Goal: Task Accomplishment & Management: Manage account settings

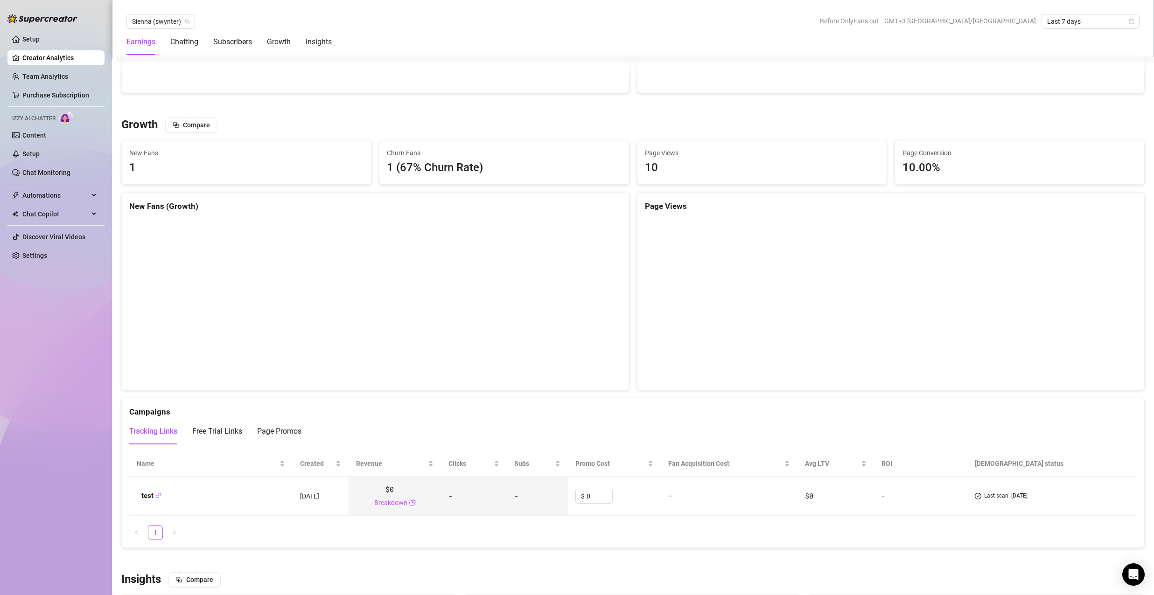
scroll to position [793, 0]
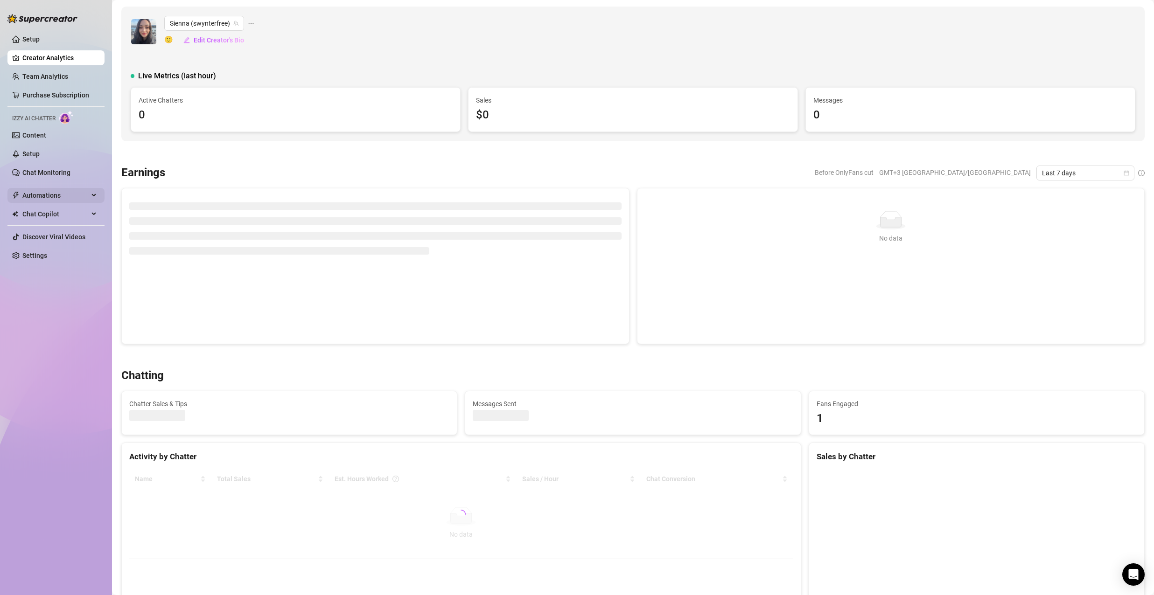
click at [78, 191] on span "Automations" at bounding box center [55, 195] width 66 height 15
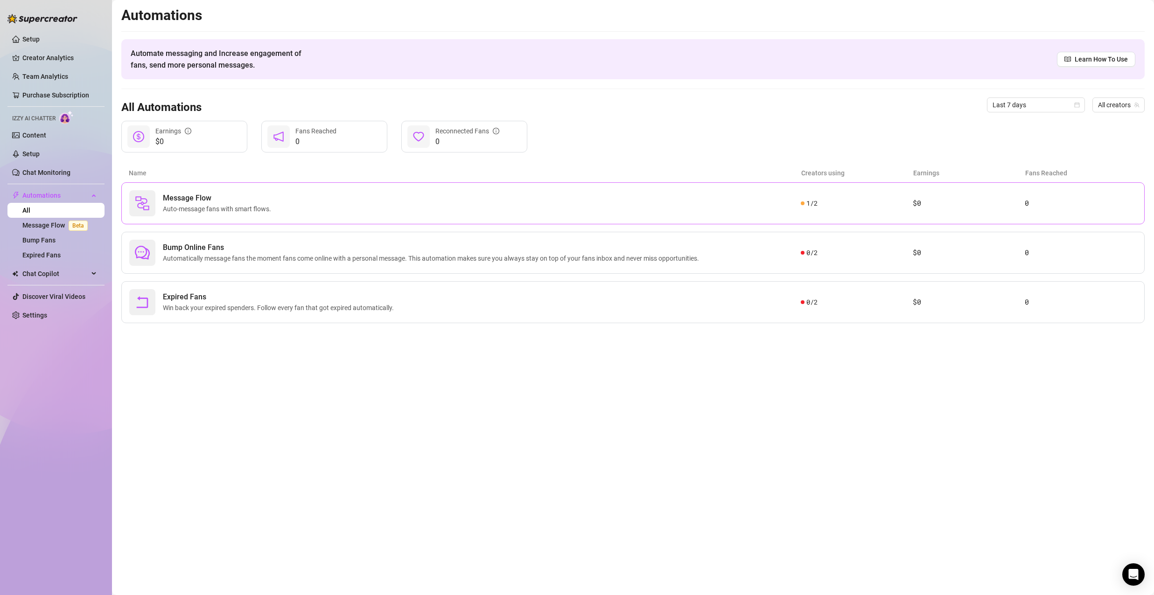
click at [212, 197] on span "Message Flow" at bounding box center [219, 198] width 112 height 11
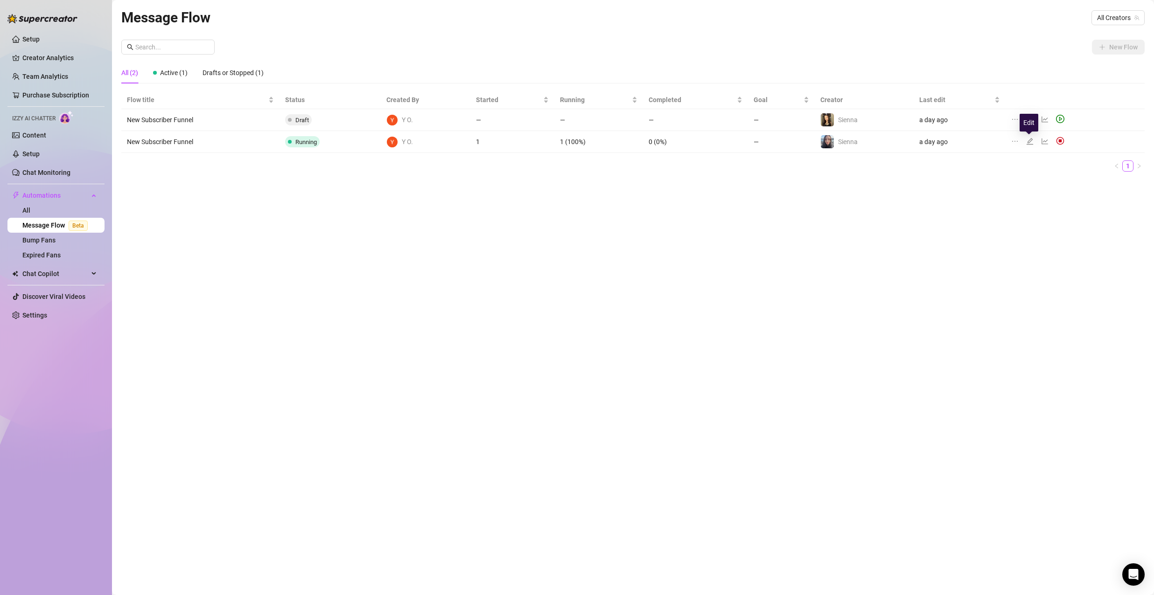
click at [1028, 141] on icon "edit" at bounding box center [1029, 141] width 7 height 7
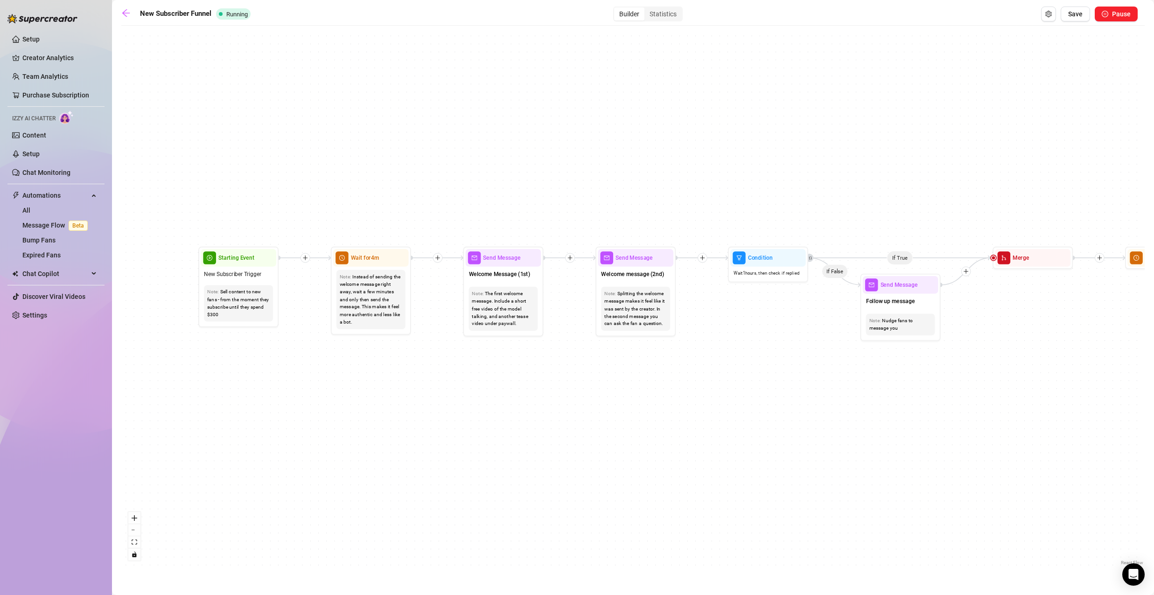
drag, startPoint x: 351, startPoint y: 338, endPoint x: 780, endPoint y: 401, distance: 433.9
click at [780, 401] on div "If True If True If True If False If False If False If True If False Merge Merge…" at bounding box center [632, 298] width 1023 height 537
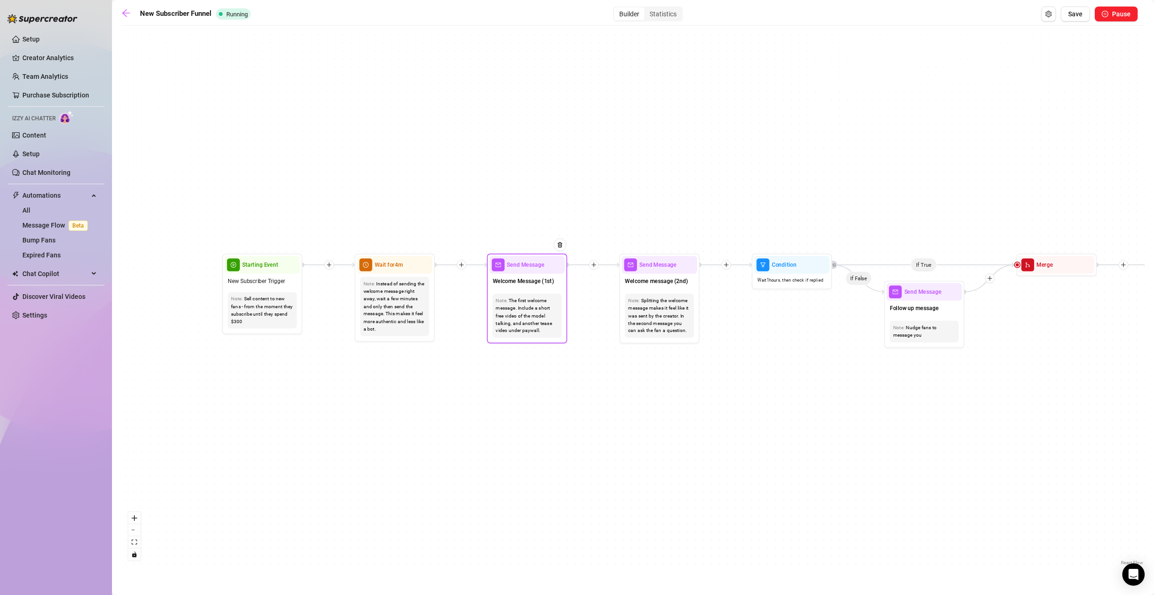
click at [544, 314] on div "The first welcome message. Include a short free video of the model talking, and…" at bounding box center [526, 316] width 63 height 38
drag, startPoint x: 541, startPoint y: 338, endPoint x: 535, endPoint y: 329, distance: 10.7
click at [535, 329] on div "Note: The first welcome message. Include a short free video of the model talkin…" at bounding box center [527, 316] width 69 height 44
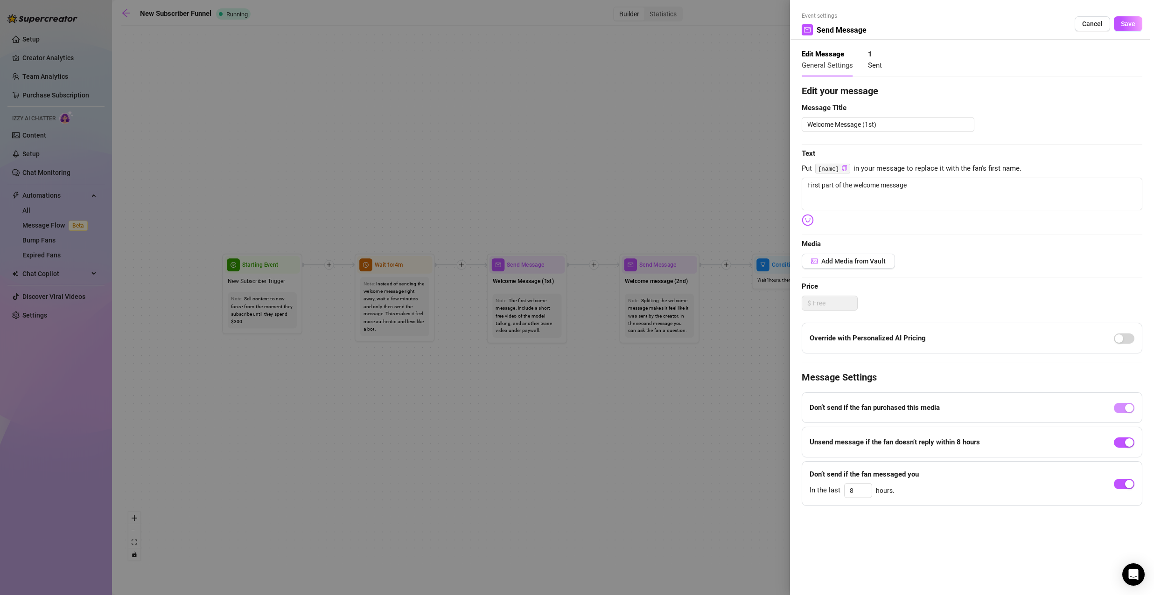
click at [583, 323] on div at bounding box center [577, 297] width 1154 height 595
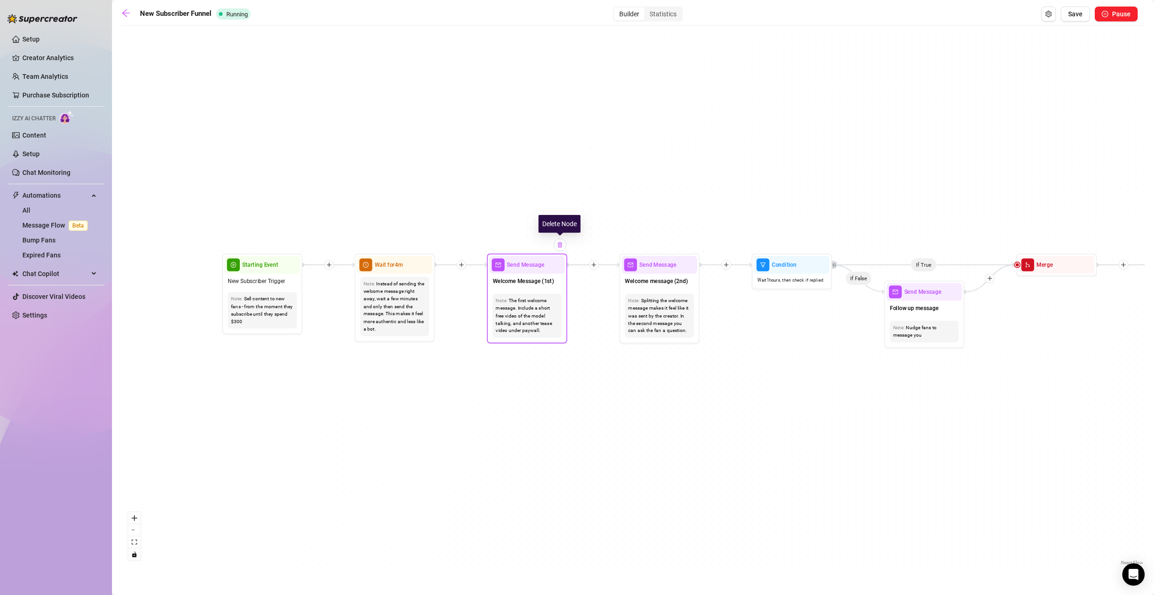
click at [561, 245] on img at bounding box center [560, 245] width 7 height 7
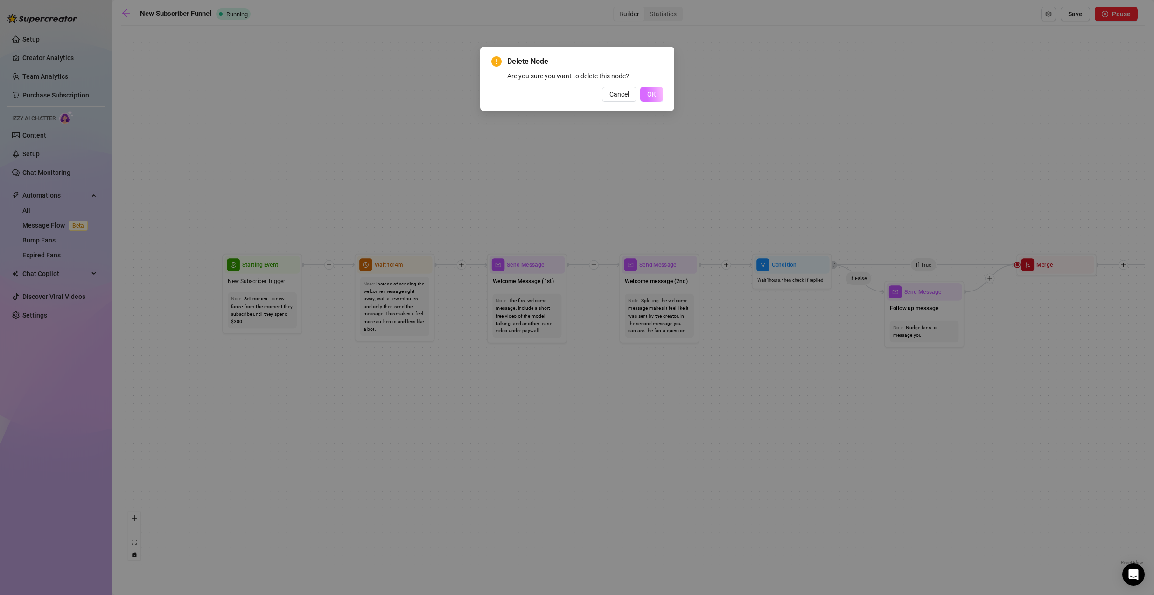
click at [647, 92] on span "OK" at bounding box center [651, 94] width 9 height 7
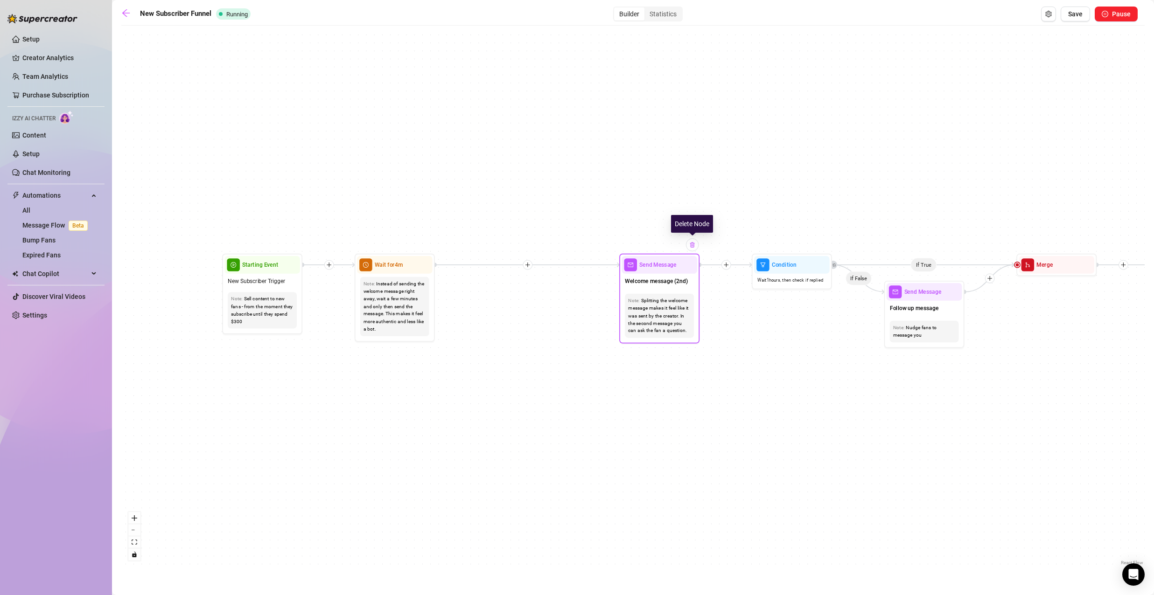
click at [693, 245] on img at bounding box center [692, 245] width 7 height 7
click at [690, 244] on img at bounding box center [692, 245] width 7 height 7
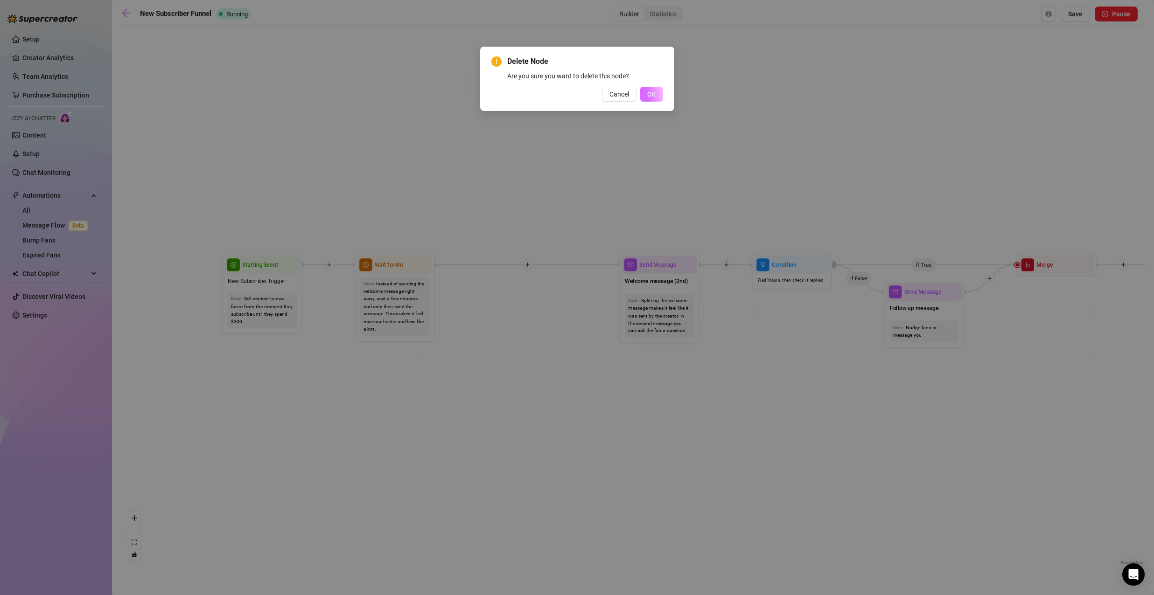
click at [648, 93] on span "OK" at bounding box center [651, 94] width 9 height 7
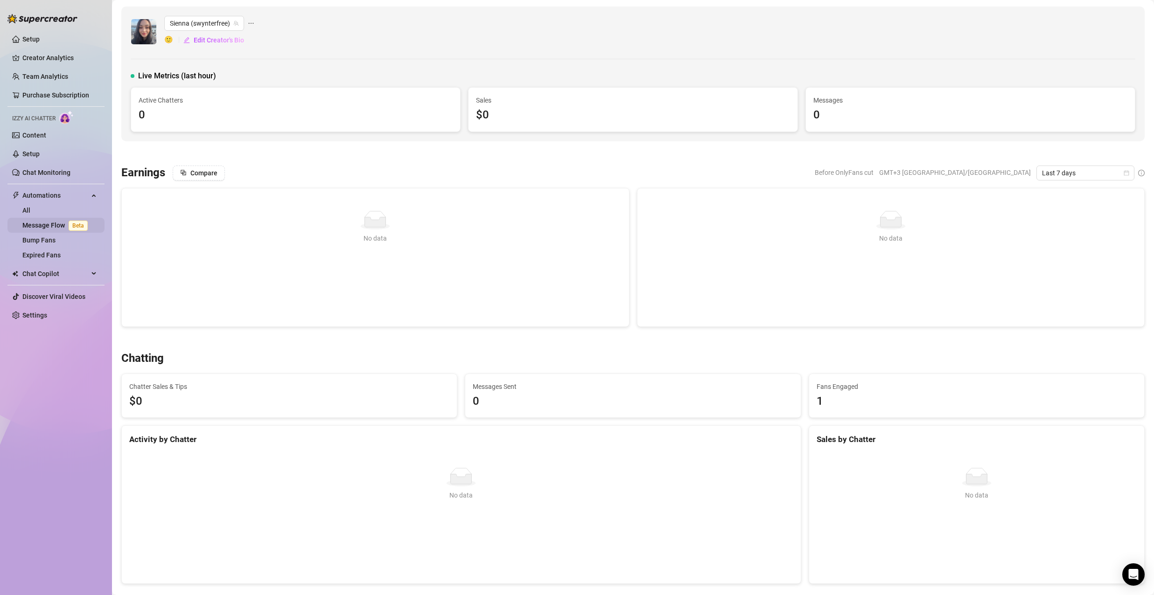
click at [50, 223] on link "Message Flow Beta" at bounding box center [56, 225] width 69 height 7
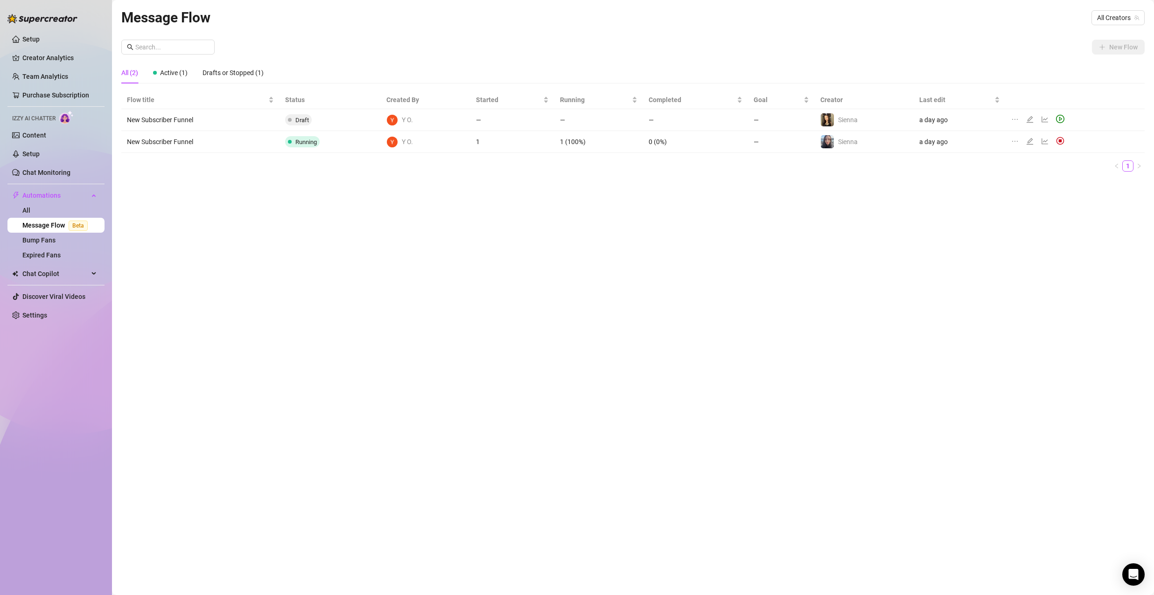
click at [1026, 142] on icon "edit" at bounding box center [1029, 141] width 7 height 7
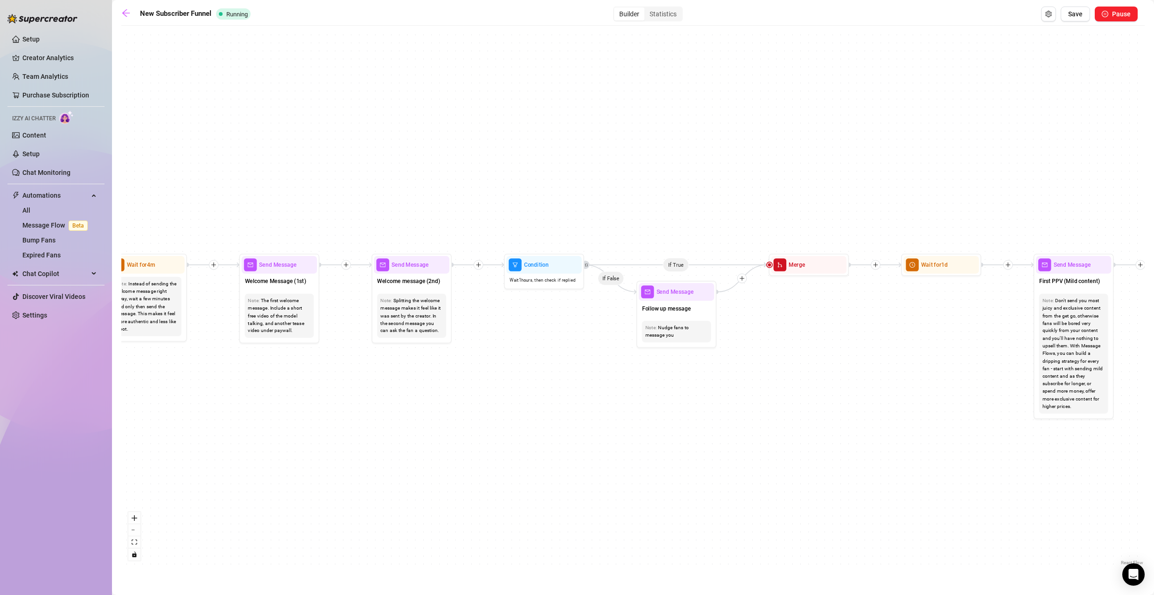
drag, startPoint x: 409, startPoint y: 326, endPoint x: 730, endPoint y: 349, distance: 321.8
click at [730, 349] on div "If True If True If True If False If False If False If True If False Merge Merge…" at bounding box center [632, 298] width 1023 height 537
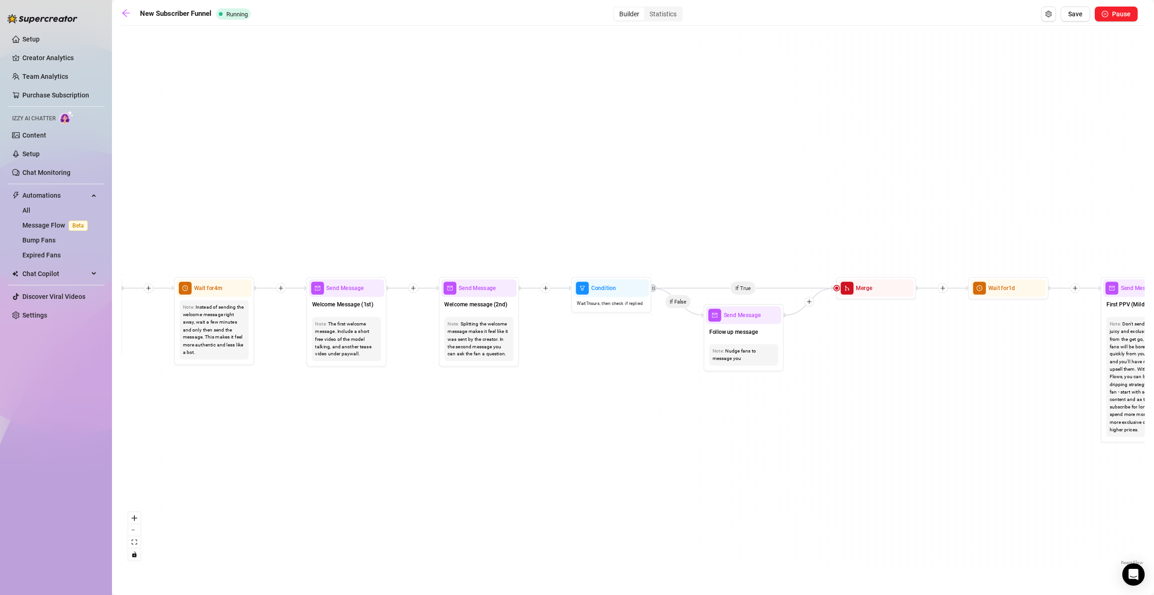
drag, startPoint x: 482, startPoint y: 318, endPoint x: 658, endPoint y: 355, distance: 180.6
click at [660, 356] on div "If True If True If True If False If False If False If True If False Merge Merge…" at bounding box center [632, 298] width 1023 height 537
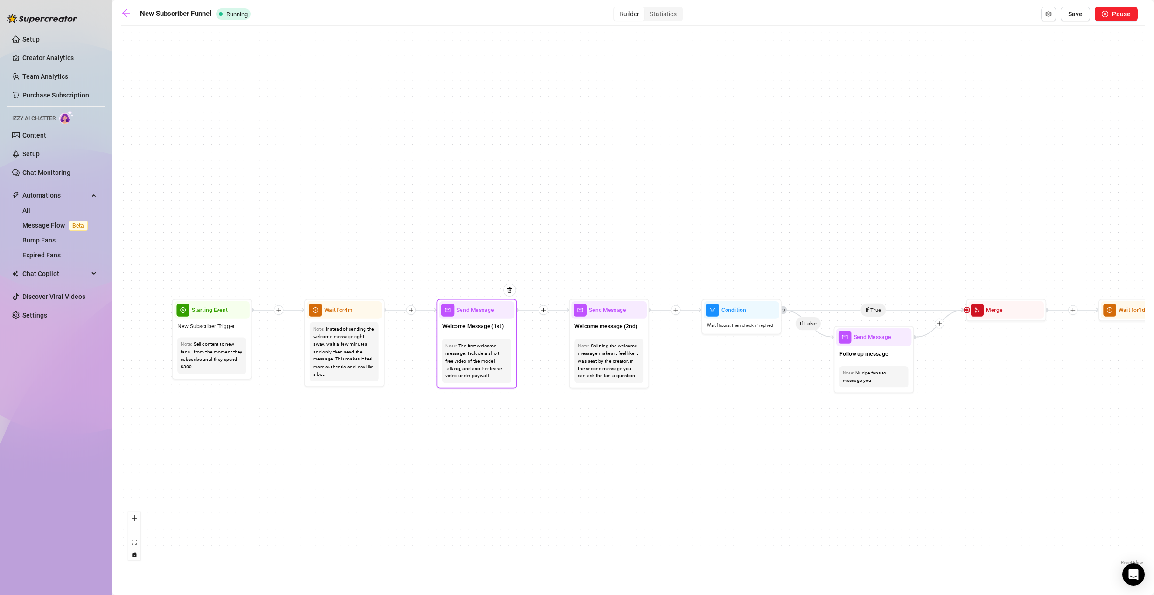
click at [490, 331] on div "Welcome Message (1st)" at bounding box center [477, 327] width 76 height 17
type textarea "First part of the welcome message"
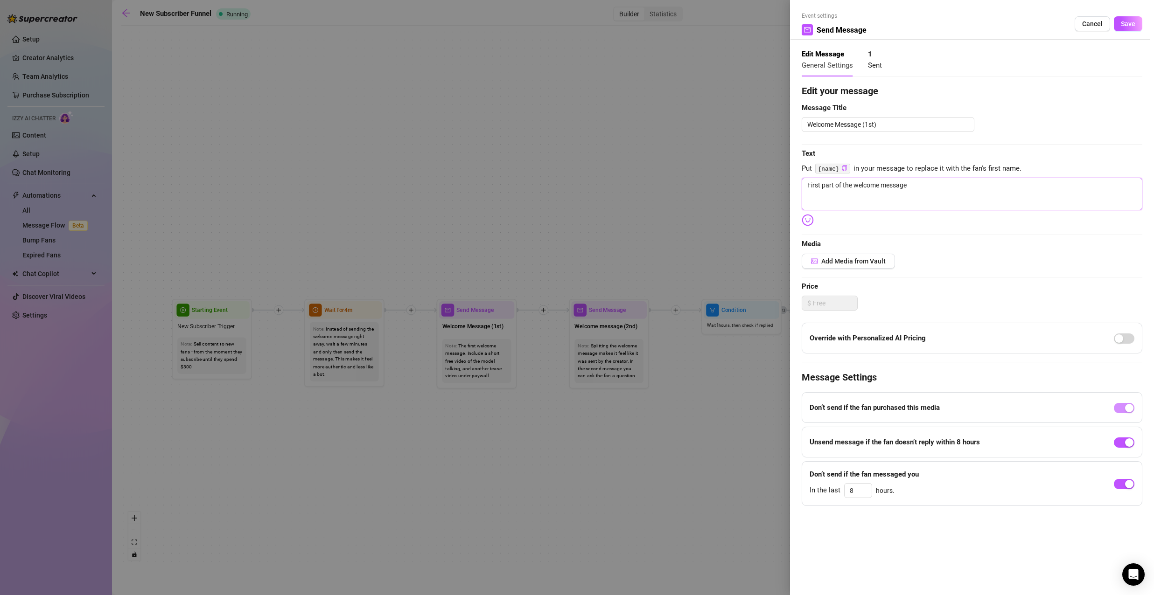
drag, startPoint x: 920, startPoint y: 188, endPoint x: 728, endPoint y: 178, distance: 192.0
click at [728, 178] on div "Event settings Send Message Cancel Save Edit Message General Settings 1 Sent Ed…" at bounding box center [577, 297] width 1154 height 595
type textarea "{"
type textarea "{n"
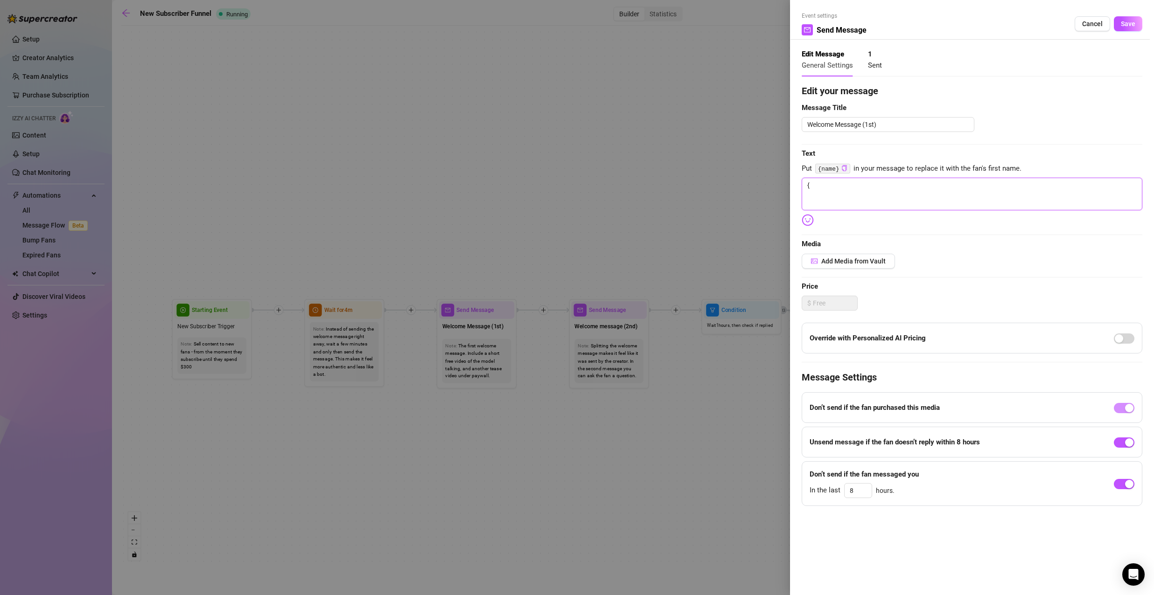
type textarea "{n"
type textarea "{na"
type textarea "{nam"
type textarea "{name"
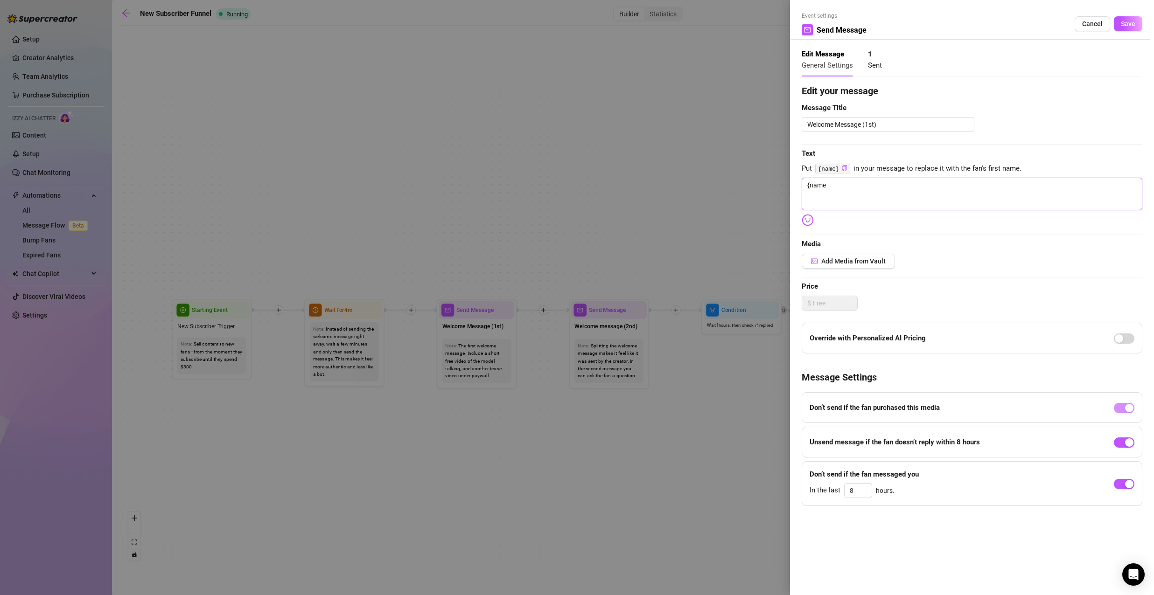
type textarea "{name}"
drag, startPoint x: 901, startPoint y: 126, endPoint x: 708, endPoint y: 121, distance: 192.7
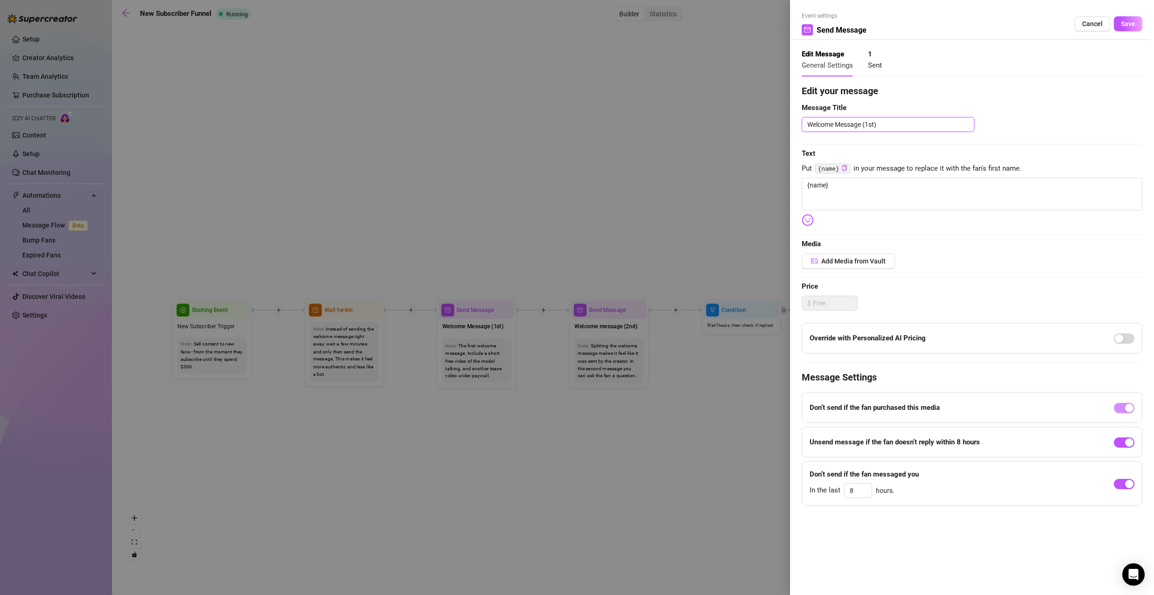
click at [712, 121] on div "Event settings Send Message Cancel Save Edit Message General Settings 1 Sent Ed…" at bounding box center [577, 297] width 1154 height 595
type textarea "Welcome Message (1st)"
click at [888, 197] on textarea "{name}" at bounding box center [972, 194] width 341 height 33
type textarea "{name}"
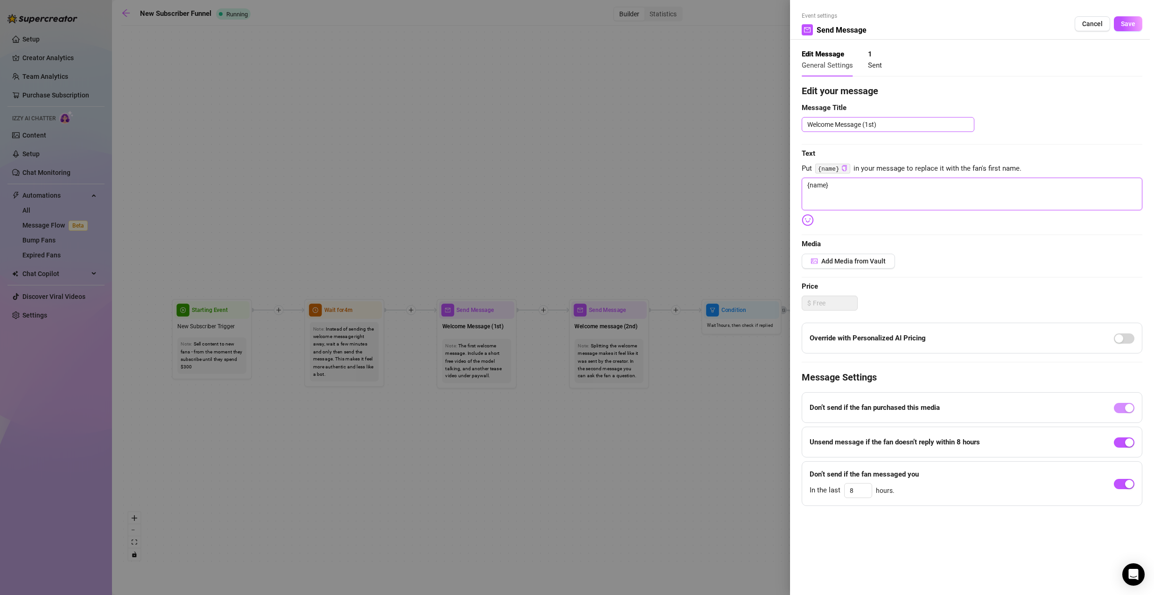
type textarea "{name} H"
type textarea "{name} He"
type textarea "{name} Hey"
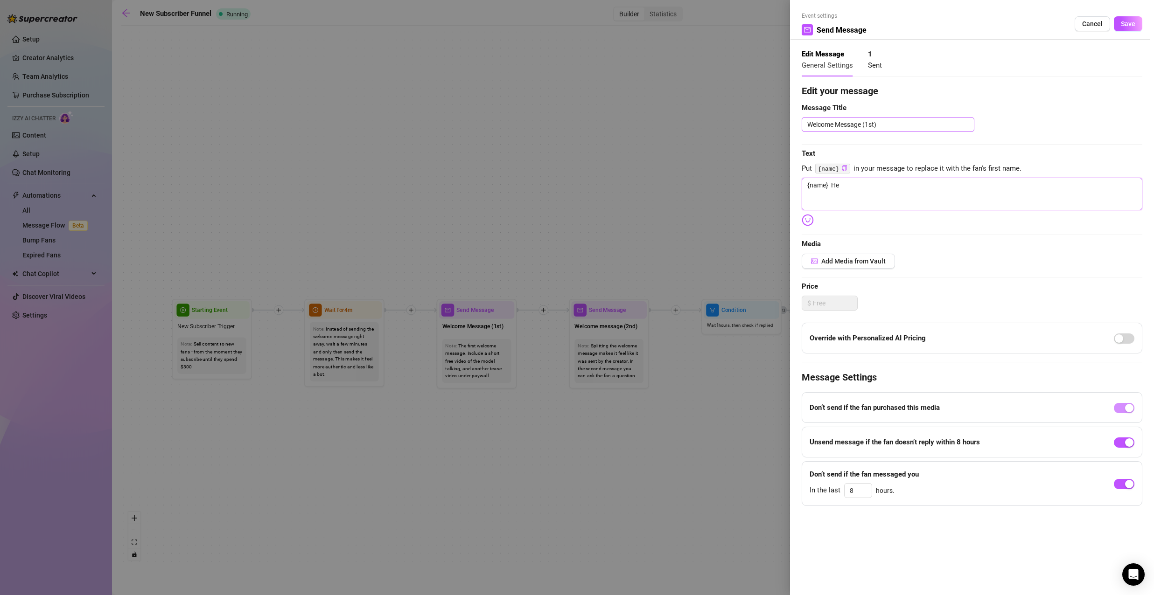
type textarea "{name} Hey"
type textarea "{name} Hey b"
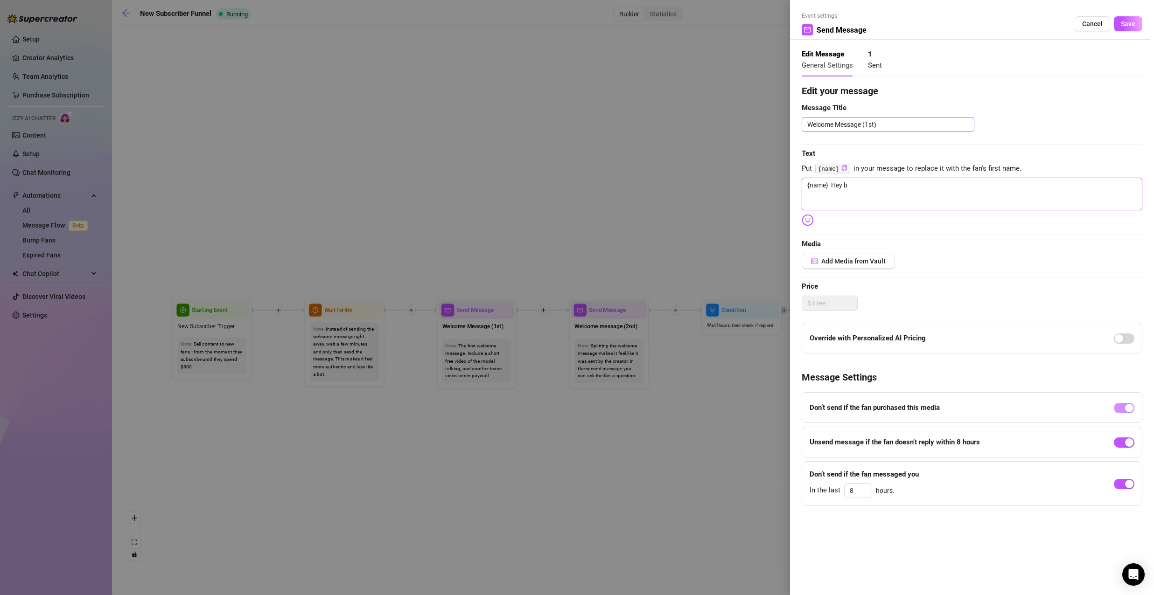
type textarea "{name} Hey ba"
type textarea "{name} Hey bab"
type textarea "{name} Hey babe"
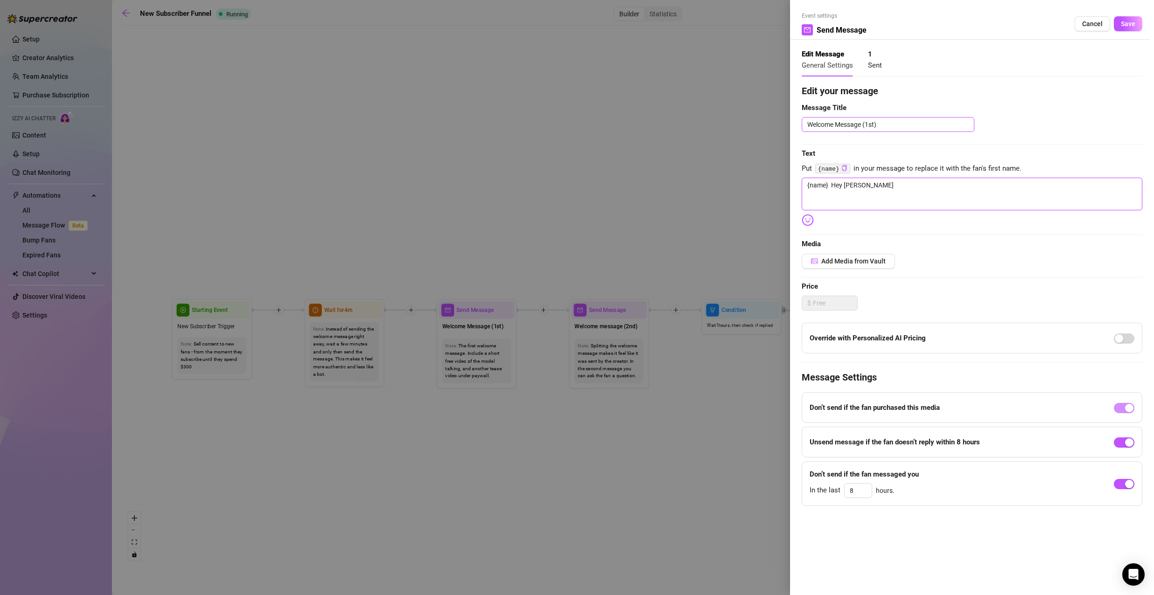
type textarea "{name} Hey babe"
type textarea "{name} Hey babe,"
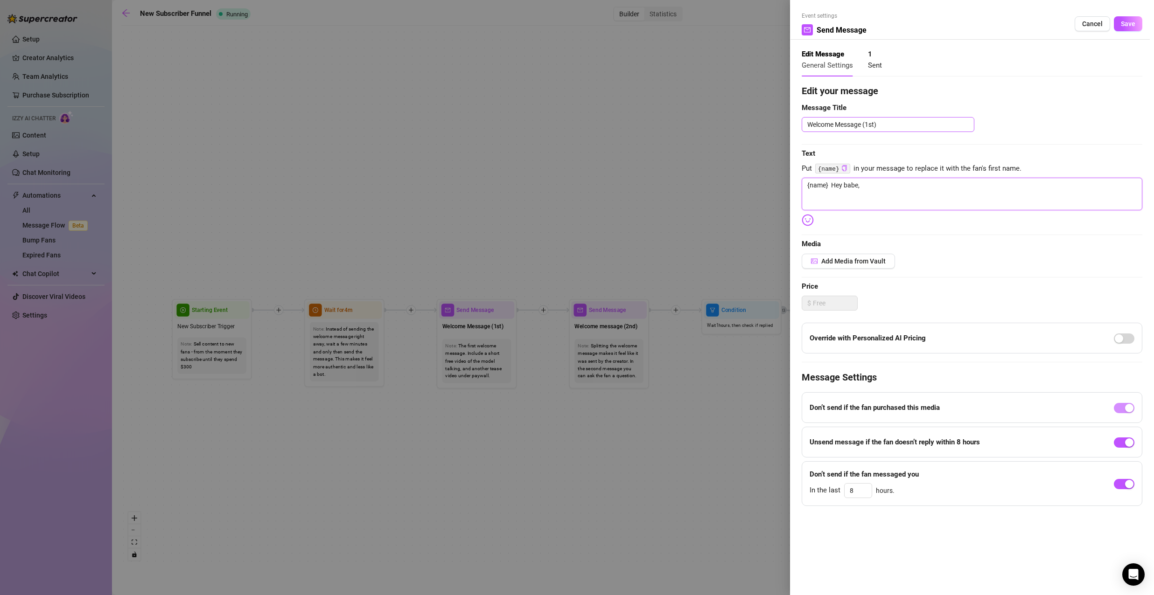
type textarea "{name} Hey babe, w"
type textarea "{name} Hey babe, wh"
type textarea "{name} Hey babe, wha"
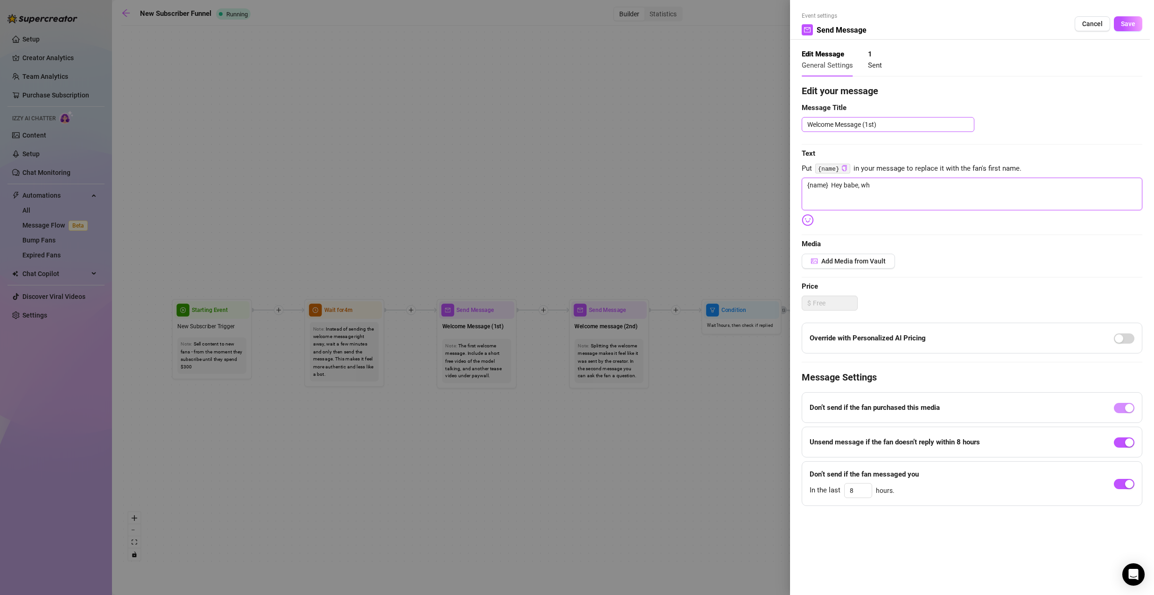
type textarea "{name} Hey babe, wha"
type textarea "{name} Hey babe, what"
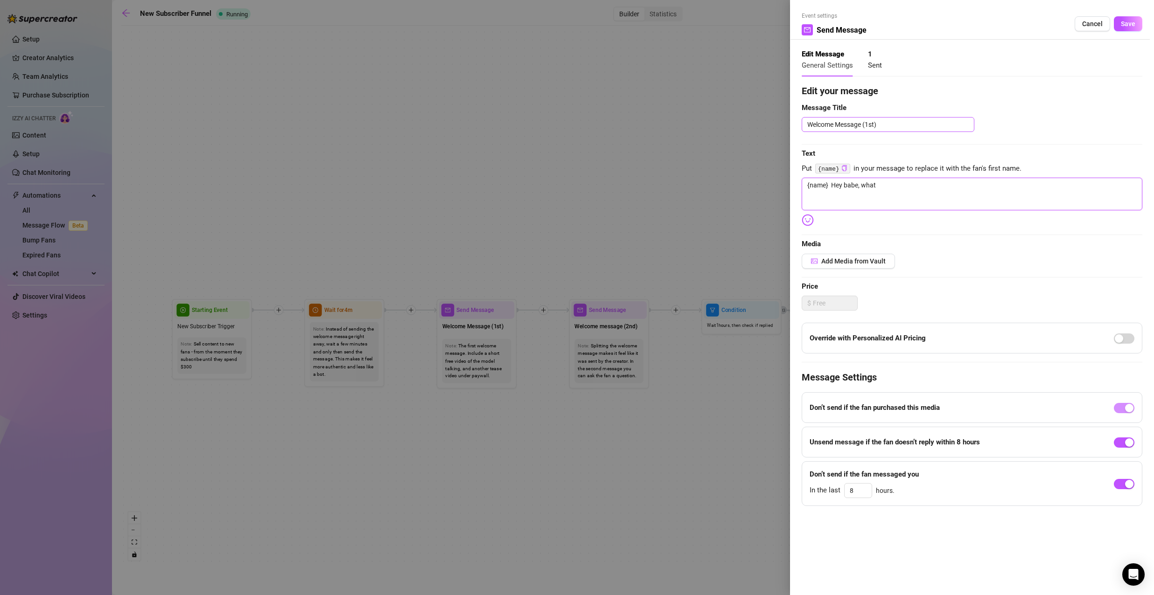
type textarea "{name} Hey babe, what d"
type textarea "{name} Hey babe, what do"
type textarea "{name} Hey babe, what d"
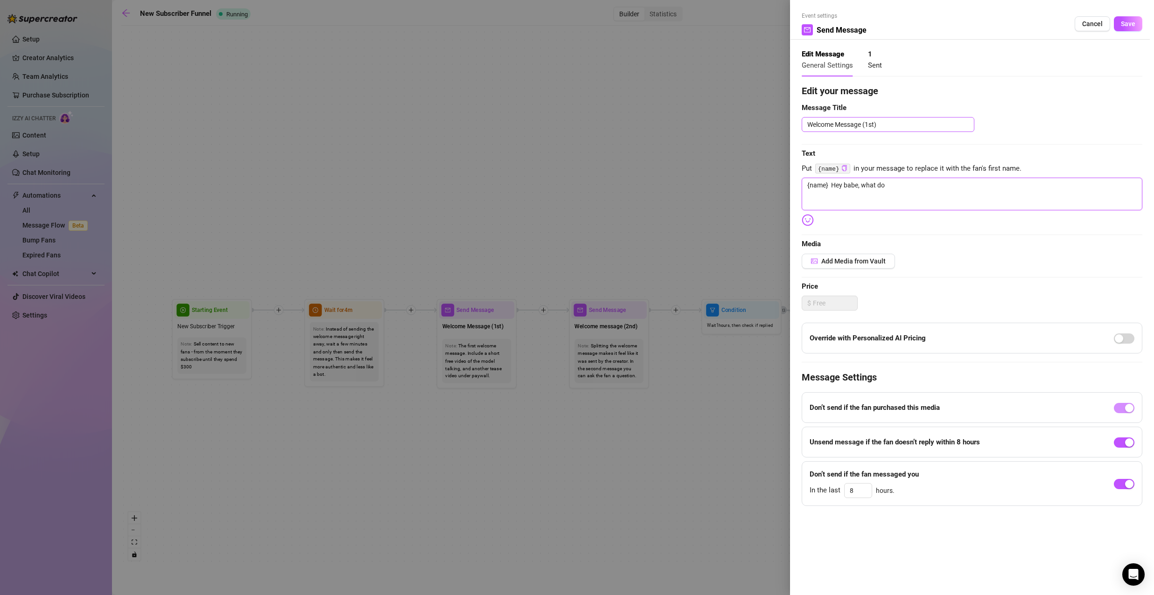
type textarea "{name} Hey babe, what d"
type textarea "{name} Hey babe, what"
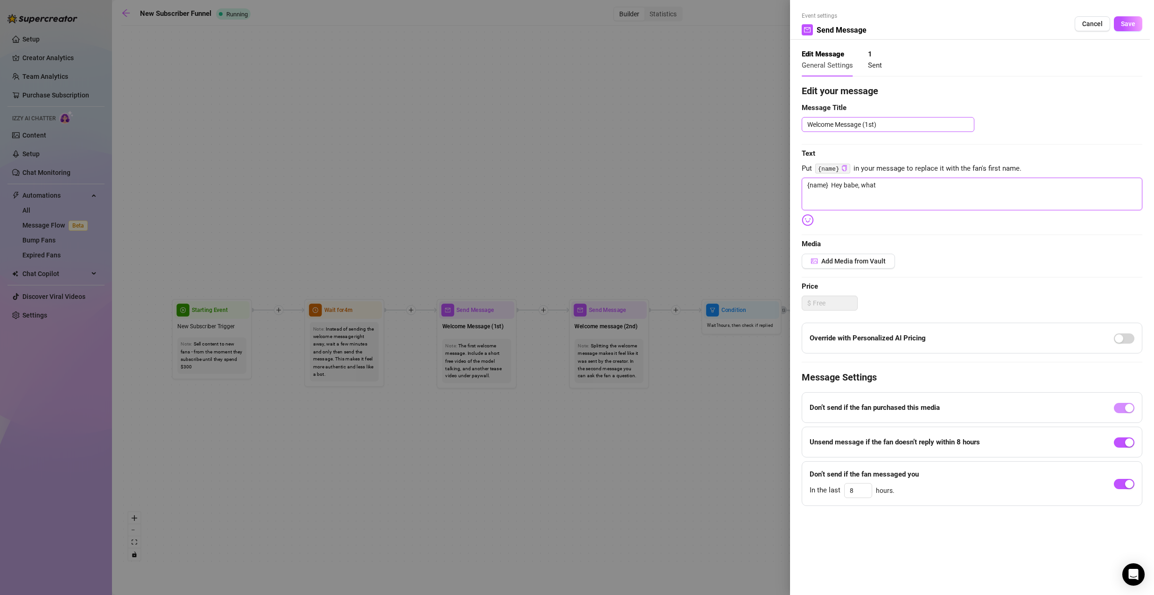
type textarea "{name} Hey babe, wha"
type textarea "{name} Hey babe, wh"
type textarea "{name} Hey babe, w"
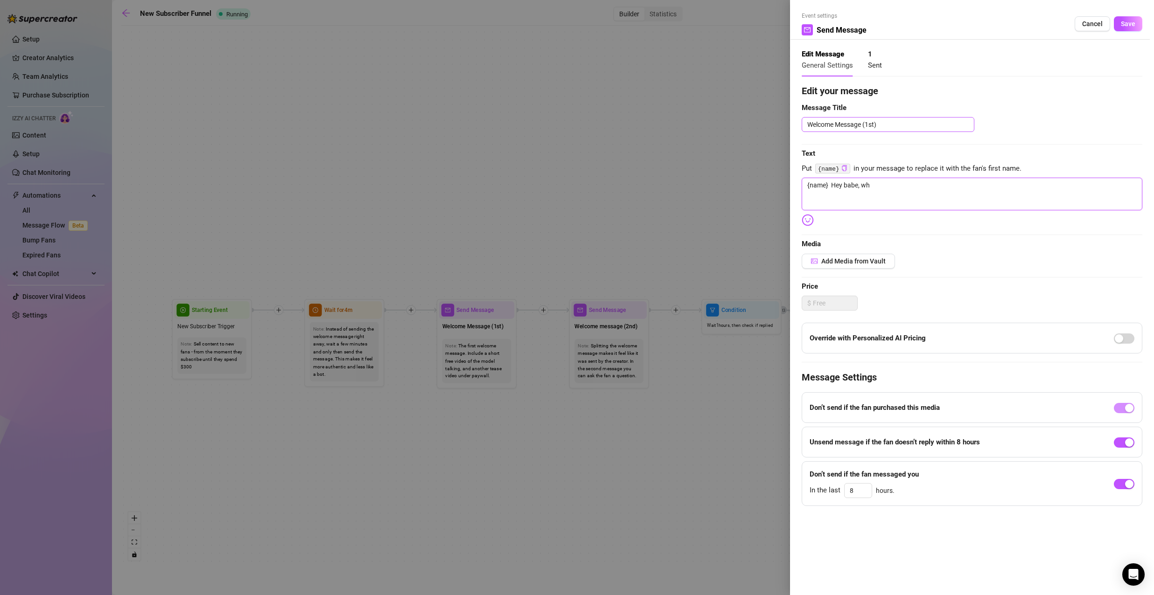
type textarea "{name} Hey babe, w"
type textarea "{name} Hey babe,"
type textarea "{name} Hey babe, h"
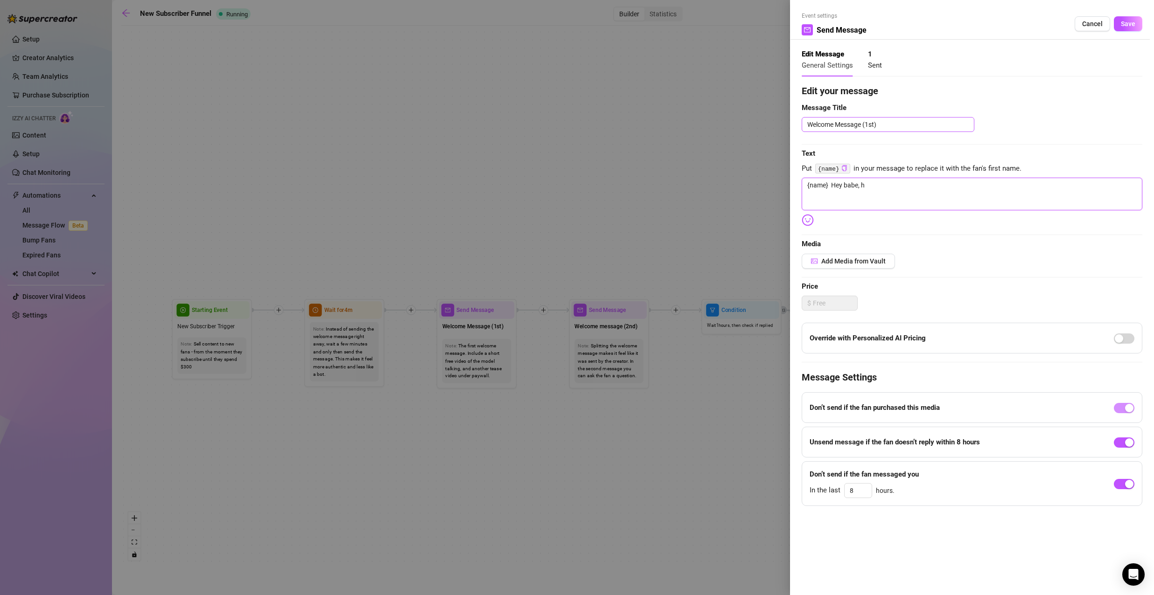
type textarea "{name} Hey babe, ho"
type textarea "{name} Hey babe, how"
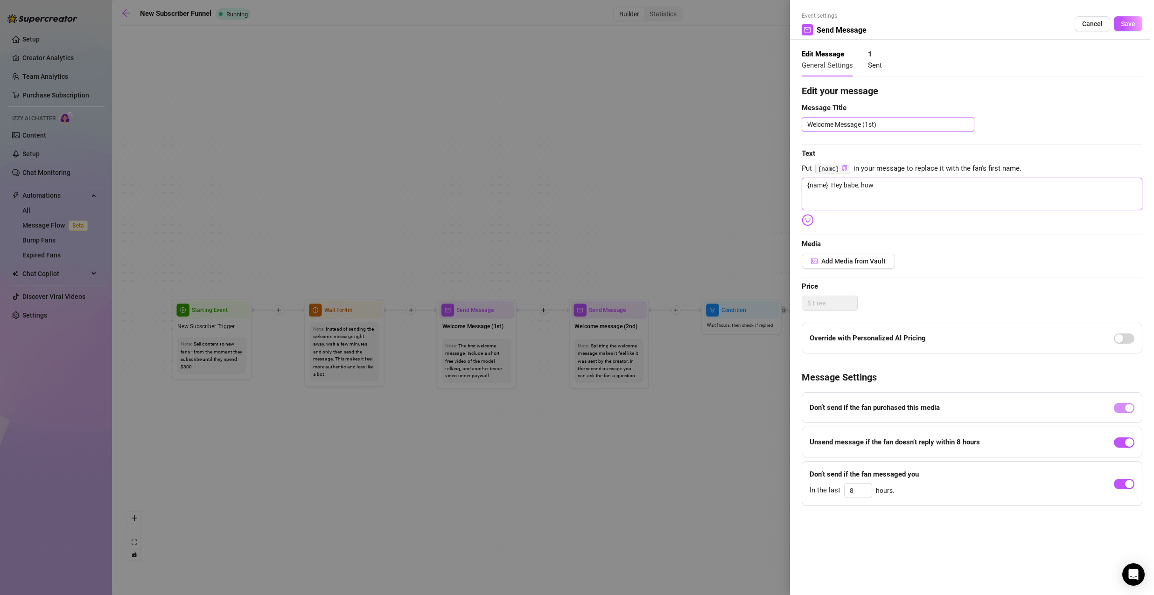
type textarea "{name} Hey babe, how"
type textarea "{name} Hey babe, how c"
type textarea "{name} Hey babe, how ca"
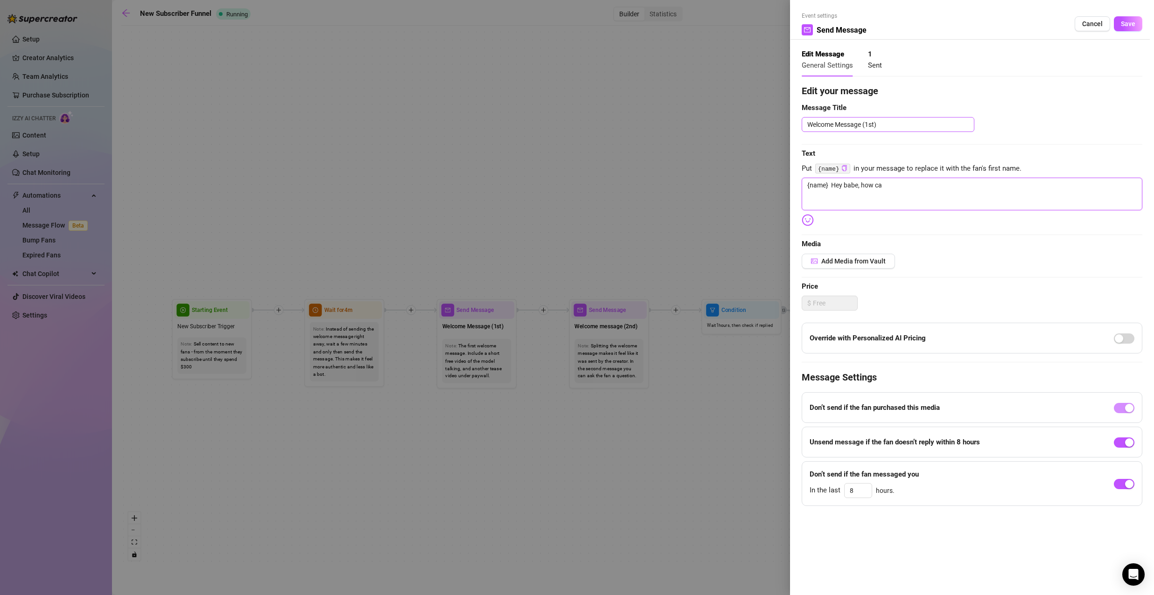
type textarea "{name} Hey babe, how can"
type textarea "{name} Hey babe, how can I"
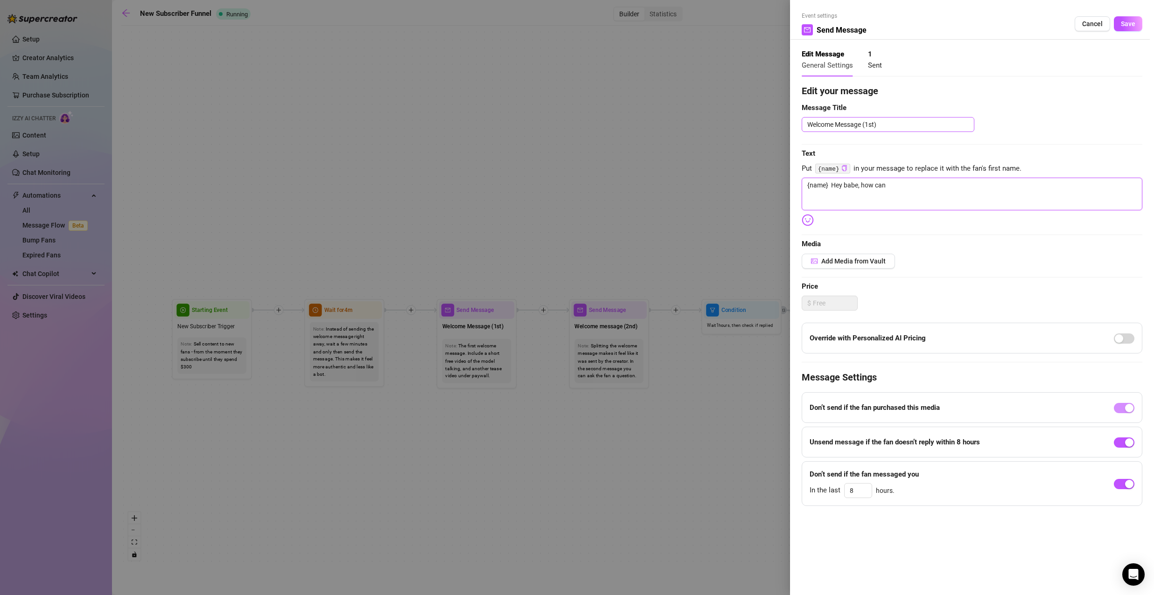
type textarea "{name} Hey babe, how can I"
type textarea "{name} Hey babe, how can I c"
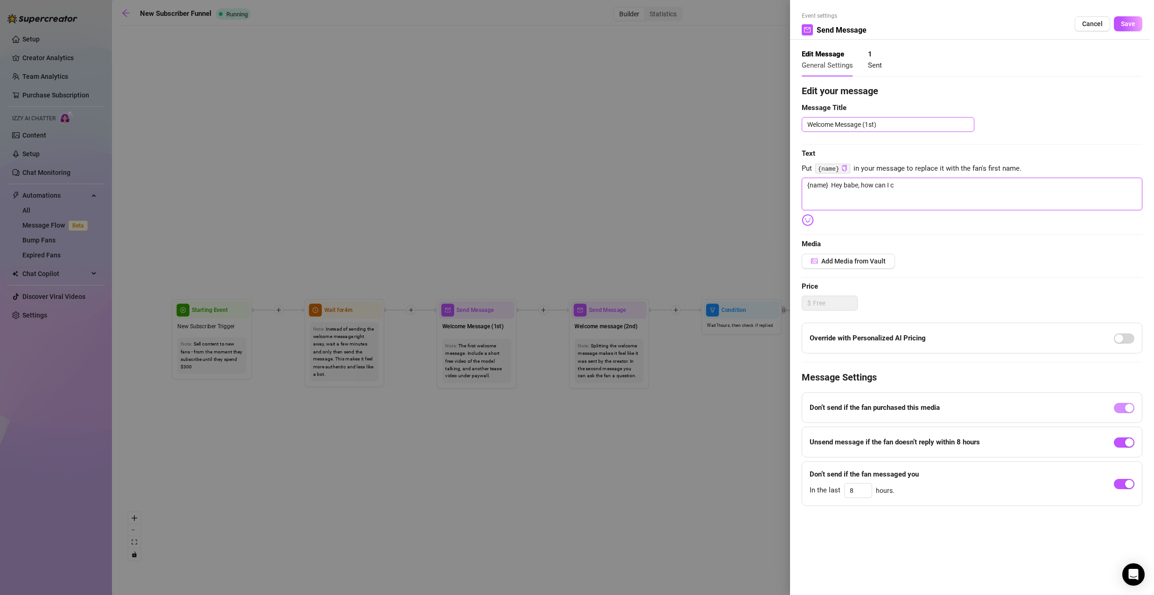
type textarea "{name} Hey babe, how can I ca"
type textarea "{name} Hey babe, how can I cal"
type textarea "{name} Hey babe, how can I call"
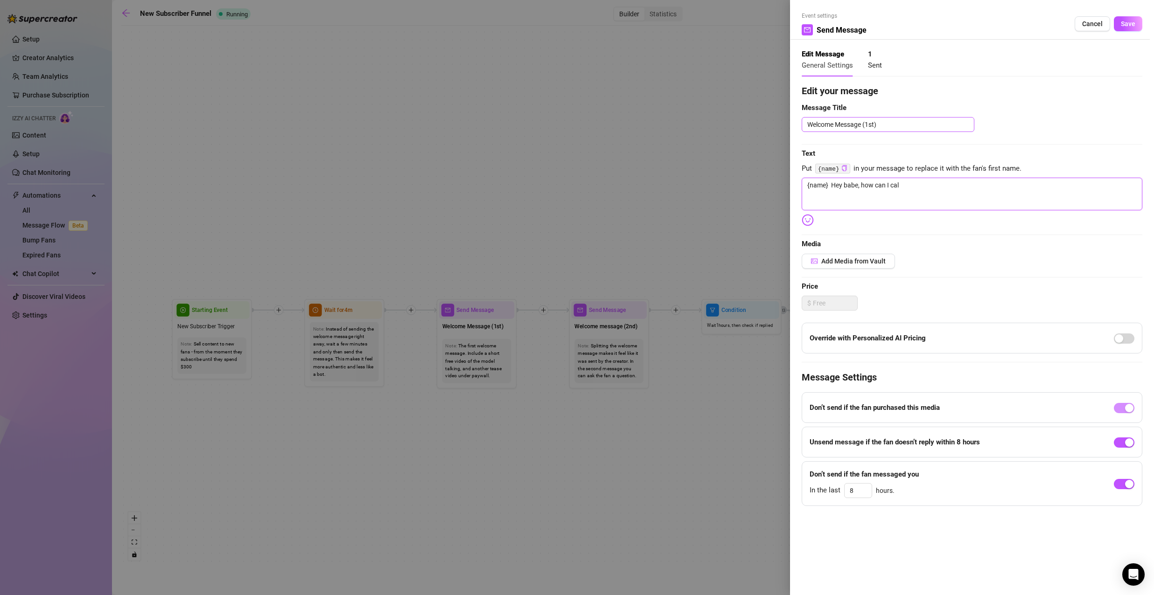
type textarea "{name} Hey babe, how can I call"
type textarea "{name} Hey babe, how can I call y"
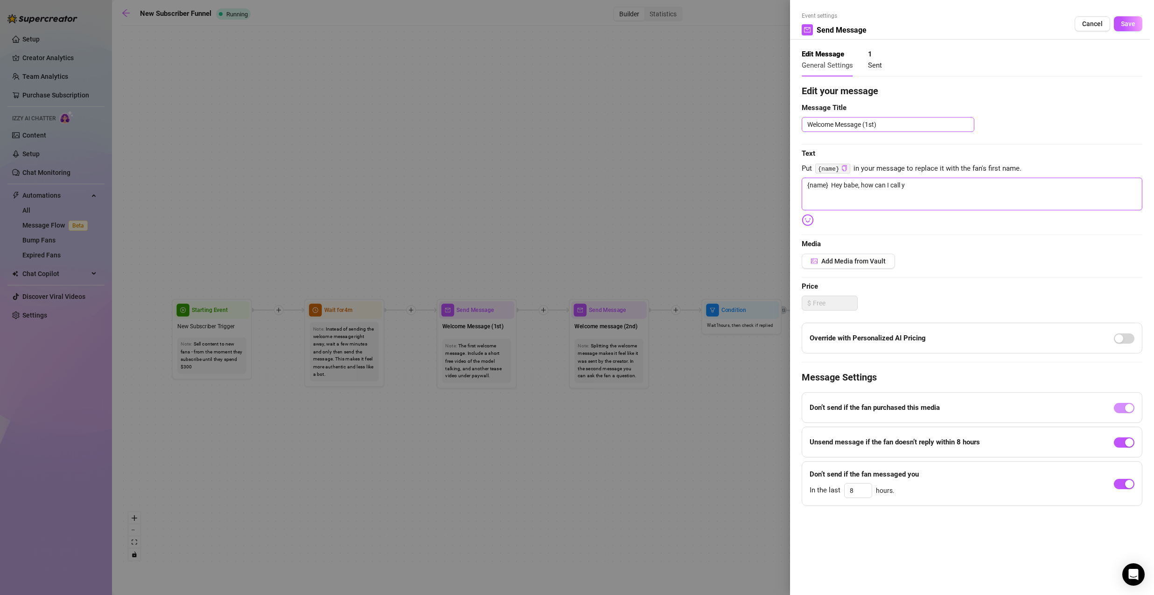
type textarea "{name} Hey babe, how can I call yo"
type textarea "{name} Hey babe, how can I call you"
type textarea "{name} Hey babe, how can I call you?"
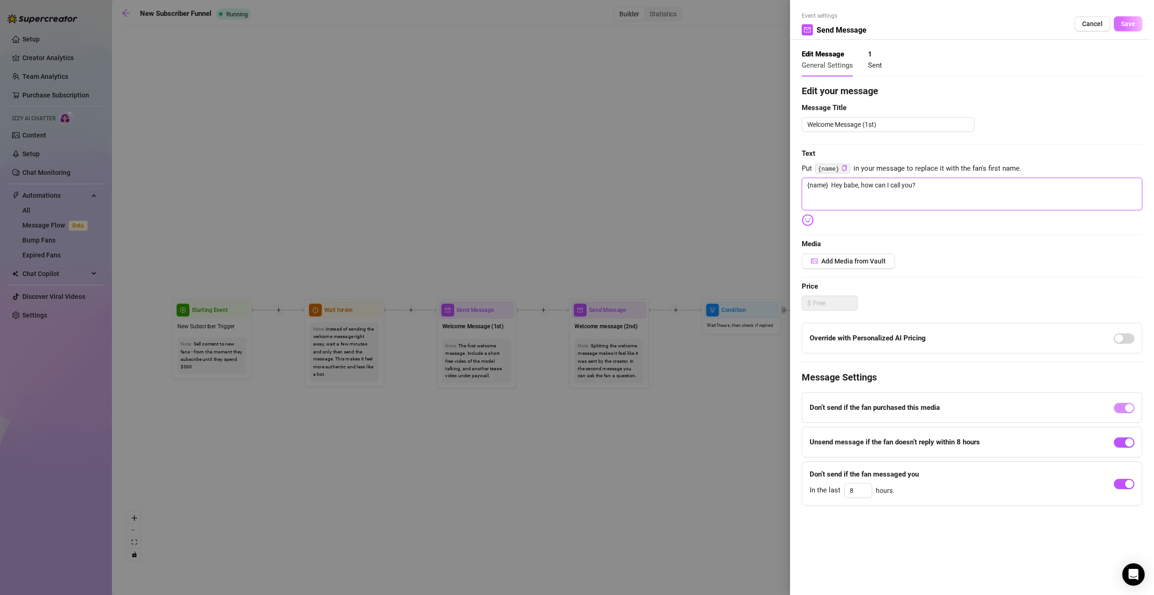
type textarea "{name} Hey babe, how can I call you?"
click at [1126, 23] on span "Save" at bounding box center [1128, 23] width 14 height 7
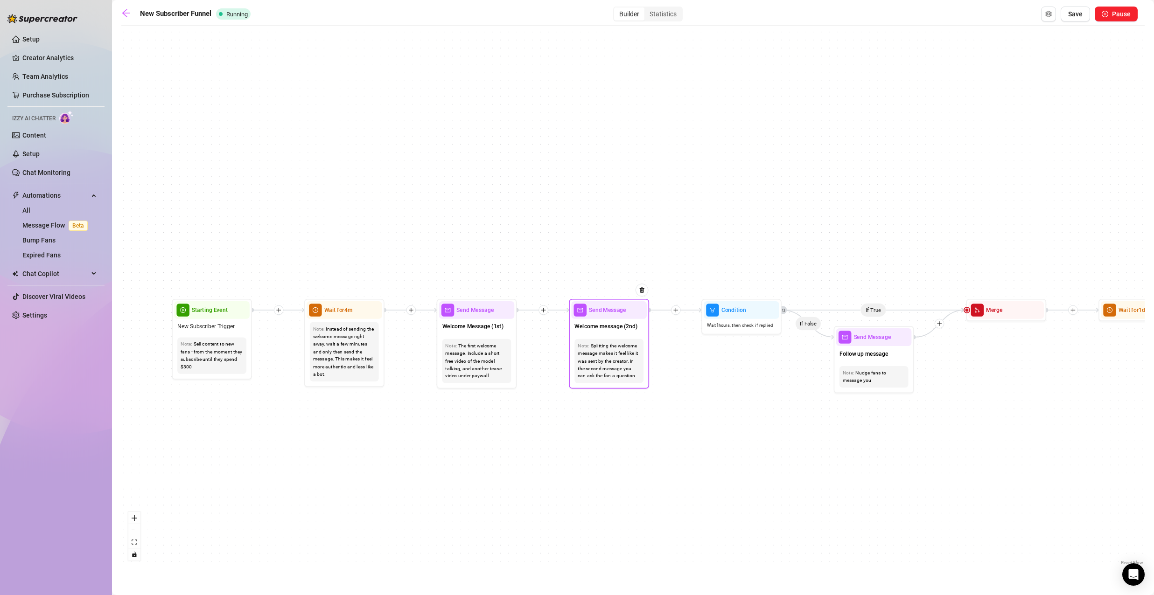
click at [611, 356] on div "Splitting the welcome message makes it feel like it was sent by the creator. In…" at bounding box center [609, 361] width 63 height 38
click at [617, 325] on span "Welcome message (2nd)" at bounding box center [605, 326] width 63 height 9
type textarea "Second part of the welcome message"
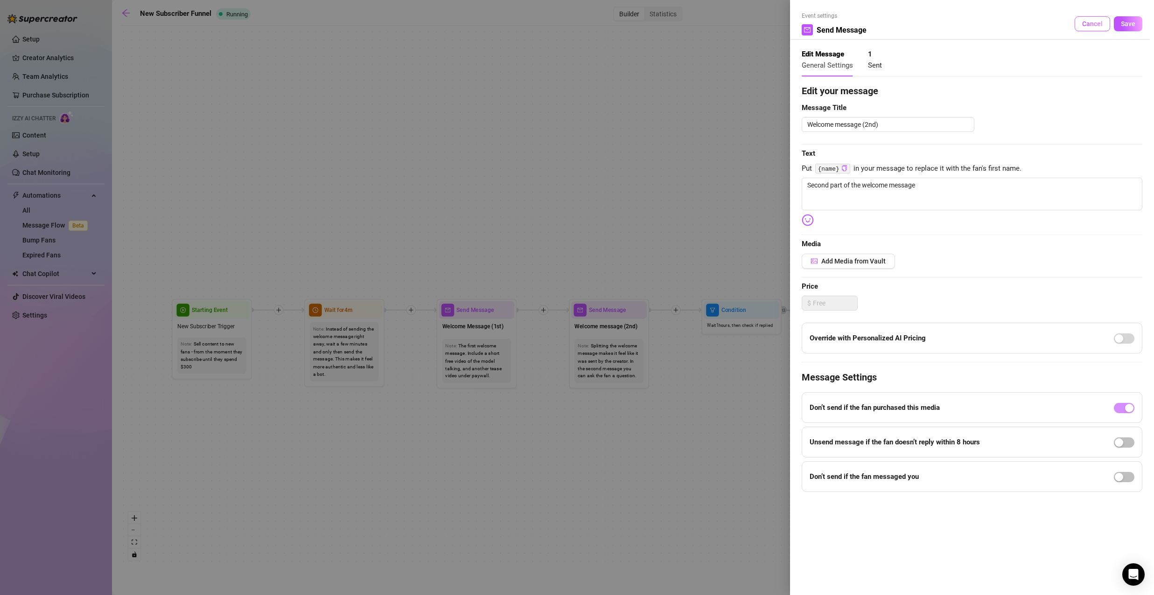
click at [1096, 23] on span "Cancel" at bounding box center [1092, 23] width 21 height 7
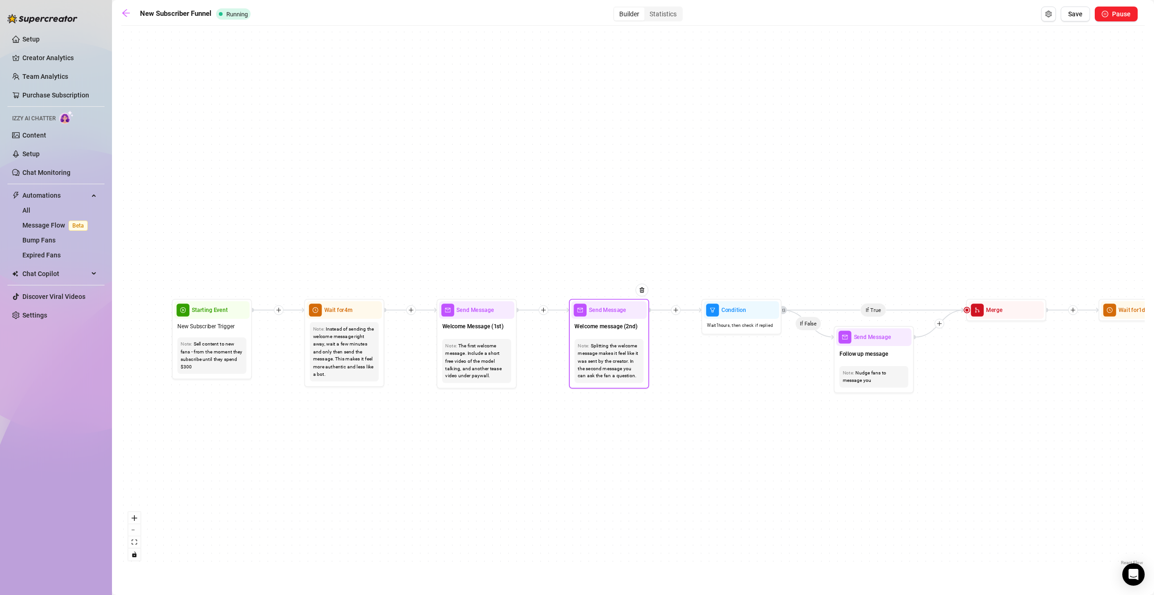
click at [625, 349] on div "Splitting the welcome message makes it feel like it was sent by the creator. In…" at bounding box center [609, 361] width 63 height 38
click at [641, 293] on div at bounding box center [641, 290] width 13 height 13
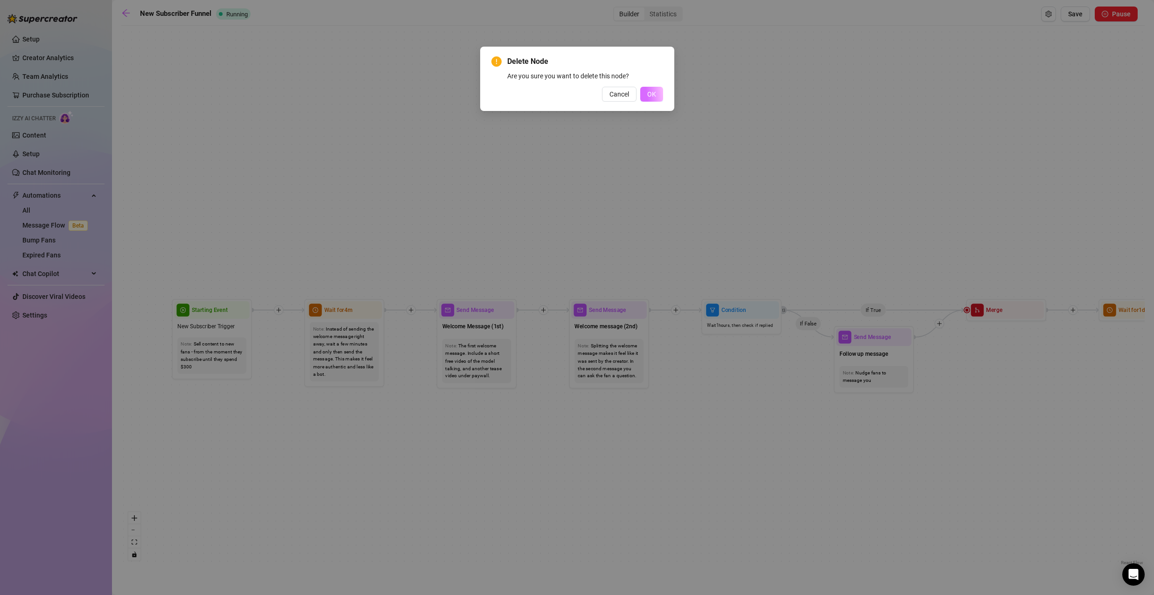
click at [652, 91] on span "OK" at bounding box center [651, 94] width 9 height 7
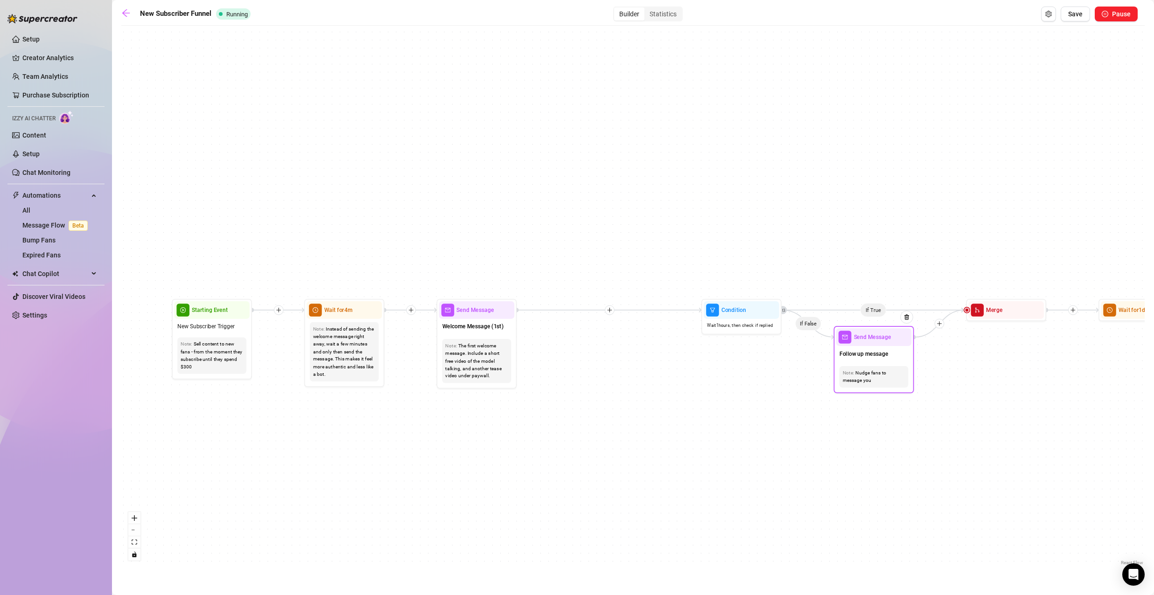
click at [887, 360] on div "Follow up message" at bounding box center [874, 354] width 76 height 17
type textarea "/"
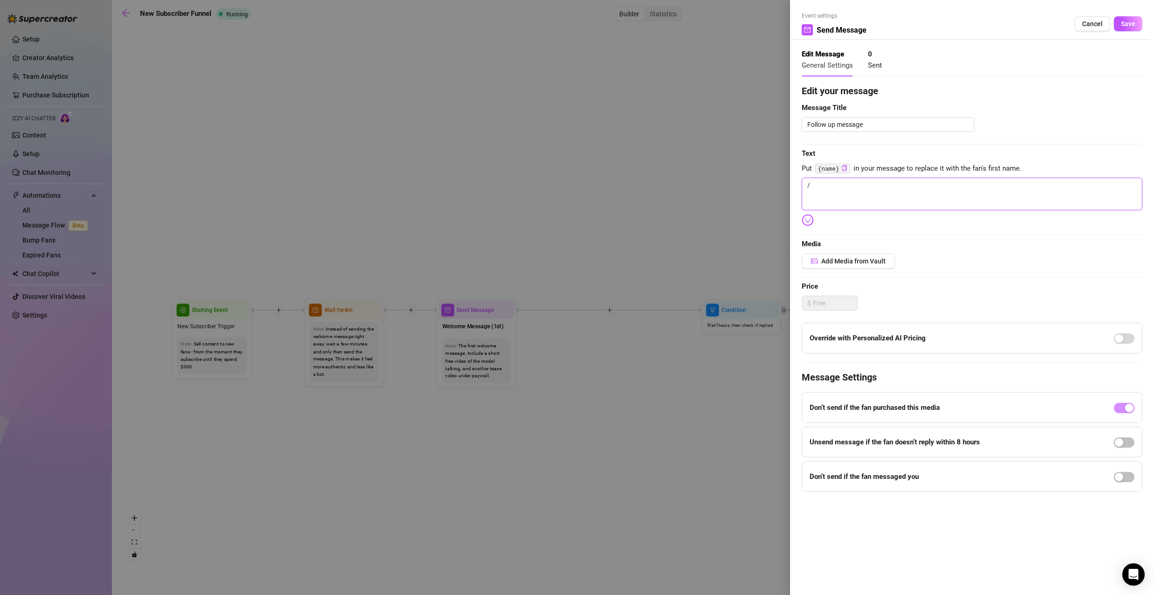
drag, startPoint x: 854, startPoint y: 191, endPoint x: 745, endPoint y: 187, distance: 108.8
click at [747, 188] on div "Event settings Send Message Cancel Save Edit Message General Settings 0 Sent Ed…" at bounding box center [577, 297] width 1154 height 595
type textarea "Write your message here"
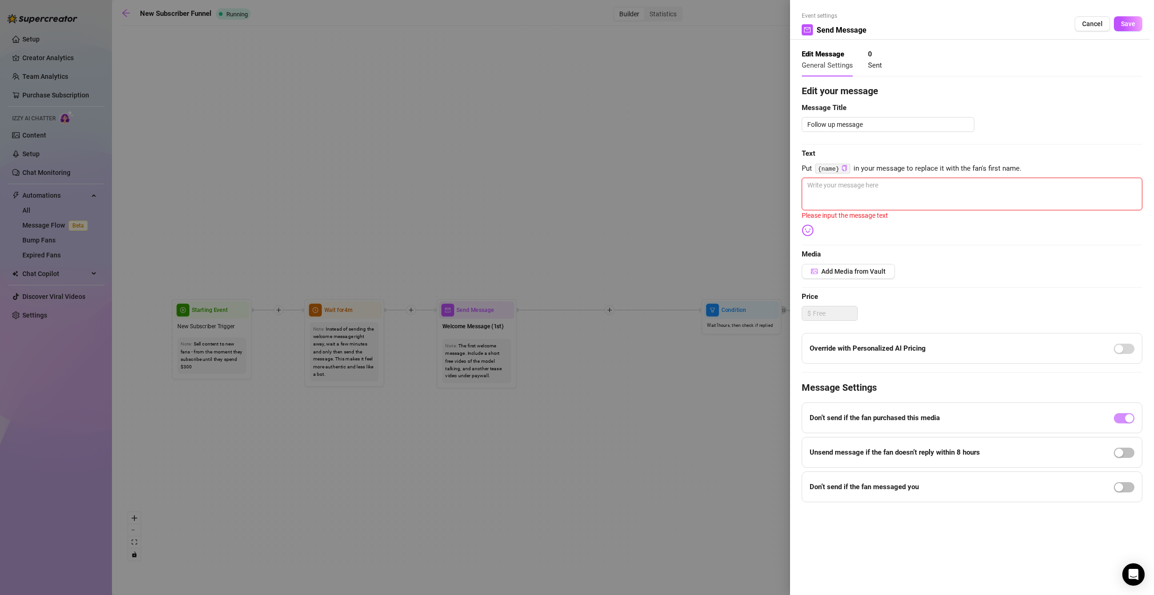
type textarea "{"
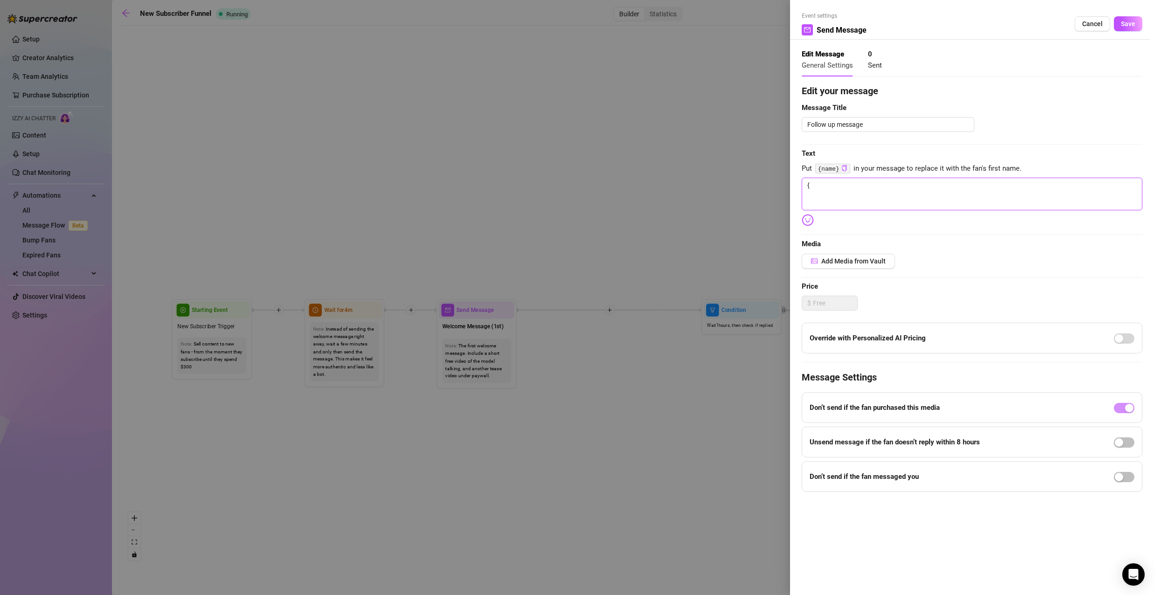
type textarea "{n"
type textarea "{na"
type textarea "{nam"
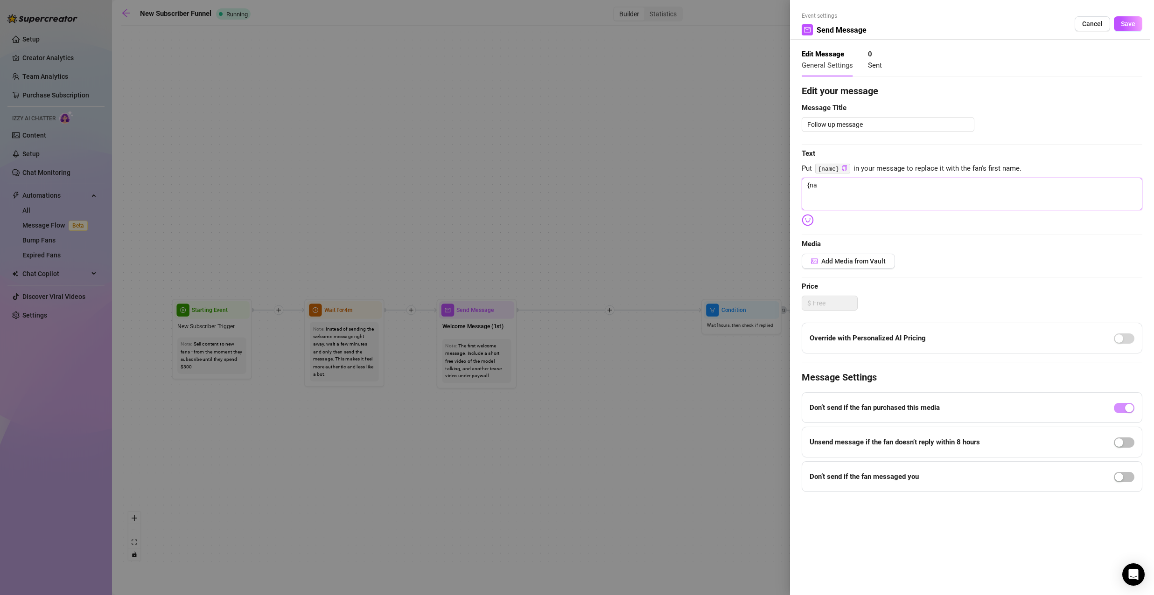
type textarea "{nam"
type textarea "{name"
type textarea "{name}"
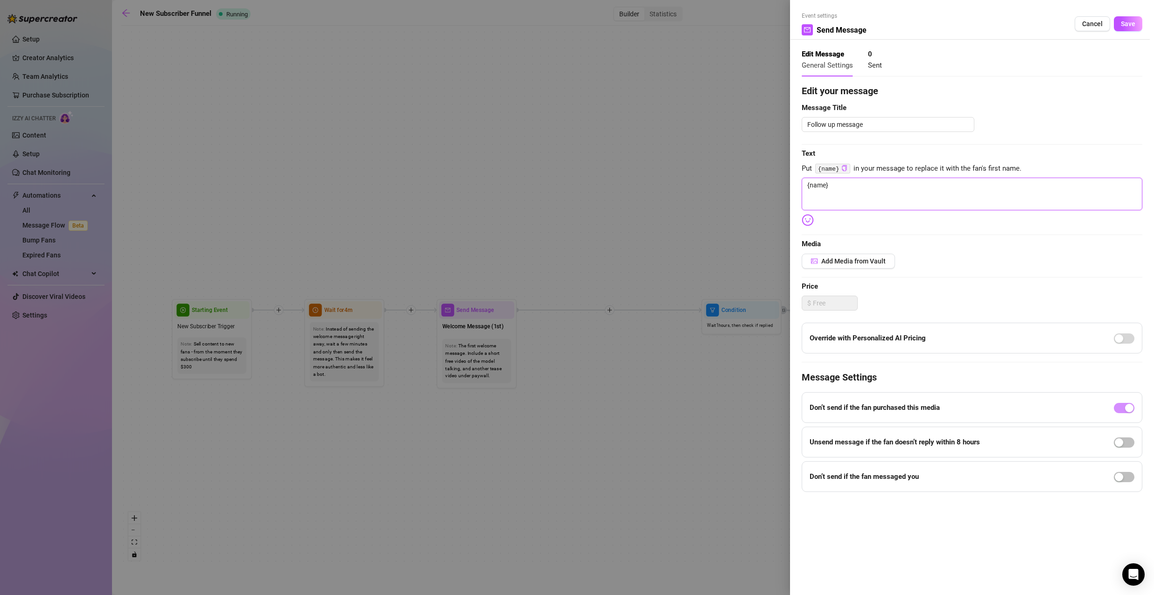
type textarea "{name}"
type textarea "{name} s"
type textarea "{name} st"
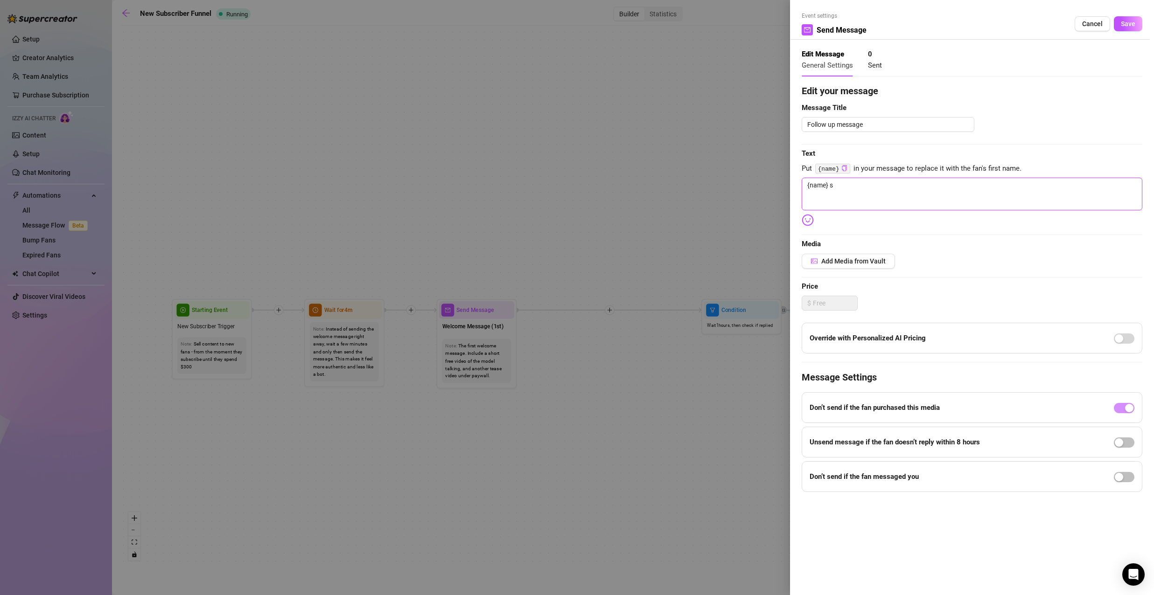
type textarea "{name} st"
type textarea "{name} sto"
type textarea "{name} stop"
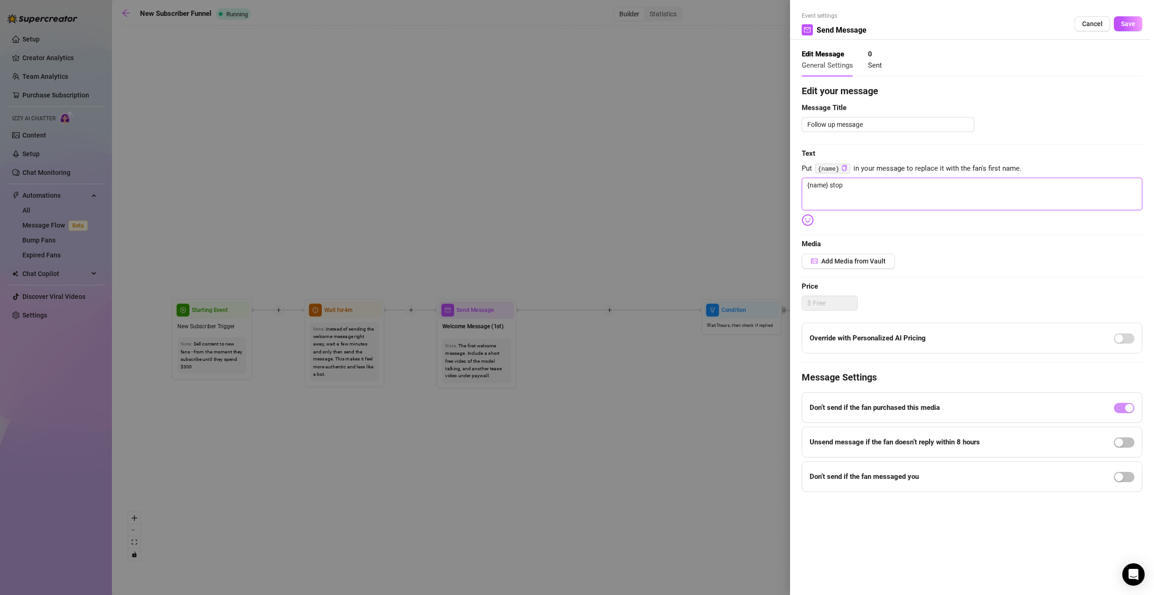
type textarea "{name} stop i"
type textarea "{name} stop ig"
type textarea "{name} stop igr"
type textarea "{name} stop igrn"
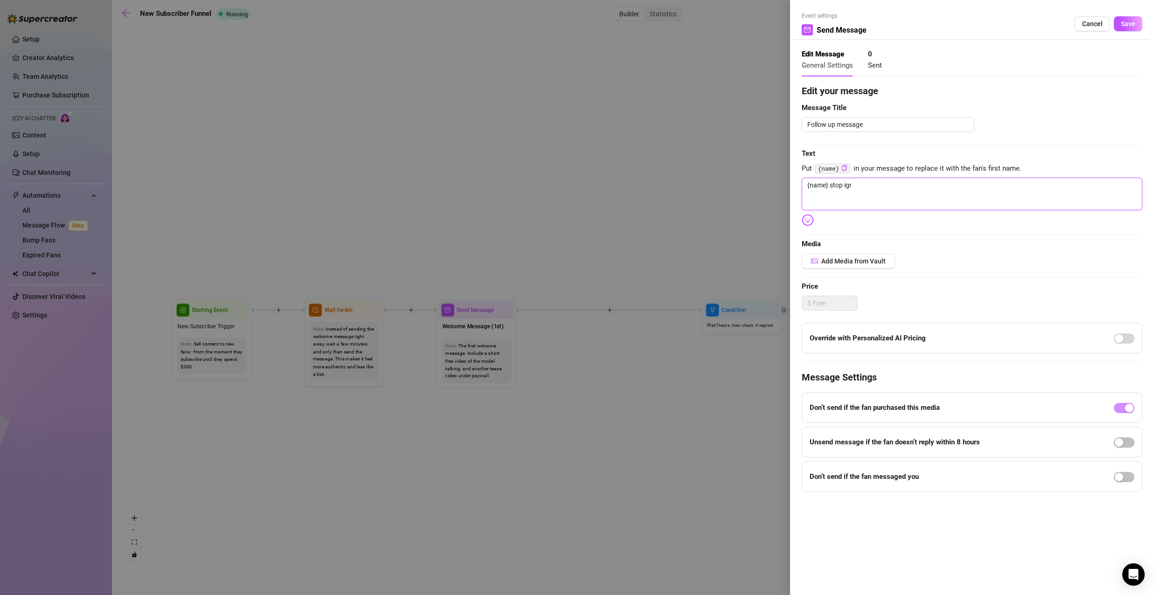
type textarea "{name} stop igrn"
type textarea "{name} stop igr"
type textarea "{name} stop ig"
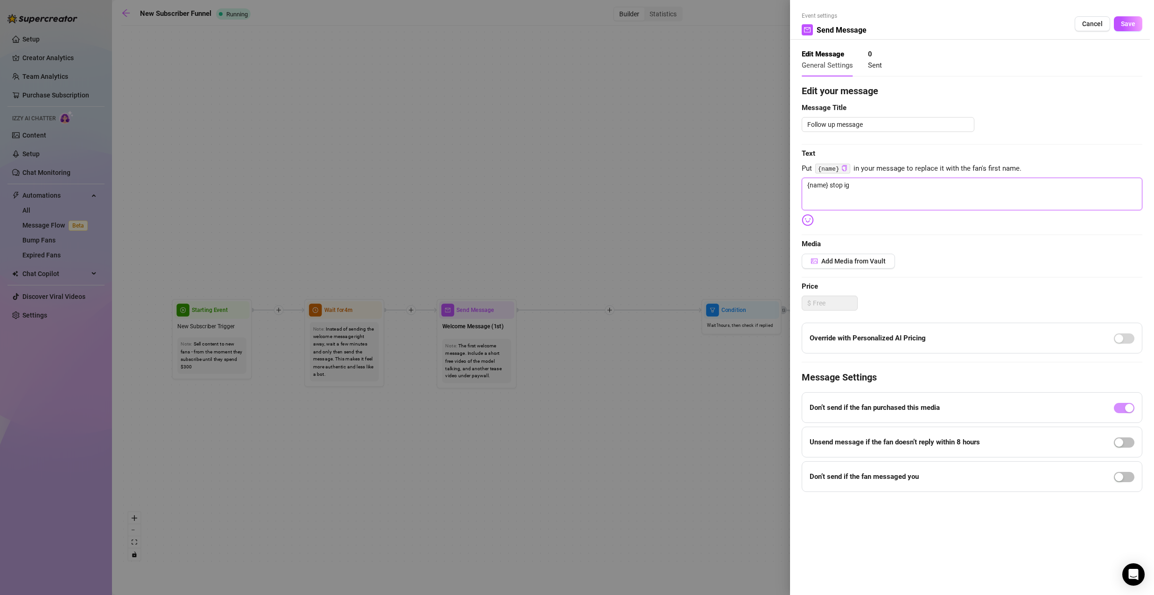
type textarea "{name} stop ign"
type textarea "{name} stop ig"
type textarea "{name} stop ign"
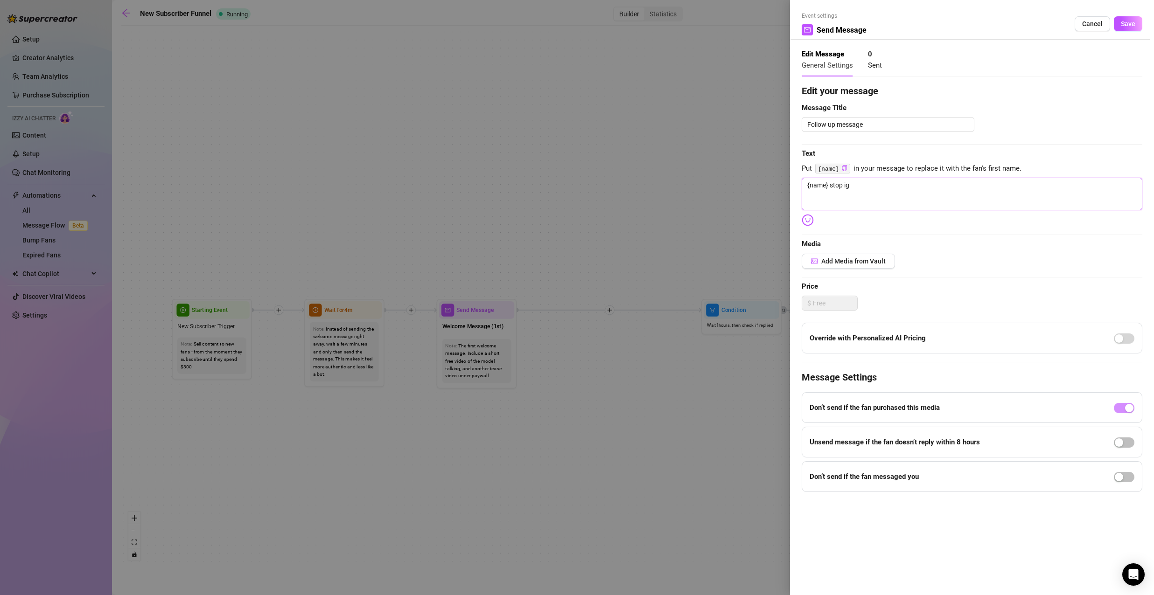
type textarea "{name} stop ign"
type textarea "{name} stop igno"
type textarea "{name} stop ignor"
type textarea "{name} stop ignori"
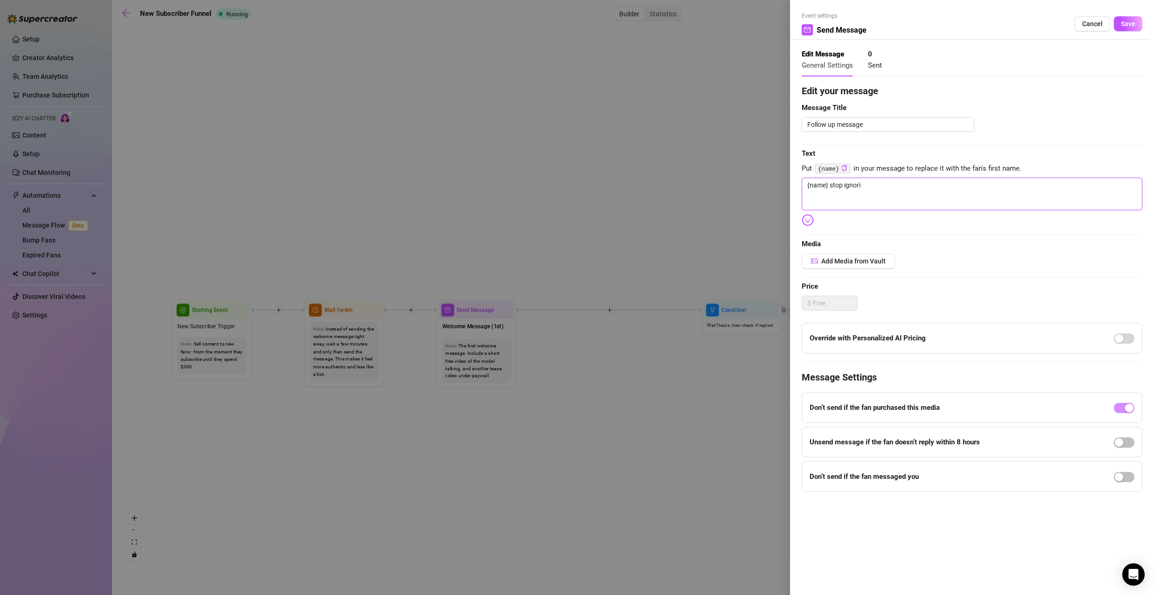
type textarea "{name} stop ignorin"
type textarea "{name} stop ignoring"
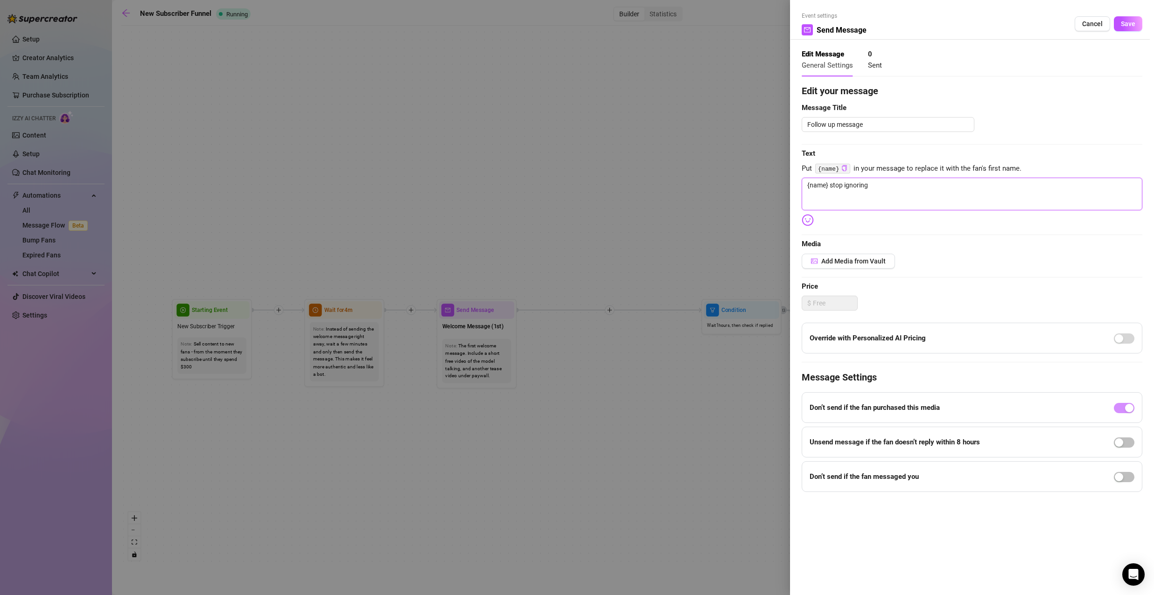
type textarea "{name} stop ignoring"
type textarea "{name} stop ignoring m"
type textarea "{name} stop ignoring me"
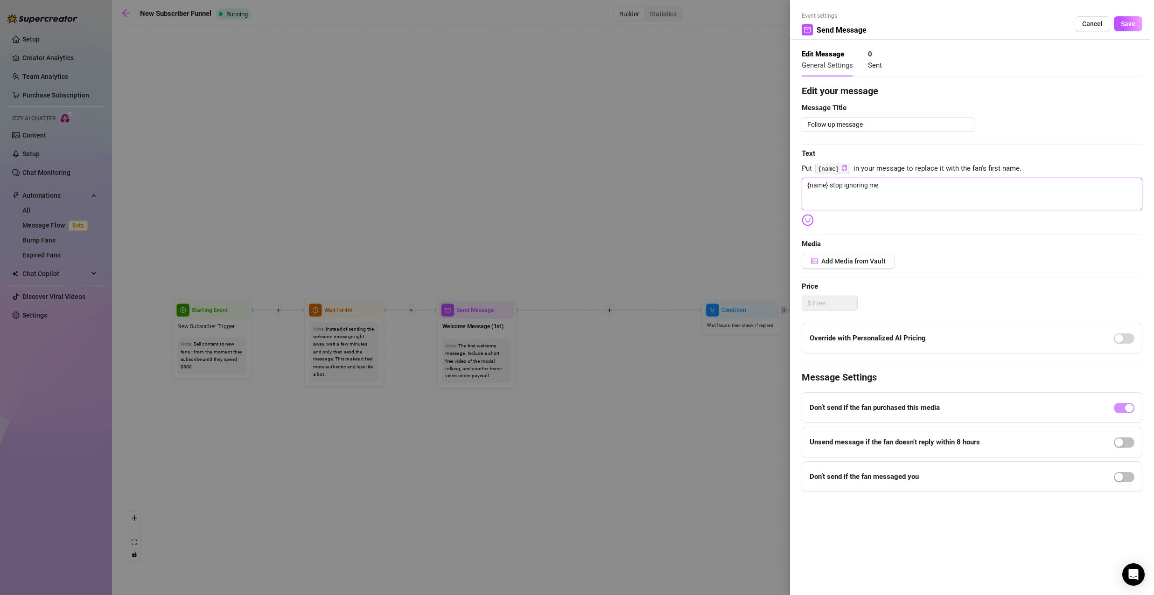
type textarea "{name} stop ignoring me!"
type textarea "{name} stop ignoring me!!"
drag, startPoint x: 793, startPoint y: 224, endPoint x: 797, endPoint y: 224, distance: 4.7
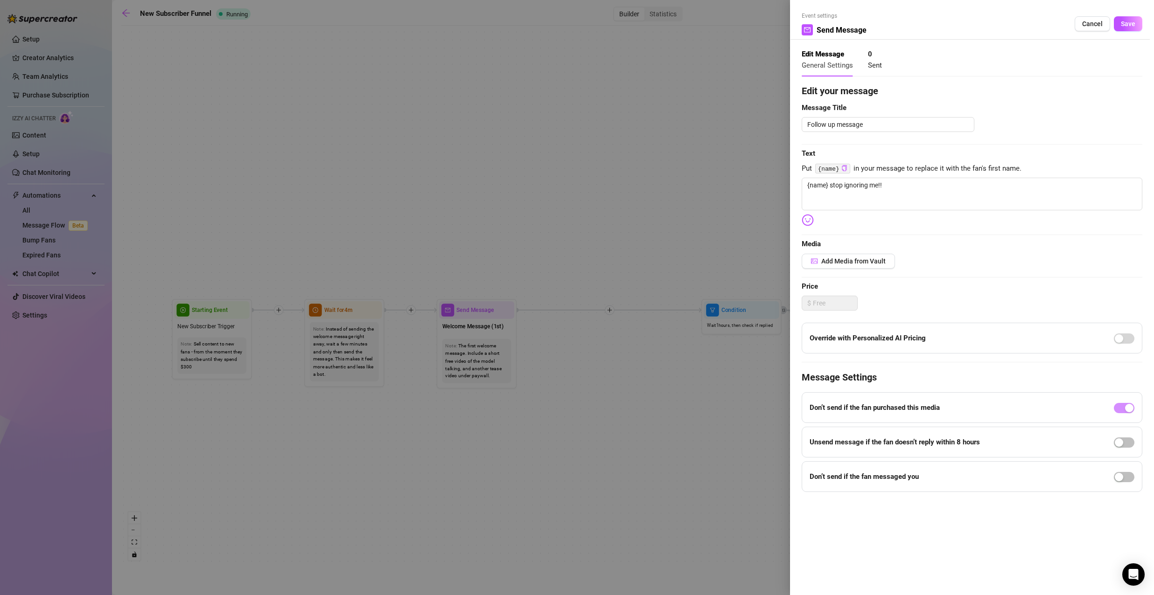
click at [791, 227] on div "Event settings Send Message Cancel Save Edit Message General Settings 0 Sent Ed…" at bounding box center [972, 297] width 364 height 595
click at [802, 220] on img at bounding box center [808, 220] width 12 height 12
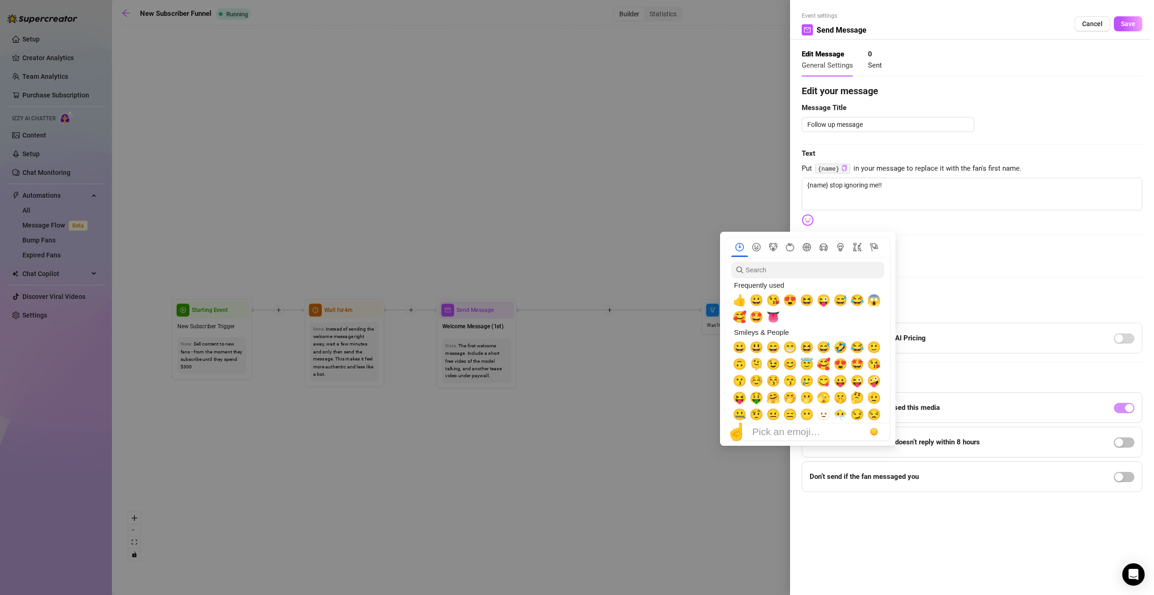
click at [808, 223] on img at bounding box center [808, 220] width 12 height 12
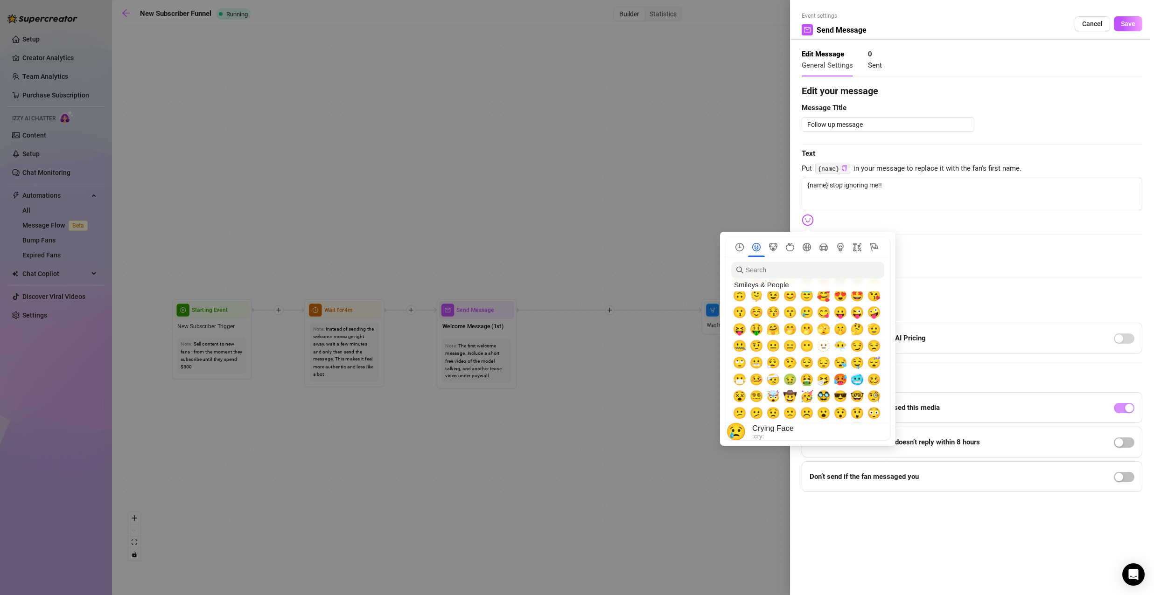
scroll to position [233, 0]
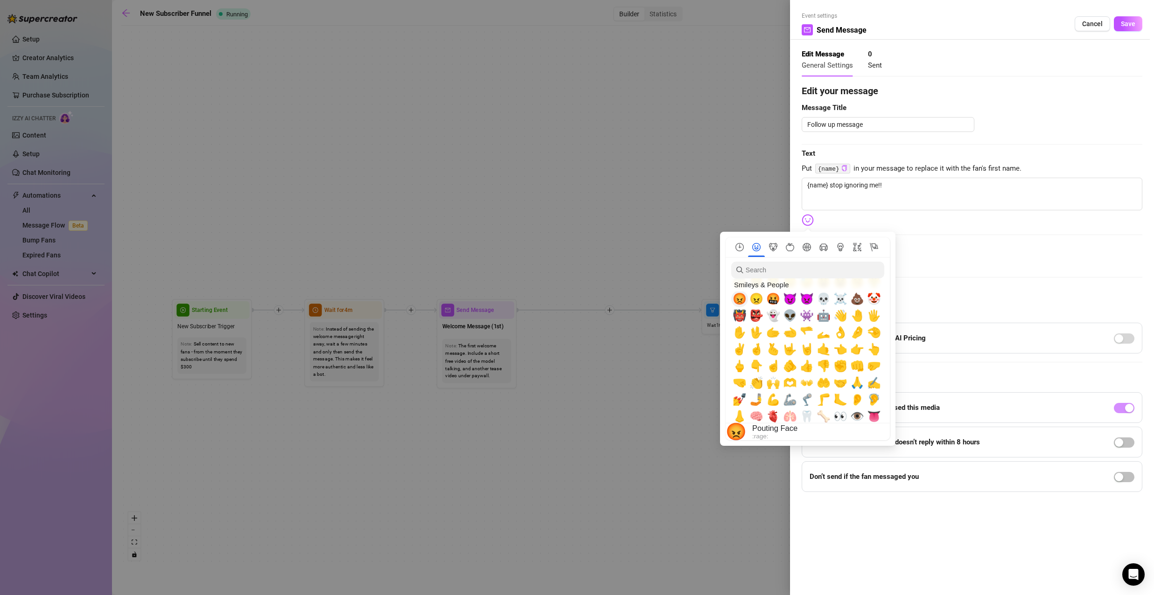
click at [740, 300] on span "😡" at bounding box center [740, 299] width 14 height 13
type textarea "{name} stop ignoring me!!😡"
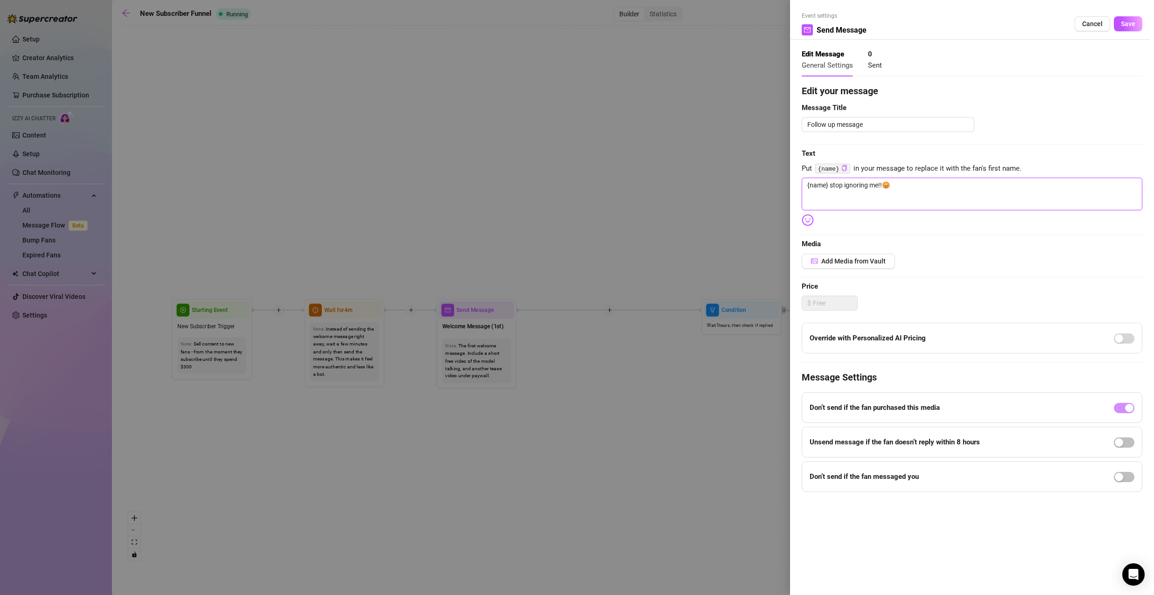
click at [914, 187] on textarea "{name} stop ignoring me!!😡" at bounding box center [972, 194] width 341 height 33
type textarea "{name} stop ignoring me!!😡l"
type textarea "{name} stop ignoring me!!😡le"
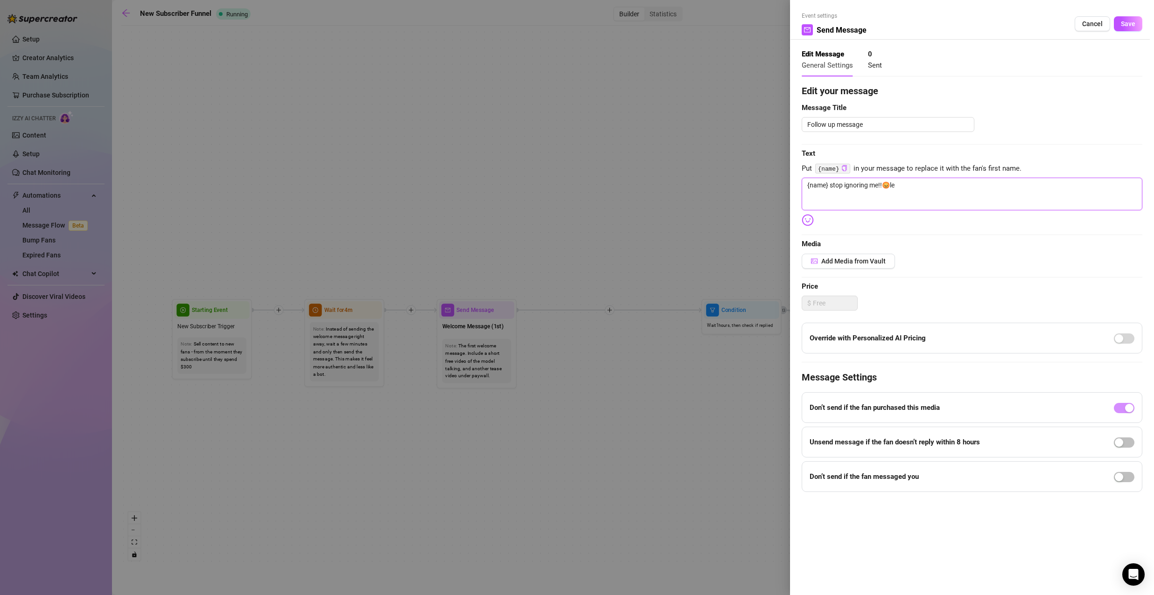
type textarea "{name} stop ignoring me!!😡let"
type textarea "{name} stop ignoring me!!😡lets"
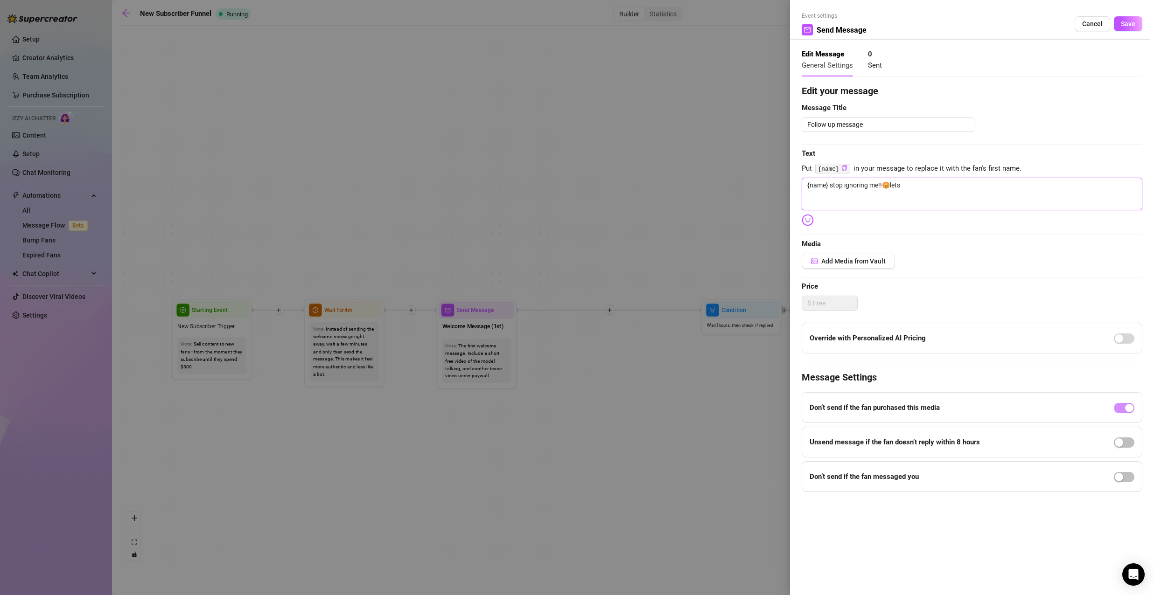
type textarea "{name} stop ignoring me!!😡lets"
type textarea "{name} stop ignoring me!!😡lets p"
type textarea "{name} stop ignoring me!!😡lets pl"
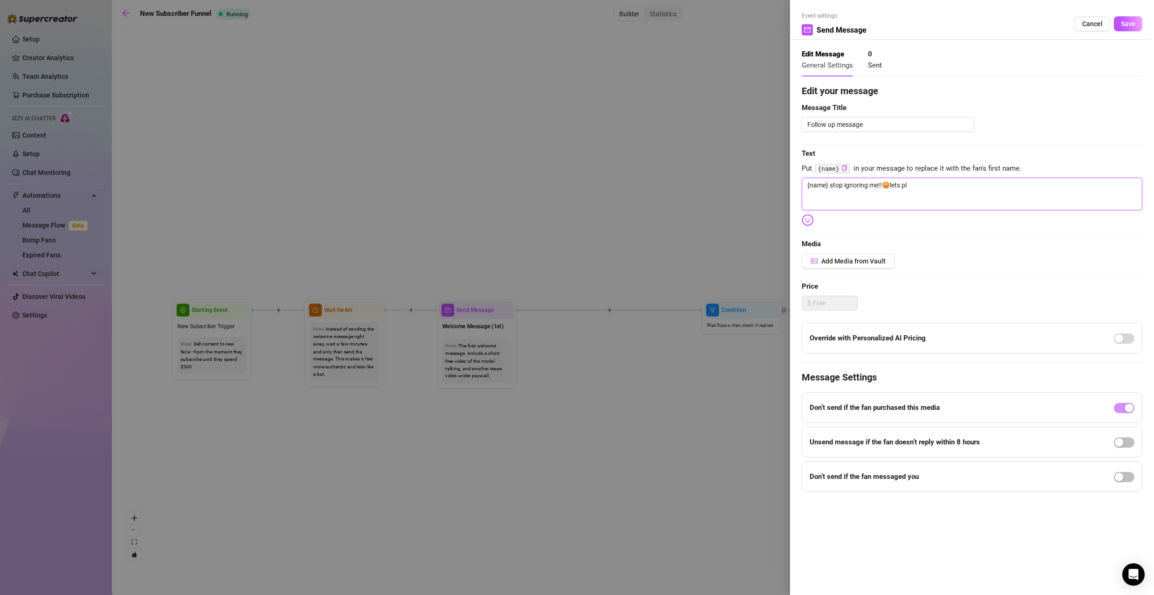
type textarea "{name} stop ignoring me!!😡lets pla"
type textarea "{name} stop ignoring me!!😡lets play"
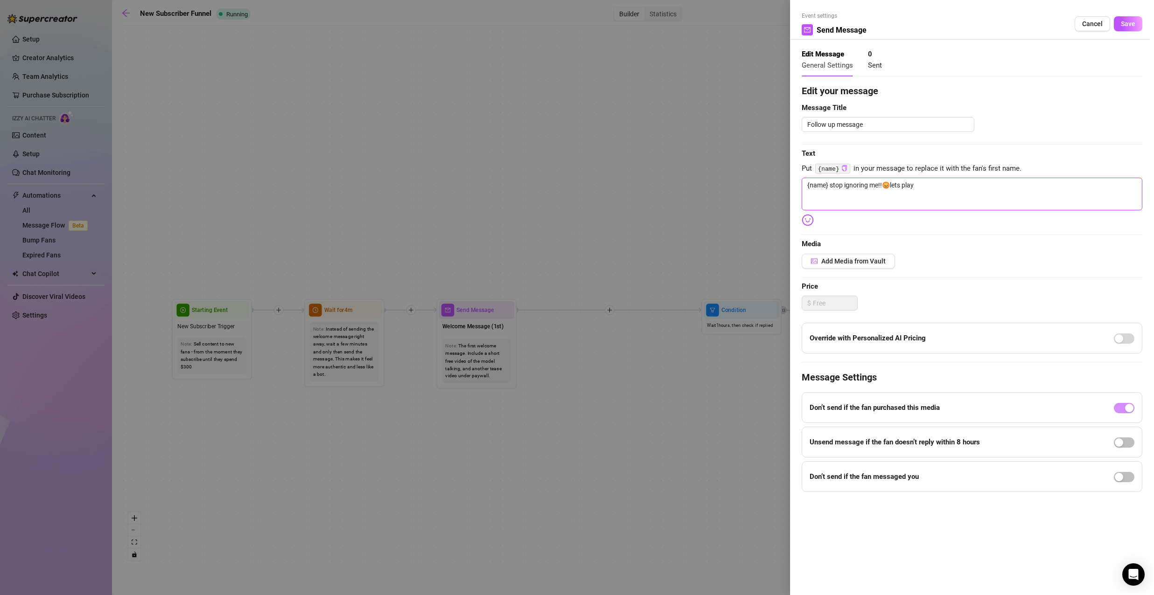
type textarea "{name} stop ignoring me!!😡lets play"
click at [809, 218] on img at bounding box center [808, 220] width 12 height 12
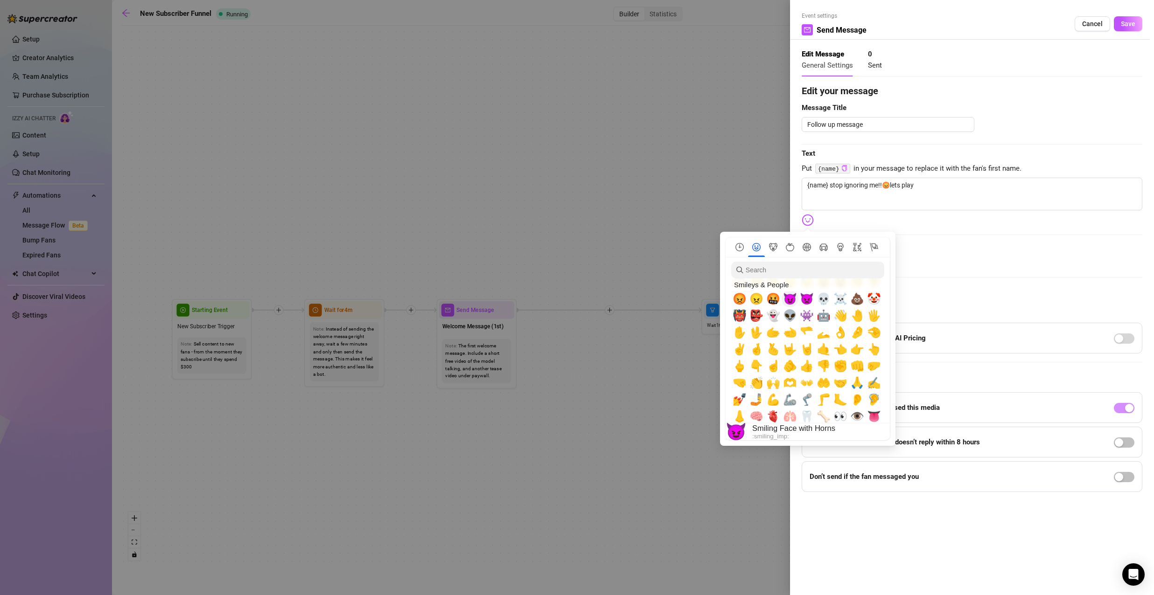
click at [791, 300] on span "😈" at bounding box center [790, 299] width 14 height 13
type textarea "{name} stop ignoring me!!😡lets play 😈"
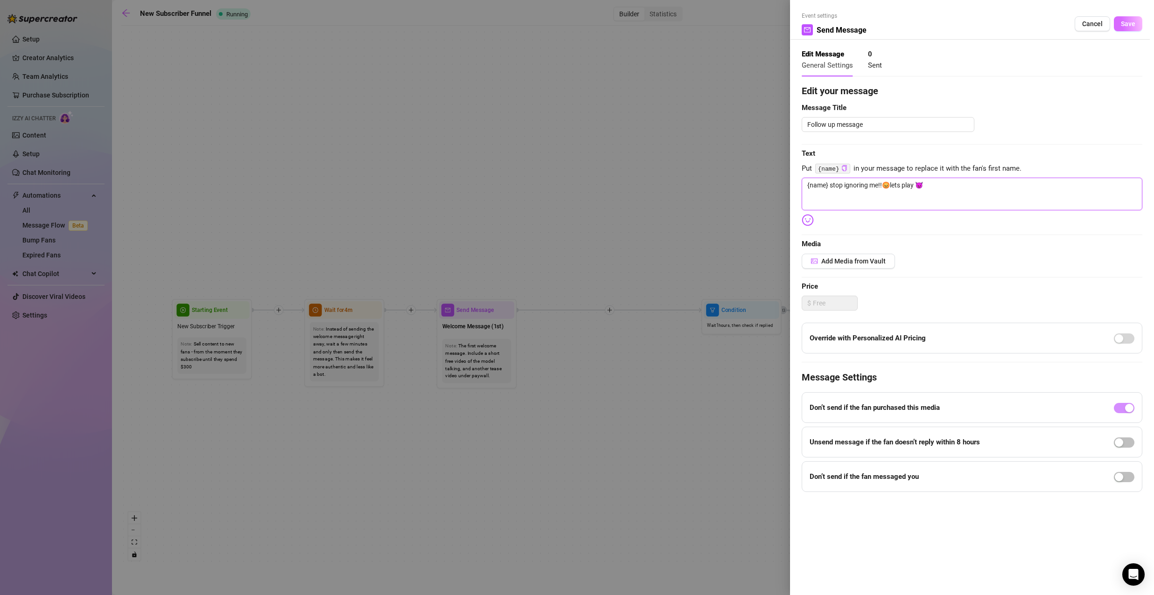
type textarea "{name} stop ignoring me!!😡lets play 😈"
click at [1125, 21] on span "Save" at bounding box center [1128, 23] width 14 height 7
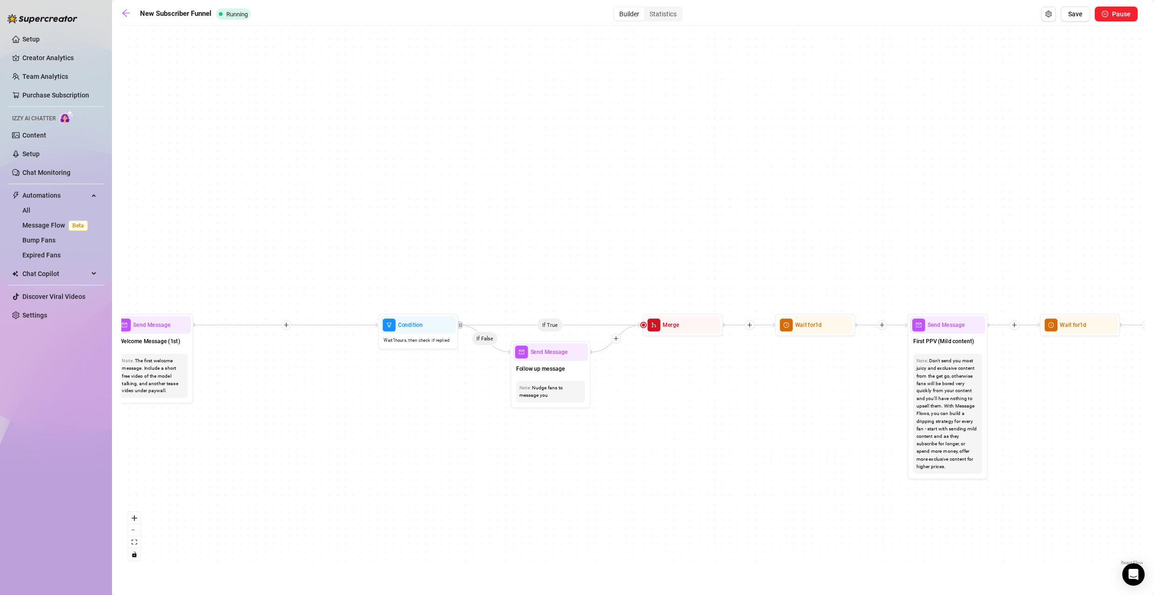
drag, startPoint x: 967, startPoint y: 361, endPoint x: 658, endPoint y: 374, distance: 309.1
click at [658, 374] on div "If True If True If True If False If False If False If True If False Merge Merge…" at bounding box center [632, 298] width 1023 height 537
click at [675, 331] on div "Merge" at bounding box center [683, 325] width 76 height 18
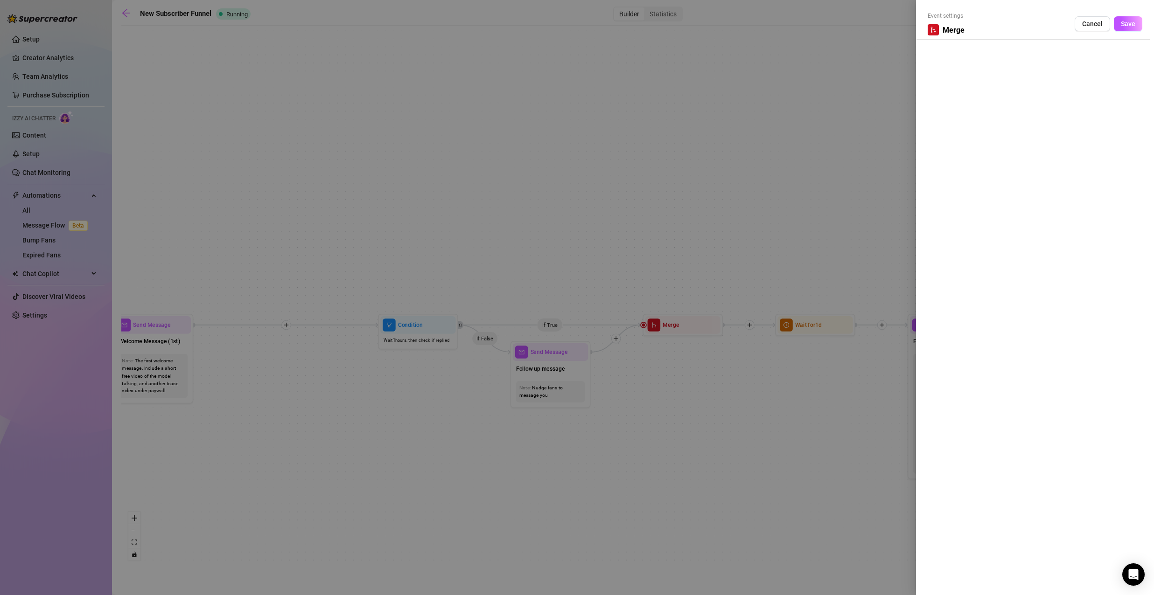
click at [880, 195] on div at bounding box center [577, 297] width 1154 height 595
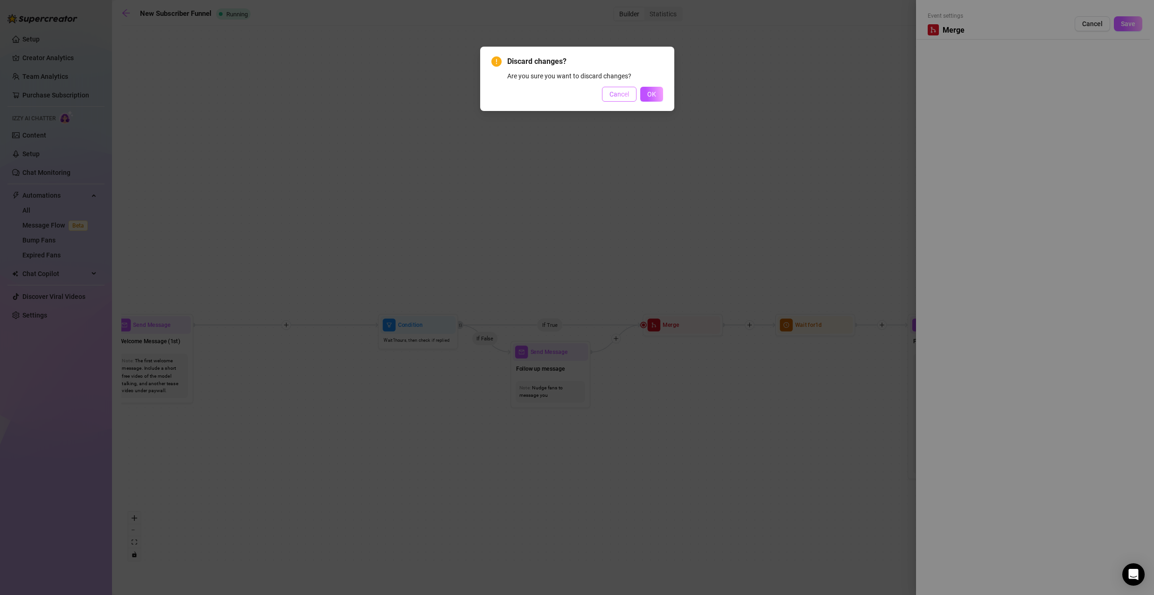
click at [618, 93] on span "Cancel" at bounding box center [619, 94] width 20 height 7
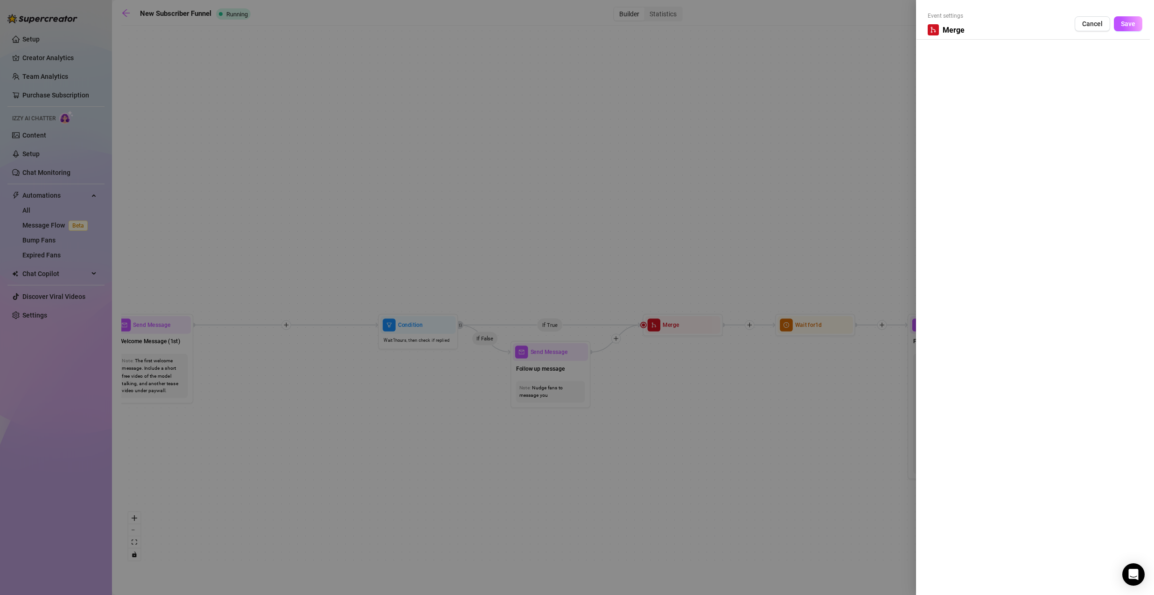
drag, startPoint x: 816, startPoint y: 402, endPoint x: 682, endPoint y: 391, distance: 134.8
click at [682, 391] on div at bounding box center [577, 297] width 1154 height 595
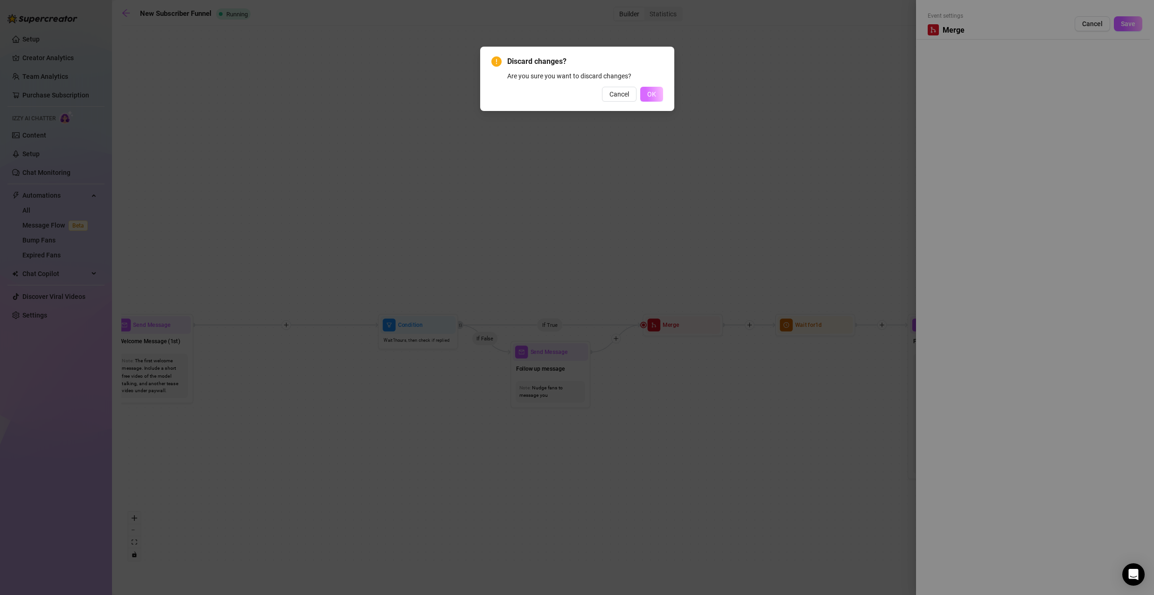
click at [654, 92] on span "OK" at bounding box center [651, 94] width 9 height 7
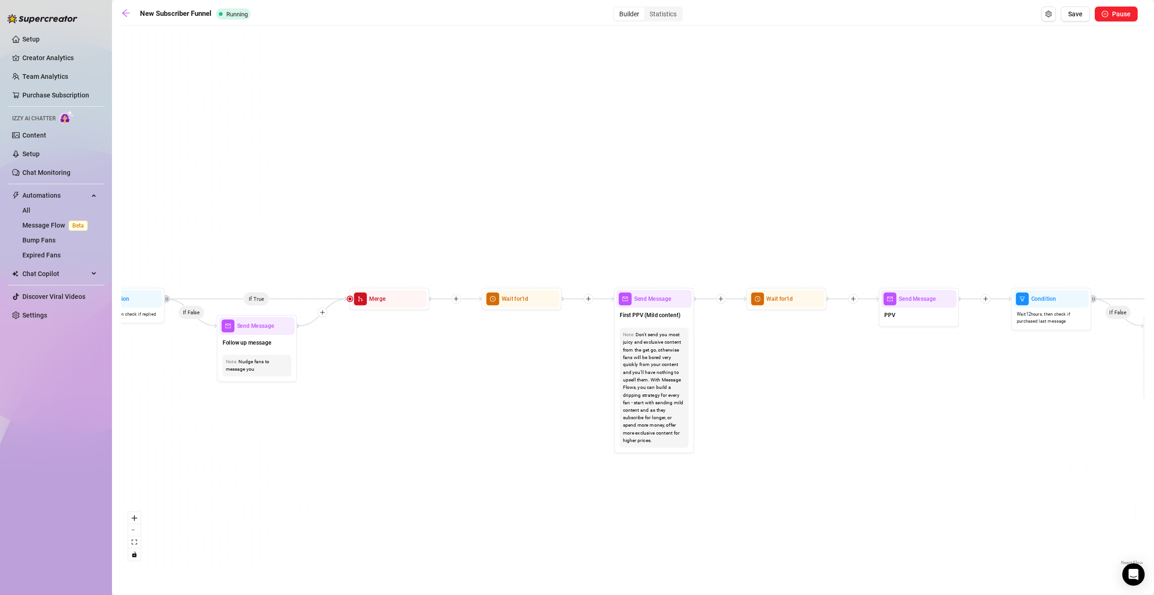
drag, startPoint x: 670, startPoint y: 369, endPoint x: 537, endPoint y: 345, distance: 135.0
click at [537, 345] on div "If True If True If True If False If False If False If True If False Merge Merge…" at bounding box center [632, 298] width 1023 height 537
click at [660, 323] on div "First PPV (Mild content)" at bounding box center [654, 316] width 76 height 17
type textarea "First PPV (Mild content)"
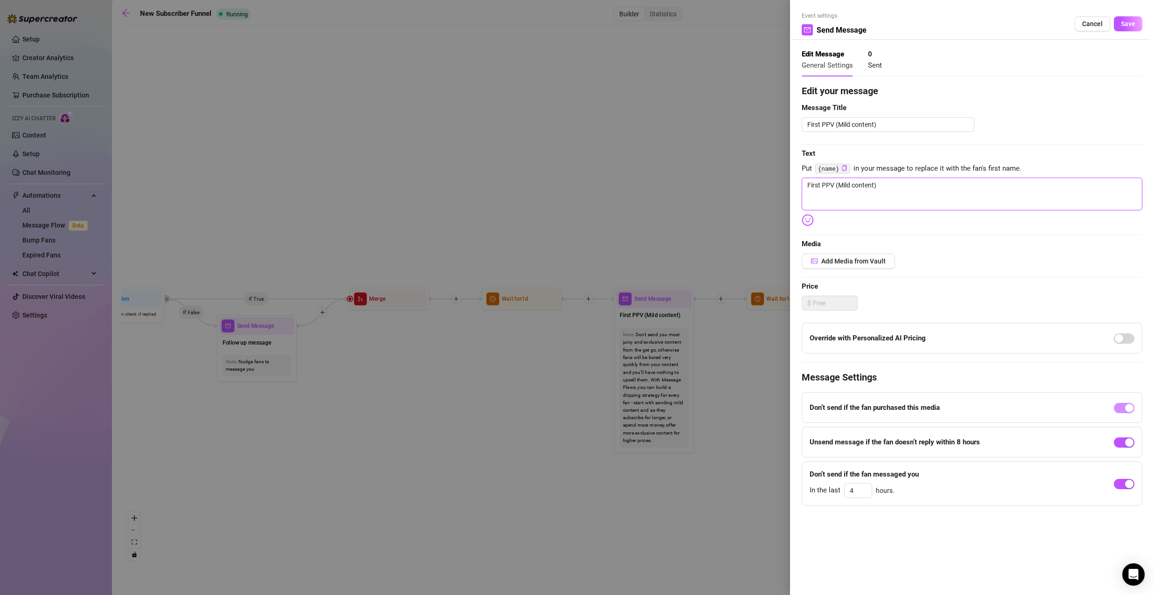
drag, startPoint x: 875, startPoint y: 185, endPoint x: 762, endPoint y: 186, distance: 112.5
click at [769, 185] on div "Event settings Send Message Cancel Save Edit Message General Settings 0 Sent Ed…" at bounding box center [577, 297] width 1154 height 595
type textarea "Write your message here"
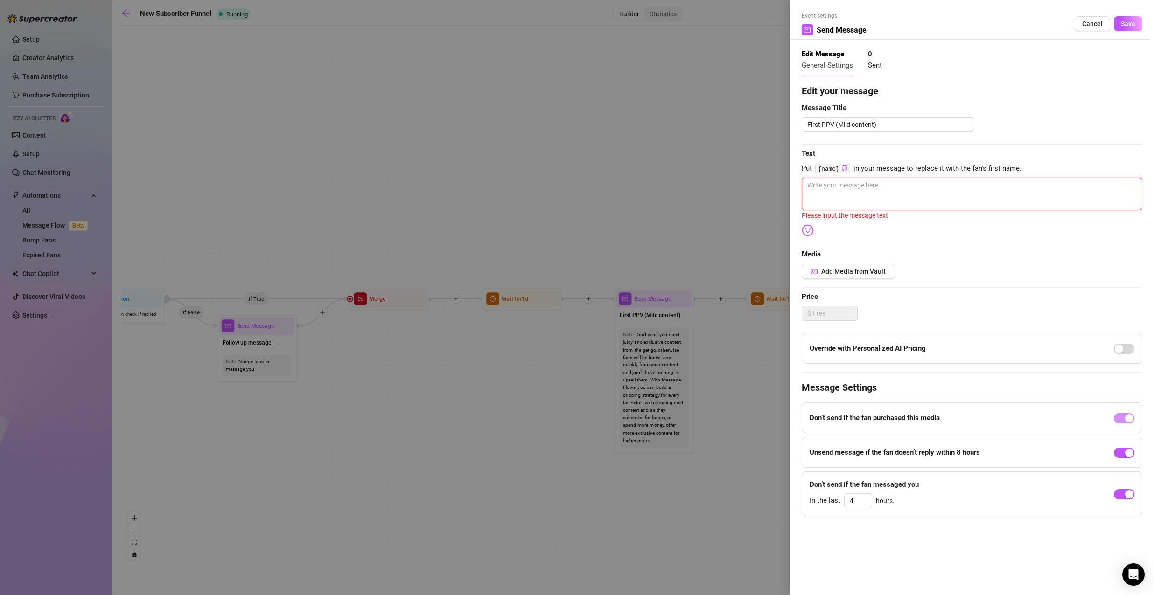
type textarea "W"
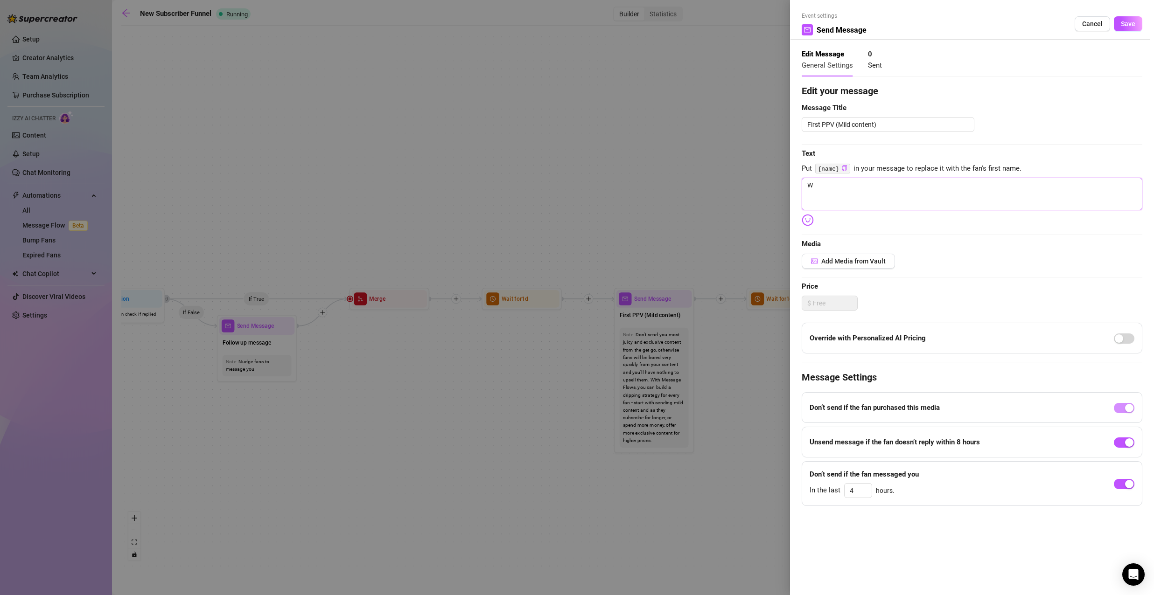
type textarea "Wh"
type textarea "Wha"
click at [856, 259] on span "Add Media from Vault" at bounding box center [853, 261] width 64 height 7
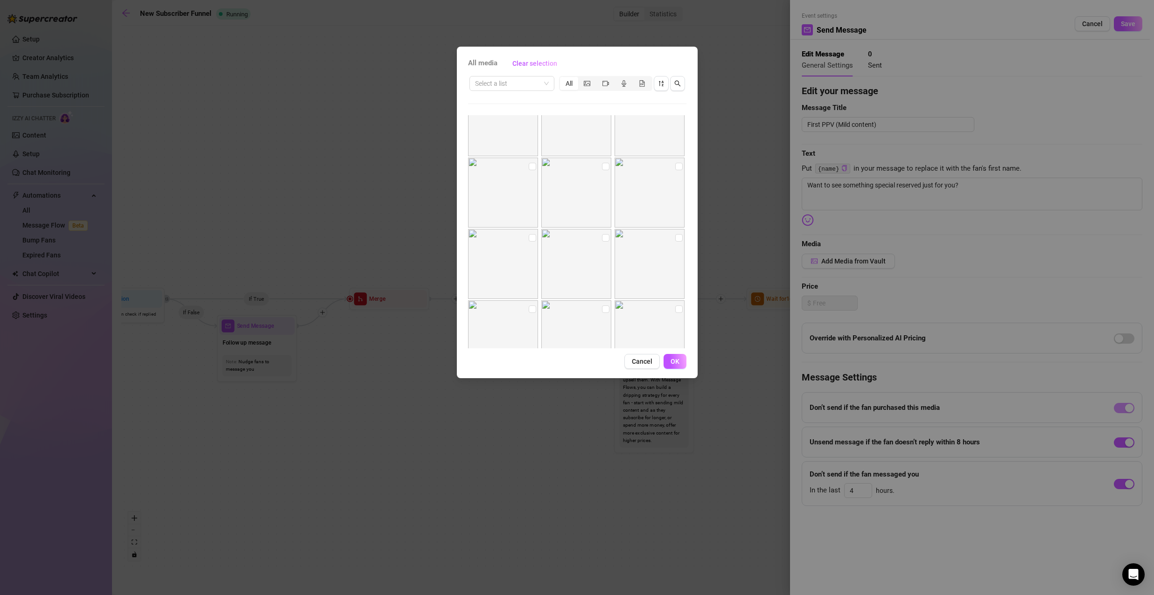
scroll to position [209, 0]
click at [603, 202] on input "checkbox" at bounding box center [605, 200] width 7 height 7
click at [675, 201] on input "checkbox" at bounding box center [678, 200] width 7 height 7
click at [602, 272] on input "checkbox" at bounding box center [605, 271] width 7 height 7
click at [530, 271] on input "checkbox" at bounding box center [532, 271] width 7 height 7
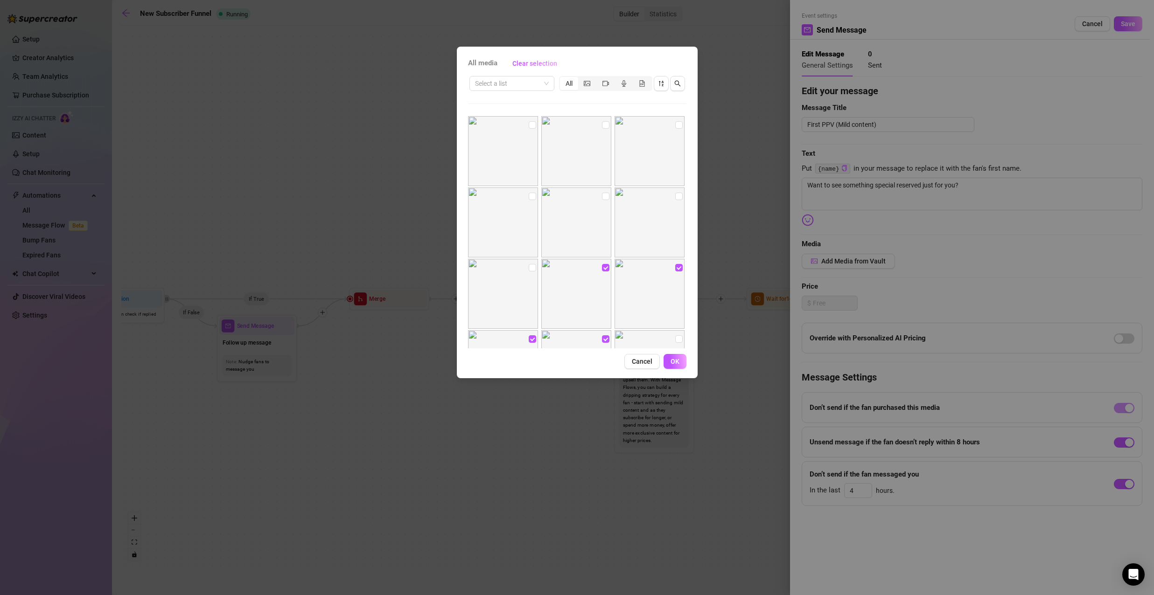
scroll to position [116, 0]
click at [529, 223] on input "checkbox" at bounding box center [532, 222] width 7 height 7
click at [602, 174] on input "checkbox" at bounding box center [605, 175] width 7 height 7
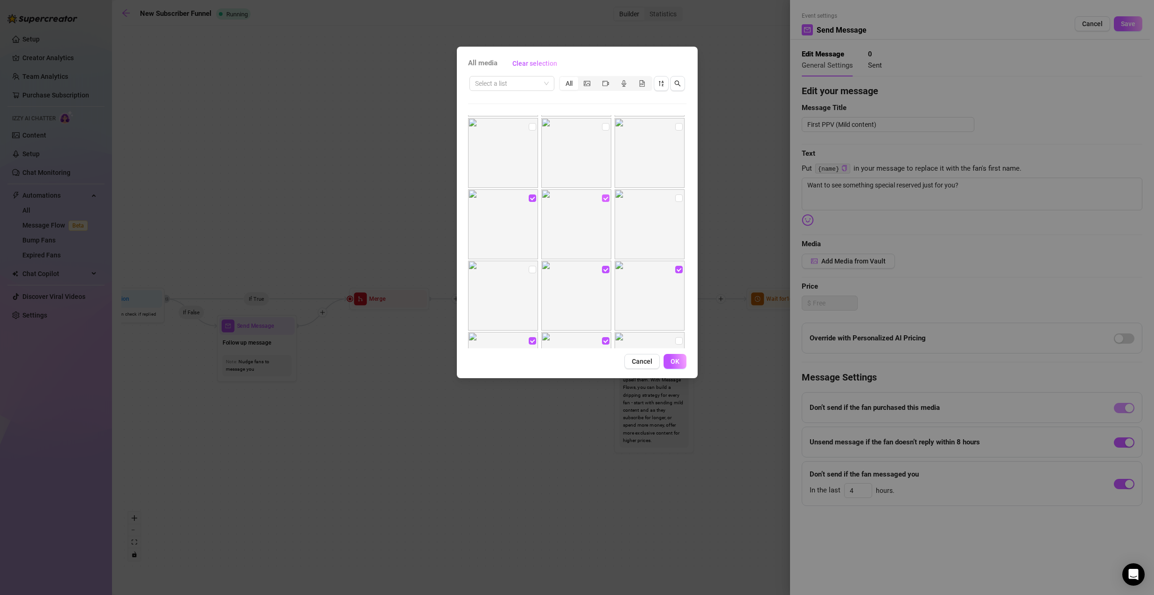
click at [602, 198] on input "checkbox" at bounding box center [605, 198] width 7 height 7
click at [530, 198] on input "checkbox" at bounding box center [532, 198] width 7 height 7
click at [602, 272] on input "checkbox" at bounding box center [605, 269] width 7 height 7
click at [586, 82] on icon "picture" at bounding box center [587, 83] width 7 height 7
click at [580, 78] on input "segmented control" at bounding box center [580, 78] width 0 height 0
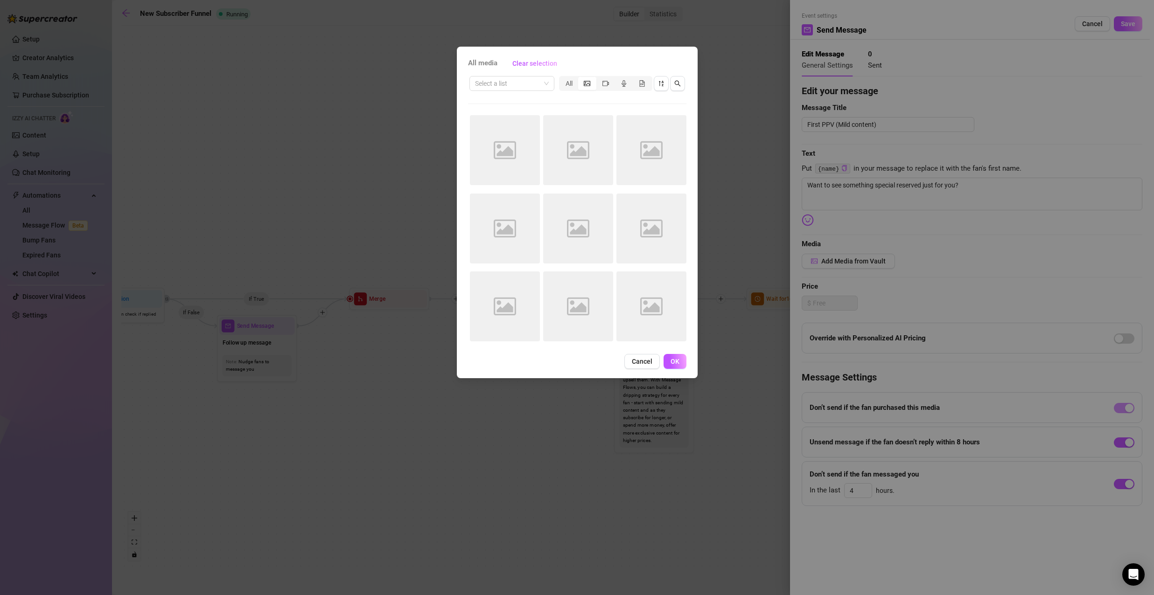
scroll to position [0, 0]
click at [566, 78] on div "All" at bounding box center [569, 83] width 18 height 13
click at [562, 78] on input "All" at bounding box center [562, 78] width 0 height 0
click at [529, 272] on input "checkbox" at bounding box center [532, 271] width 7 height 7
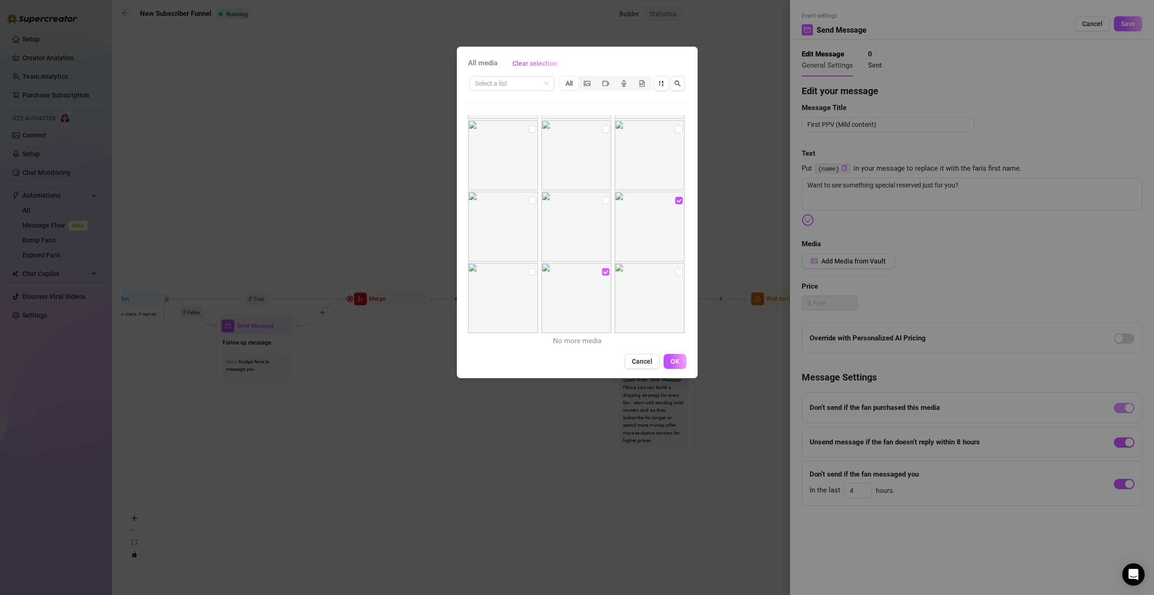
click at [602, 272] on input "checkbox" at bounding box center [605, 271] width 7 height 7
click at [675, 197] on input "checkbox" at bounding box center [678, 200] width 7 height 7
click at [645, 366] on button "Cancel" at bounding box center [641, 361] width 35 height 15
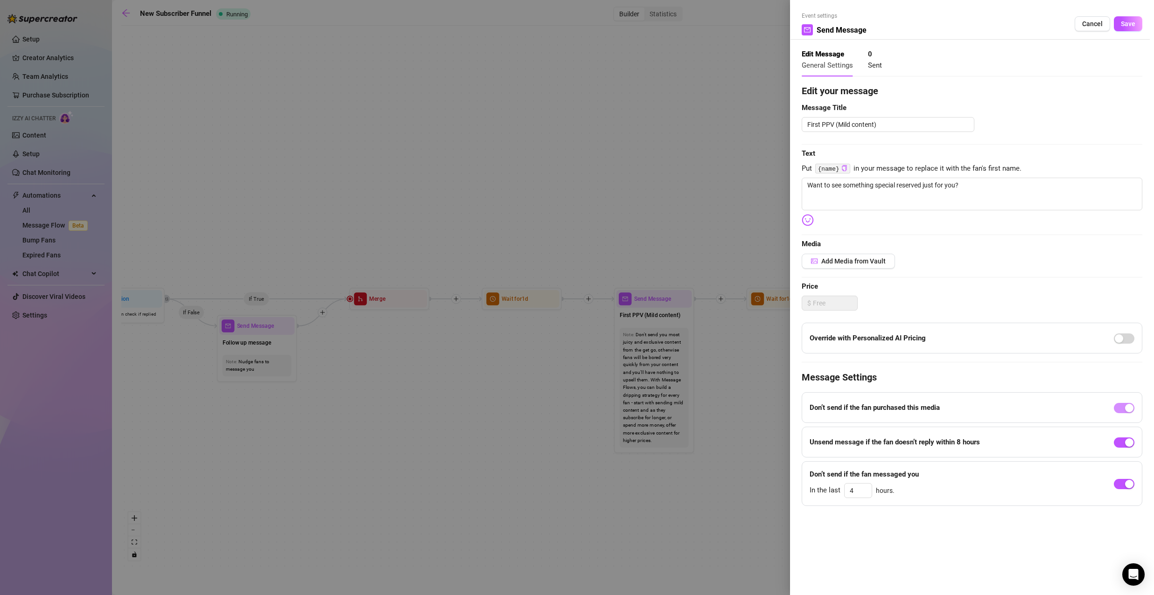
click at [719, 212] on div at bounding box center [577, 297] width 1154 height 595
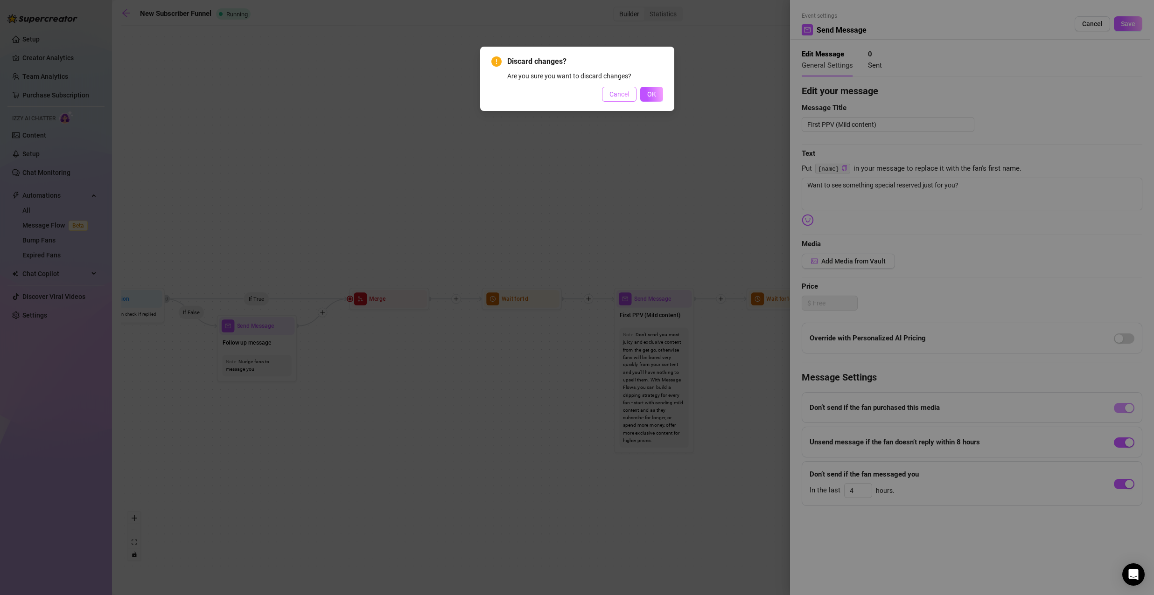
click at [613, 96] on span "Cancel" at bounding box center [619, 94] width 20 height 7
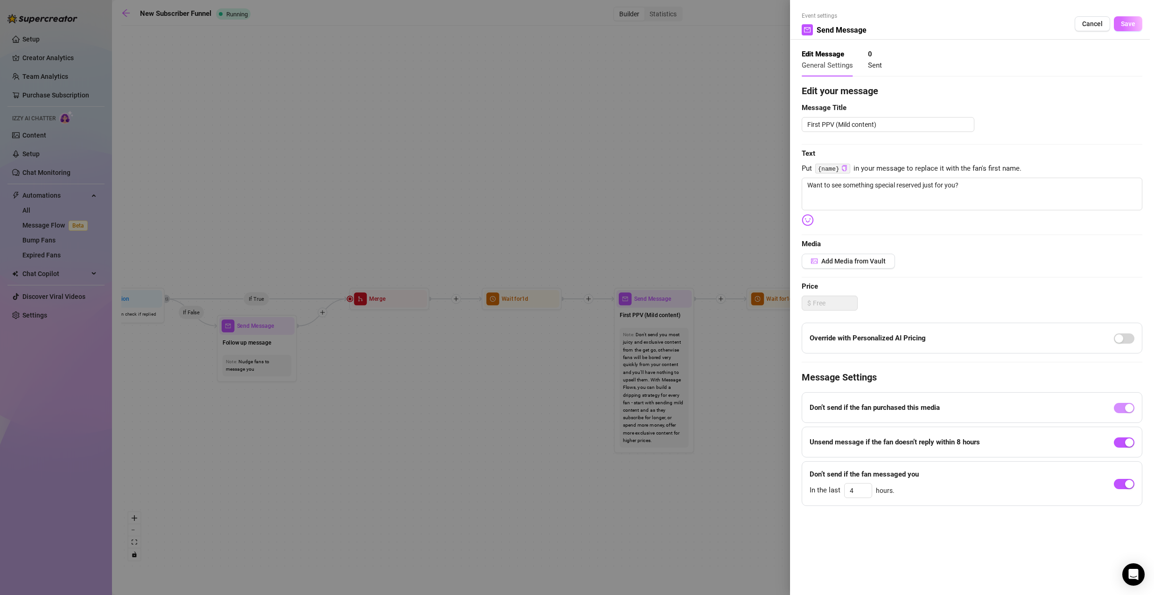
click at [1134, 24] on span "Save" at bounding box center [1128, 23] width 14 height 7
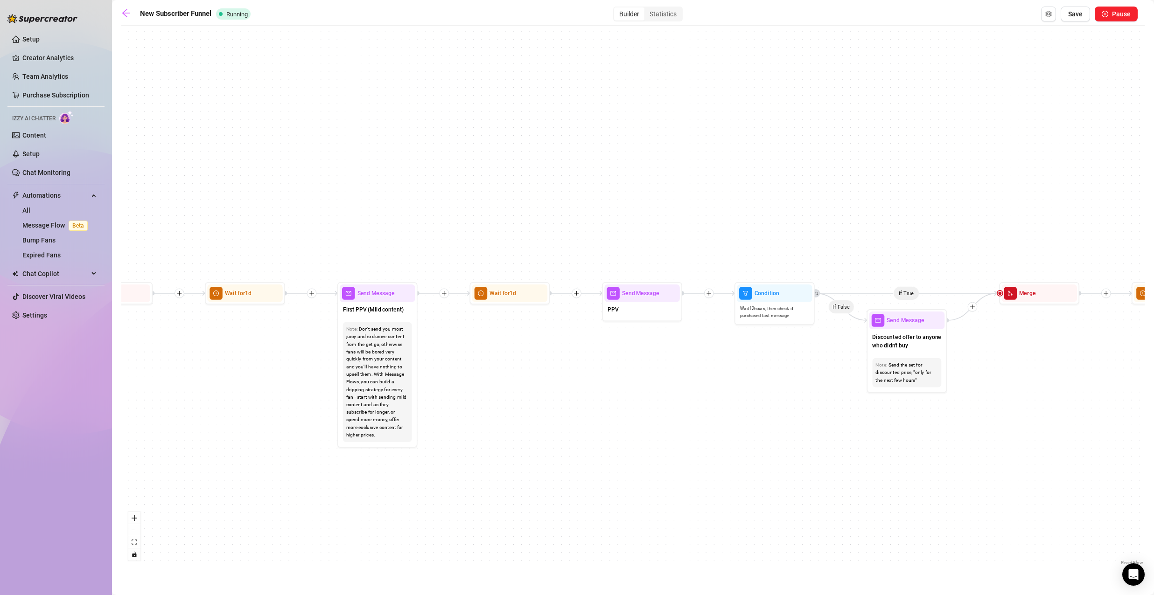
drag, startPoint x: 813, startPoint y: 345, endPoint x: 546, endPoint y: 336, distance: 266.6
click at [547, 336] on div "If True If True If True If False If False If False If True If False Merge Merge…" at bounding box center [632, 298] width 1023 height 537
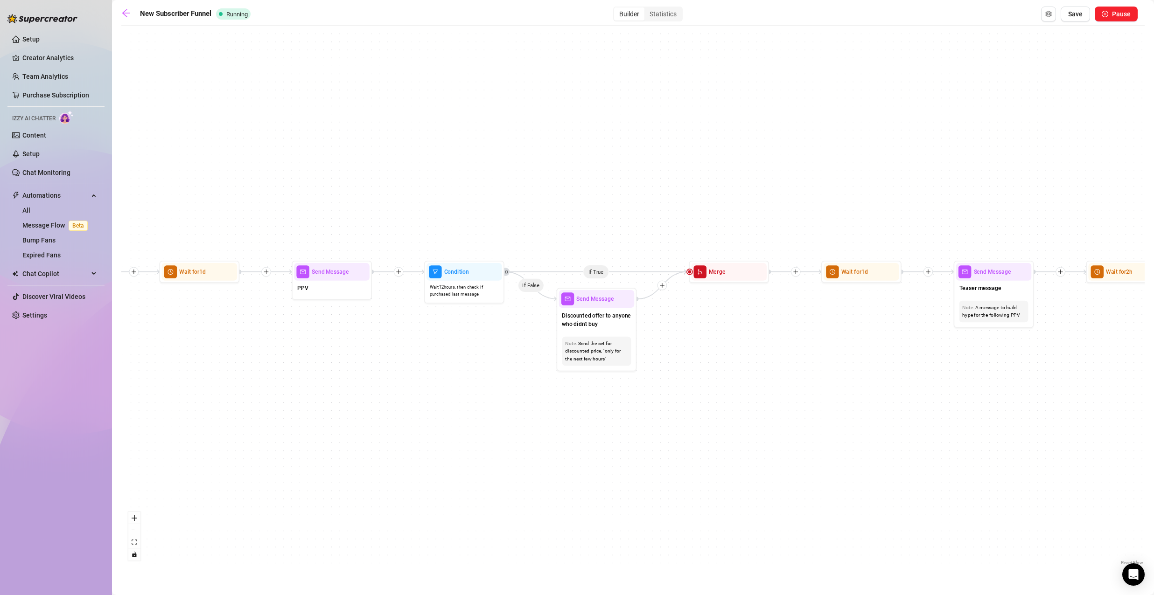
drag, startPoint x: 758, startPoint y: 342, endPoint x: 451, endPoint y: 324, distance: 307.5
click at [451, 324] on div "If True If True If True If False If False If False If True If False Merge Merge…" at bounding box center [632, 298] width 1023 height 537
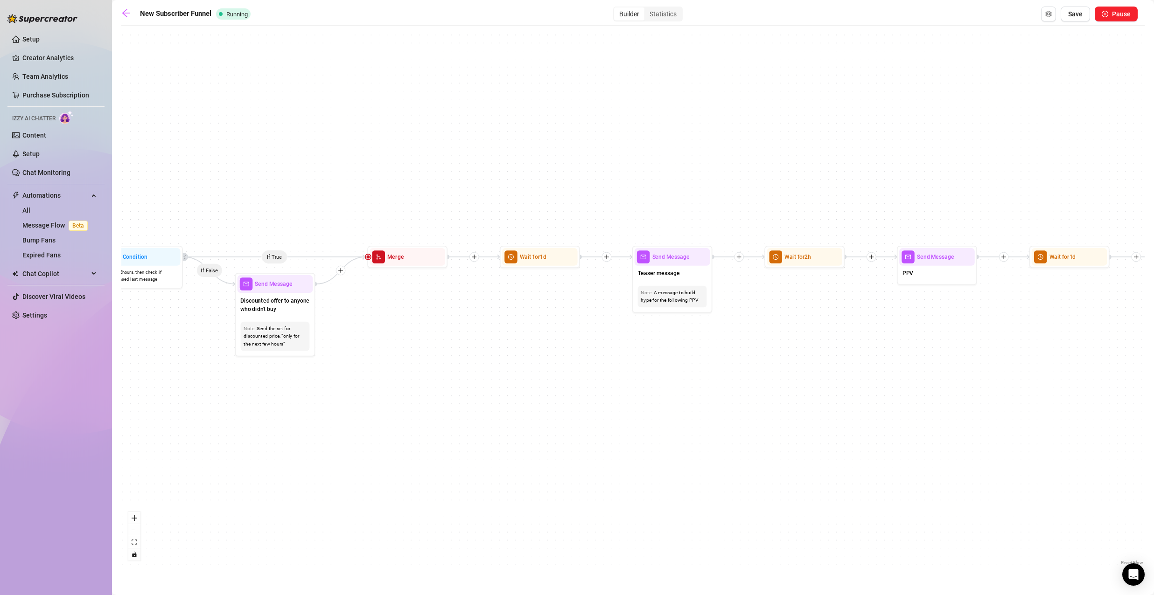
drag, startPoint x: 735, startPoint y: 334, endPoint x: 431, endPoint y: 319, distance: 304.1
click at [431, 319] on div "If True If True If True If False If False If False If True If False Merge Merge…" at bounding box center [632, 298] width 1023 height 537
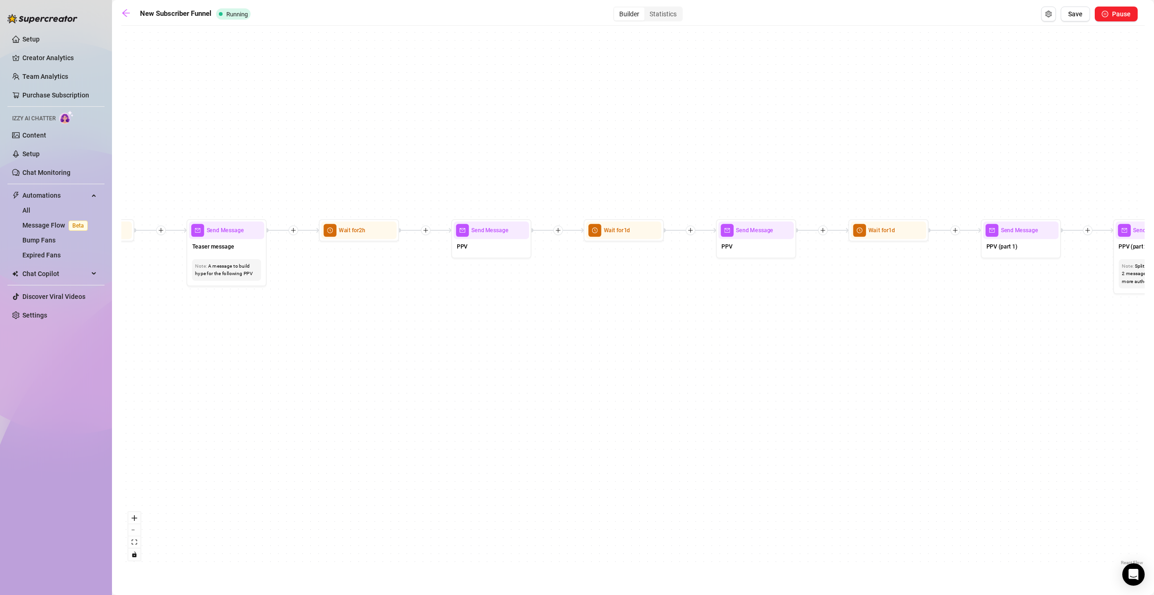
drag, startPoint x: 725, startPoint y: 328, endPoint x: 285, endPoint y: 300, distance: 440.8
click at [287, 301] on div "If True If True If True If False If False If False If True If False Merge Merge…" at bounding box center [632, 298] width 1023 height 537
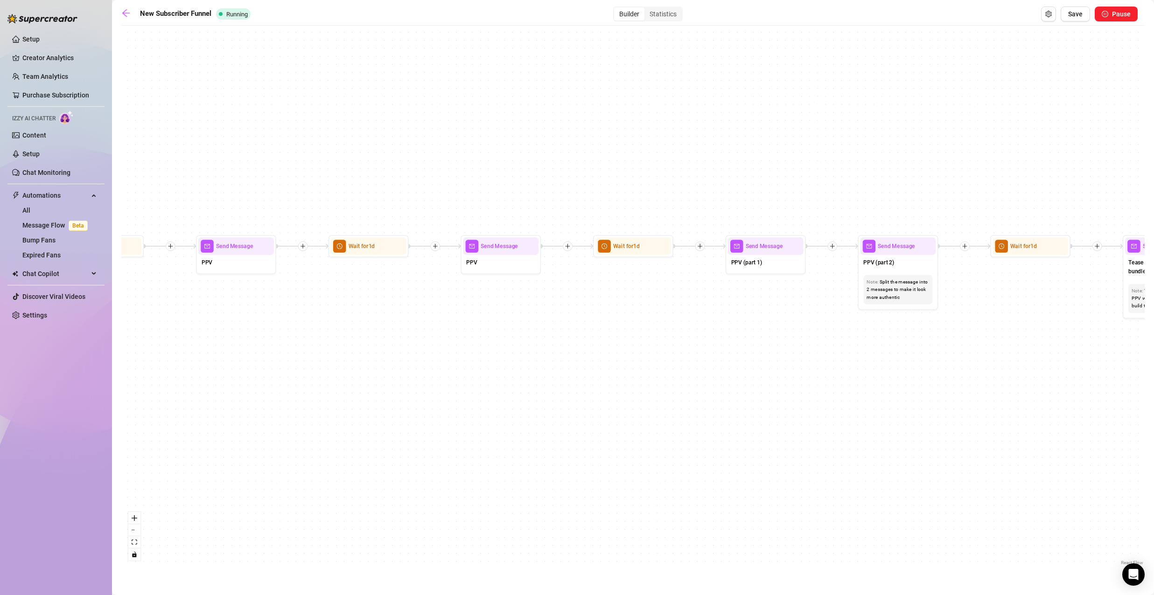
drag, startPoint x: 603, startPoint y: 303, endPoint x: 290, endPoint y: 310, distance: 312.7
click at [285, 312] on div "If True If True If True If False If False If False If True If False Merge Merge…" at bounding box center [632, 298] width 1023 height 537
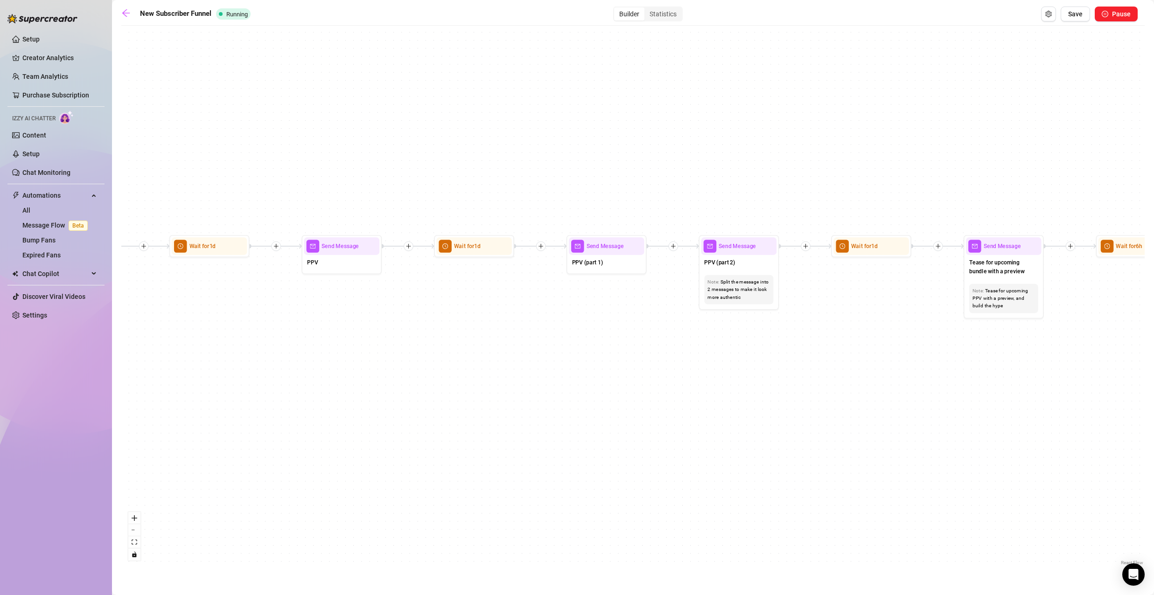
drag, startPoint x: 614, startPoint y: 315, endPoint x: 338, endPoint y: 309, distance: 276.8
click at [338, 309] on div "If True If True If True If False If False If False If True If False Merge Merge…" at bounding box center [632, 298] width 1023 height 537
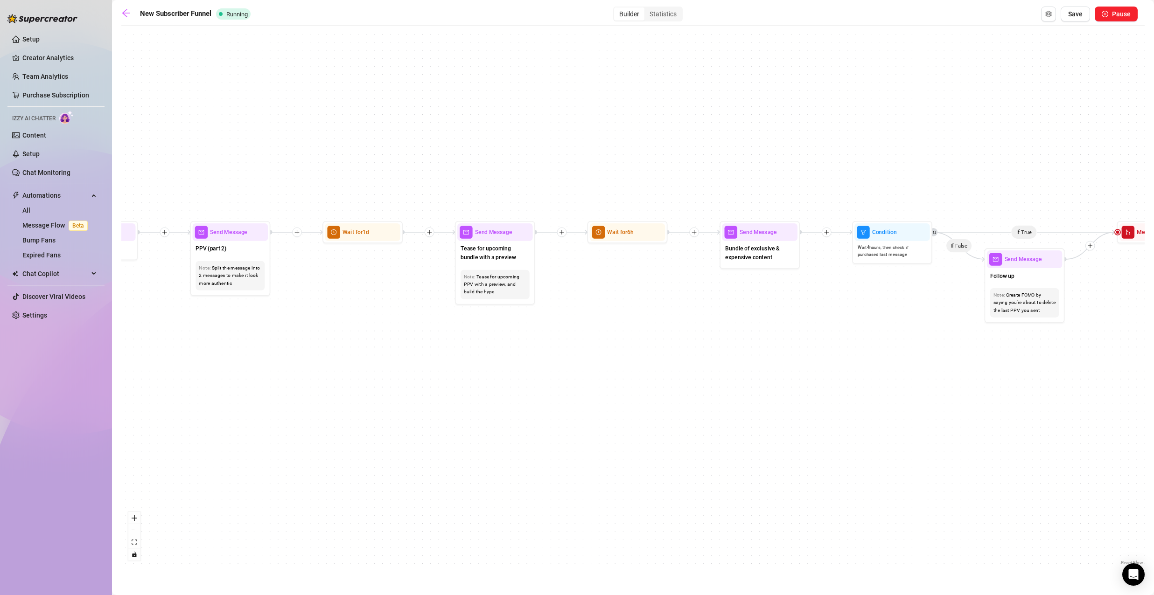
drag, startPoint x: 685, startPoint y: 322, endPoint x: 400, endPoint y: 318, distance: 285.6
click at [398, 319] on div "If True If True If True If False If False If False If True If False Merge Merge…" at bounding box center [632, 298] width 1023 height 537
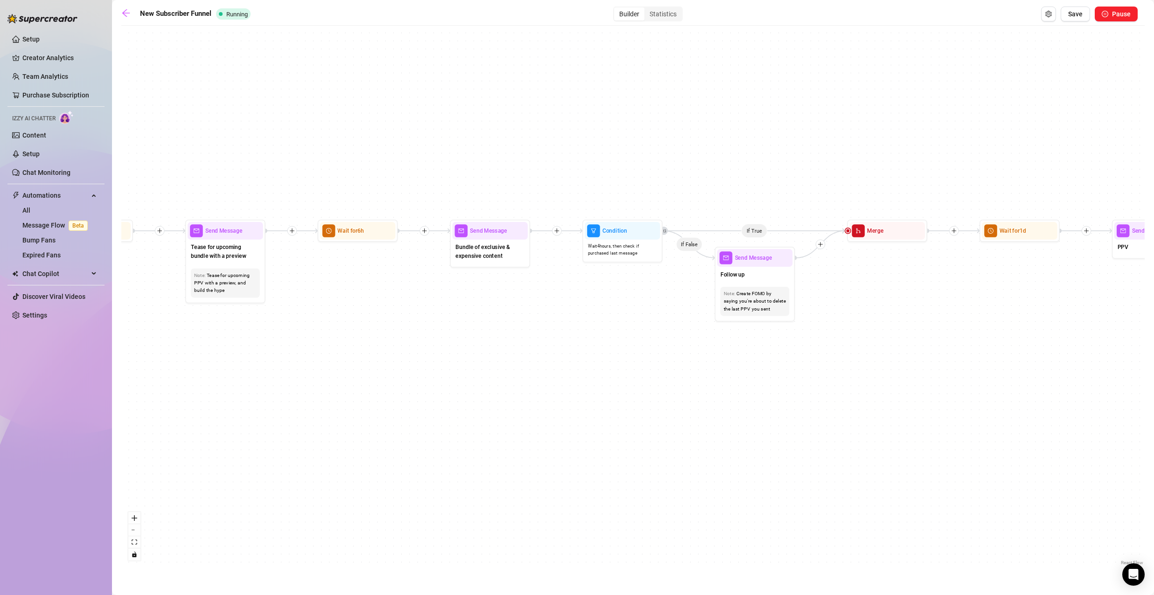
drag, startPoint x: 571, startPoint y: 314, endPoint x: 335, endPoint y: 309, distance: 235.2
click at [342, 310] on div "If True If True If True If False If False If False If True If False Merge Merge…" at bounding box center [632, 298] width 1023 height 537
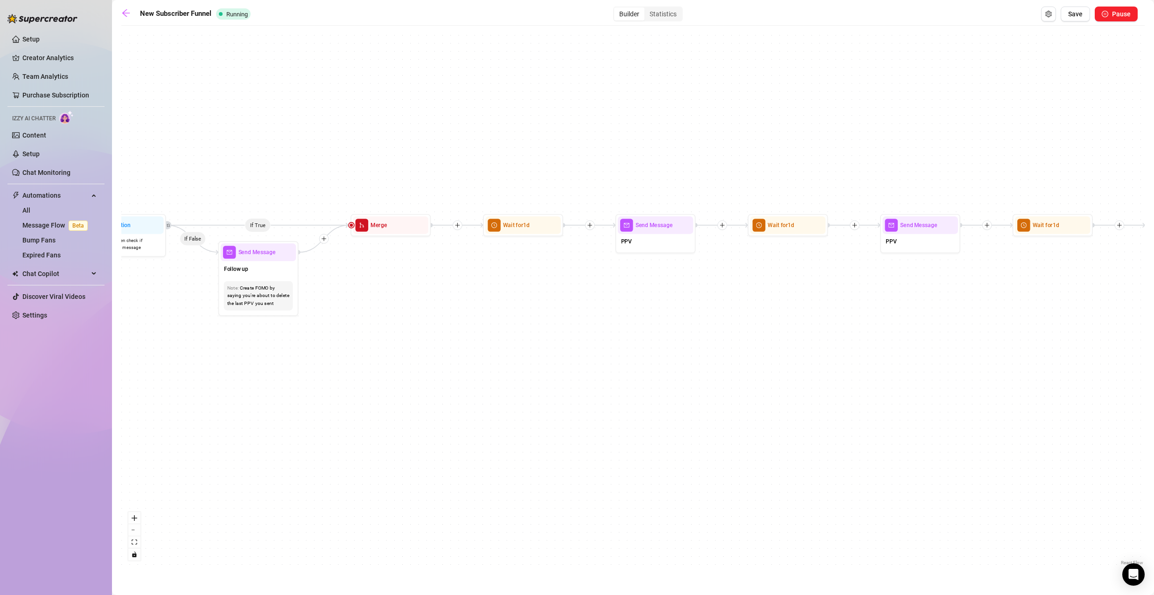
drag, startPoint x: 578, startPoint y: 313, endPoint x: 360, endPoint y: 311, distance: 217.9
click at [358, 311] on div "If True If True If True If False If False If False If True If False Merge Merge…" at bounding box center [632, 298] width 1023 height 537
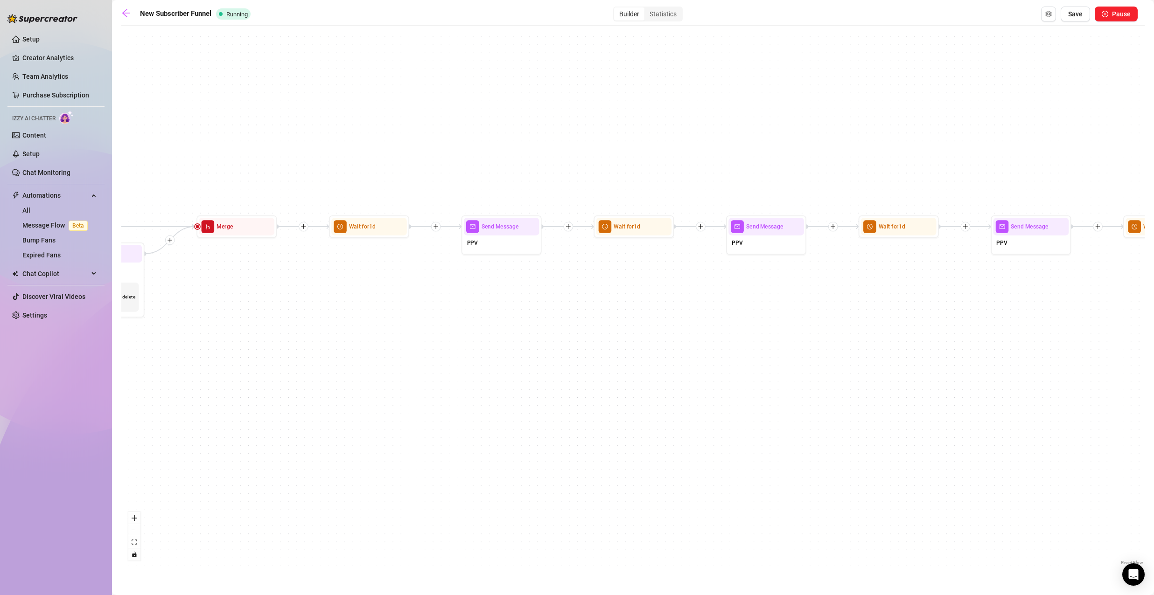
drag, startPoint x: 621, startPoint y: 312, endPoint x: 303, endPoint y: 307, distance: 318.7
click at [312, 308] on div "If True If True If True If False If False If False If True If False Merge Merge…" at bounding box center [632, 298] width 1023 height 537
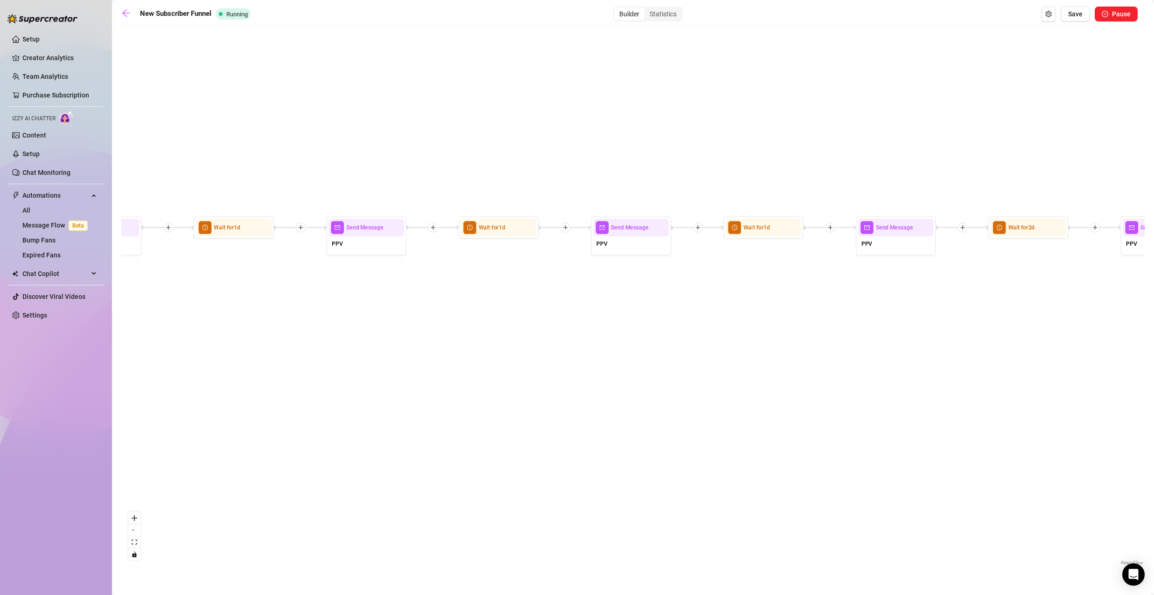
drag, startPoint x: 733, startPoint y: 311, endPoint x: 340, endPoint y: 304, distance: 393.8
click at [360, 306] on div "If True If True If True If False If False If False If True If False Merge Merge…" at bounding box center [632, 298] width 1023 height 537
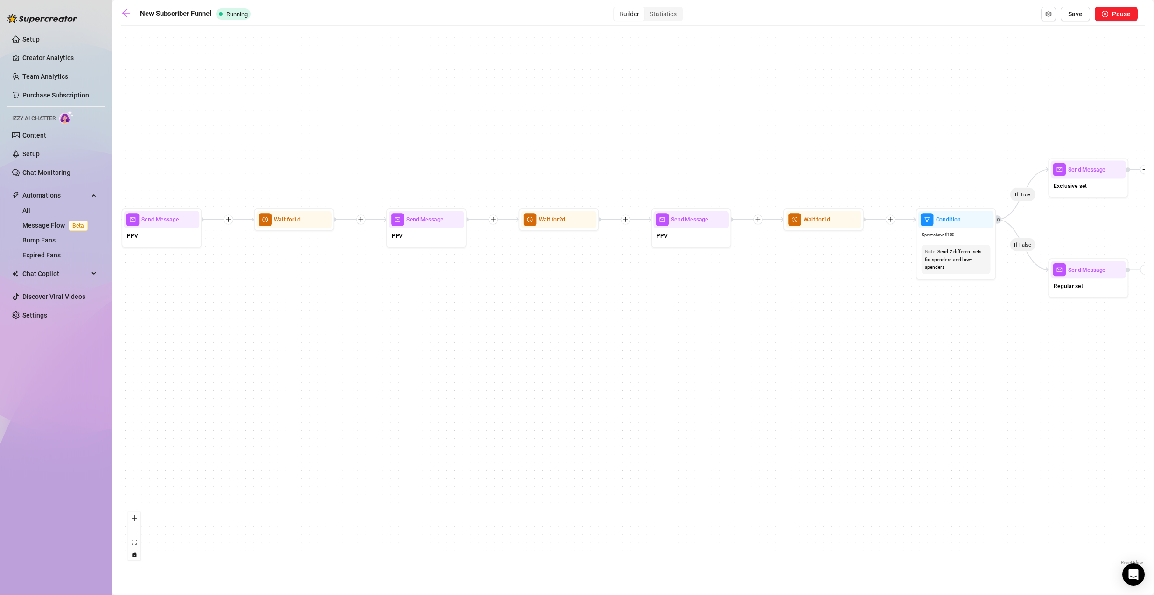
drag, startPoint x: 563, startPoint y: 301, endPoint x: 445, endPoint y: 297, distance: 118.1
click at [444, 297] on div "If True If True If True If False If False If False If True If False Merge Merge…" at bounding box center [632, 298] width 1023 height 537
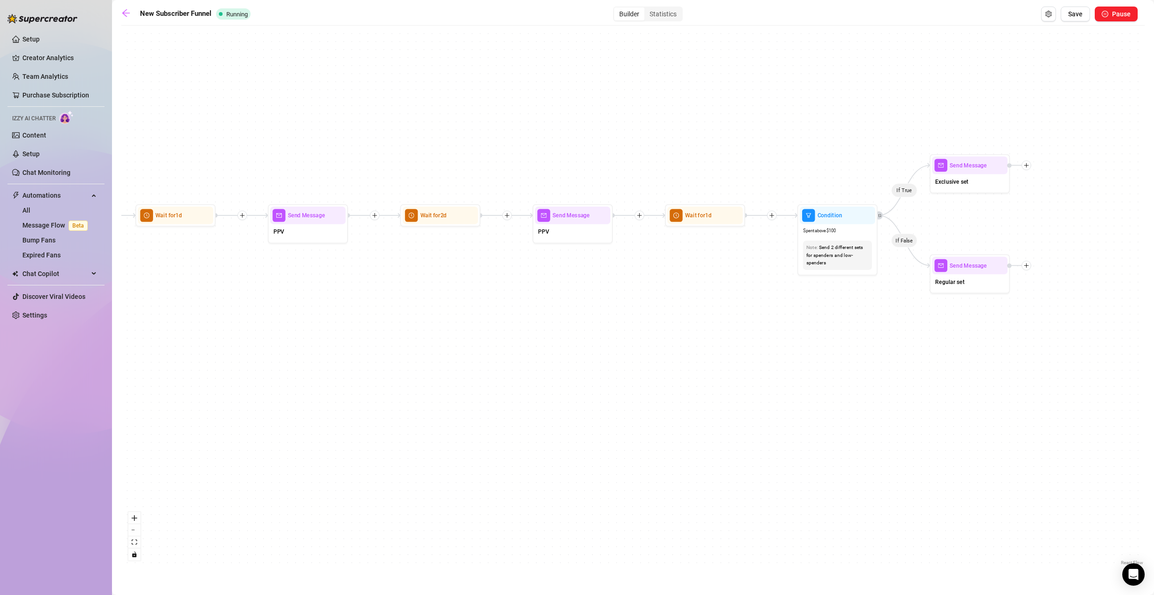
drag, startPoint x: 646, startPoint y: 292, endPoint x: 361, endPoint y: 287, distance: 284.6
click at [386, 290] on div "If True If True If True If False If False If False If True If False Merge Merge…" at bounding box center [632, 298] width 1023 height 537
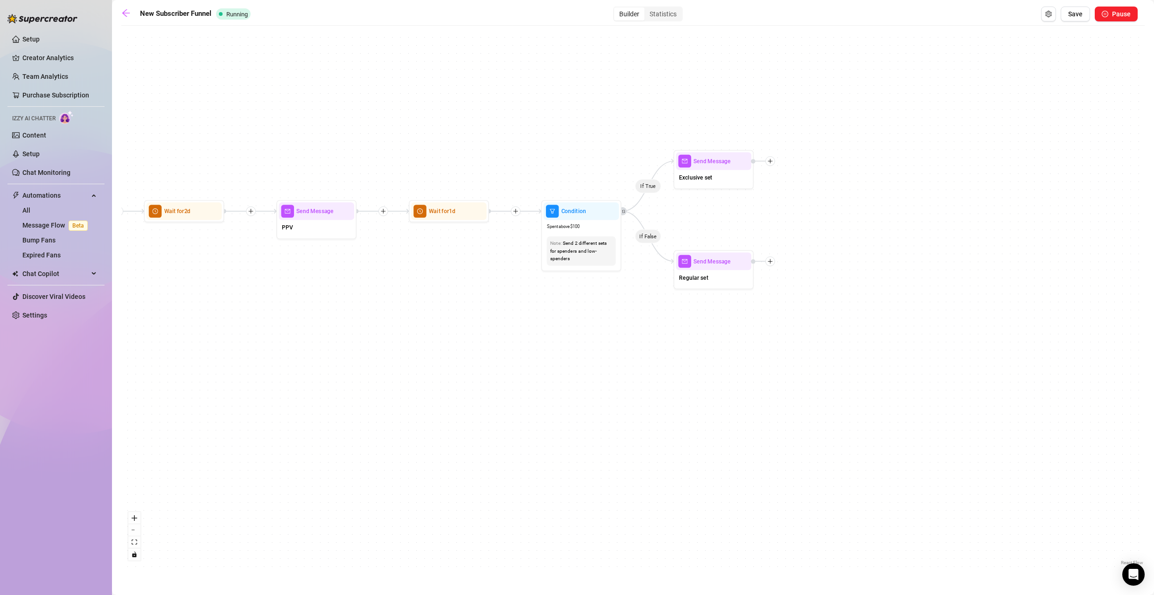
drag, startPoint x: 429, startPoint y: 292, endPoint x: 987, endPoint y: 270, distance: 558.5
click at [973, 264] on div "If True If True If True If False If False If False If True If False Merge Merge…" at bounding box center [632, 298] width 1023 height 537
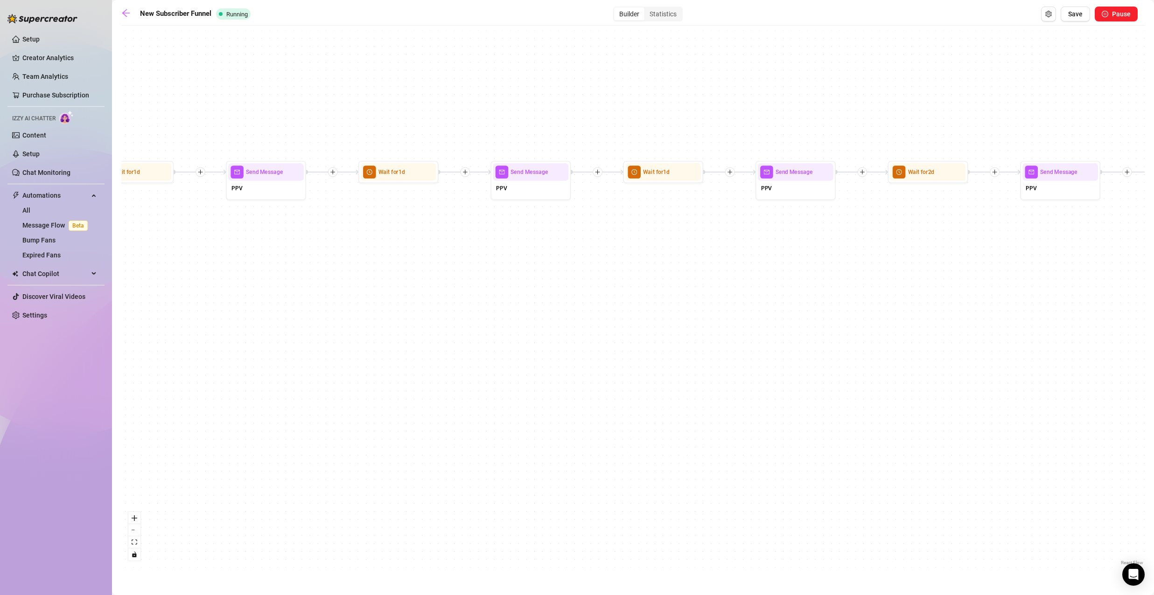
drag, startPoint x: 523, startPoint y: 250, endPoint x: 969, endPoint y: 255, distance: 446.5
click at [914, 237] on div "If True If True If True If False If False If False If True If False Merge Merge…" at bounding box center [632, 298] width 1023 height 537
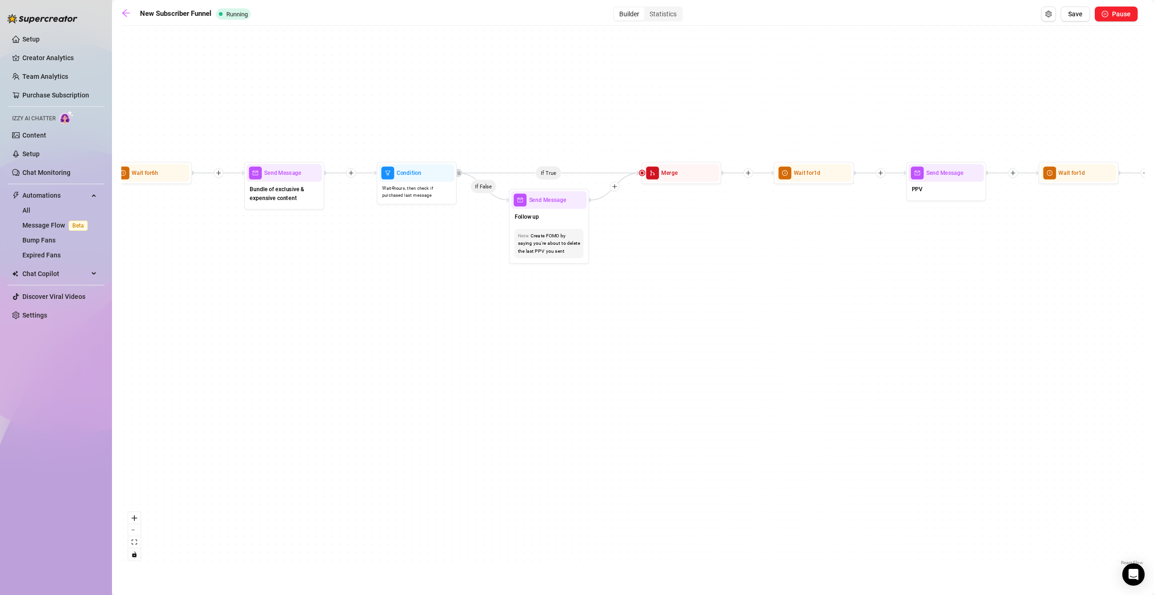
drag, startPoint x: 731, startPoint y: 255, endPoint x: 967, endPoint y: 268, distance: 236.9
click at [990, 254] on div "If True If True If True If False If False If False If True If False Merge Merge…" at bounding box center [632, 298] width 1023 height 537
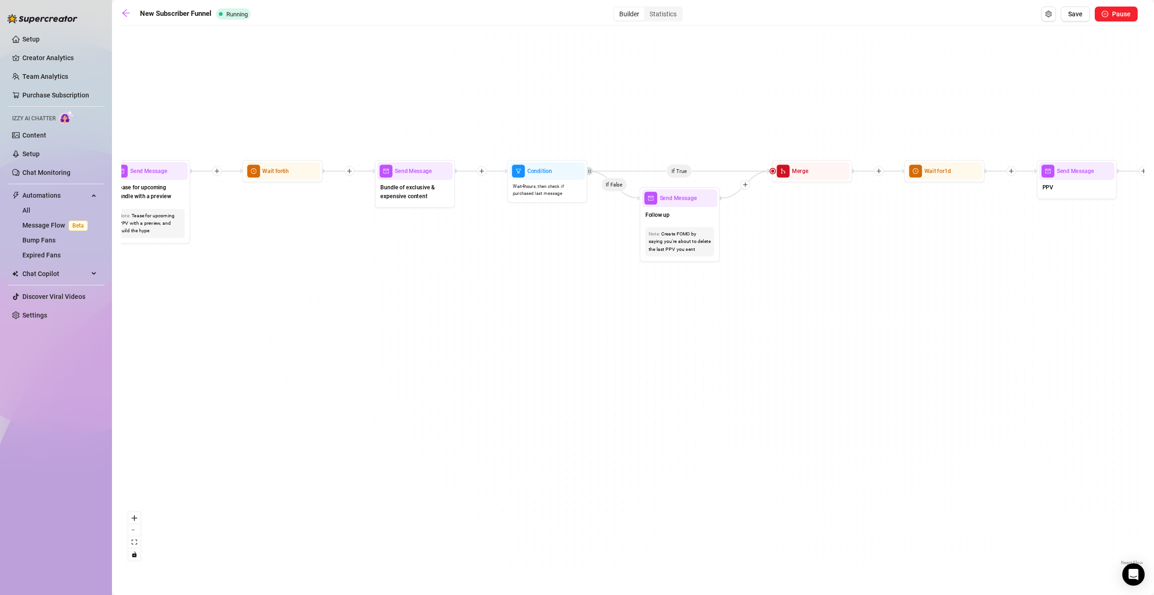
drag, startPoint x: 794, startPoint y: 251, endPoint x: 1019, endPoint y: 248, distance: 224.9
click at [971, 247] on div "If True If True If True If False If False If False If True If False Merge Merge…" at bounding box center [632, 298] width 1023 height 537
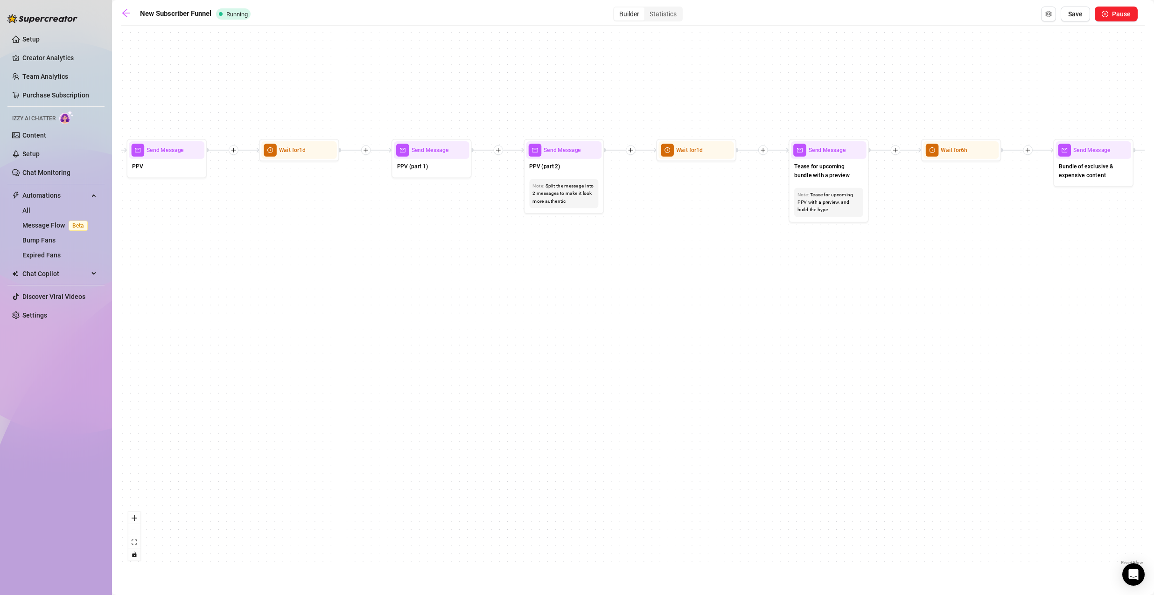
drag, startPoint x: 608, startPoint y: 279, endPoint x: 889, endPoint y: 279, distance: 280.9
click at [858, 276] on div "If True If True If True If False If False If False If True If False Merge Merge…" at bounding box center [632, 298] width 1023 height 537
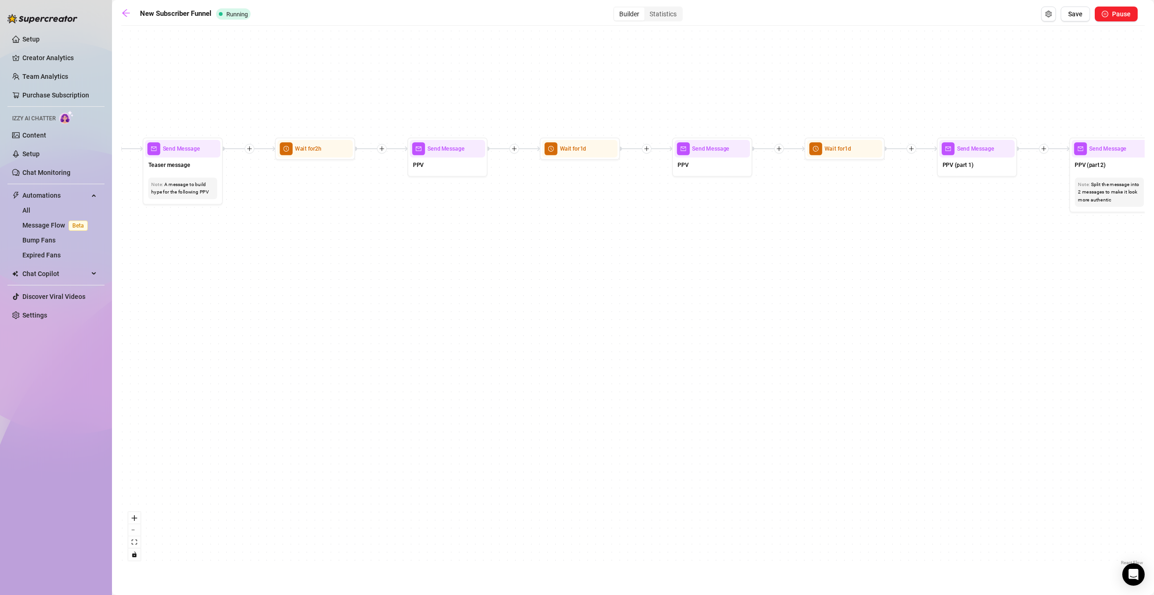
drag, startPoint x: 449, startPoint y: 269, endPoint x: 666, endPoint y: 282, distance: 216.9
click at [663, 282] on div "If True If True If True If False If False If False If True If False Merge Merge…" at bounding box center [632, 298] width 1023 height 537
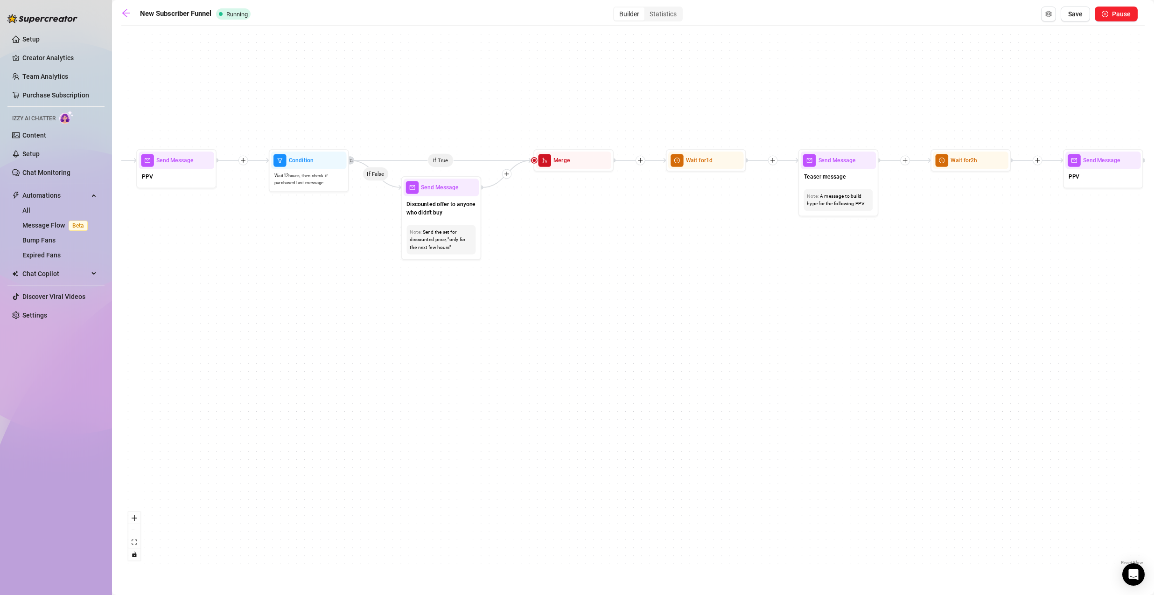
drag, startPoint x: 586, startPoint y: 272, endPoint x: 805, endPoint y: 266, distance: 218.9
click at [798, 266] on div "If True If True If True If False If False If False If True If False Merge Merge…" at bounding box center [632, 298] width 1023 height 537
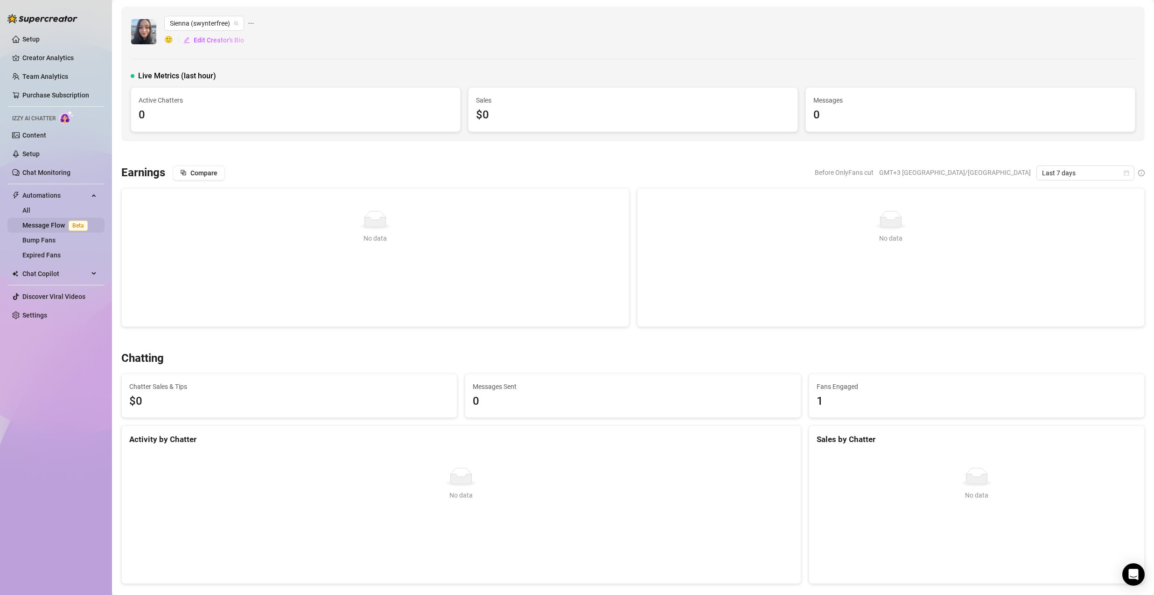
click at [55, 225] on link "Message Flow Beta" at bounding box center [56, 225] width 69 height 7
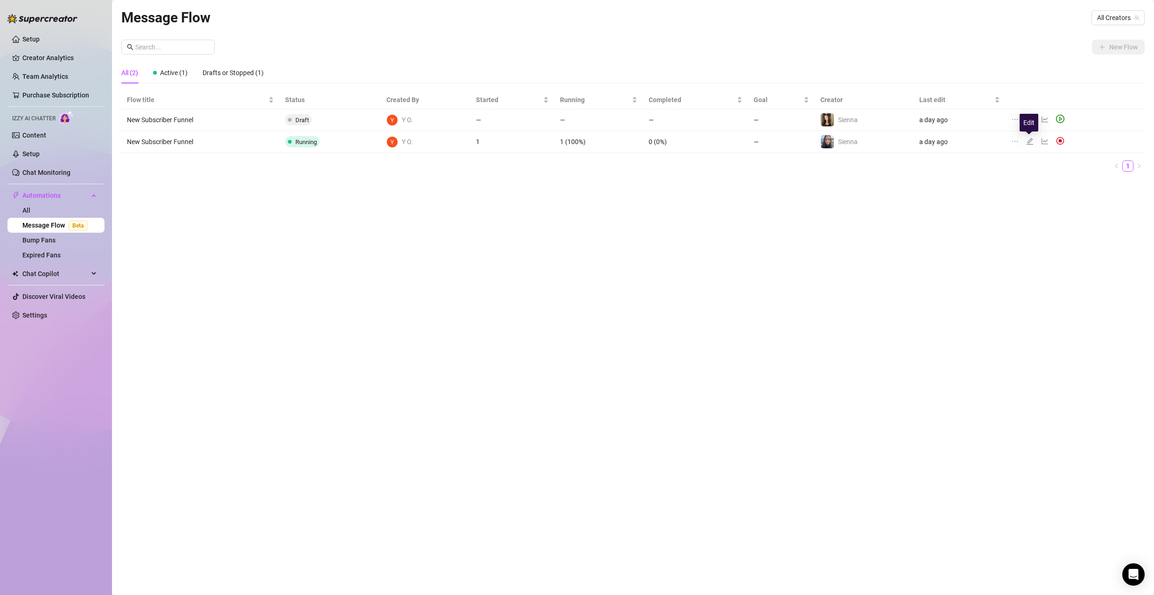
click at [1028, 140] on icon "edit" at bounding box center [1029, 141] width 7 height 7
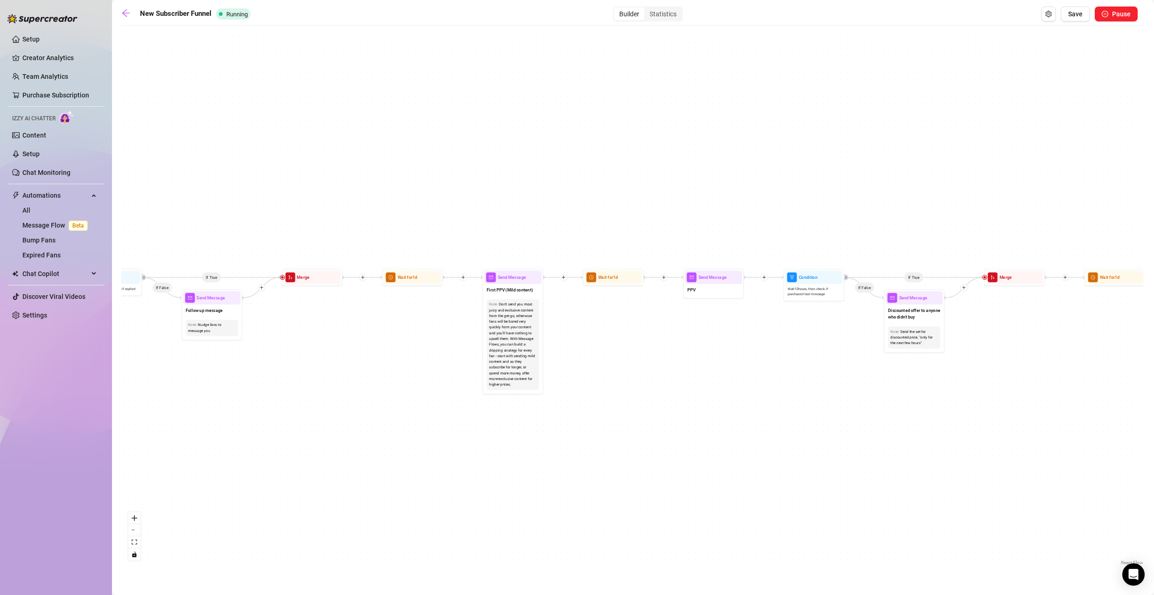
drag, startPoint x: 417, startPoint y: 300, endPoint x: 831, endPoint y: 350, distance: 417.4
click at [831, 350] on div "If True If True If True If False If False If False If True If False Merge Merge…" at bounding box center [632, 298] width 1023 height 537
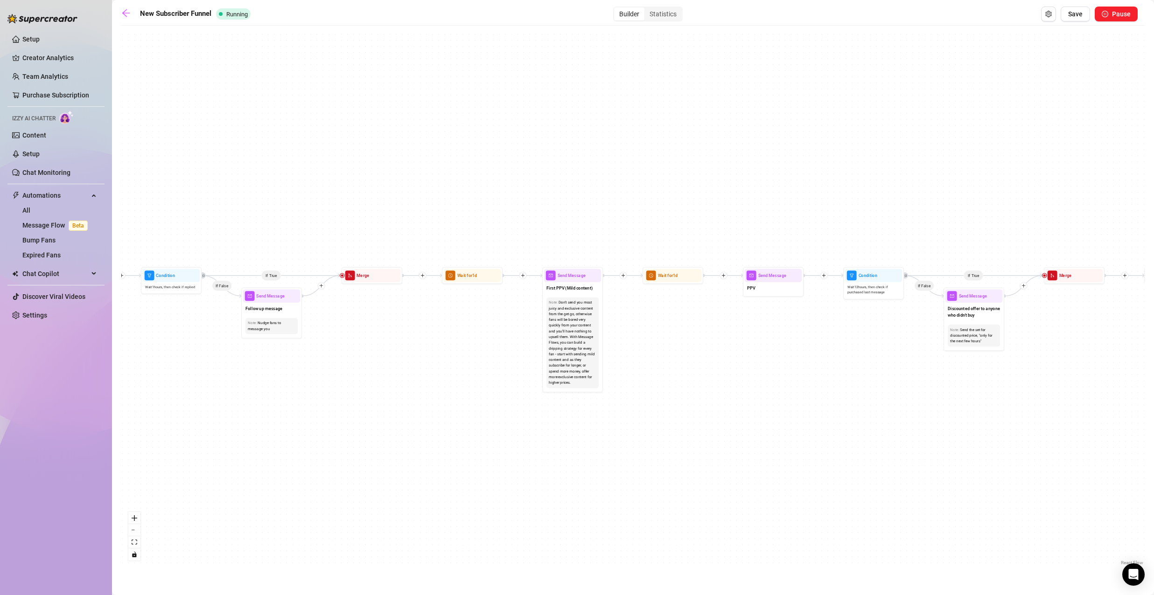
drag, startPoint x: 461, startPoint y: 349, endPoint x: 593, endPoint y: 342, distance: 132.7
click at [593, 342] on div "If True If True If True If False If False If False If True If False Merge Merge…" at bounding box center [632, 298] width 1023 height 537
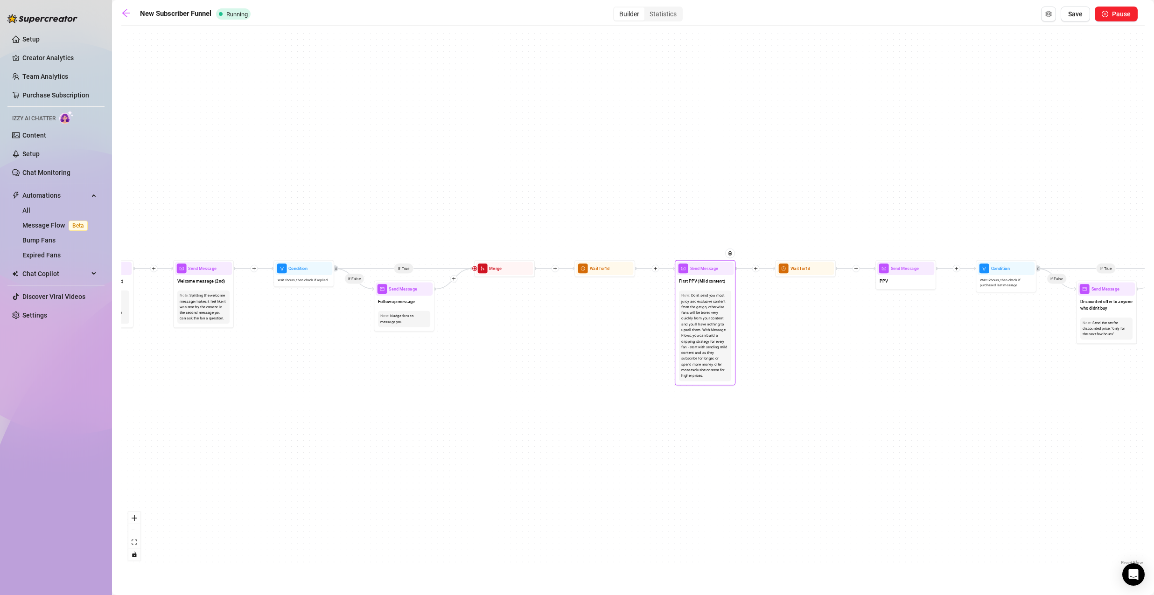
click at [710, 317] on div "Don't send you most juicy and exclusive content from the get go, otherwise fans…" at bounding box center [705, 336] width 48 height 86
click at [708, 268] on span "Send Message" at bounding box center [704, 268] width 28 height 7
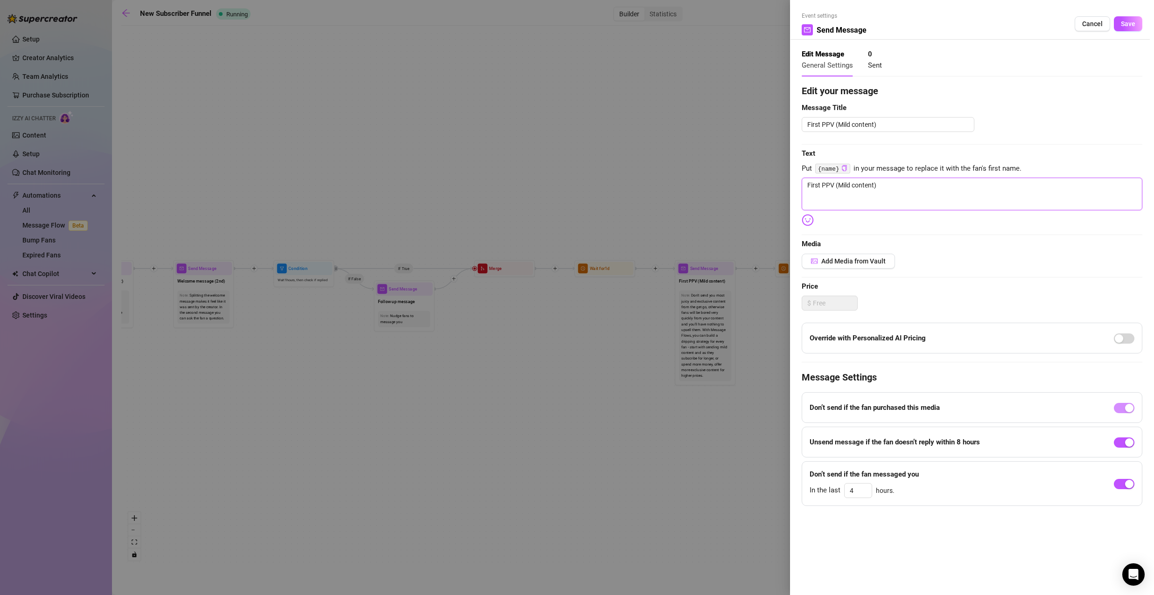
drag, startPoint x: 896, startPoint y: 187, endPoint x: 726, endPoint y: 184, distance: 169.4
click at [727, 184] on div "Event settings Send Message Cancel Save Edit Message General Settings 0 Sent Ed…" at bounding box center [577, 297] width 1154 height 595
click at [858, 256] on button "Add Media from Vault" at bounding box center [848, 261] width 93 height 15
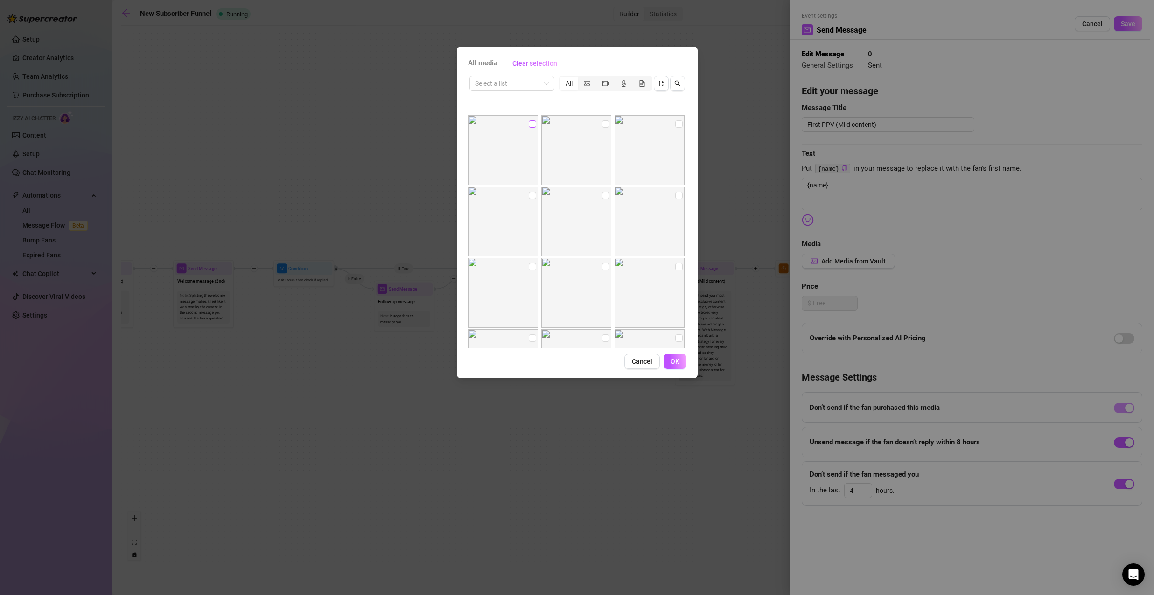
click at [529, 120] on input "checkbox" at bounding box center [532, 123] width 7 height 7
click at [529, 126] on input "checkbox" at bounding box center [532, 123] width 7 height 7
click at [485, 63] on span "All media" at bounding box center [482, 63] width 29 height 11
click at [519, 87] on input "search" at bounding box center [507, 84] width 65 height 14
click at [522, 102] on div "Posts" at bounding box center [512, 102] width 70 height 10
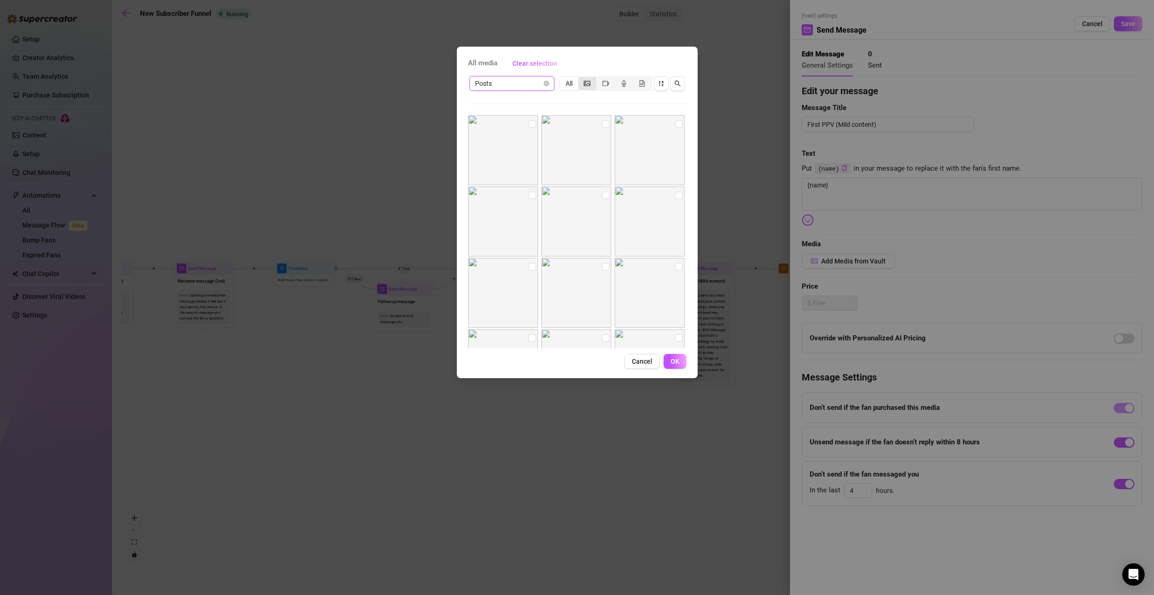
click at [585, 83] on icon "picture" at bounding box center [587, 83] width 7 height 7
click at [580, 78] on input "segmented control" at bounding box center [580, 78] width 0 height 0
click at [642, 359] on span "Cancel" at bounding box center [642, 361] width 21 height 7
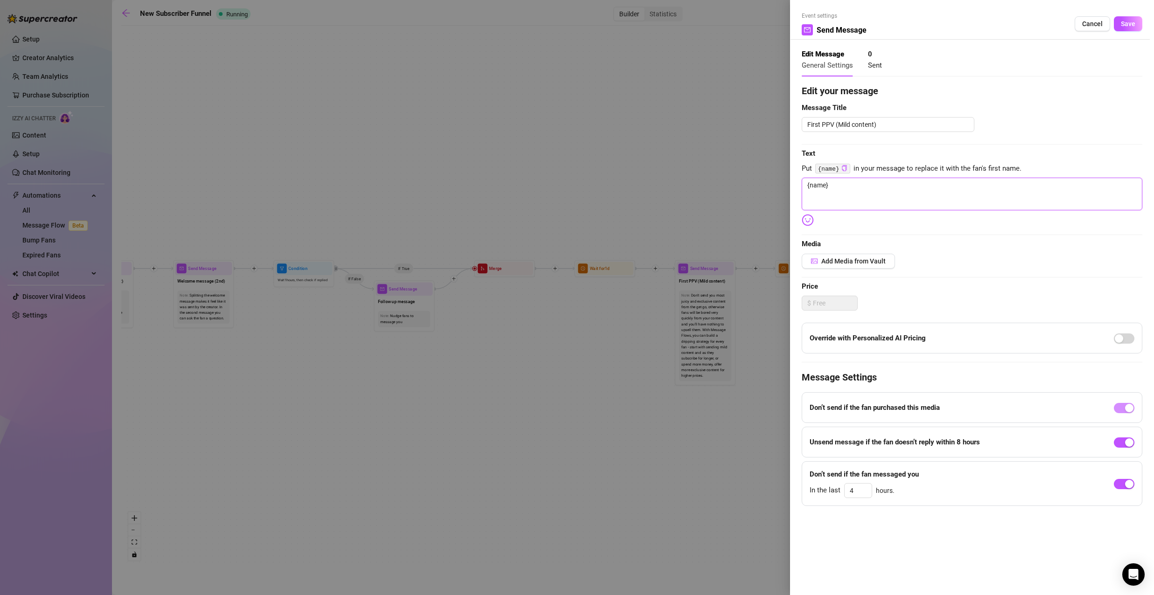
click at [870, 201] on textarea "{name}" at bounding box center [972, 194] width 341 height 33
click at [1129, 24] on span "Save" at bounding box center [1128, 23] width 14 height 7
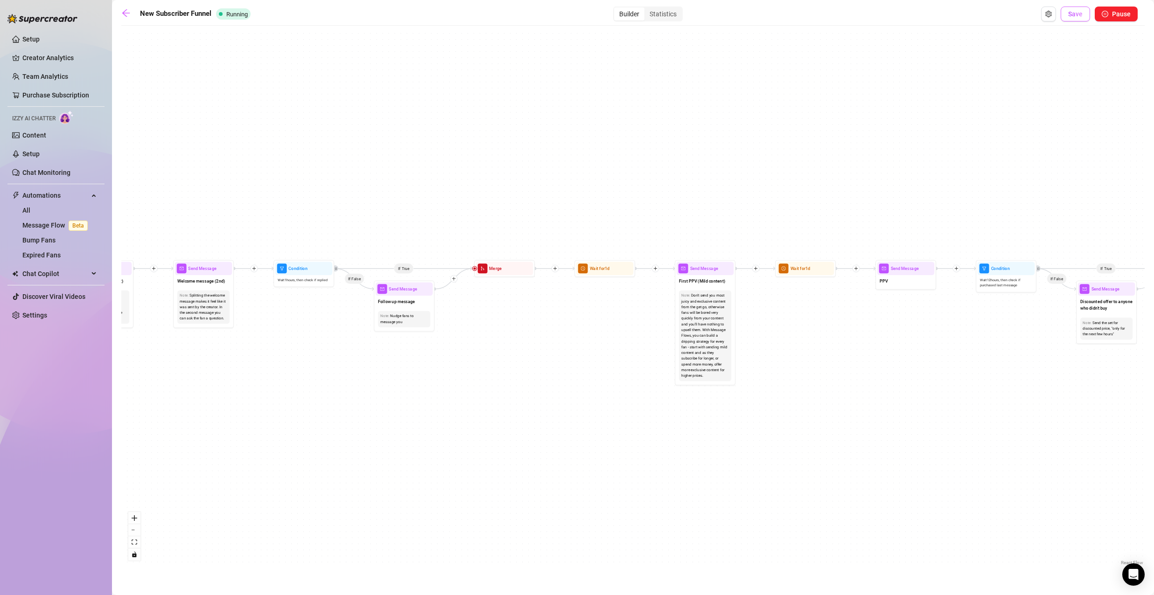
click at [1078, 16] on span "Save" at bounding box center [1075, 13] width 14 height 7
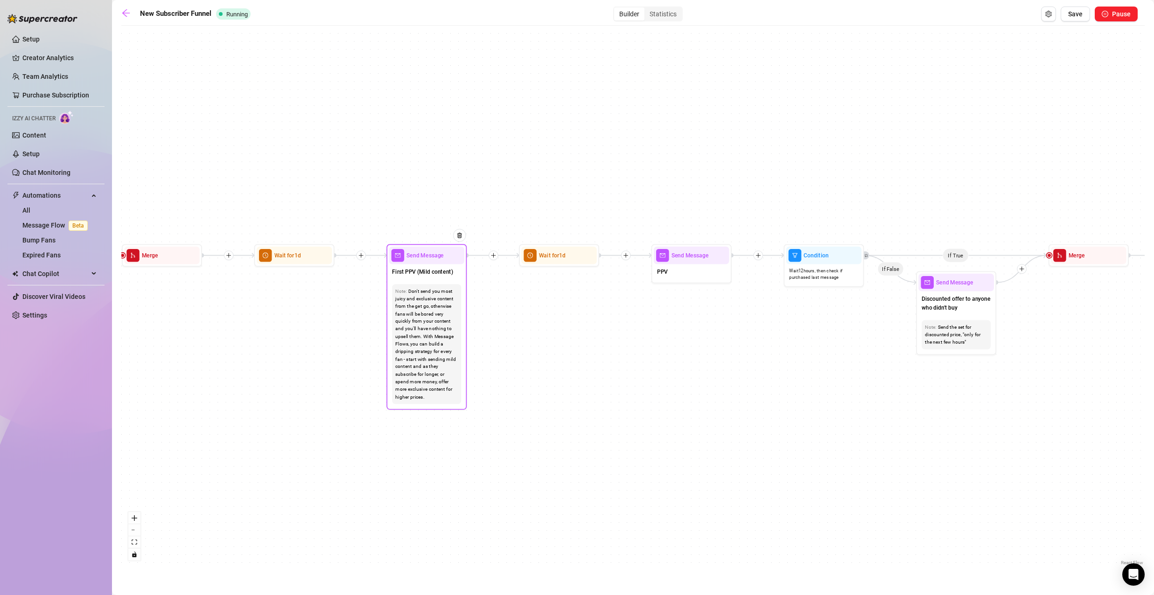
click at [433, 303] on div "Don't send you most juicy and exclusive content from the get go, otherwise fans…" at bounding box center [426, 343] width 63 height 113
click at [439, 255] on span "Send Message" at bounding box center [424, 255] width 37 height 9
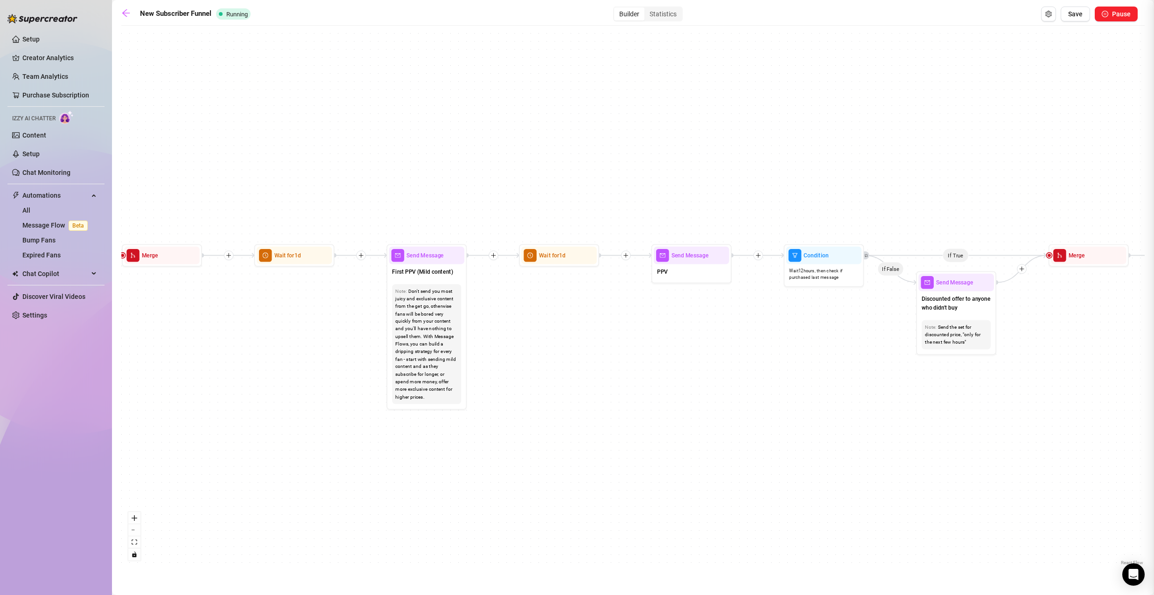
type textarea "{name}"
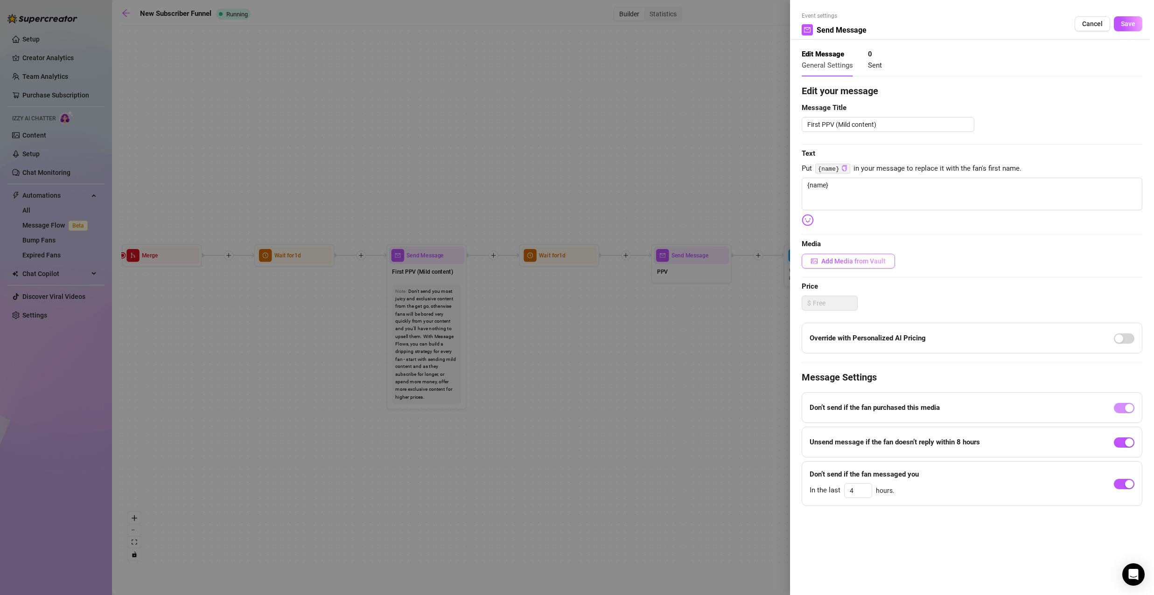
click at [838, 263] on span "Add Media from Vault" at bounding box center [853, 261] width 64 height 7
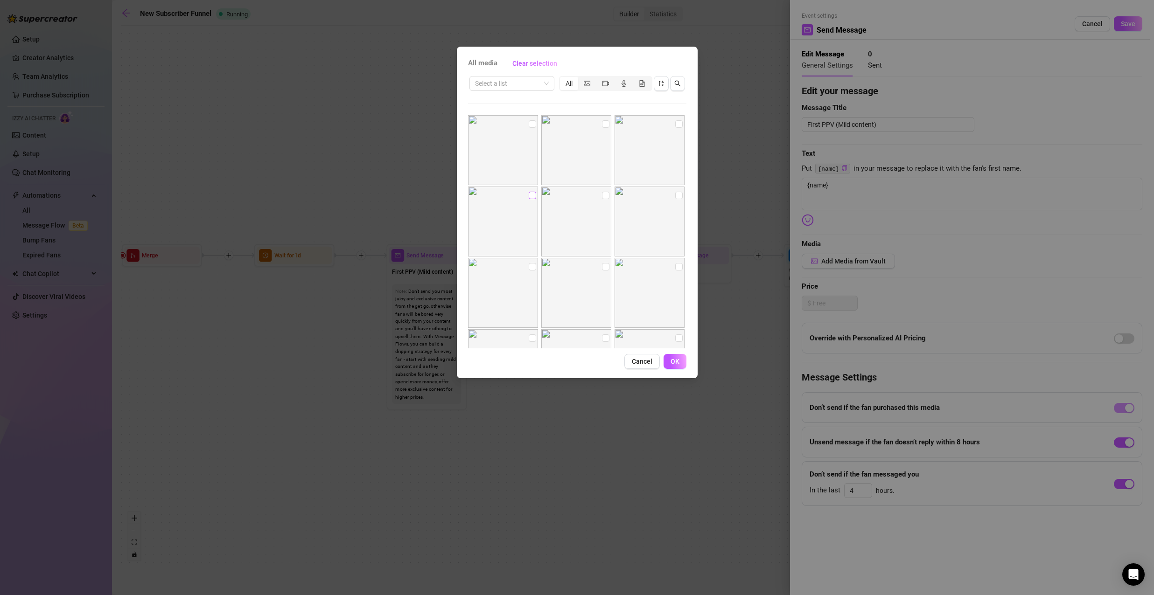
click at [529, 195] on input "checkbox" at bounding box center [532, 195] width 7 height 7
checkbox input "true"
click at [602, 192] on input "checkbox" at bounding box center [605, 195] width 7 height 7
checkbox input "true"
click at [675, 194] on input "checkbox" at bounding box center [678, 195] width 7 height 7
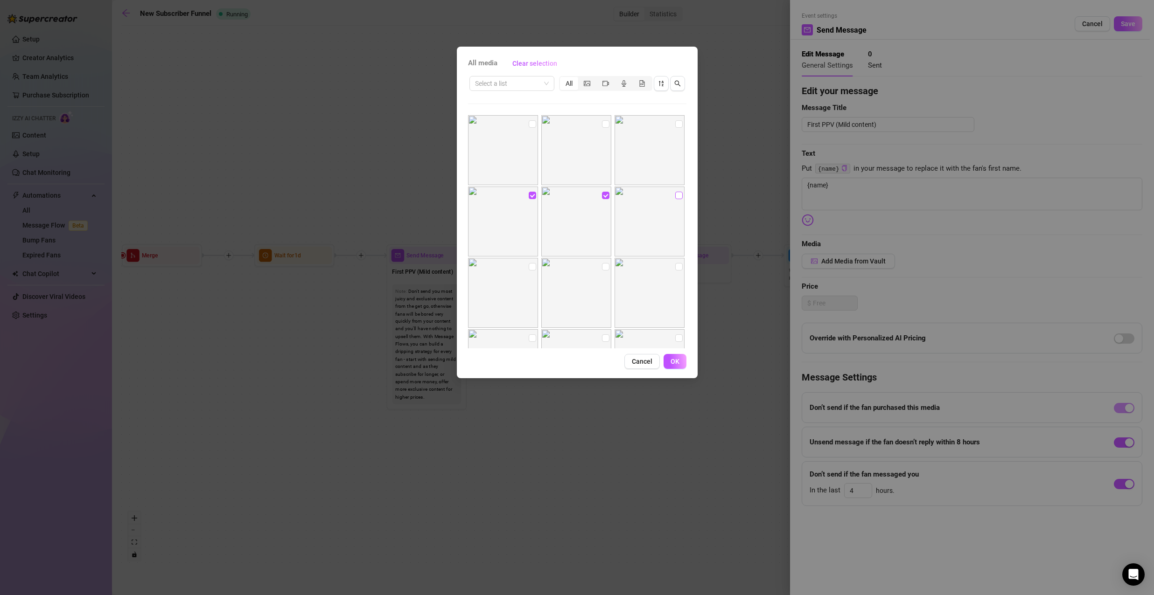
checkbox input "true"
click at [675, 124] on input "checkbox" at bounding box center [678, 123] width 7 height 7
checkbox input "true"
click at [531, 267] on input "checkbox" at bounding box center [532, 266] width 7 height 7
checkbox input "true"
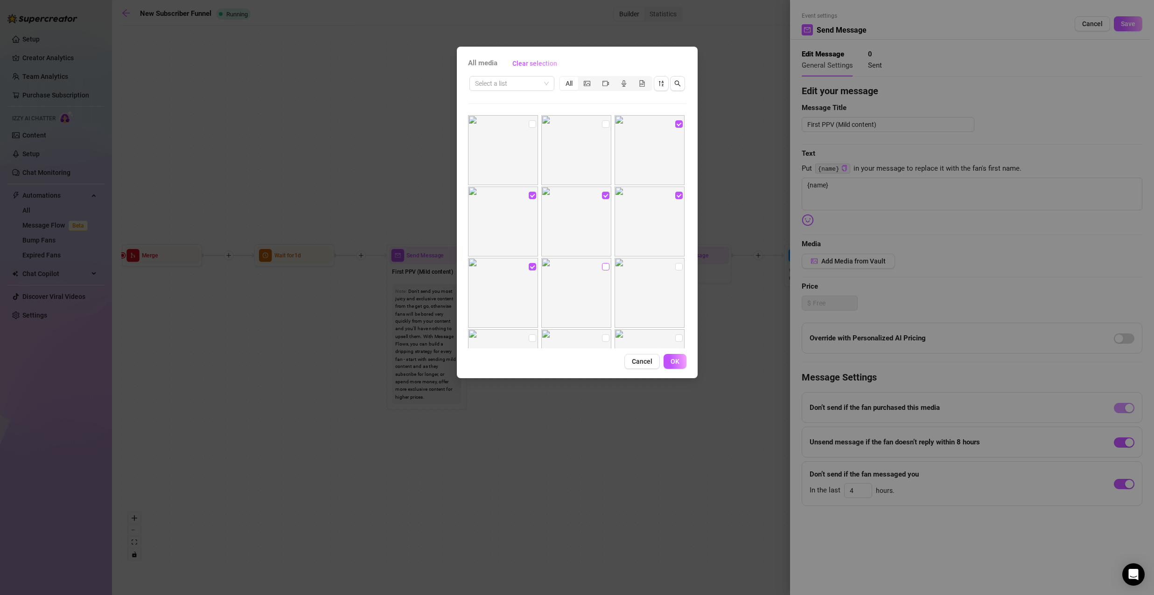
click at [604, 262] on label at bounding box center [605, 267] width 7 height 10
click at [604, 263] on input "checkbox" at bounding box center [605, 266] width 7 height 7
checkbox input "true"
click at [675, 265] on input "checkbox" at bounding box center [678, 266] width 7 height 7
checkbox input "true"
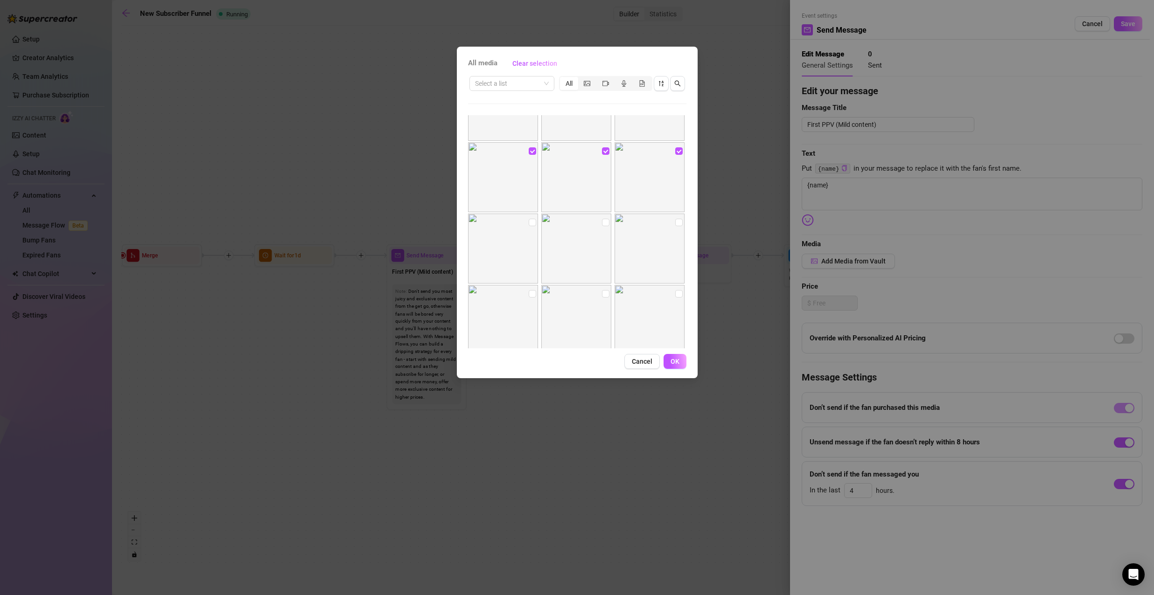
scroll to position [140, 0]
click at [531, 197] on input "checkbox" at bounding box center [532, 198] width 7 height 7
checkbox input "true"
click at [677, 364] on span "OK" at bounding box center [674, 361] width 9 height 7
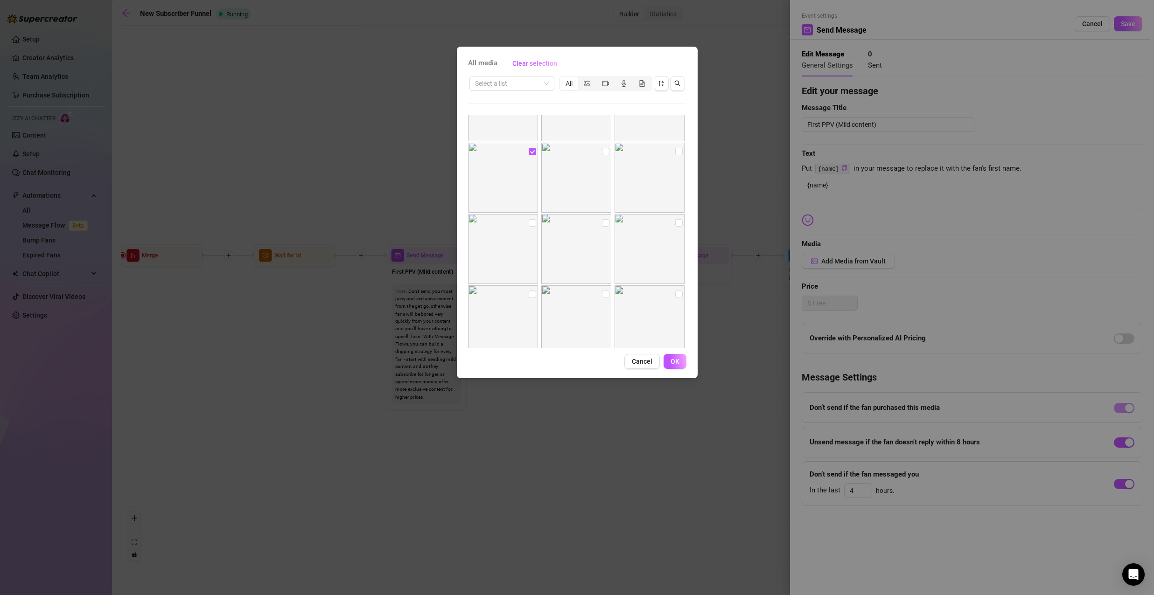
type textarea "{name}"
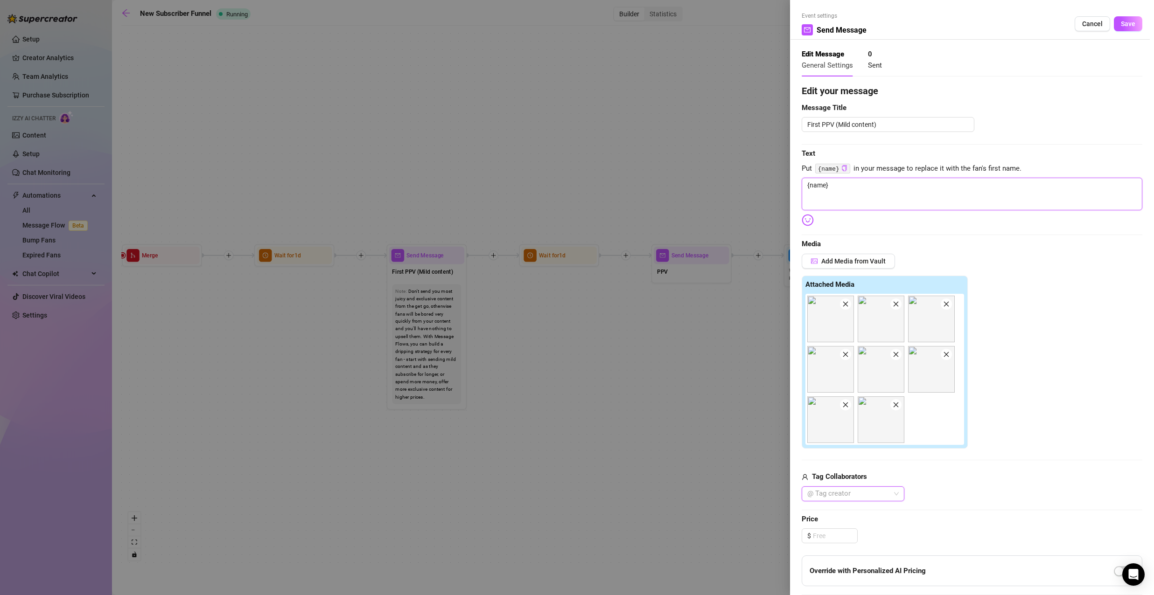
click at [844, 187] on textarea "{name}" at bounding box center [972, 194] width 341 height 33
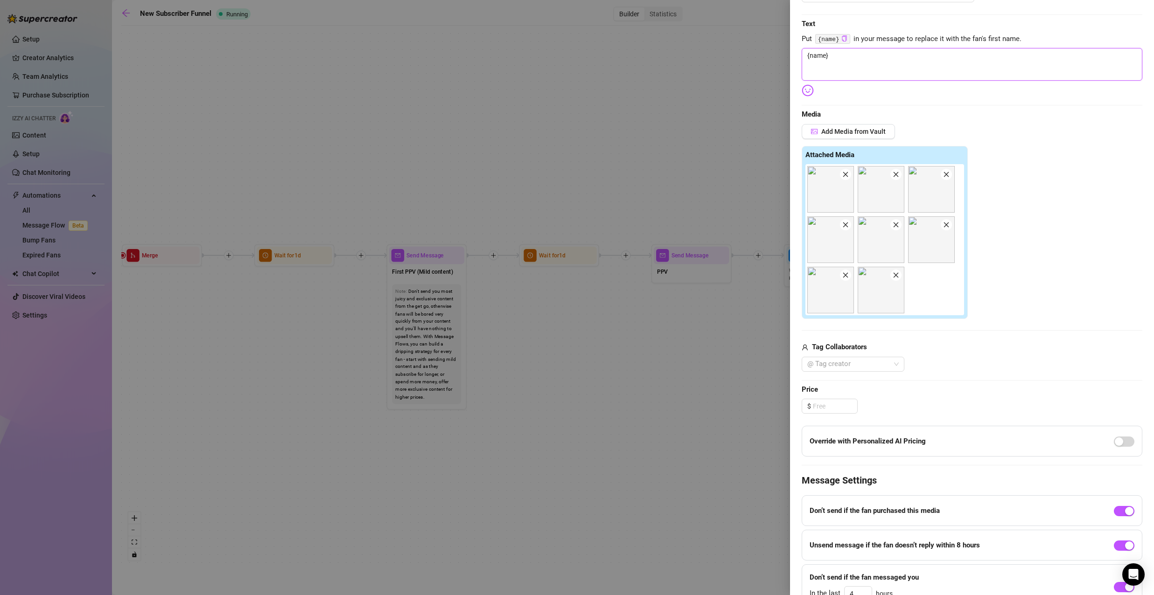
scroll to position [140, 0]
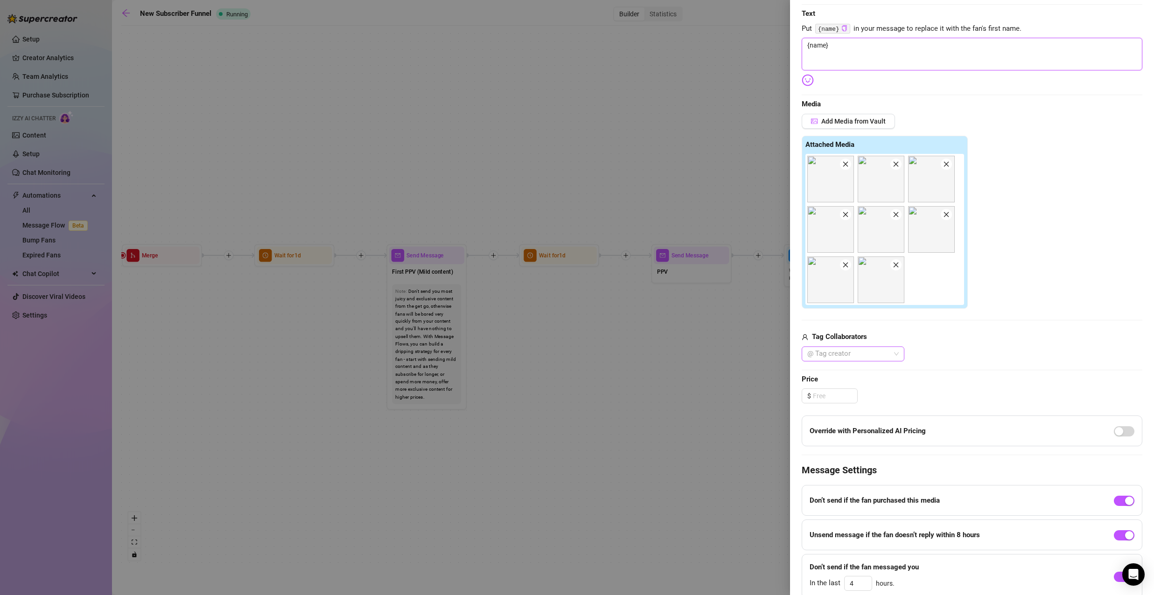
click at [878, 352] on div at bounding box center [847, 354] width 89 height 13
click at [969, 367] on div "Edit your message Message Title First PPV (Mild content) Text Put {name} in you…" at bounding box center [972, 271] width 341 height 655
click at [837, 391] on input at bounding box center [835, 396] width 44 height 14
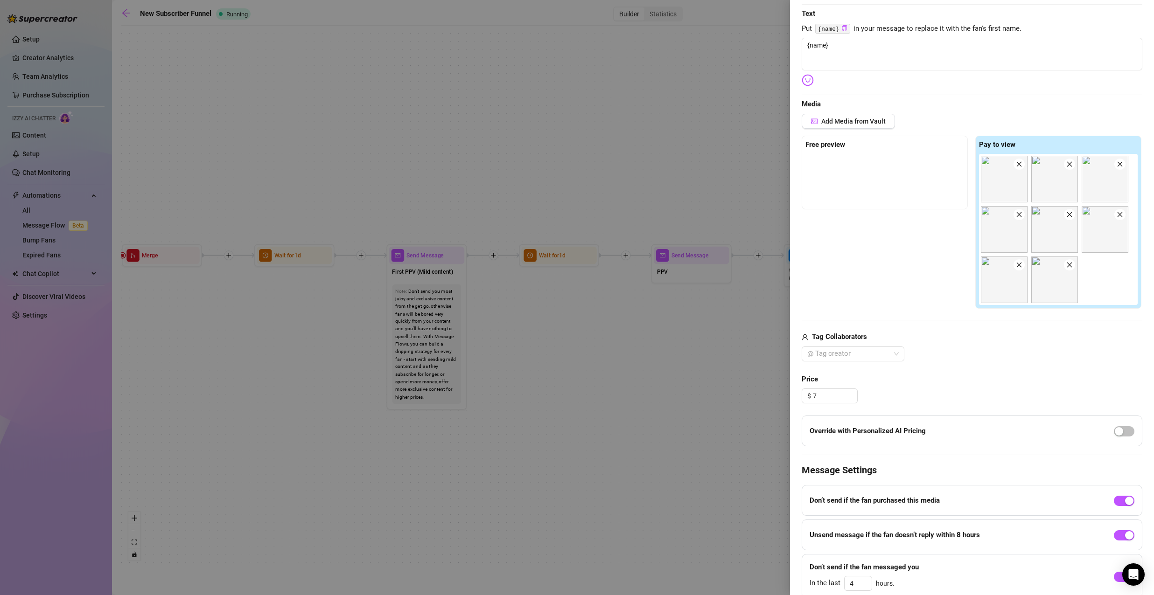
type input "7.00"
click at [945, 374] on span "Price" at bounding box center [972, 379] width 341 height 11
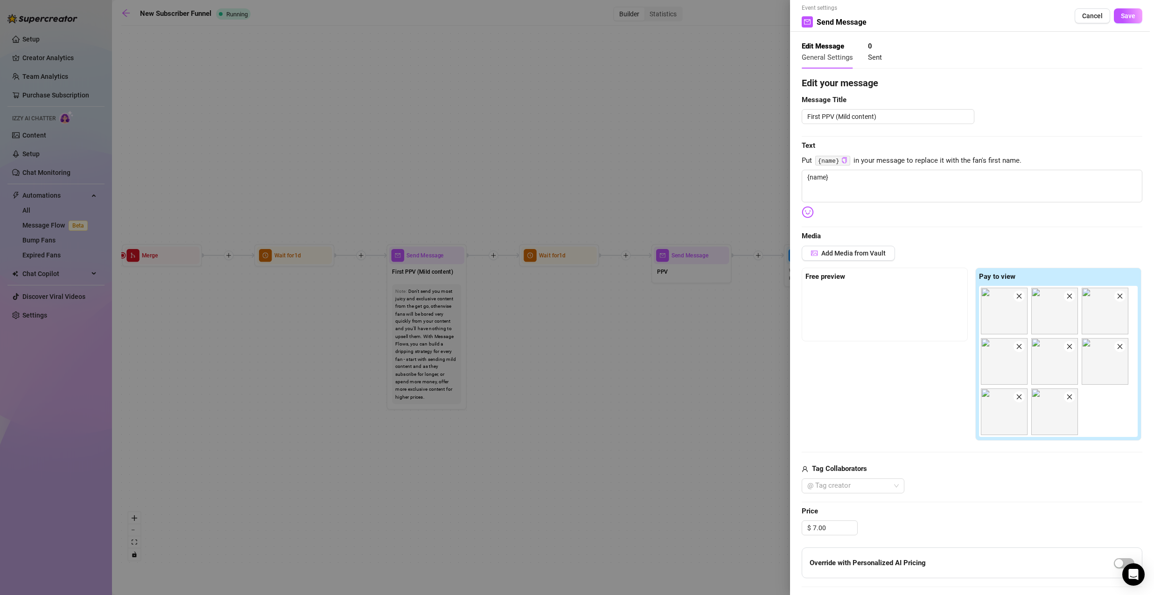
scroll to position [0, 0]
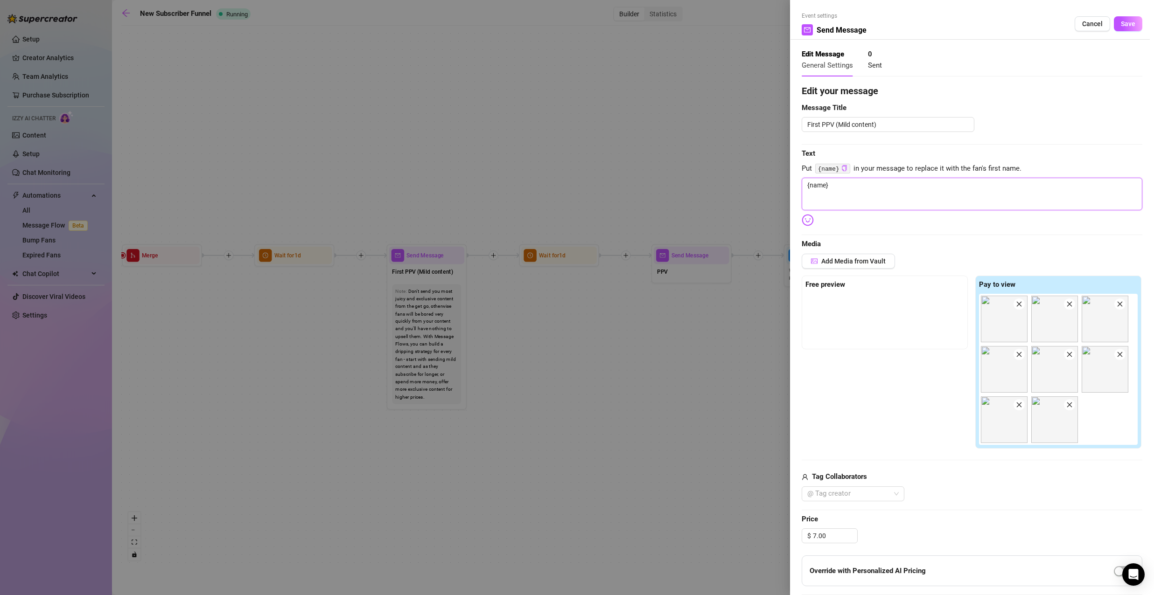
click at [884, 194] on textarea "{name}" at bounding box center [972, 194] width 341 height 33
click at [863, 189] on textarea "{name}" at bounding box center [972, 194] width 341 height 33
type textarea "{name} б"
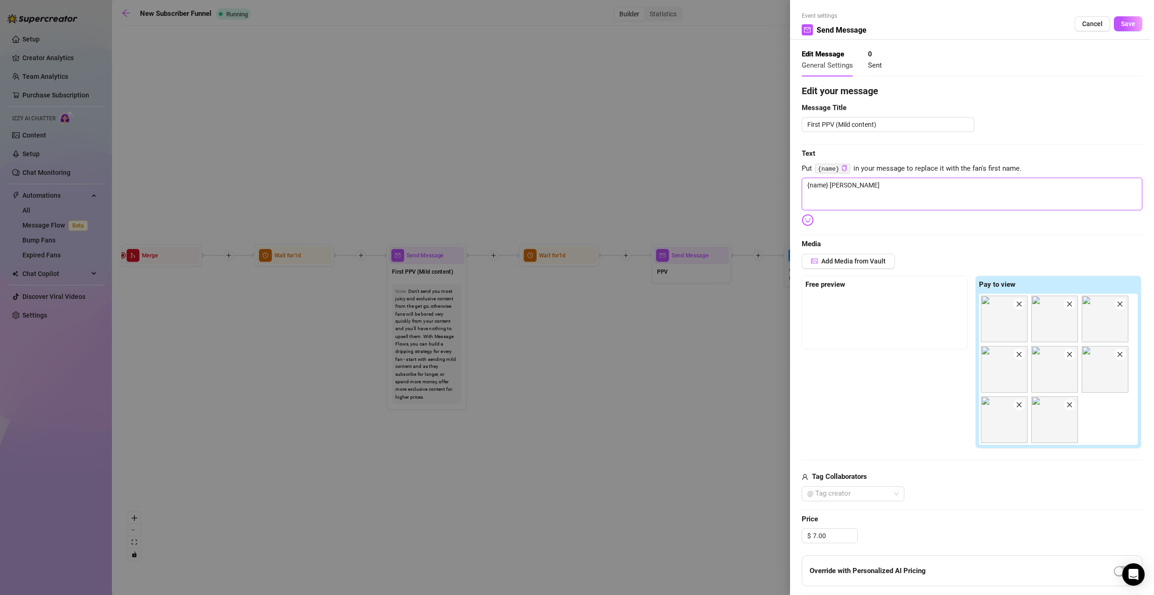
type textarea "{name} б"
type textarea "{name}"
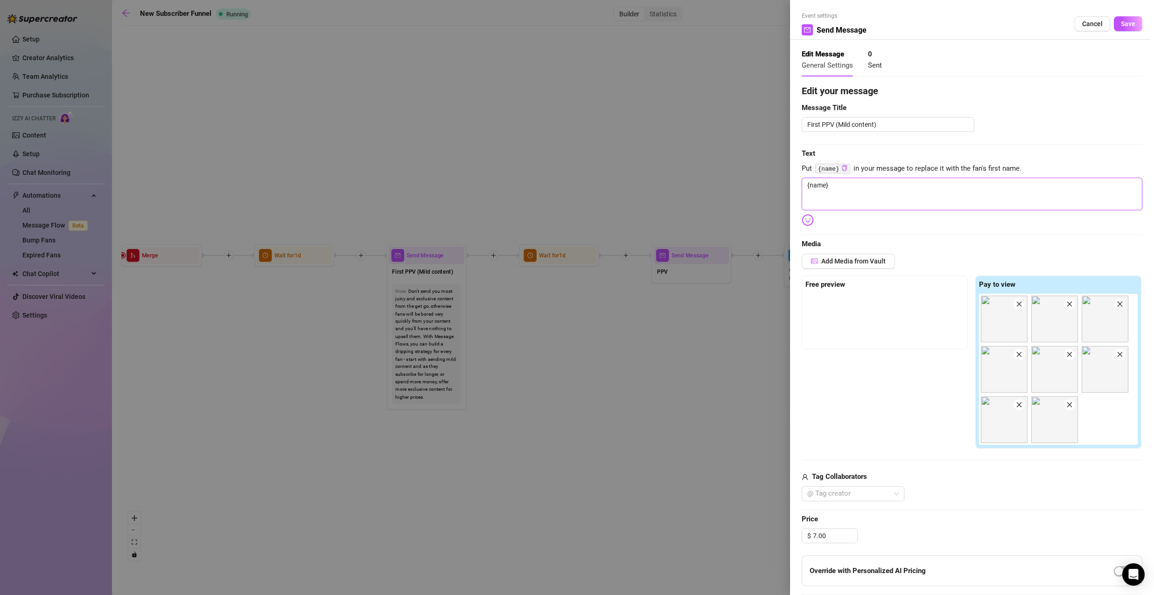
type textarea "{name} ,"
type textarea "{name} , b"
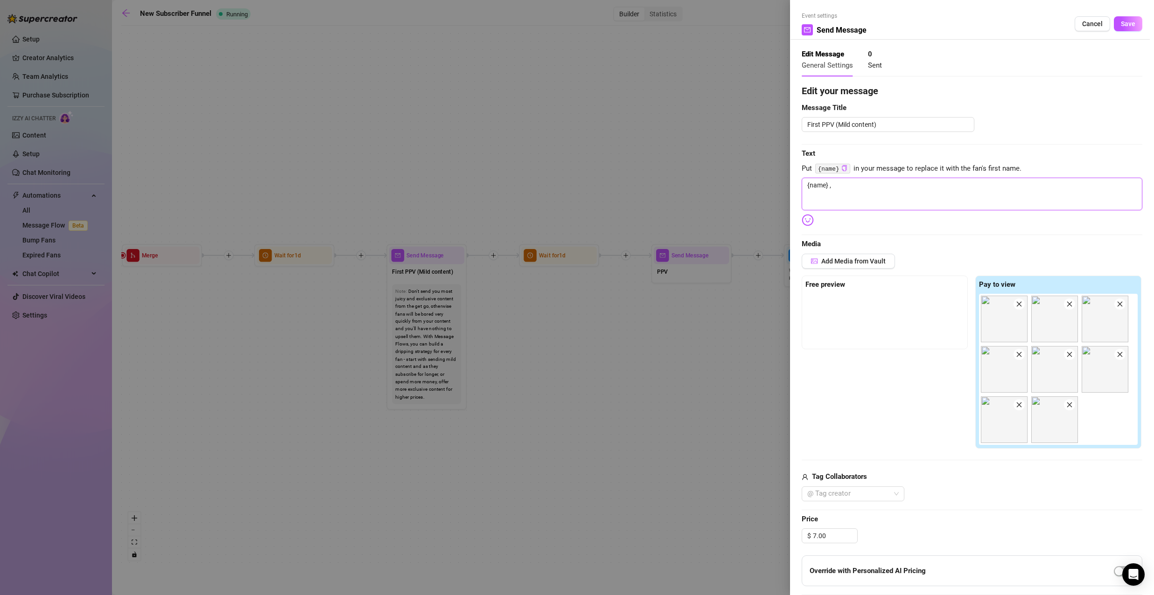
type textarea "{name} , b"
type textarea "{name} , ba"
type textarea "{name} , bab"
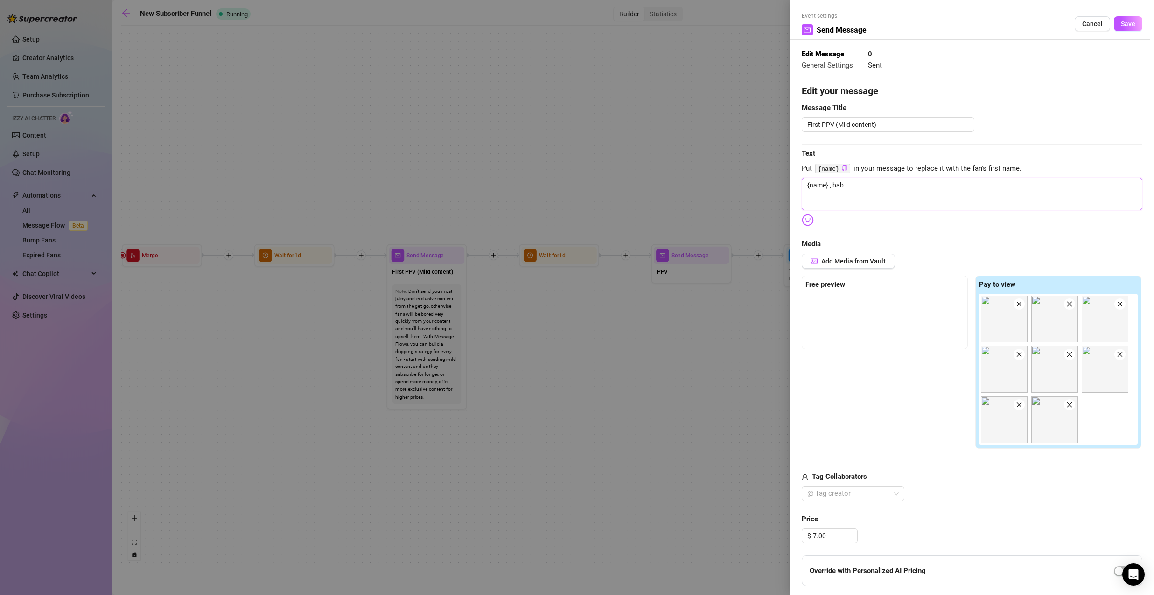
type textarea "{name} , babe"
type textarea "{name} , babe,"
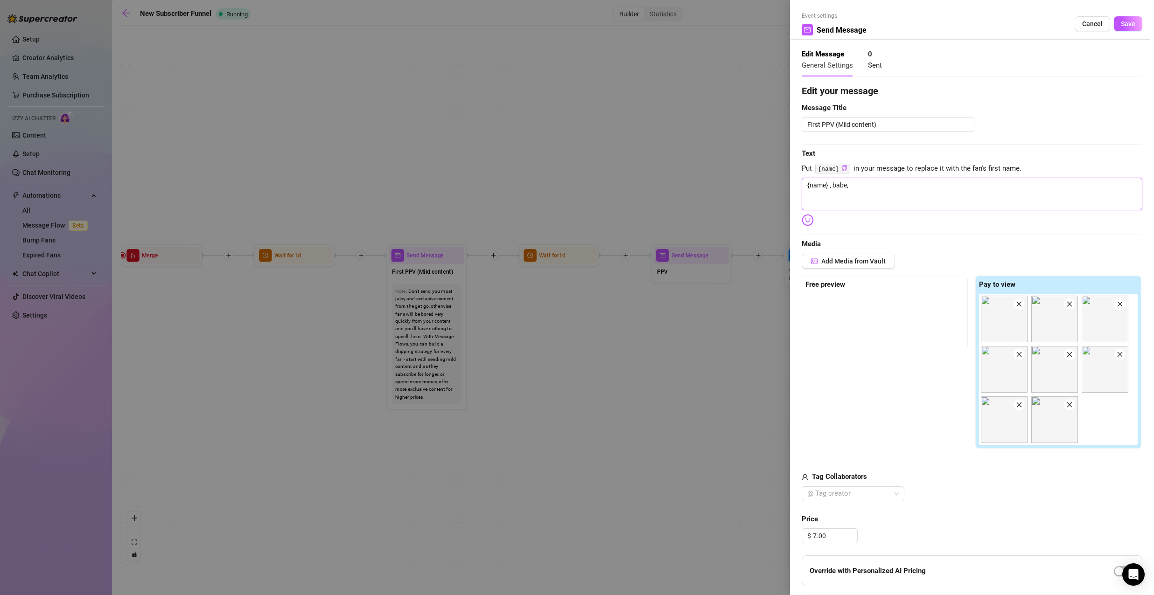
type textarea "{name} , babe,"
paste textarea "Just dropped something you’ve been waiting for… 🔥 This set is extra tempting — …"
type textarea "{name} , babe, Just dropped something you’ve been waiting for… 🔥 This set is ex…"
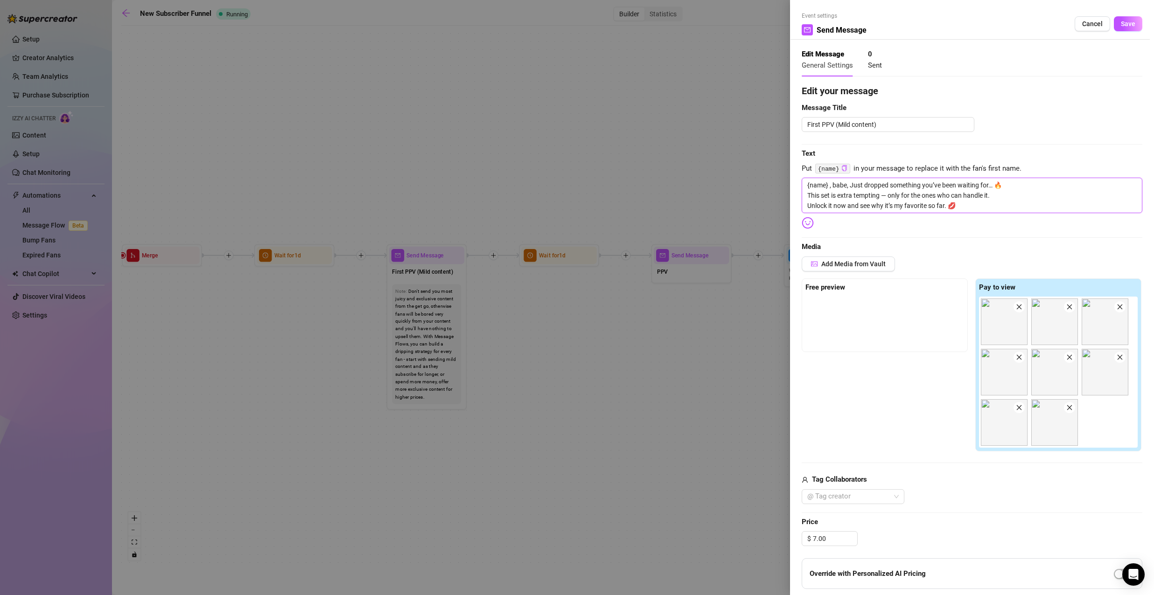
click at [853, 182] on textarea "{name} , babe, Just dropped something you’ve been waiting for… 🔥 This set is ex…" at bounding box center [972, 195] width 341 height 35
type textarea "{name} , babe, ust dropped something you’ve been waiting for… 🔥 This set is ext…"
type textarea "{name} , babe, Iust dropped something you’ve been waiting for… 🔥 This set is ex…"
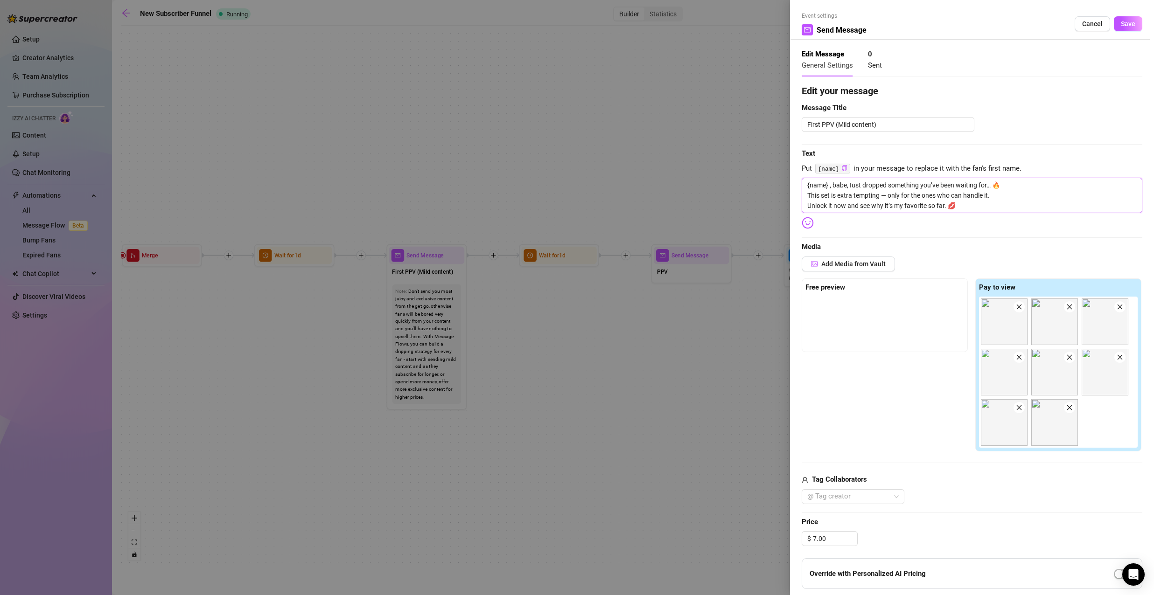
type textarea "{name} , babe, I ust dropped something you’ve been waiting for… 🔥 This set is e…"
type textarea "{name} , babe, I just dropped something you’ve been waiting for… 🔥 This set is …"
click at [970, 203] on textarea "{name} , babe, I just dropped something you’ve been waiting for… 🔥 This set is …" at bounding box center [972, 195] width 341 height 35
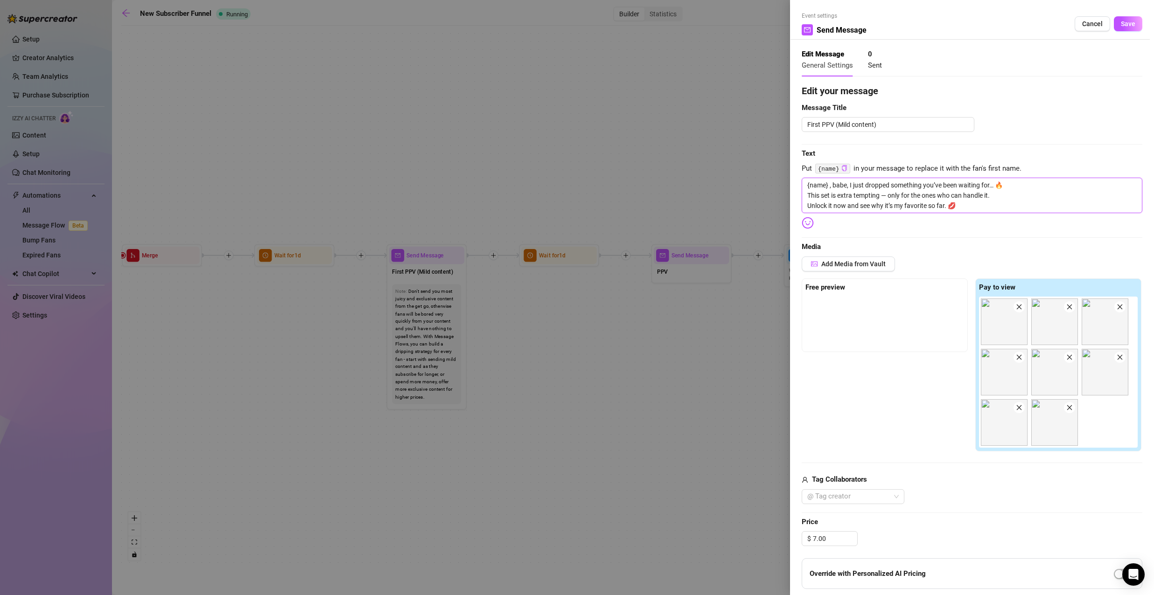
type textarea "{name} , babe, I just dropped something you’ve been waiting for… 🔥 This set is …"
click at [898, 388] on div "Free preview Pay to view" at bounding box center [972, 366] width 341 height 174
click at [998, 204] on textarea "{name} , babe, I just dropped something you’ve been waiting for… 🔥 This set is …" at bounding box center [972, 195] width 341 height 35
click at [1121, 24] on span "Save" at bounding box center [1128, 23] width 14 height 7
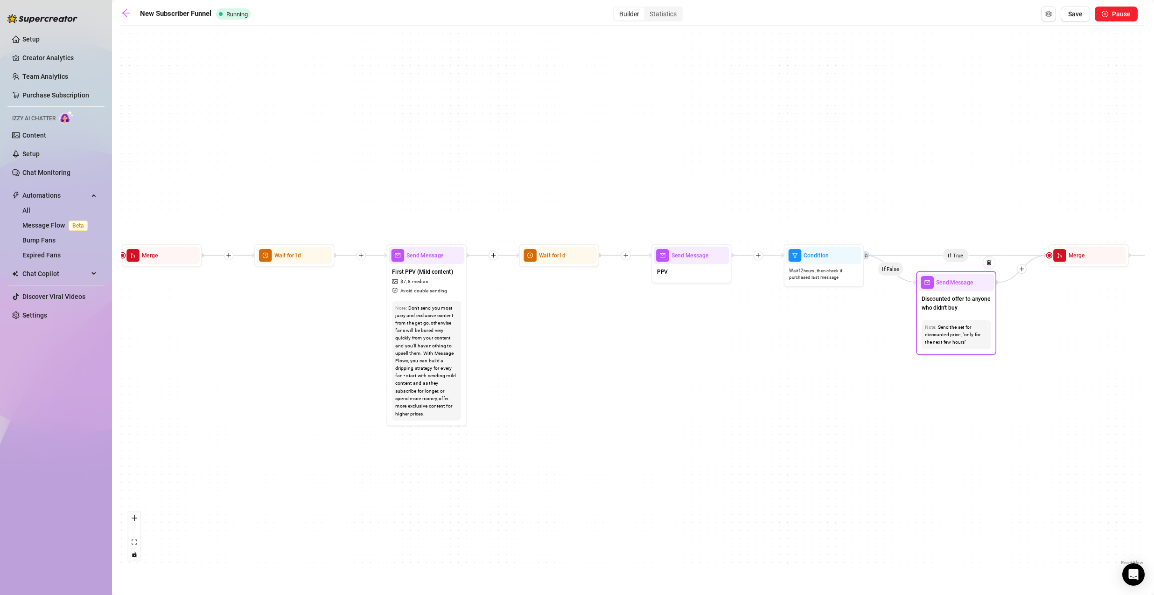
click at [969, 318] on div "Note: Send the set for discounted price, "only for the next few hours"" at bounding box center [956, 334] width 76 height 35
type textarea "The same set, but with a discounted offer to anyone who didn't buy"
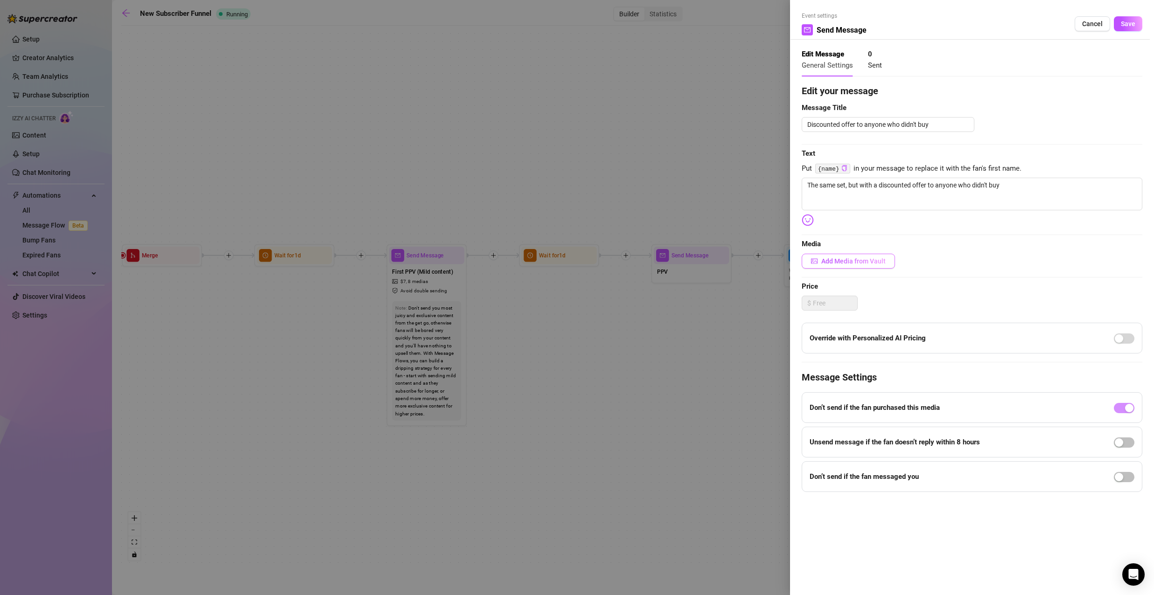
click at [859, 258] on span "Add Media from Vault" at bounding box center [853, 261] width 64 height 7
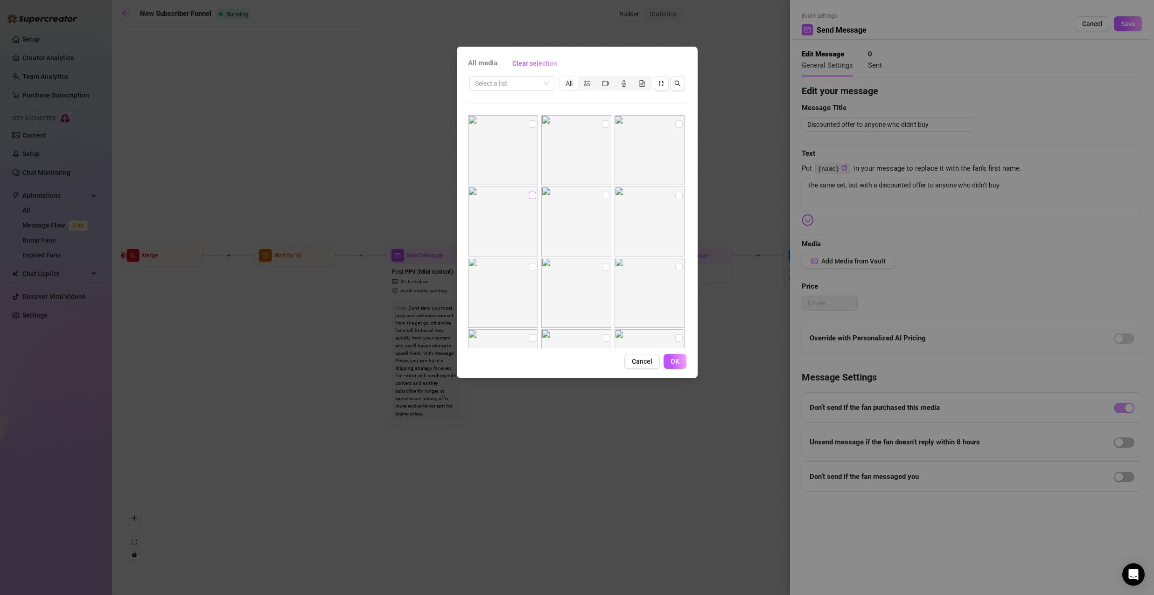
click at [533, 195] on input "checkbox" at bounding box center [532, 195] width 7 height 7
checkbox input "true"
click at [602, 195] on input "checkbox" at bounding box center [605, 195] width 7 height 7
checkbox input "true"
click at [675, 197] on input "checkbox" at bounding box center [678, 195] width 7 height 7
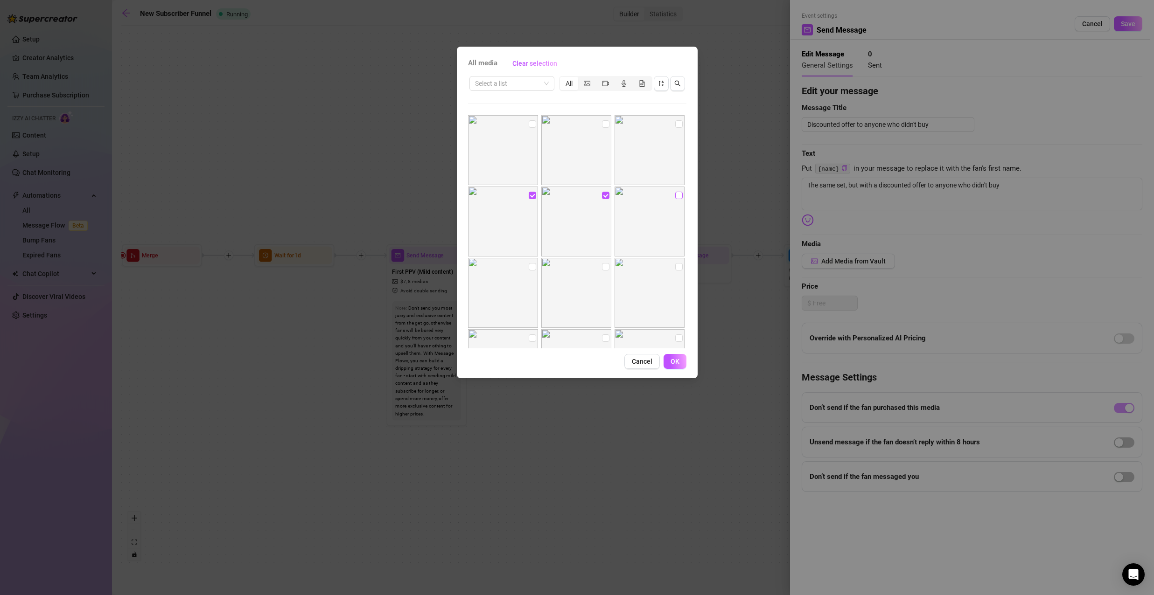
checkbox input "true"
click at [532, 267] on input "checkbox" at bounding box center [532, 266] width 7 height 7
checkbox input "true"
click at [602, 265] on input "checkbox" at bounding box center [605, 266] width 7 height 7
checkbox input "true"
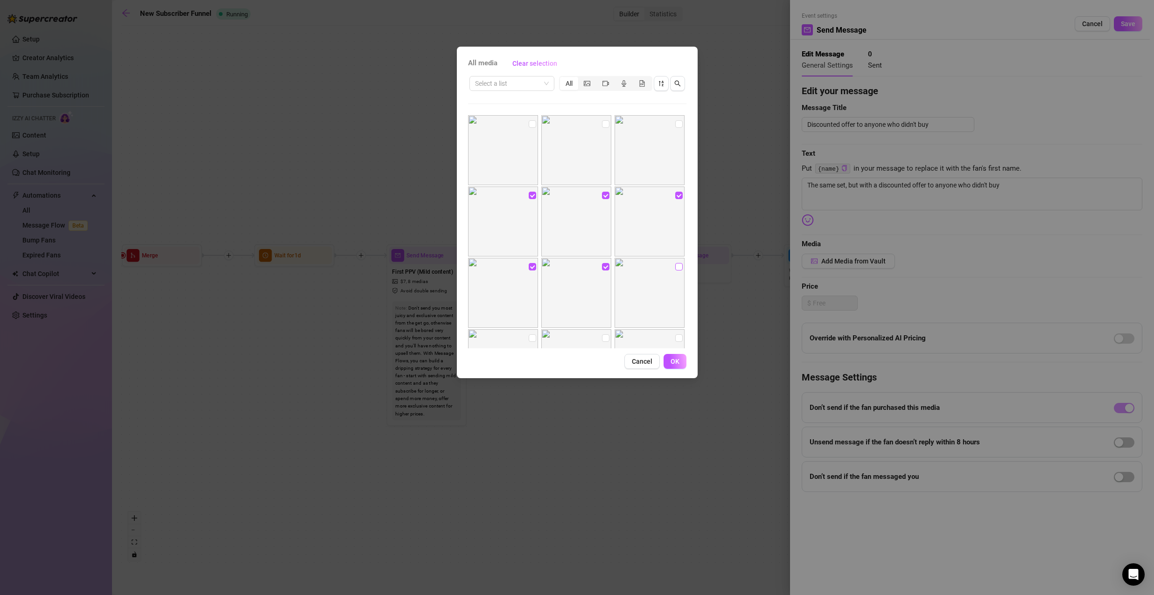
click at [675, 265] on input "checkbox" at bounding box center [678, 266] width 7 height 7
checkbox input "true"
click at [525, 245] on img at bounding box center [503, 271] width 70 height 70
click at [529, 245] on input "checkbox" at bounding box center [532, 244] width 7 height 7
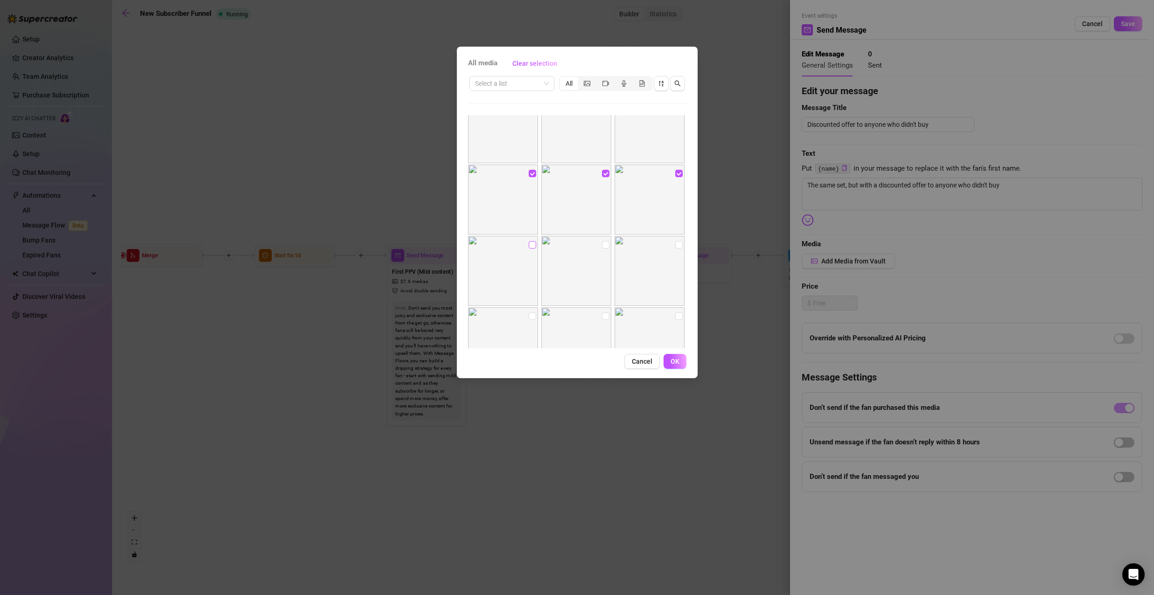
checkbox input "true"
click at [675, 124] on input "checkbox" at bounding box center [678, 123] width 7 height 7
checkbox input "true"
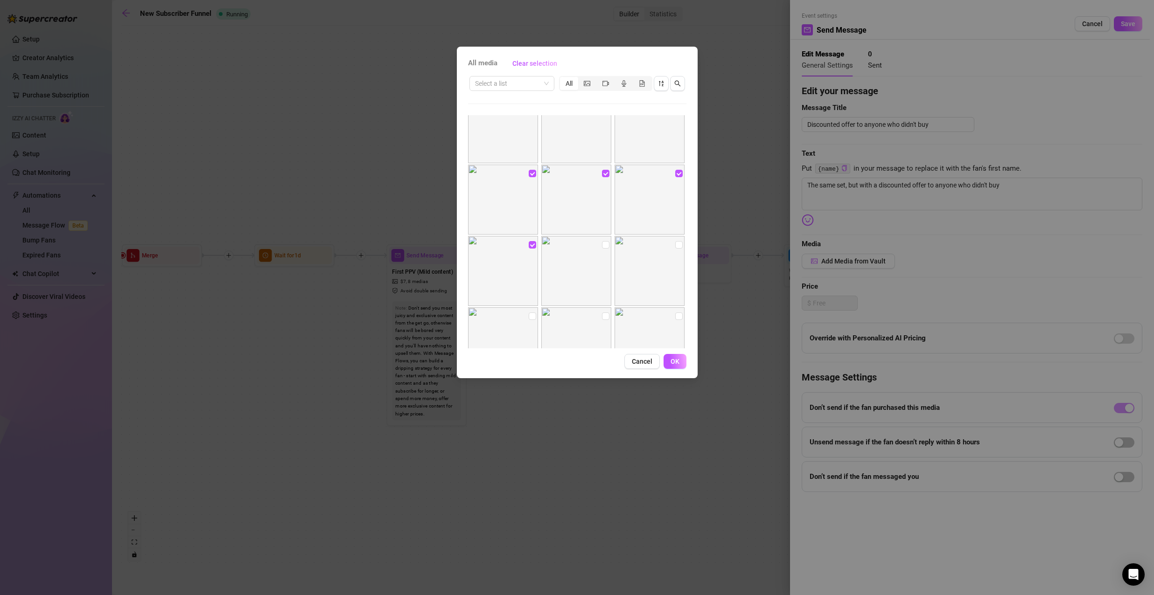
drag, startPoint x: 677, startPoint y: 359, endPoint x: 691, endPoint y: 349, distance: 16.8
click at [677, 359] on span "OK" at bounding box center [674, 361] width 9 height 7
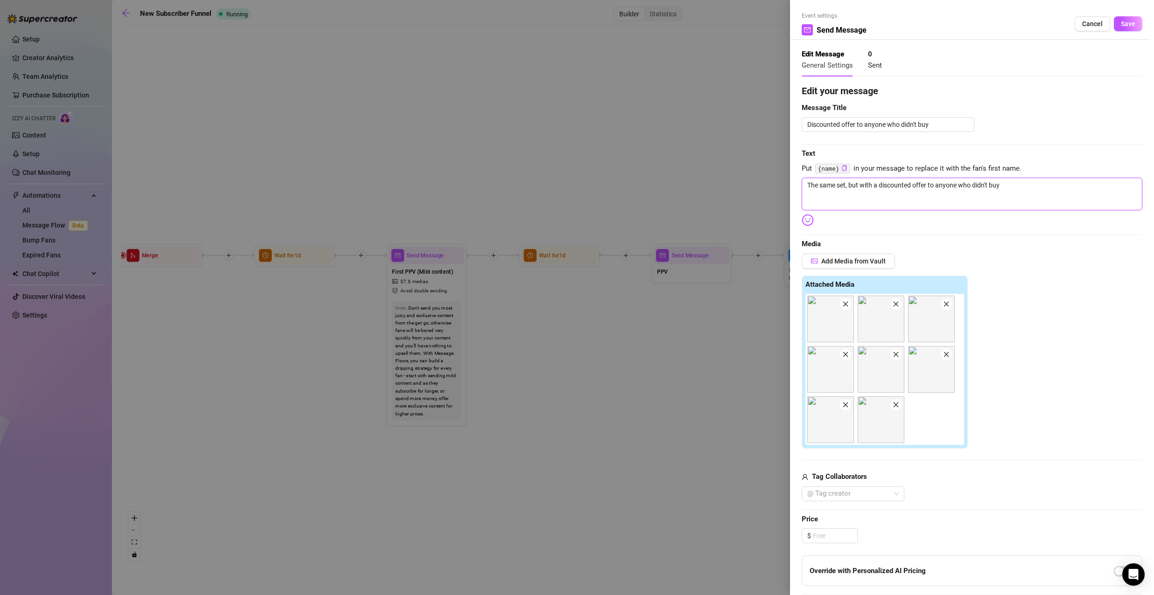
drag, startPoint x: 877, startPoint y: 186, endPoint x: 735, endPoint y: 174, distance: 141.9
click at [761, 184] on div "Event settings Send Message Cancel Save Edit Message General Settings 0 Sent Ed…" at bounding box center [577, 297] width 1154 height 595
type textarea "Write your message here"
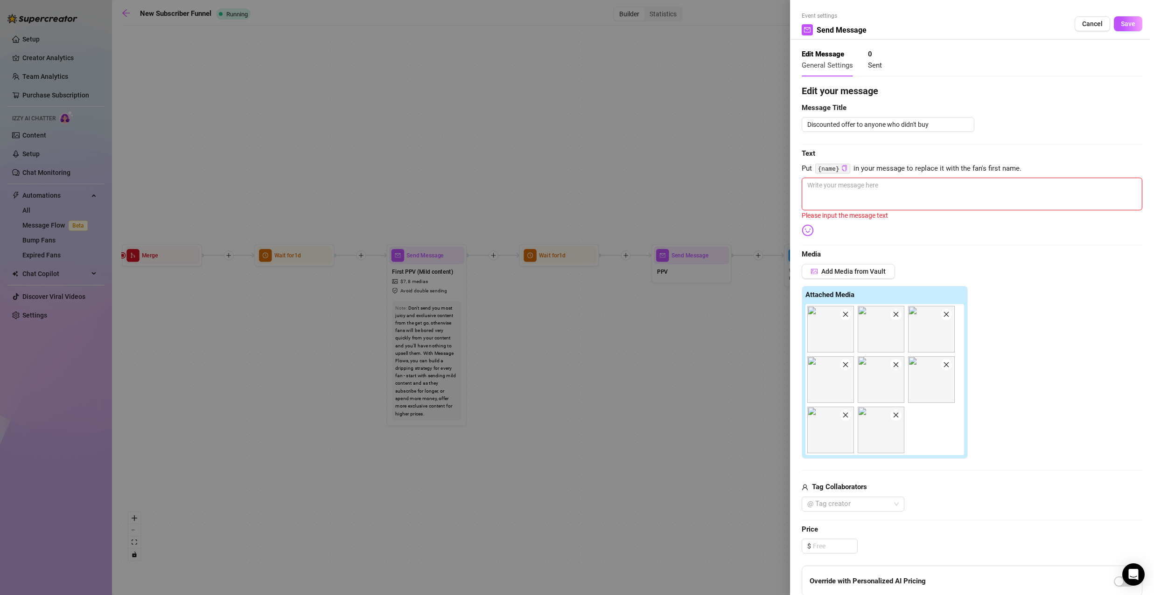
type textarea "{"
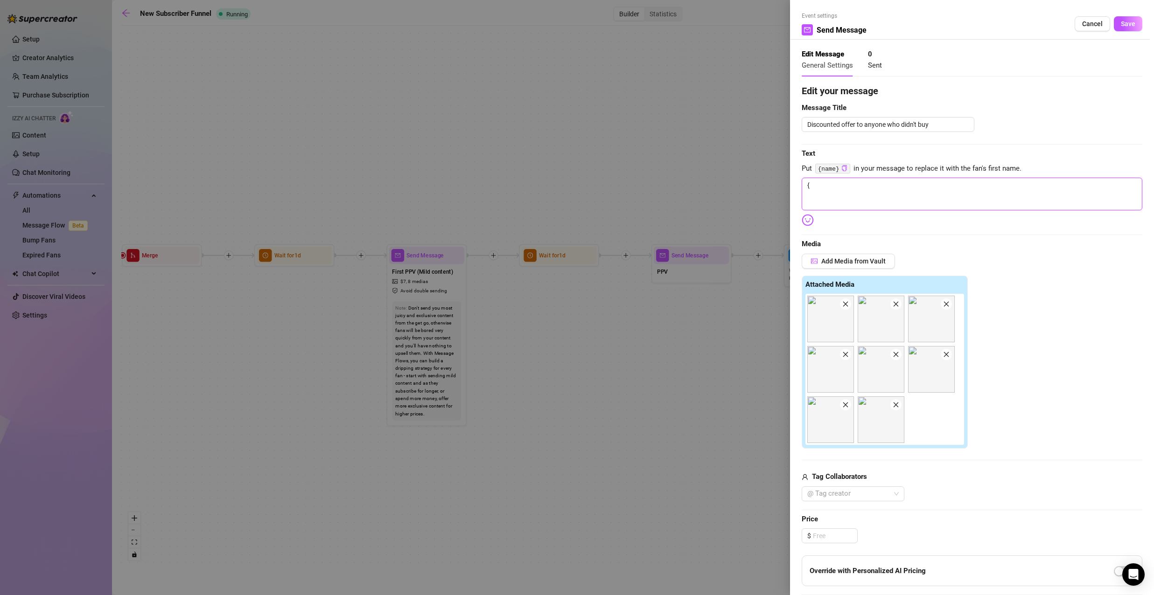
type textarea "{n"
type textarea "{na"
type textarea "{nam"
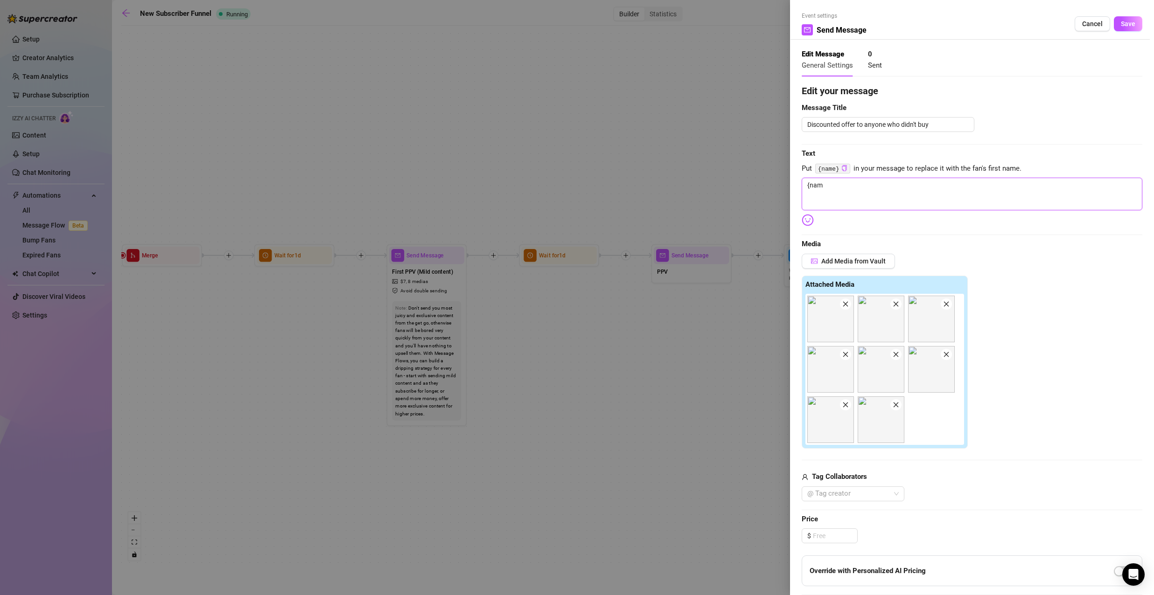
type textarea "{name"
type textarea "{name}"
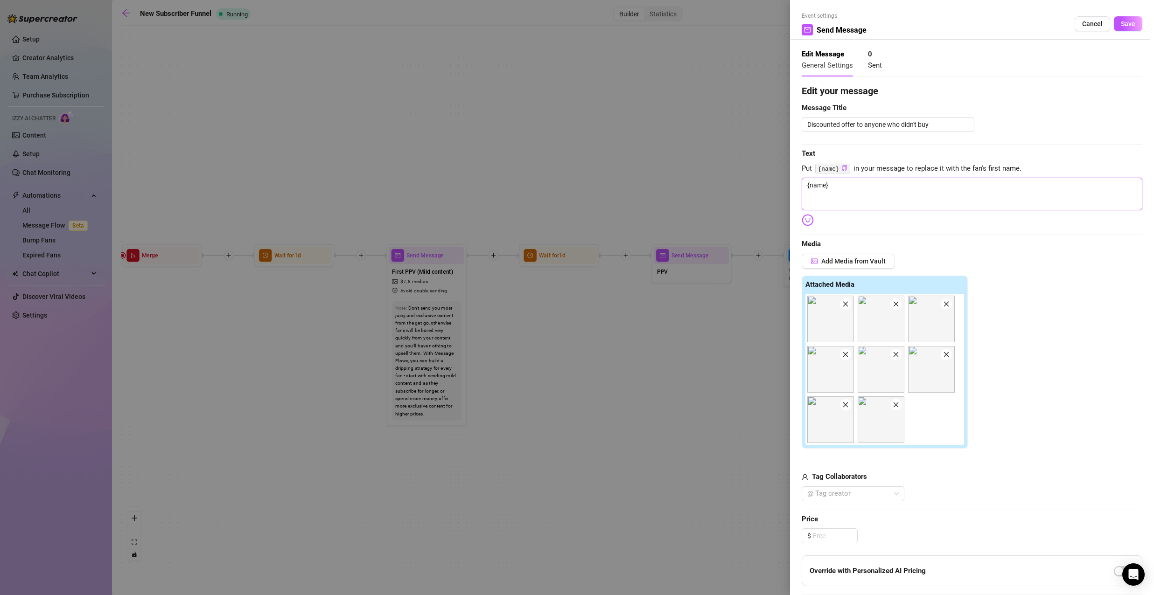
click at [863, 185] on textarea "{name}" at bounding box center [972, 194] width 341 height 33
type textarea "{name} б"
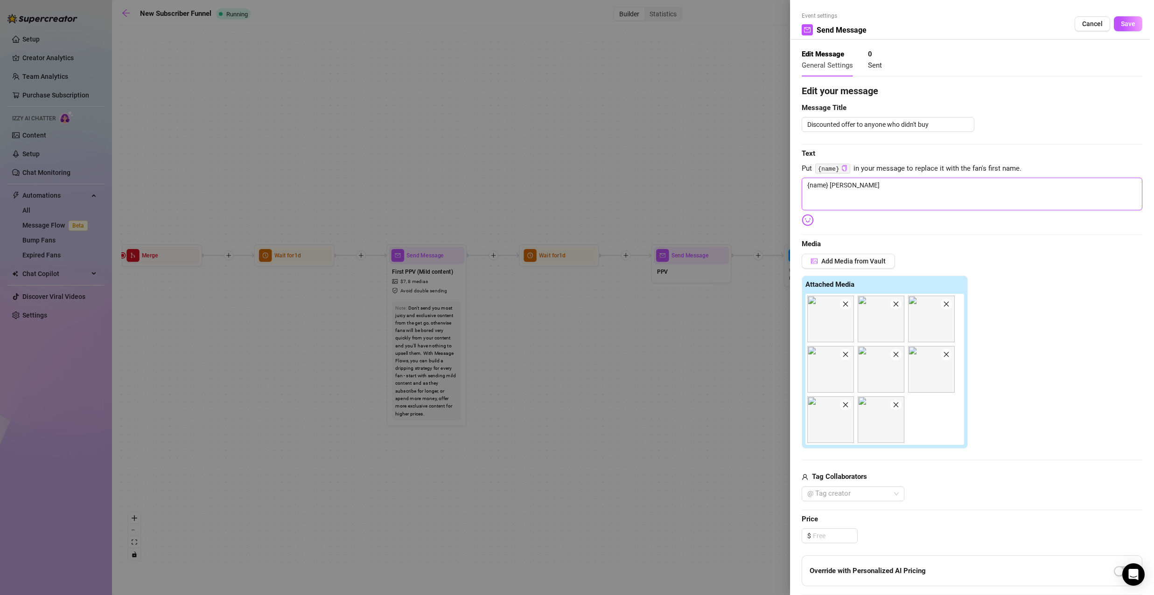
type textarea "{name} б"
type textarea "{name}"
type textarea "{name} ,"
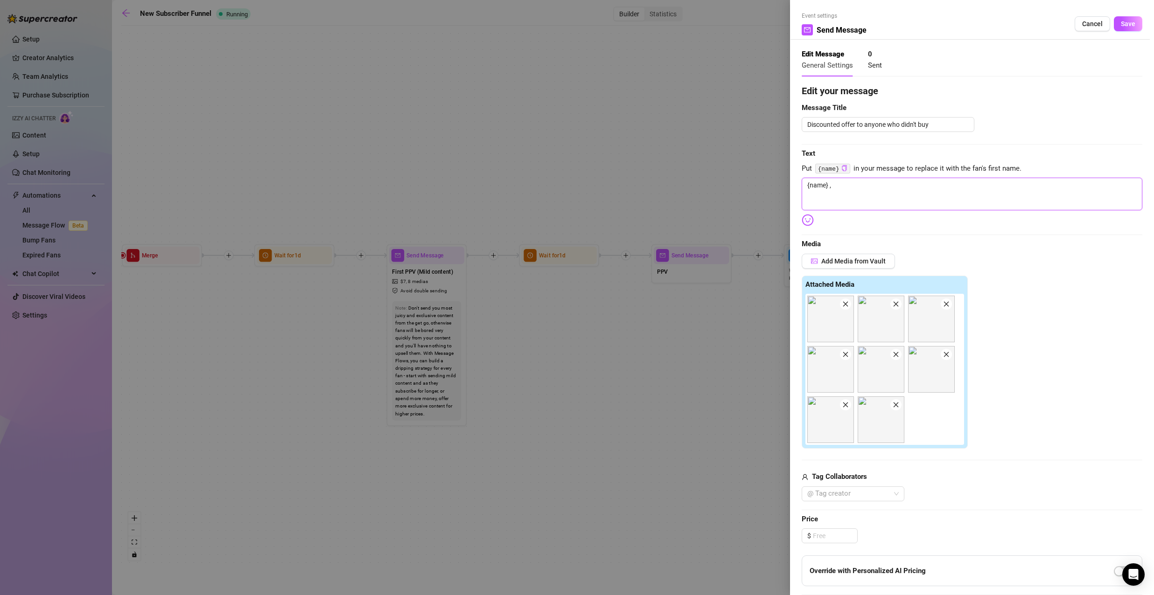
type textarea "{name} ,"
paste textarea ""Couldn’t resist giving you another chance… 💌 That spicy set you missed? It’s n…"
type textarea "{name} , "Couldn’t resist giving you another chance… 💌 That spicy set you misse…"
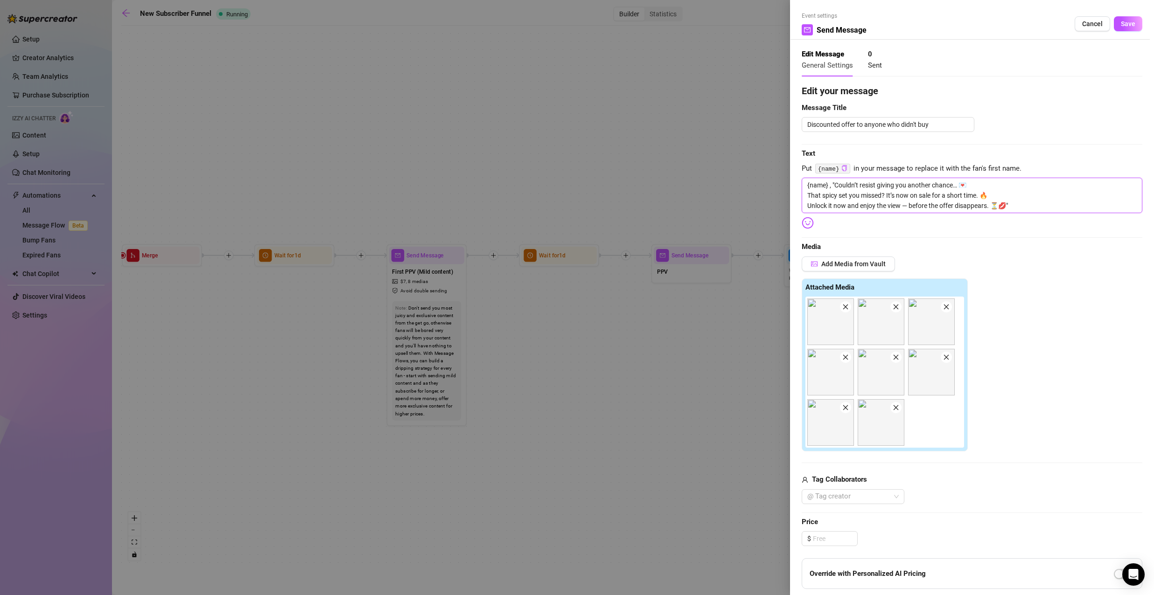
click at [834, 182] on textarea "{name} , "Couldn’t resist giving you another chance… 💌 That spicy set you misse…" at bounding box center [972, 195] width 341 height 35
type textarea "{name} , Couldn’t resist giving you another chance… 💌 That spicy set you missed…"
click at [1021, 207] on textarea "{name} , Couldn’t resist giving you another chance… 💌 That spicy set you missed…" at bounding box center [972, 195] width 341 height 35
type textarea "{name} , Couldn’t resist giving you another chance… 💌 That spicy set you missed…"
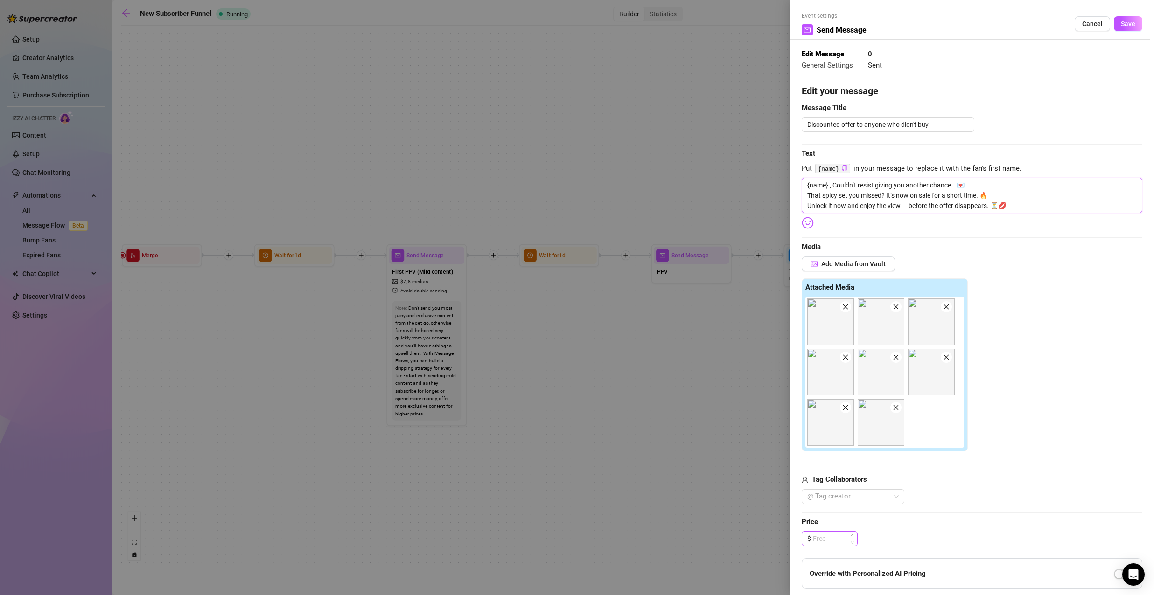
type textarea "{name} , Couldn’t resist giving you another chance… 💌 That spicy set you missed…"
click at [832, 533] on input at bounding box center [835, 539] width 44 height 14
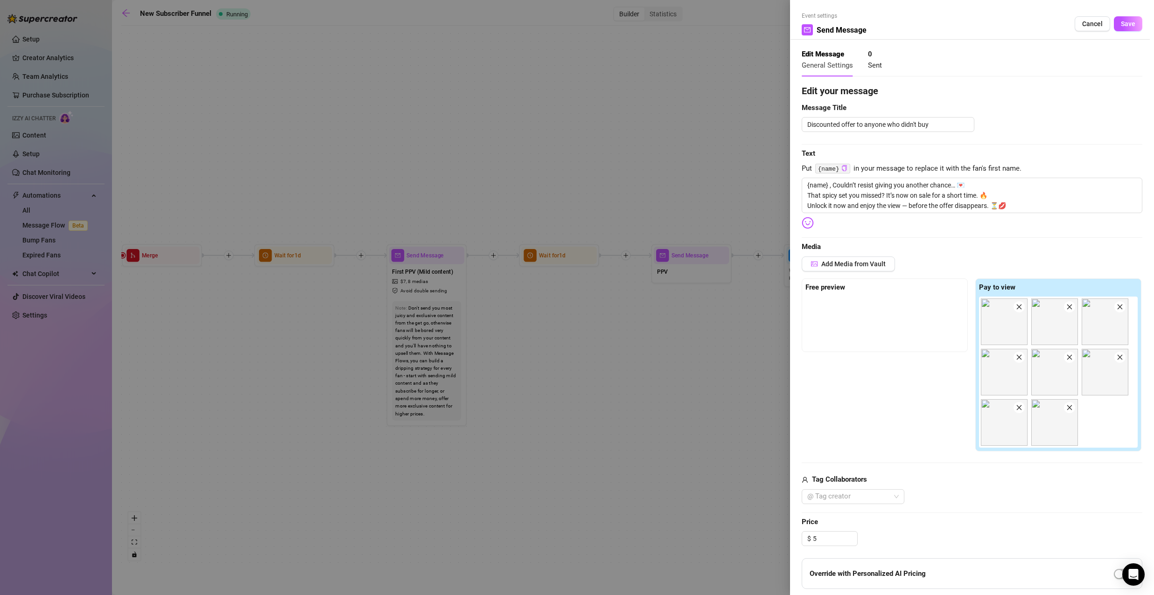
type input "5.00"
click at [1016, 504] on div "@ Tag creator" at bounding box center [972, 496] width 341 height 15
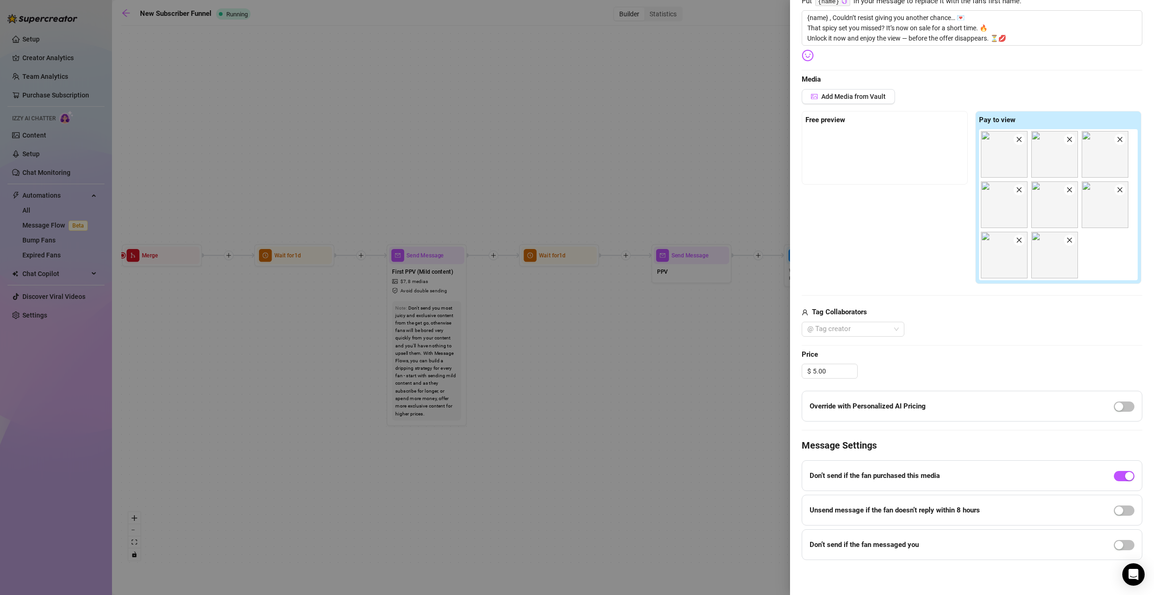
scroll to position [0, 0]
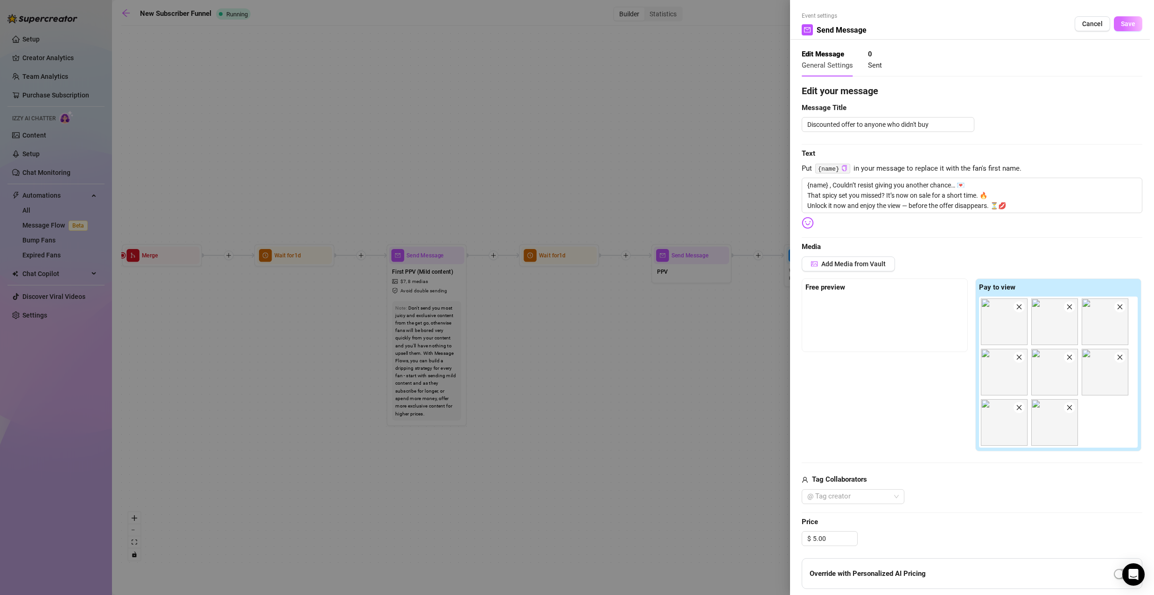
click at [1126, 20] on span "Save" at bounding box center [1128, 23] width 14 height 7
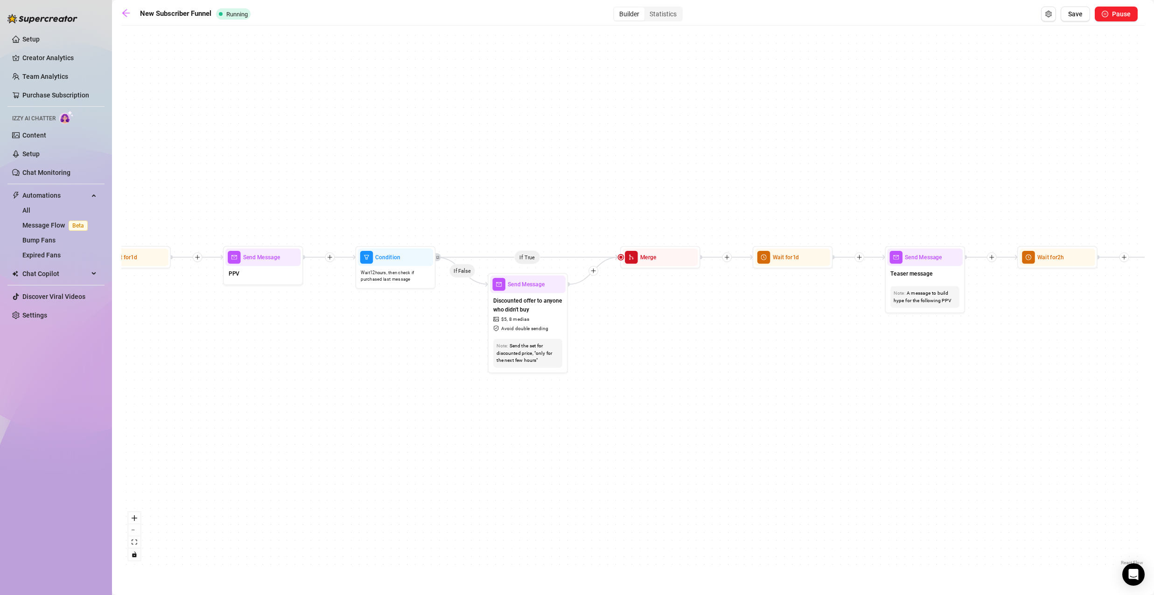
drag, startPoint x: 923, startPoint y: 409, endPoint x: 468, endPoint y: 416, distance: 454.5
click at [468, 417] on div "If True If True If True If False If False If False If True If False Merge Merge…" at bounding box center [632, 298] width 1023 height 537
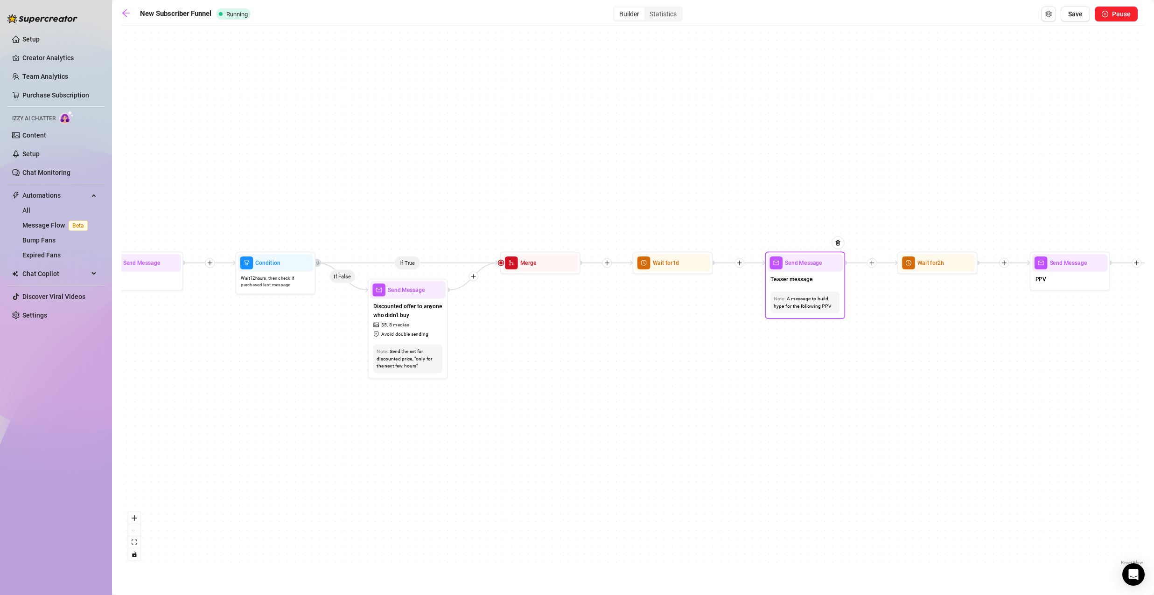
click at [815, 285] on div "Teaser message" at bounding box center [805, 280] width 76 height 17
type textarea "Teaser message"
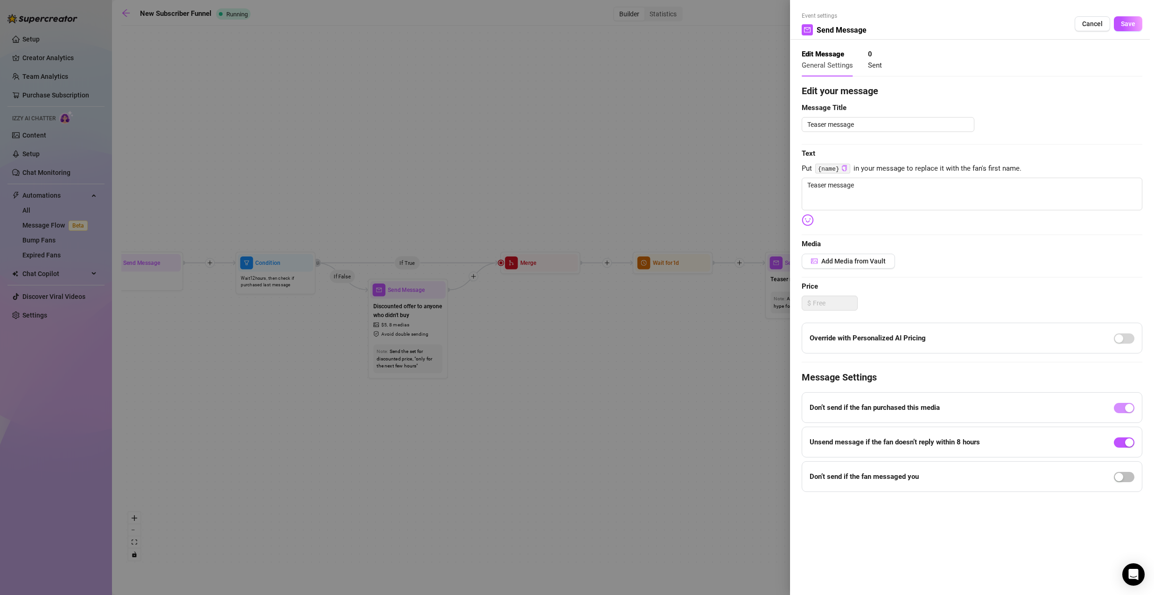
click at [728, 281] on div at bounding box center [577, 297] width 1154 height 595
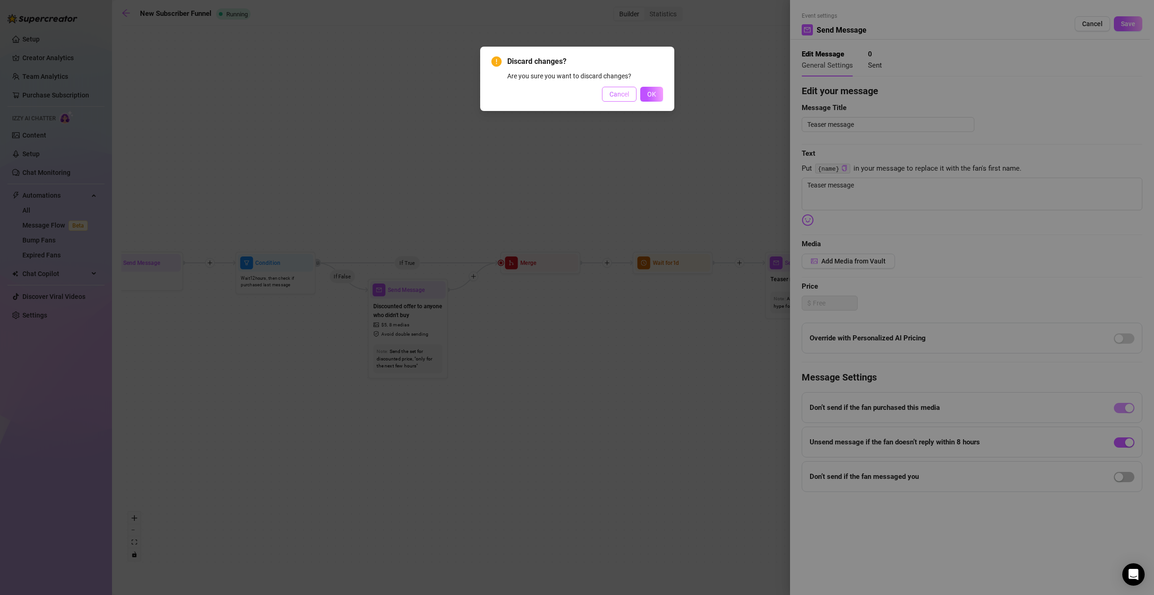
click at [623, 95] on span "Cancel" at bounding box center [619, 94] width 20 height 7
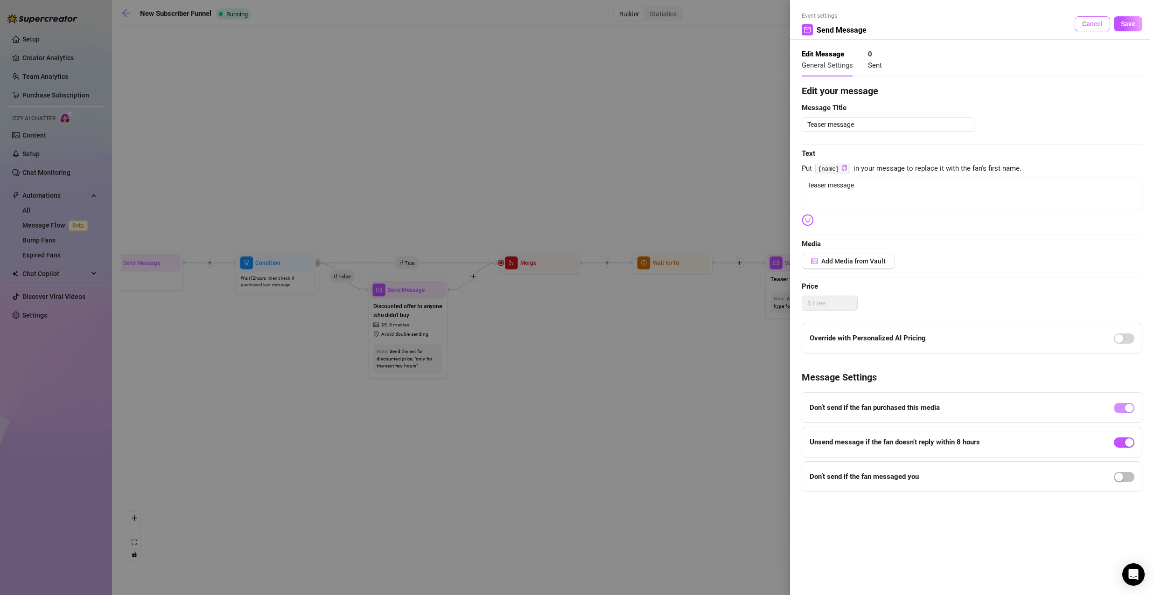
click at [1090, 20] on span "Cancel" at bounding box center [1092, 23] width 21 height 7
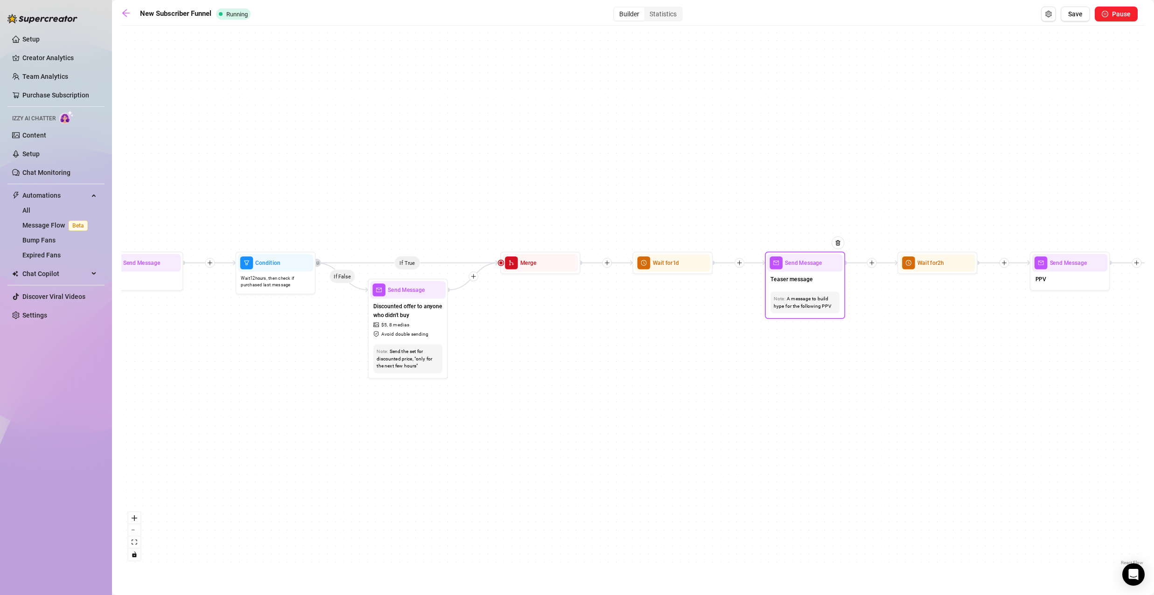
click at [813, 283] on div "Teaser message" at bounding box center [805, 280] width 76 height 17
type textarea "Teaser message"
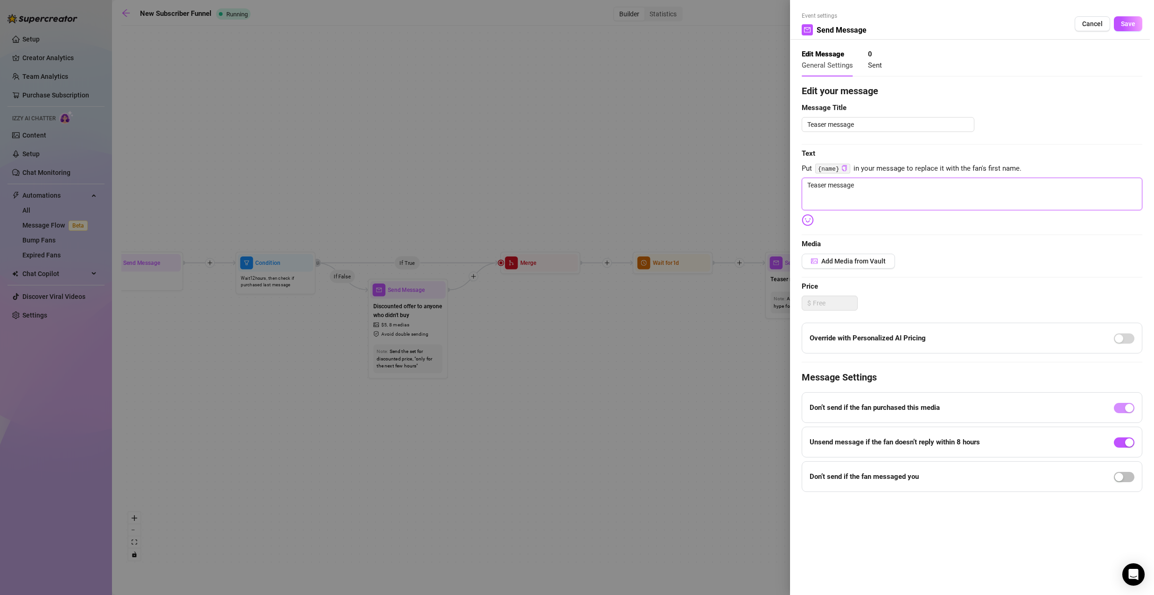
drag, startPoint x: 877, startPoint y: 192, endPoint x: 750, endPoint y: 189, distance: 126.9
click at [754, 188] on div "Event settings Send Message Cancel Save Edit Message General Settings 0 Sent Ed…" at bounding box center [577, 297] width 1154 height 595
paste textarea ""Almost ready to show you everything… 👀✨""
type textarea ""Almost ready to show you everything… 👀✨""
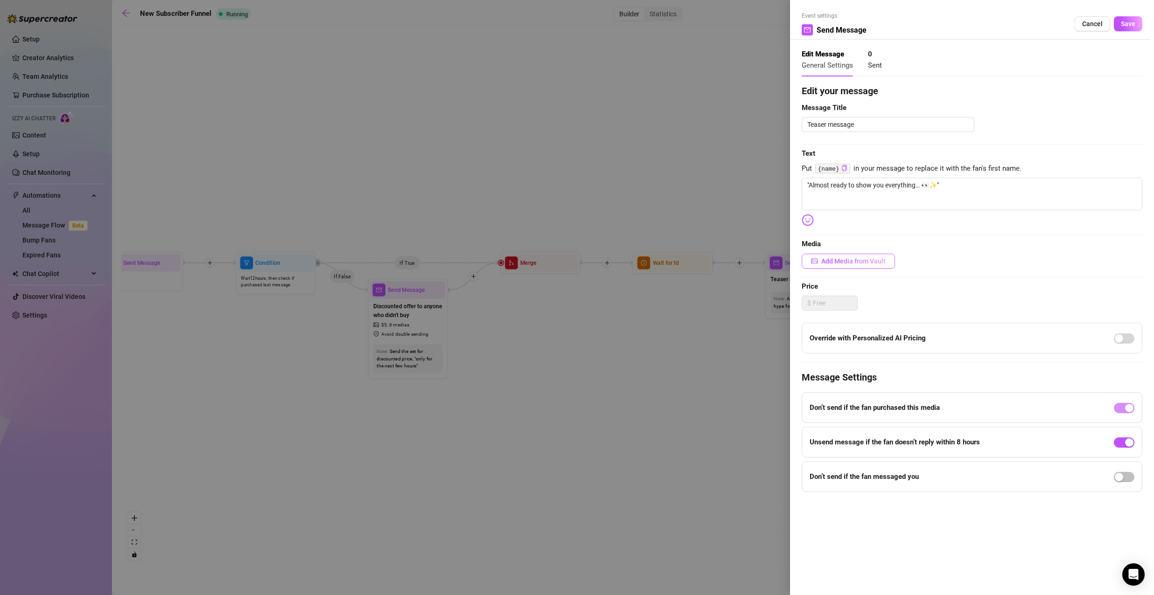
click at [859, 259] on span "Add Media from Vault" at bounding box center [853, 261] width 64 height 7
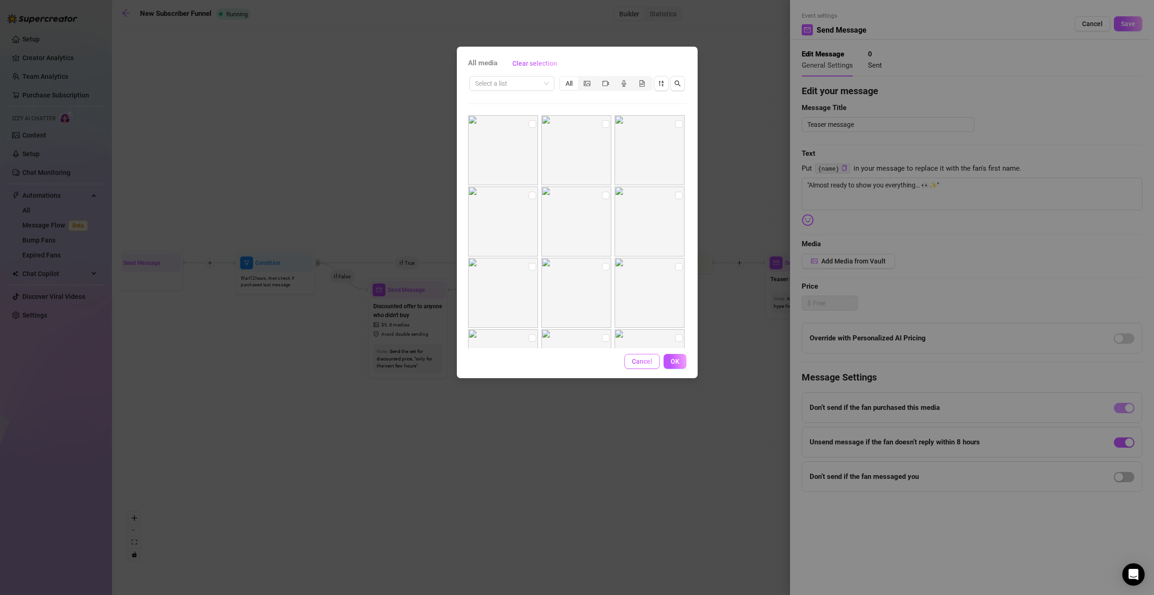
click at [638, 363] on span "Cancel" at bounding box center [642, 361] width 21 height 7
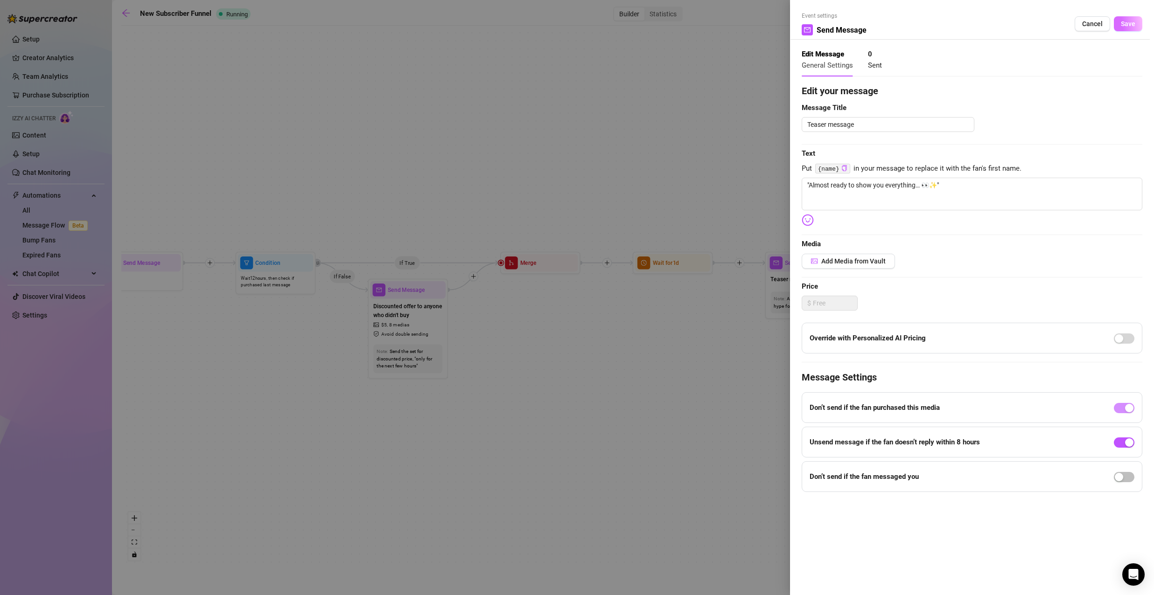
click at [1132, 20] on span "Save" at bounding box center [1128, 23] width 14 height 7
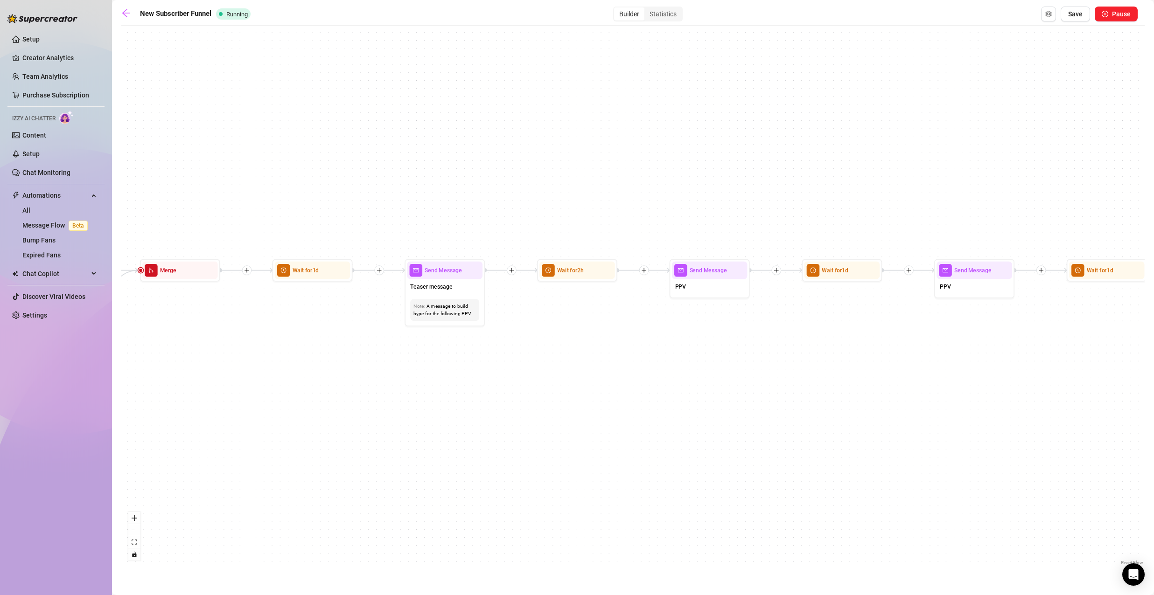
drag, startPoint x: 991, startPoint y: 326, endPoint x: 646, endPoint y: 331, distance: 345.3
click at [646, 331] on div "If True If True If True If False If False If False If True If False Merge Merge…" at bounding box center [632, 298] width 1023 height 537
click at [709, 381] on div "If True If True If True If False If False If False If True If False Merge Merge…" at bounding box center [632, 298] width 1023 height 537
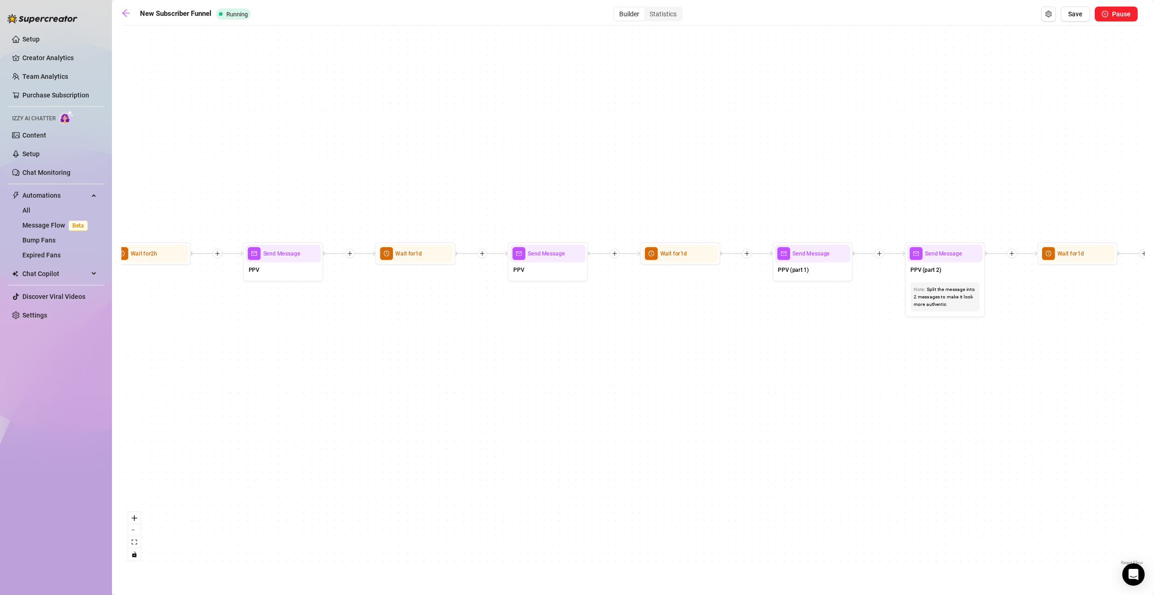
drag, startPoint x: 854, startPoint y: 363, endPoint x: 428, endPoint y: 347, distance: 426.8
click at [428, 347] on div "If True If True If True If False If False If False If True If False Merge Merge…" at bounding box center [632, 298] width 1023 height 537
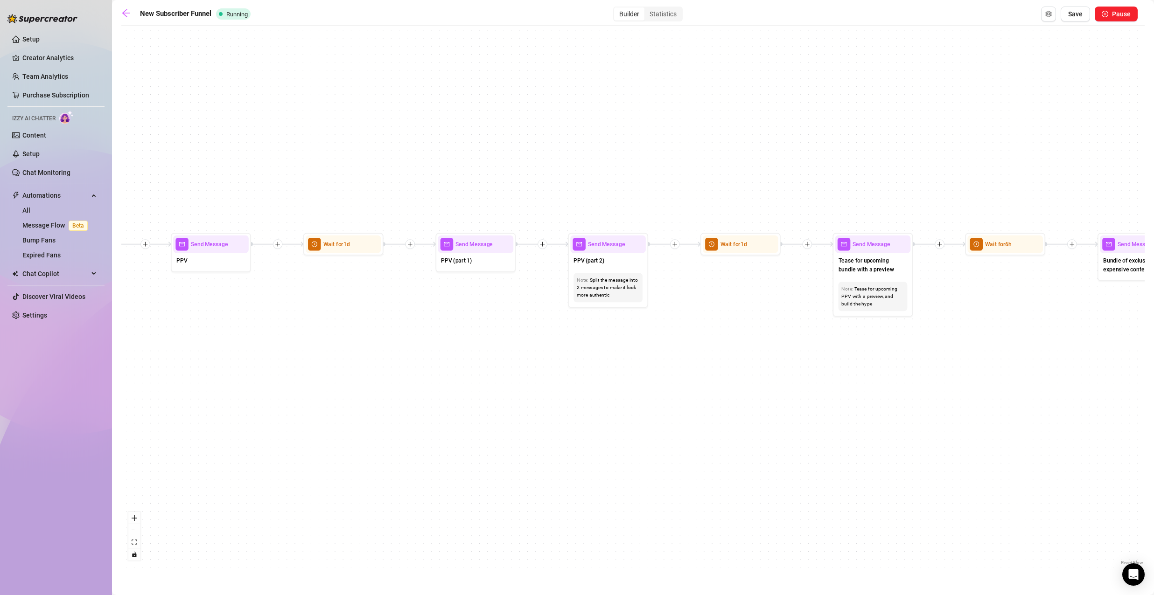
drag, startPoint x: 676, startPoint y: 347, endPoint x: 349, endPoint y: 336, distance: 327.7
click at [349, 336] on div "If True If True If True If False If False If False If True If False Merge Merge…" at bounding box center [632, 298] width 1023 height 537
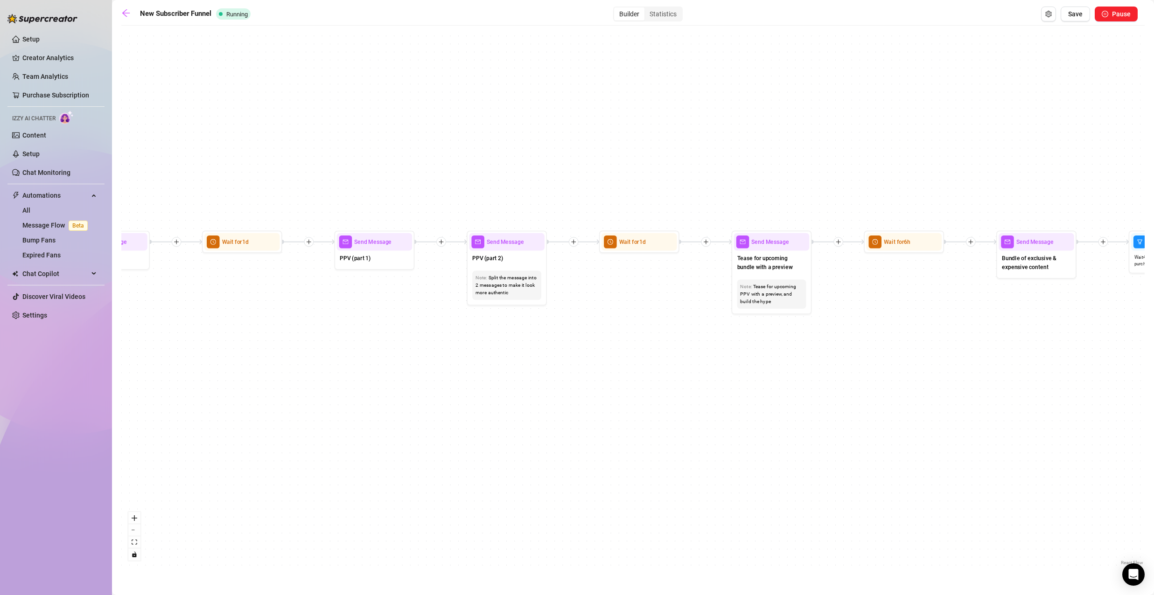
drag, startPoint x: 683, startPoint y: 313, endPoint x: 548, endPoint y: 313, distance: 135.3
click at [548, 313] on div "If True If True If True If False If False If False If True If False Merge Merge…" at bounding box center [632, 298] width 1023 height 537
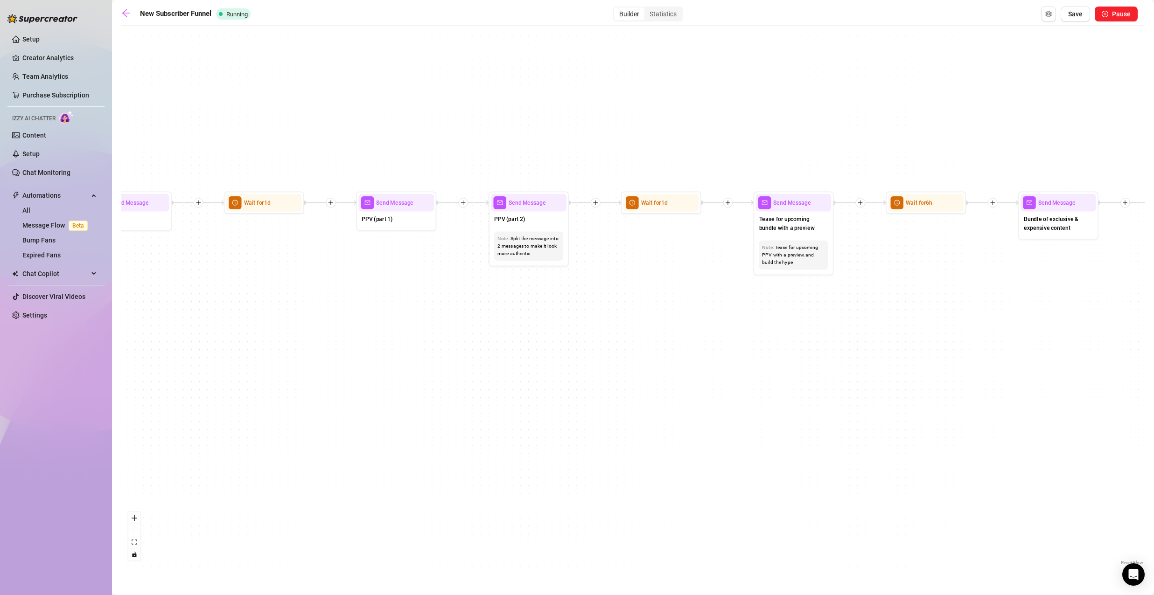
drag, startPoint x: 774, startPoint y: 341, endPoint x: 987, endPoint y: 293, distance: 218.5
click at [975, 293] on div "If True If True If True If False If False If False If True If False Merge Merge…" at bounding box center [632, 298] width 1023 height 537
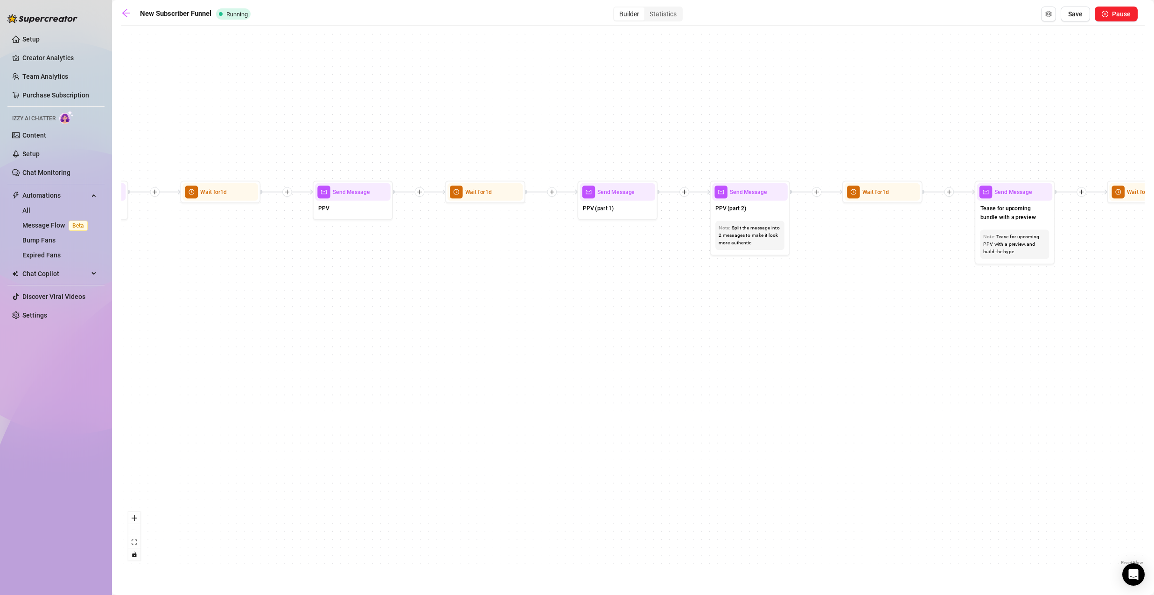
drag, startPoint x: 538, startPoint y: 298, endPoint x: 803, endPoint y: 311, distance: 264.8
click at [797, 310] on div "If True If True If True If False If False If False If True If False Merge Merge…" at bounding box center [632, 298] width 1023 height 537
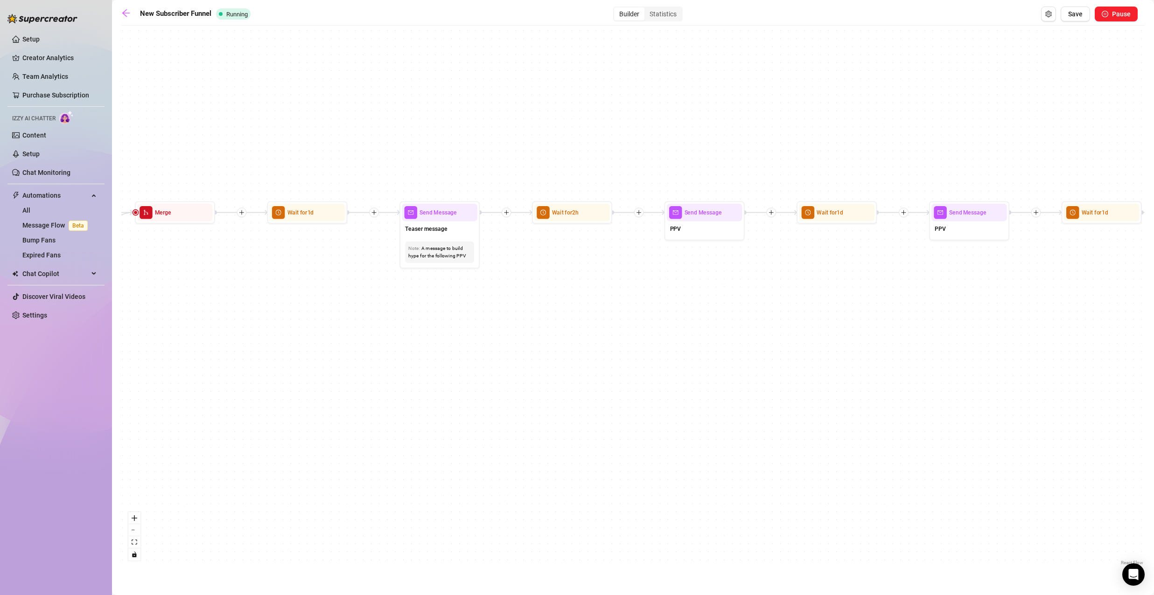
drag, startPoint x: 476, startPoint y: 258, endPoint x: 682, endPoint y: 266, distance: 205.9
click at [670, 272] on div "If True If True If True If False If False If False If True If False Merge Merge…" at bounding box center [632, 298] width 1023 height 537
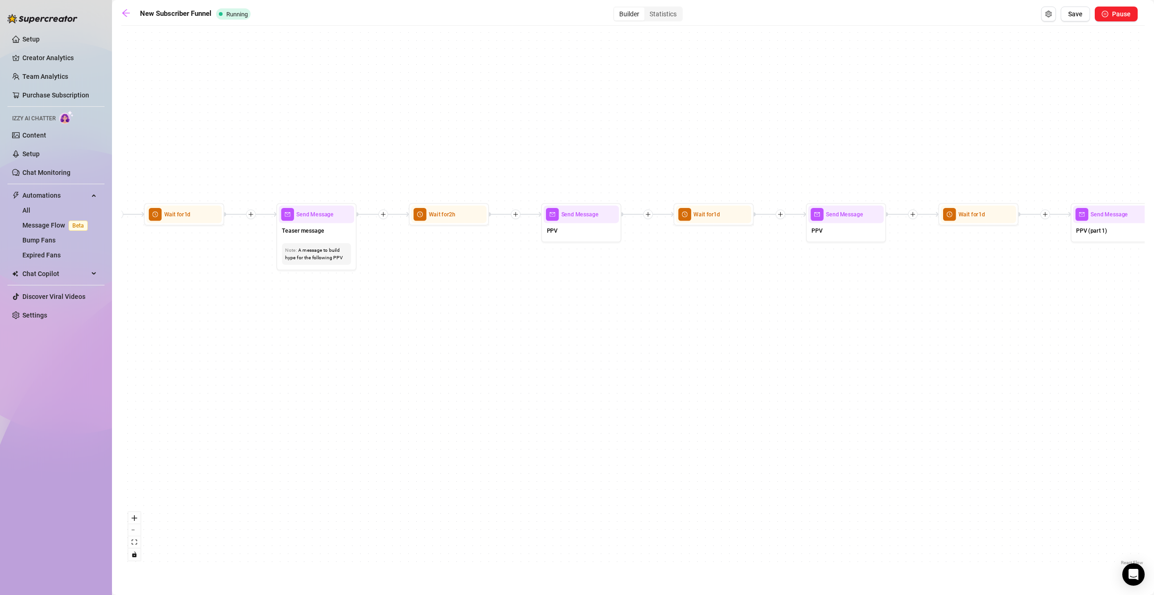
click at [649, 212] on icon "plus" at bounding box center [648, 215] width 6 height 6
click at [786, 249] on div "If True If True Time Delay Condition Message Tag Fan If True If False If False …" at bounding box center [632, 298] width 1023 height 537
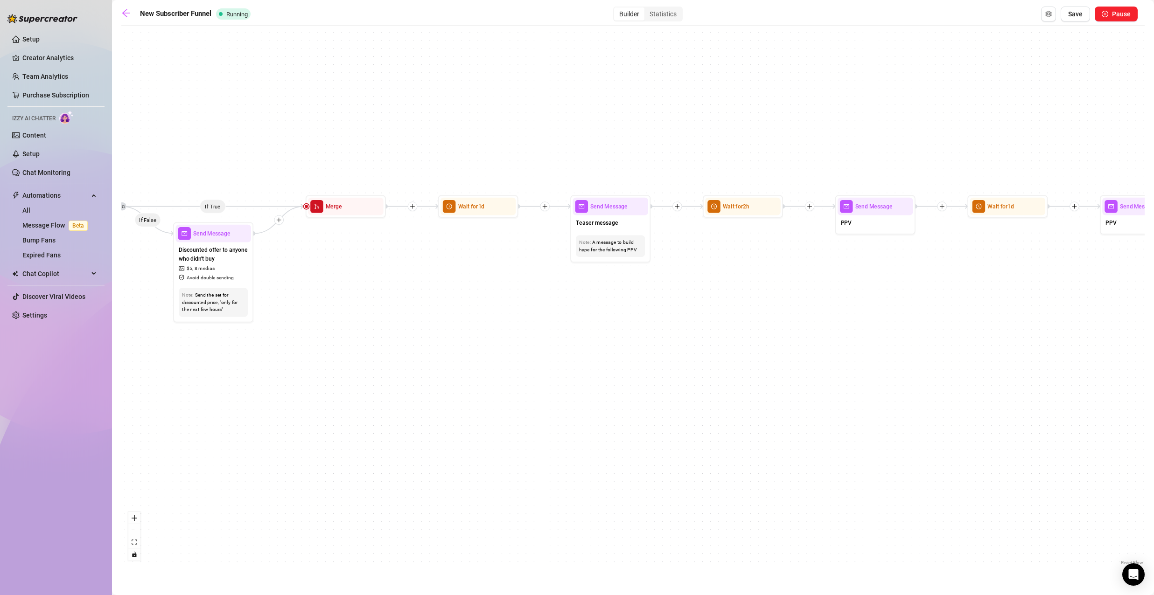
drag, startPoint x: 571, startPoint y: 272, endPoint x: 615, endPoint y: 268, distance: 45.0
click at [614, 269] on div "If True If True If True If False If False If False If True If False Merge Merge…" at bounding box center [632, 298] width 1023 height 537
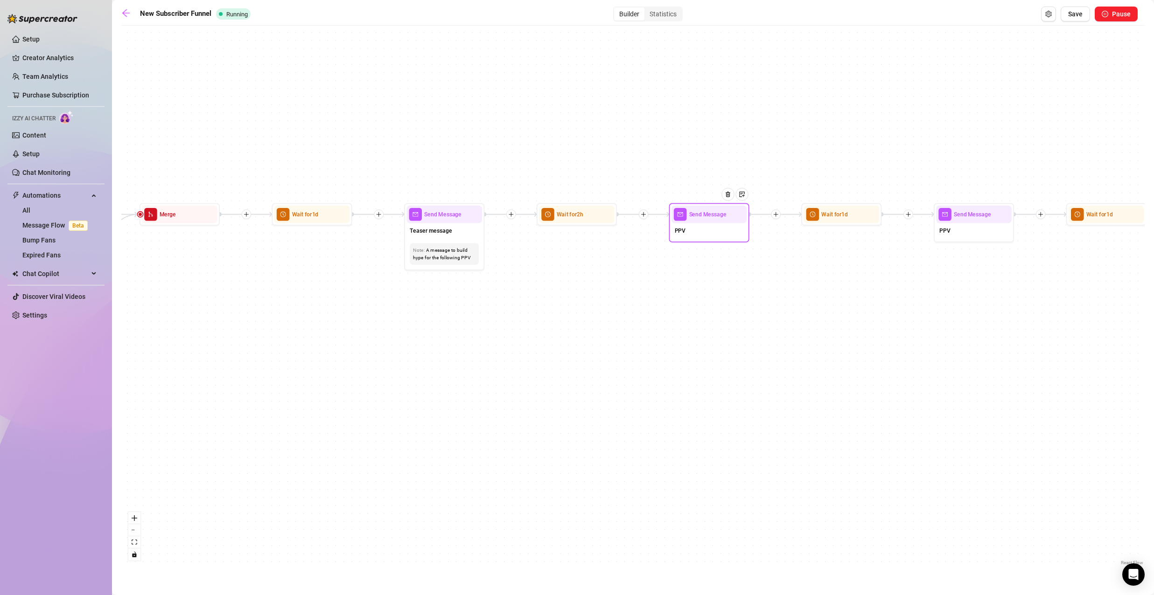
click at [729, 235] on div "PPV" at bounding box center [709, 231] width 76 height 17
type textarea "PPV"
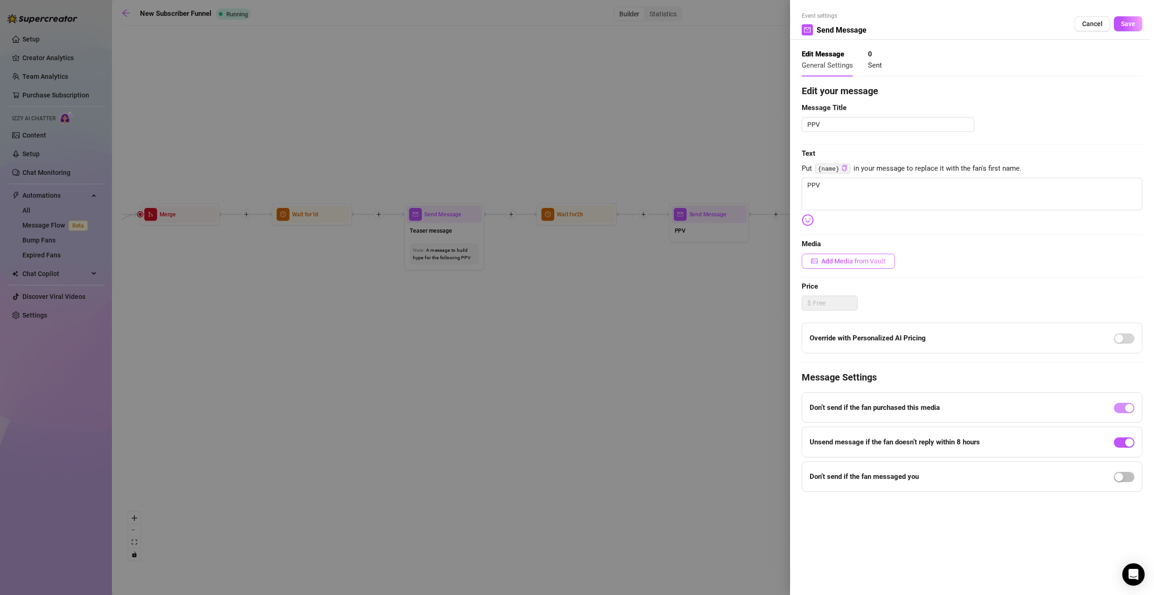
click at [841, 258] on span "Add Media from Vault" at bounding box center [853, 261] width 64 height 7
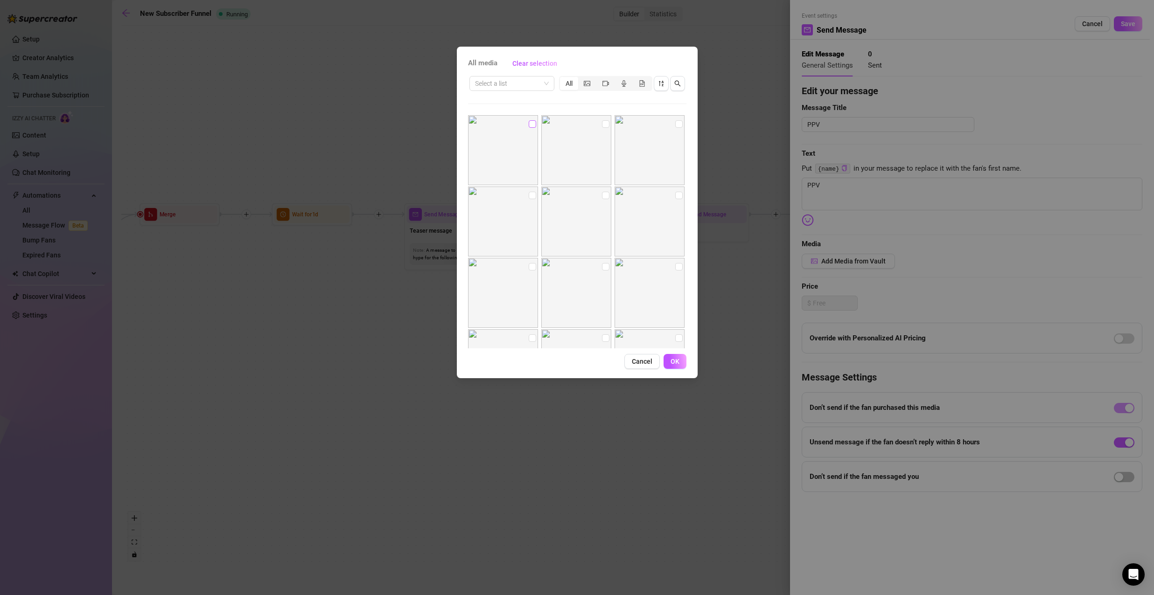
click at [529, 124] on input "checkbox" at bounding box center [532, 123] width 7 height 7
checkbox input "true"
click at [602, 126] on input "checkbox" at bounding box center [605, 123] width 7 height 7
checkbox input "true"
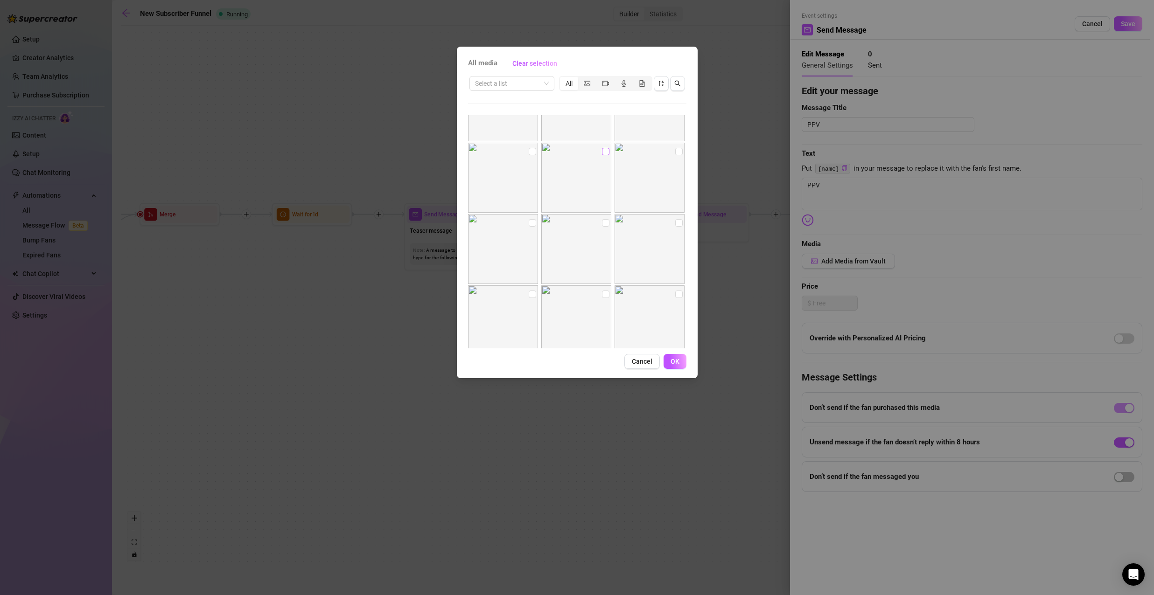
click at [602, 150] on input "checkbox" at bounding box center [605, 151] width 7 height 7
checkbox input "true"
click at [675, 152] on input "checkbox" at bounding box center [678, 151] width 7 height 7
checkbox input "true"
click at [602, 222] on input "checkbox" at bounding box center [605, 222] width 7 height 7
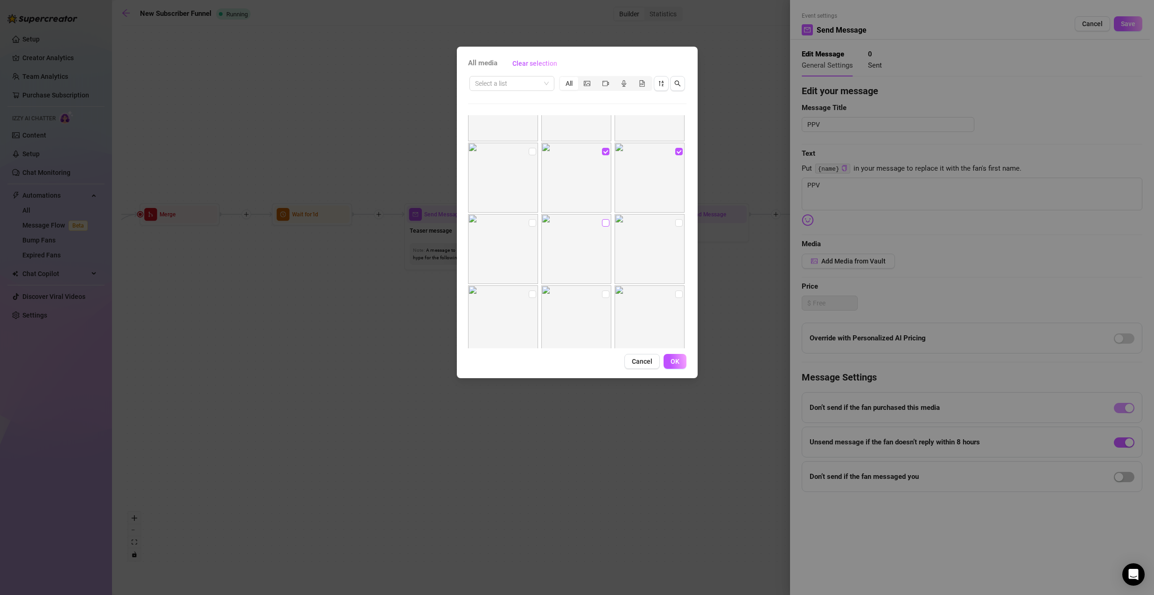
checkbox input "true"
click at [675, 224] on input "checkbox" at bounding box center [678, 222] width 7 height 7
checkbox input "true"
click at [533, 221] on input "checkbox" at bounding box center [532, 222] width 7 height 7
checkbox input "true"
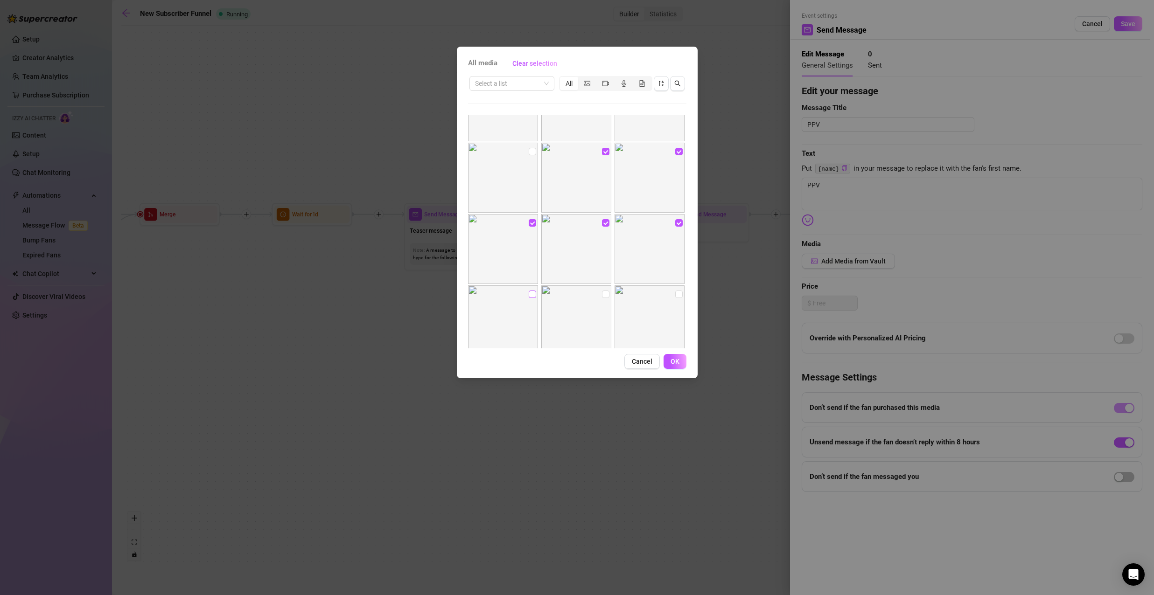
click at [529, 293] on input "checkbox" at bounding box center [532, 294] width 7 height 7
checkbox input "true"
click at [673, 358] on span "OK" at bounding box center [674, 361] width 9 height 7
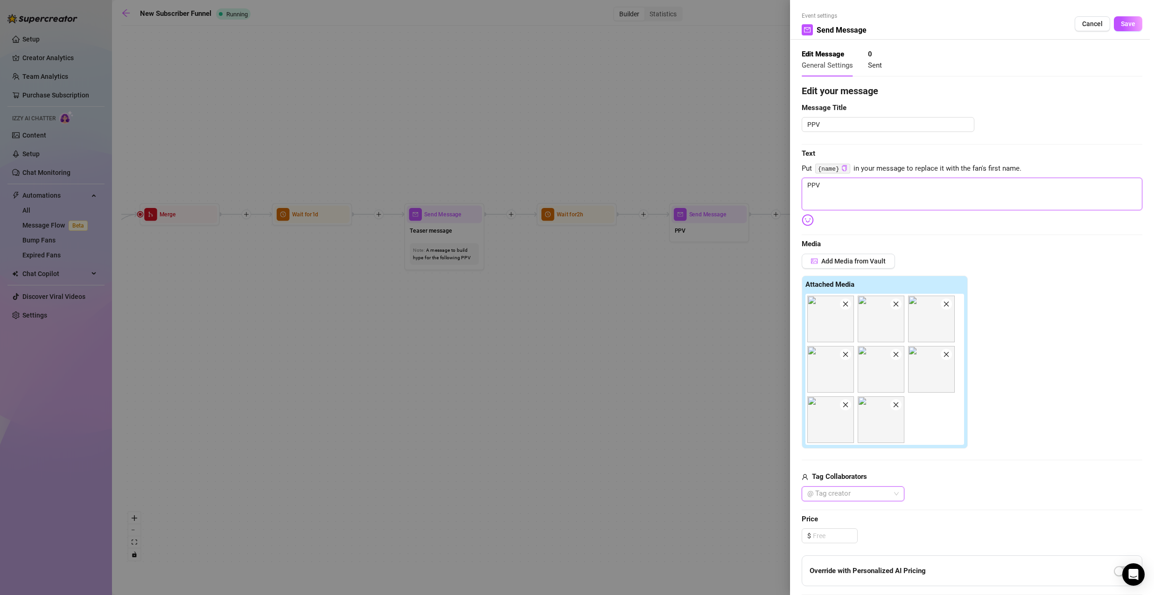
drag, startPoint x: 842, startPoint y: 184, endPoint x: 778, endPoint y: 185, distance: 63.9
click at [780, 185] on div "Event settings Send Message Cancel Save Edit Message General Settings 0 Sent Ed…" at bounding box center [577, 297] width 1154 height 595
type textarea "Х"
type textarea "Write your message here"
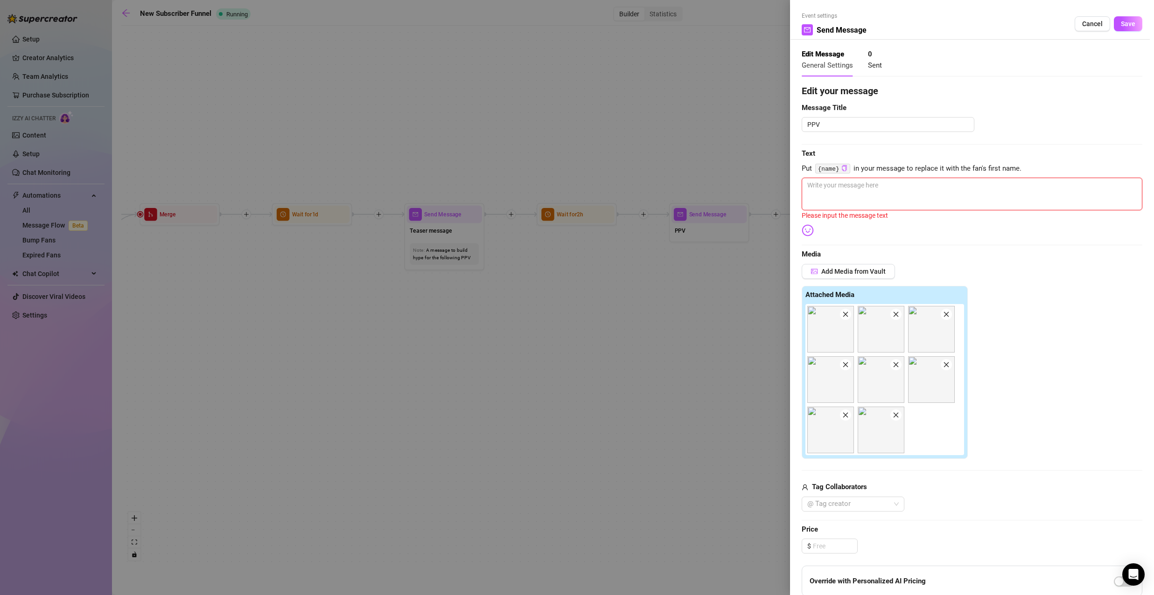
type textarea "Х"
type textarea "ХЪ"
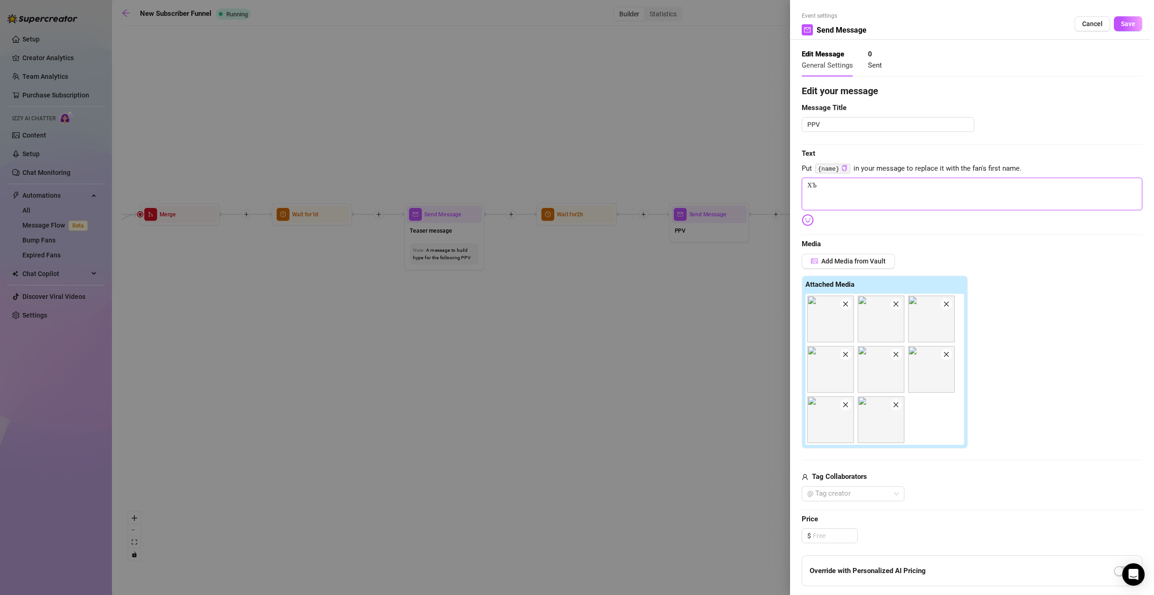
type textarea "Х"
type textarea "Write your message here"
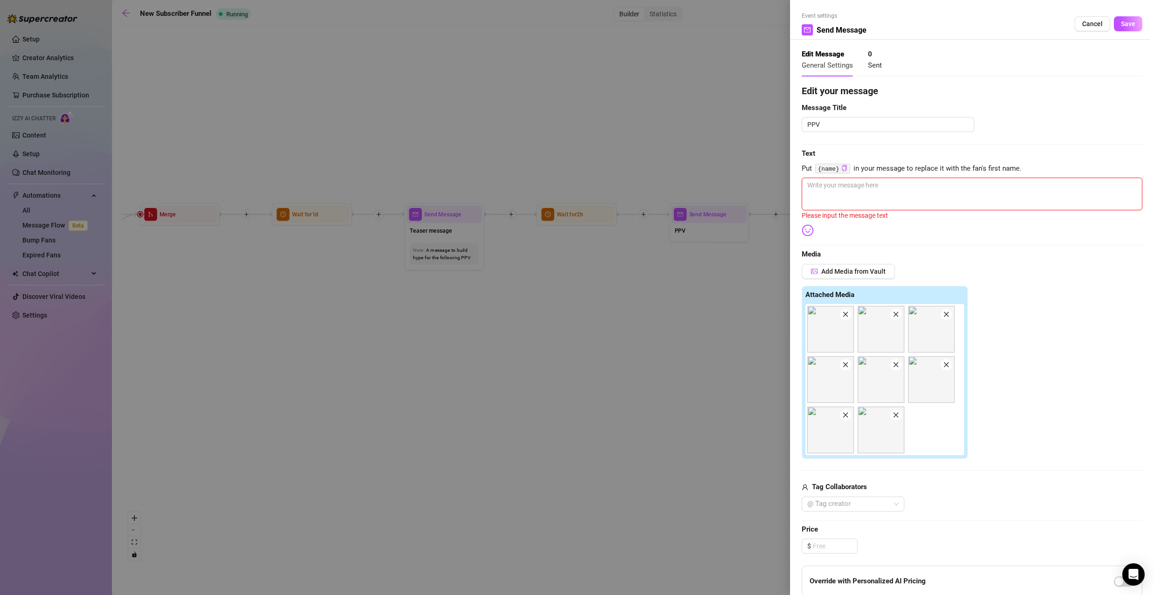
type textarea "}"
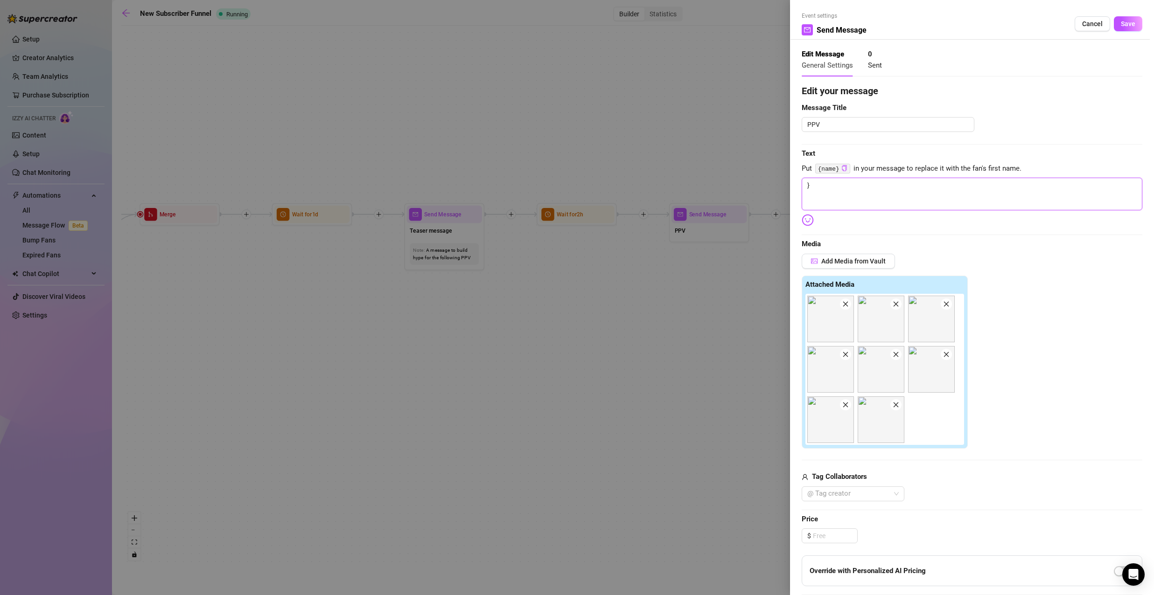
type textarea "Write your message here"
type textarea "{"
type textarea "{n"
type textarea "{na"
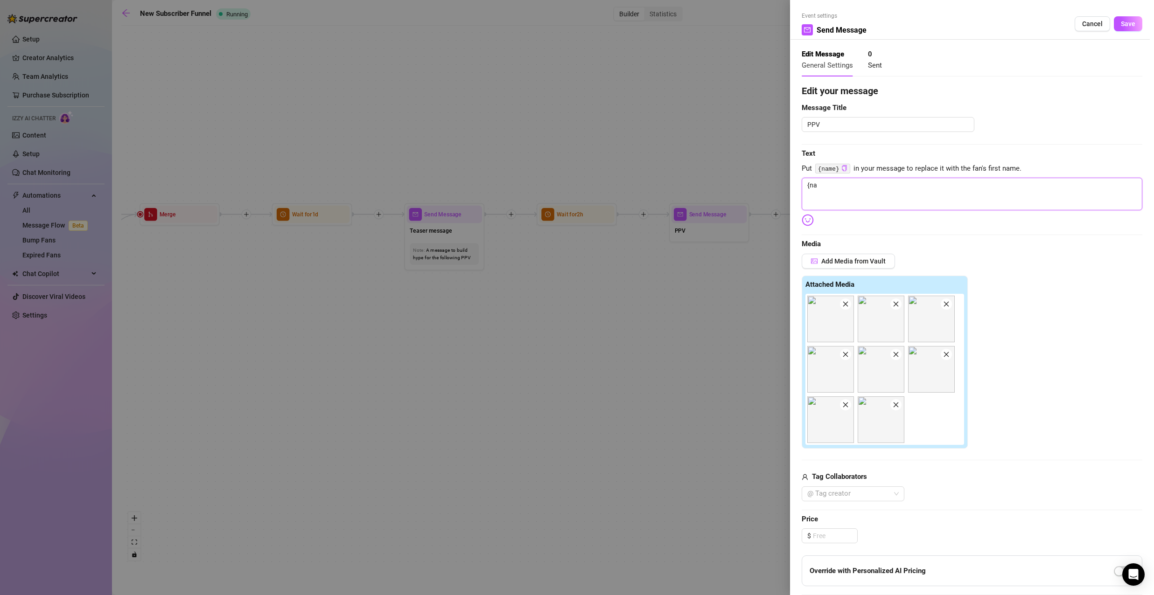
type textarea "{nam"
type textarea "{name"
type textarea "{name}"
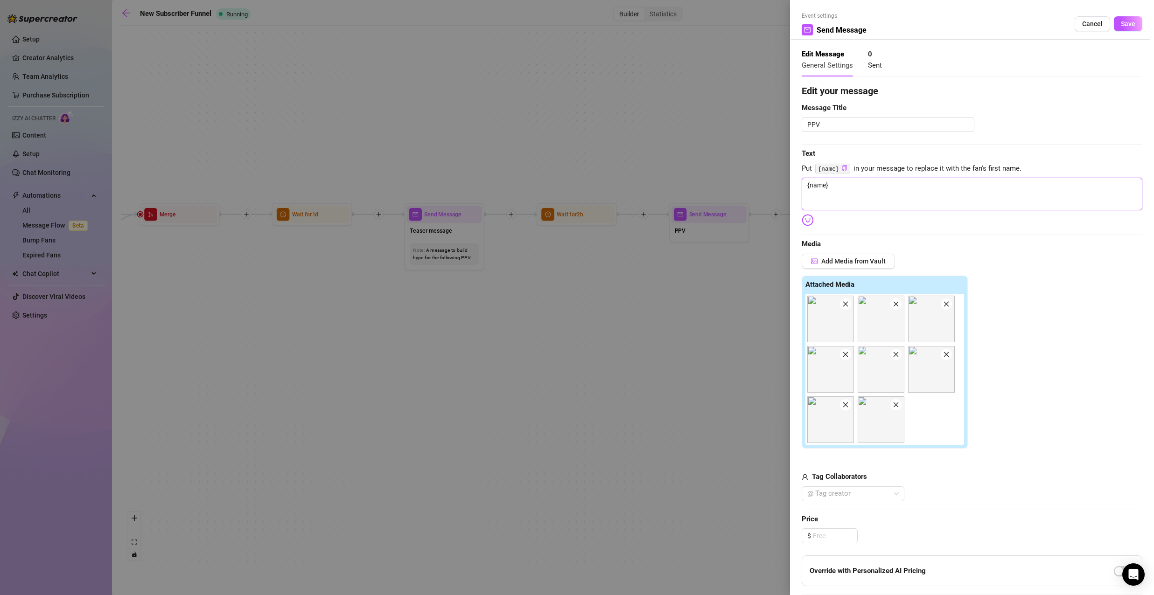
type textarea "{name}"
type textarea "{name} d"
type textarea "{name} do"
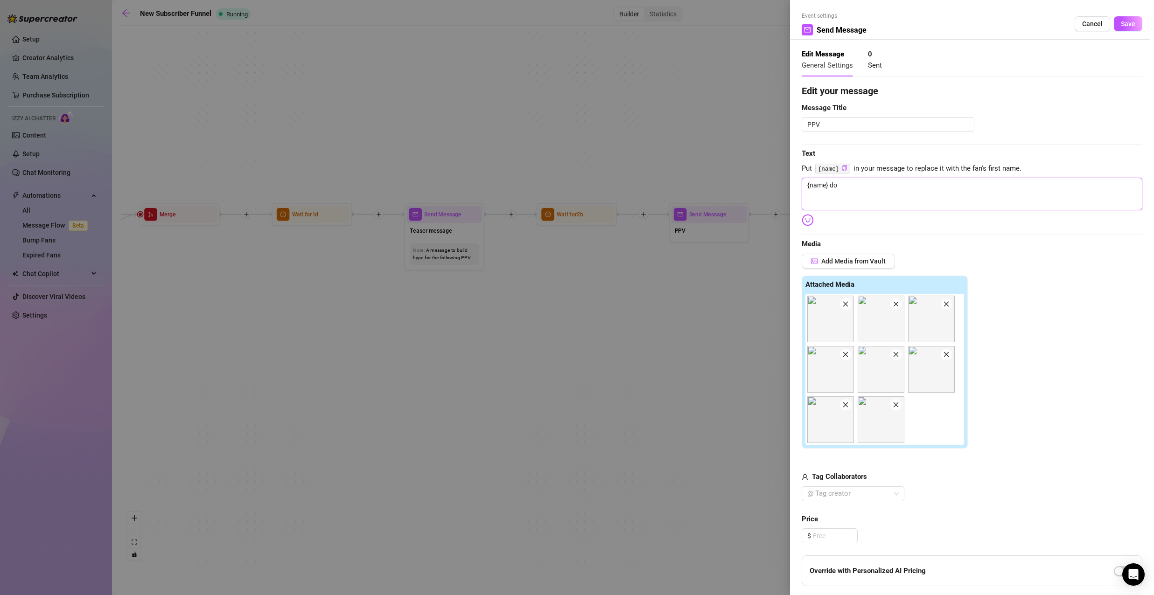
drag, startPoint x: 845, startPoint y: 186, endPoint x: 829, endPoint y: 189, distance: 16.7
click at [829, 189] on textarea "{name} do" at bounding box center [972, 194] width 341 height 33
type textarea "{name} р"
type textarea "{name} рщ"
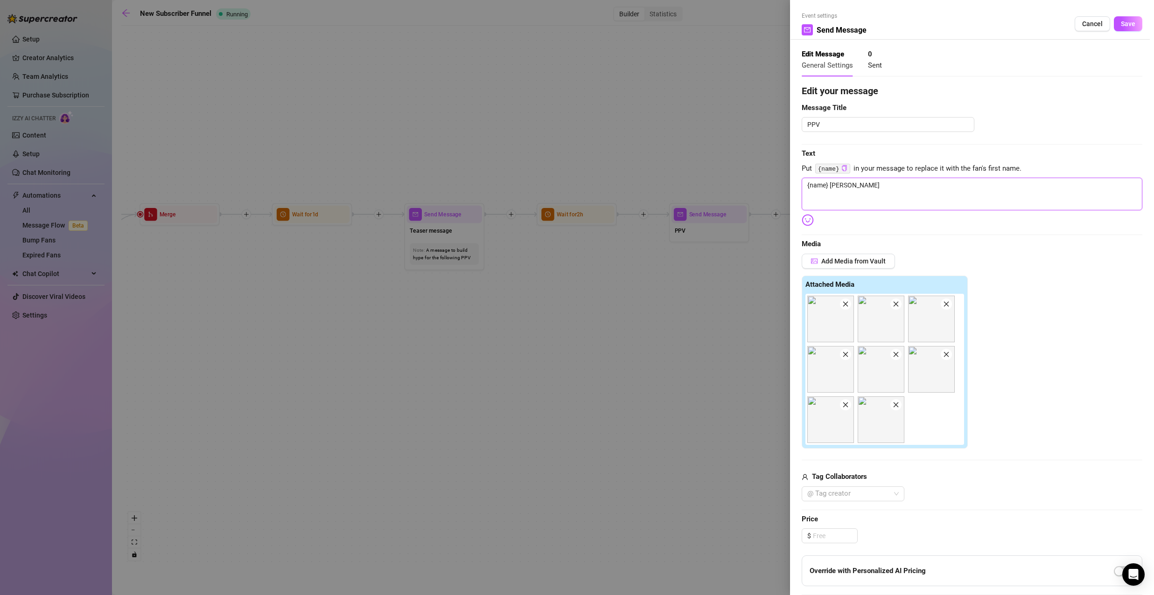
type textarea "{name} рщ"
type textarea "{name} рщт"
type textarea "{name} рщту"
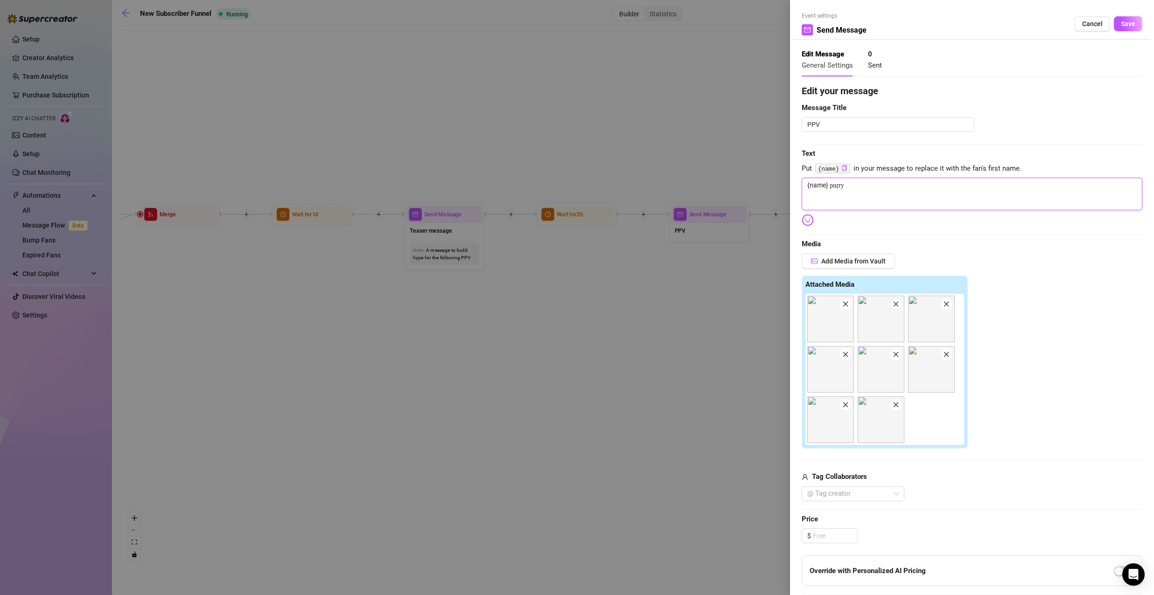
type textarea "{name} рщт"
type textarea "{name} рщ"
type textarea "{name} р"
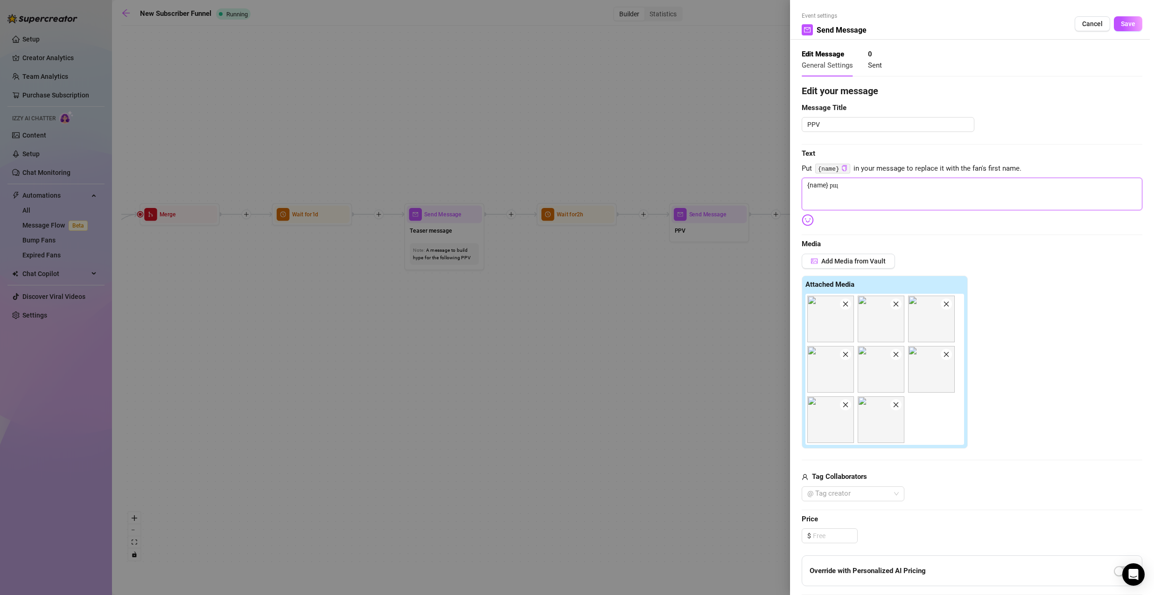
type textarea "{name} р"
type textarea "{name}"
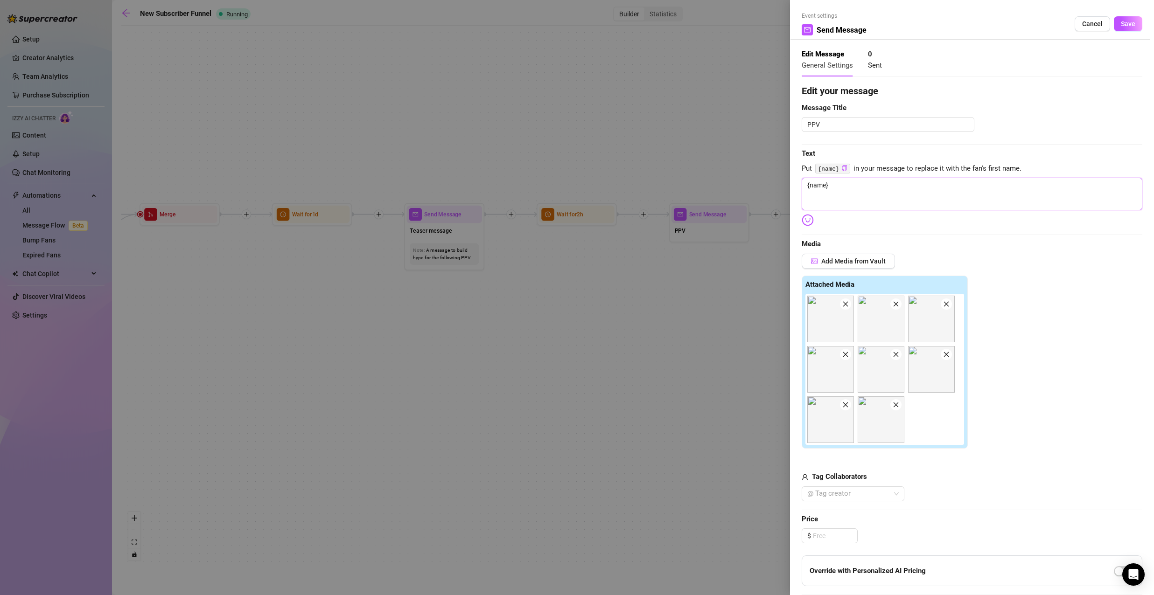
type textarea "{name"
type textarea "{nam"
type textarea "{na"
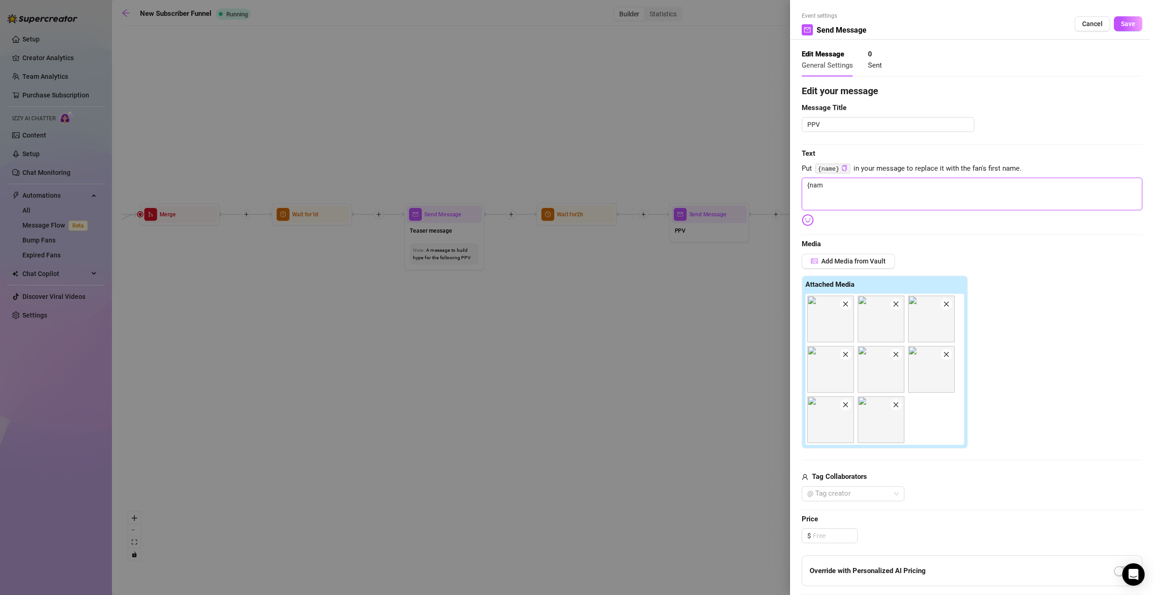
type textarea "{na"
type textarea "{n"
type textarea "{"
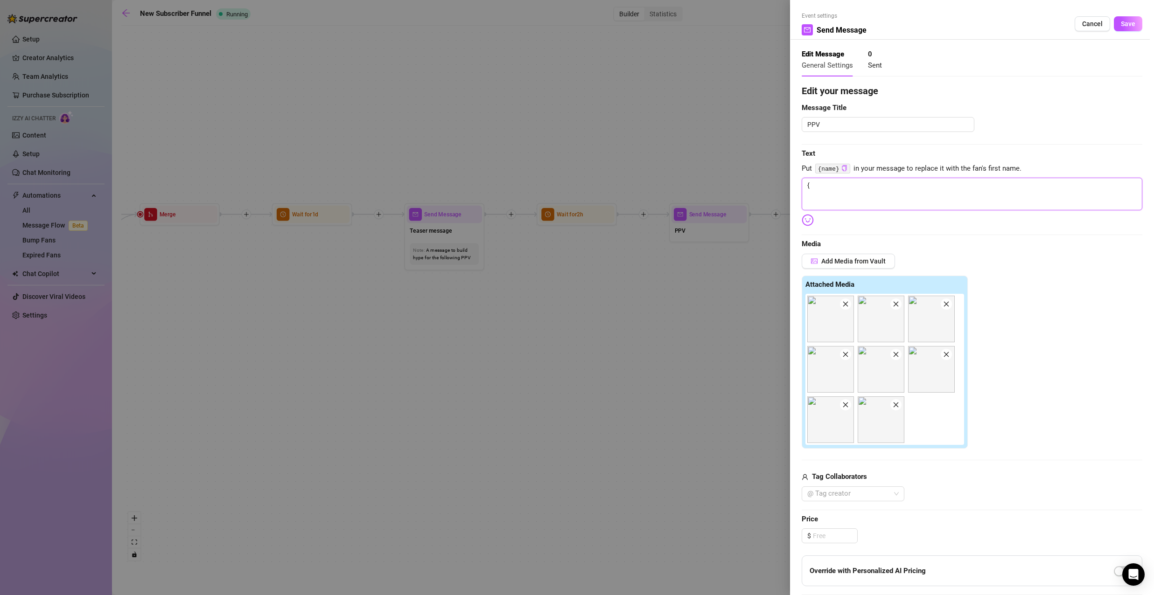
type textarea "Write your message here"
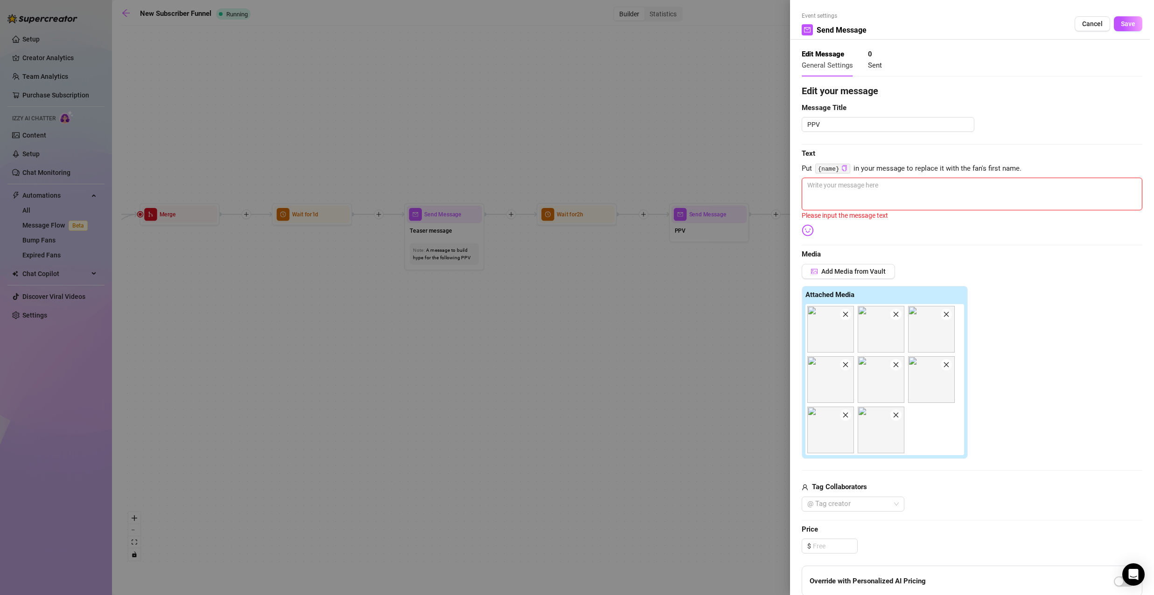
type textarea "H"
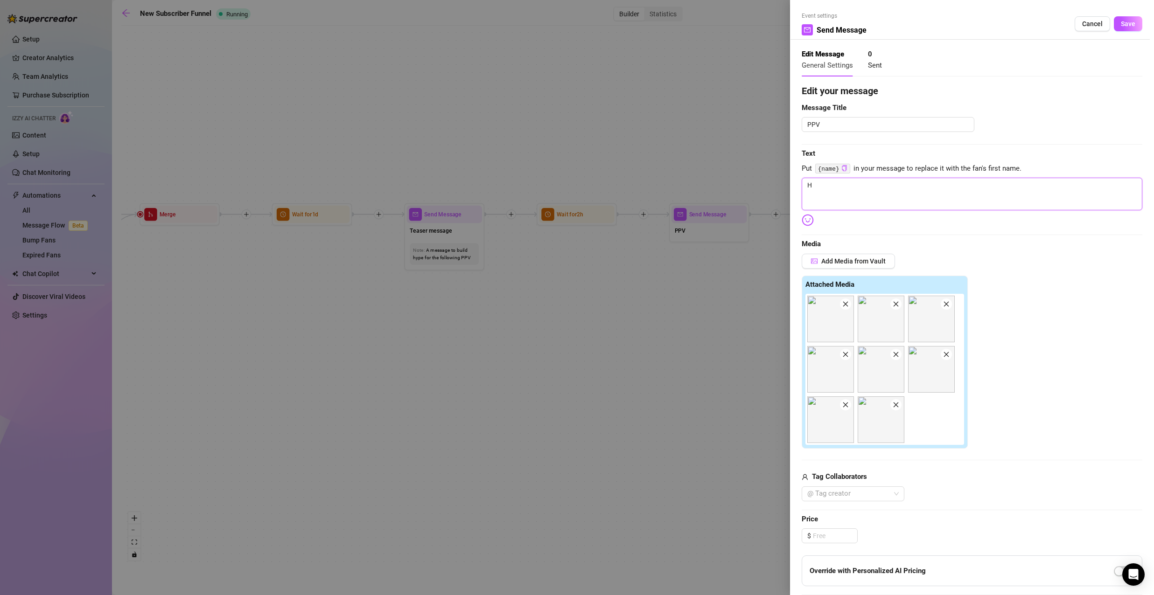
type textarea "Ho"
type textarea "Hon"
type textarea "Ho"
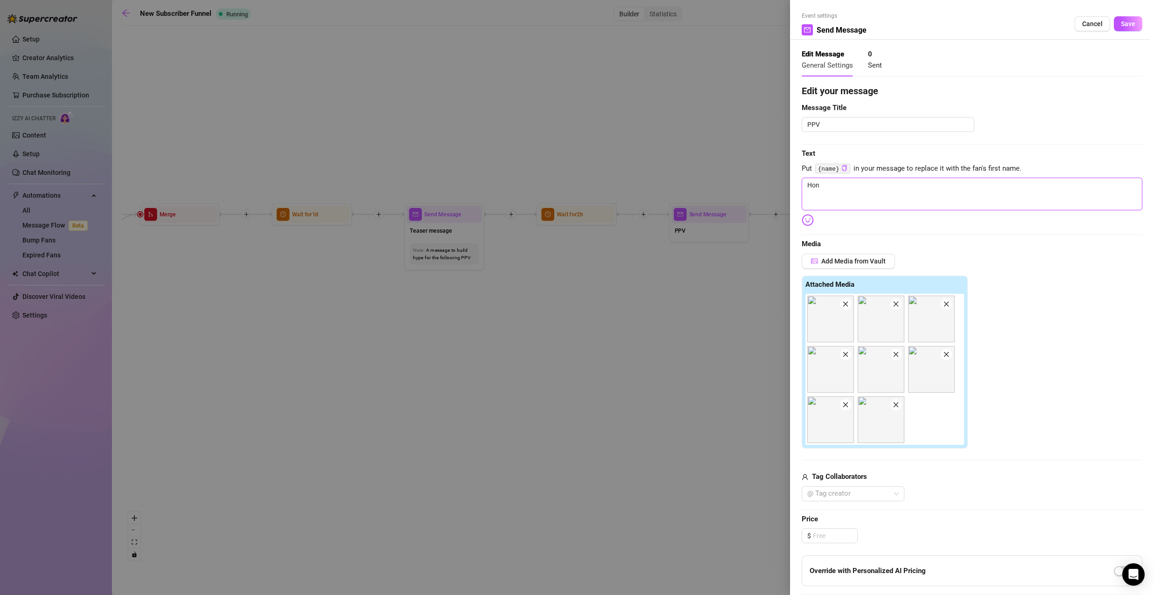
type textarea "Ho"
type textarea "H"
type textarea "Write your message here"
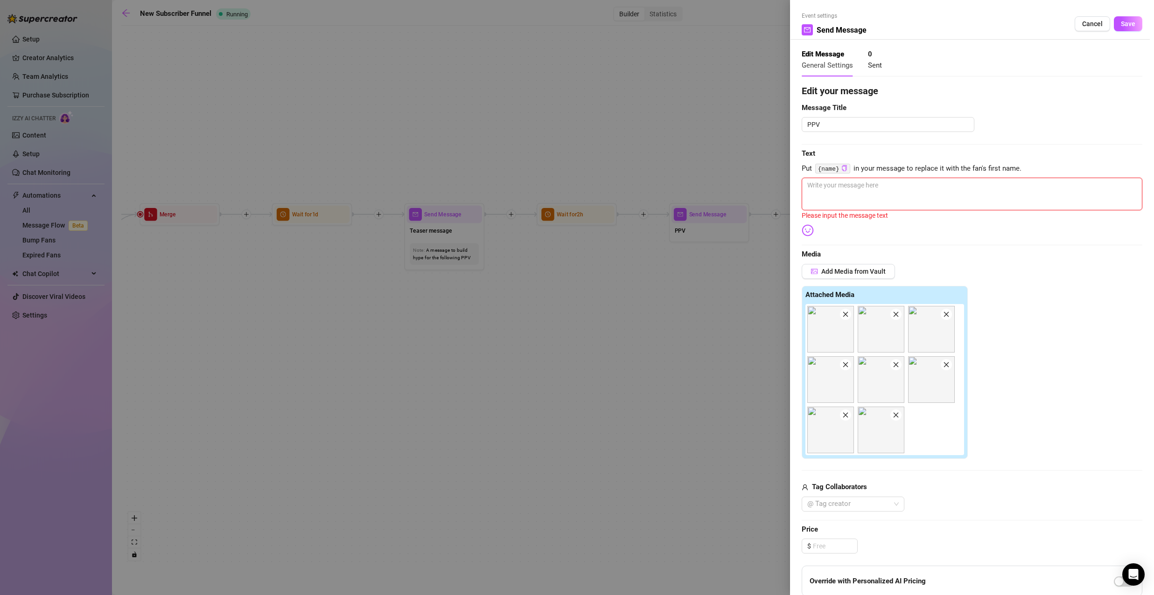
type textarea "H"
type textarea "He"
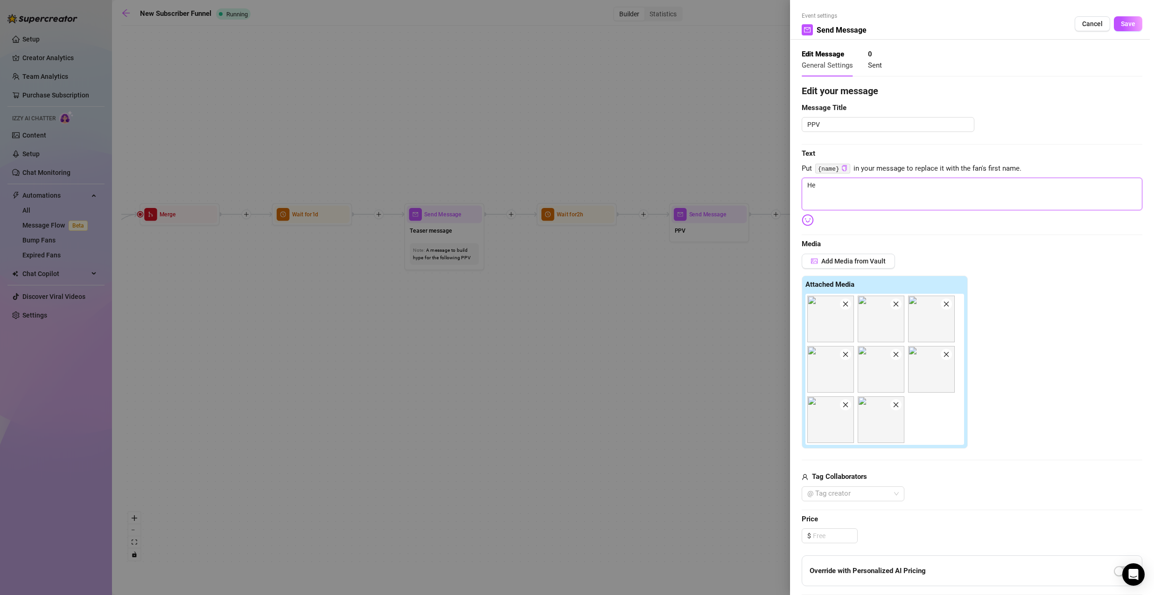
type textarea "Hey"
type textarea "Hey h"
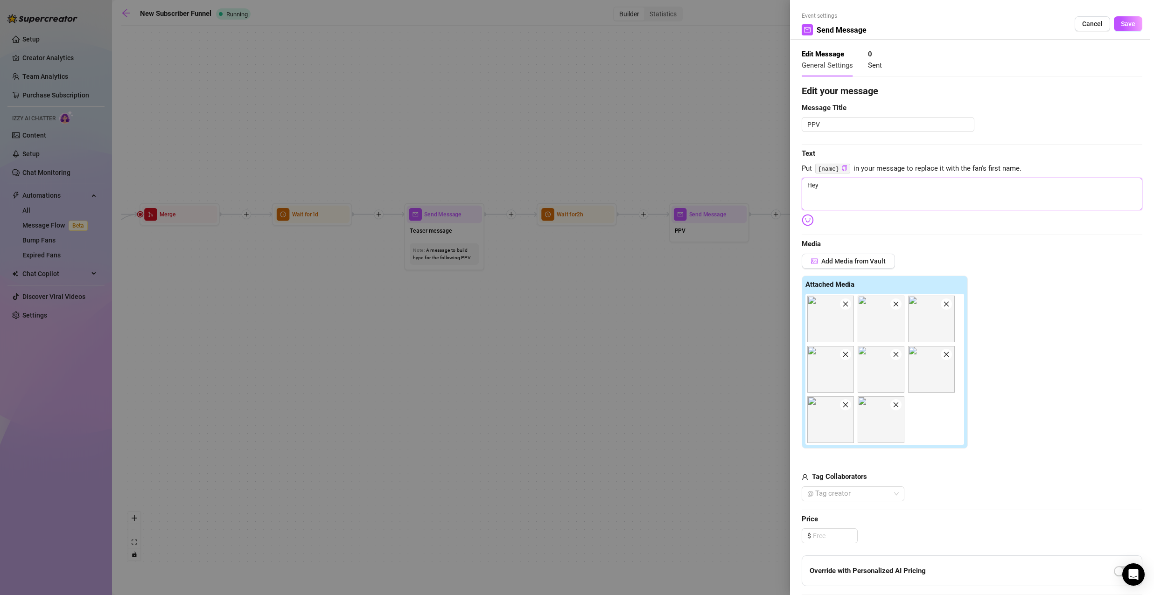
type textarea "Hey h"
type textarea "Hey ho"
type textarea "Hey hon"
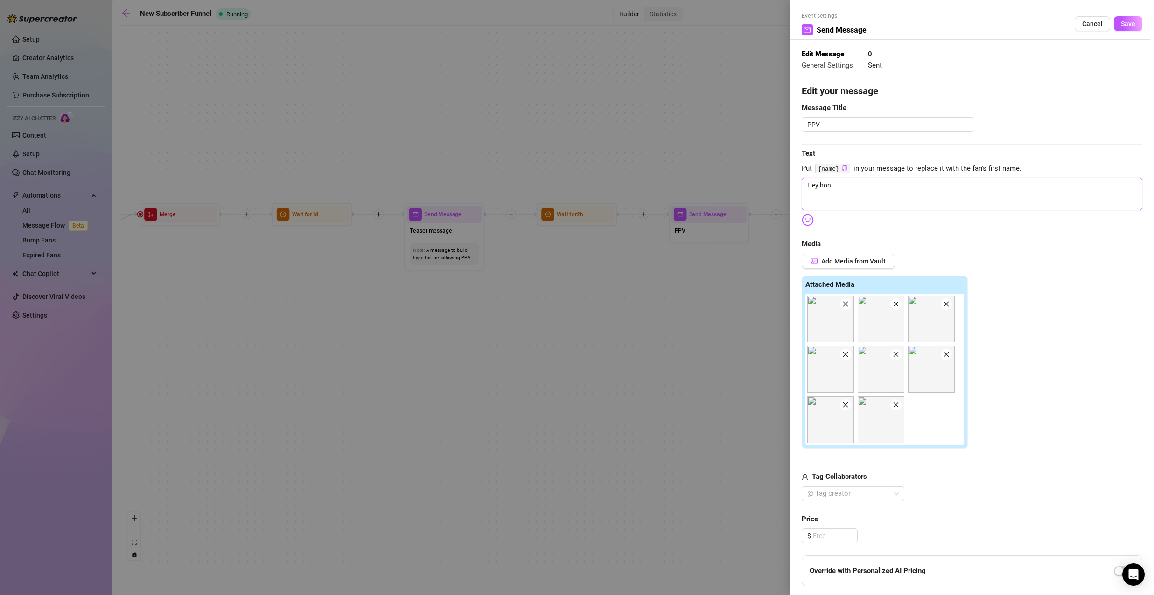
type textarea "Hey hone"
type textarea "Hey honey"
type textarea "Hey honey,"
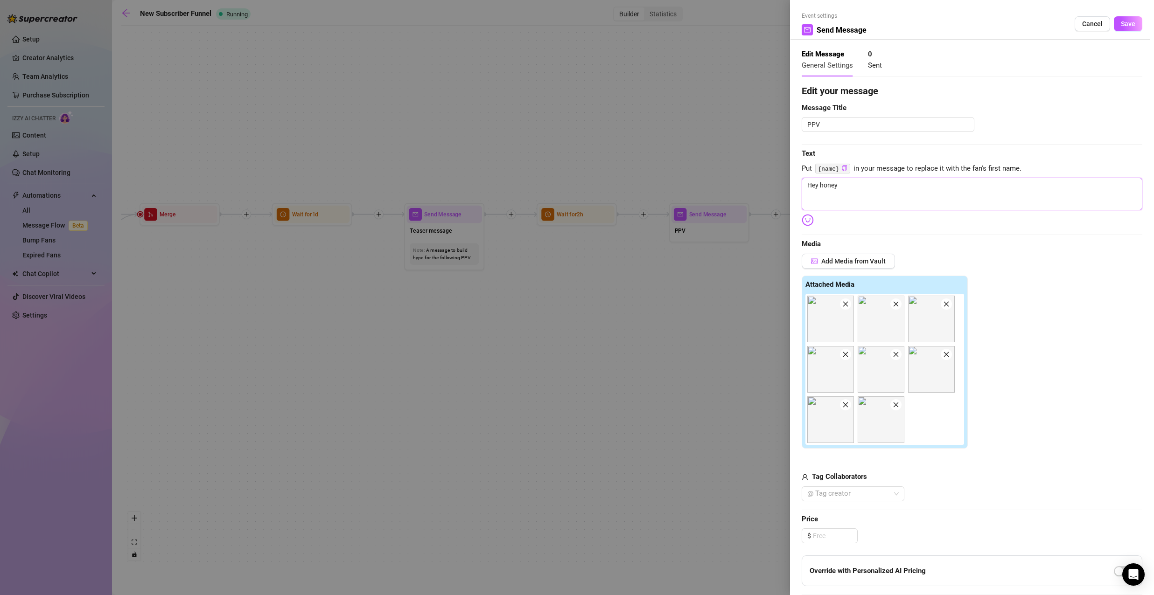
type textarea "Hey honey,"
paste textarea "This one’s even hotter — pure art that’ll still make your heart race… 🎨🔥"
type textarea "Hey honey, This one’s even hotter — pure art that’ll still make your heart race…"
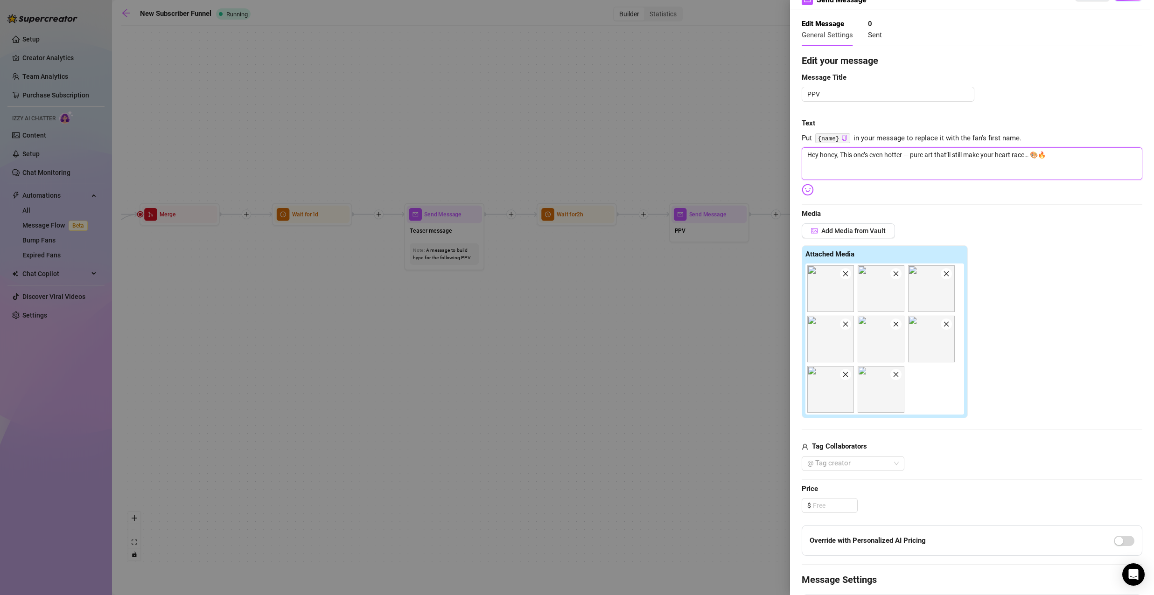
scroll to position [140, 0]
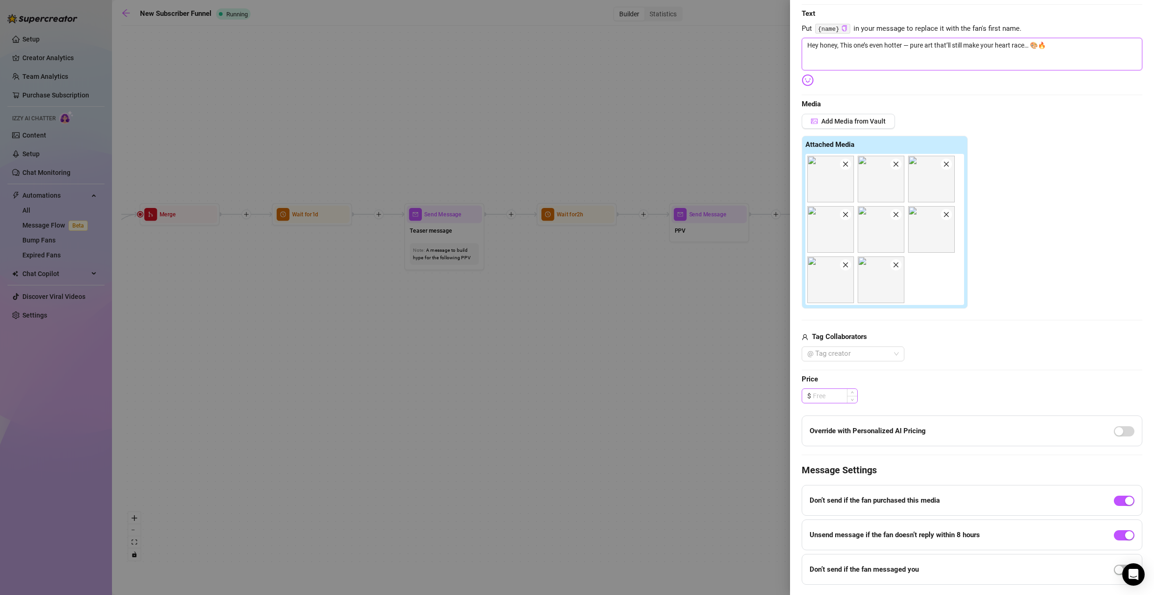
type textarea "Hey honey, This one’s even hotter — pure art that’ll still make your heart race…"
click at [841, 398] on input at bounding box center [835, 396] width 44 height 14
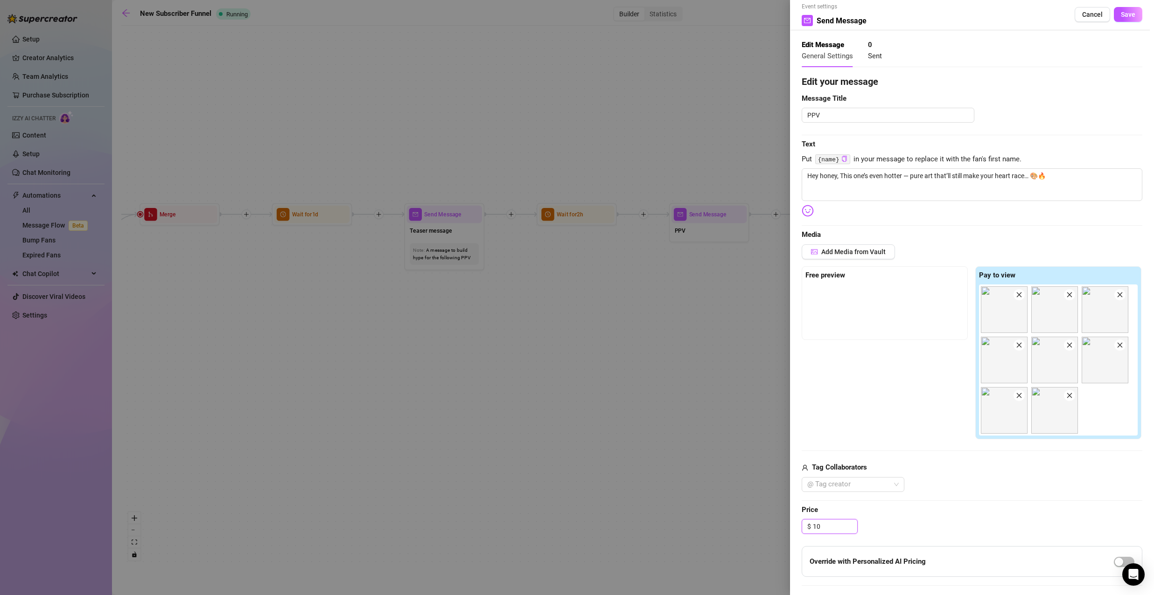
scroll to position [0, 0]
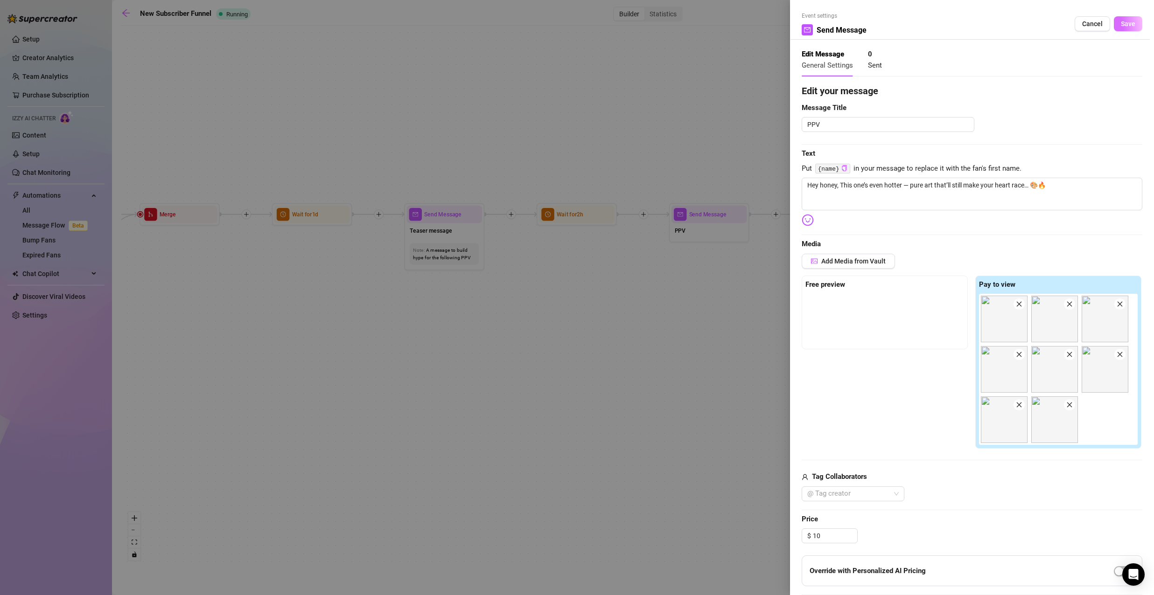
type input "10.00"
click at [1124, 24] on span "Save" at bounding box center [1128, 23] width 14 height 7
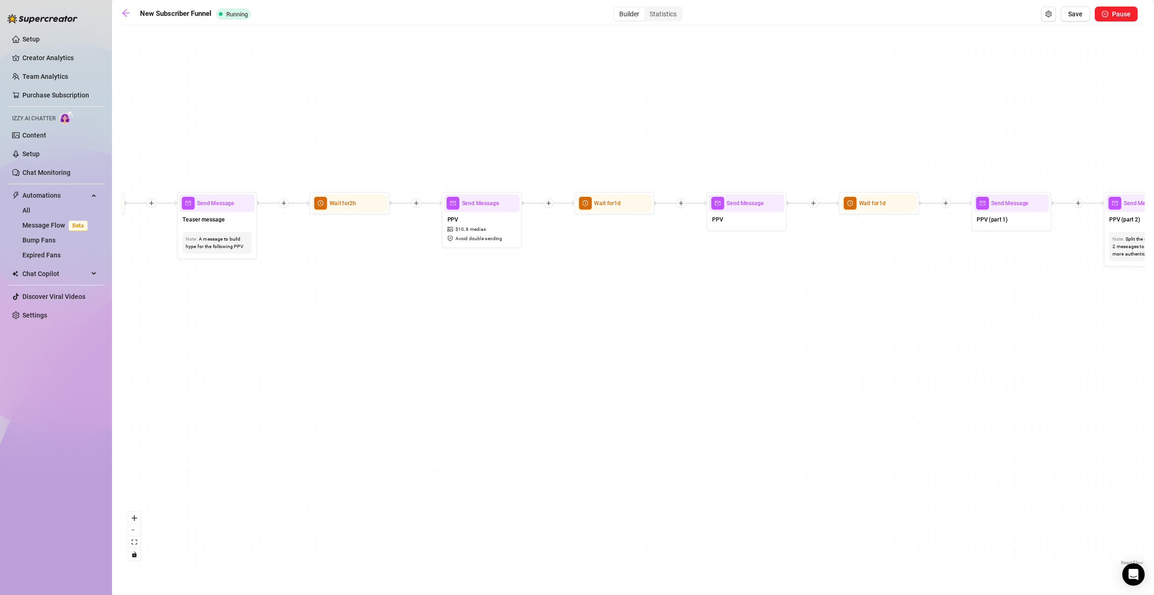
drag, startPoint x: 887, startPoint y: 250, endPoint x: 660, endPoint y: 239, distance: 227.0
click at [660, 239] on div "If True If True If True If False If False If False If True If False Merge Merge…" at bounding box center [632, 298] width 1023 height 537
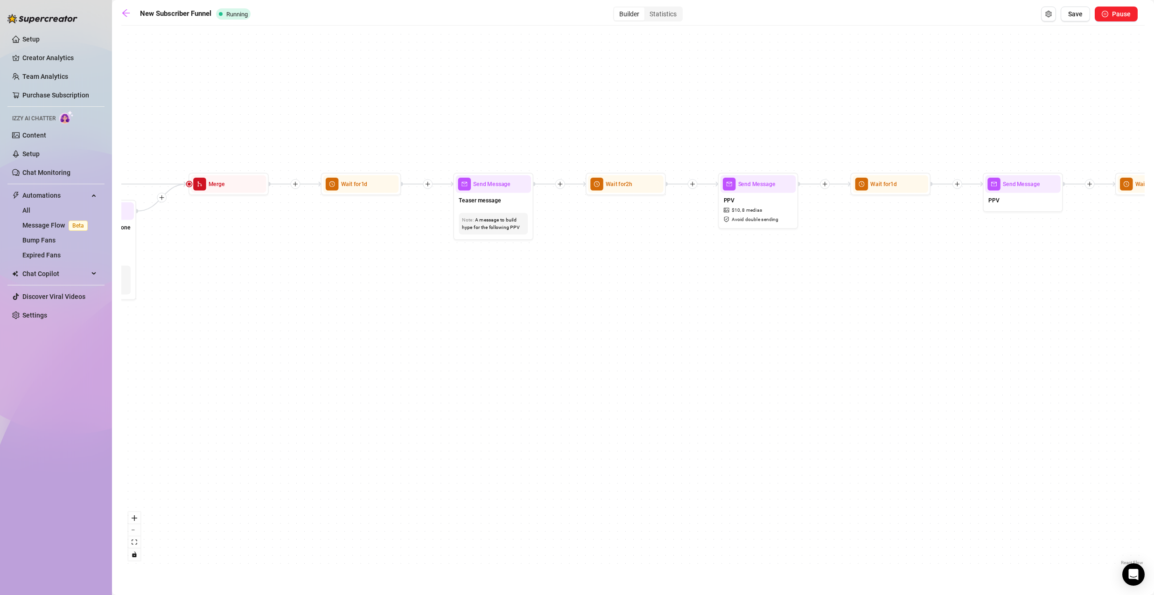
drag, startPoint x: 618, startPoint y: 239, endPoint x: 894, endPoint y: 220, distance: 276.9
click at [894, 220] on div "If True If True If True If False If False If False If True If False Merge Merge…" at bounding box center [632, 298] width 1023 height 537
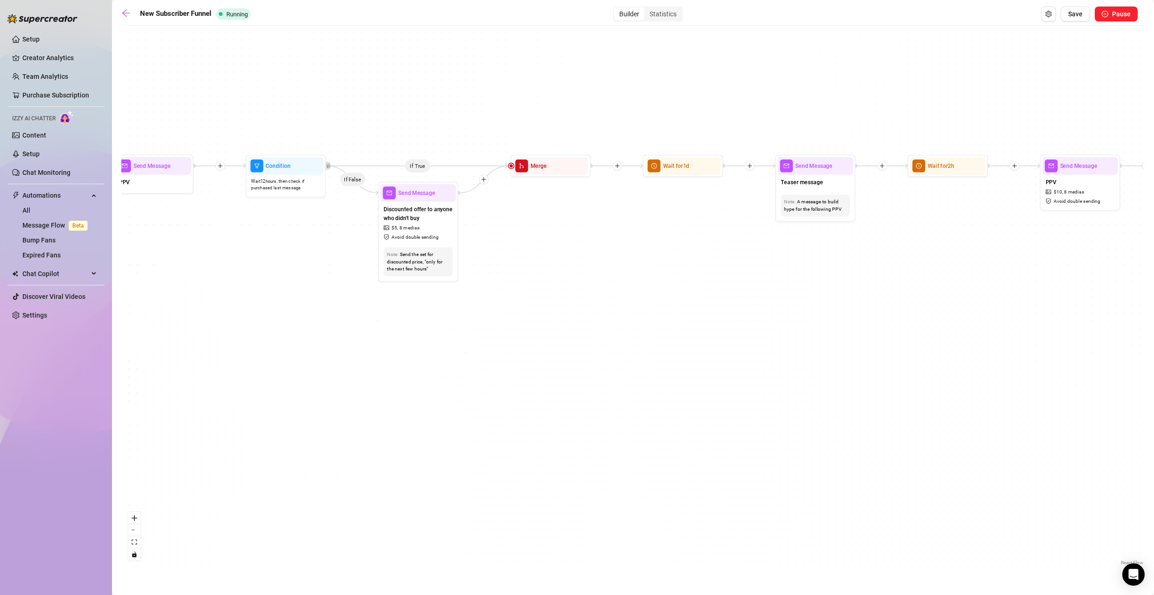
drag, startPoint x: 586, startPoint y: 269, endPoint x: 892, endPoint y: 247, distance: 305.9
click at [892, 247] on div "If True If True If True If False If False If False If True If False Merge Merge…" at bounding box center [632, 298] width 1023 height 537
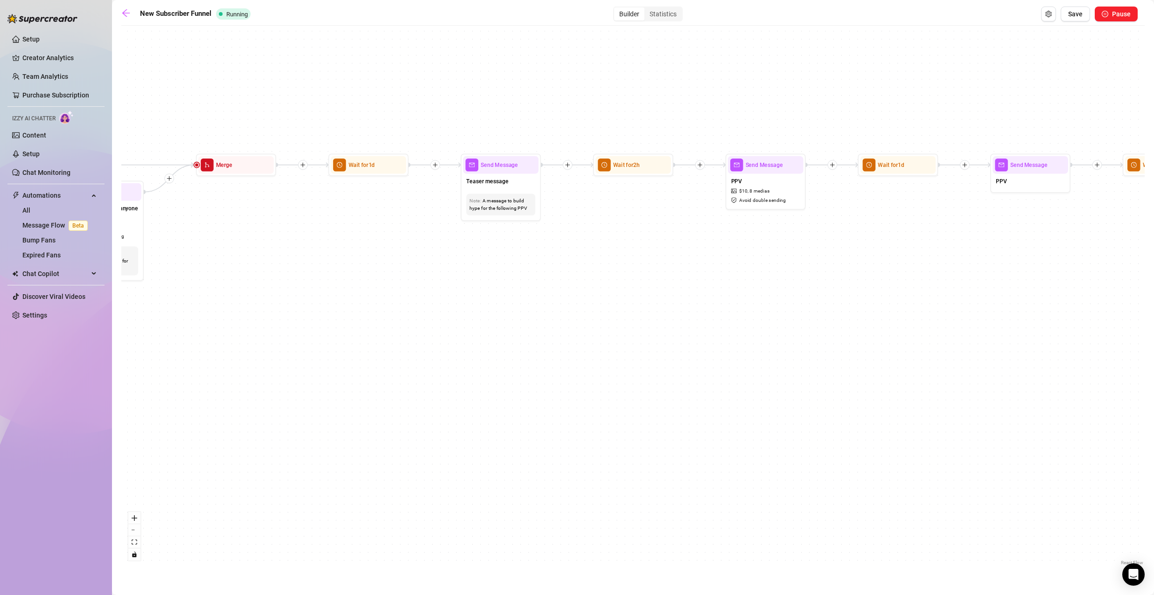
drag, startPoint x: 855, startPoint y: 272, endPoint x: 495, endPoint y: 272, distance: 359.3
click at [505, 272] on div "If True If True If True If False If False If False If True If False Merge Merge…" at bounding box center [632, 298] width 1023 height 537
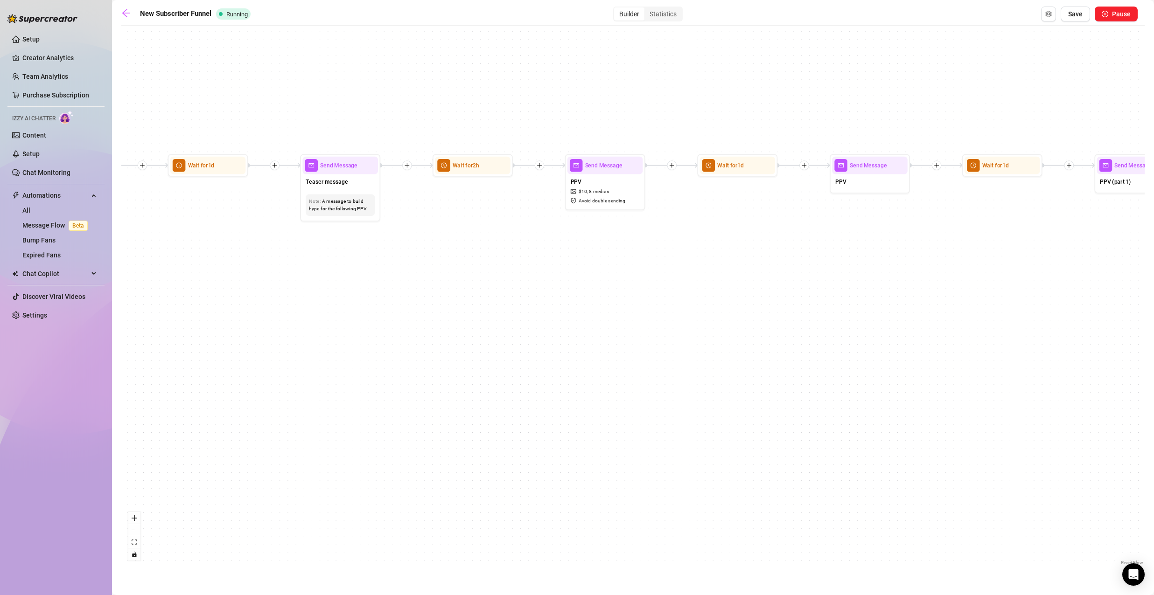
drag, startPoint x: 784, startPoint y: 245, endPoint x: 558, endPoint y: 253, distance: 225.9
click at [558, 253] on div "If True If True If True If False If False If False If True If False Merge Merge…" at bounding box center [632, 298] width 1023 height 537
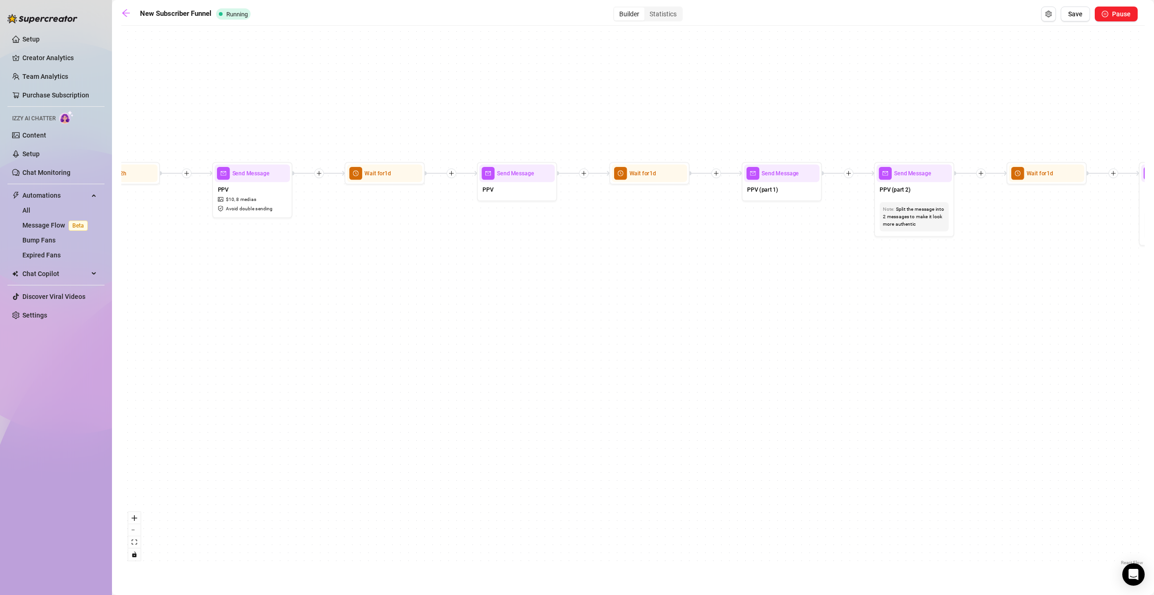
drag, startPoint x: 768, startPoint y: 262, endPoint x: 665, endPoint y: 259, distance: 103.2
click at [665, 259] on div "If True If True If True If False If False If False If True If False Merge Merge…" at bounding box center [632, 298] width 1023 height 537
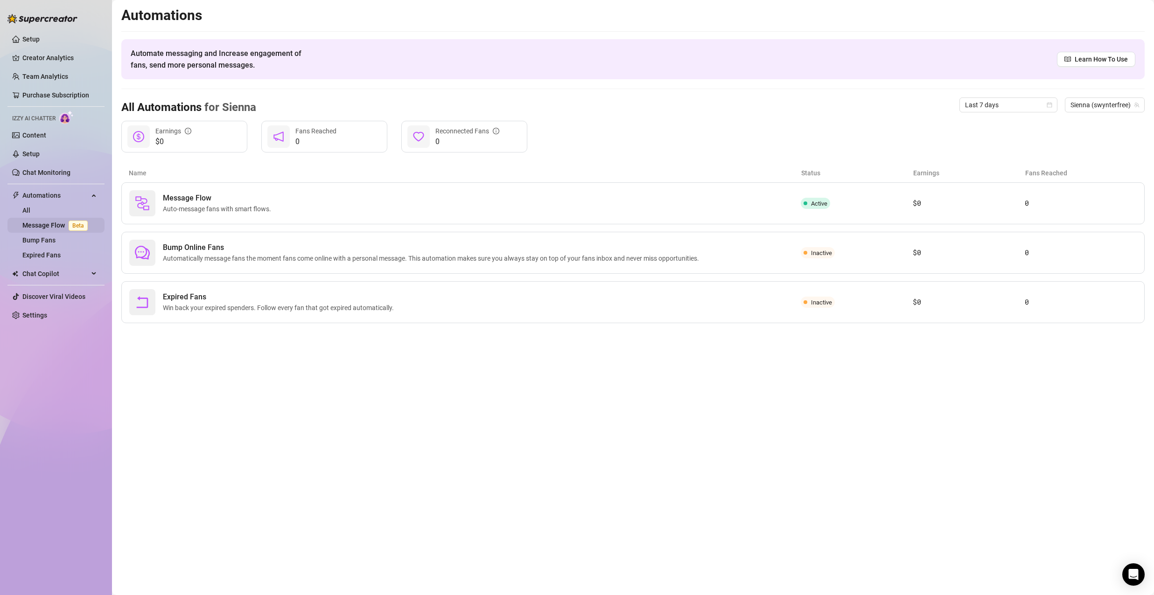
click at [62, 223] on link "Message Flow Beta" at bounding box center [56, 225] width 69 height 7
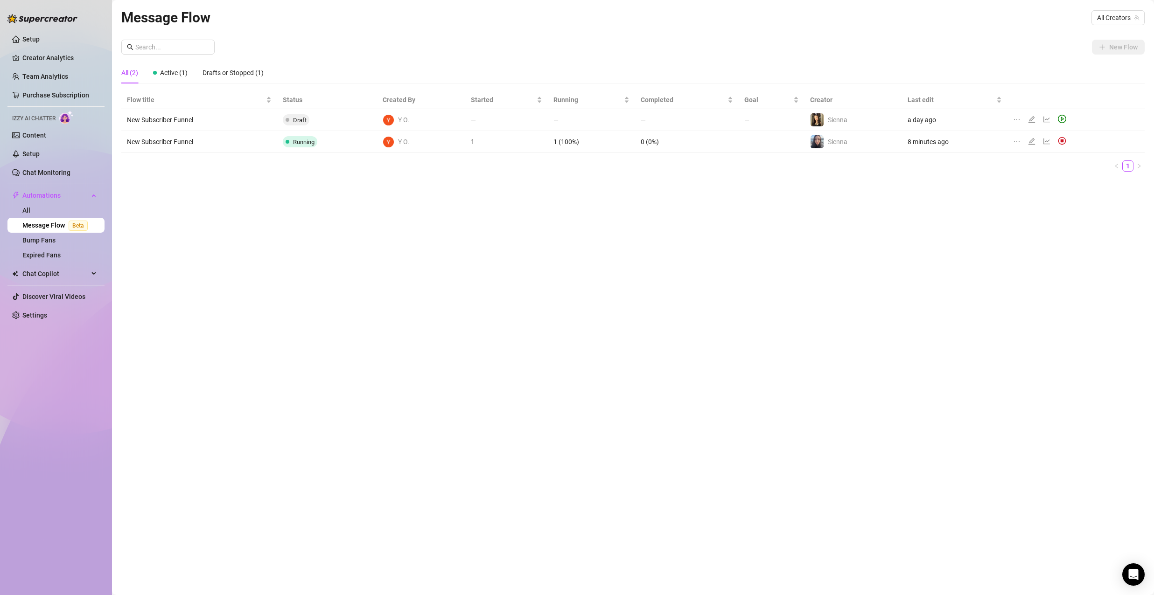
click at [1033, 139] on icon "edit" at bounding box center [1031, 141] width 7 height 7
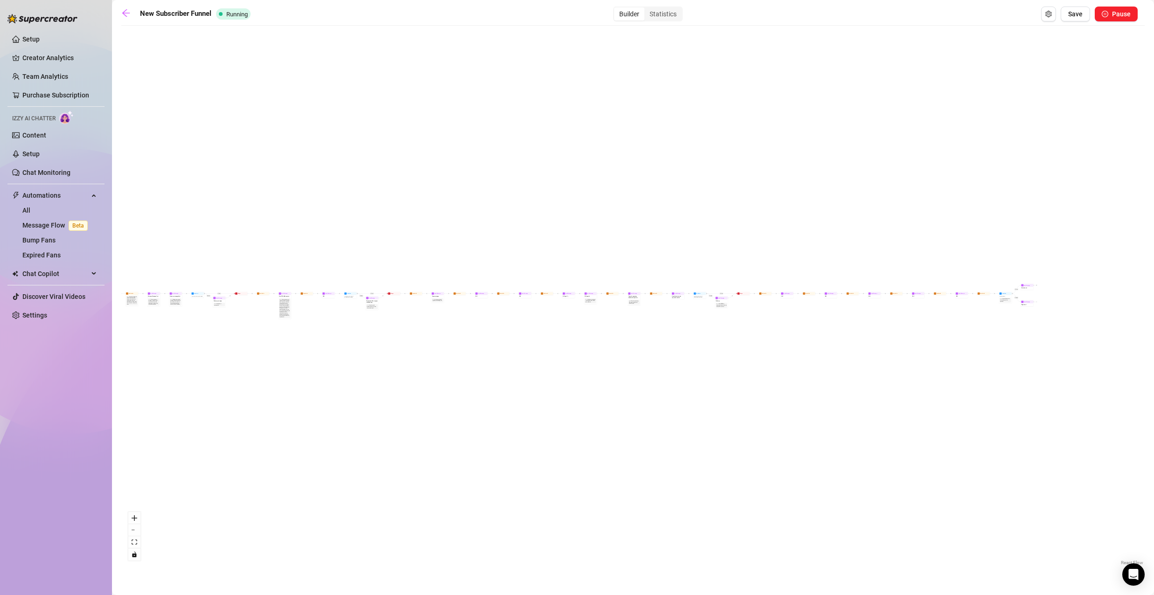
drag, startPoint x: 818, startPoint y: 321, endPoint x: 606, endPoint y: 336, distance: 212.8
click at [606, 336] on div "If True If True If True If False If False If False If True If False Merge Merge…" at bounding box center [632, 298] width 1023 height 537
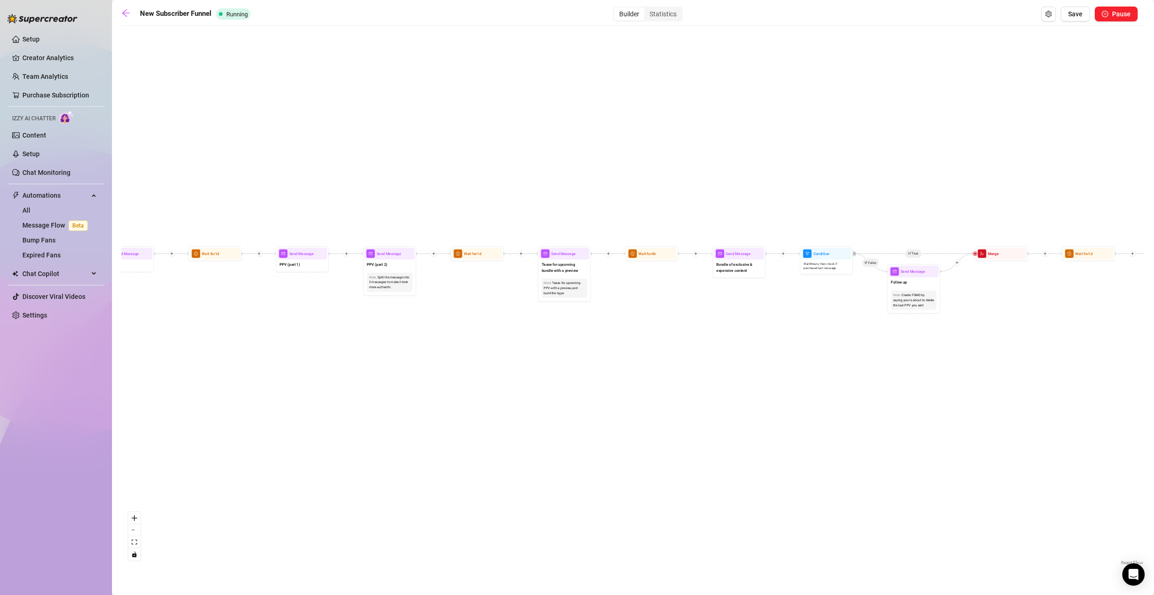
drag, startPoint x: 400, startPoint y: 321, endPoint x: 768, endPoint y: 321, distance: 367.2
click at [768, 321] on div "If True If True If True If False If False If False If True If False Merge Merge…" at bounding box center [632, 298] width 1023 height 537
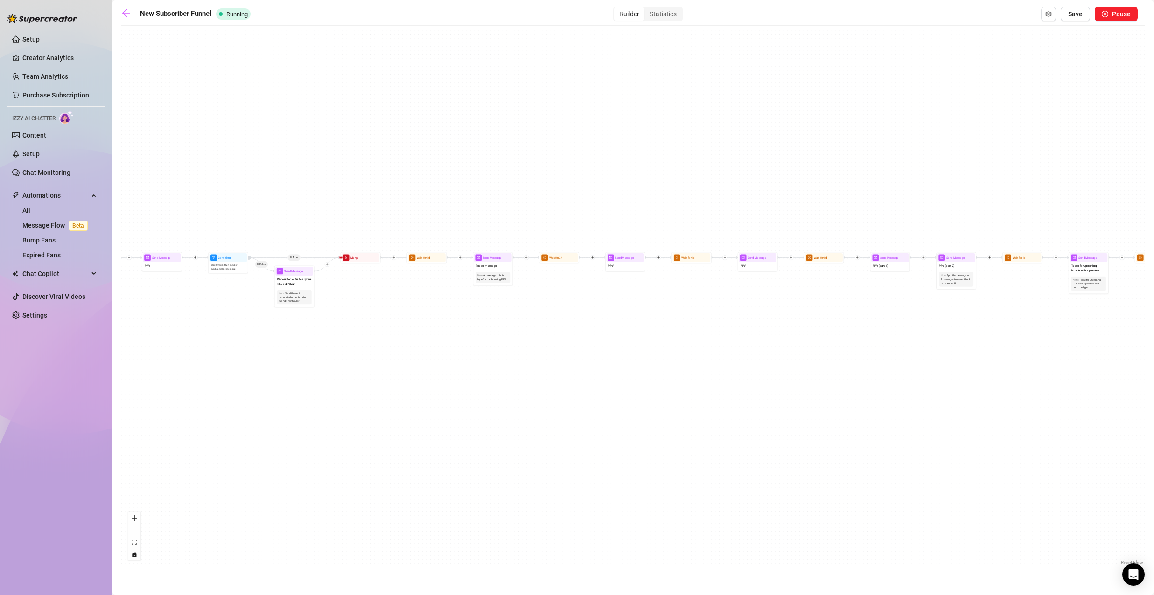
drag, startPoint x: 412, startPoint y: 322, endPoint x: 955, endPoint y: 309, distance: 542.8
click at [955, 309] on div "If True If True If True If False If False If False If True If False Merge Merge…" at bounding box center [632, 298] width 1023 height 537
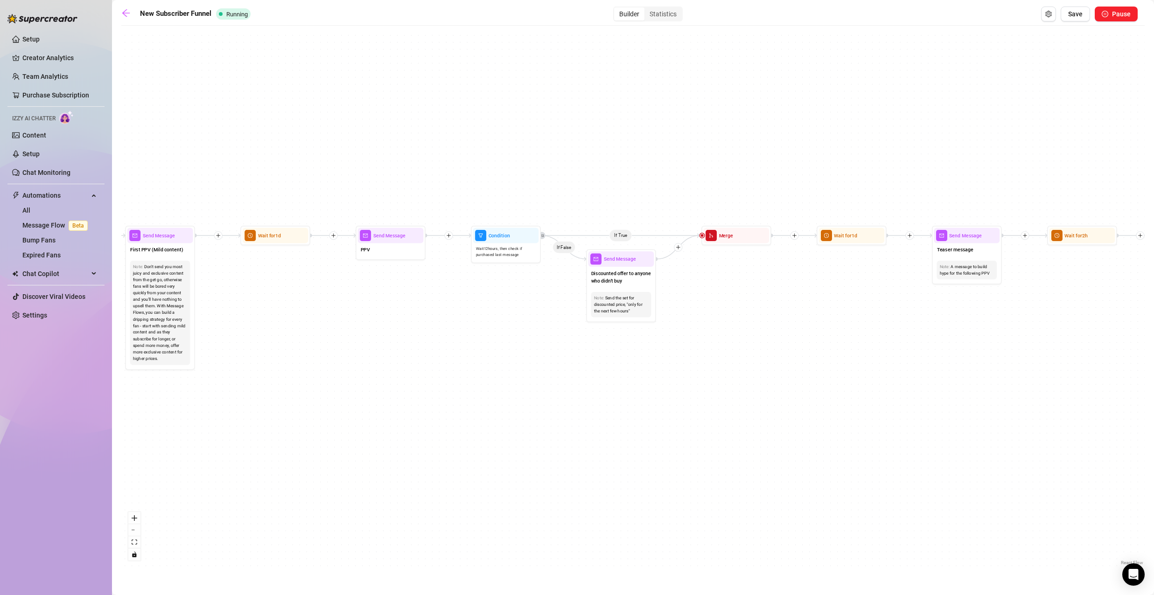
drag, startPoint x: 413, startPoint y: 309, endPoint x: 880, endPoint y: 308, distance: 467.5
click at [880, 308] on div "If True If True If True If False If False If False If True If False Merge Merge…" at bounding box center [632, 298] width 1023 height 537
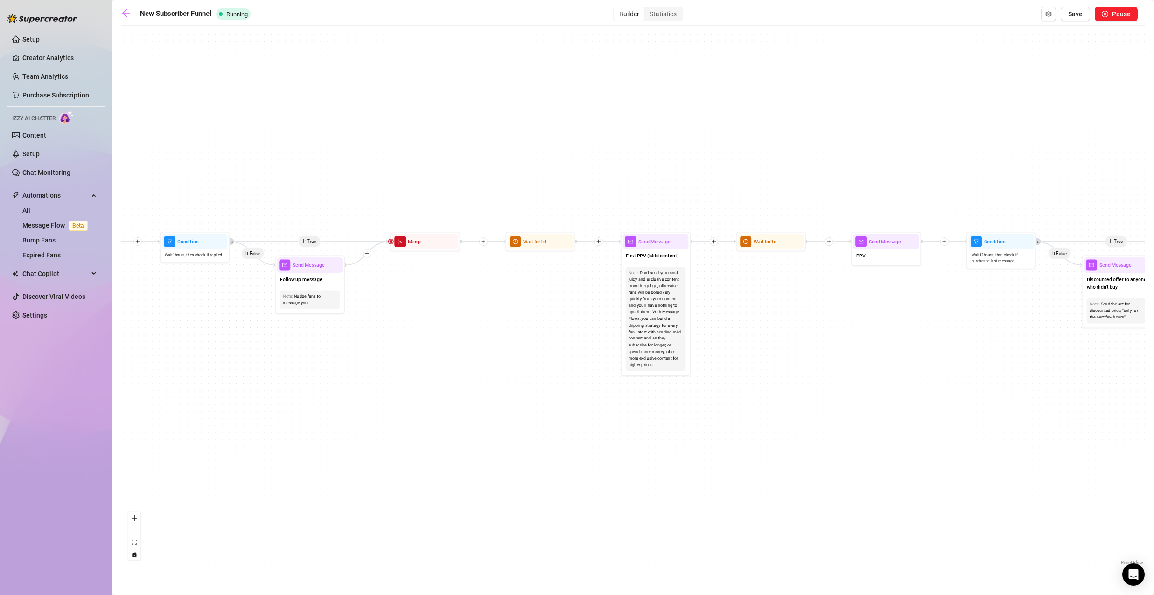
drag, startPoint x: 485, startPoint y: 339, endPoint x: 976, endPoint y: 346, distance: 490.9
click at [976, 346] on div "If True If True If True If False If False If False If True If False Merge Merge…" at bounding box center [632, 298] width 1023 height 537
click at [658, 314] on div "Don't send you most juicy and exclusive content from the get go, otherwise fans…" at bounding box center [655, 319] width 55 height 99
click at [656, 255] on span "First PPV (Mild content)" at bounding box center [652, 255] width 53 height 7
type textarea "{name}"
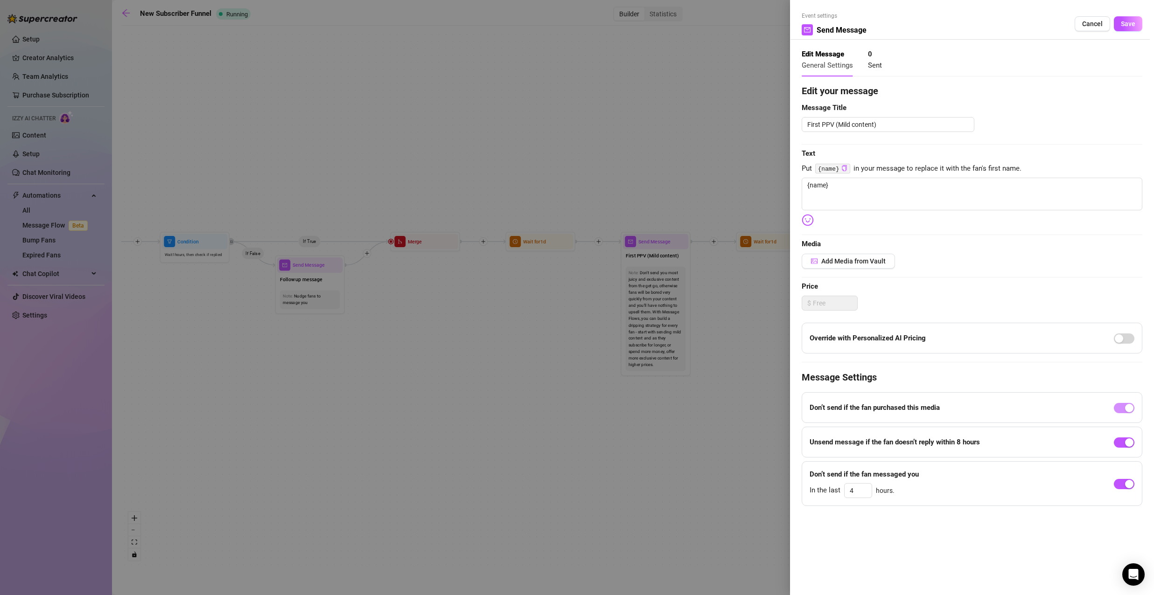
click at [746, 282] on div at bounding box center [577, 297] width 1154 height 595
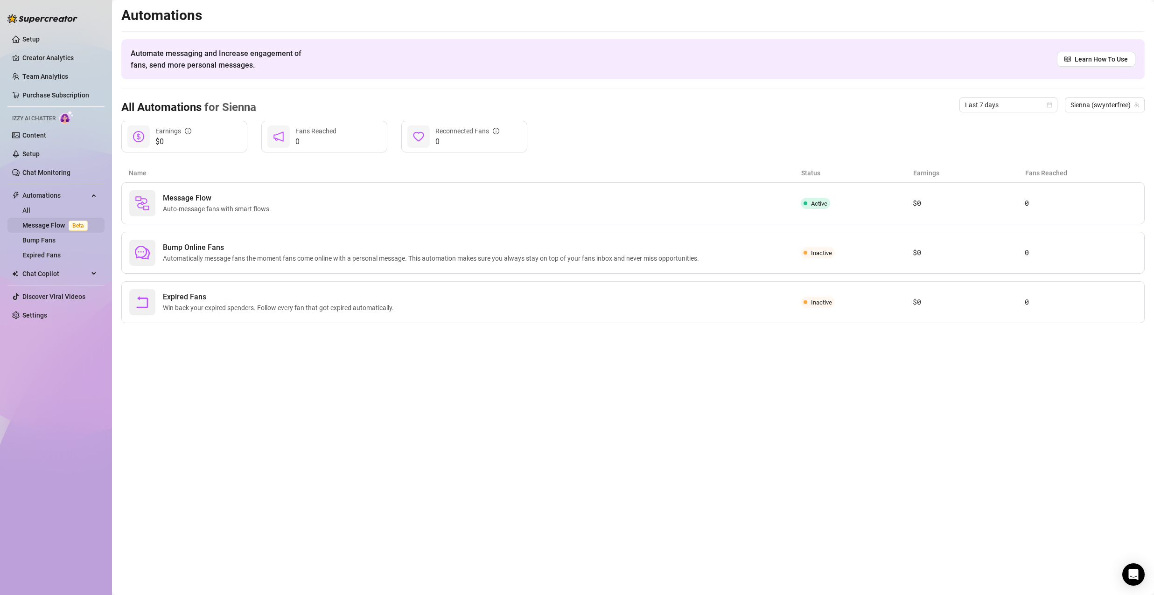
click at [63, 228] on link "Message Flow Beta" at bounding box center [56, 225] width 69 height 7
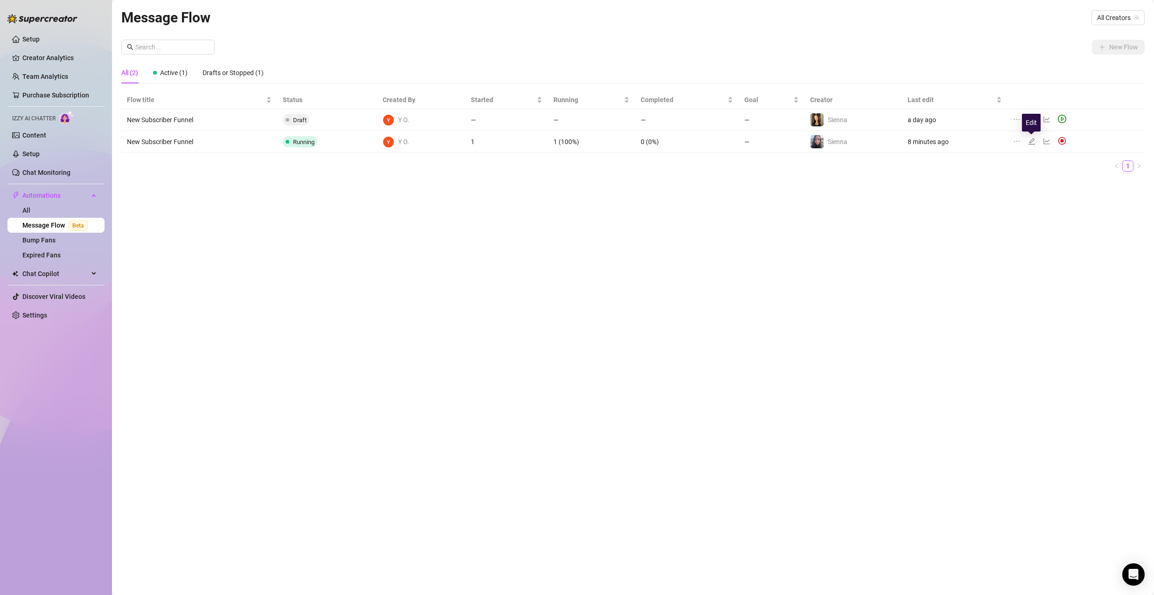
click at [1033, 142] on icon "edit" at bounding box center [1031, 141] width 7 height 7
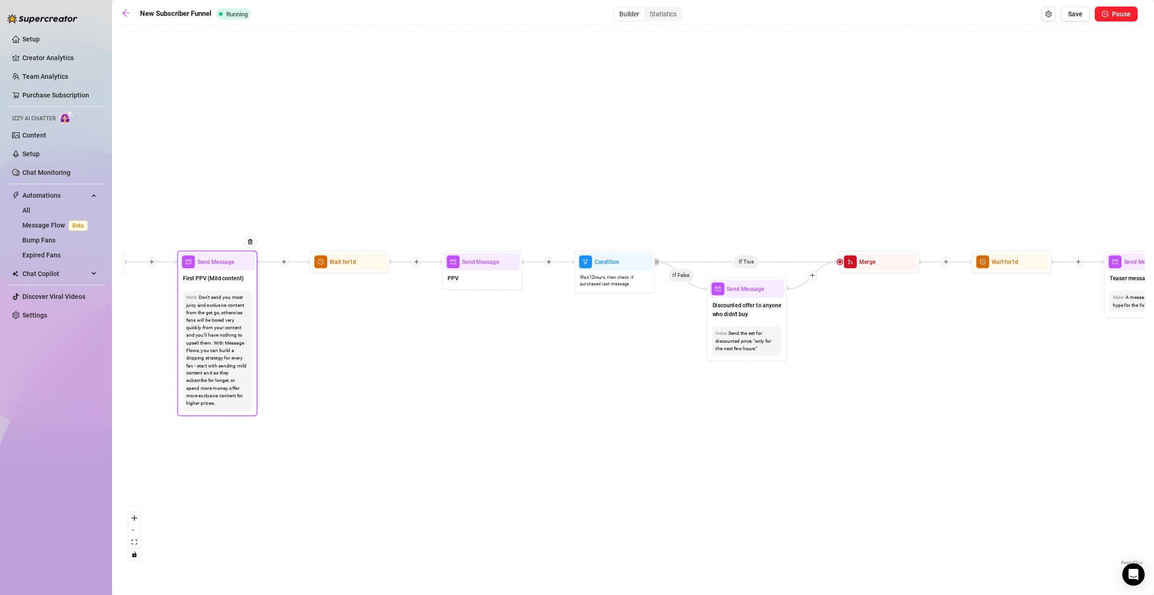
click at [226, 283] on span "First PPV (Mild content)" at bounding box center [213, 278] width 61 height 9
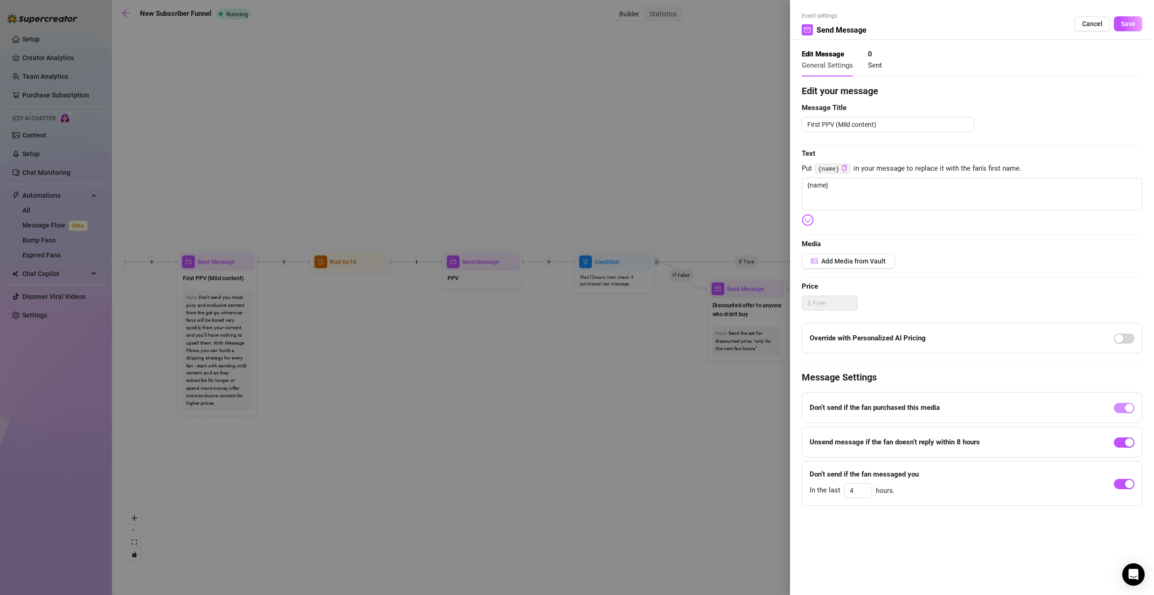
click at [334, 316] on div at bounding box center [577, 297] width 1154 height 595
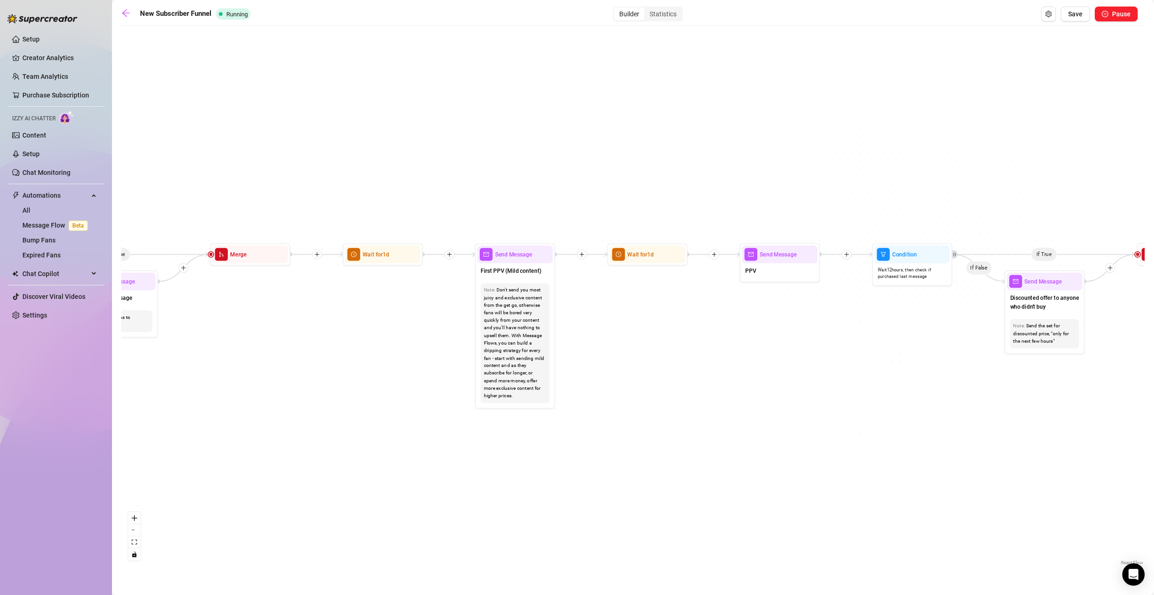
drag, startPoint x: 225, startPoint y: 312, endPoint x: 731, endPoint y: 297, distance: 506.0
click at [733, 297] on div "If True If True If True If False If False If False If True If False Merge Merge…" at bounding box center [632, 298] width 1023 height 537
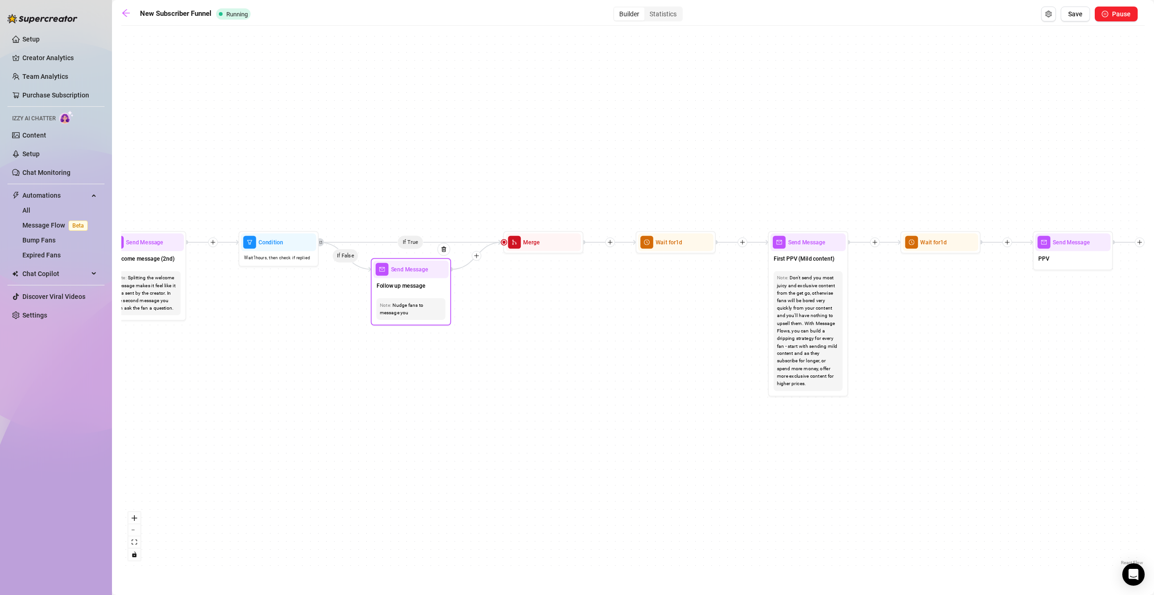
click at [421, 288] on span "Follow up message" at bounding box center [401, 285] width 49 height 9
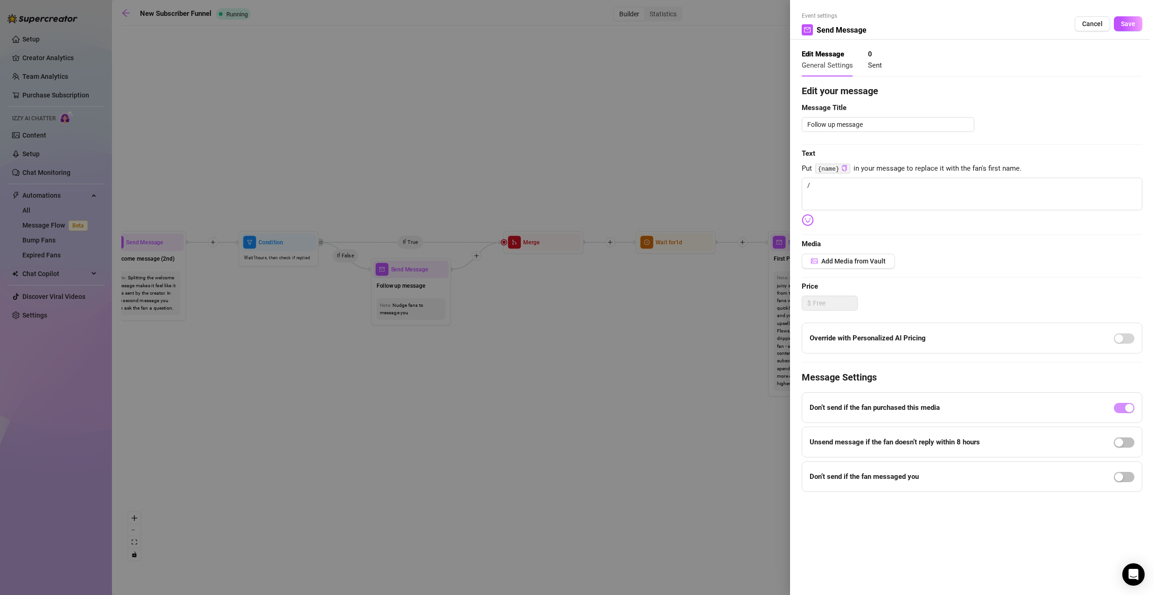
click at [528, 309] on div at bounding box center [577, 297] width 1154 height 595
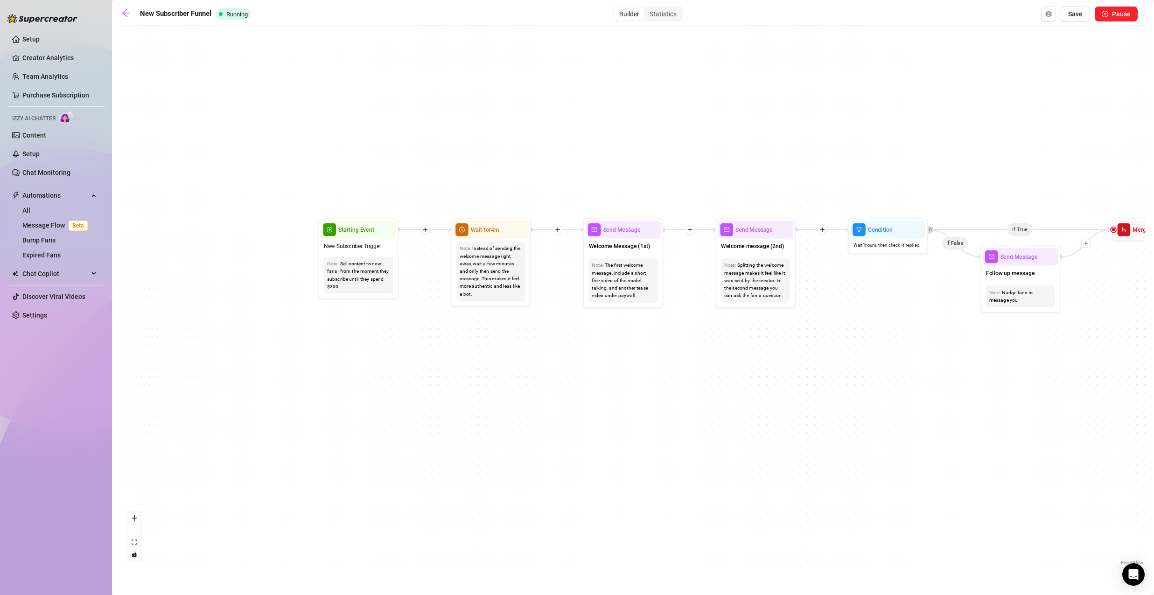
drag, startPoint x: 288, startPoint y: 306, endPoint x: 870, endPoint y: 299, distance: 581.4
click at [870, 299] on div "If True If True If True If False If False If False If True If False Merge Merge…" at bounding box center [632, 298] width 1023 height 537
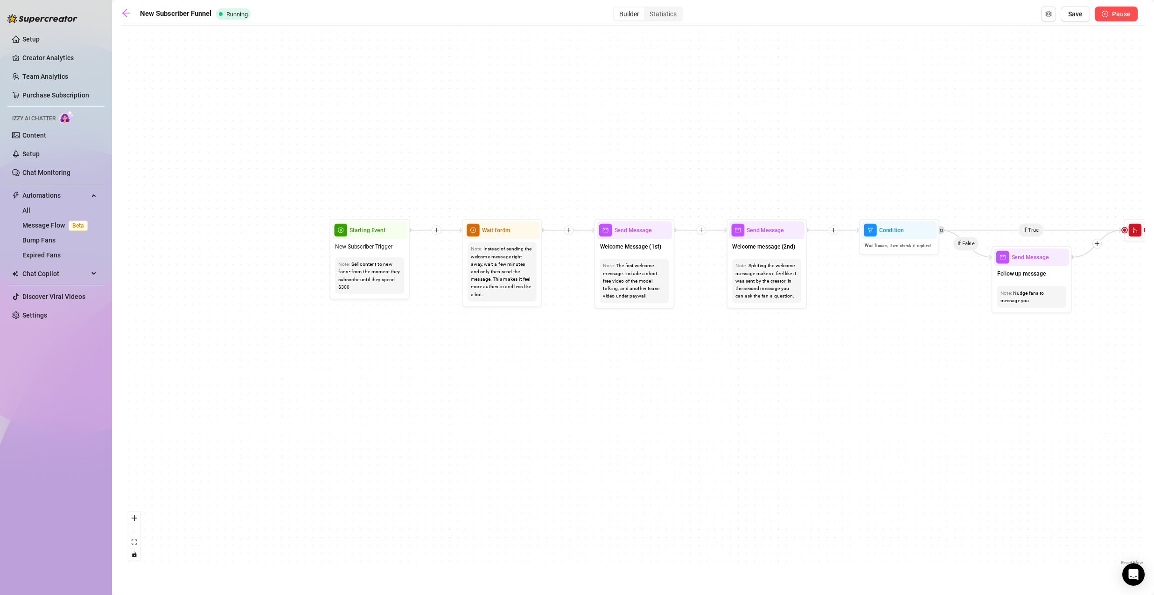
click at [1132, 18] on button "Pause" at bounding box center [1116, 14] width 43 height 15
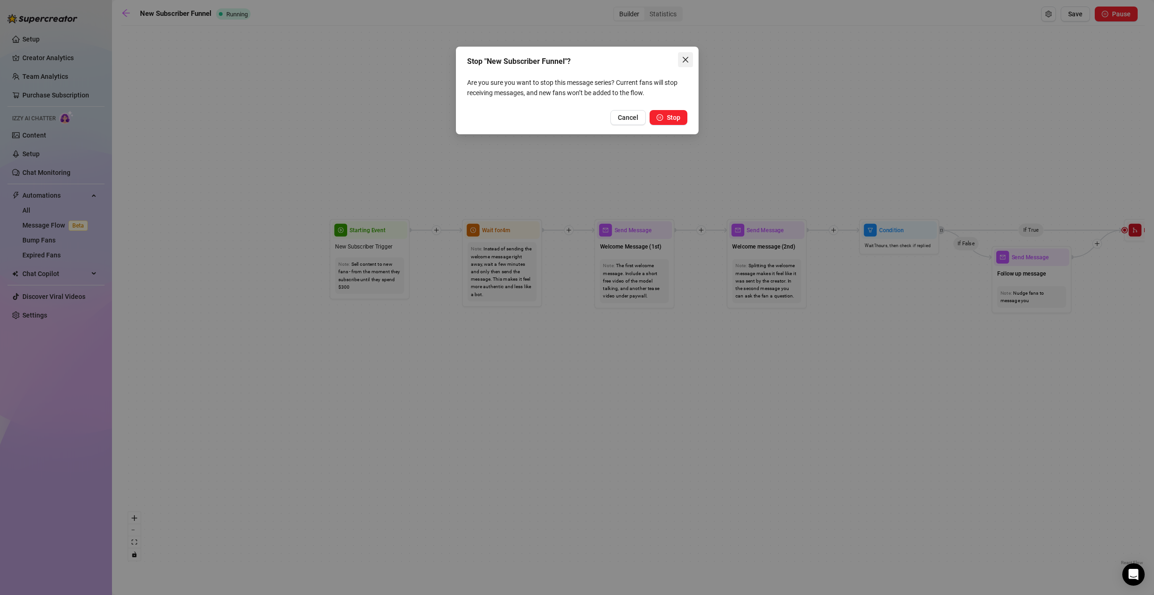
click at [685, 57] on icon "close" at bounding box center [685, 59] width 7 height 7
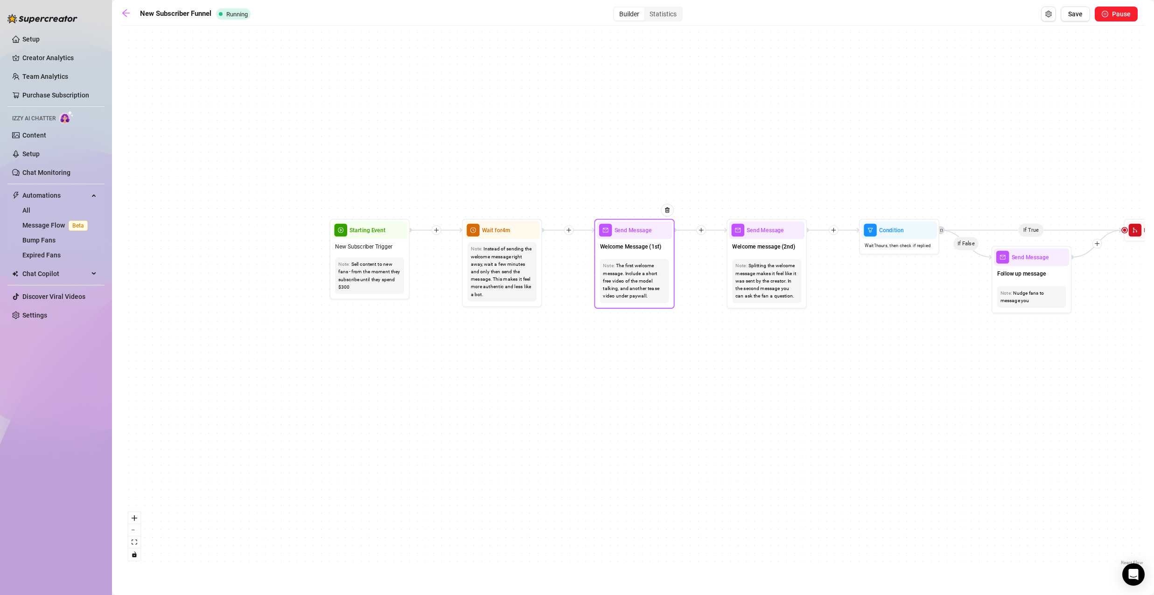
click at [629, 276] on div "The first welcome message. Include a short free video of the model talking, and…" at bounding box center [634, 281] width 63 height 38
click at [631, 249] on span "Welcome Message (1st)" at bounding box center [631, 246] width 62 height 9
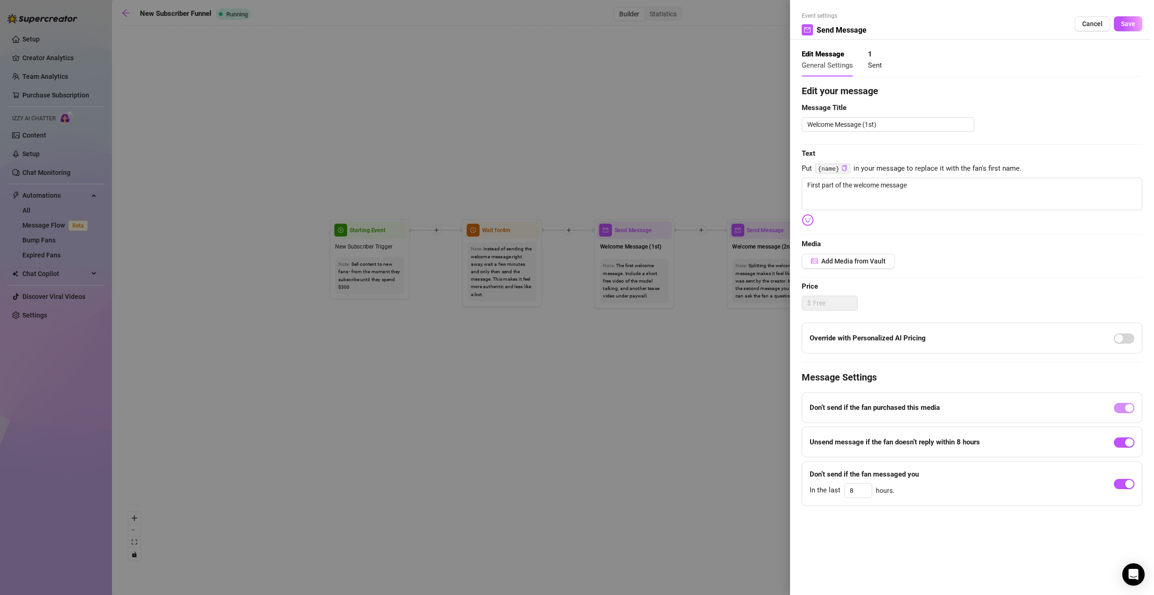
click at [730, 195] on div at bounding box center [577, 297] width 1154 height 595
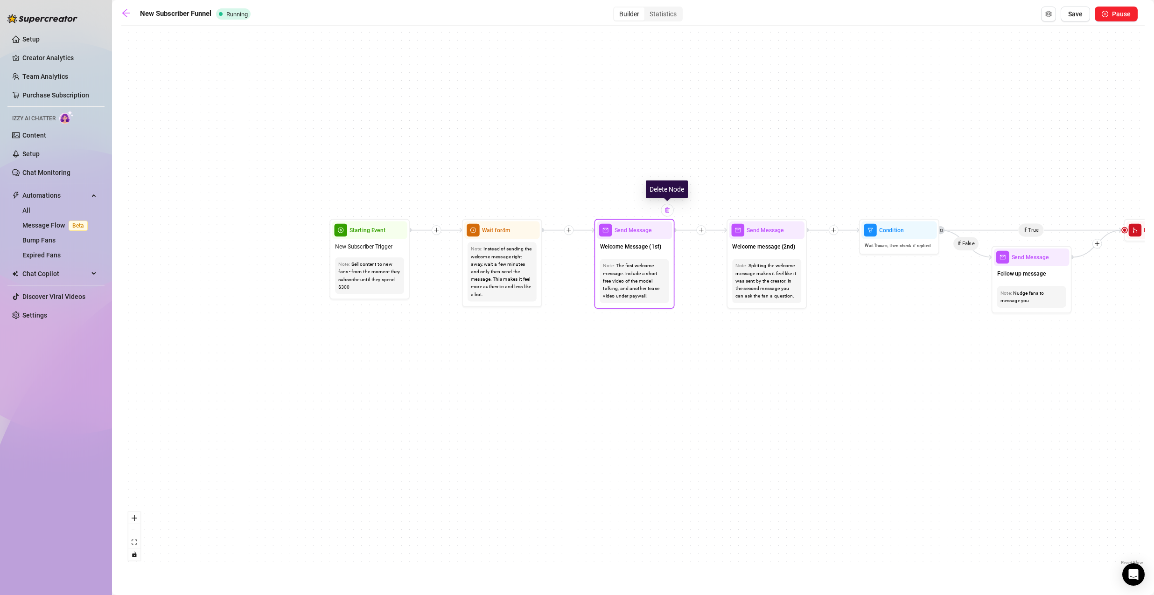
click at [667, 212] on img at bounding box center [667, 210] width 7 height 7
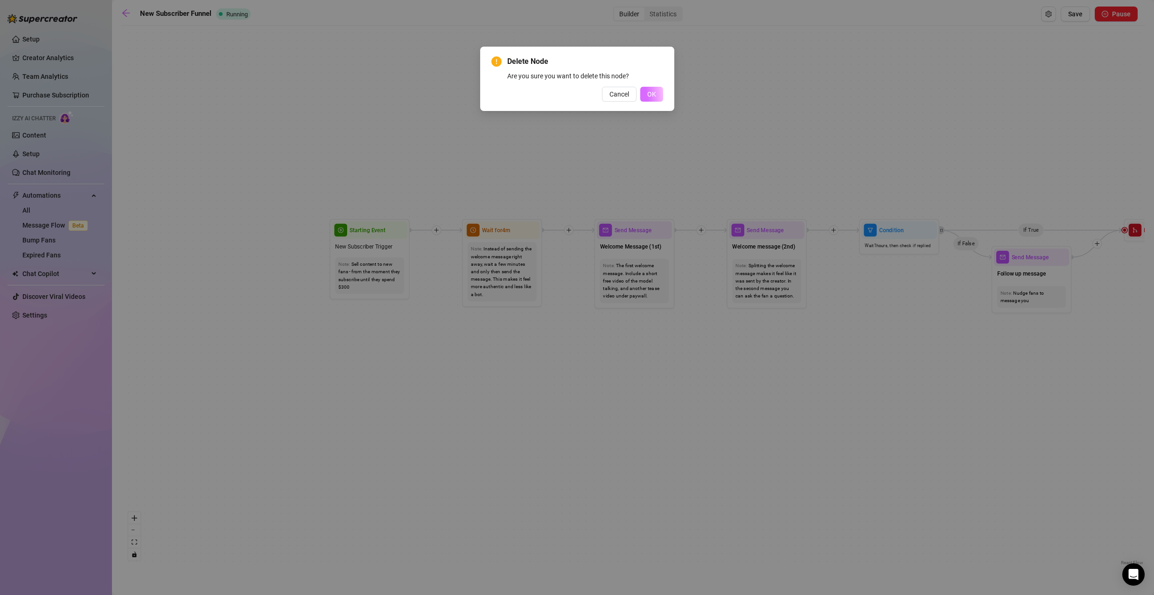
click at [649, 94] on span "OK" at bounding box center [651, 94] width 9 height 7
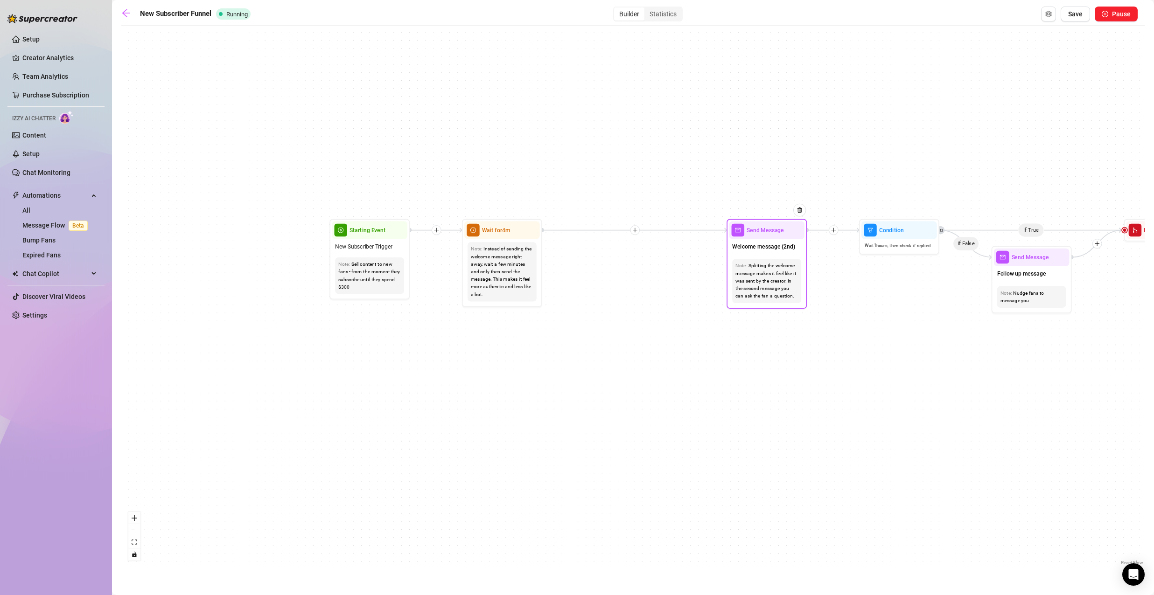
click at [779, 266] on div "Splitting the welcome message makes it feel like it was sent by the creator. In…" at bounding box center [766, 281] width 63 height 38
click at [776, 245] on span "Welcome message (2nd)" at bounding box center [763, 246] width 63 height 9
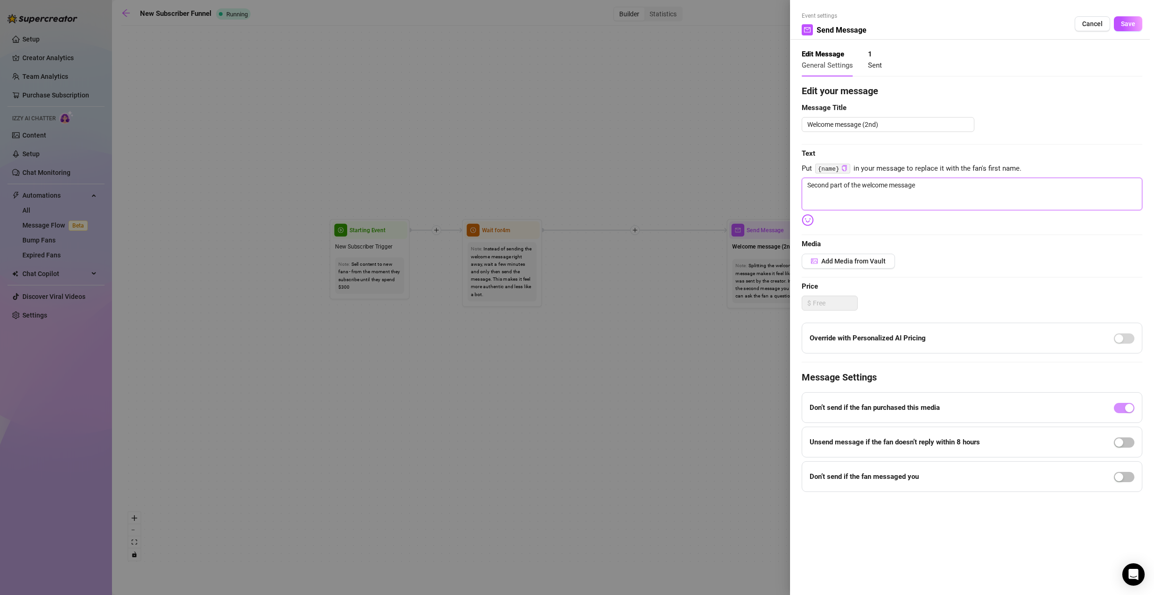
drag, startPoint x: 936, startPoint y: 182, endPoint x: 739, endPoint y: 181, distance: 197.4
click at [739, 181] on div "Event settings Send Message Cancel Save Edit Message General Settings 1 Sent Ed…" at bounding box center [577, 297] width 1154 height 595
click at [855, 183] on textarea "Hey, dear." at bounding box center [972, 194] width 341 height 33
click at [857, 190] on textarea "Hey, dear." at bounding box center [972, 194] width 341 height 33
paste textarea ""Join my VIP page to see my face in every post 😏✨ — plus exclusive PPVs you won…"
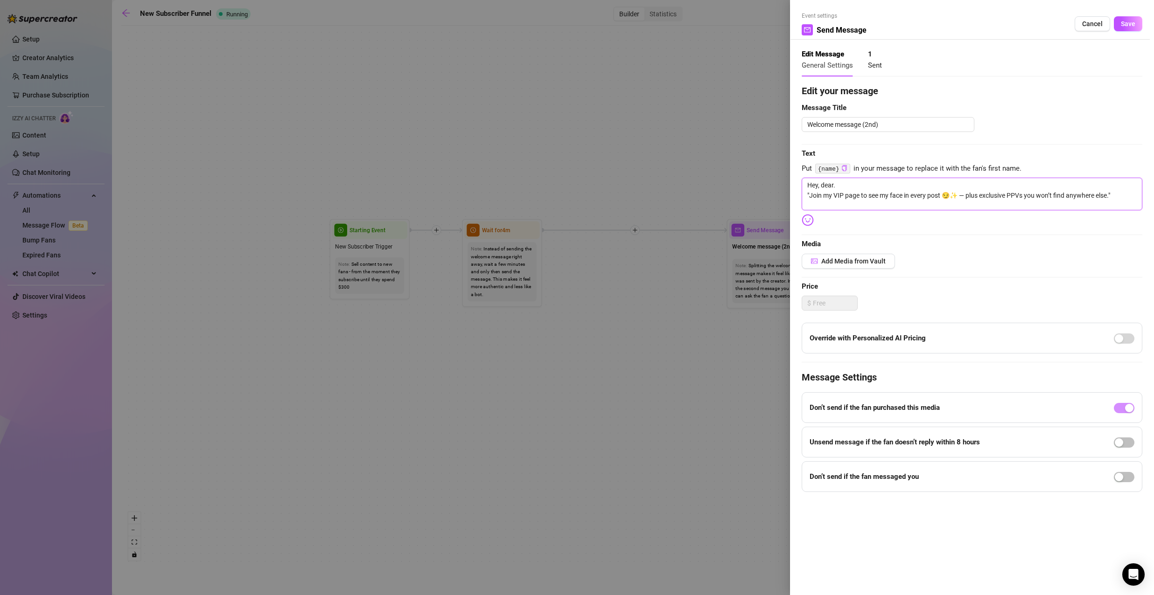
click at [808, 194] on textarea "Hey, dear. "Join my VIP page to see my face in every post 😏✨ — plus exclusive P…" at bounding box center [972, 194] width 341 height 33
click at [1115, 195] on textarea "Hey, dear. Join my VIP page to see my face in every post 😏✨ — plus exclusive PP…" at bounding box center [972, 194] width 341 height 33
click at [1127, 21] on span "Save" at bounding box center [1128, 23] width 14 height 7
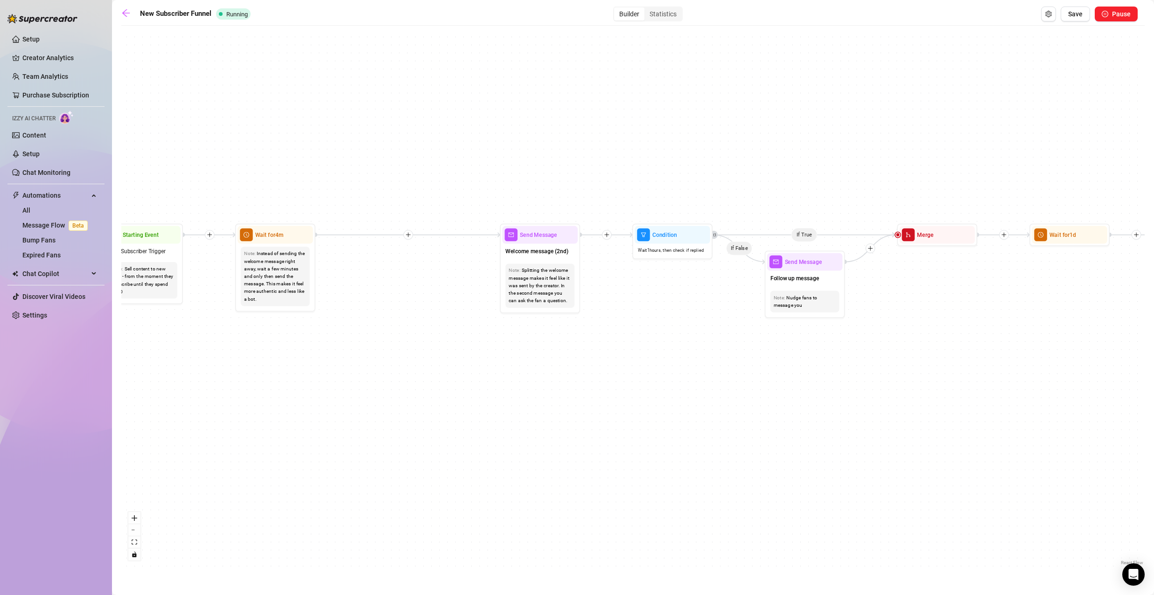
drag, startPoint x: 788, startPoint y: 284, endPoint x: 670, endPoint y: 286, distance: 118.1
click at [670, 286] on div "If True If True If True If False If False If False If True If False Merge Merge…" at bounding box center [632, 298] width 1023 height 537
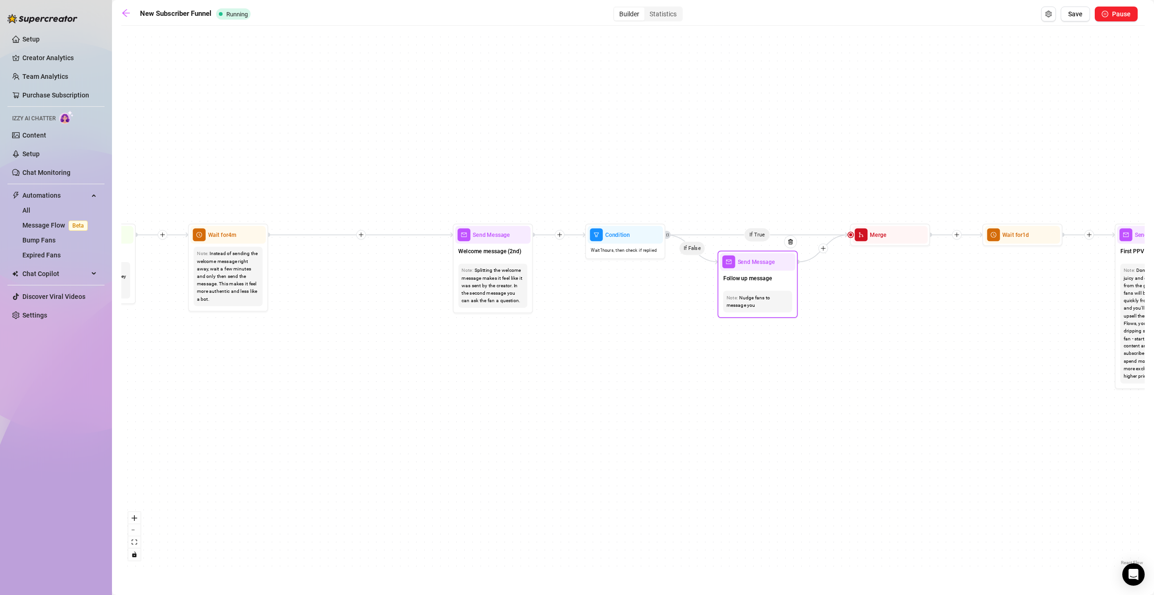
click at [759, 282] on span "Follow up message" at bounding box center [747, 278] width 49 height 9
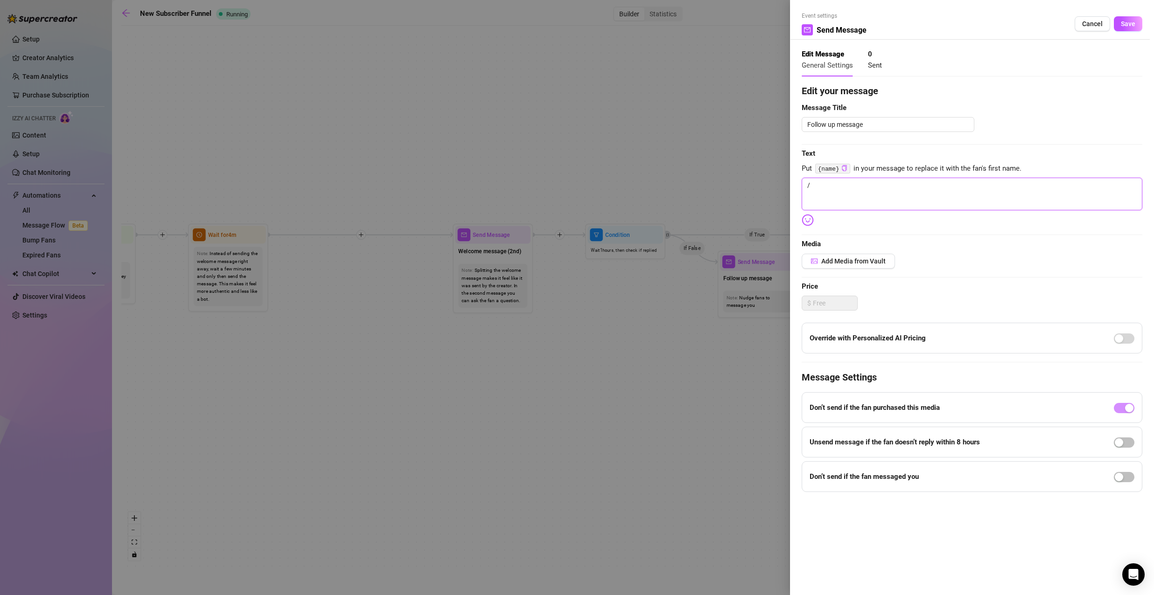
drag, startPoint x: 858, startPoint y: 188, endPoint x: 769, endPoint y: 188, distance: 88.2
click at [769, 188] on div "Event settings Send Message Cancel Save Edit Message General Settings 0 Sent Ed…" at bounding box center [577, 297] width 1154 height 595
click at [1135, 24] on button "Save" at bounding box center [1128, 23] width 28 height 15
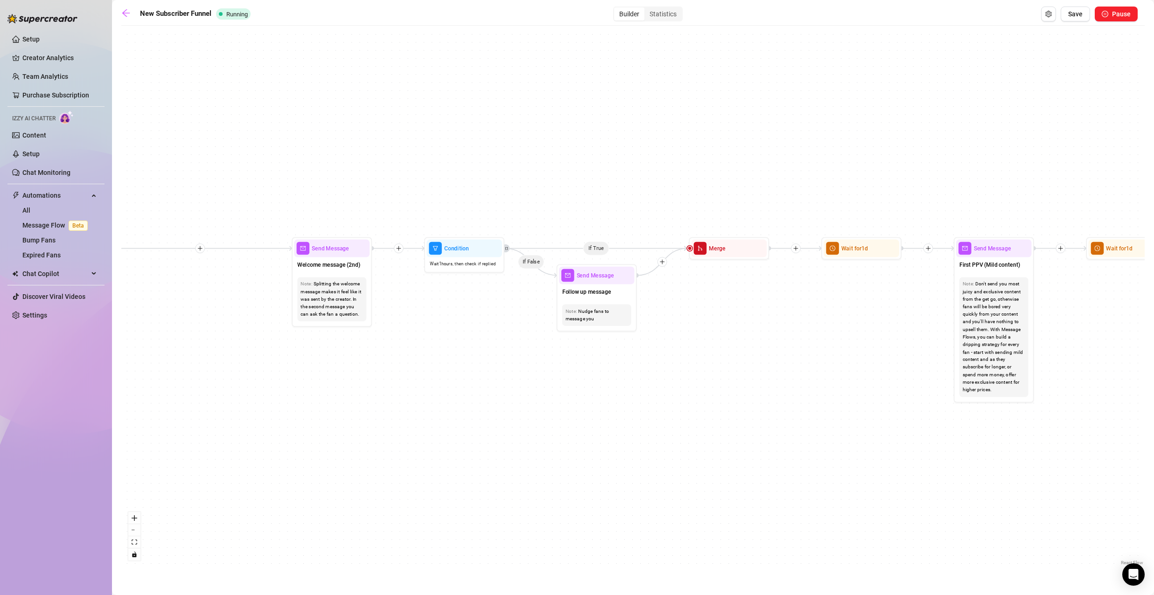
drag, startPoint x: 890, startPoint y: 278, endPoint x: 493, endPoint y: 307, distance: 398.1
click at [495, 307] on div "If True If True If True If False If False If False If True If False Merge Merge…" at bounding box center [632, 298] width 1023 height 537
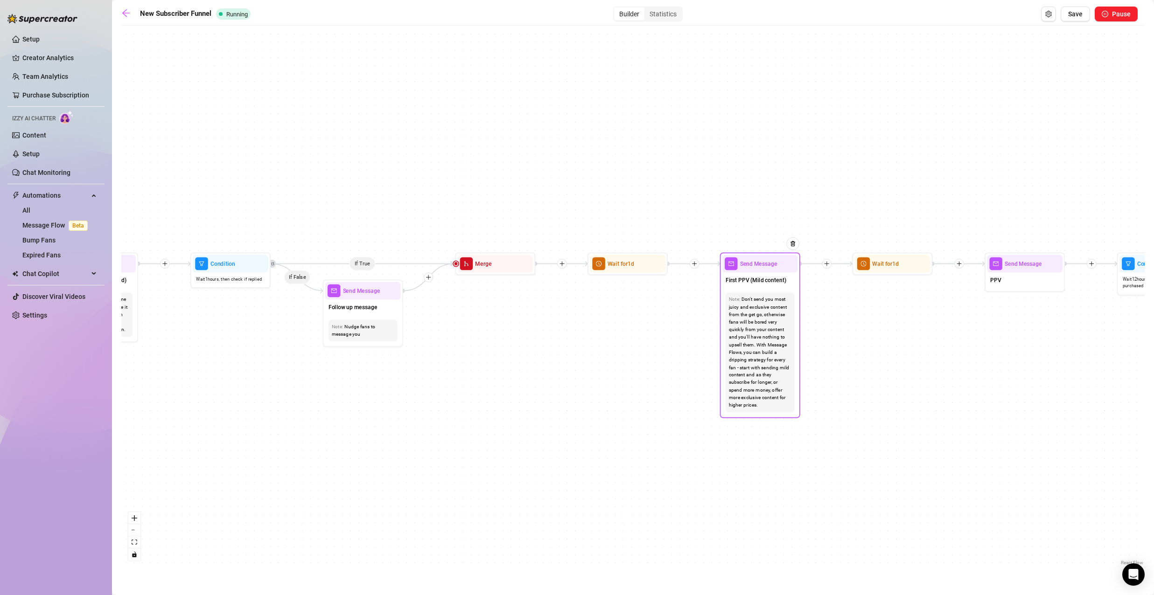
click at [764, 329] on div "Don't send you most juicy and exclusive content from the get go, otherwise fans…" at bounding box center [760, 352] width 63 height 113
click at [772, 279] on span "First PPV (Mild content)" at bounding box center [756, 280] width 61 height 9
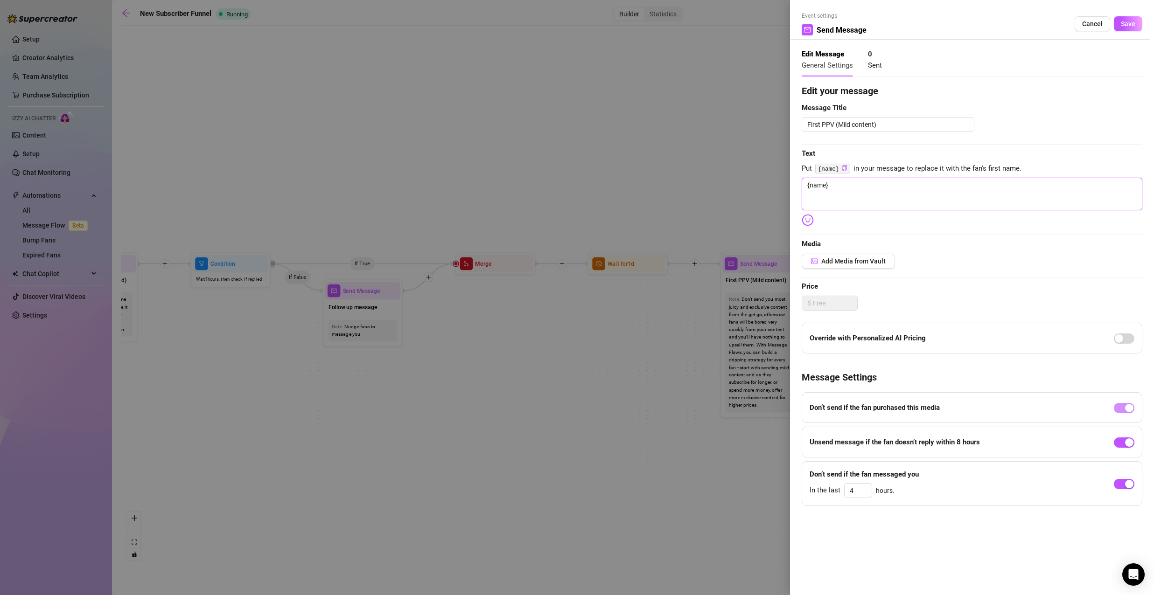
click at [877, 189] on textarea "{name}" at bounding box center [972, 194] width 341 height 33
paste textarea "Just dropped something you’ve been waiting for… 🔥 This set is extra tempting — …"
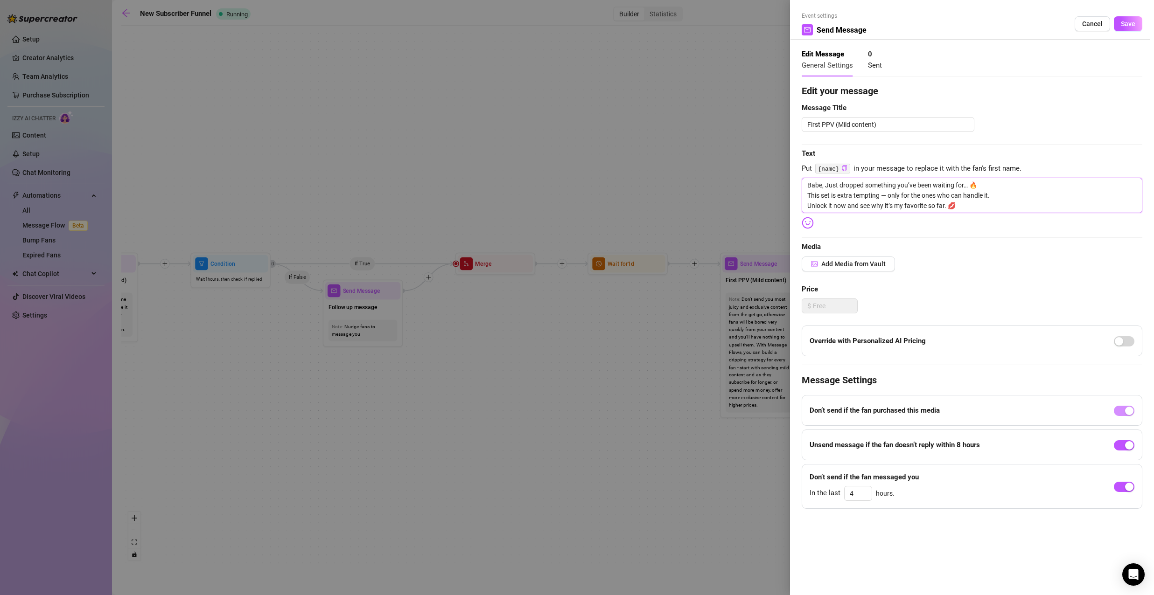
click at [827, 187] on textarea "Babe, Just dropped something you’ve been waiting for… 🔥 This set is extra tempt…" at bounding box center [972, 195] width 341 height 35
click at [996, 205] on textarea "Babe, I just dropped something you’ve been waiting for… 🔥 This set is extra tem…" at bounding box center [972, 195] width 341 height 35
click at [883, 261] on span "Add Media from Vault" at bounding box center [853, 263] width 64 height 7
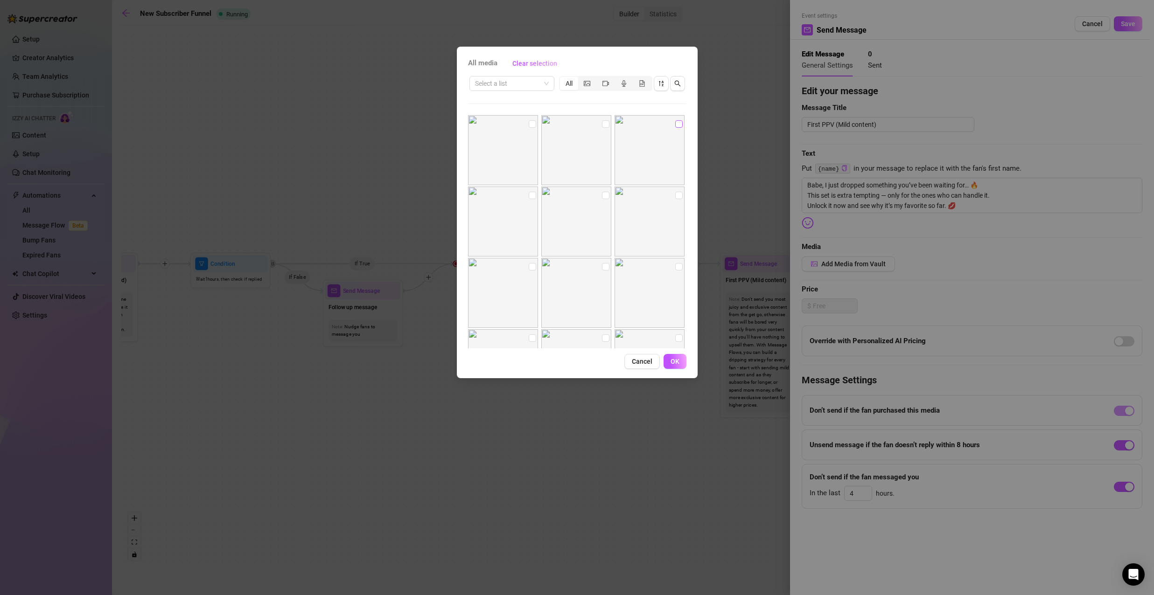
click at [675, 125] on input "checkbox" at bounding box center [678, 123] width 7 height 7
click at [675, 197] on input "checkbox" at bounding box center [678, 195] width 7 height 7
drag, startPoint x: 601, startPoint y: 195, endPoint x: 538, endPoint y: 196, distance: 62.5
click at [602, 195] on input "checkbox" at bounding box center [605, 195] width 7 height 7
drag, startPoint x: 529, startPoint y: 196, endPoint x: 528, endPoint y: 251, distance: 55.1
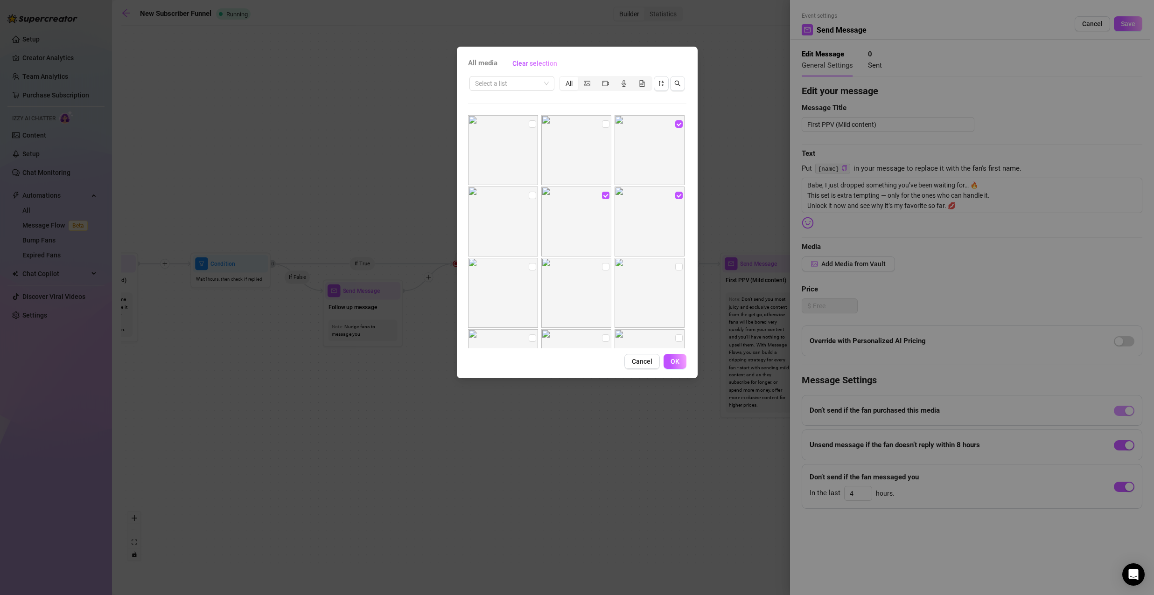
click at [529, 196] on input "checkbox" at bounding box center [532, 195] width 7 height 7
click at [529, 267] on input "checkbox" at bounding box center [532, 266] width 7 height 7
click at [602, 267] on input "checkbox" at bounding box center [605, 266] width 7 height 7
click at [675, 264] on input "checkbox" at bounding box center [678, 266] width 7 height 7
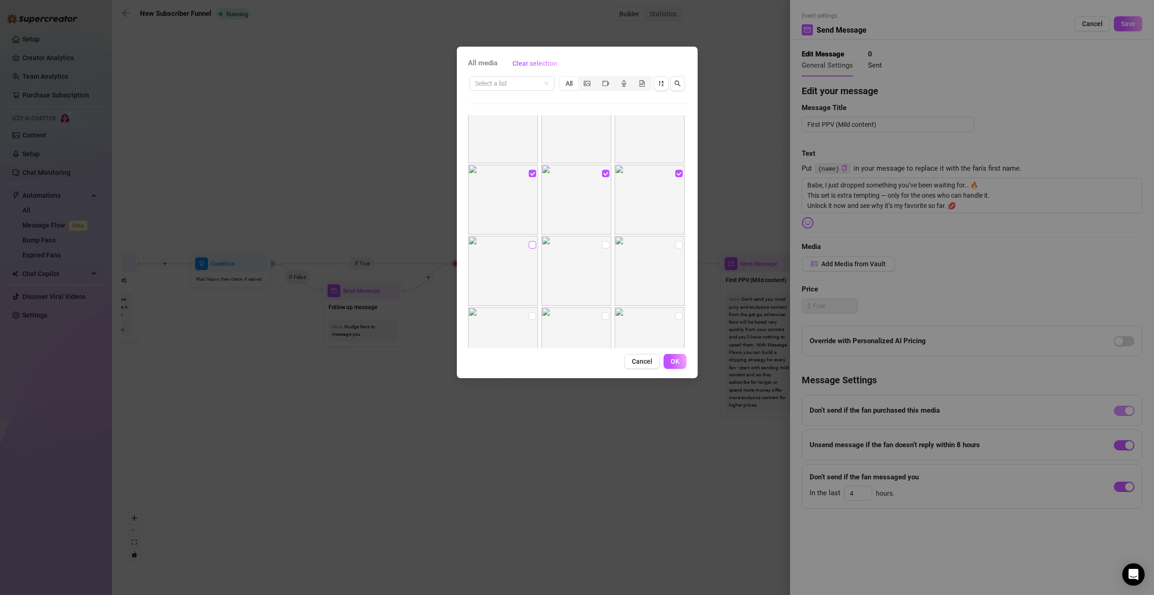
click at [530, 244] on input "checkbox" at bounding box center [532, 244] width 7 height 7
click at [602, 270] on input "checkbox" at bounding box center [605, 271] width 7 height 7
click at [529, 271] on input "checkbox" at bounding box center [532, 271] width 7 height 7
click at [676, 358] on span "OK" at bounding box center [674, 361] width 9 height 7
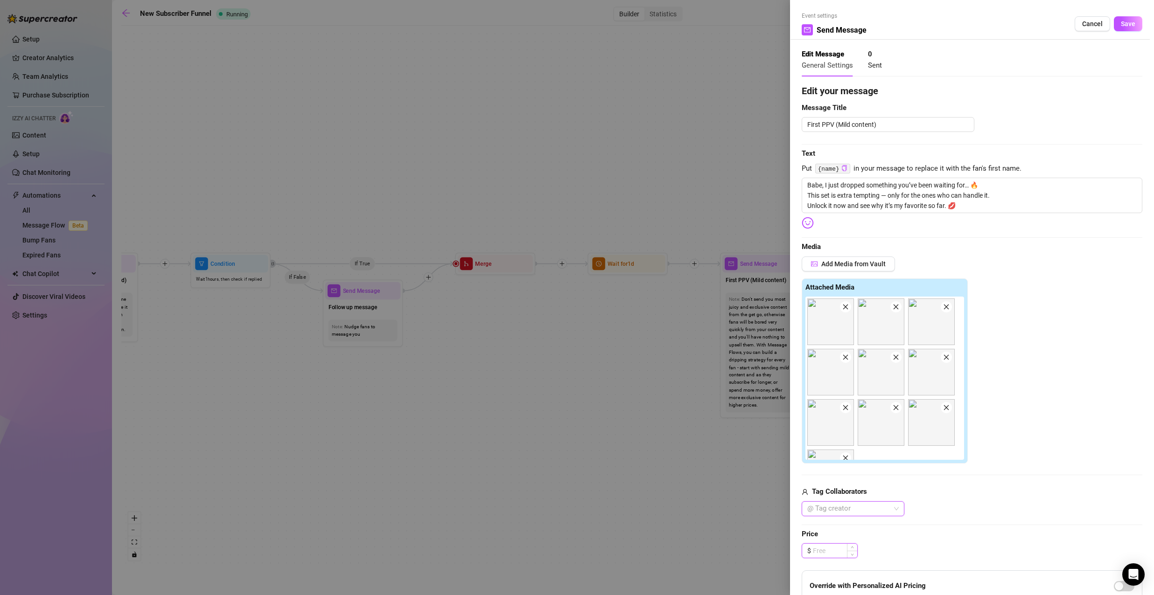
click at [834, 547] on input at bounding box center [835, 551] width 44 height 14
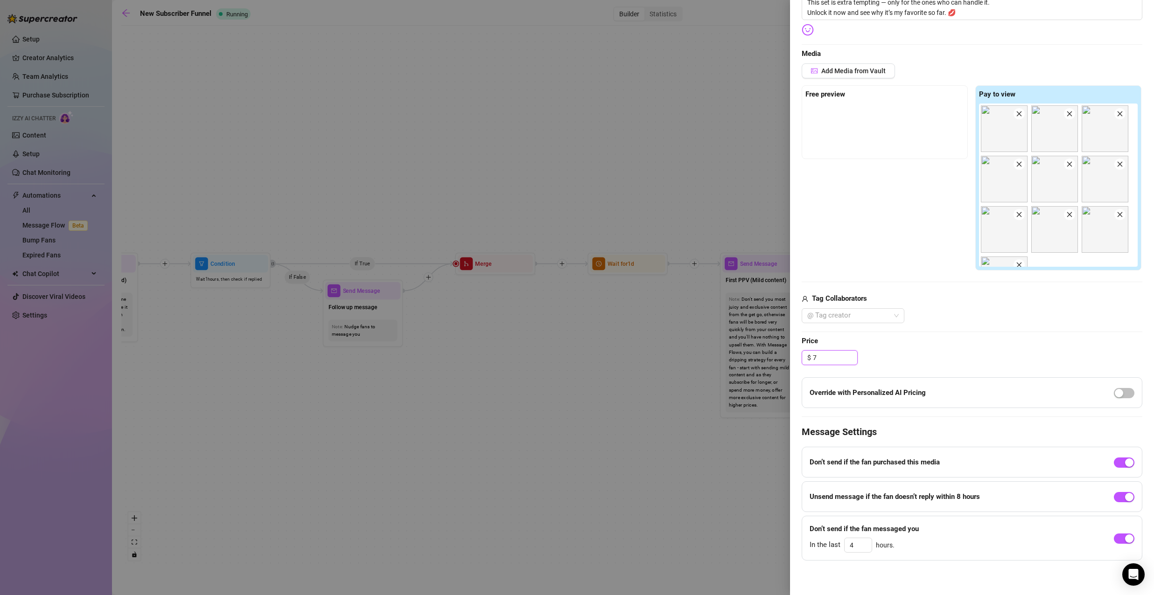
scroll to position [194, 0]
click at [949, 356] on div "$ 7.50" at bounding box center [972, 357] width 341 height 15
click at [1120, 393] on span "button" at bounding box center [1124, 393] width 21 height 10
click at [1114, 392] on span "button" at bounding box center [1124, 393] width 21 height 10
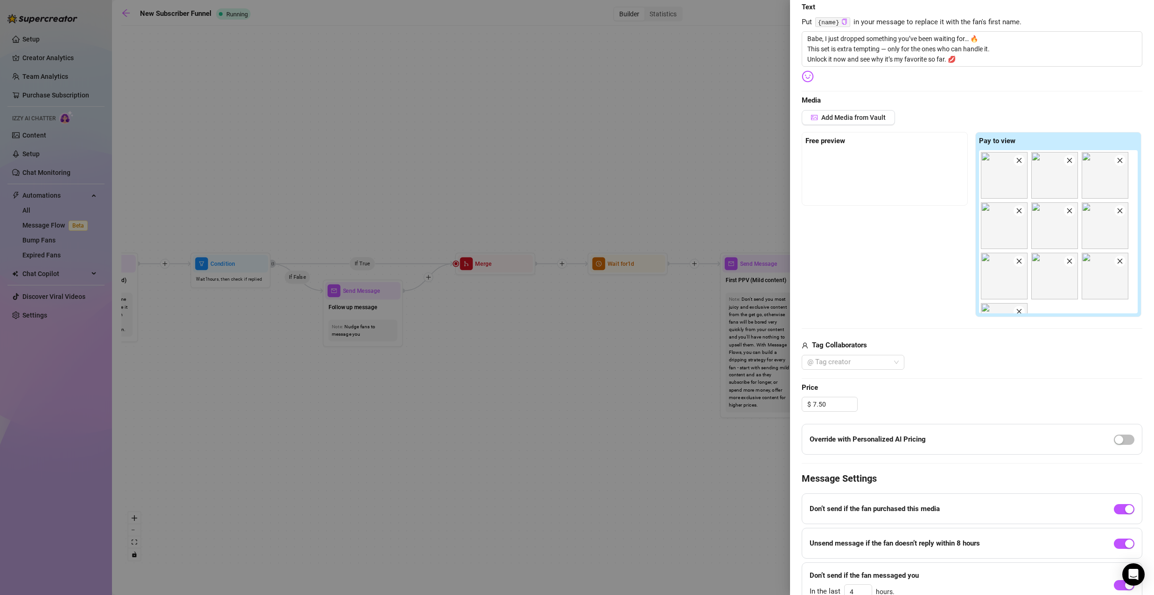
scroll to position [0, 0]
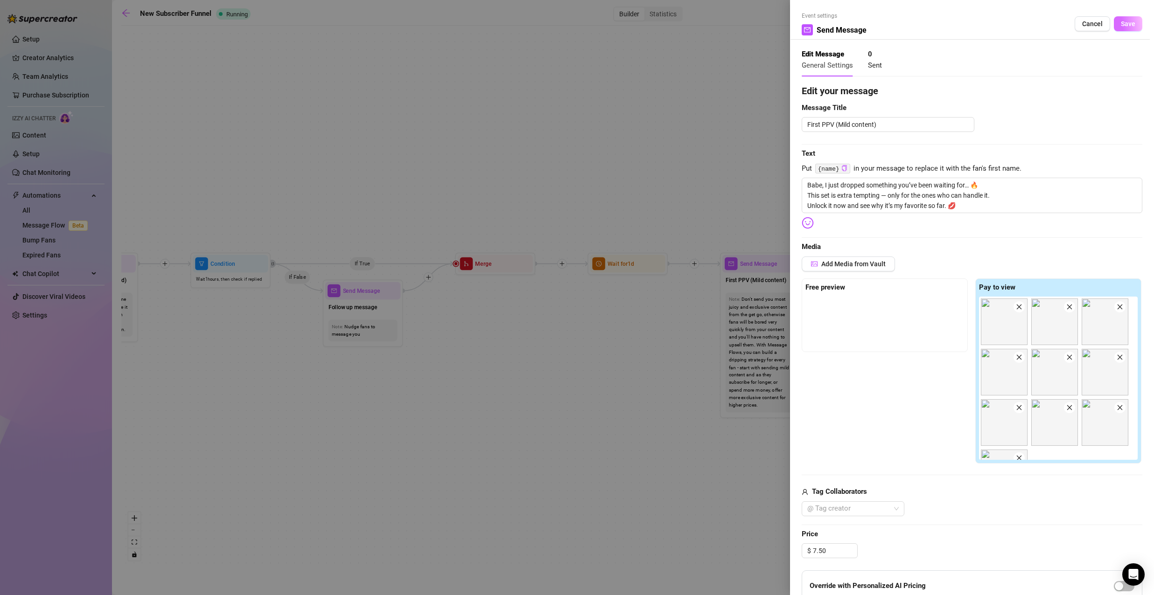
click at [1121, 25] on span "Save" at bounding box center [1128, 23] width 14 height 7
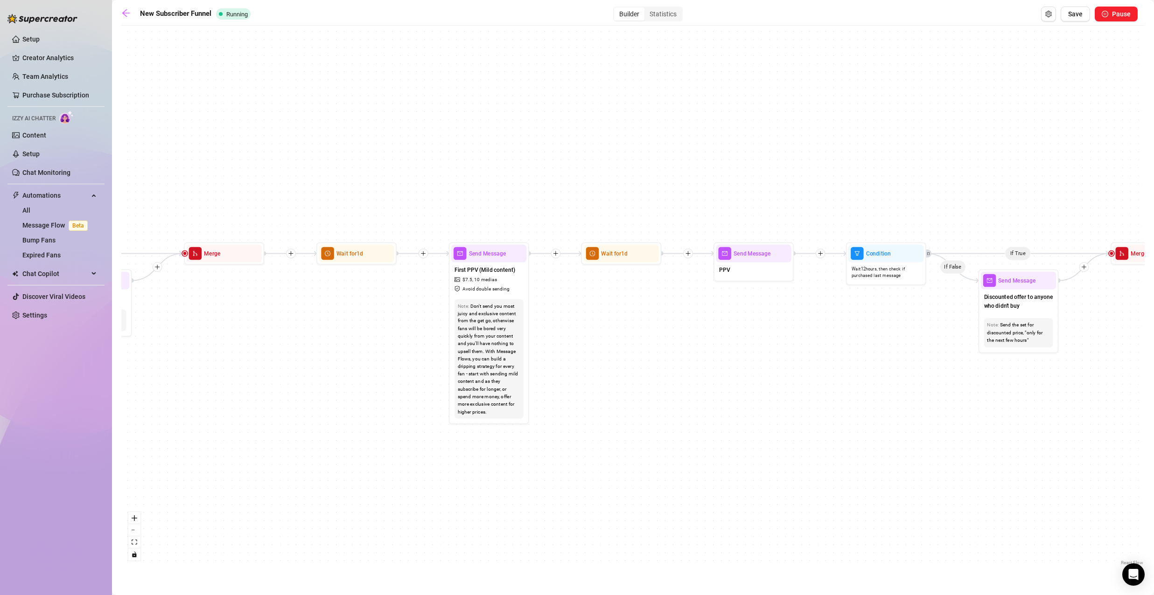
drag, startPoint x: 710, startPoint y: 483, endPoint x: 395, endPoint y: 488, distance: 315.4
click at [394, 488] on div "If True If True If True If False If False If False If True If False Merge Merge…" at bounding box center [632, 298] width 1023 height 537
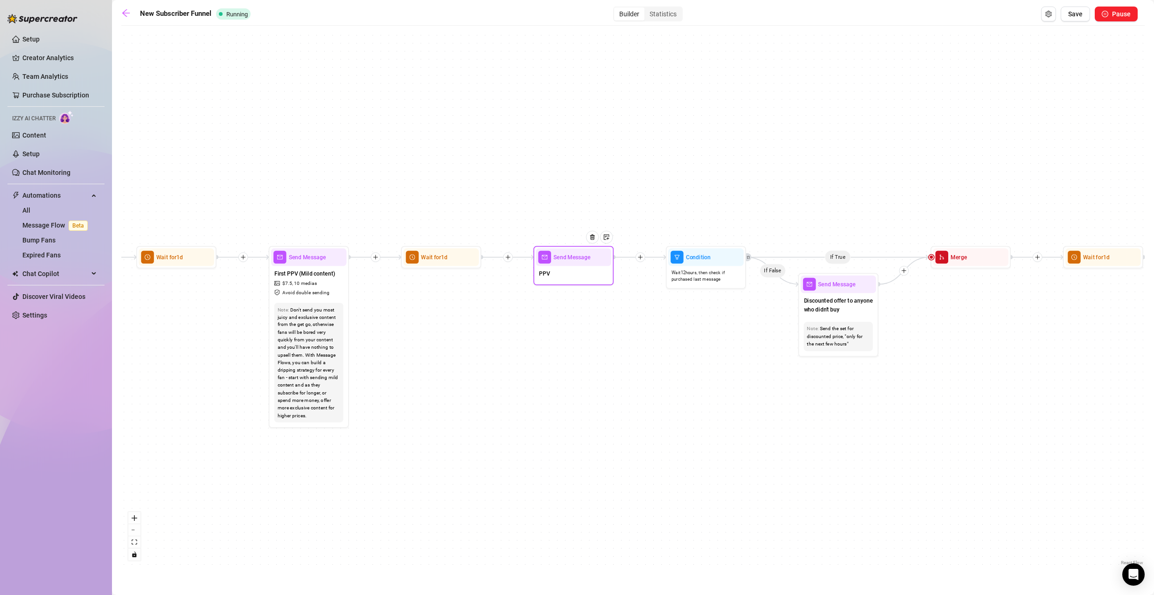
click at [564, 275] on div "PPV" at bounding box center [574, 274] width 76 height 17
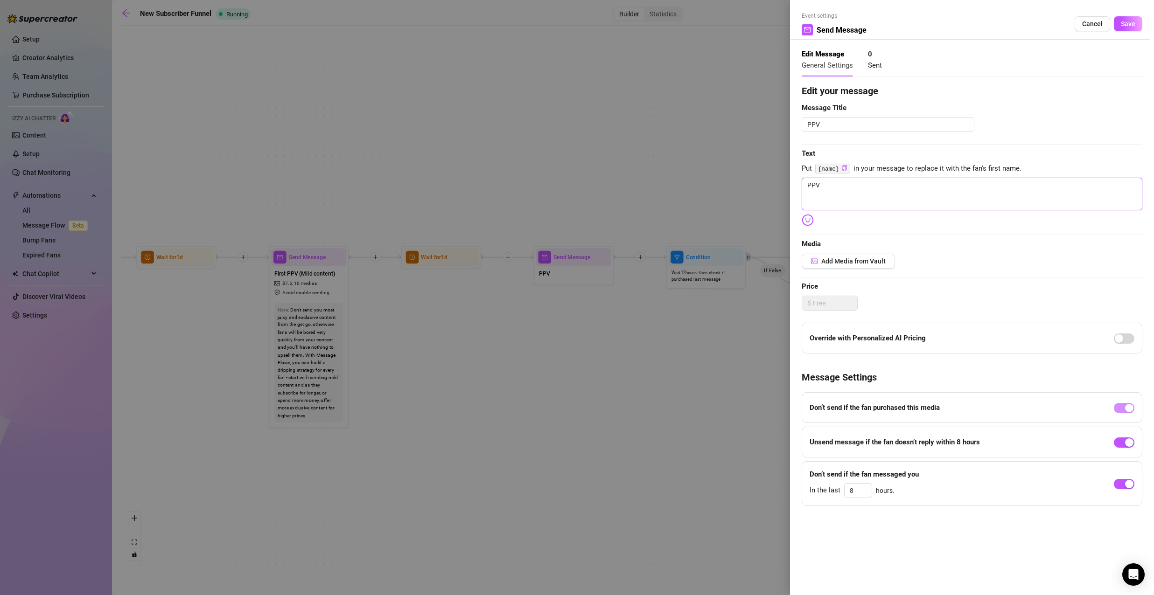
click at [781, 189] on div "Event settings Send Message Cancel Save Edit Message General Settings 0 Sent Ed…" at bounding box center [577, 297] width 1154 height 595
paste textarea "Couldn’t resist giving you another chance… 💌 That spicy set you missed? It’s no…"
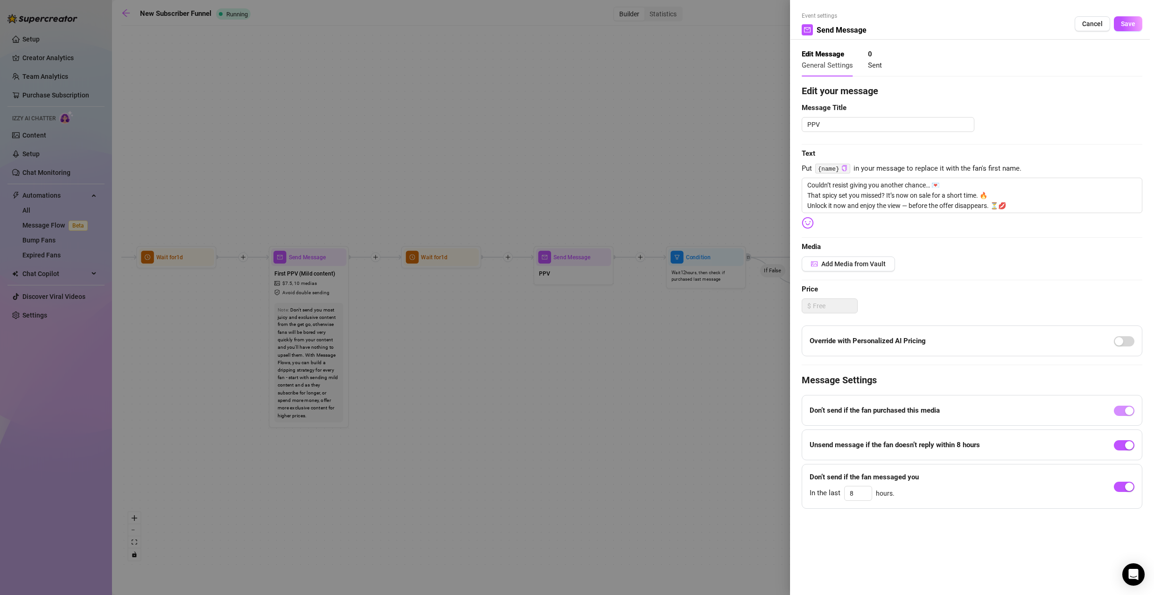
click at [746, 197] on div at bounding box center [577, 297] width 1154 height 595
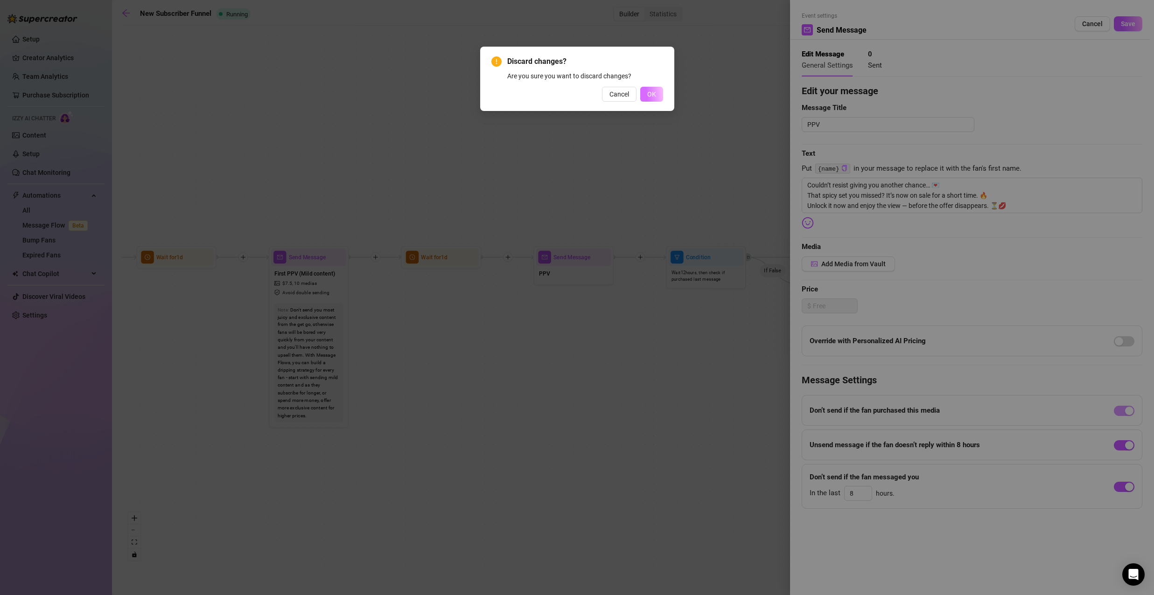
click at [646, 98] on button "OK" at bounding box center [651, 94] width 23 height 15
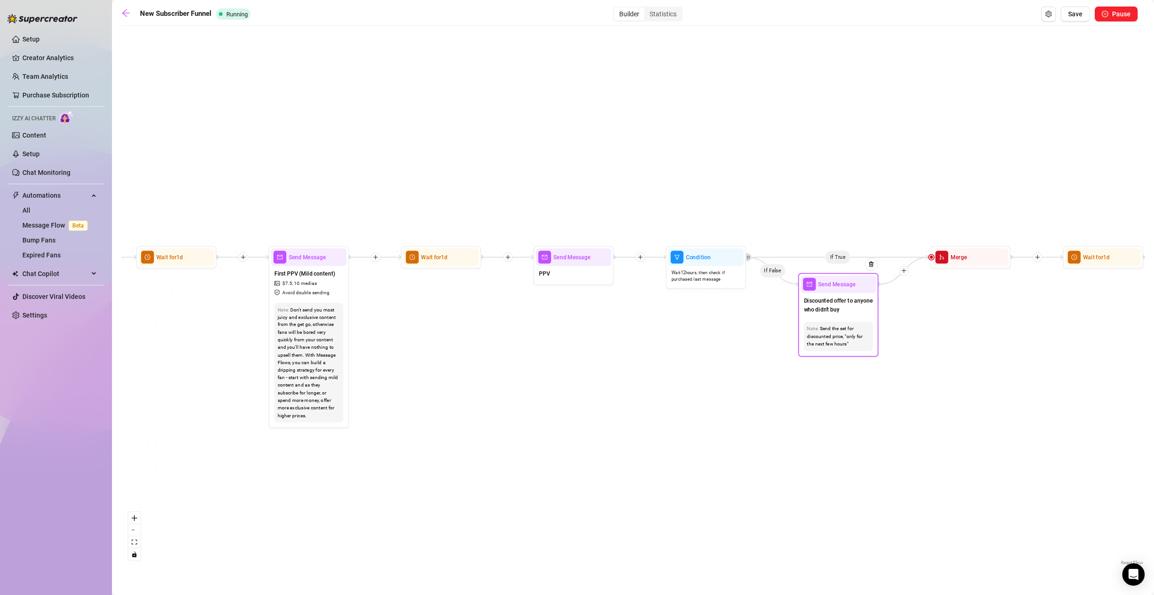
click at [842, 321] on div "Note: Send the set for discounted price, "only for the next few hours"" at bounding box center [839, 336] width 76 height 35
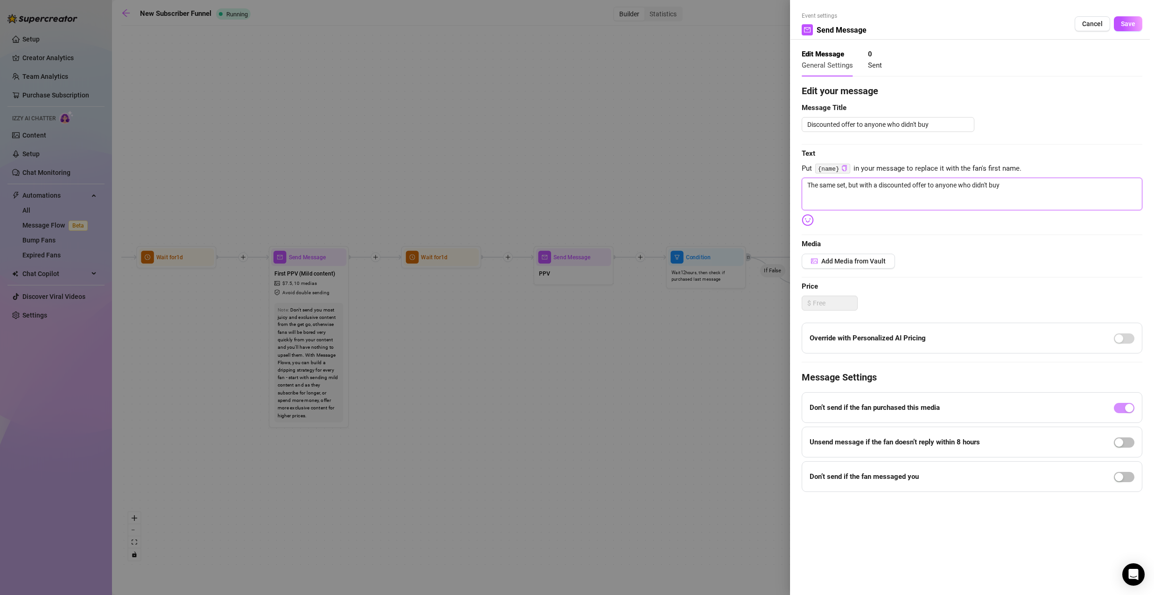
drag, startPoint x: 1014, startPoint y: 182, endPoint x: 748, endPoint y: 191, distance: 266.1
click at [755, 191] on div "Event settings Send Message Cancel Save Edit Message General Settings 0 Sent Ed…" at bounding box center [577, 297] width 1154 height 595
paste textarea "Couldn’t resist giving you another chance… 💌 That spicy set you missed? It’s no…"
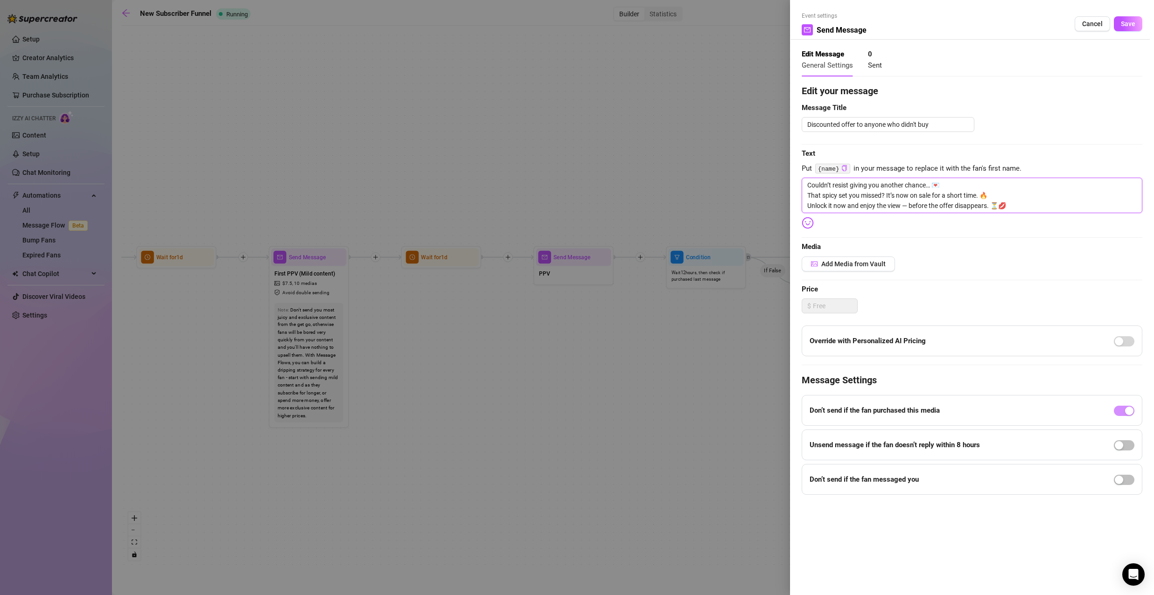
drag, startPoint x: 987, startPoint y: 198, endPoint x: 983, endPoint y: 198, distance: 4.7
click at [983, 198] on textarea "Couldn’t resist giving you another chance… 💌 That spicy set you missed? It’s no…" at bounding box center [972, 195] width 341 height 35
click at [979, 195] on textarea "Couldn’t resist giving you another chance… 💌 That spicy set you missed? It’s no…" at bounding box center [972, 195] width 341 height 35
click at [979, 196] on textarea "Couldn’t resist giving you another chance… 💌 That spicy set you missed? It’s no…" at bounding box center [972, 195] width 341 height 35
drag, startPoint x: 978, startPoint y: 196, endPoint x: 972, endPoint y: 200, distance: 6.7
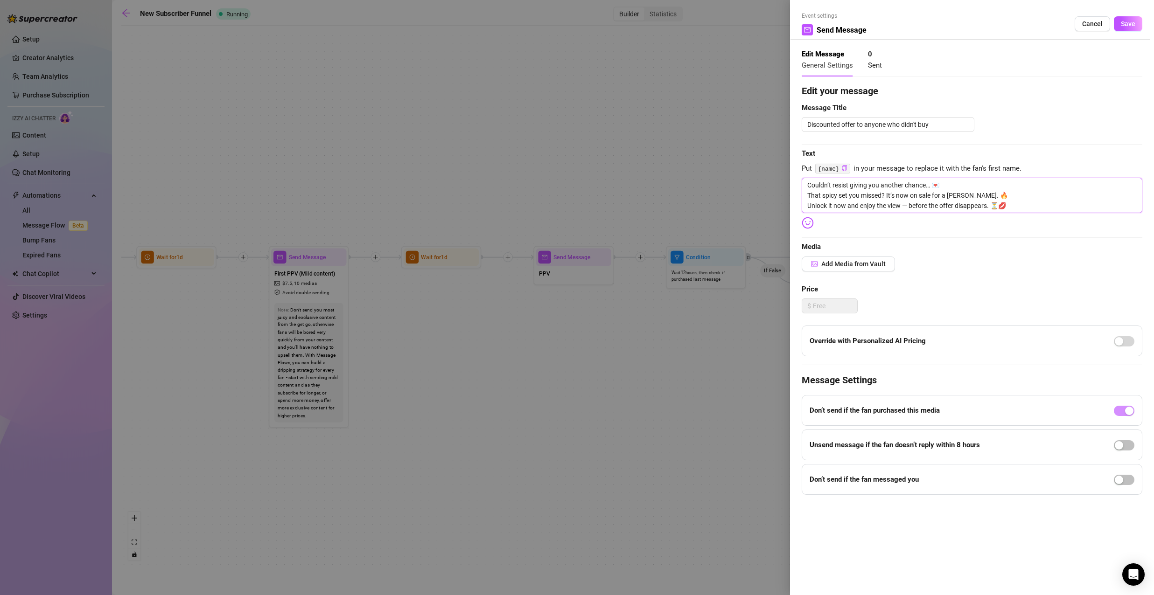
click at [972, 200] on textarea "Couldn’t resist giving you another chance… 💌 That spicy set you missed? It’s no…" at bounding box center [972, 195] width 341 height 35
click at [887, 196] on textarea "Couldn’t resist giving you another chance… 💌 That spicy set you missed? It’s no…" at bounding box center [972, 195] width 341 height 35
drag, startPoint x: 988, startPoint y: 194, endPoint x: 981, endPoint y: 196, distance: 7.8
click at [981, 196] on textarea "Couldn’t resist giving you another chance… 💌 That spicy set you missed? it’s no…" at bounding box center [972, 195] width 341 height 35
click at [949, 195] on textarea "Couldn’t resist giving you another chance… 💌 That spicy set you missed? it’s no…" at bounding box center [972, 195] width 341 height 35
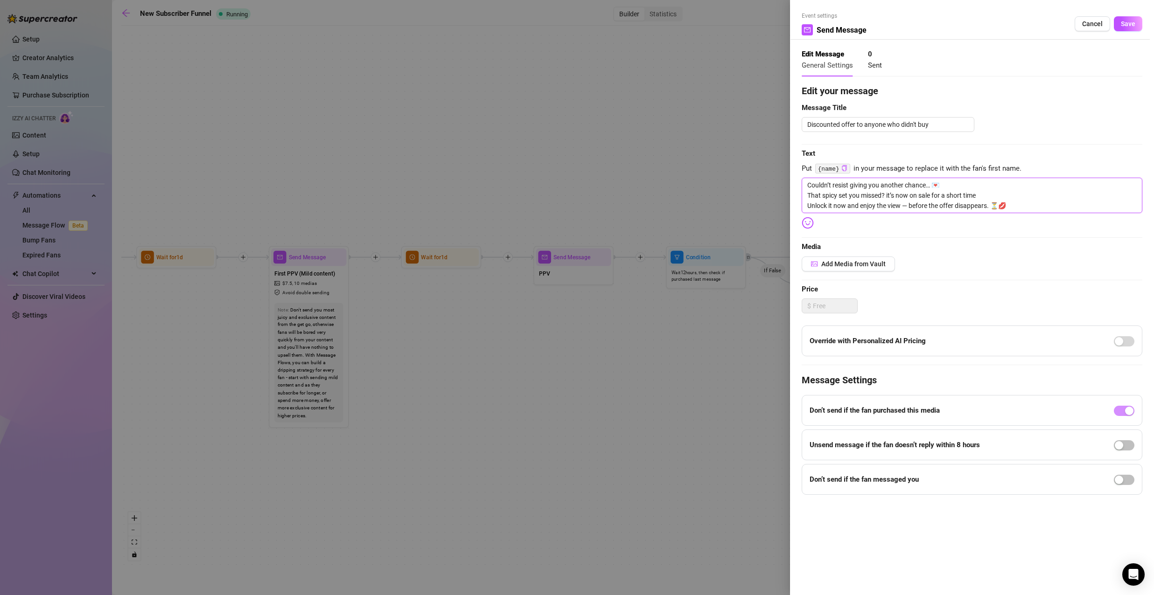
paste textarea "🔥"
drag, startPoint x: 1008, startPoint y: 202, endPoint x: 999, endPoint y: 207, distance: 10.0
click at [999, 207] on textarea "Couldn’t resist giving you another chance… 💌 That spicy set you missed? it’s no…" at bounding box center [972, 195] width 341 height 35
paste textarea "💋"
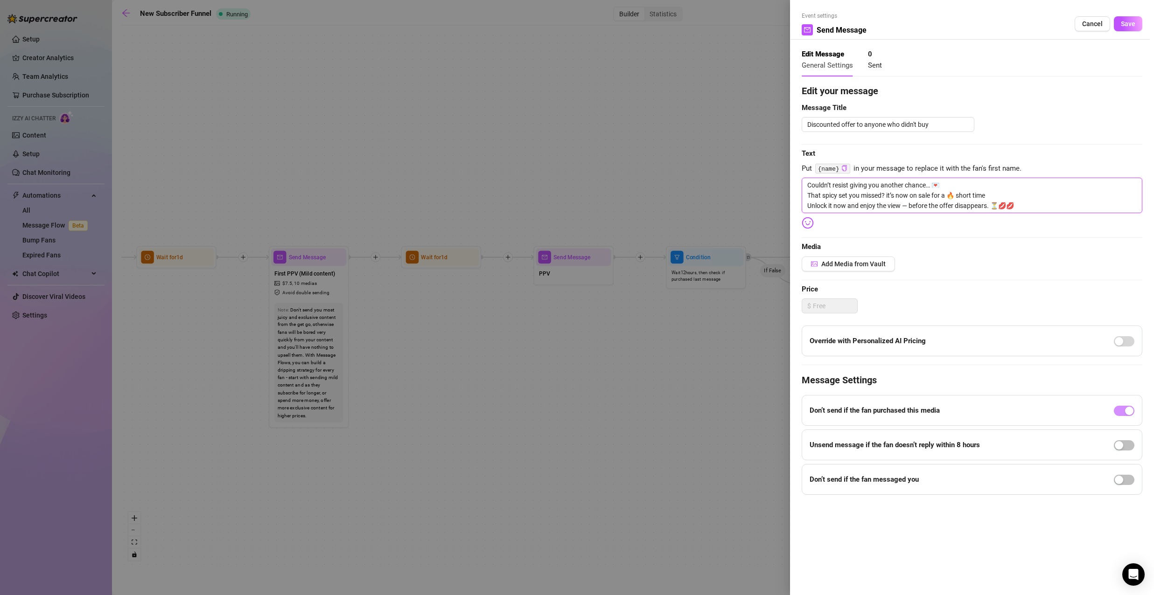
paste textarea "💋"
drag, startPoint x: 939, startPoint y: 183, endPoint x: 934, endPoint y: 185, distance: 5.8
click at [934, 185] on textarea "Couldn’t resist giving you another chance… 💌 That spicy set you missed? it’s no…" at bounding box center [972, 195] width 341 height 35
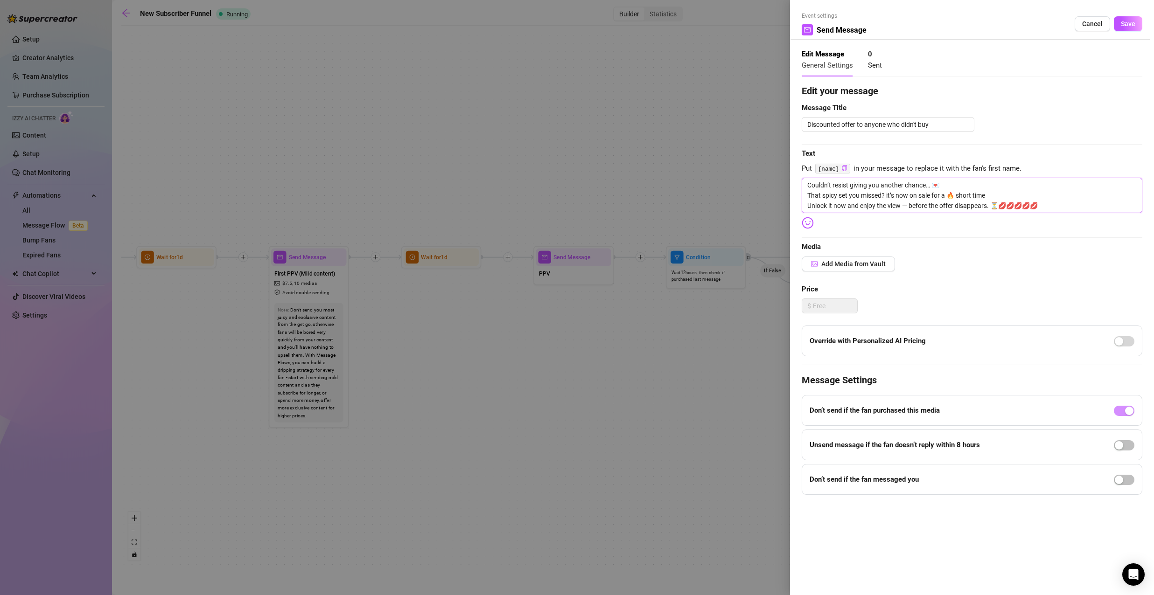
click at [954, 186] on textarea "Couldn’t resist giving you another chance… 💌 That spicy set you missed? it’s no…" at bounding box center [972, 195] width 341 height 35
paste textarea "💌"
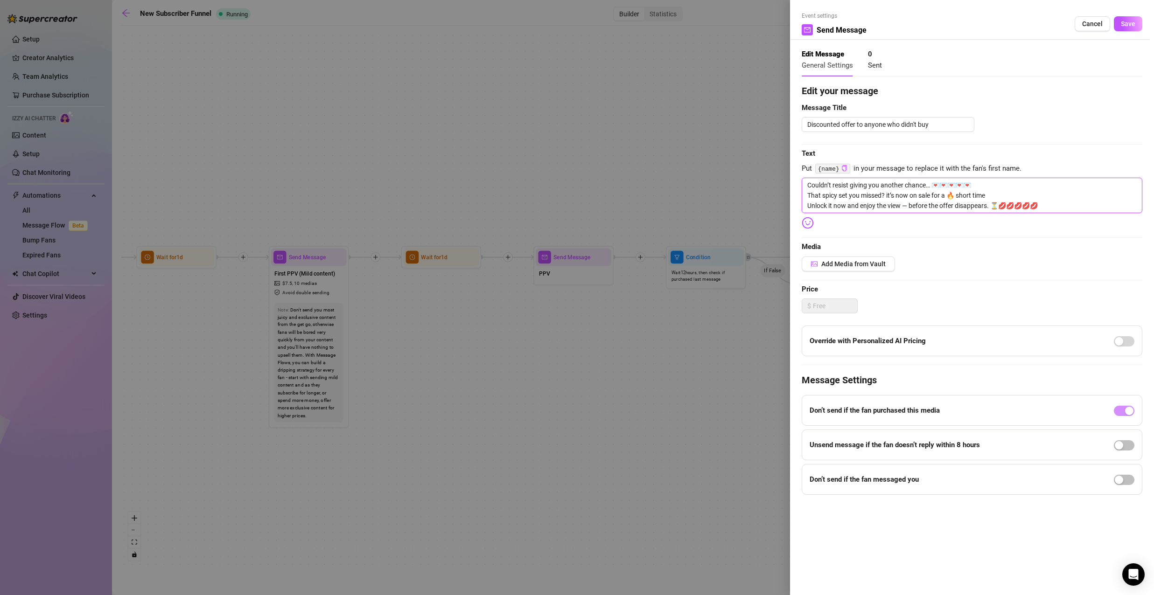
drag, startPoint x: 931, startPoint y: 186, endPoint x: 927, endPoint y: 188, distance: 5.0
click at [927, 188] on textarea "Couldn’t resist giving you another chance… 💌💌💌💌💌 That spicy set you missed? it’…" at bounding box center [972, 195] width 341 height 35
click at [1001, 186] on textarea "Couldn’t resist giving you another chance!💌💌💌💌💌 That spicy set you missed? it’s…" at bounding box center [972, 195] width 341 height 35
click at [874, 262] on span "Add Media from Vault" at bounding box center [853, 263] width 64 height 7
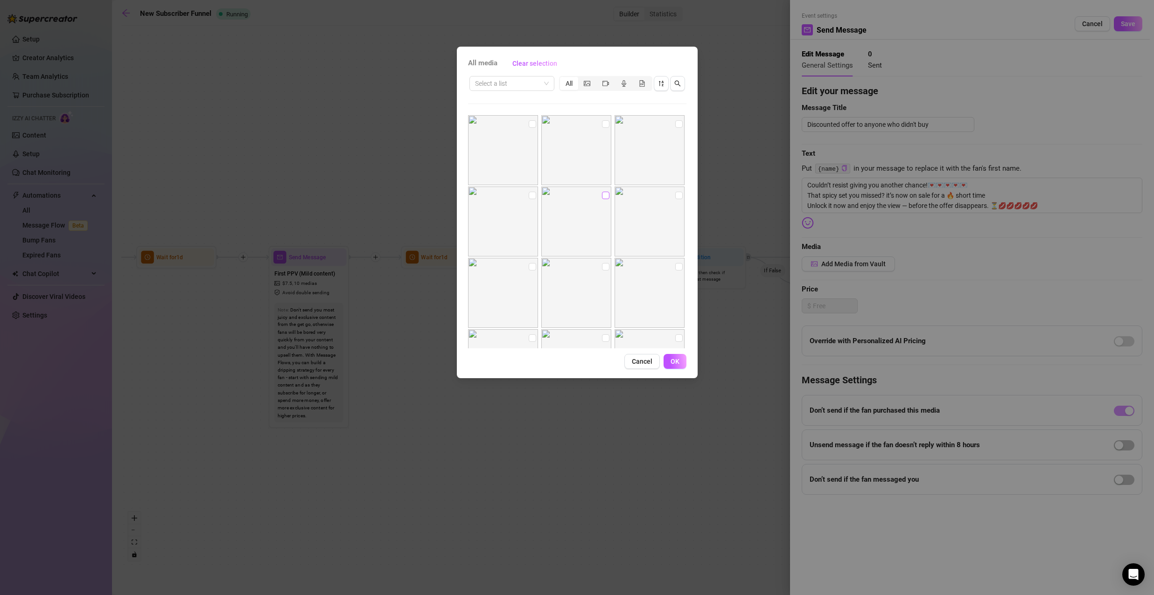
click at [602, 194] on input "checkbox" at bounding box center [605, 195] width 7 height 7
click at [530, 195] on input "checkbox" at bounding box center [532, 195] width 7 height 7
click at [529, 267] on input "checkbox" at bounding box center [532, 266] width 7 height 7
click at [602, 267] on input "checkbox" at bounding box center [605, 266] width 7 height 7
click at [675, 196] on input "checkbox" at bounding box center [678, 195] width 7 height 7
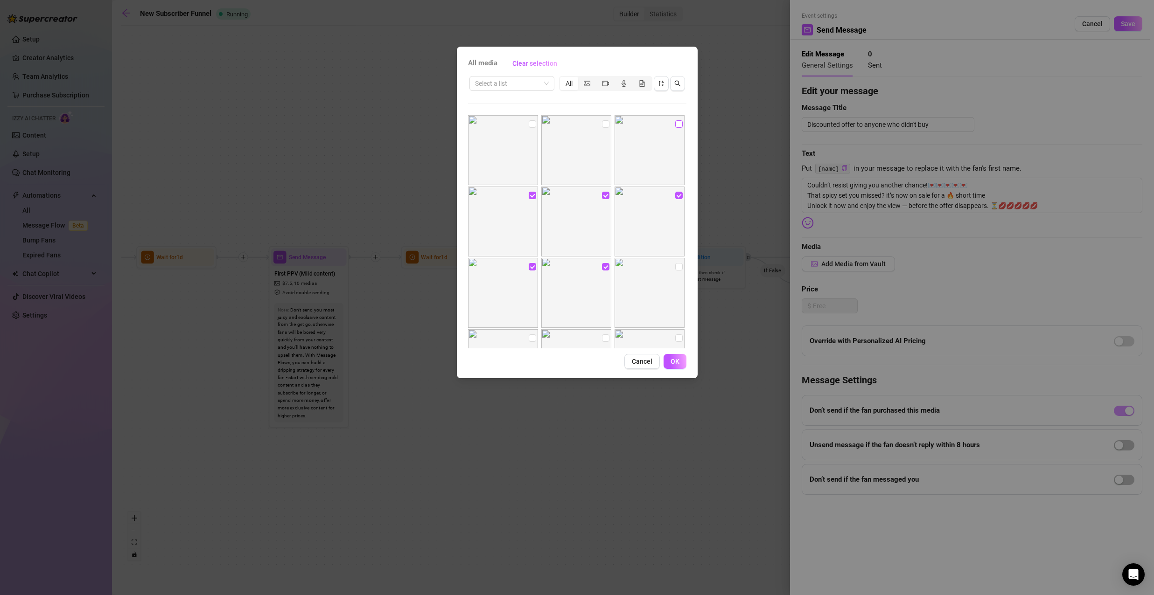
click at [675, 119] on label at bounding box center [678, 124] width 7 height 10
click at [675, 120] on input "checkbox" at bounding box center [678, 123] width 7 height 7
click at [675, 269] on input "checkbox" at bounding box center [678, 266] width 7 height 7
click at [529, 244] on input "checkbox" at bounding box center [532, 244] width 7 height 7
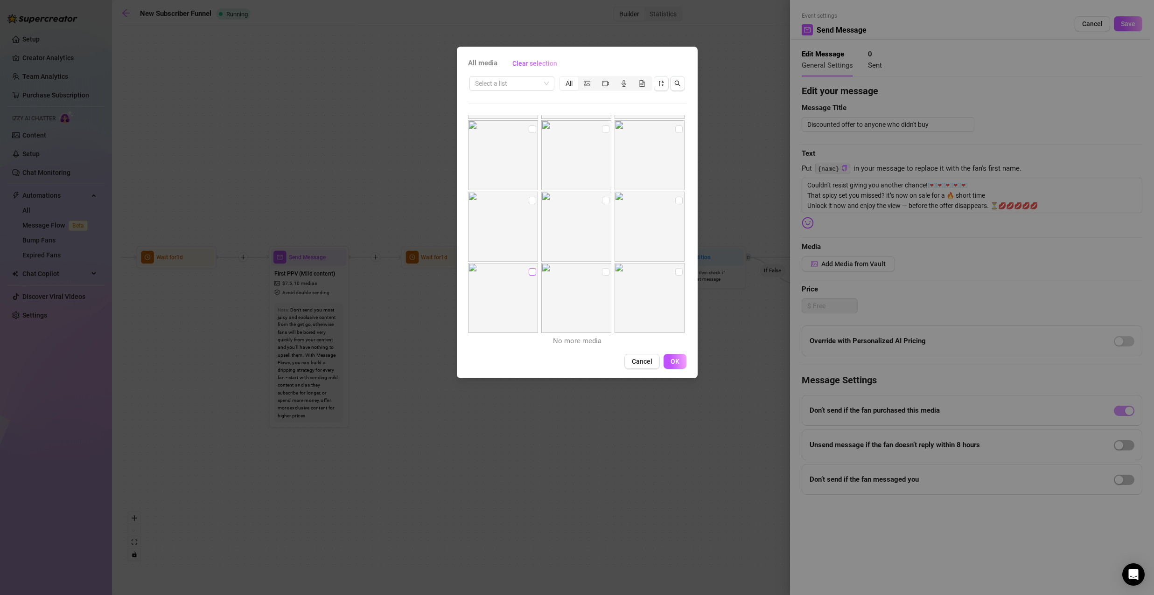
click at [529, 271] on input "checkbox" at bounding box center [532, 271] width 7 height 7
click at [602, 271] on input "checkbox" at bounding box center [605, 271] width 7 height 7
click at [673, 358] on span "OK" at bounding box center [674, 361] width 9 height 7
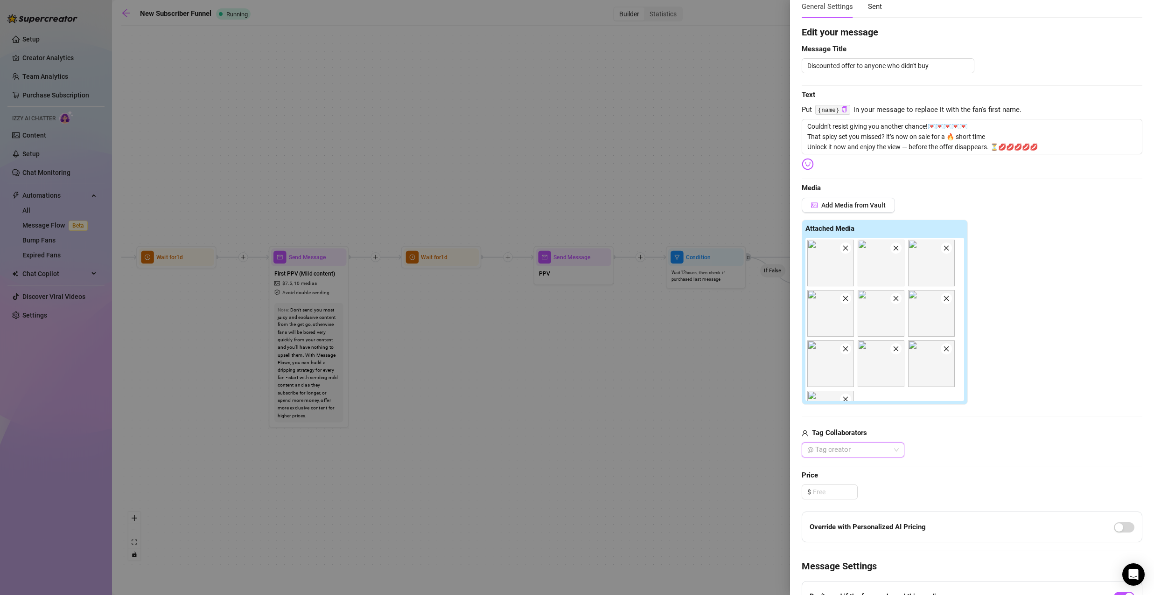
scroll to position [180, 0]
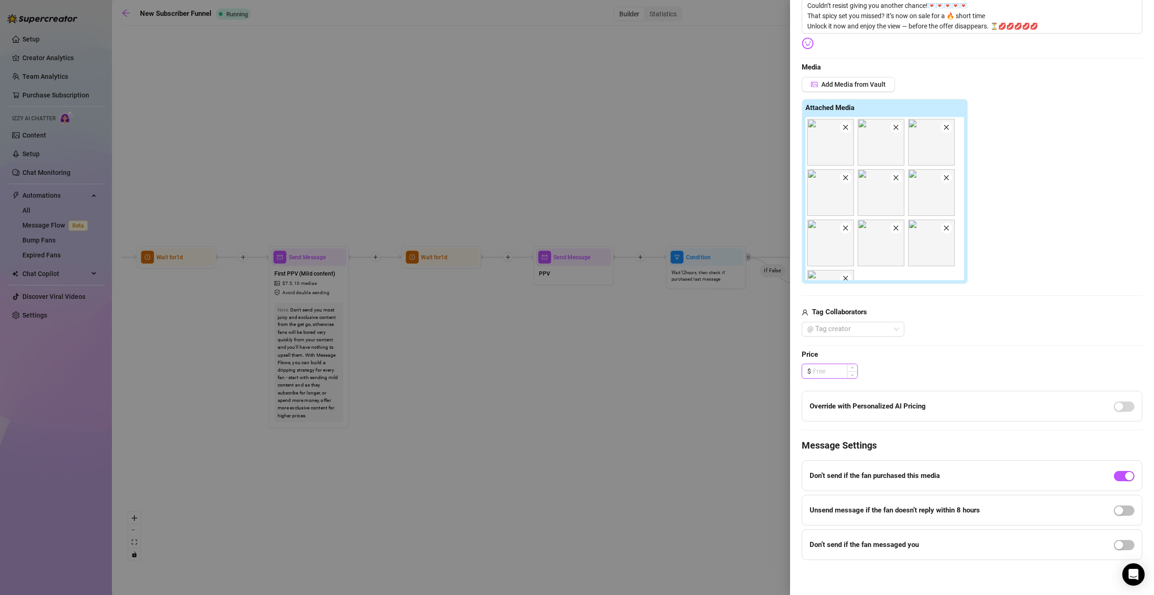
click at [841, 370] on input at bounding box center [835, 371] width 44 height 14
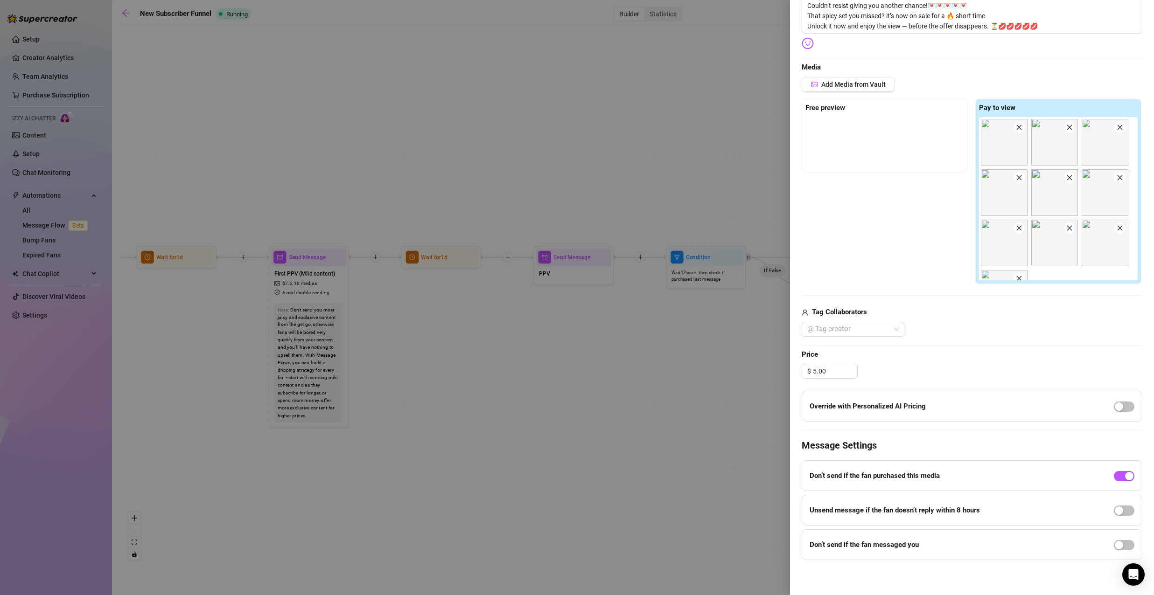
click at [965, 350] on span "Price" at bounding box center [972, 354] width 341 height 11
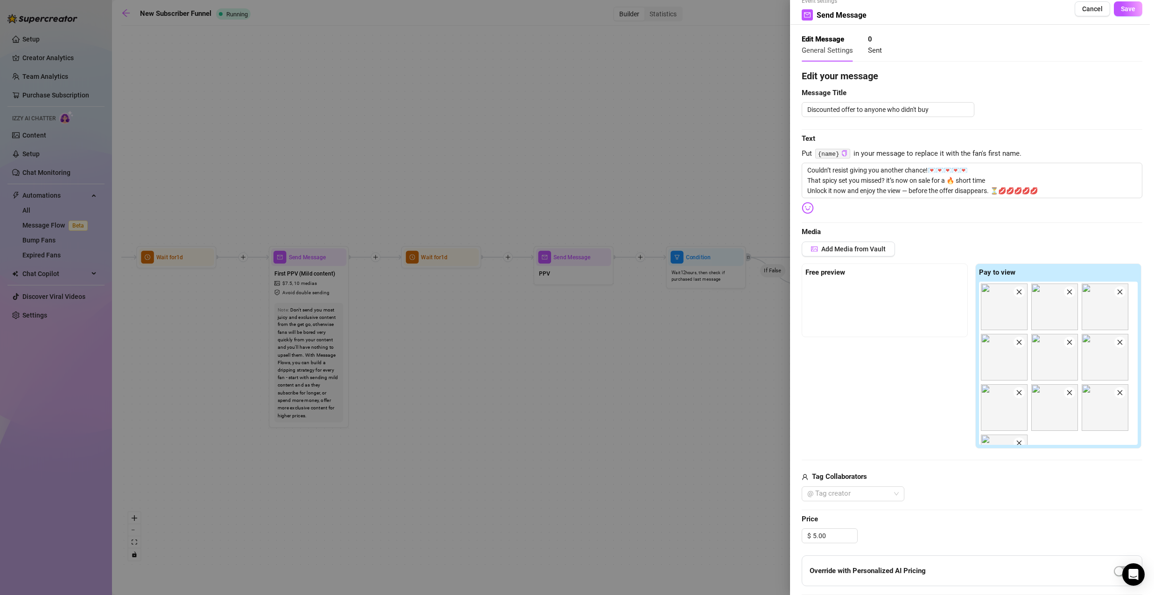
scroll to position [0, 0]
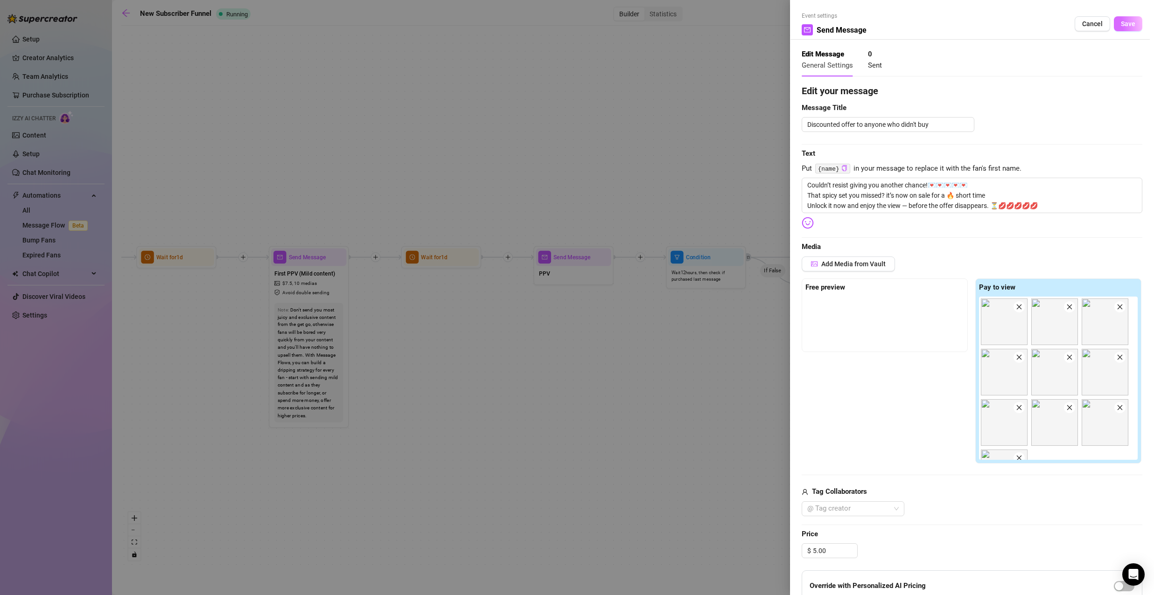
click at [1121, 24] on span "Save" at bounding box center [1128, 23] width 14 height 7
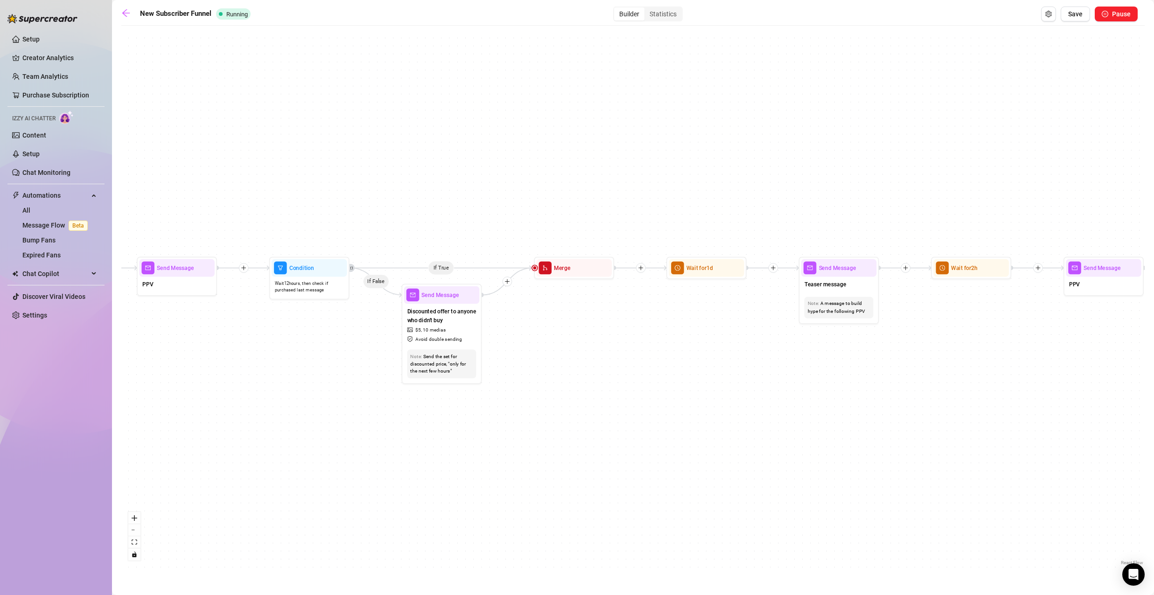
drag, startPoint x: 934, startPoint y: 342, endPoint x: 487, endPoint y: 355, distance: 446.7
click at [487, 355] on div "If True If True If True If False If False If False If True If False Merge Merge…" at bounding box center [632, 298] width 1023 height 537
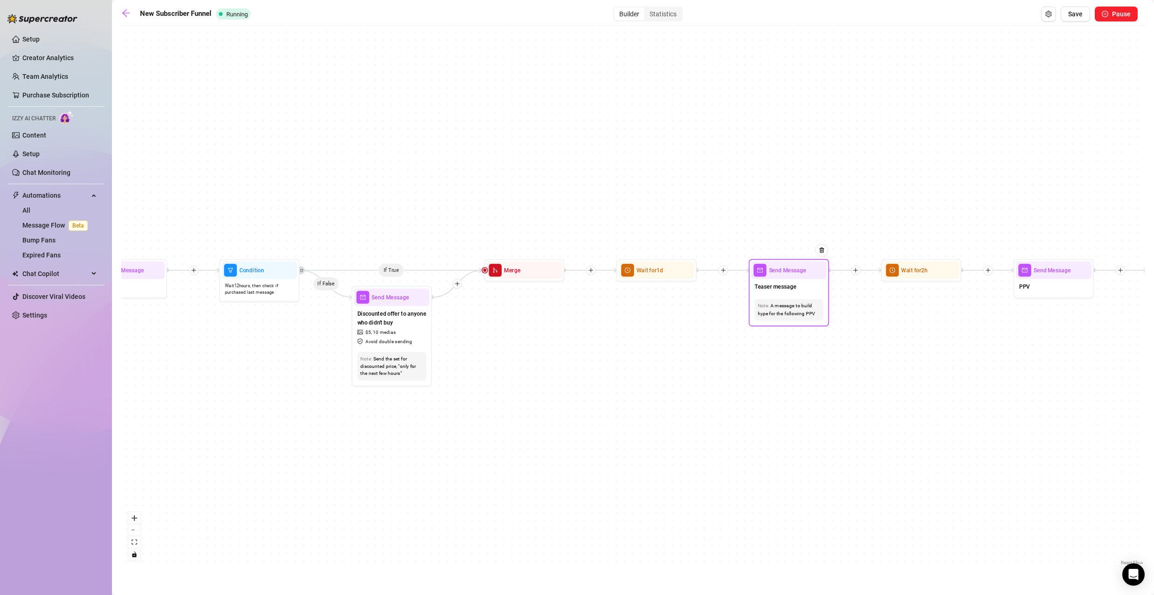
click at [790, 293] on div "Teaser message" at bounding box center [789, 287] width 76 height 17
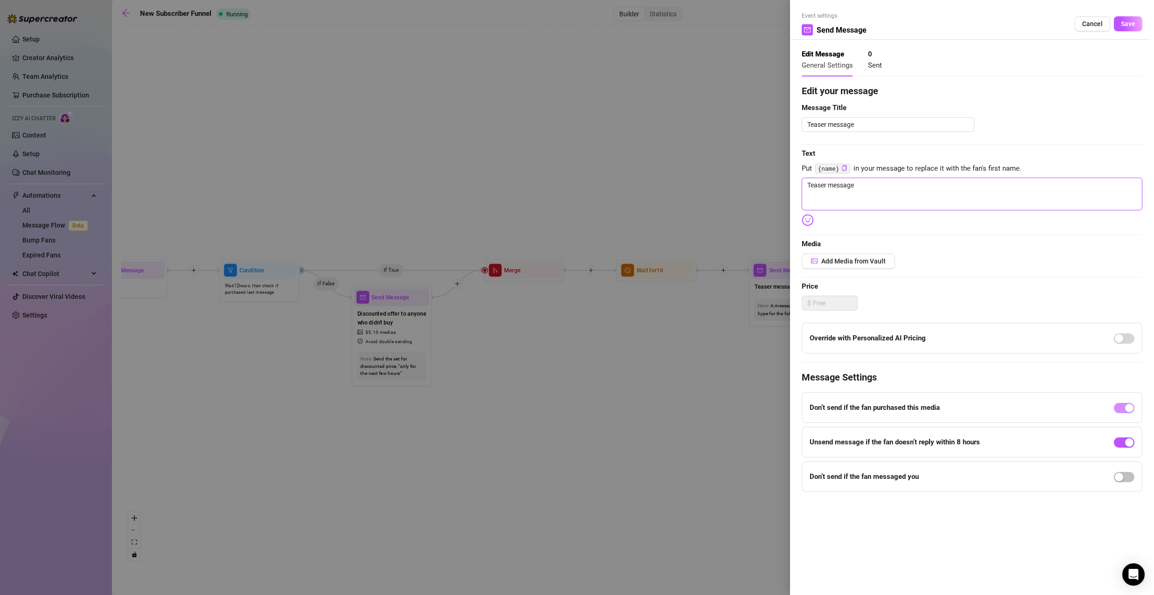
drag, startPoint x: 907, startPoint y: 188, endPoint x: 731, endPoint y: 191, distance: 176.4
click at [735, 191] on div "Event settings Send Message Cancel Save Edit Message General Settings 0 Sent Ed…" at bounding box center [577, 297] width 1154 height 595
paste textarea "Something you’ve been craving is almost here… 🔥"
click at [1133, 22] on span "Save" at bounding box center [1128, 23] width 14 height 7
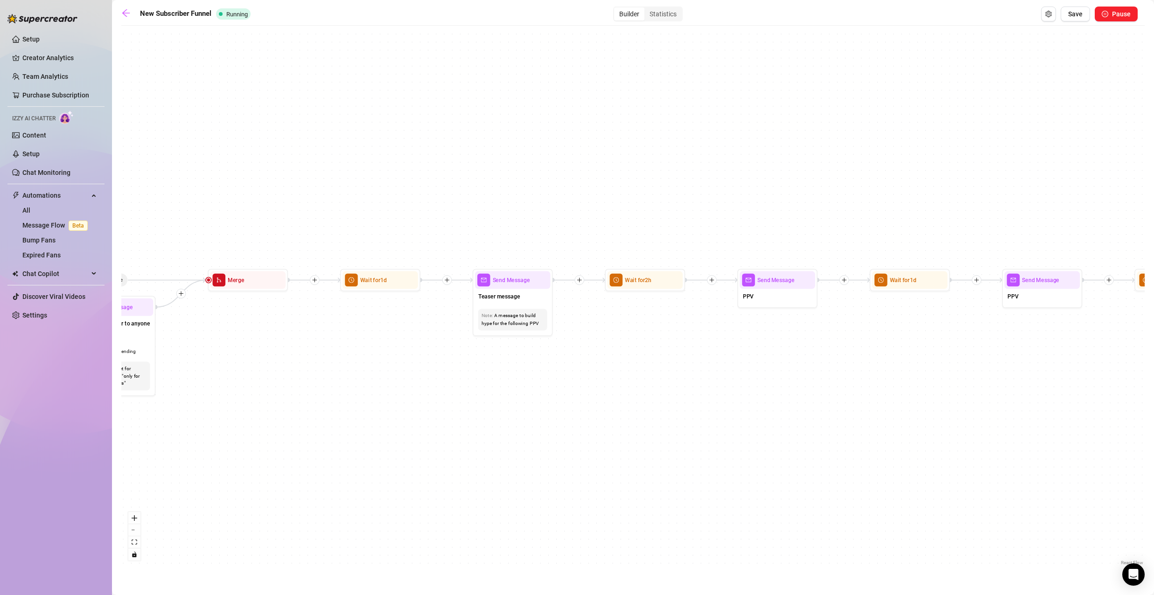
drag, startPoint x: 977, startPoint y: 304, endPoint x: 664, endPoint y: 320, distance: 313.9
click at [665, 320] on div "If True If True If True If False If False If False If True If False Merge Merge…" at bounding box center [632, 298] width 1023 height 537
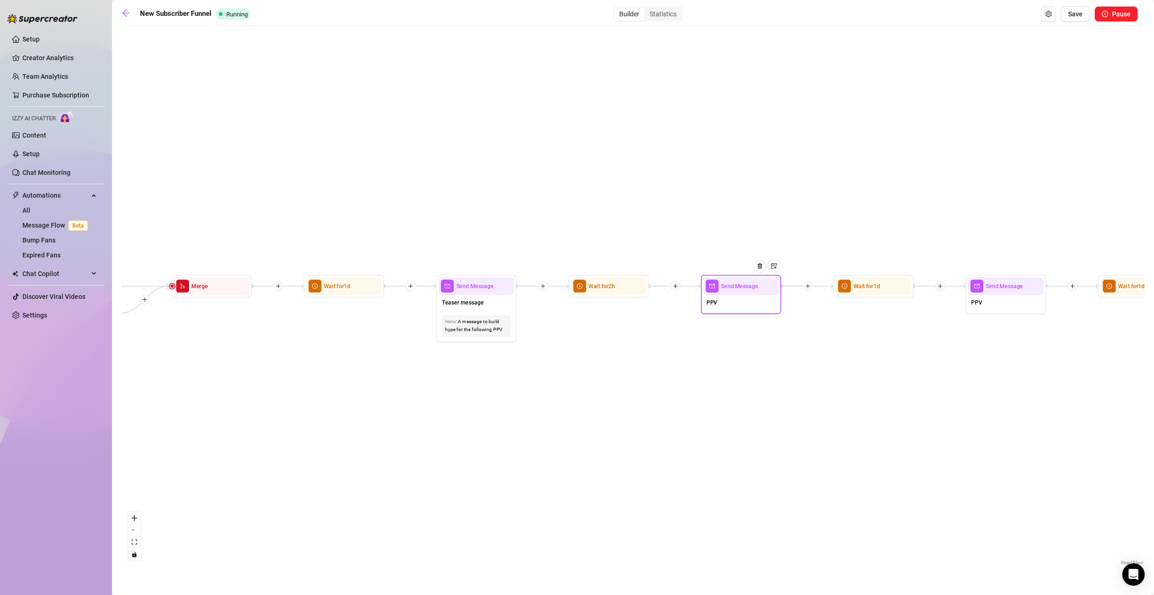
click at [745, 298] on div "PPV" at bounding box center [741, 303] width 76 height 17
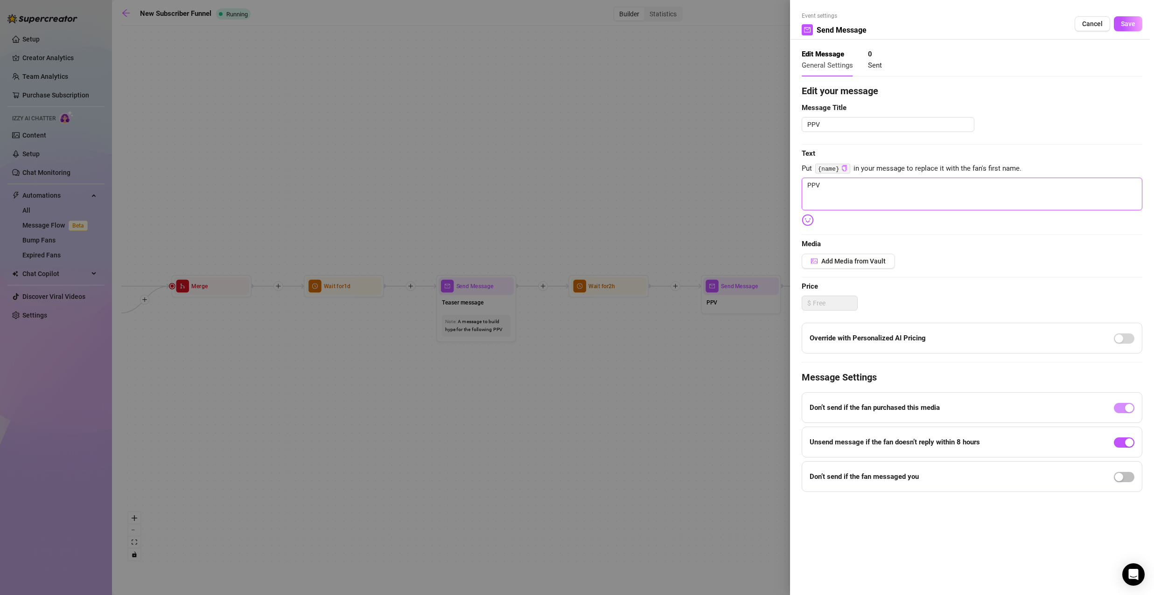
drag, startPoint x: 810, startPoint y: 181, endPoint x: 776, endPoint y: 183, distance: 33.6
click at [780, 183] on div "Event settings Send Message Cancel Save Edit Message General Settings 0 Sent Ed…" at bounding box center [577, 297] width 1154 height 595
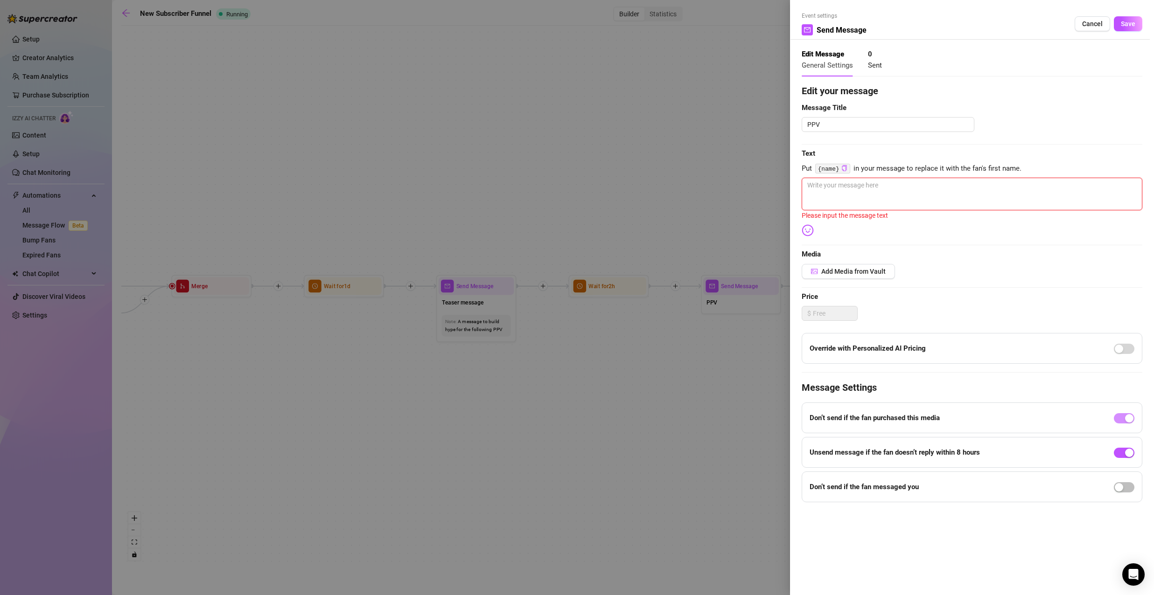
click at [852, 184] on textarea at bounding box center [972, 194] width 341 height 33
paste textarea "This one’s even hotter — pure art that’ll still make your heart race… 🎨🔥"
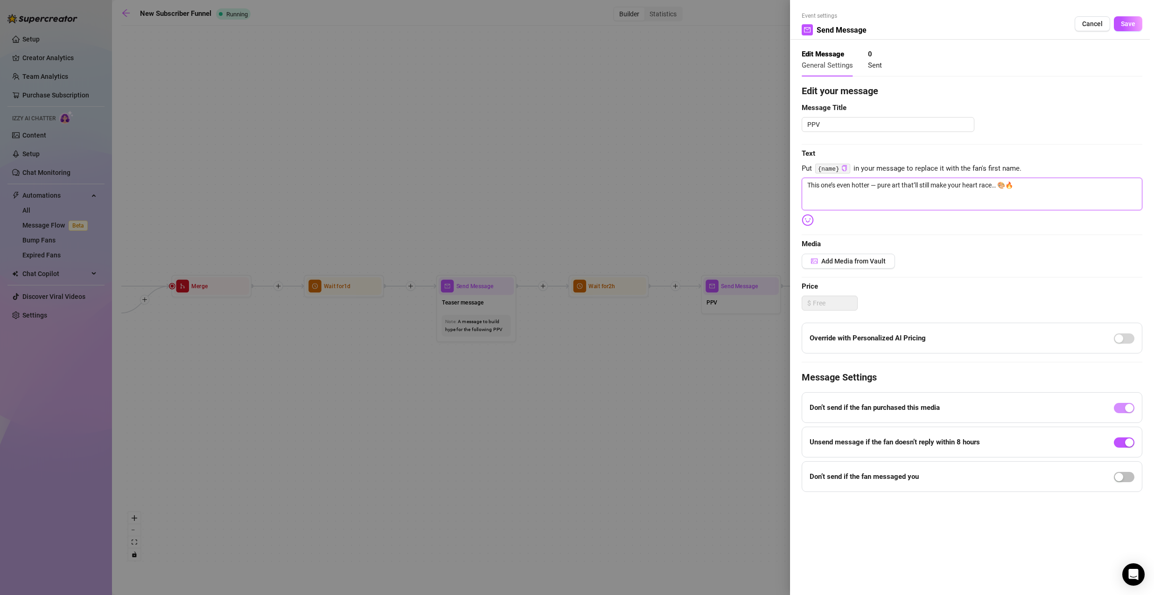
click at [853, 191] on textarea "This one’s even hotter — pure art that’ll still make your heart race… 🎨🔥" at bounding box center [972, 194] width 341 height 33
drag, startPoint x: 1022, startPoint y: 187, endPoint x: 1000, endPoint y: 189, distance: 21.5
click at [1000, 189] on textarea "This one’s even hotter — pure art that’ll still make your heart race… 🎨🔥 What d…" at bounding box center [972, 194] width 341 height 33
click at [810, 218] on img at bounding box center [808, 220] width 12 height 12
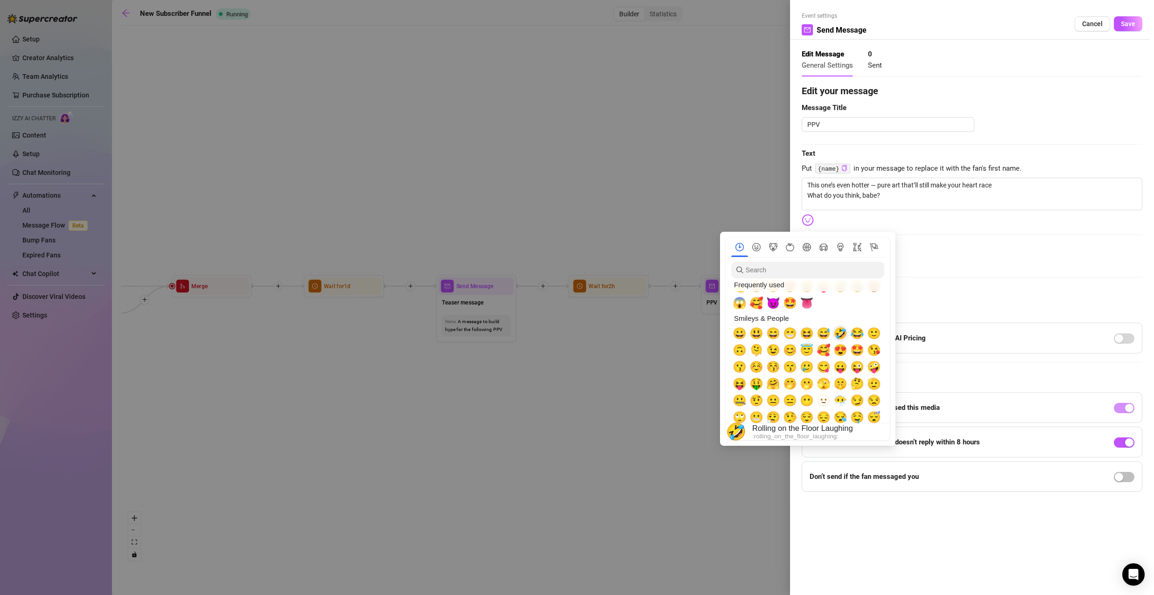
scroll to position [47, 0]
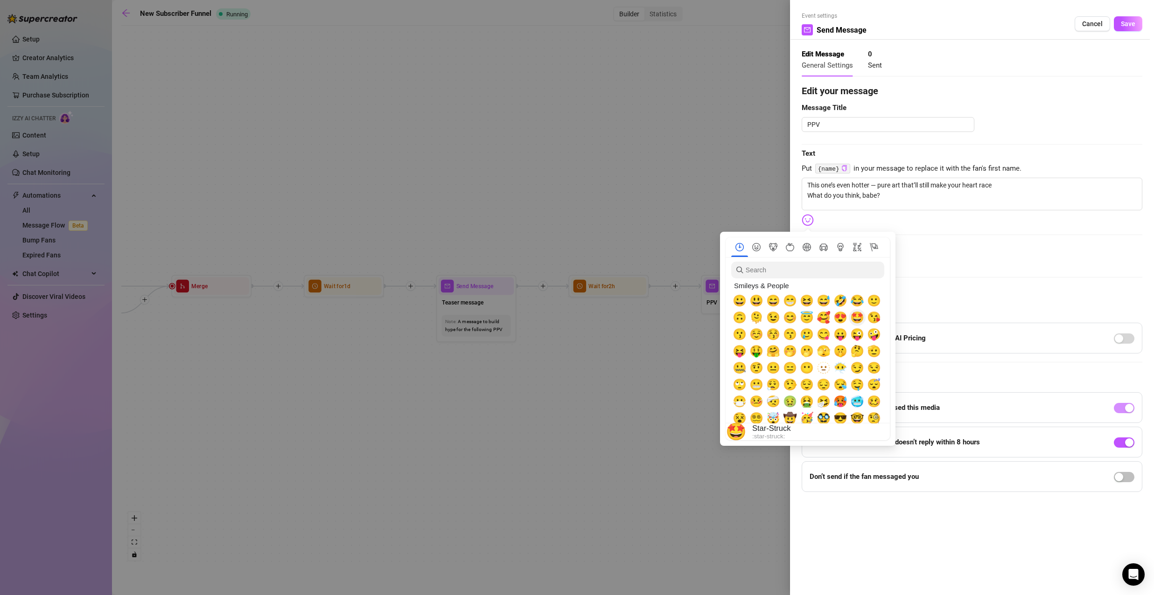
click at [854, 318] on span "🤩" at bounding box center [857, 317] width 14 height 13
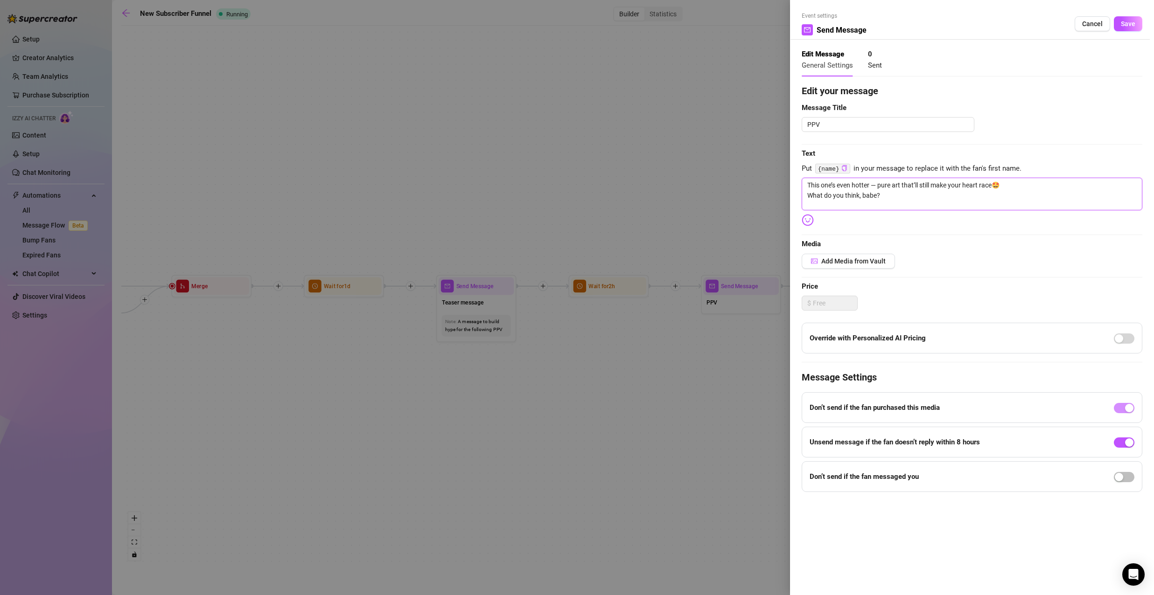
click at [950, 194] on textarea "This one’s even hotter — pure art that’ll still make your heart race🤩 What do y…" at bounding box center [972, 194] width 341 height 33
click at [812, 220] on img at bounding box center [808, 220] width 12 height 12
click at [810, 225] on img at bounding box center [808, 220] width 12 height 12
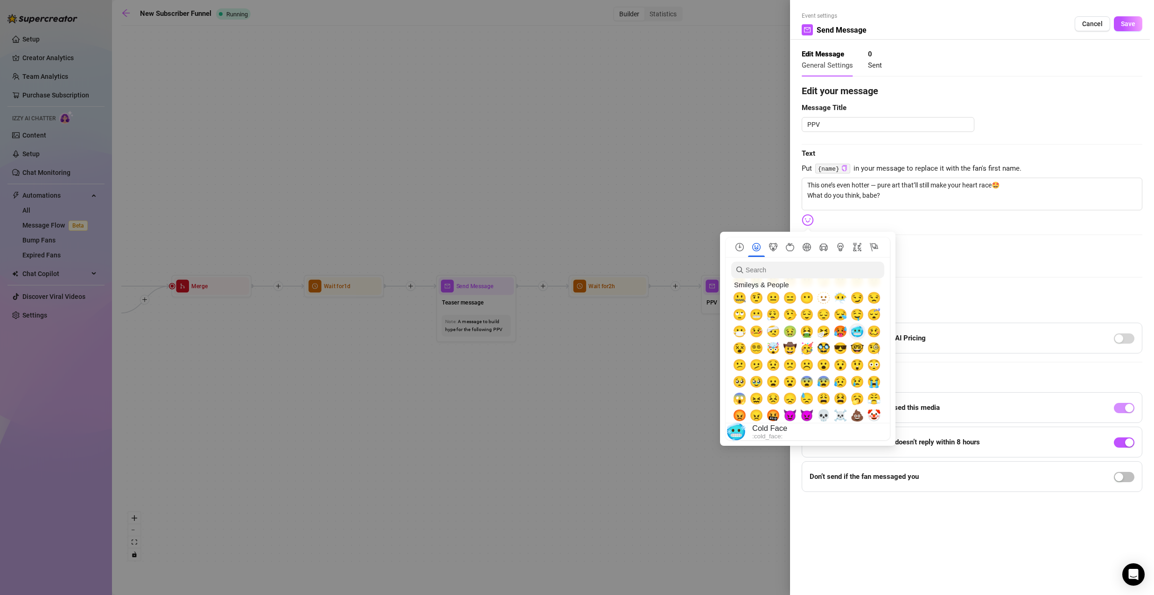
scroll to position [187, 0]
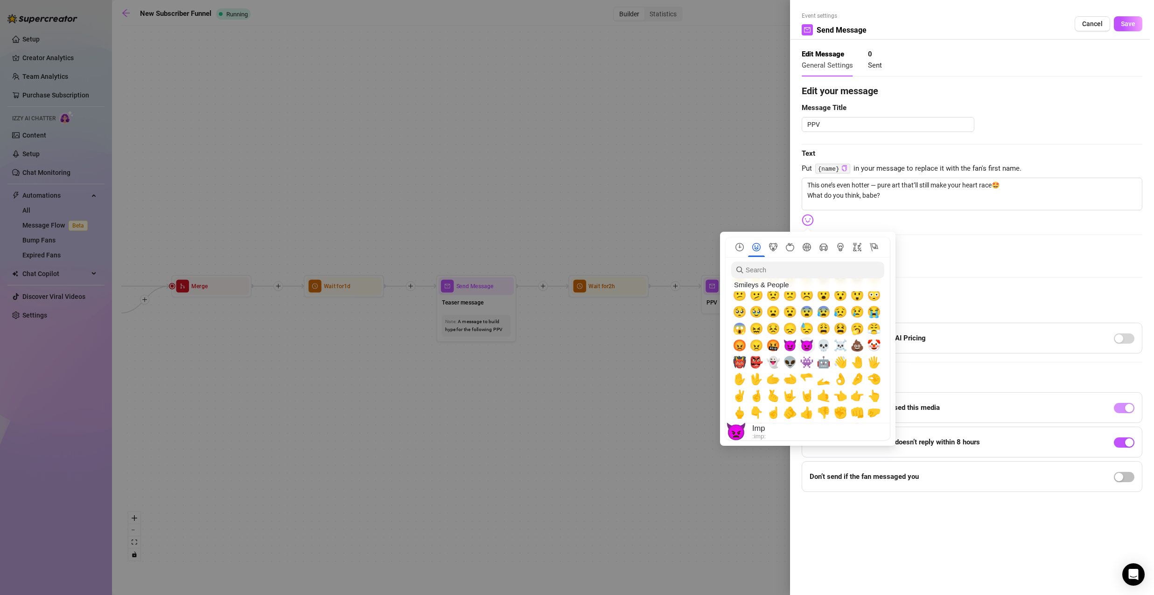
click at [791, 348] on span "😈" at bounding box center [790, 345] width 14 height 13
click at [955, 240] on span "Media" at bounding box center [972, 244] width 341 height 11
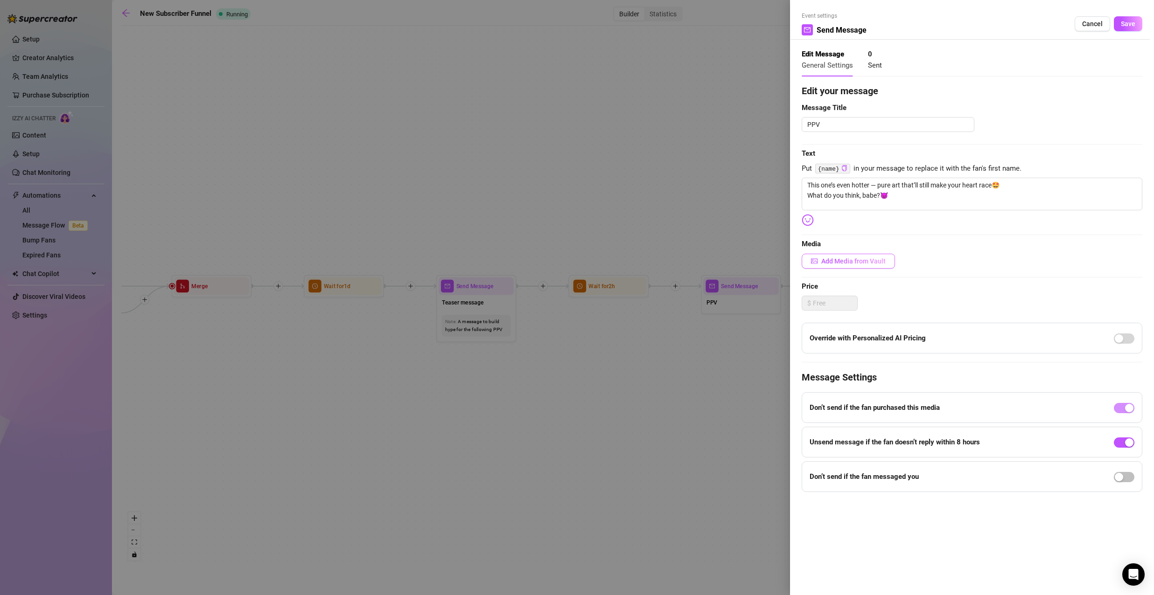
click at [850, 261] on span "Add Media from Vault" at bounding box center [853, 261] width 64 height 7
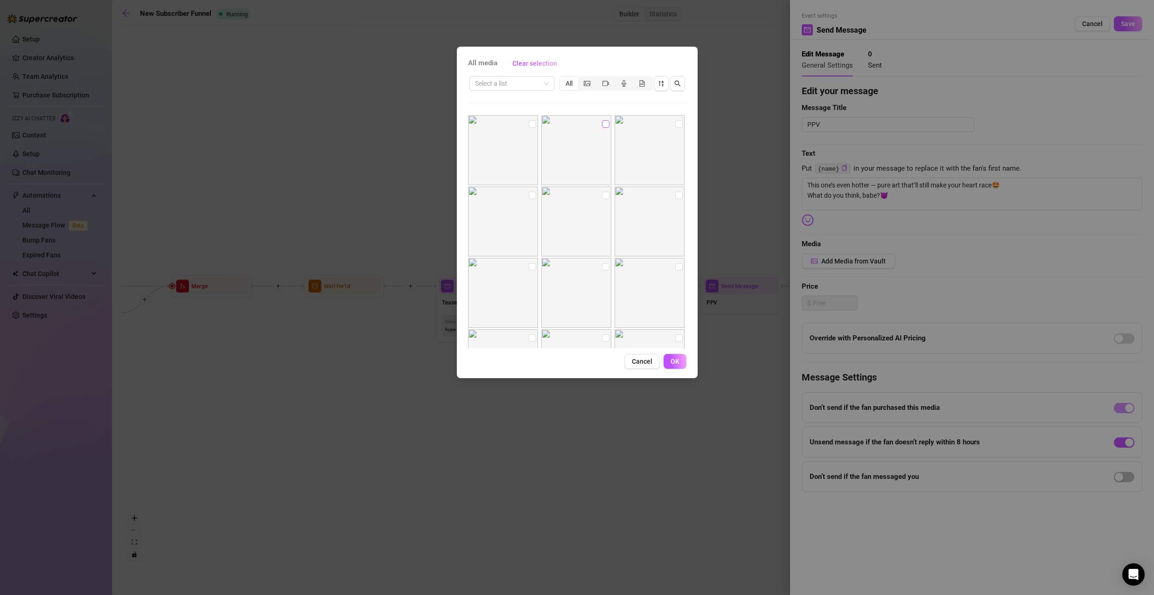
click at [603, 120] on input "checkbox" at bounding box center [605, 123] width 7 height 7
click at [529, 124] on input "checkbox" at bounding box center [532, 123] width 7 height 7
click at [602, 150] on input "checkbox" at bounding box center [605, 151] width 7 height 7
click at [675, 149] on input "checkbox" at bounding box center [678, 151] width 7 height 7
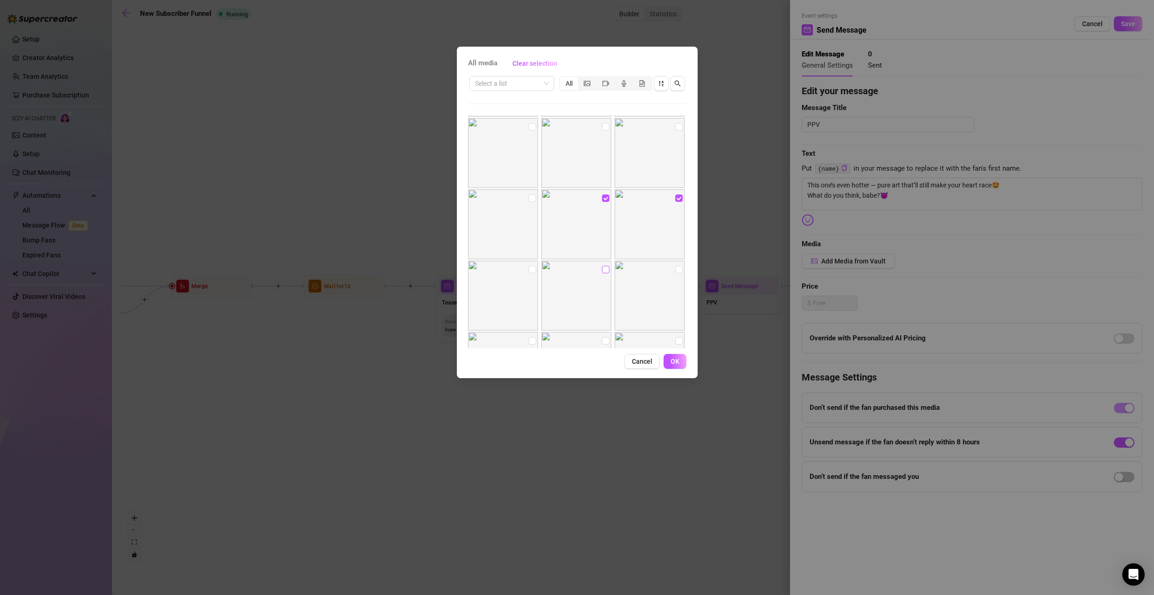
click at [602, 269] on input "checkbox" at bounding box center [605, 269] width 7 height 7
click at [675, 270] on input "checkbox" at bounding box center [678, 269] width 7 height 7
click at [529, 202] on input "checkbox" at bounding box center [532, 200] width 7 height 7
click at [676, 359] on span "OK" at bounding box center [674, 361] width 9 height 7
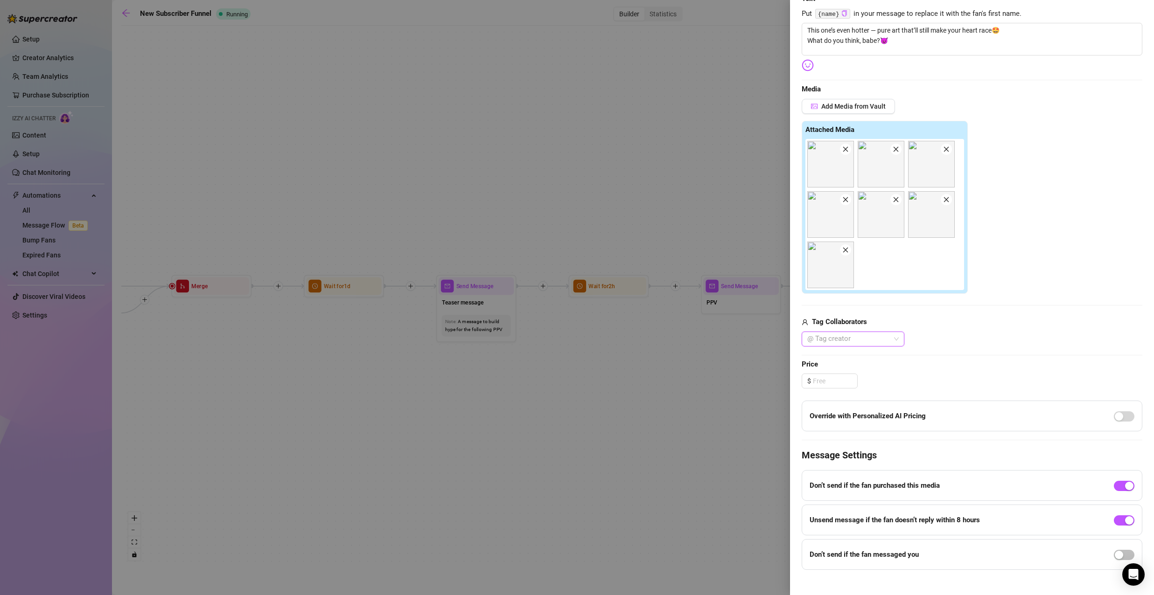
scroll to position [165, 0]
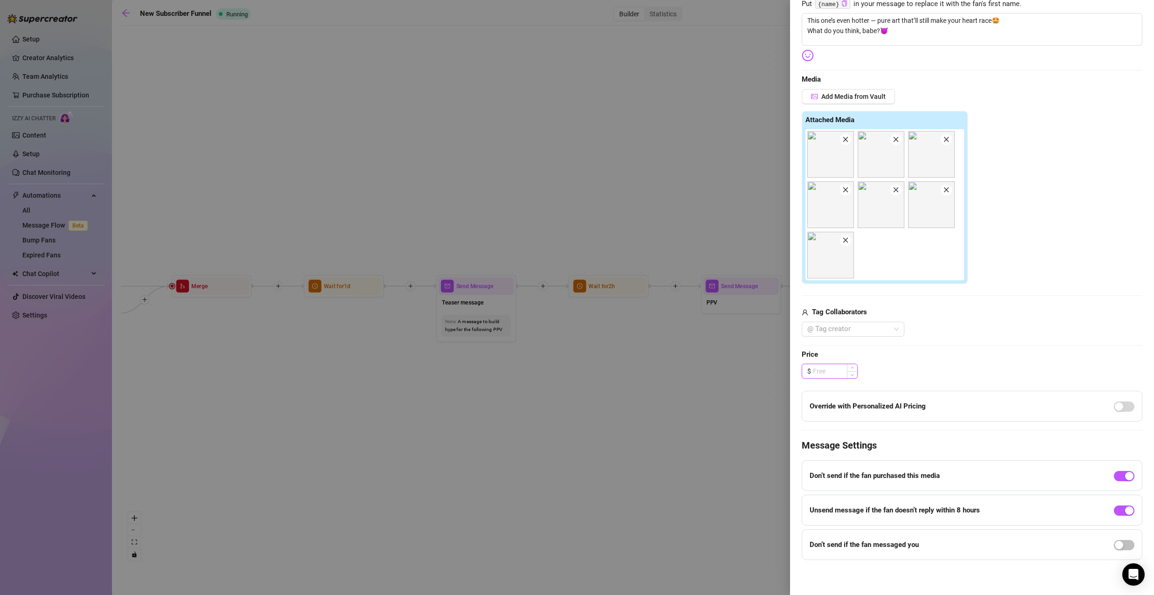
click at [842, 371] on input at bounding box center [835, 371] width 44 height 14
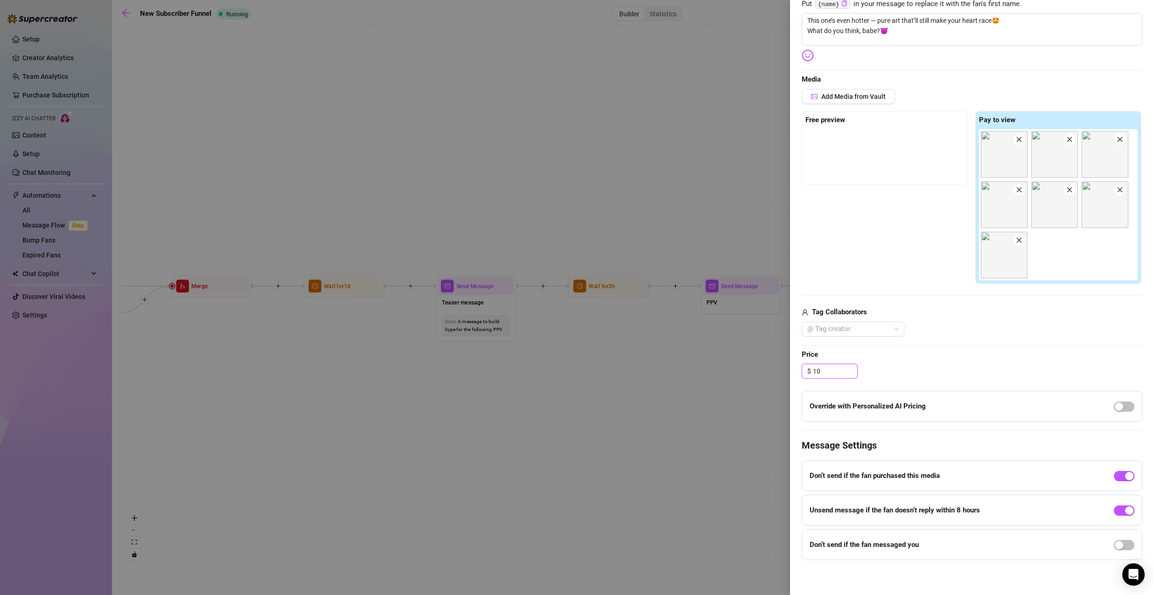
scroll to position [0, 0]
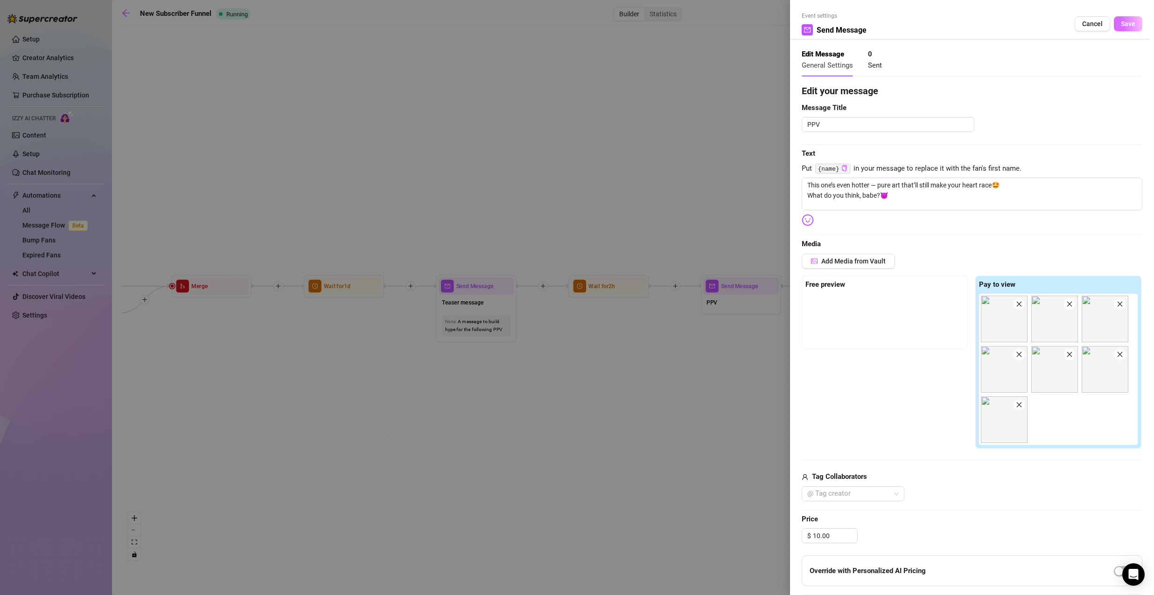
click at [1121, 26] on span "Save" at bounding box center [1128, 23] width 14 height 7
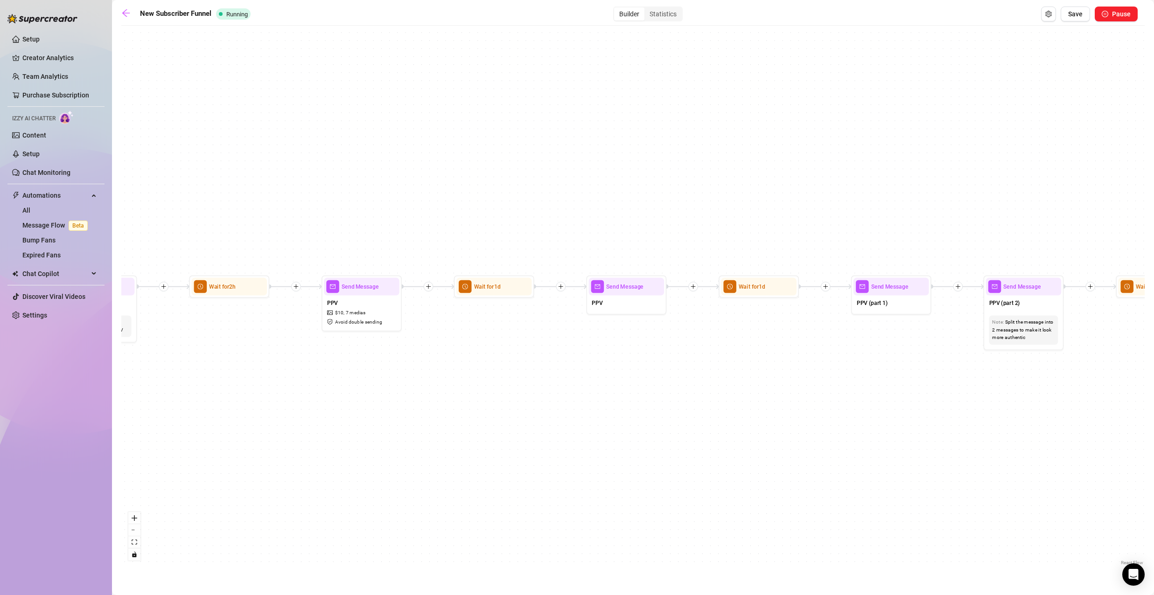
drag, startPoint x: 922, startPoint y: 340, endPoint x: 532, endPoint y: 335, distance: 389.6
click at [533, 336] on div "If True If True If True If False If False If False If True If False Merge Merge…" at bounding box center [632, 298] width 1023 height 537
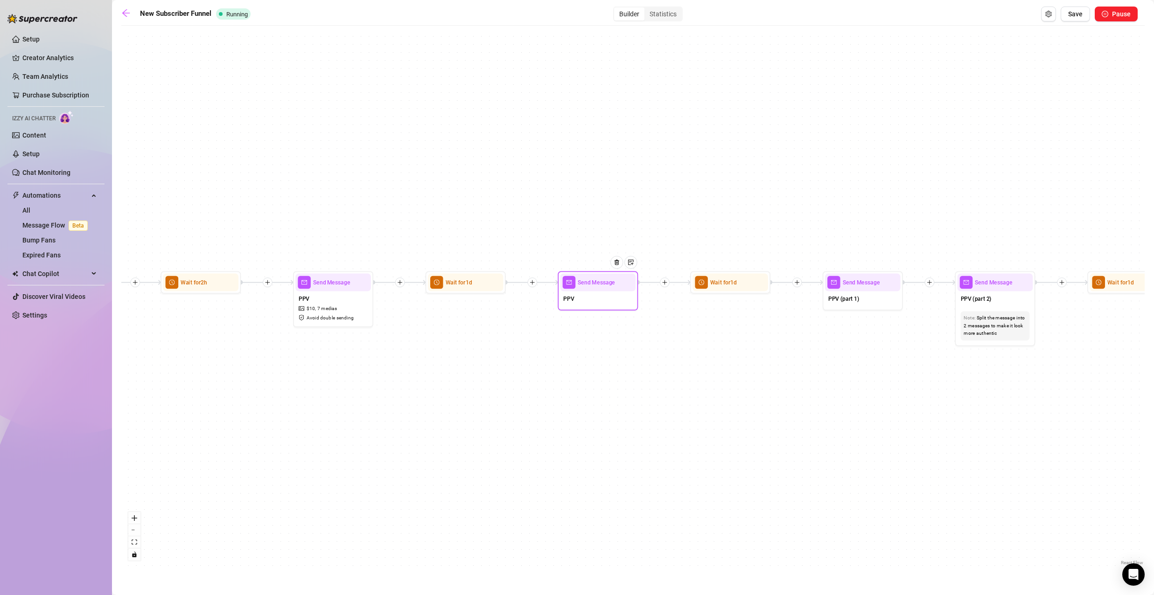
click at [604, 295] on div "PPV" at bounding box center [598, 299] width 76 height 17
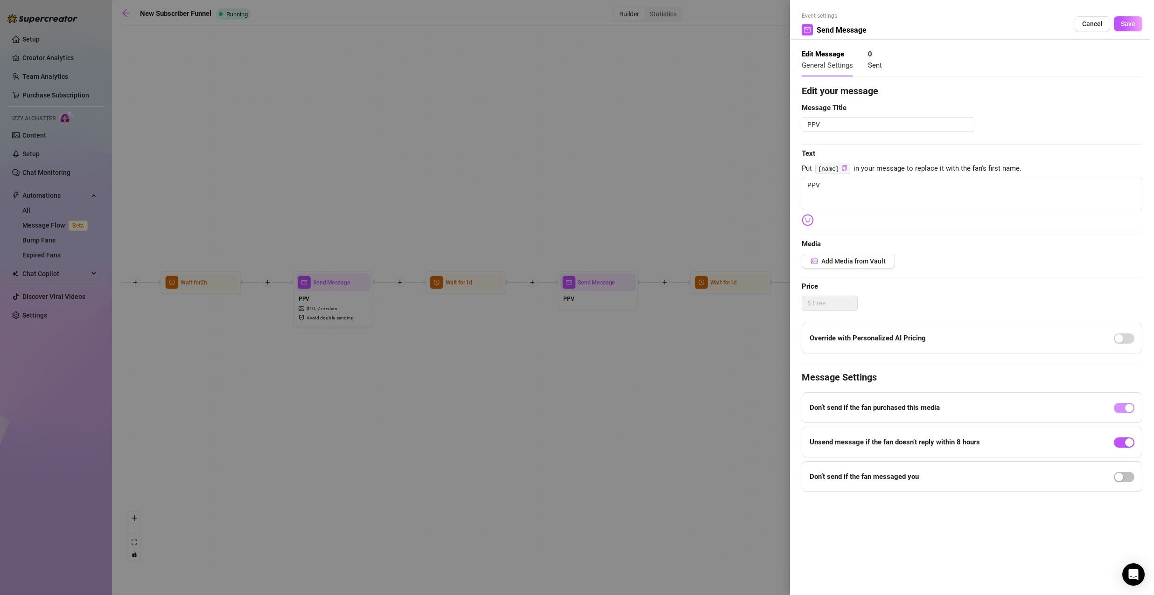
click at [684, 192] on div at bounding box center [577, 297] width 1154 height 595
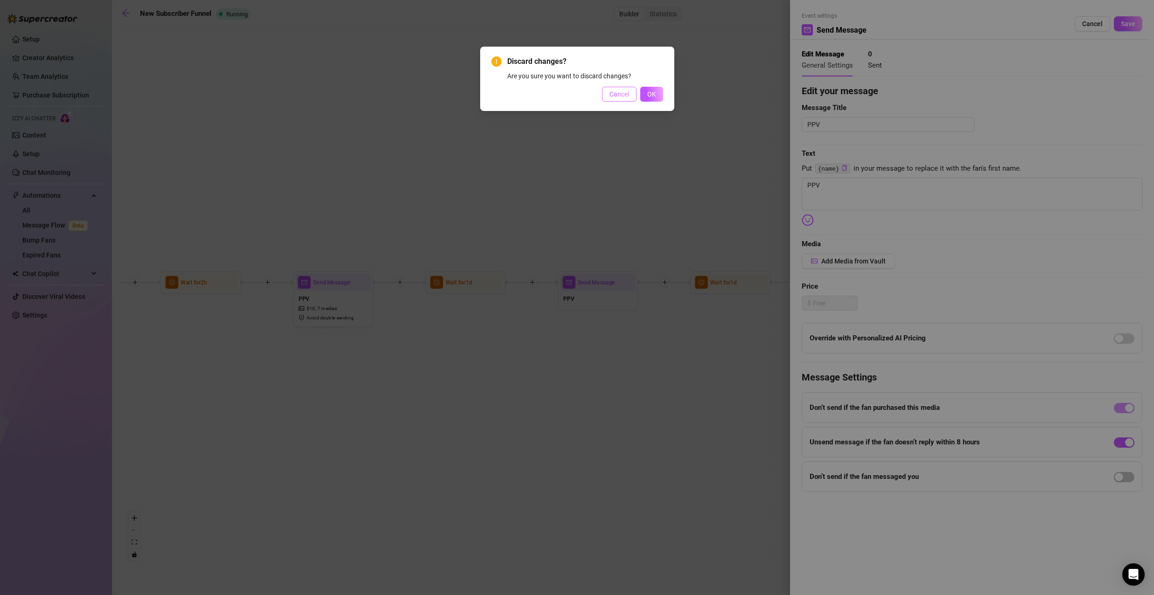
click at [625, 97] on span "Cancel" at bounding box center [619, 94] width 20 height 7
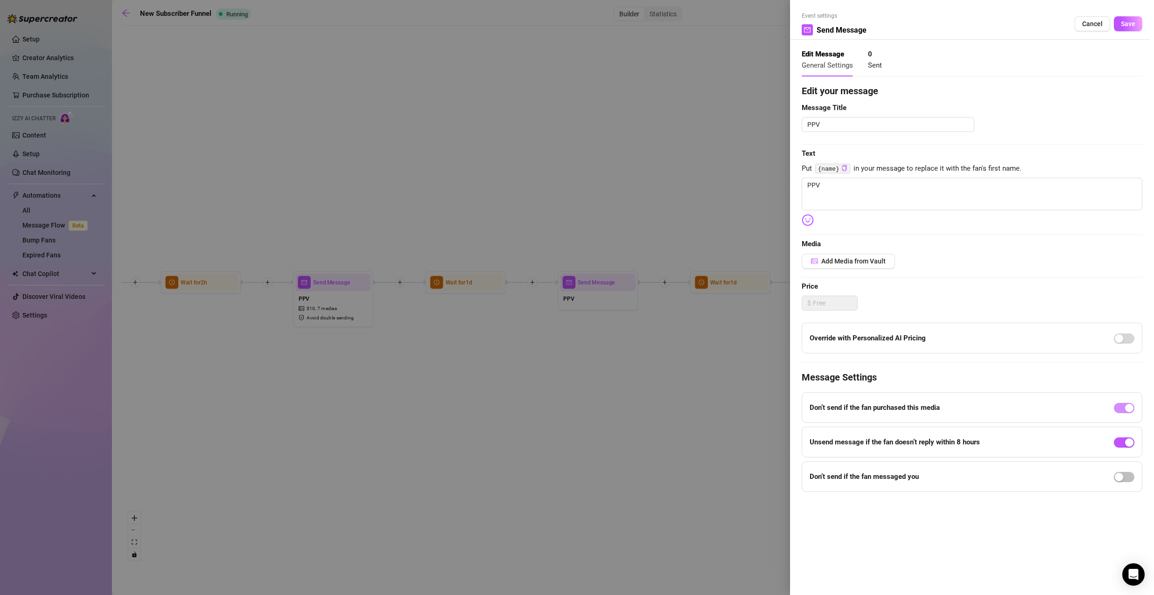
click at [728, 258] on div at bounding box center [577, 297] width 1154 height 595
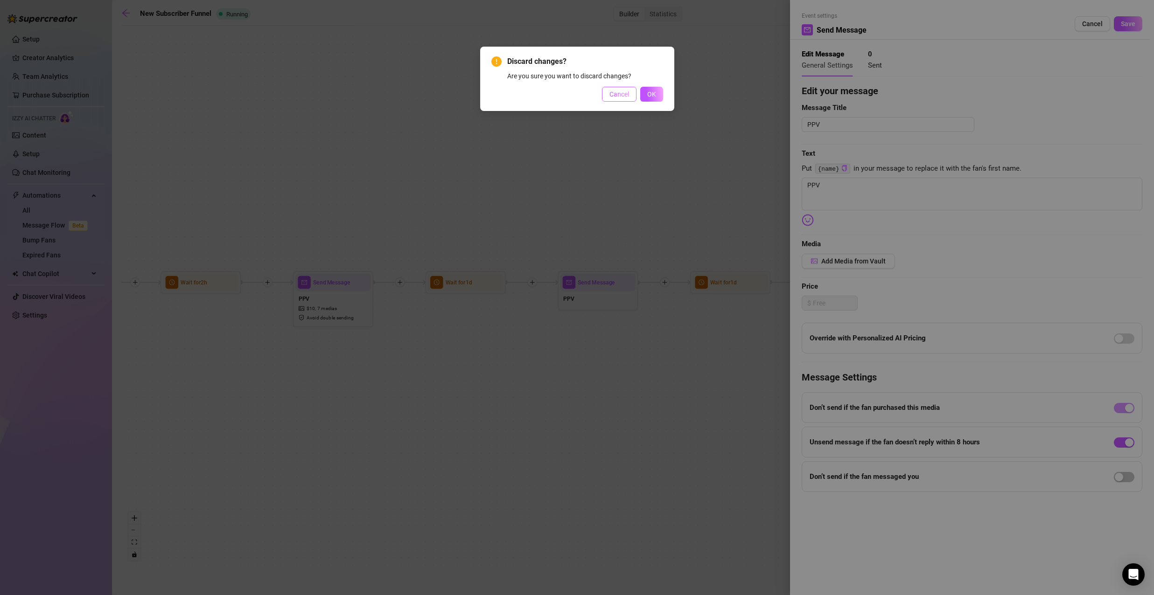
click at [621, 93] on span "Cancel" at bounding box center [619, 94] width 20 height 7
click at [653, 91] on span "OK" at bounding box center [651, 94] width 9 height 7
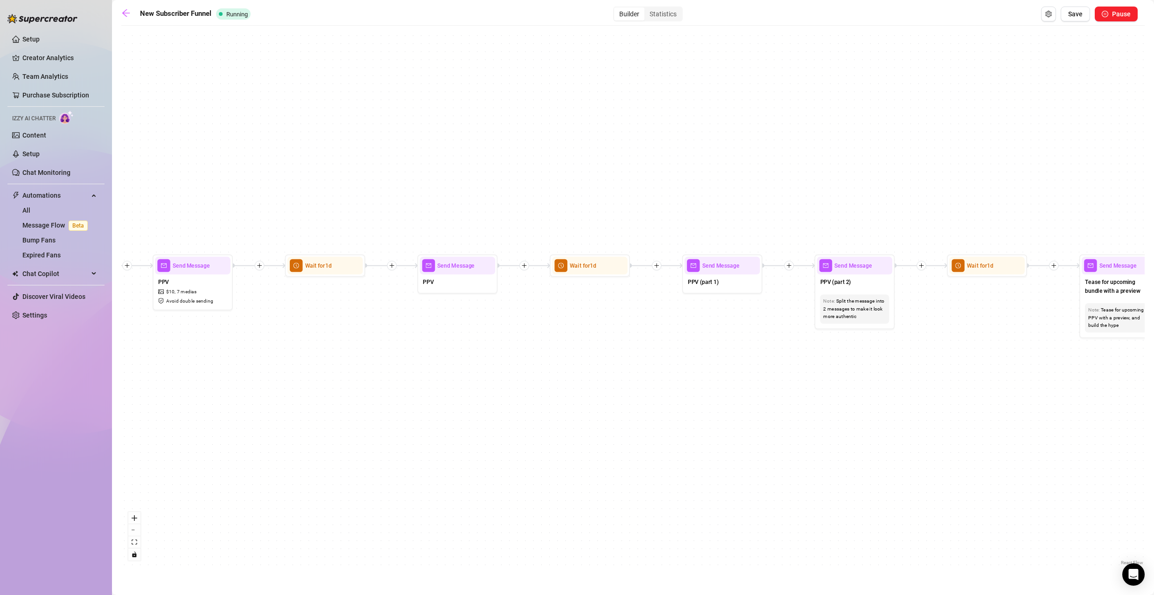
drag, startPoint x: 814, startPoint y: 338, endPoint x: 706, endPoint y: 321, distance: 109.0
click at [706, 321] on div "If True If True If True If False If False If False If True If False Merge Merge…" at bounding box center [632, 298] width 1023 height 537
click at [719, 285] on div "PPV (part 1)" at bounding box center [722, 282] width 76 height 17
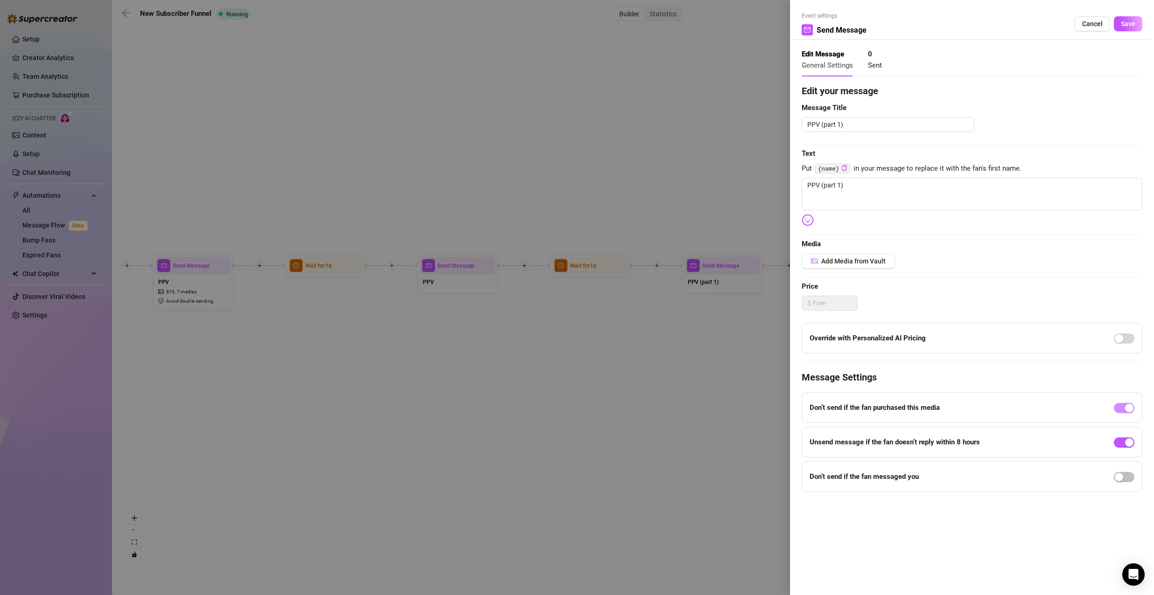
click at [732, 308] on div at bounding box center [577, 297] width 1154 height 595
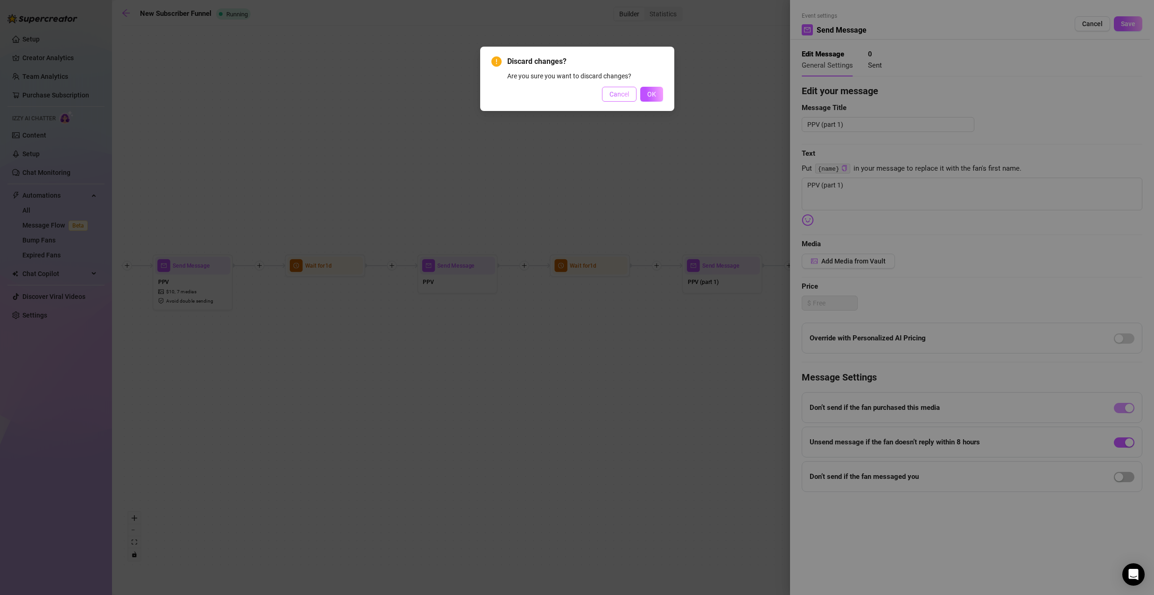
click at [626, 97] on span "Cancel" at bounding box center [619, 94] width 20 height 7
click at [656, 94] on button "OK" at bounding box center [651, 94] width 23 height 15
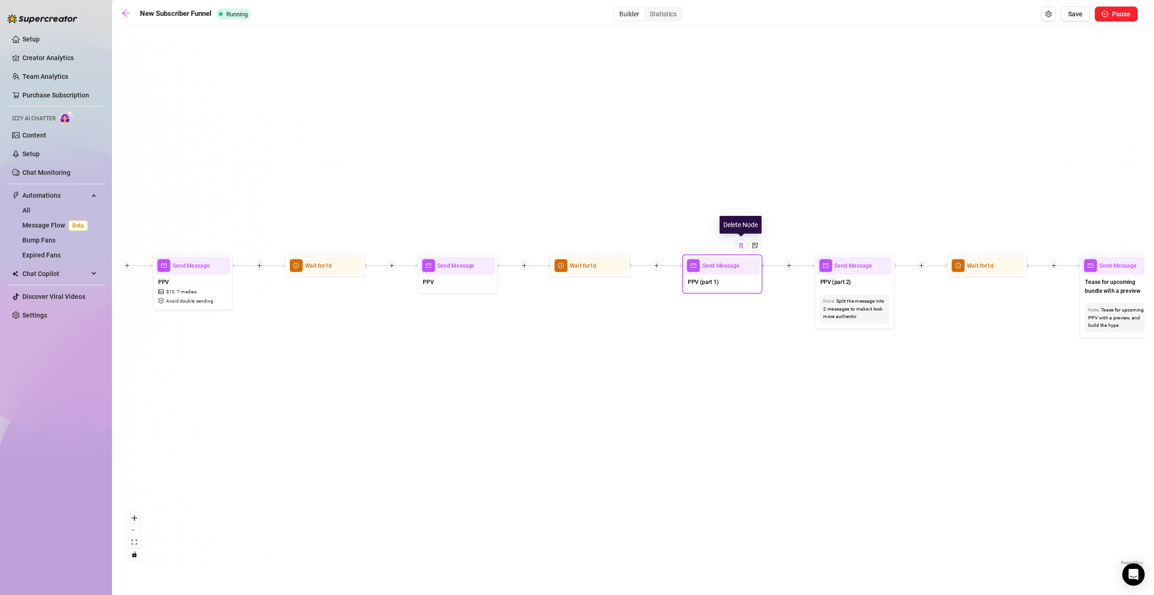
click at [746, 246] on div at bounding box center [740, 245] width 13 height 13
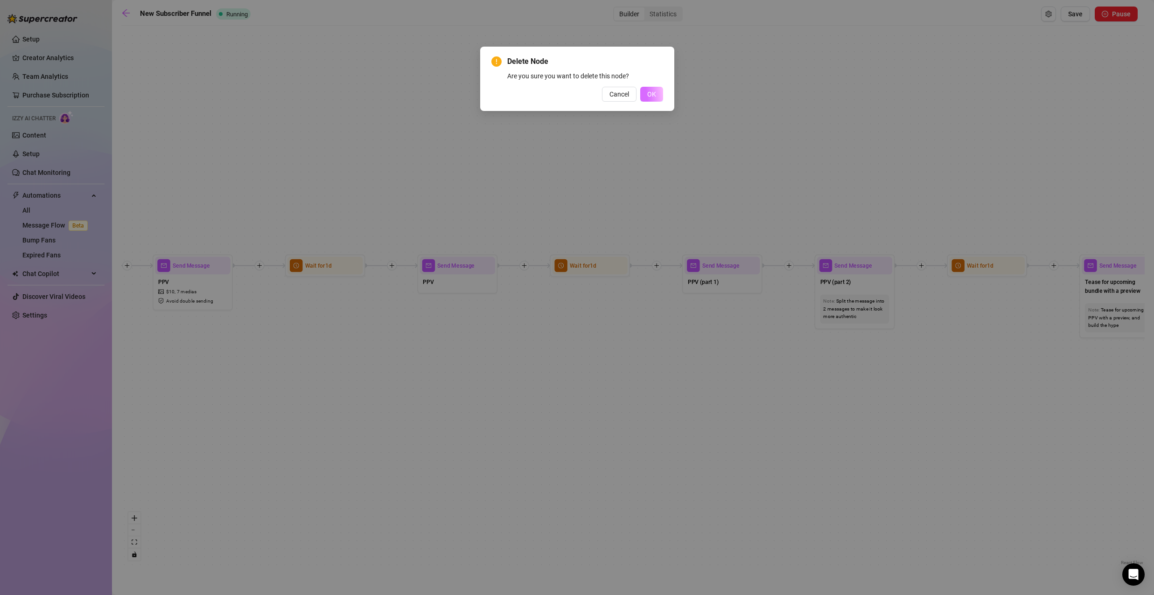
click at [651, 97] on span "OK" at bounding box center [651, 94] width 9 height 7
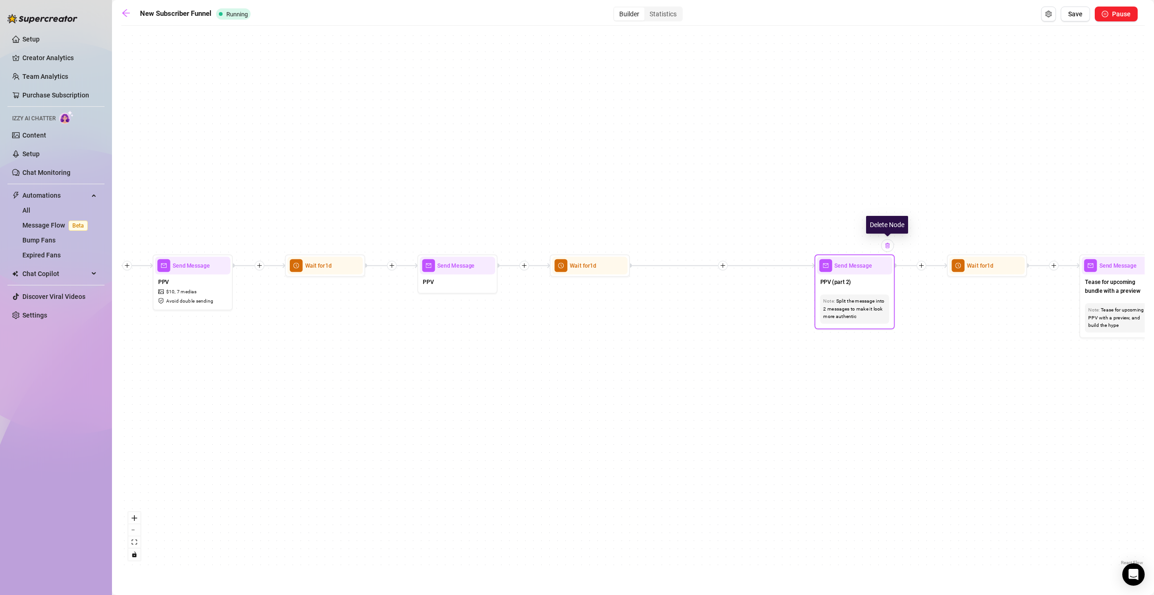
click at [886, 246] on img at bounding box center [887, 246] width 7 height 7
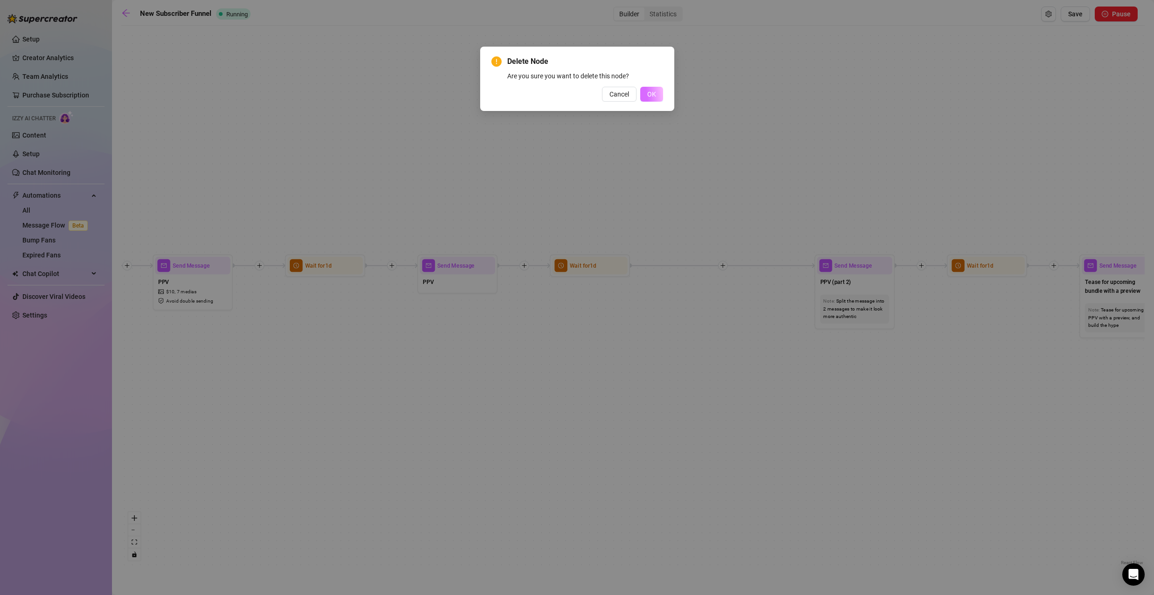
click at [652, 95] on span "OK" at bounding box center [651, 94] width 9 height 7
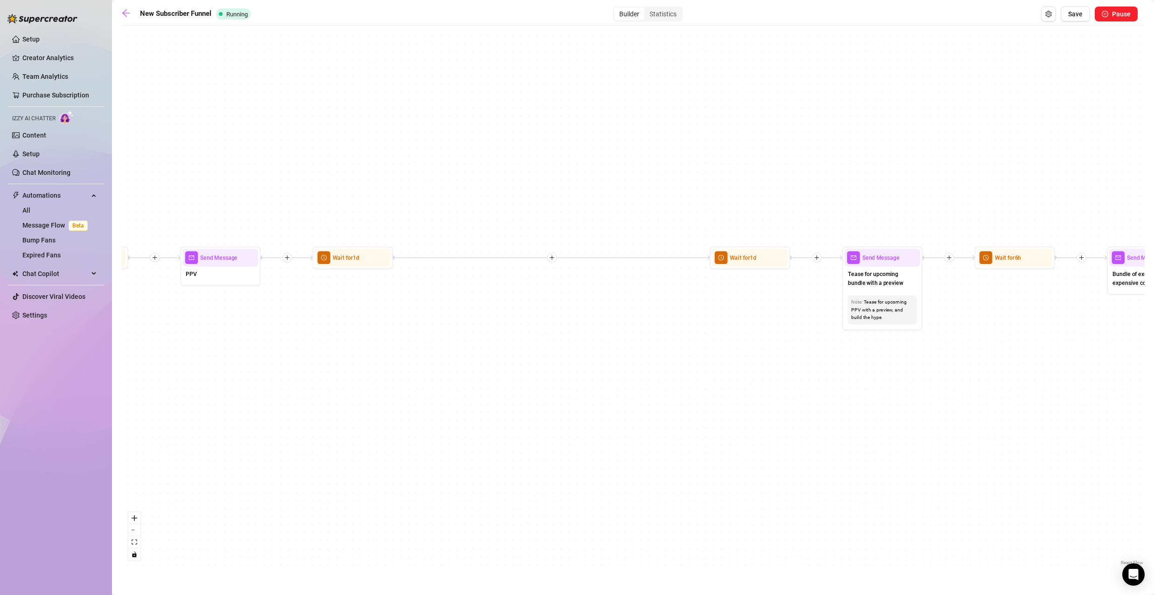
drag, startPoint x: 925, startPoint y: 307, endPoint x: 640, endPoint y: 294, distance: 285.3
click at [640, 294] on div "If True If True If True If False If False If False If True If False Merge Merge…" at bounding box center [632, 298] width 1023 height 537
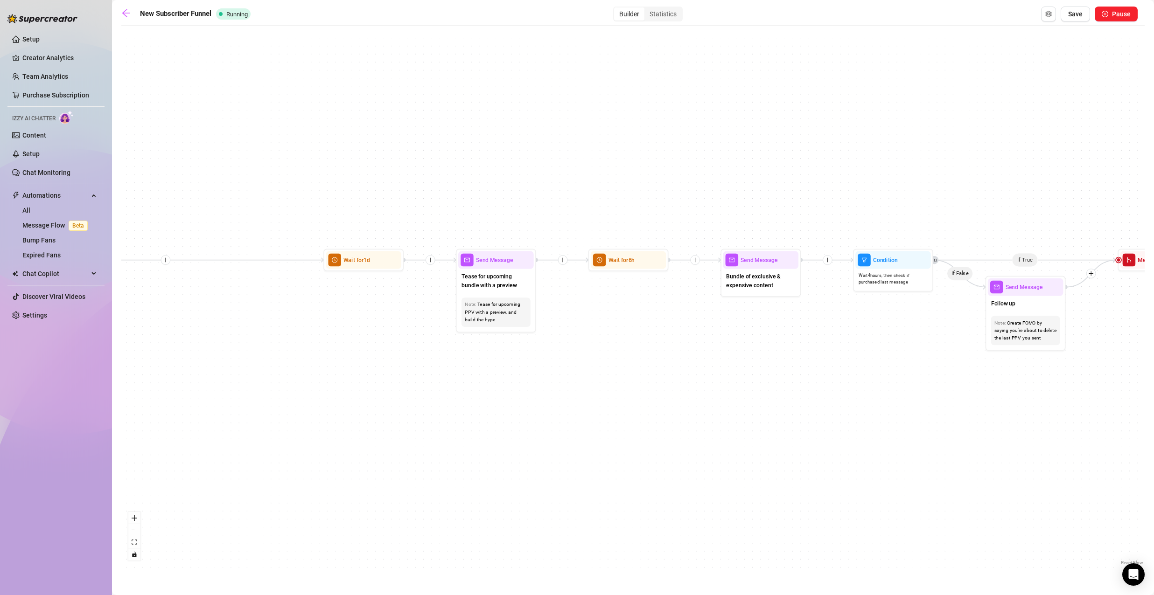
drag, startPoint x: 928, startPoint y: 294, endPoint x: 637, endPoint y: 298, distance: 290.7
click at [637, 298] on div "If True If True If True If False If False If False If True If False Merge Merge…" at bounding box center [632, 298] width 1023 height 537
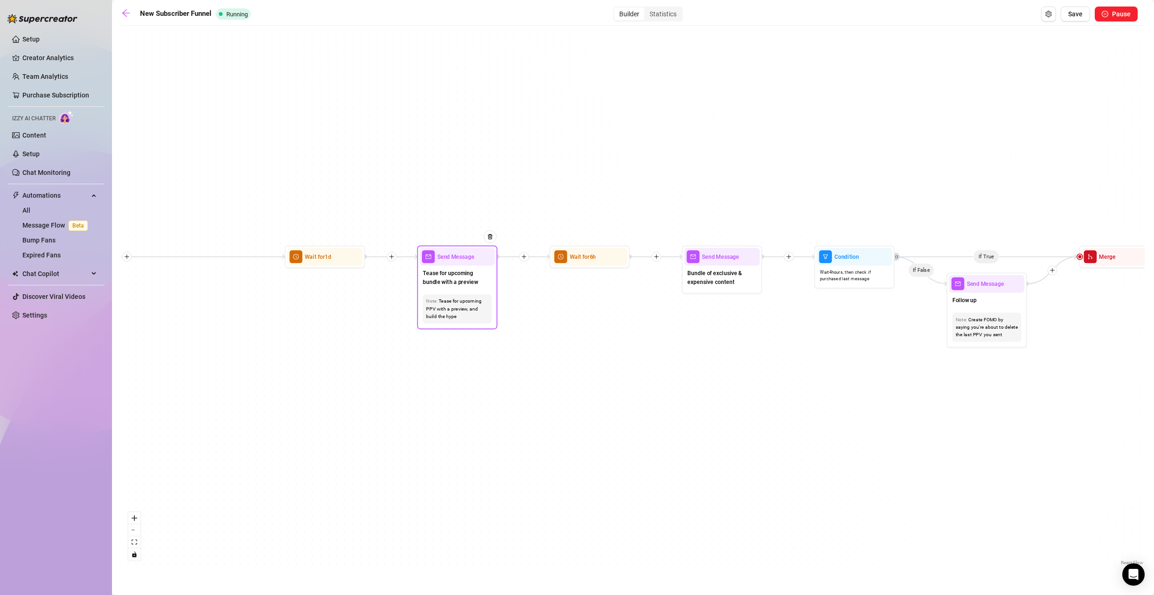
click at [462, 277] on span "Tease for upcoming bundle with a preview" at bounding box center [457, 278] width 69 height 18
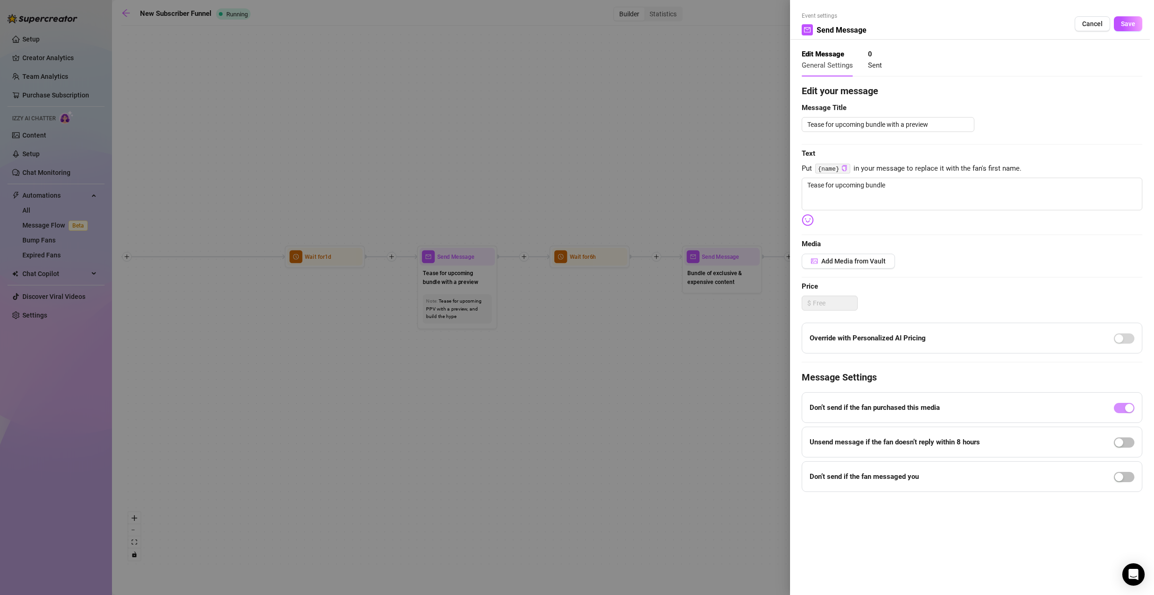
click at [616, 291] on div at bounding box center [577, 297] width 1154 height 595
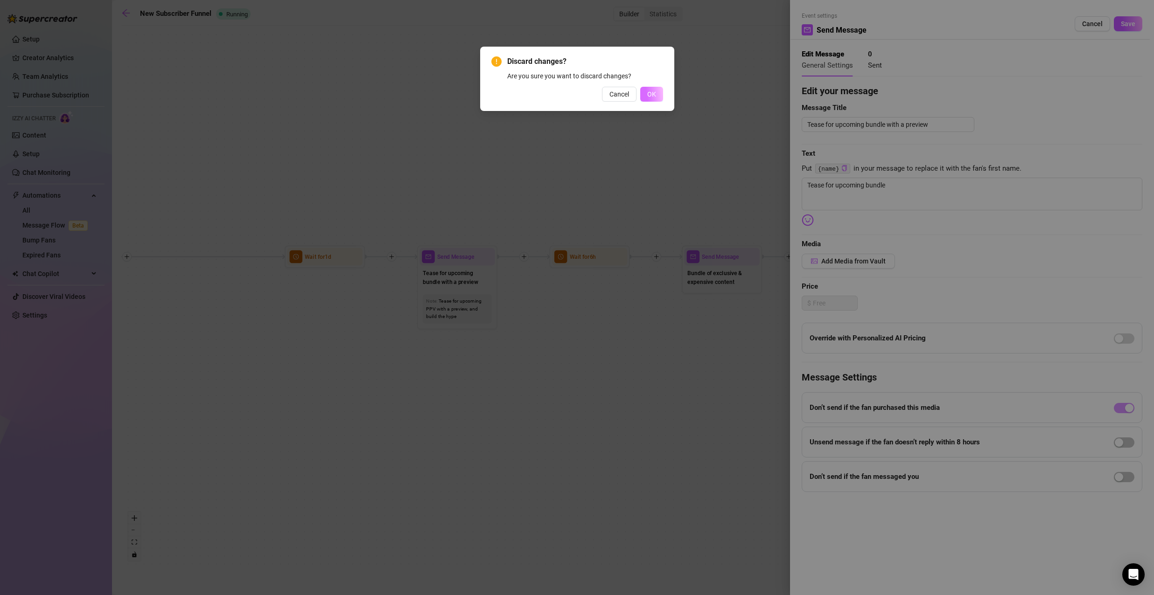
click at [649, 98] on span "OK" at bounding box center [651, 94] width 9 height 7
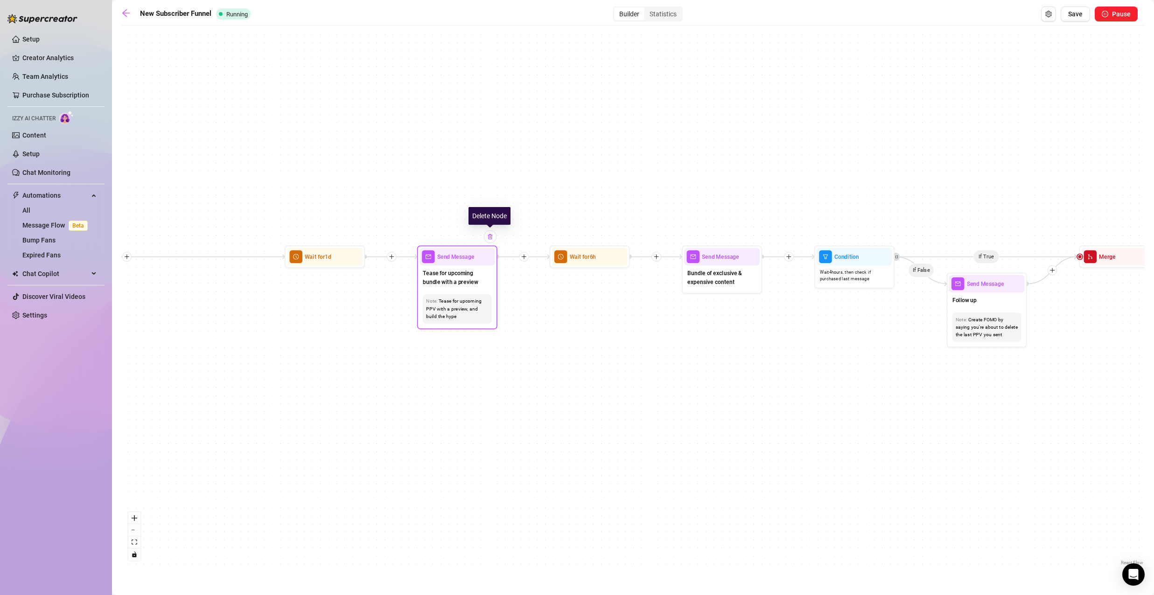
click at [488, 238] on img at bounding box center [490, 237] width 7 height 7
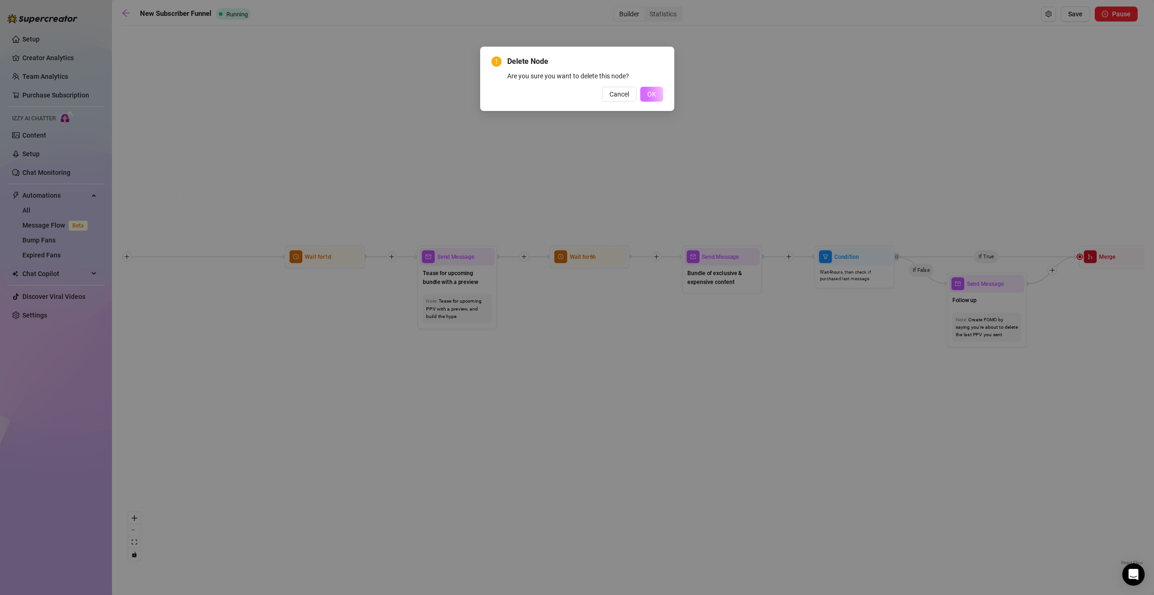
click at [653, 94] on span "OK" at bounding box center [651, 94] width 9 height 7
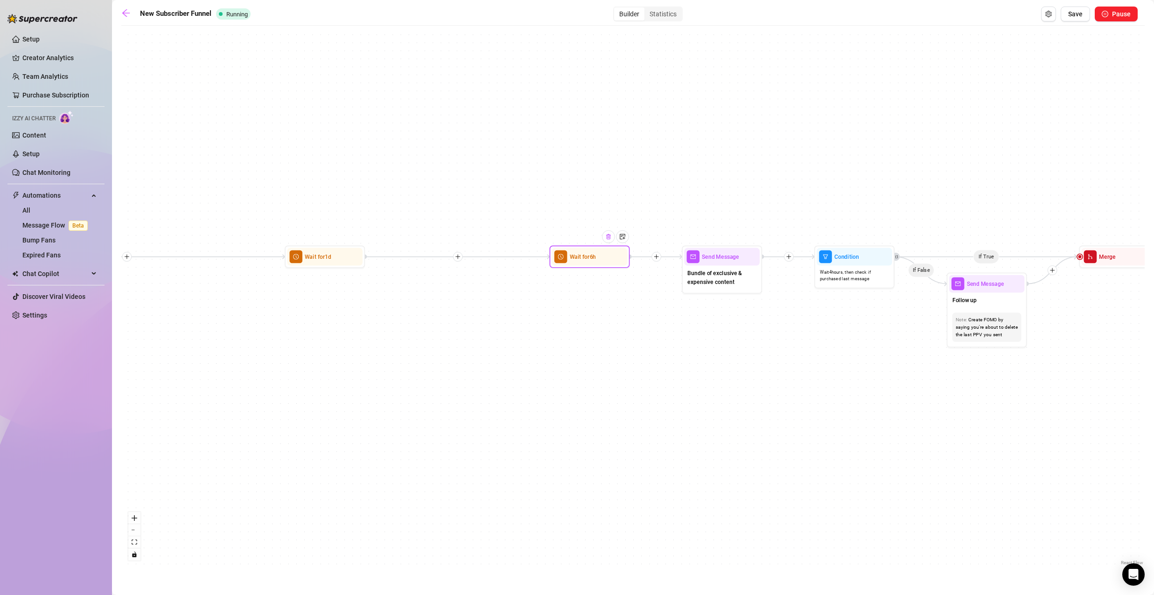
click at [608, 238] on img at bounding box center [608, 237] width 7 height 7
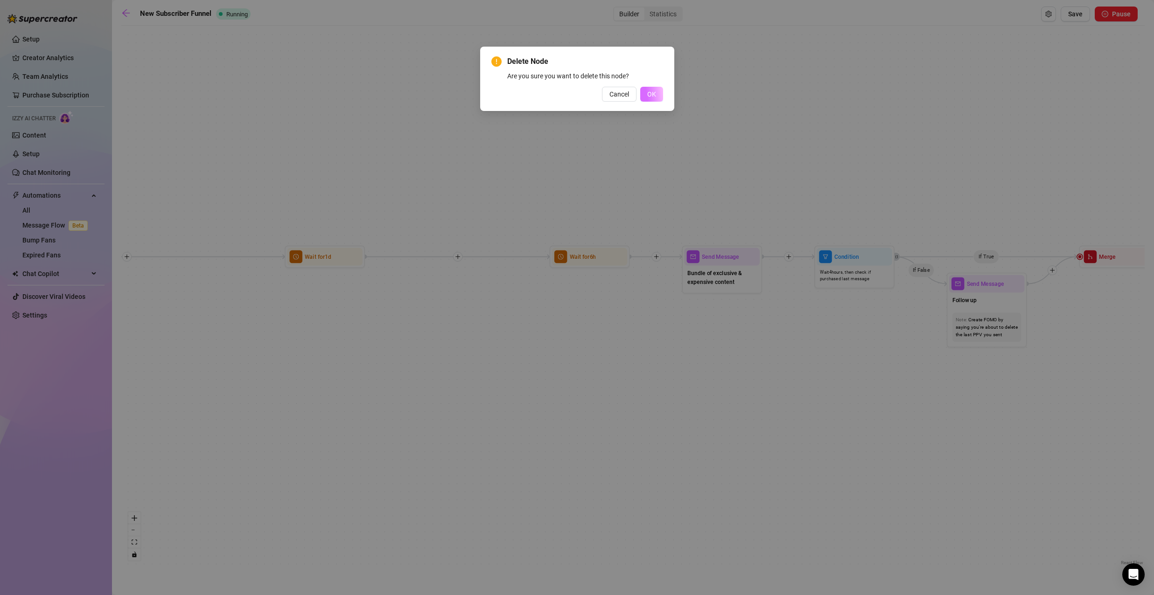
click at [644, 96] on button "OK" at bounding box center [651, 94] width 23 height 15
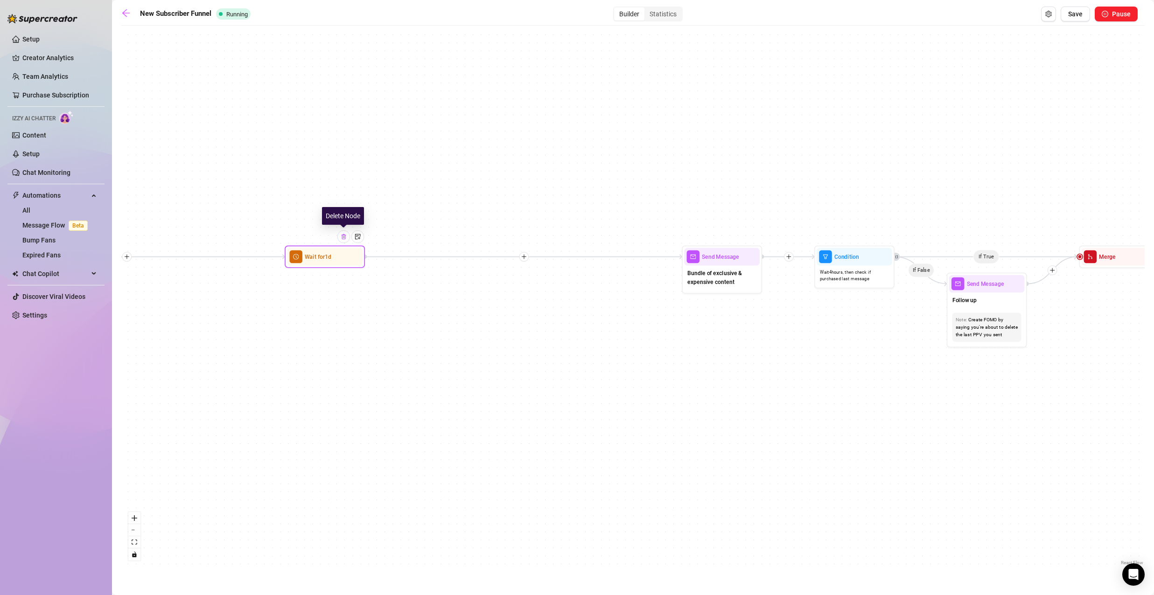
click at [342, 238] on img at bounding box center [344, 237] width 7 height 7
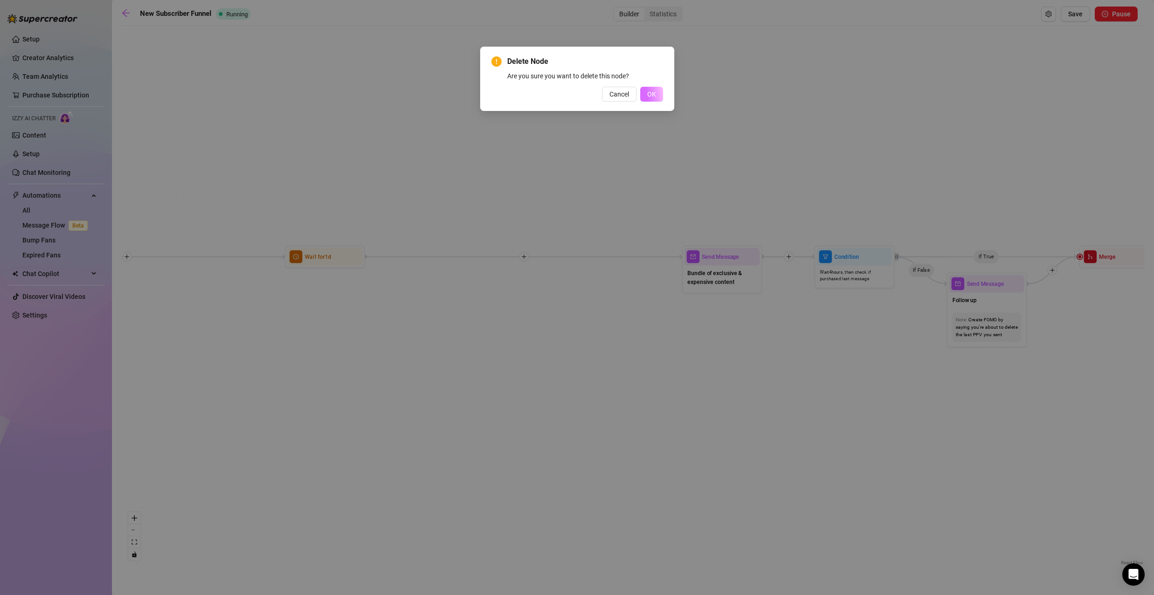
click at [649, 92] on span "OK" at bounding box center [651, 94] width 9 height 7
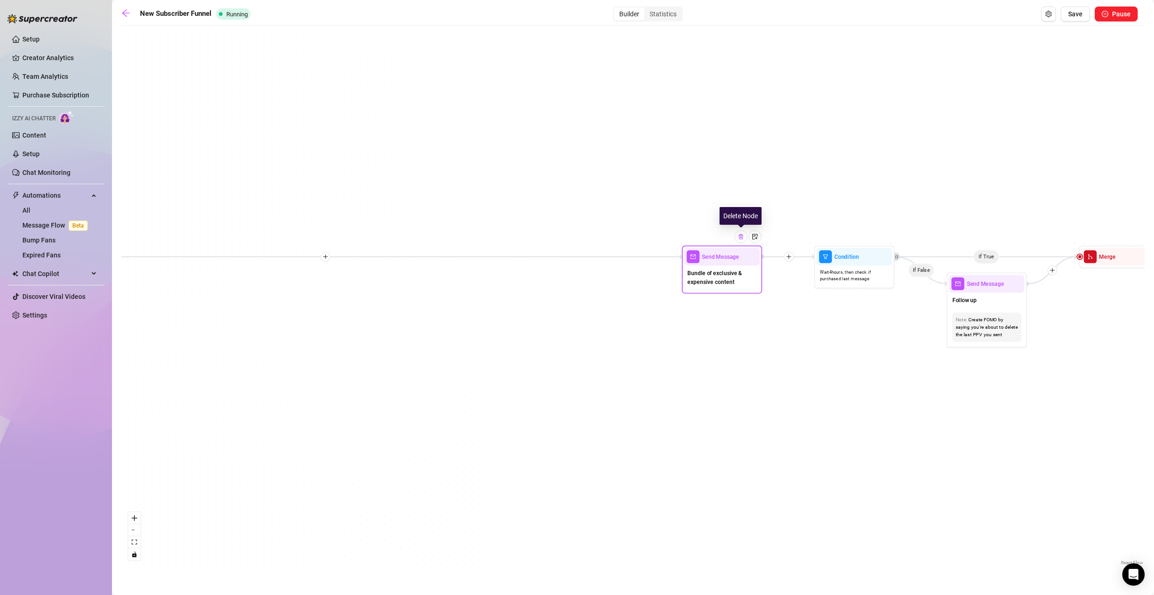
click at [742, 238] on img at bounding box center [741, 237] width 7 height 7
click at [740, 236] on img at bounding box center [741, 237] width 7 height 7
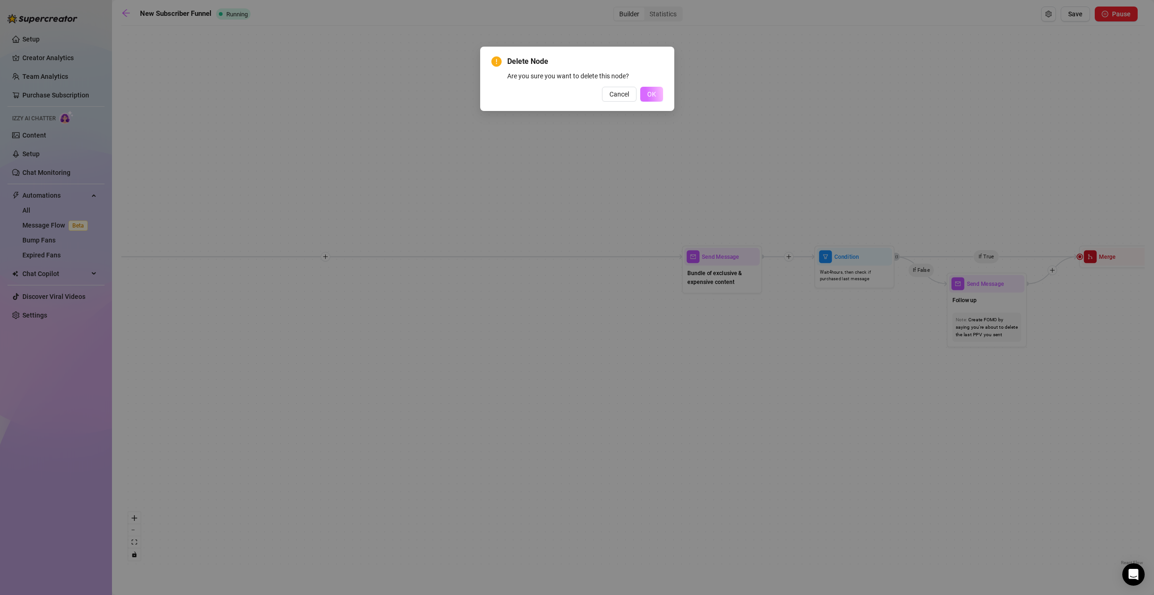
click at [654, 93] on span "OK" at bounding box center [651, 94] width 9 height 7
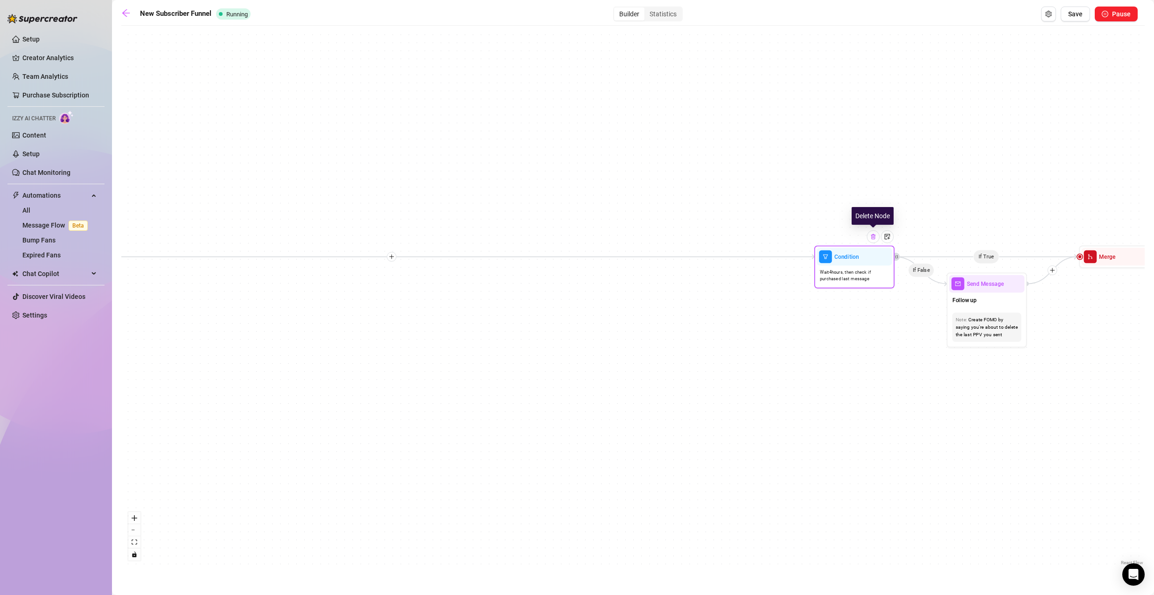
click at [873, 237] on img at bounding box center [873, 237] width 7 height 7
click at [977, 311] on div "Note: Create FOMO by saying you're about to delete the last PPV you sent" at bounding box center [987, 327] width 76 height 35
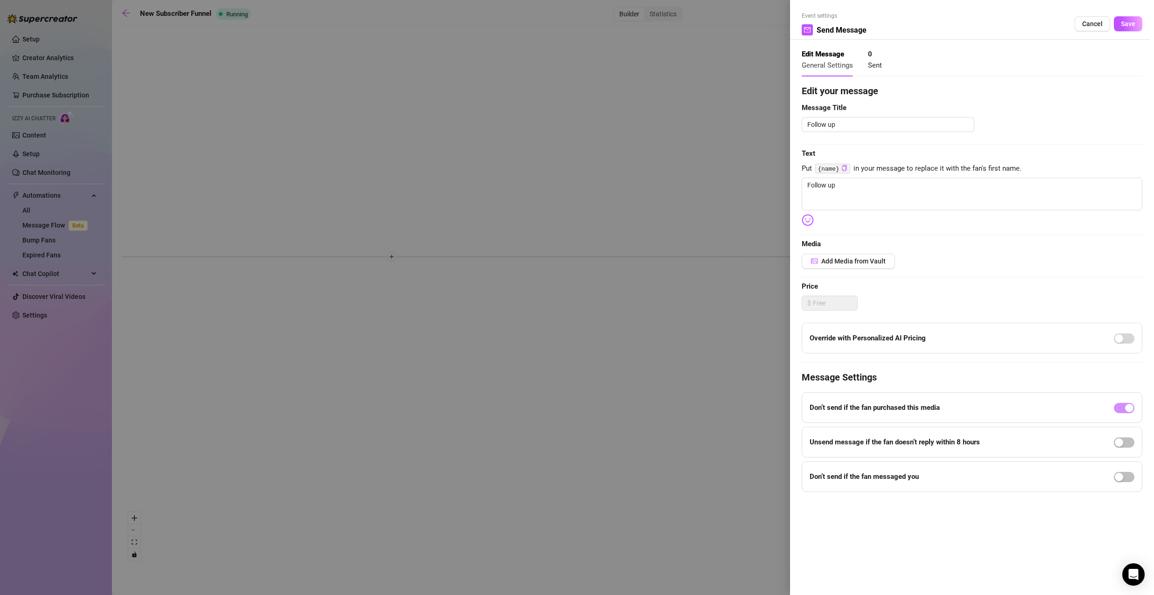
click at [744, 277] on div at bounding box center [577, 297] width 1154 height 595
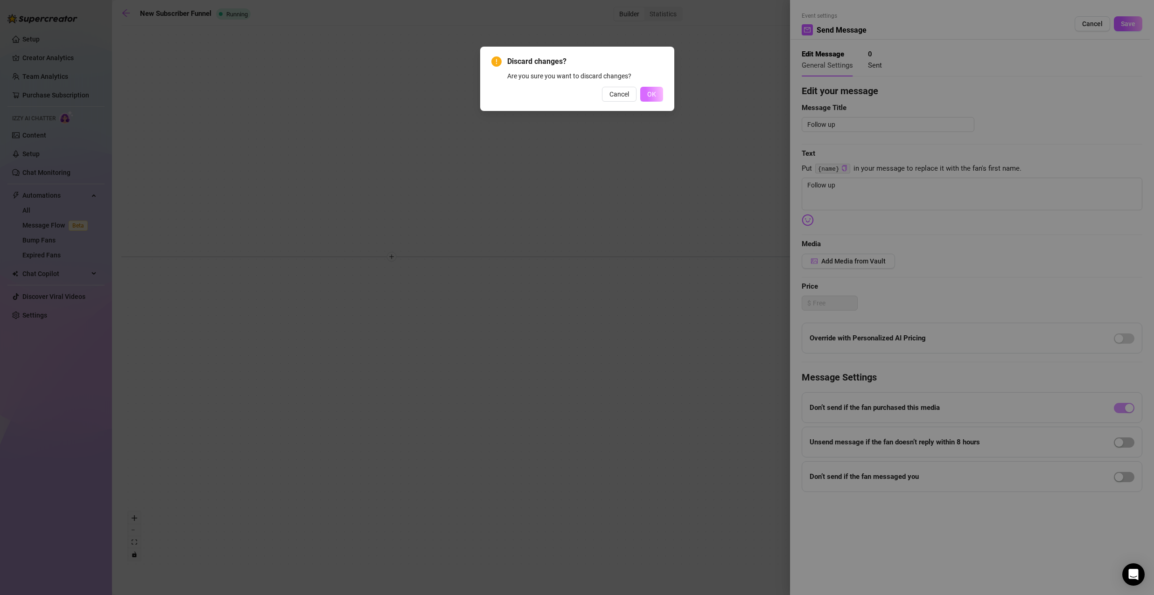
click at [649, 95] on span "OK" at bounding box center [651, 94] width 9 height 7
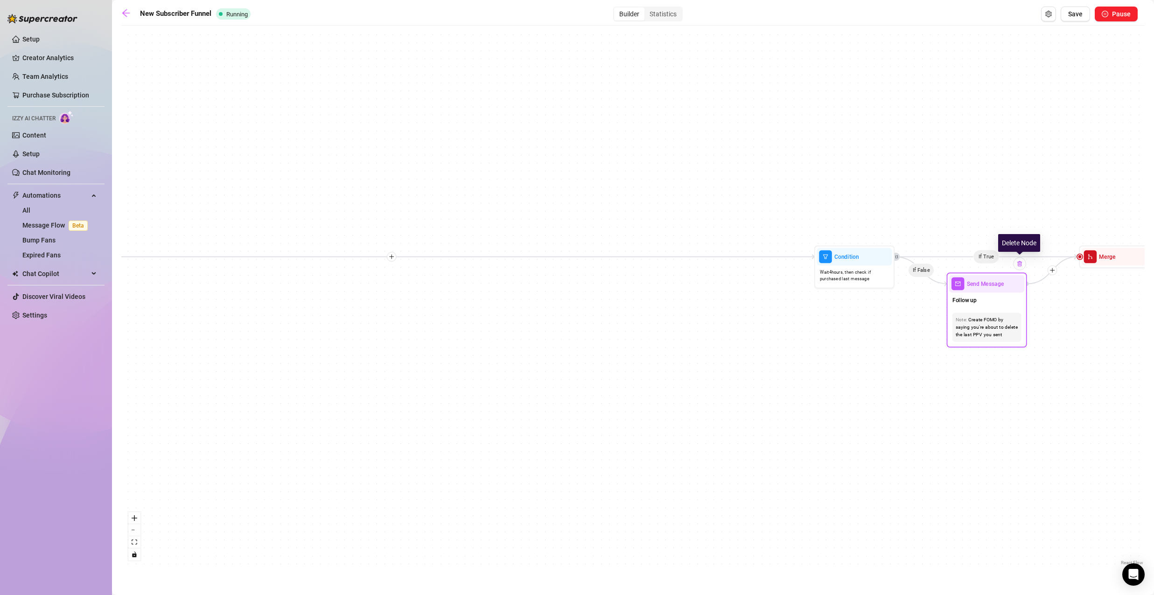
click at [1019, 266] on img at bounding box center [1019, 264] width 7 height 7
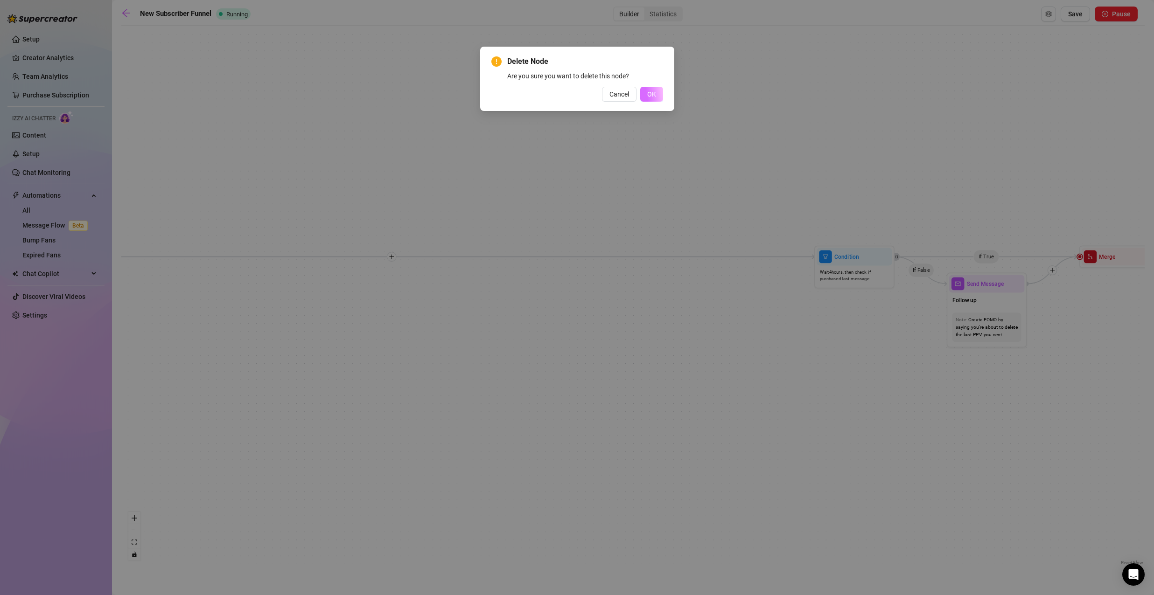
click at [652, 92] on span "OK" at bounding box center [651, 94] width 9 height 7
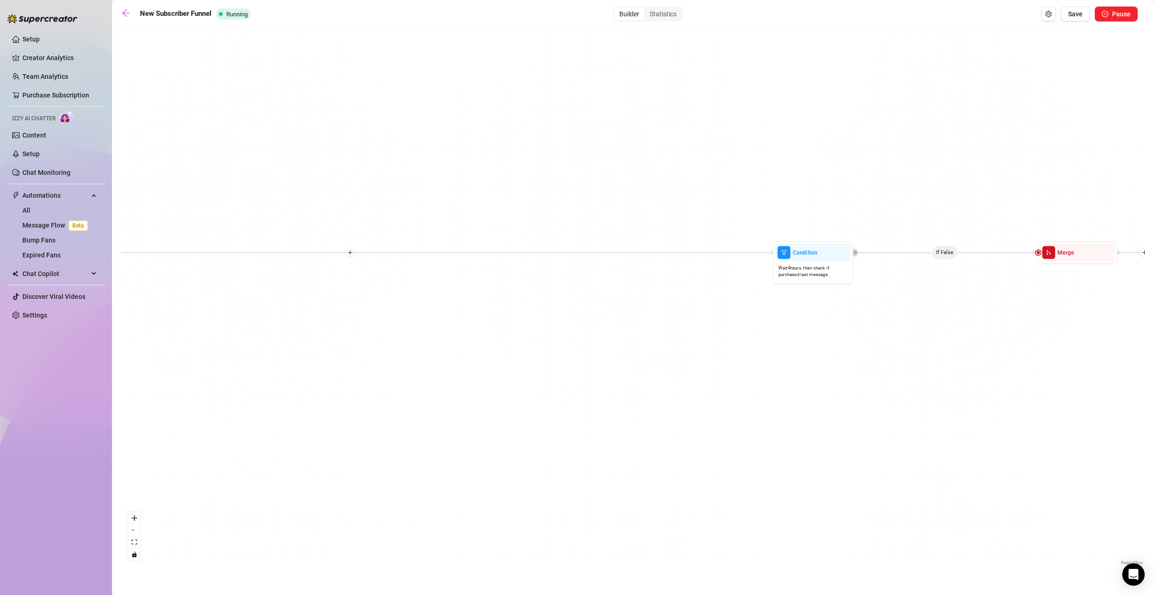
drag, startPoint x: 896, startPoint y: 345, endPoint x: 664, endPoint y: 324, distance: 232.4
click at [670, 340] on div "If True If True If True If False If False If False If True If False Merge Merge…" at bounding box center [632, 298] width 1023 height 537
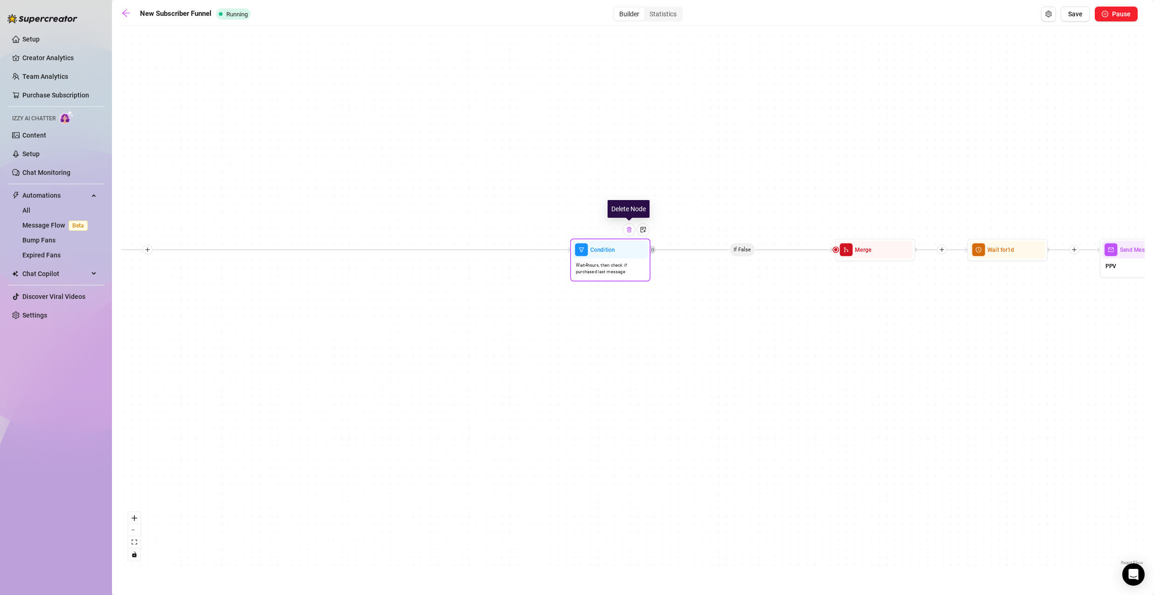
click at [632, 229] on img at bounding box center [629, 230] width 7 height 7
click at [654, 249] on icon "retweet" at bounding box center [653, 250] width 4 height 4
click at [742, 252] on div "If True If True If False If False If False If True If True If False Merge Merge…" at bounding box center [632, 298] width 1023 height 537
drag, startPoint x: 746, startPoint y: 247, endPoint x: 698, endPoint y: 252, distance: 47.4
click at [698, 252] on div "If True If True If False If False If False If True If True If False Merge Merge…" at bounding box center [632, 298] width 1023 height 537
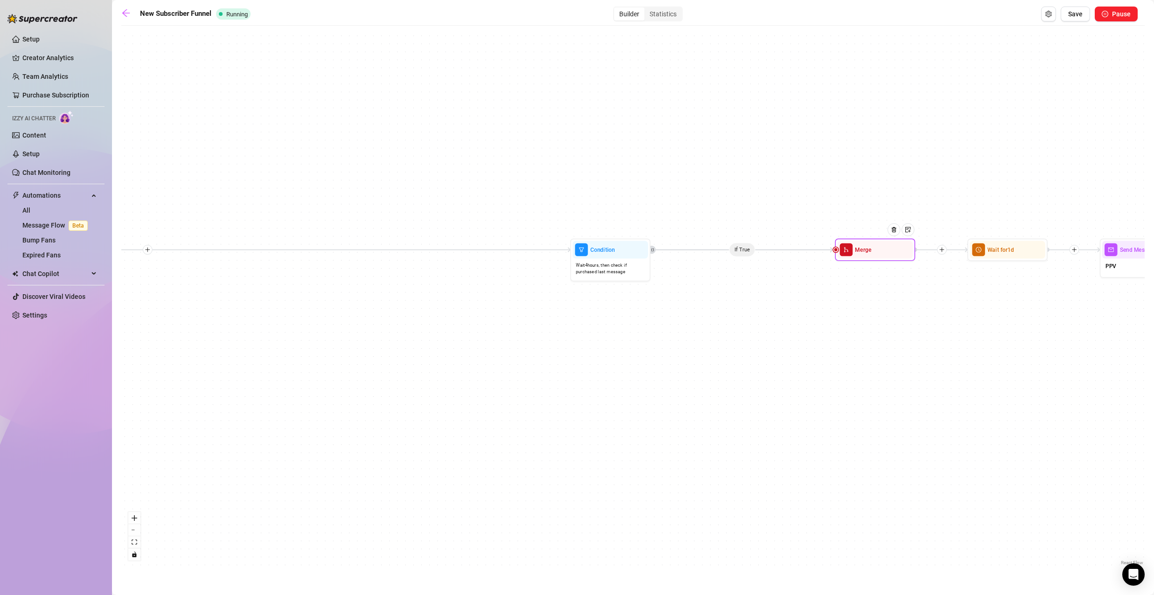
click at [858, 251] on span "Merge" at bounding box center [863, 249] width 16 height 9
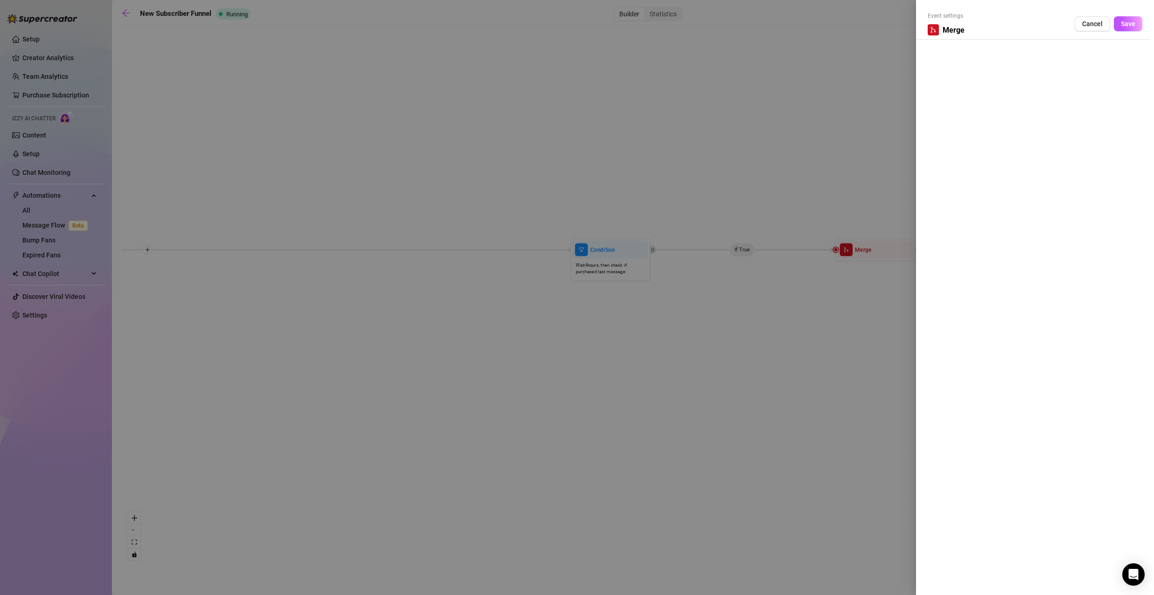
click at [872, 252] on div at bounding box center [577, 297] width 1154 height 595
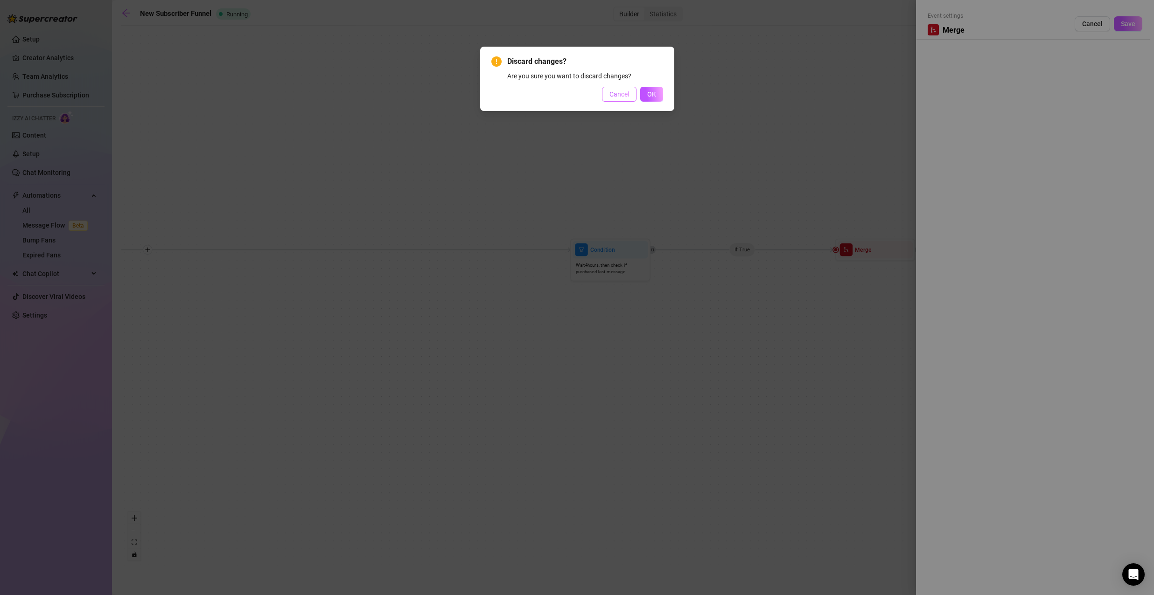
click at [628, 93] on span "Cancel" at bounding box center [619, 94] width 20 height 7
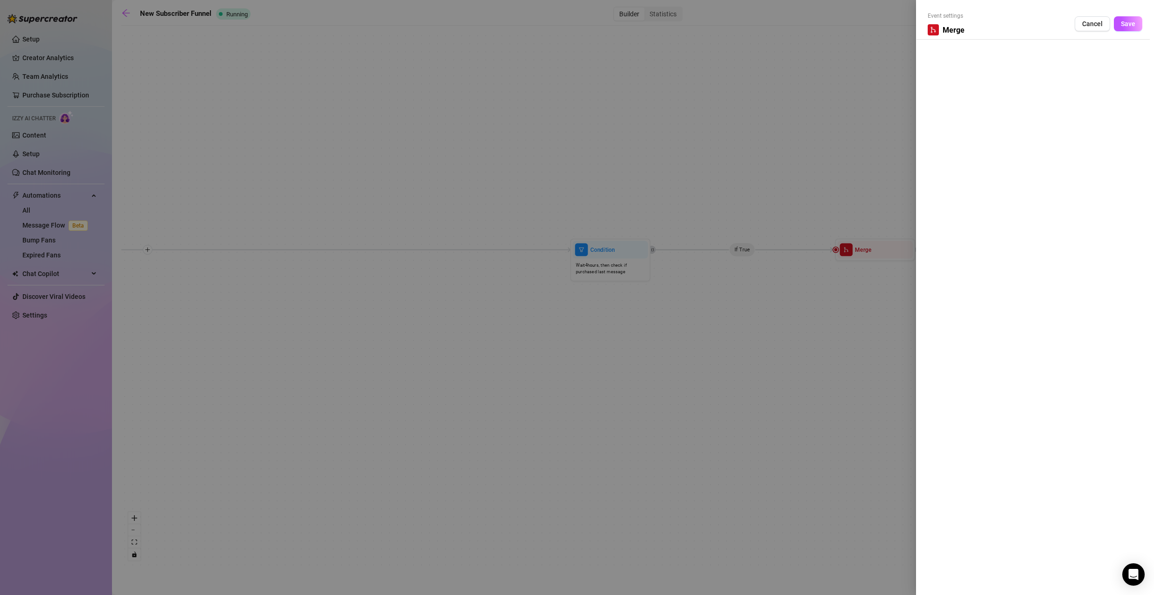
click at [837, 228] on div at bounding box center [577, 297] width 1154 height 595
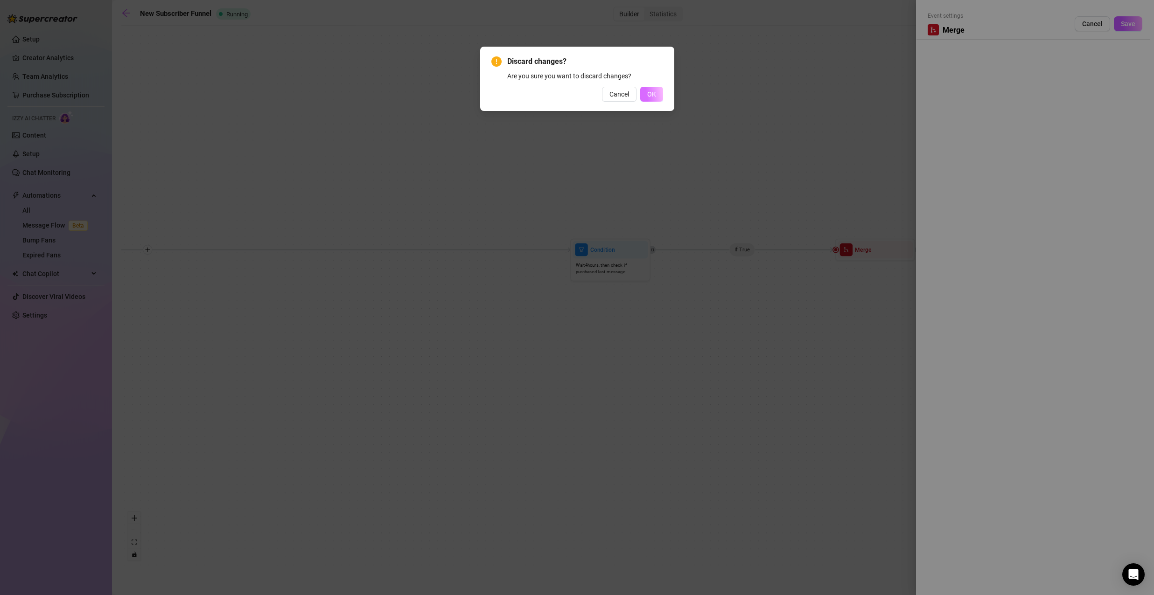
click at [649, 95] on span "OK" at bounding box center [651, 94] width 9 height 7
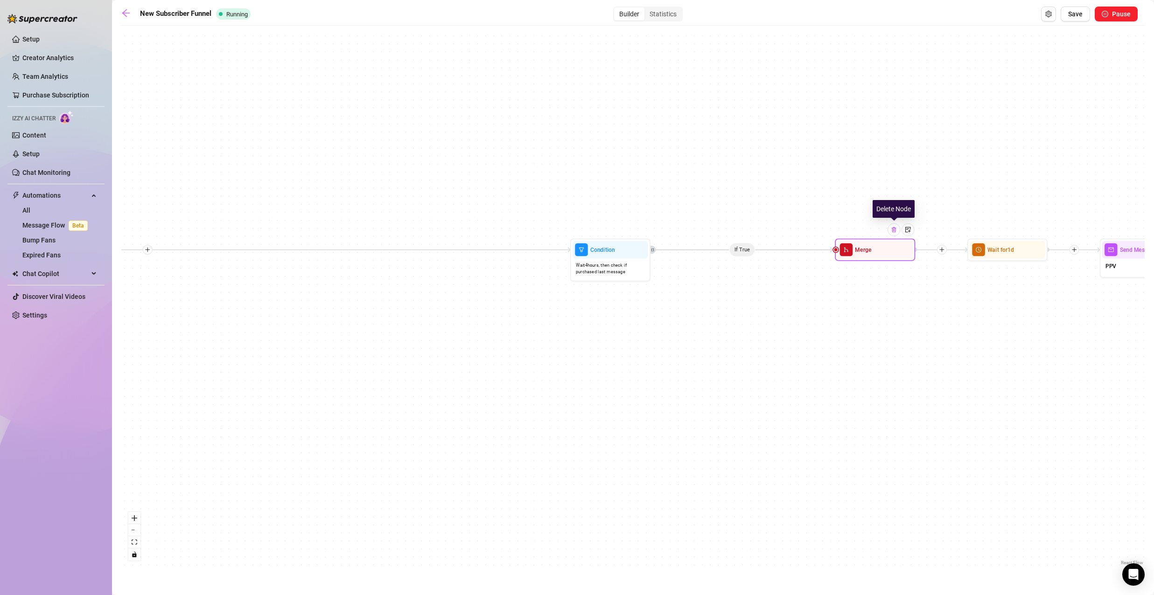
click at [891, 231] on img at bounding box center [894, 230] width 7 height 7
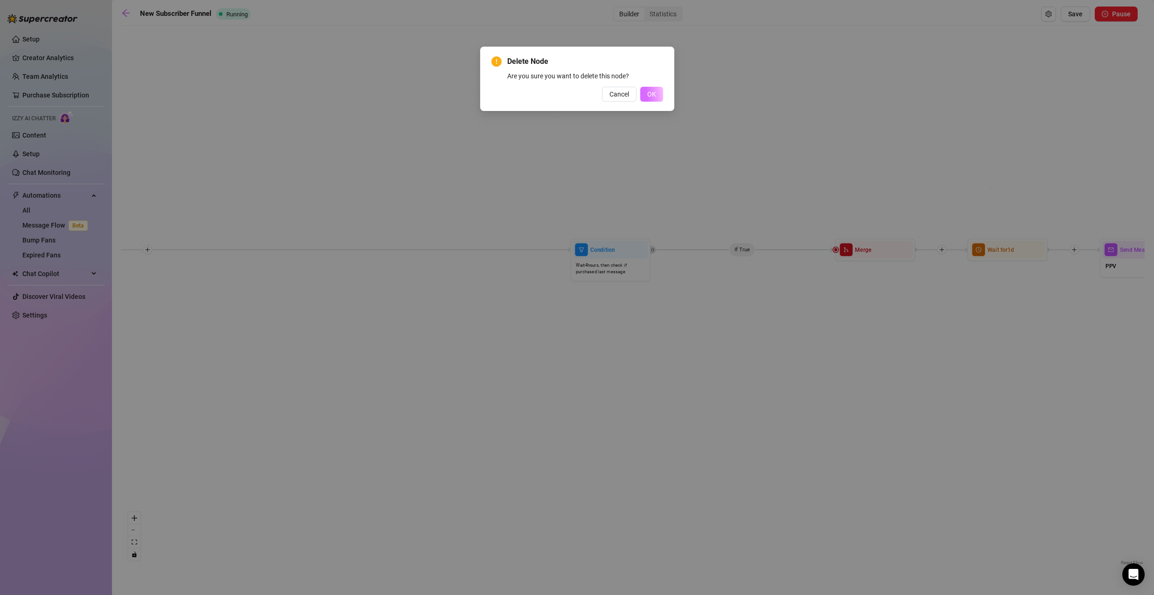
click at [654, 88] on button "OK" at bounding box center [651, 94] width 23 height 15
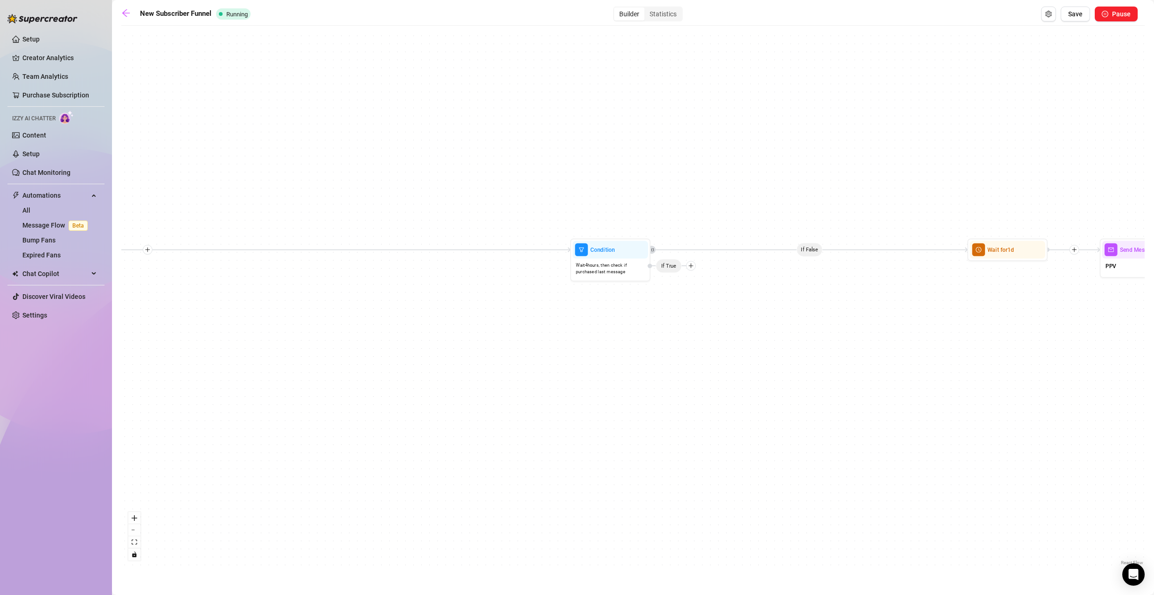
click at [811, 250] on icon "Edge from 54b01fab-14c9-410c-be74-3b1cb4db055c to da160fe7-9874-4220-932e-aca3a…" at bounding box center [809, 250] width 317 height 0
click at [669, 271] on span "If True" at bounding box center [669, 266] width 26 height 14
drag, startPoint x: 668, startPoint y: 269, endPoint x: 630, endPoint y: 287, distance: 42.2
click at [630, 287] on span "If True" at bounding box center [631, 283] width 26 height 14
click at [591, 248] on img at bounding box center [590, 247] width 7 height 7
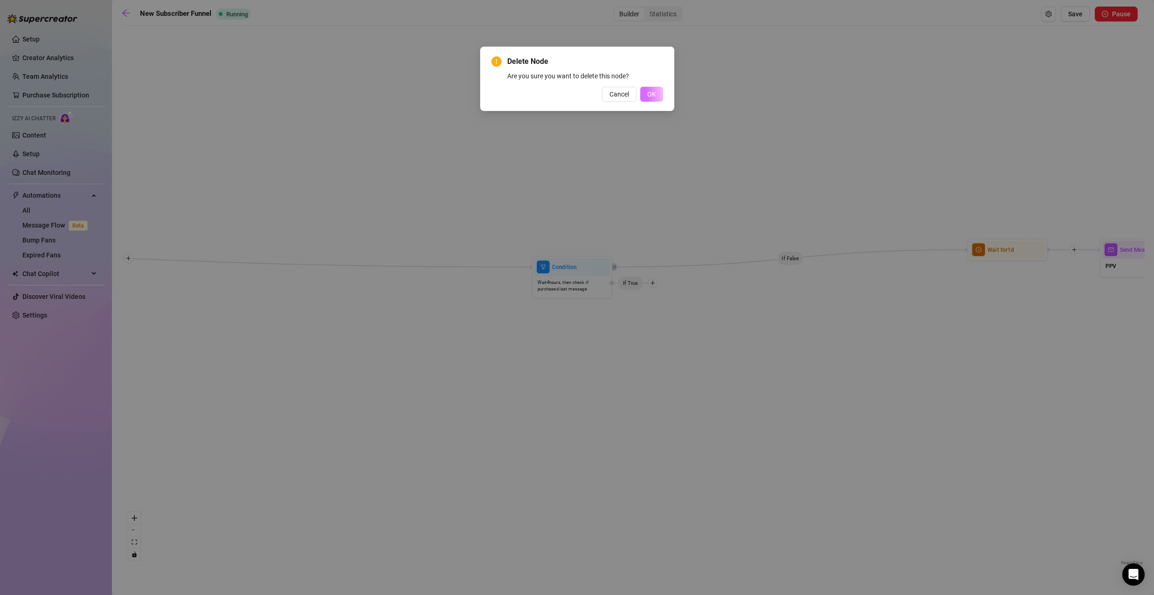
click at [653, 95] on span "OK" at bounding box center [651, 94] width 9 height 7
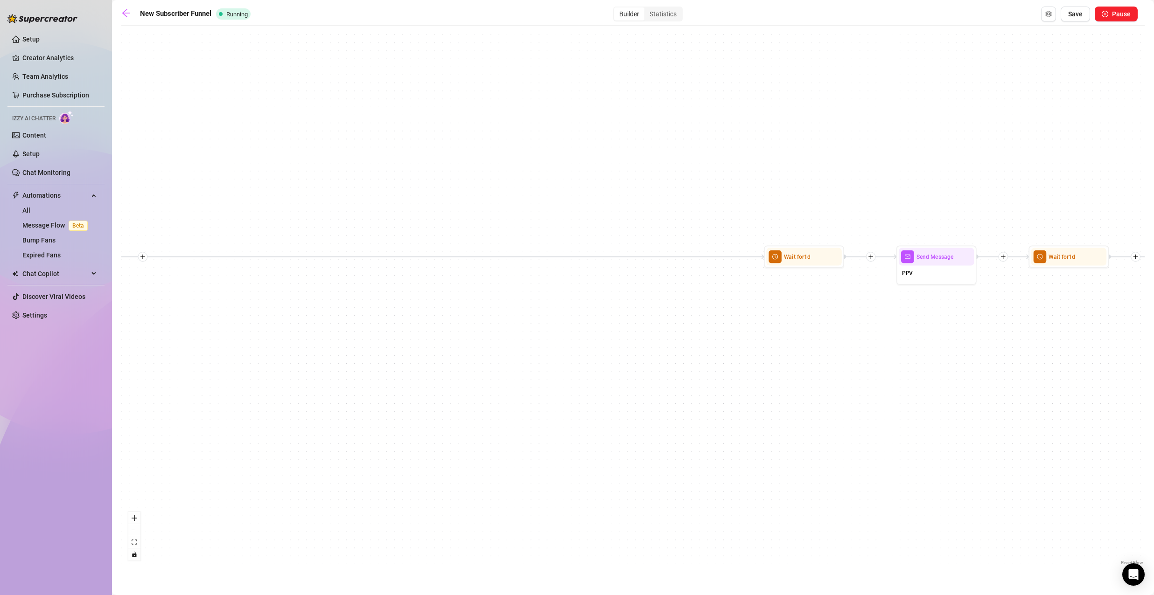
drag, startPoint x: 854, startPoint y: 263, endPoint x: 643, endPoint y: 270, distance: 211.5
click at [643, 270] on div "If True If True If False If False If True If False Merge Merge Send Message Reg…" at bounding box center [632, 298] width 1023 height 537
click at [812, 238] on img at bounding box center [815, 237] width 7 height 7
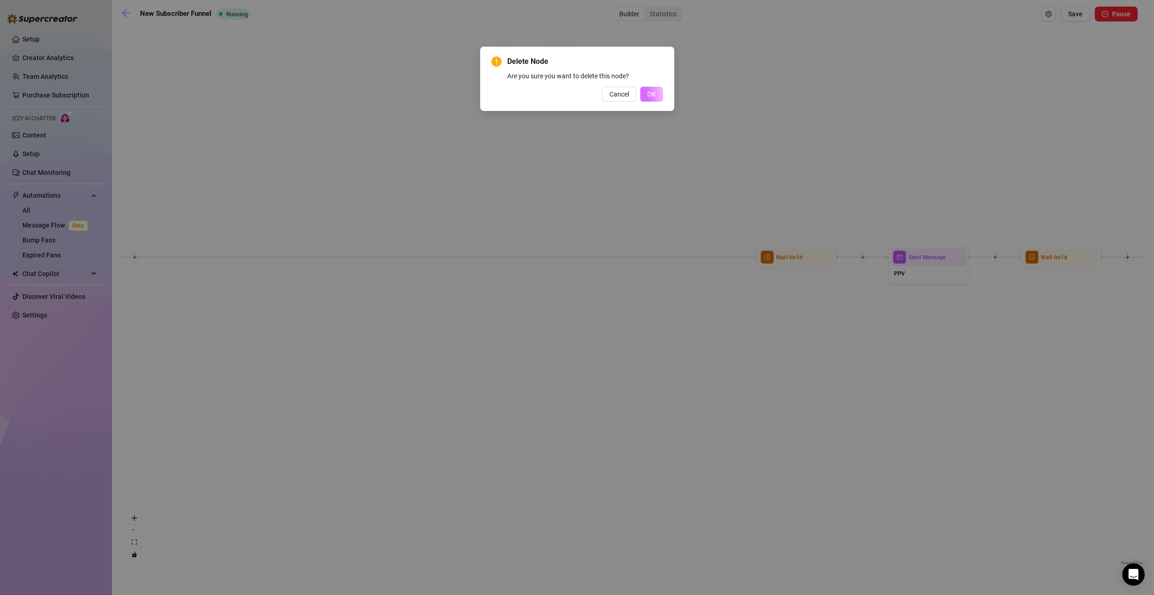
click at [652, 96] on span "OK" at bounding box center [651, 94] width 9 height 7
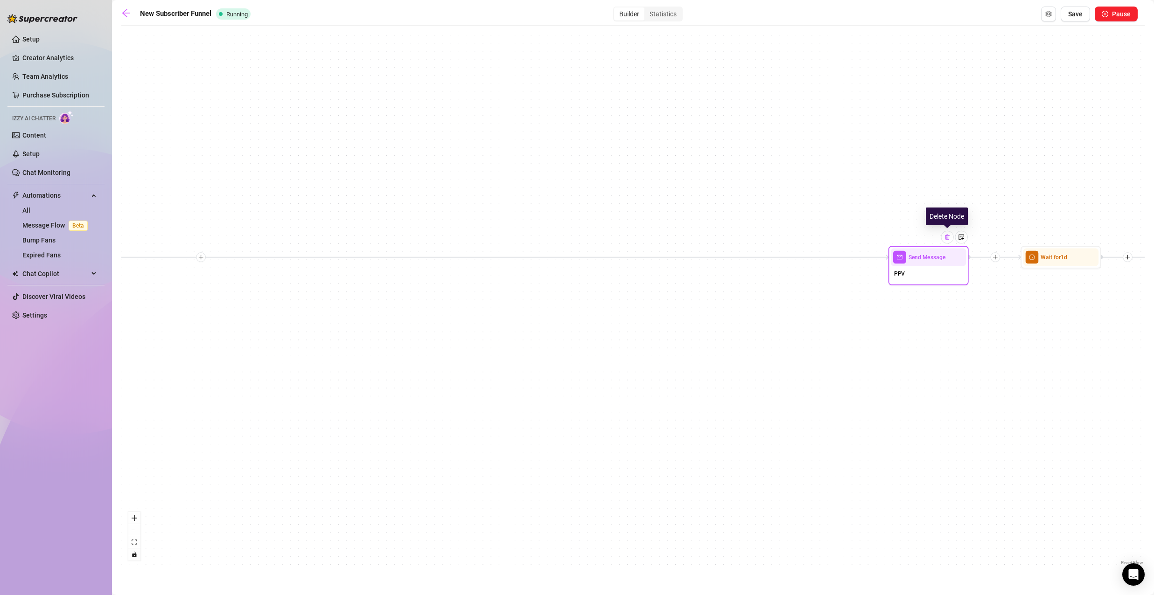
click at [945, 240] on img at bounding box center [947, 237] width 7 height 7
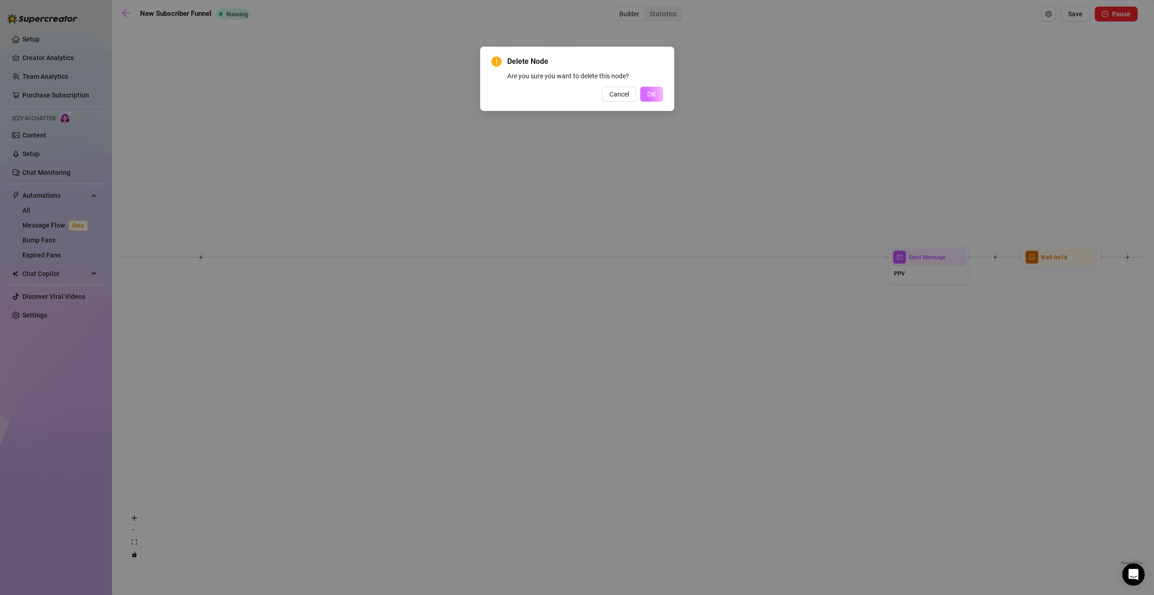
click at [657, 94] on button "OK" at bounding box center [651, 94] width 23 height 15
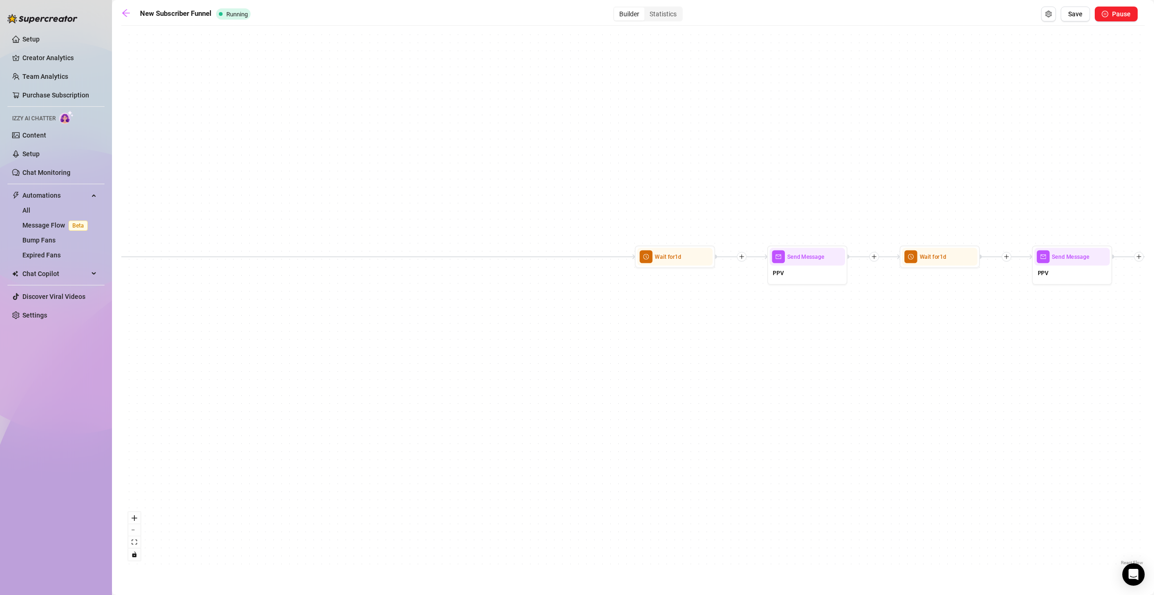
drag, startPoint x: 800, startPoint y: 287, endPoint x: 576, endPoint y: 280, distance: 224.1
click at [512, 298] on div "If True If True If False If False If True If False Merge Merge Send Message Reg…" at bounding box center [632, 298] width 1023 height 537
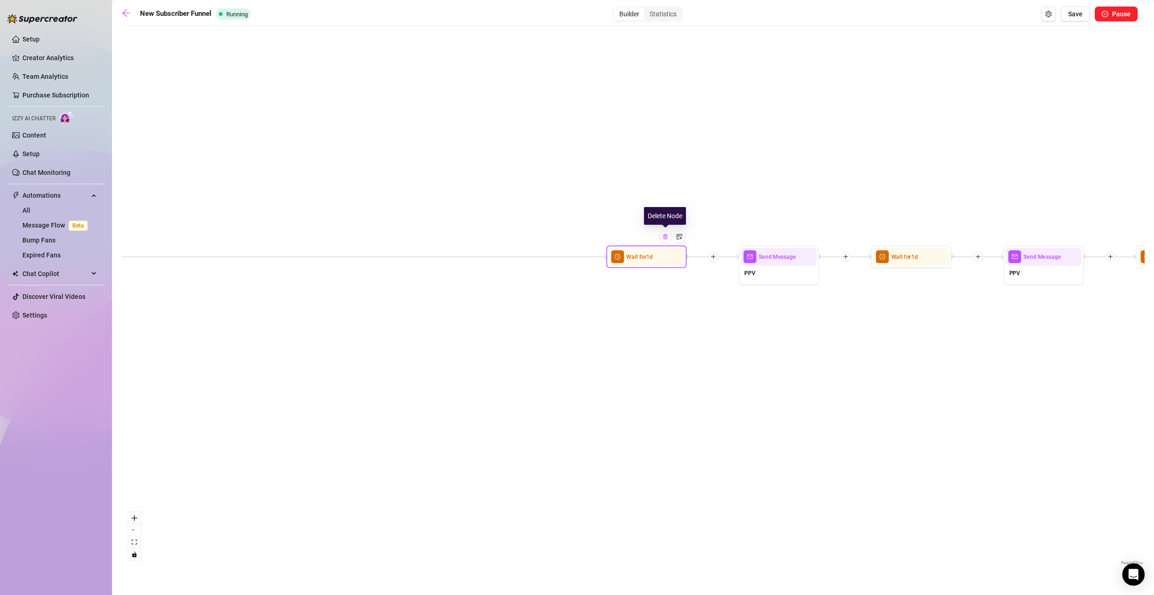
click at [665, 236] on img at bounding box center [665, 237] width 7 height 7
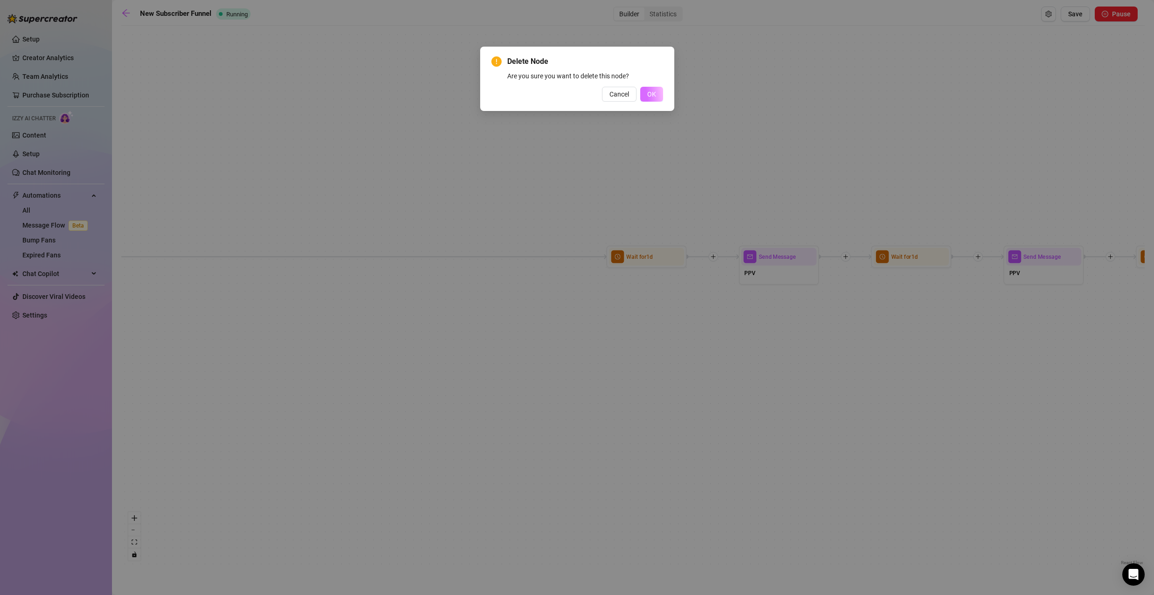
click at [649, 89] on button "OK" at bounding box center [651, 94] width 23 height 15
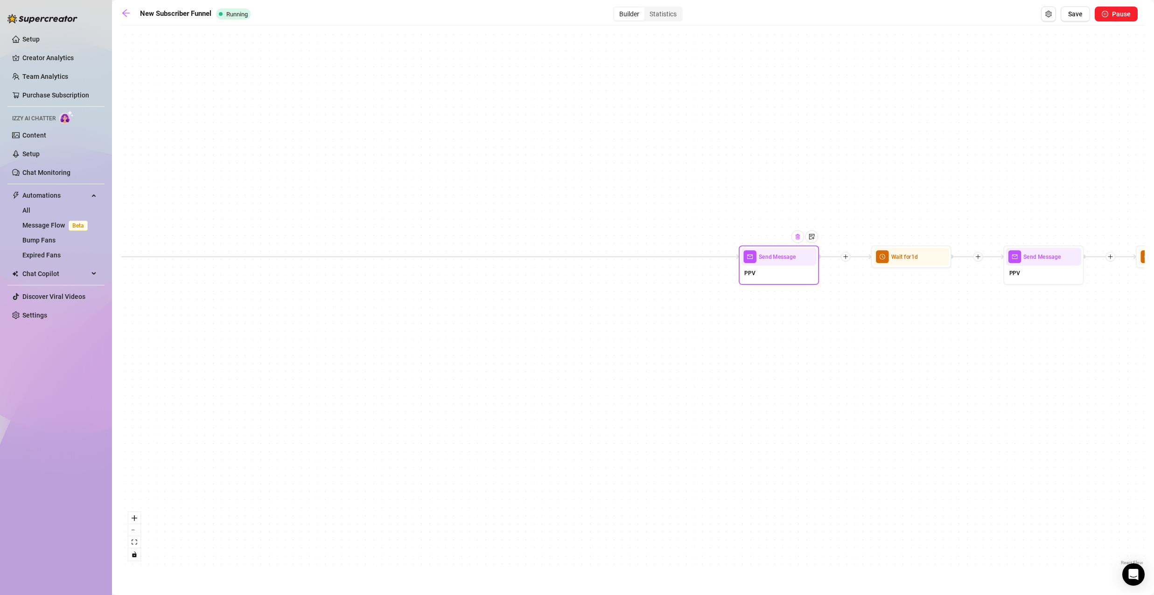
click at [798, 242] on div at bounding box center [797, 236] width 13 height 13
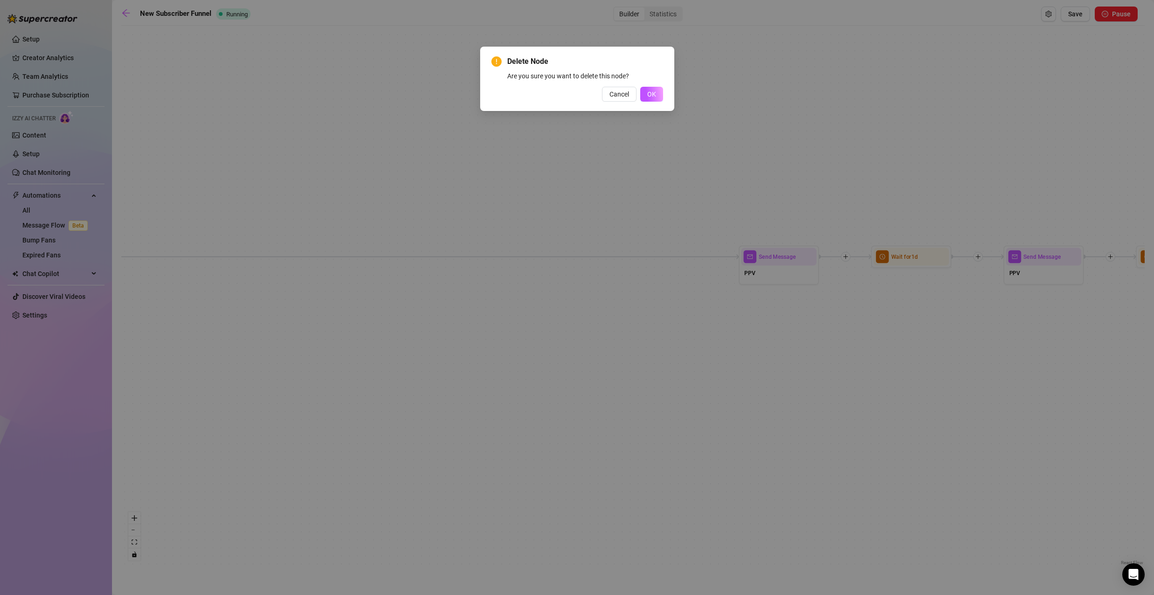
click at [650, 86] on div "Delete Node Are you sure you want to delete this node? Cancel OK" at bounding box center [577, 79] width 172 height 46
drag, startPoint x: 654, startPoint y: 90, endPoint x: 663, endPoint y: 99, distance: 12.2
click at [654, 91] on span "OK" at bounding box center [651, 94] width 9 height 7
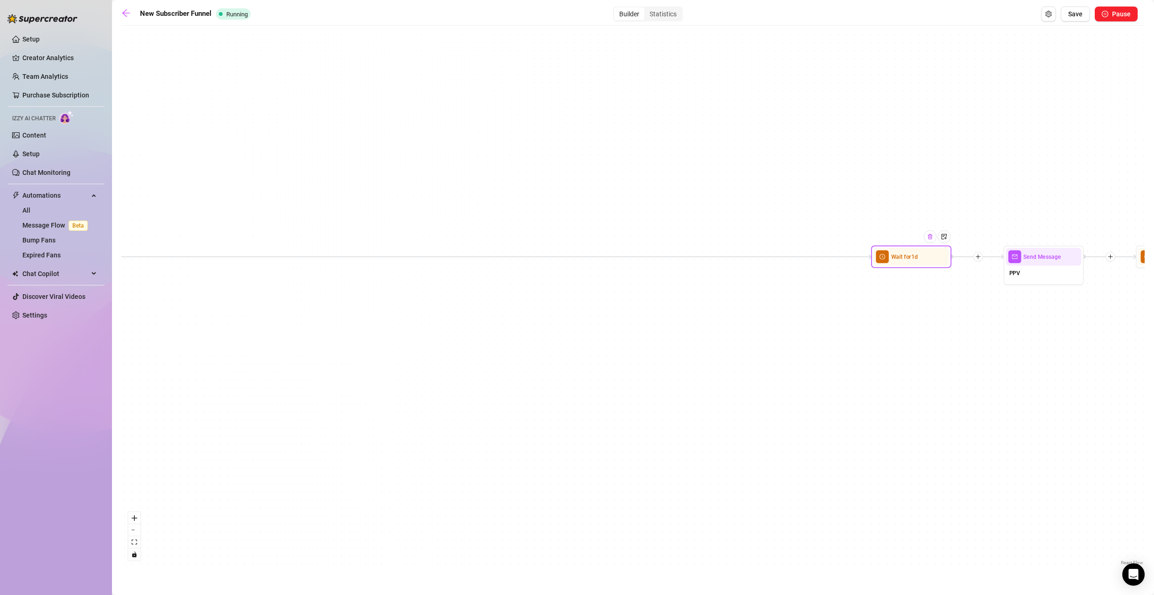
click at [928, 239] on img at bounding box center [930, 237] width 7 height 7
click at [930, 238] on img at bounding box center [929, 237] width 7 height 7
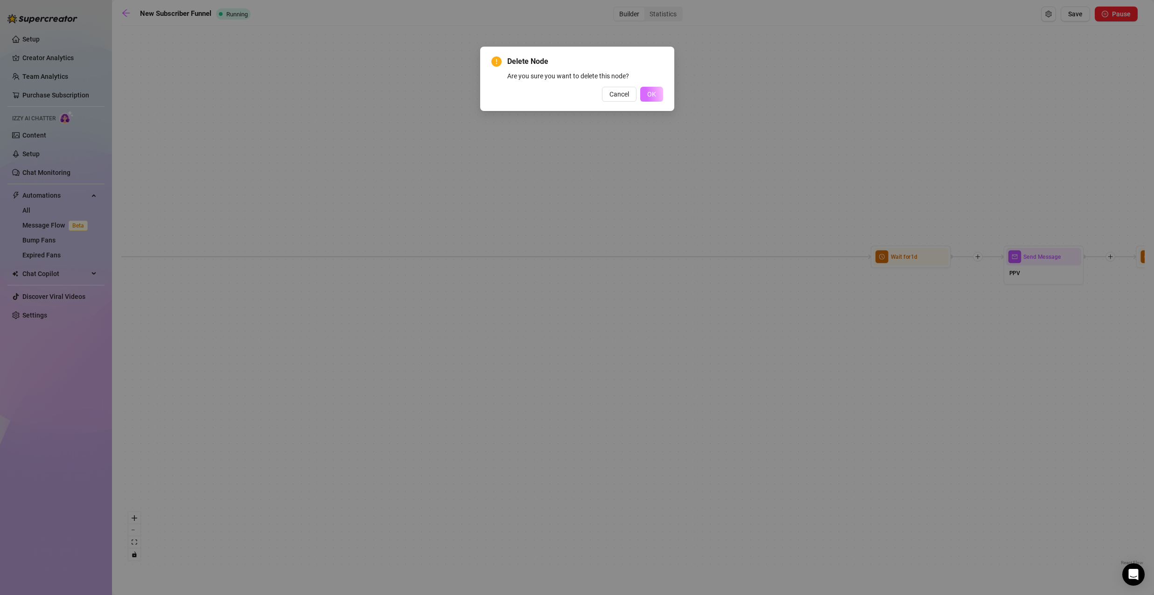
click at [656, 94] on button "OK" at bounding box center [651, 94] width 23 height 15
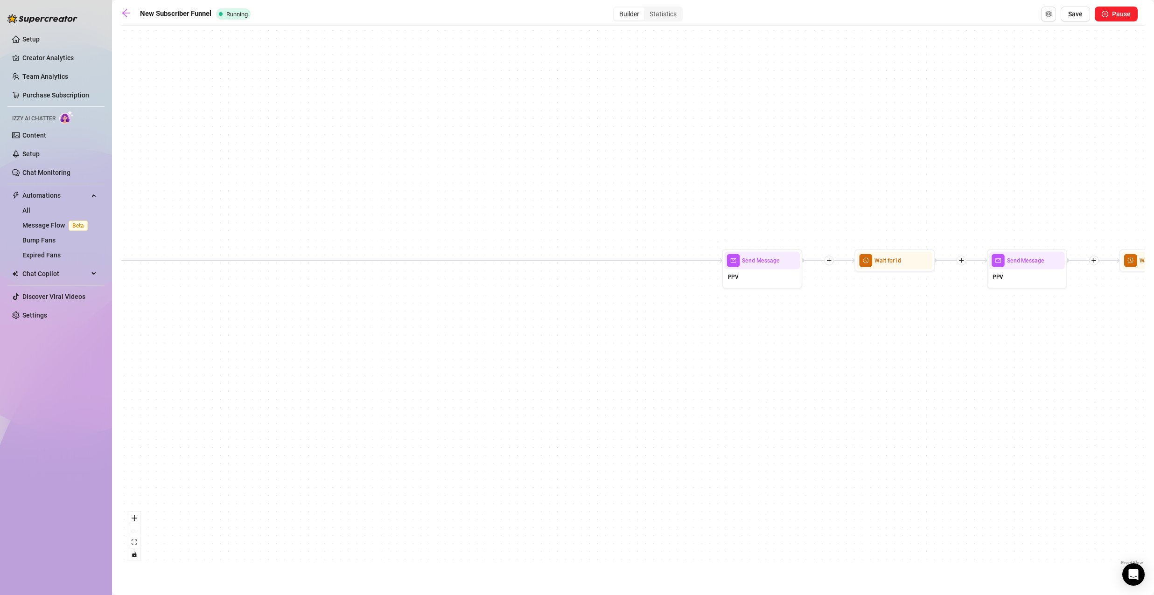
drag, startPoint x: 860, startPoint y: 244, endPoint x: 523, endPoint y: 245, distance: 336.9
click at [515, 246] on div "If True If True If False If False If True If False Merge Merge Send Message Reg…" at bounding box center [632, 298] width 1023 height 537
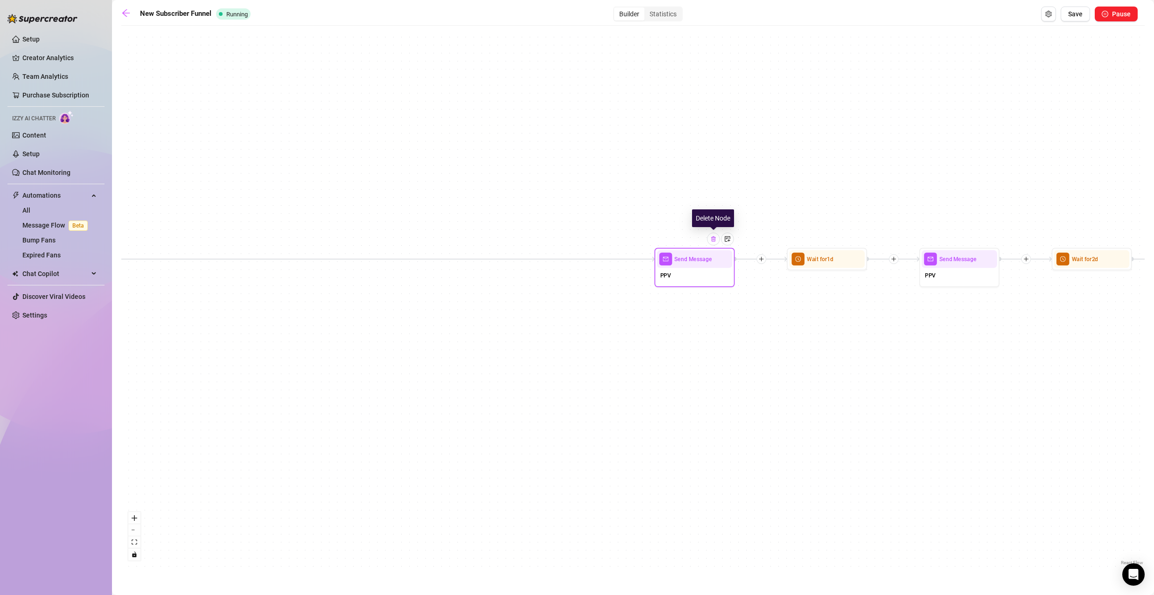
click at [712, 243] on div at bounding box center [713, 239] width 13 height 13
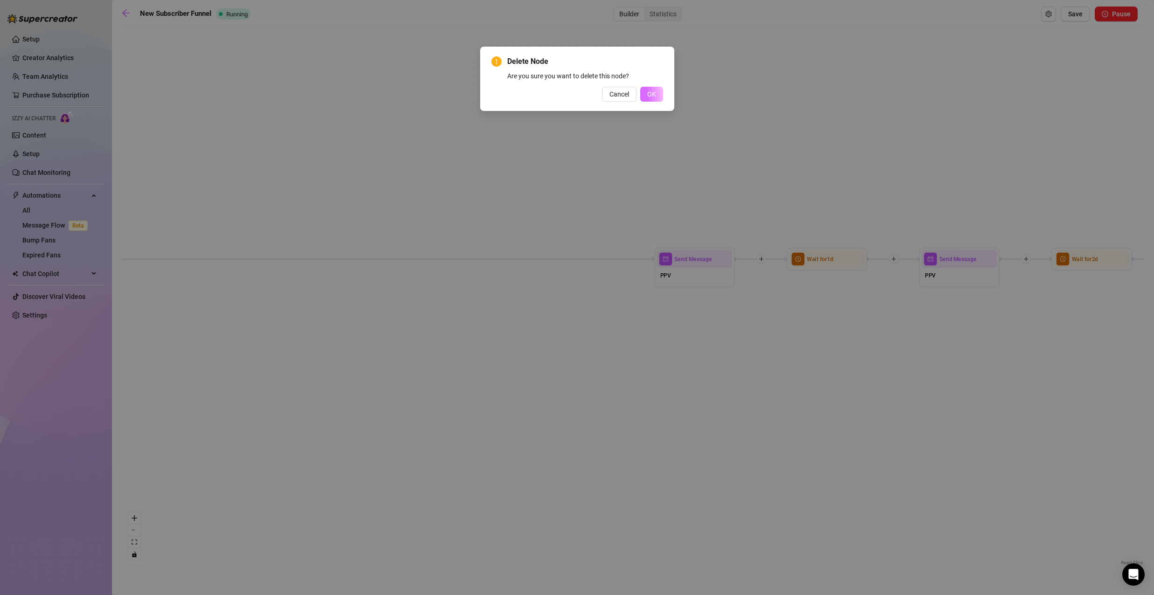
click at [644, 98] on button "OK" at bounding box center [651, 94] width 23 height 15
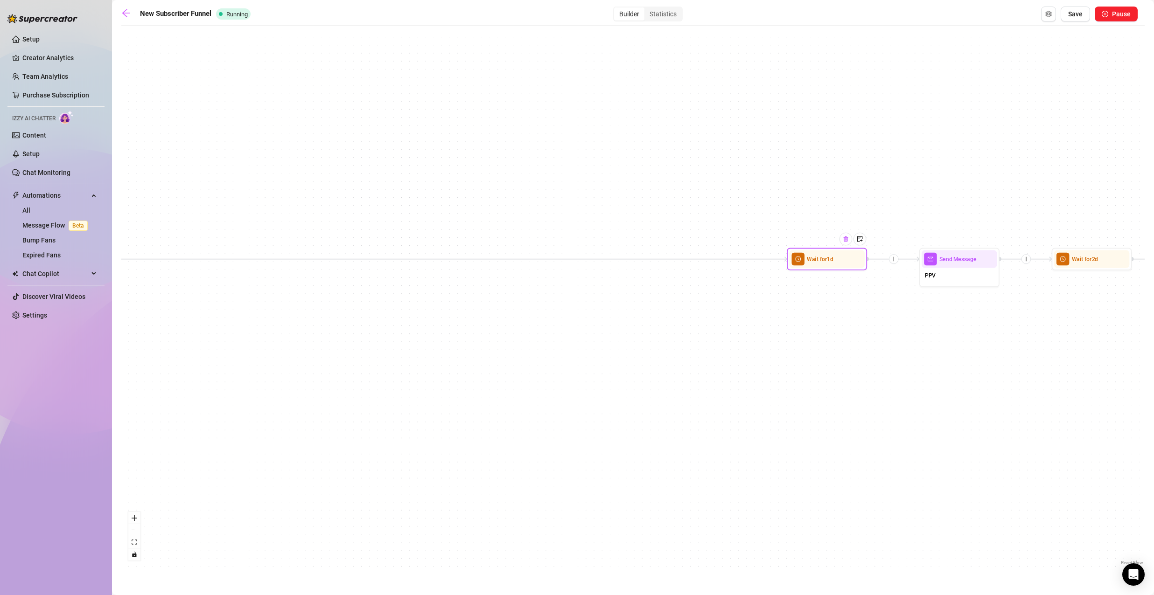
click at [846, 240] on img at bounding box center [846, 239] width 7 height 7
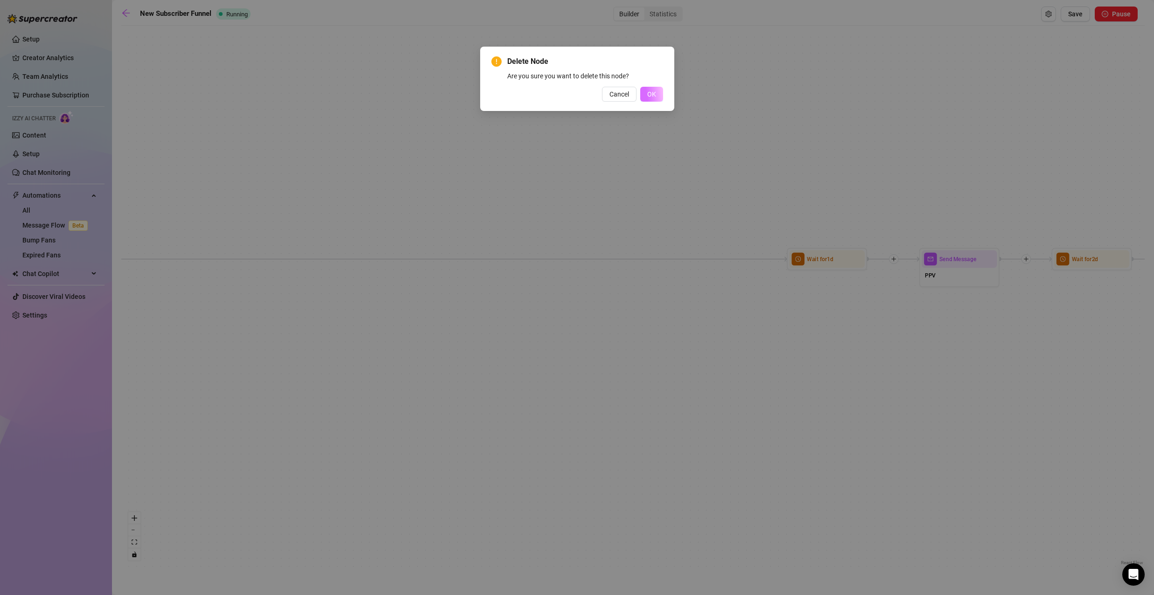
click at [649, 97] on span "OK" at bounding box center [651, 94] width 9 height 7
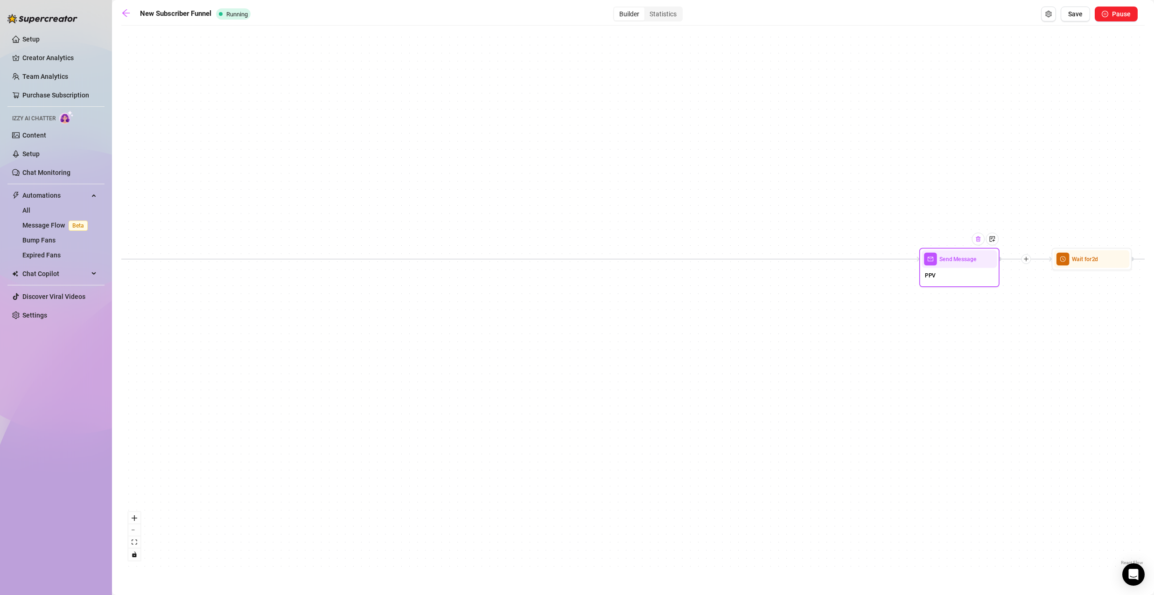
click at [975, 240] on img at bounding box center [978, 239] width 7 height 7
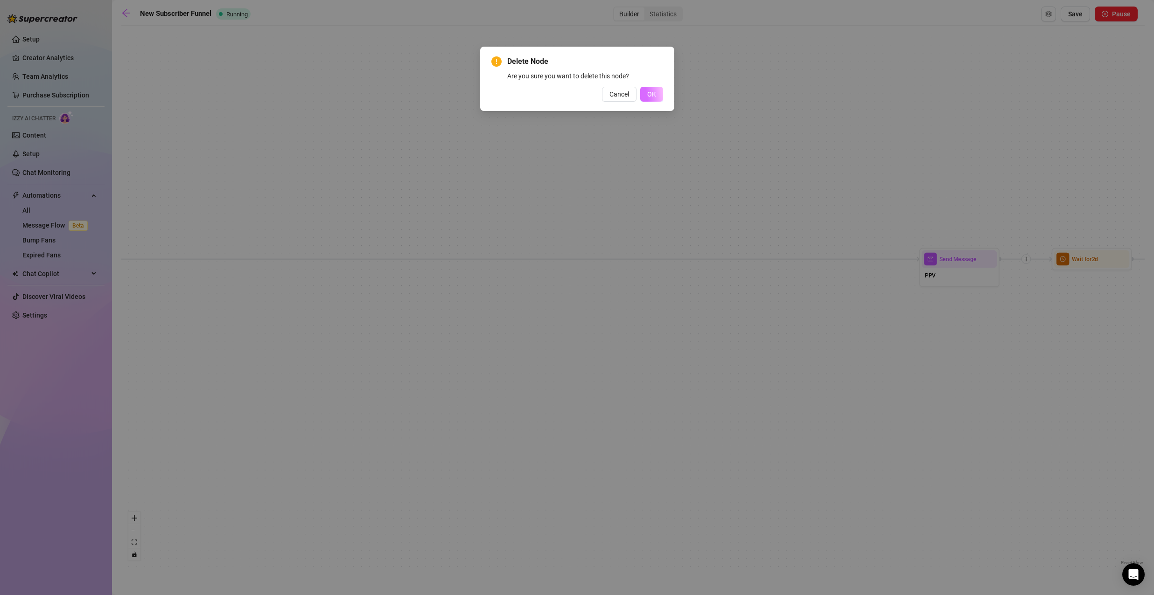
click at [656, 96] on button "OK" at bounding box center [651, 94] width 23 height 15
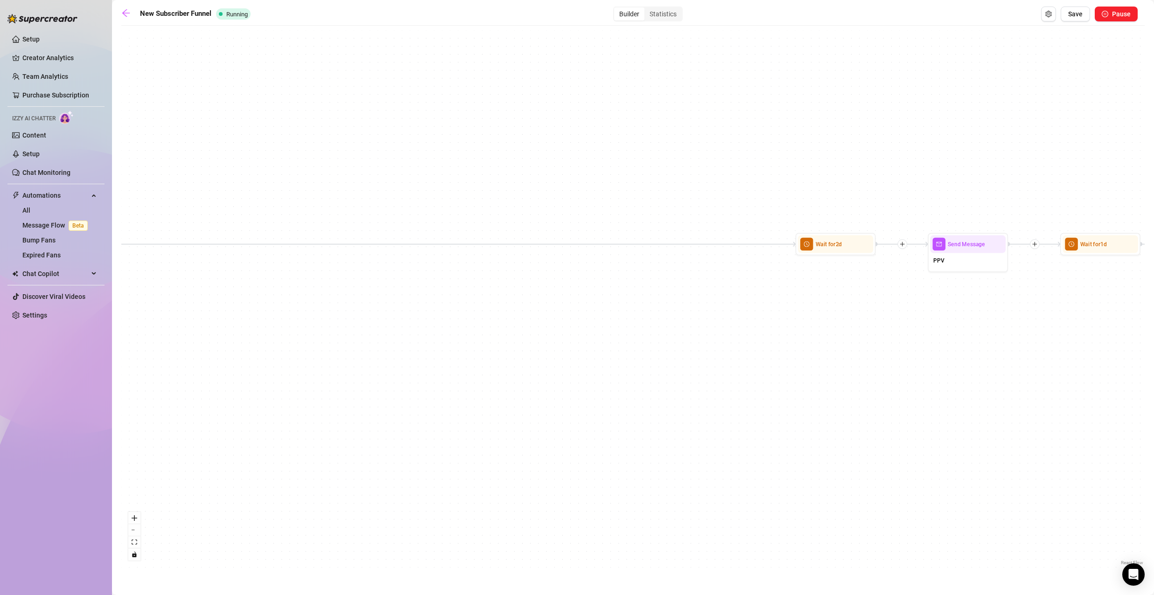
drag, startPoint x: 922, startPoint y: 285, endPoint x: 559, endPoint y: 298, distance: 363.2
click at [548, 297] on div "If True If True If False If False If True If False Merge Merge Send Message Reg…" at bounding box center [632, 298] width 1023 height 537
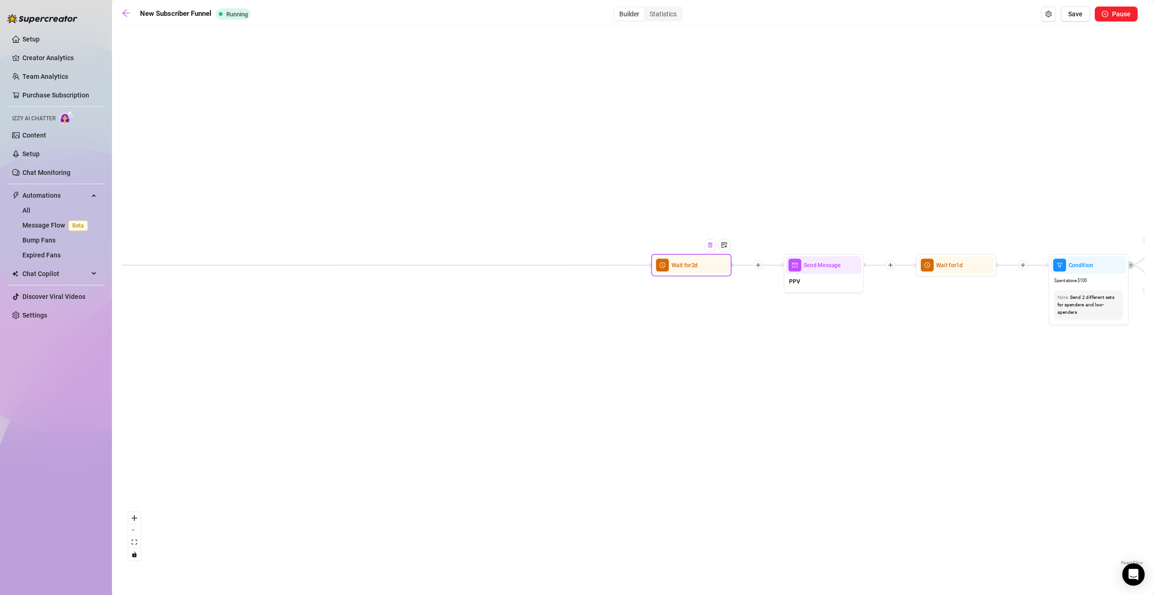
click at [711, 243] on img at bounding box center [710, 245] width 7 height 7
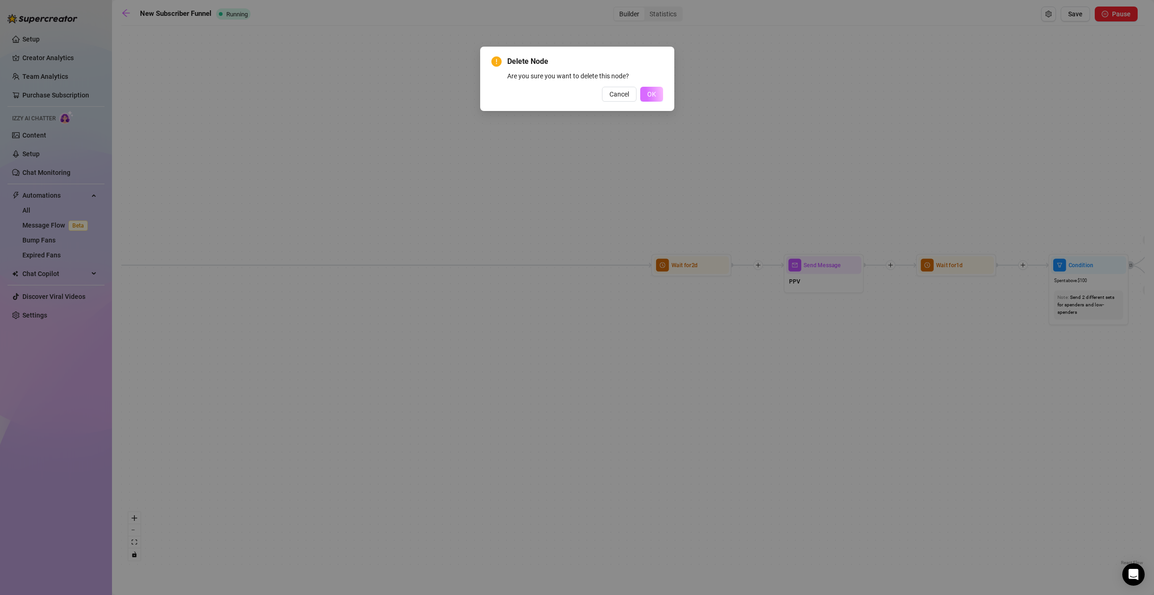
click at [655, 94] on span "OK" at bounding box center [651, 94] width 9 height 7
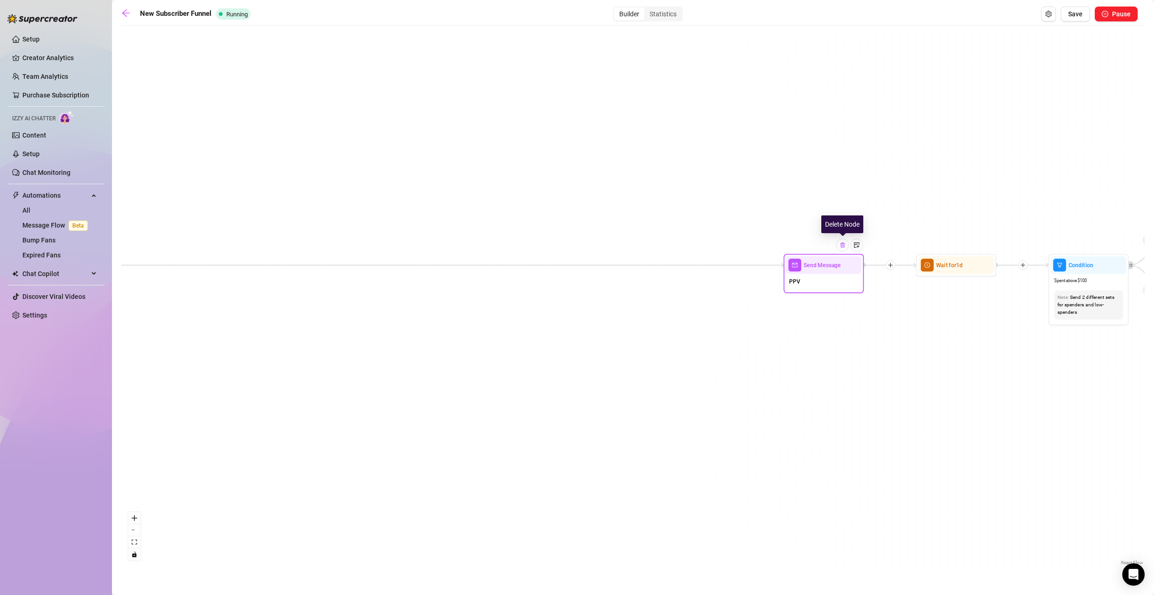
click at [844, 244] on img at bounding box center [842, 245] width 7 height 7
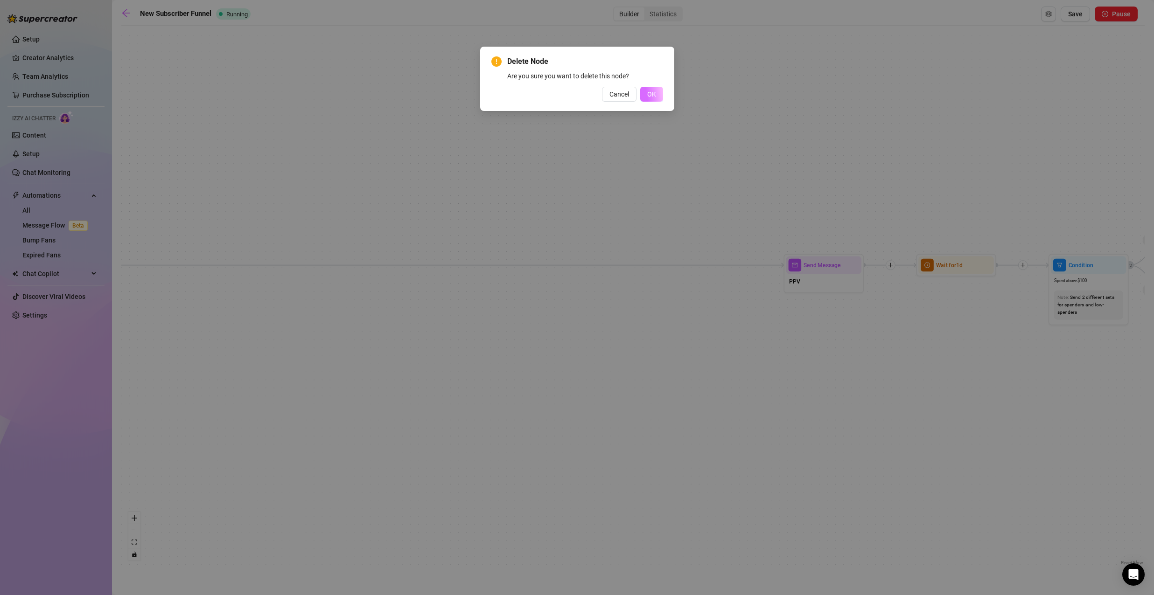
click at [646, 91] on button "OK" at bounding box center [651, 94] width 23 height 15
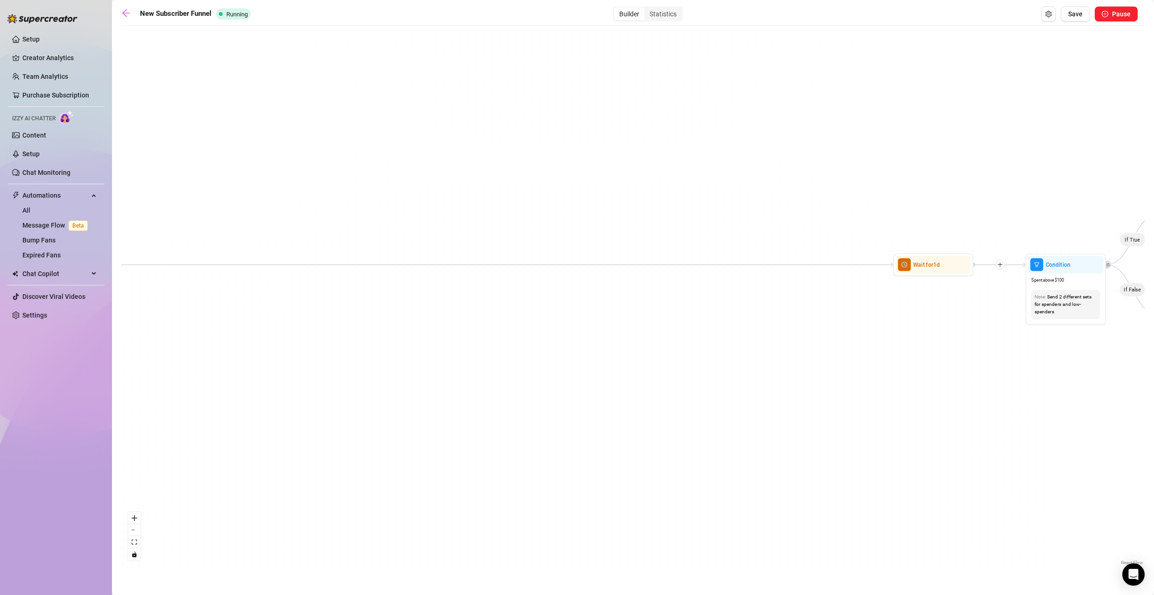
drag, startPoint x: 834, startPoint y: 259, endPoint x: 552, endPoint y: 288, distance: 282.8
click at [560, 290] on div "If True If True If False If False If True If False Merge Merge Send Message Reg…" at bounding box center [632, 298] width 1023 height 537
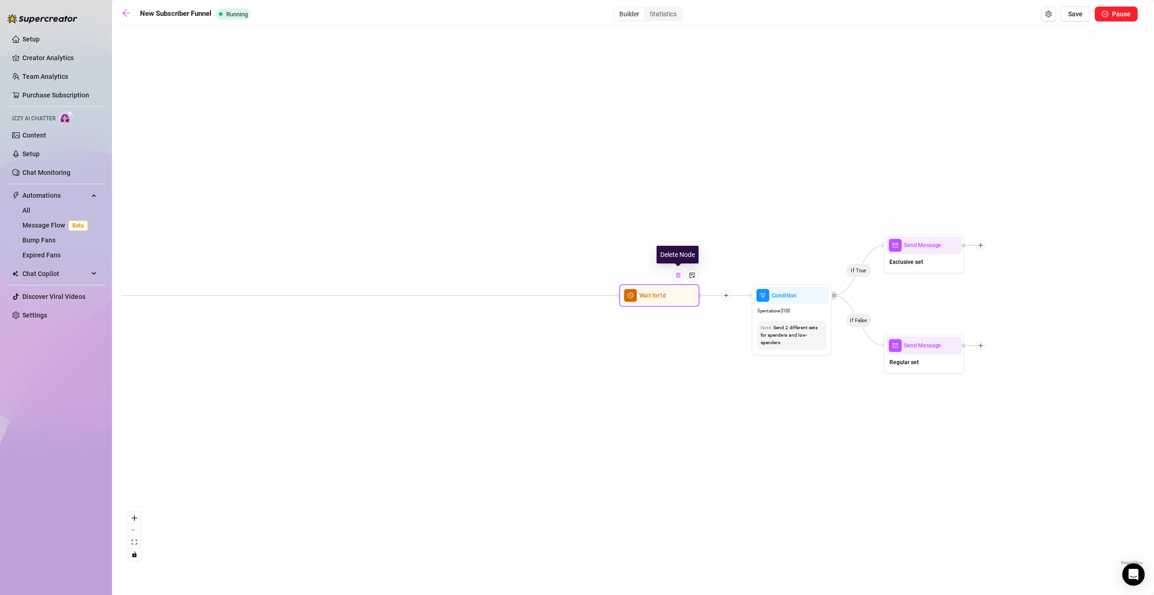
click at [680, 275] on img at bounding box center [678, 275] width 7 height 7
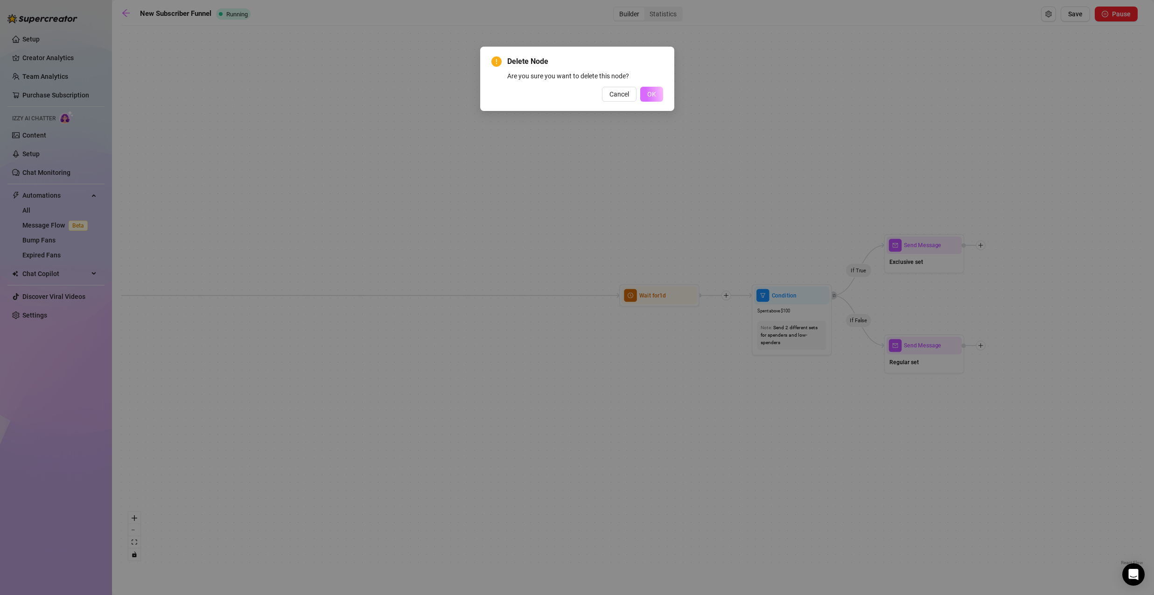
click at [648, 95] on span "OK" at bounding box center [651, 94] width 9 height 7
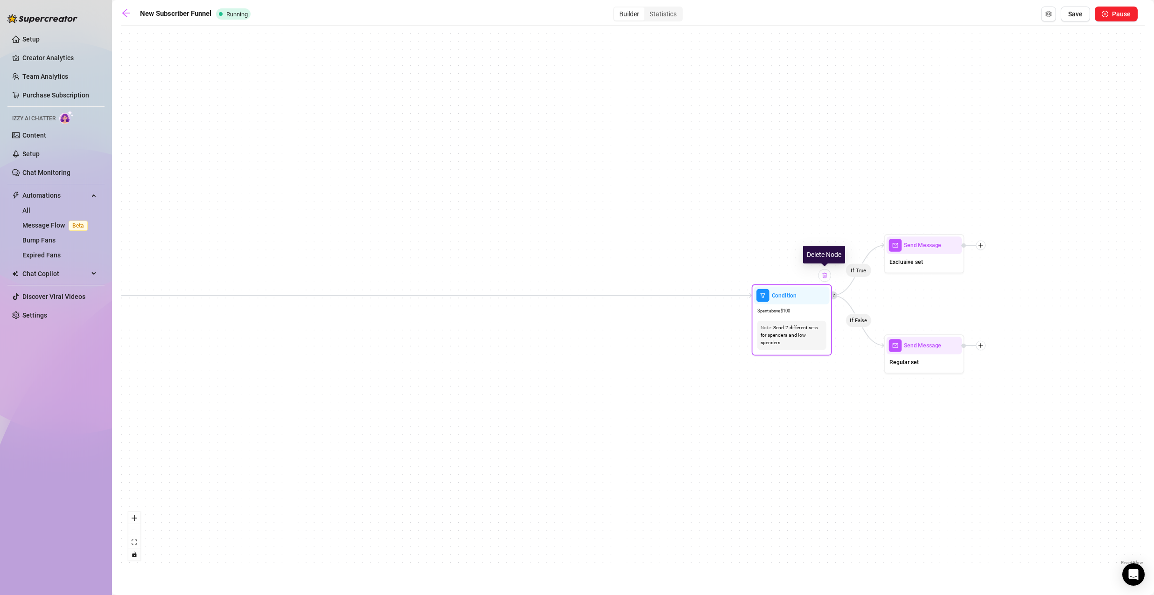
click at [826, 276] on img at bounding box center [824, 275] width 7 height 7
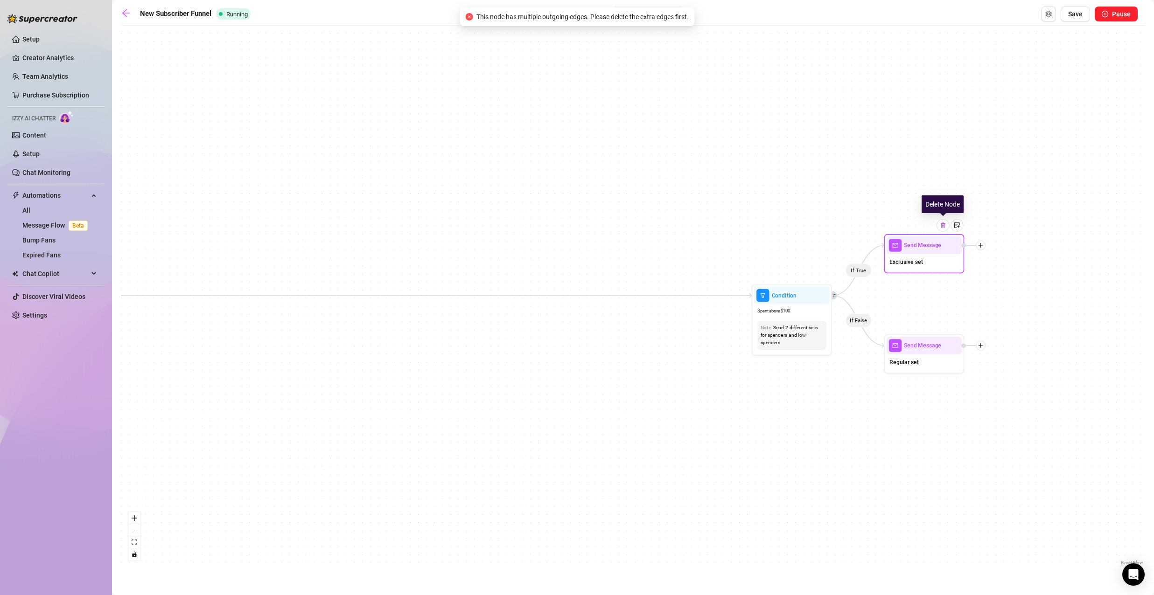
click at [942, 225] on img at bounding box center [943, 225] width 7 height 7
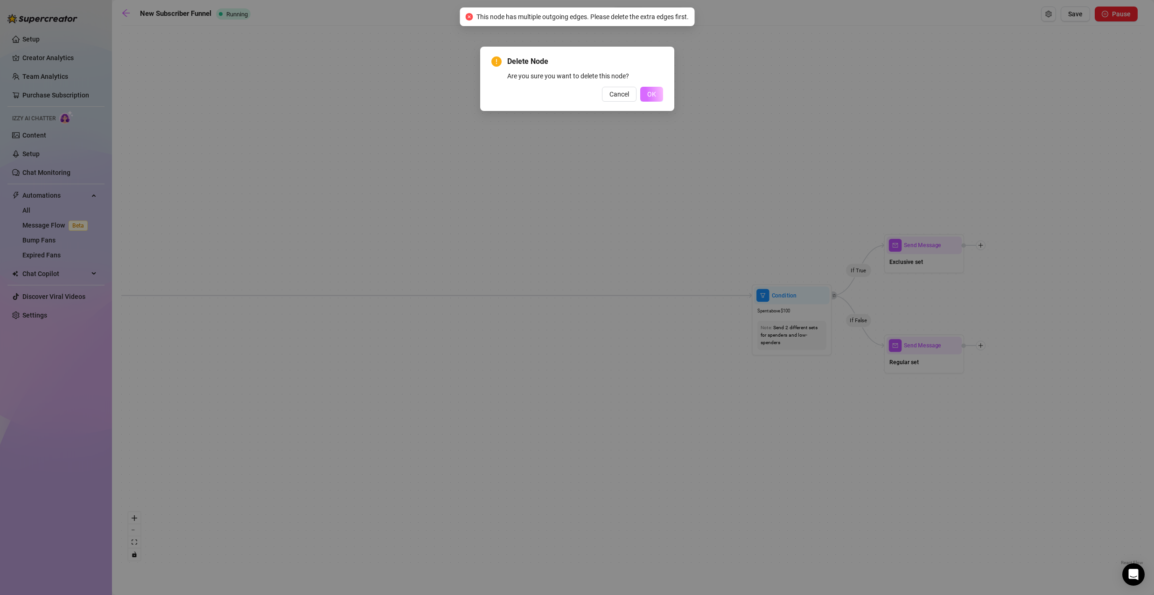
click at [650, 93] on span "OK" at bounding box center [651, 94] width 9 height 7
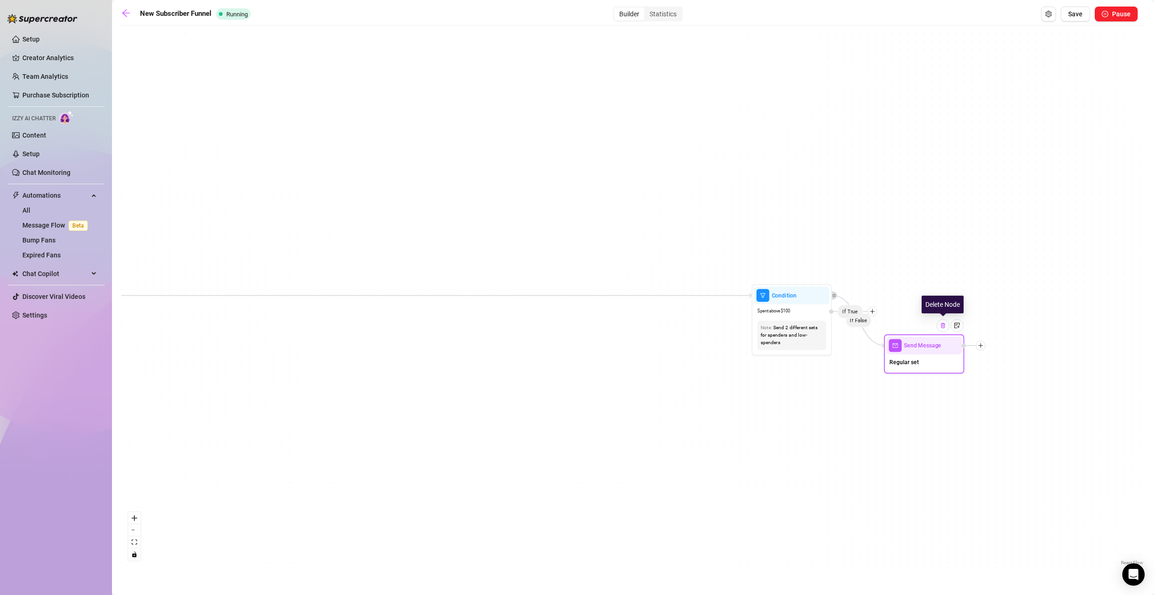
click at [944, 328] on img at bounding box center [943, 325] width 7 height 7
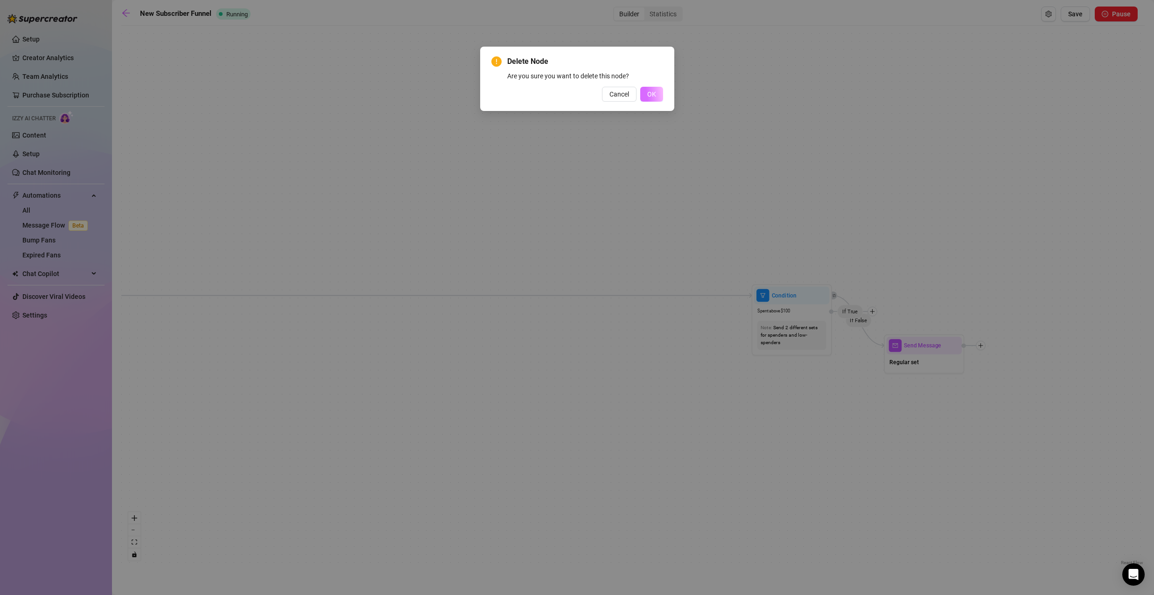
click at [649, 94] on span "OK" at bounding box center [651, 94] width 9 height 7
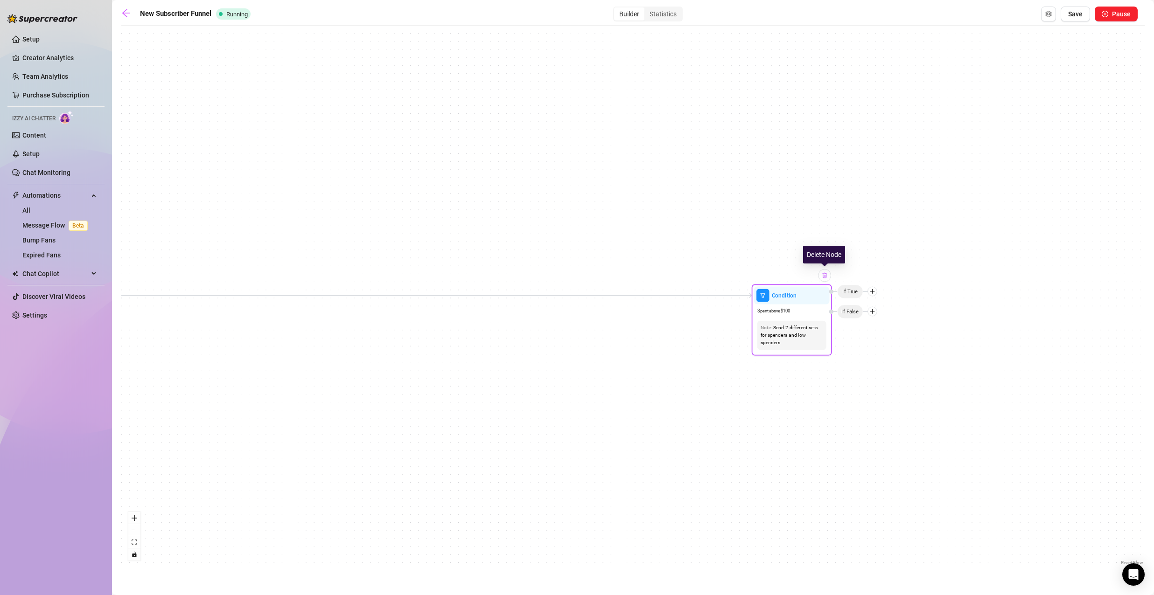
click at [826, 277] on img at bounding box center [824, 275] width 7 height 7
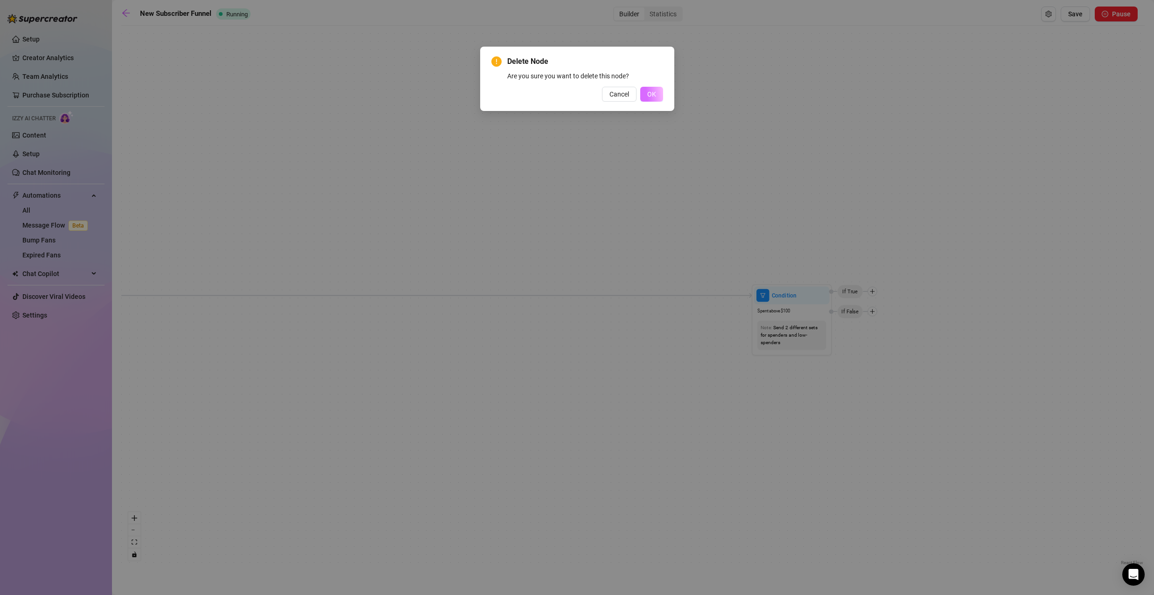
click at [653, 95] on span "OK" at bounding box center [651, 94] width 9 height 7
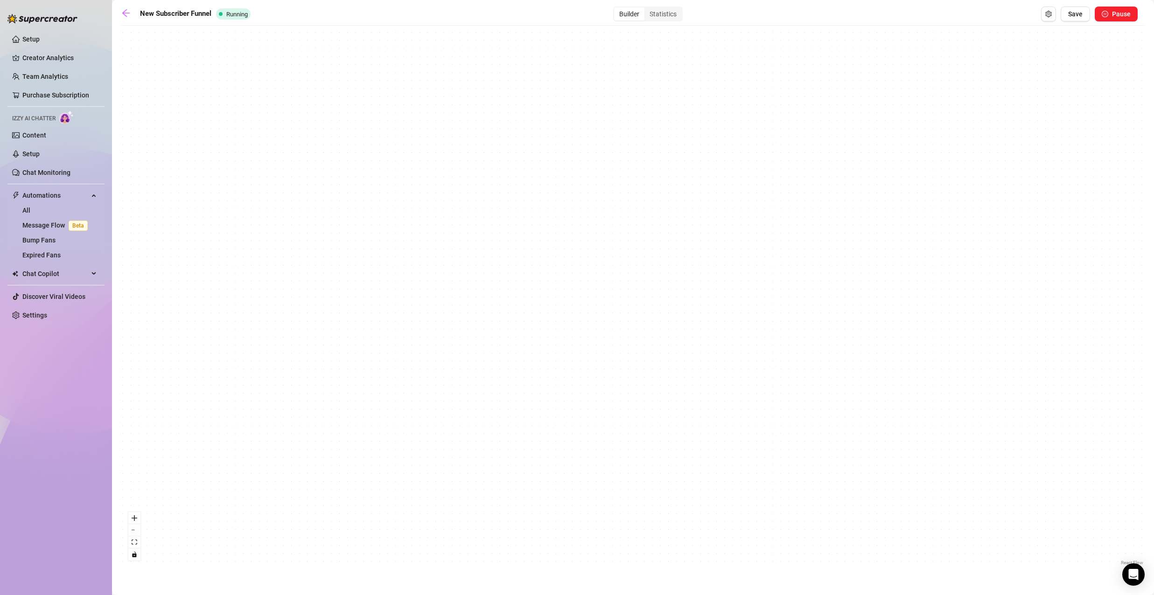
drag, startPoint x: 440, startPoint y: 298, endPoint x: 963, endPoint y: 279, distance: 522.5
click at [1090, 253] on div "If True If True If False If False Merge Merge Send Message Follow up message No…" at bounding box center [632, 298] width 1023 height 537
drag, startPoint x: 534, startPoint y: 297, endPoint x: 922, endPoint y: 285, distance: 388.4
click at [917, 284] on div "If True If True If False If False Merge Merge Send Message Follow up message No…" at bounding box center [632, 298] width 1023 height 537
drag, startPoint x: 522, startPoint y: 296, endPoint x: 845, endPoint y: 277, distance: 323.9
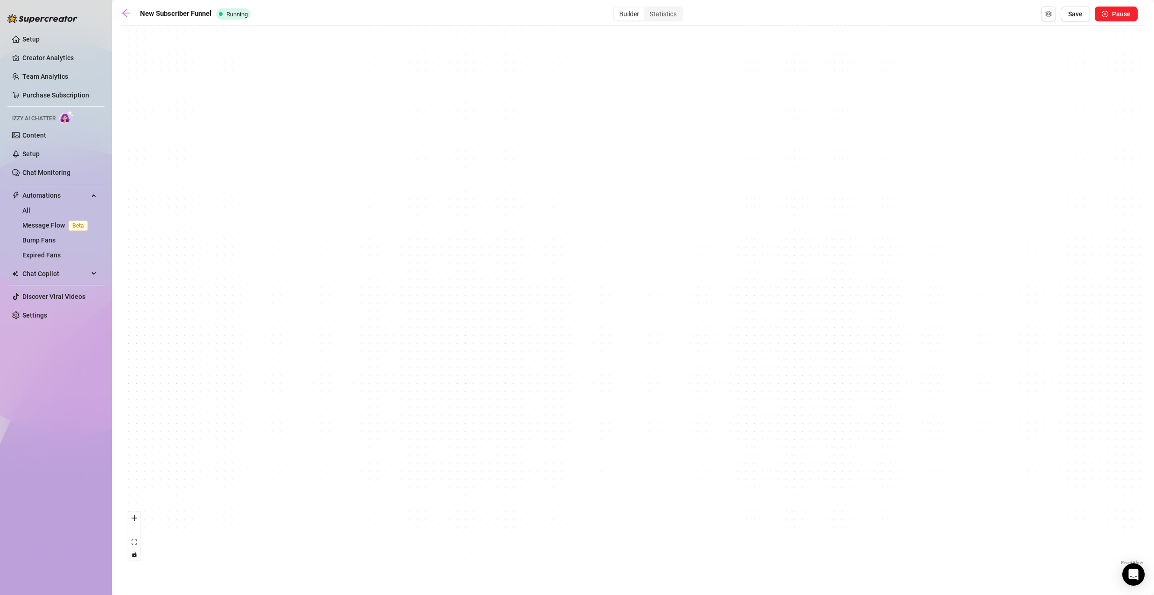
click at [843, 277] on div "If True If True If False If False Merge Merge Send Message Follow up message No…" at bounding box center [632, 298] width 1023 height 537
drag, startPoint x: 467, startPoint y: 318, endPoint x: 892, endPoint y: 347, distance: 426.5
click at [912, 339] on div "If True If True If False If False Merge Merge Send Message Follow up message No…" at bounding box center [632, 298] width 1023 height 537
drag, startPoint x: 644, startPoint y: 291, endPoint x: 854, endPoint y: 295, distance: 210.5
click at [855, 295] on div "If True If True If False If False Merge Merge Send Message Follow up message No…" at bounding box center [632, 298] width 1023 height 537
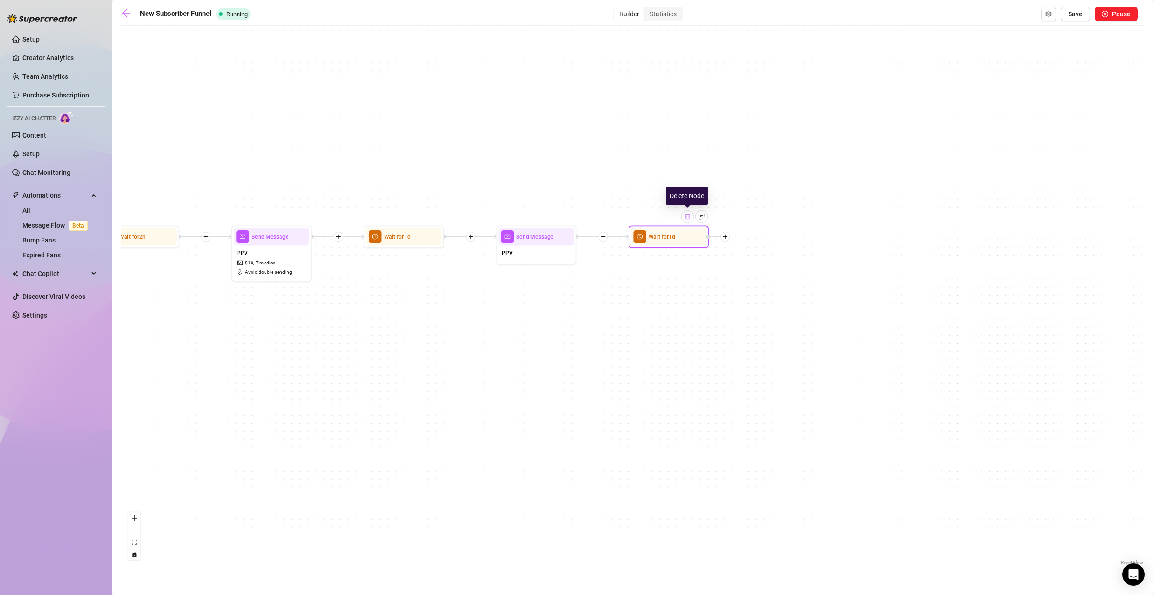
click at [686, 220] on img at bounding box center [687, 217] width 7 height 7
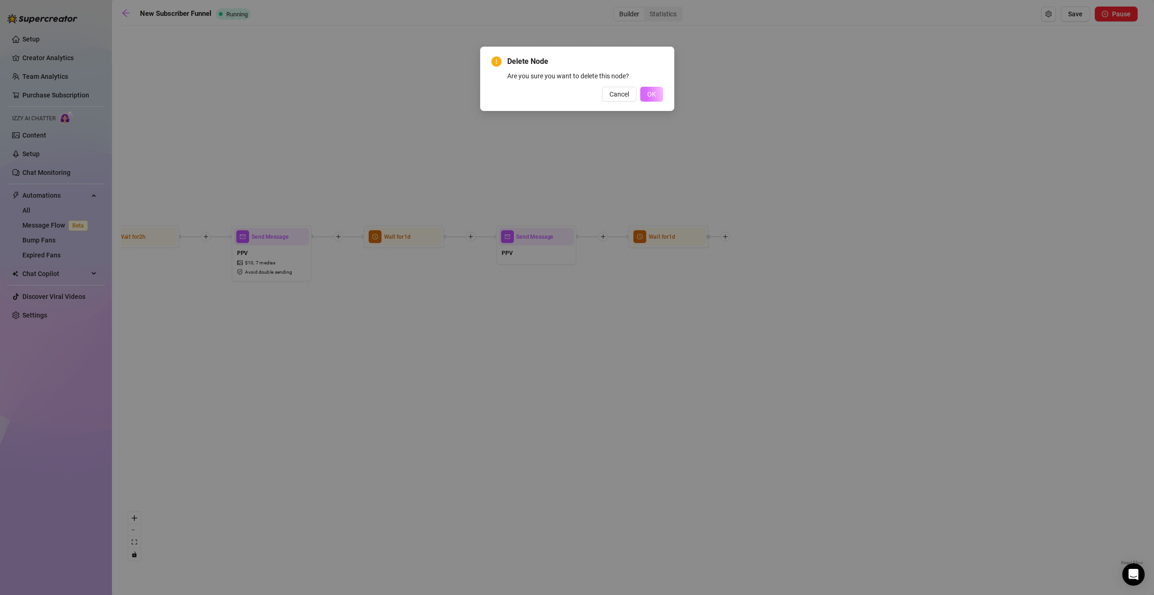
click at [649, 94] on span "OK" at bounding box center [651, 94] width 9 height 7
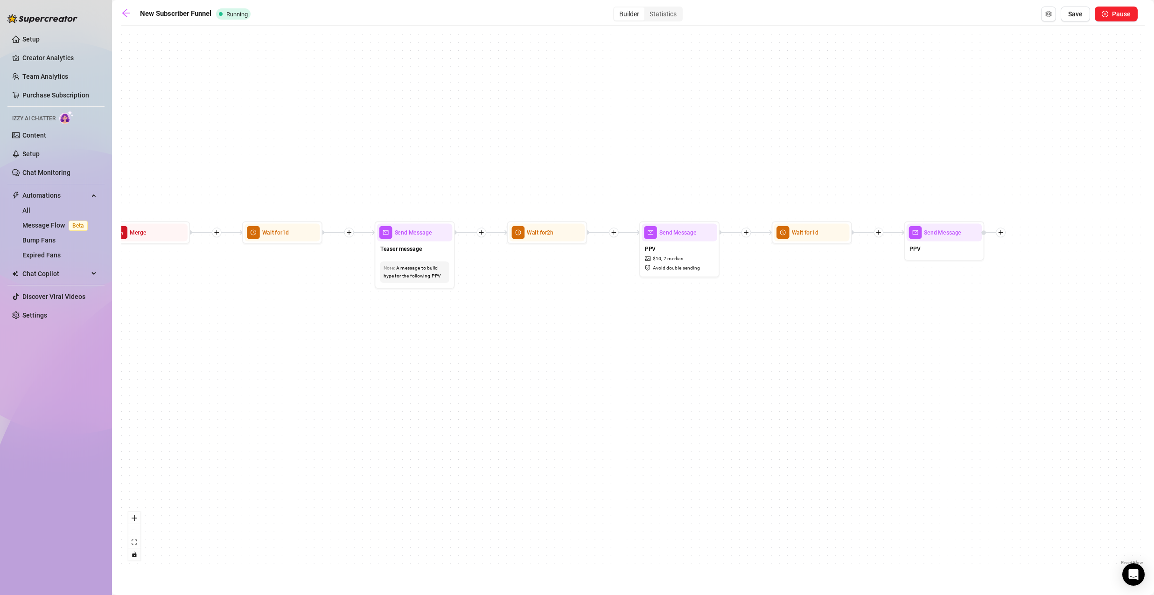
drag, startPoint x: 388, startPoint y: 335, endPoint x: 917, endPoint y: 340, distance: 529.1
click at [926, 336] on div "If True If True If False If False Merge Merge Send Message Follow up message No…" at bounding box center [632, 298] width 1023 height 537
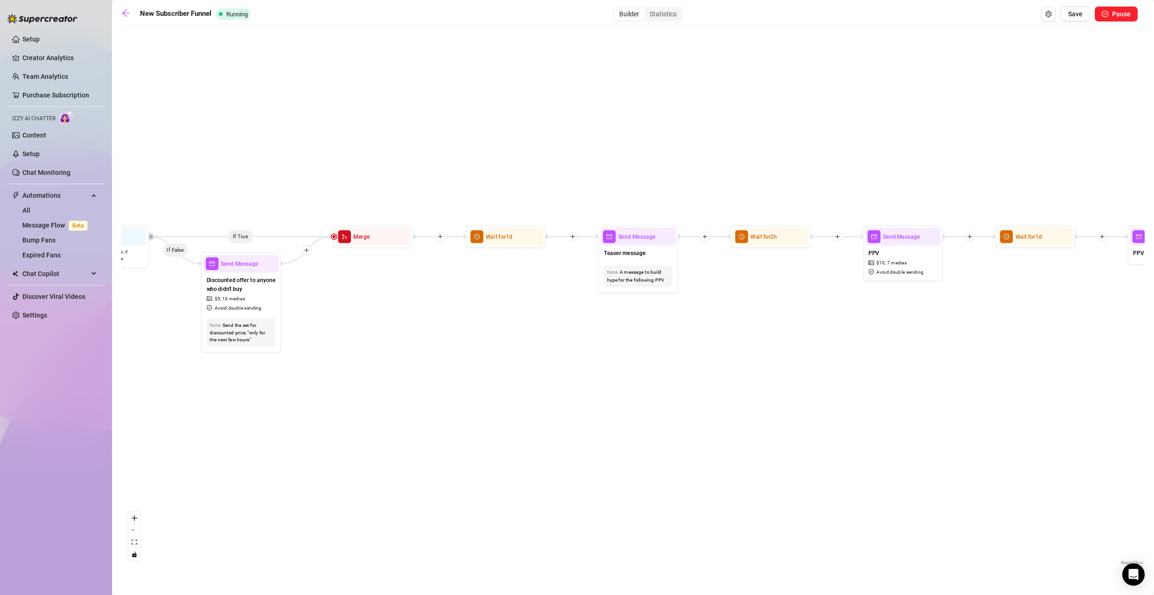
drag, startPoint x: 419, startPoint y: 342, endPoint x: 894, endPoint y: 338, distance: 475.5
click at [914, 334] on div "If True If True If False If False Merge Merge Send Message Follow up message No…" at bounding box center [632, 298] width 1023 height 537
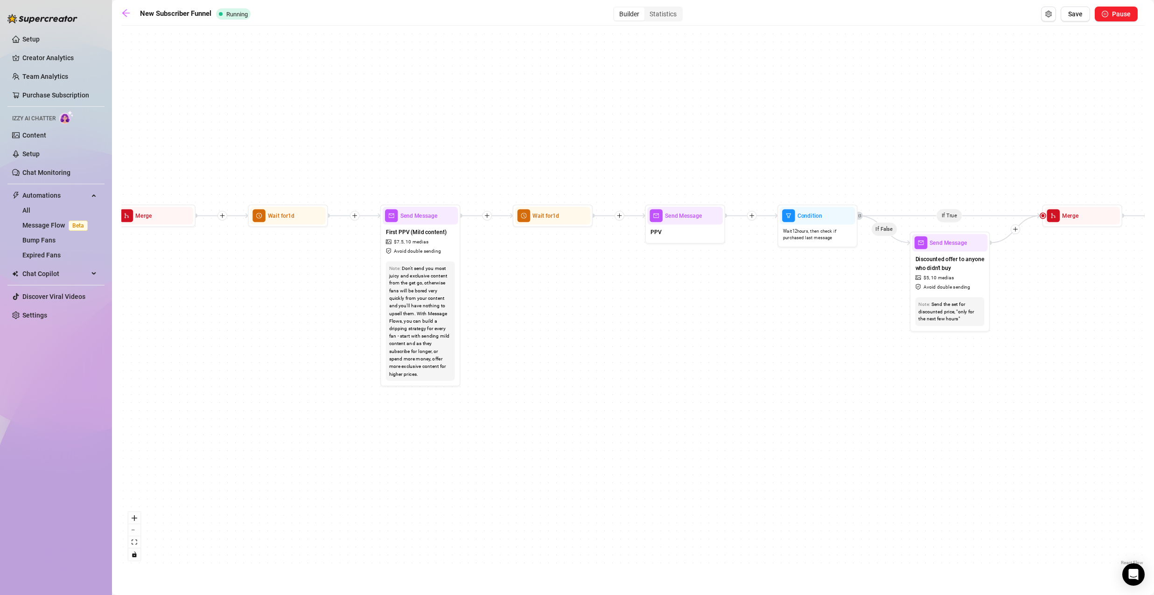
drag, startPoint x: 473, startPoint y: 366, endPoint x: 759, endPoint y: 317, distance: 290.3
click at [684, 357] on div "If True If True If False If False Merge Merge Send Message Follow up message No…" at bounding box center [632, 298] width 1023 height 537
click at [1074, 17] on span "Save" at bounding box center [1075, 13] width 14 height 7
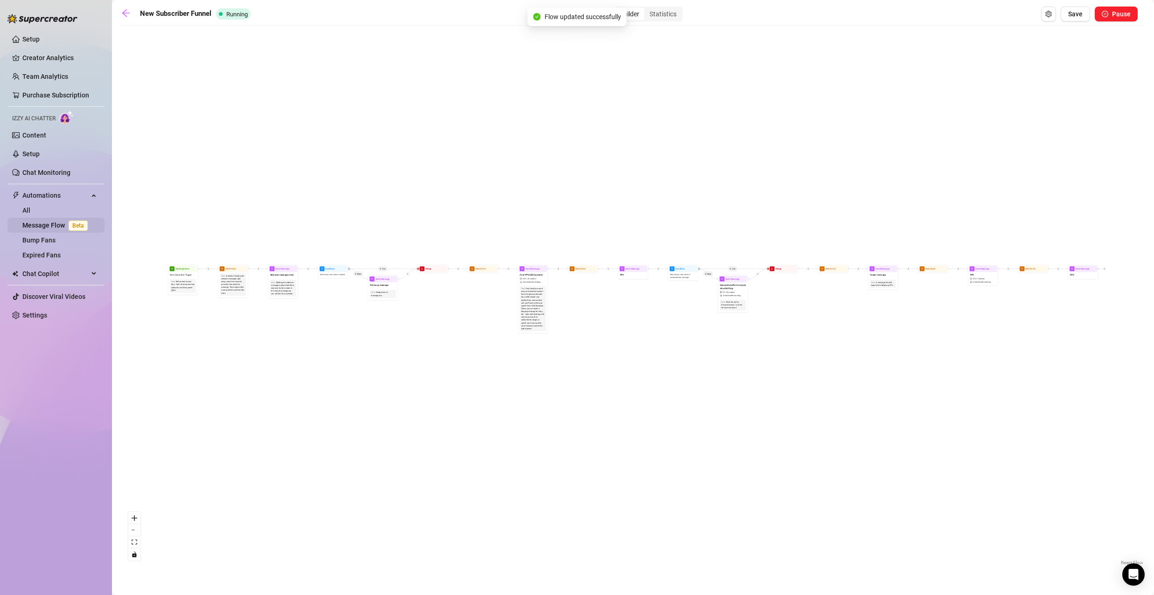
click at [41, 223] on link "Message Flow Beta" at bounding box center [56, 225] width 69 height 7
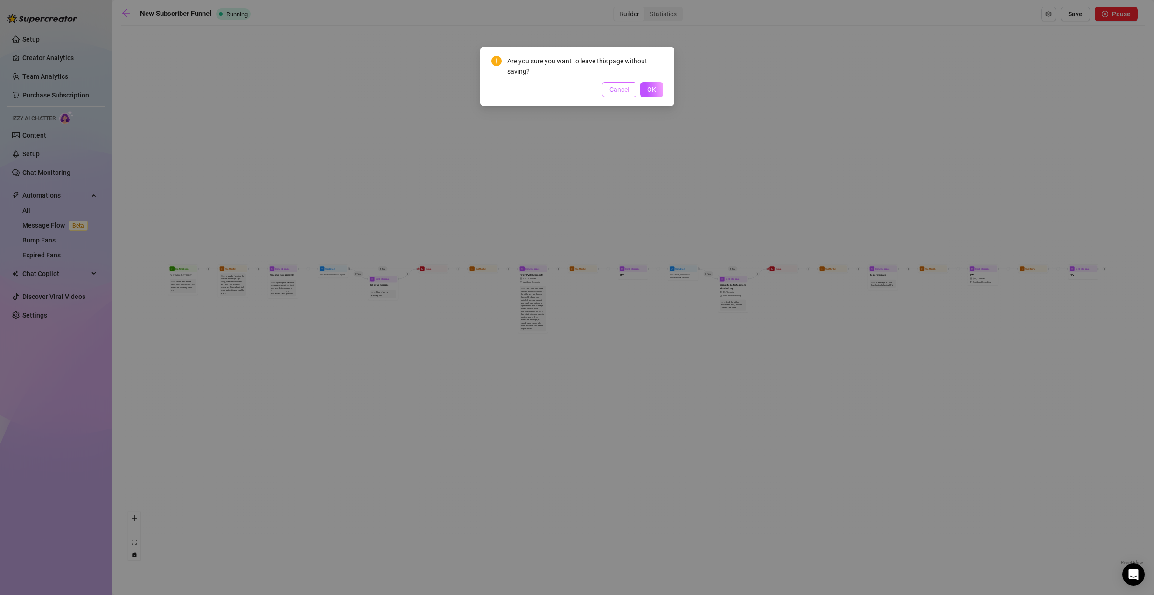
click at [611, 90] on span "Cancel" at bounding box center [619, 89] width 20 height 7
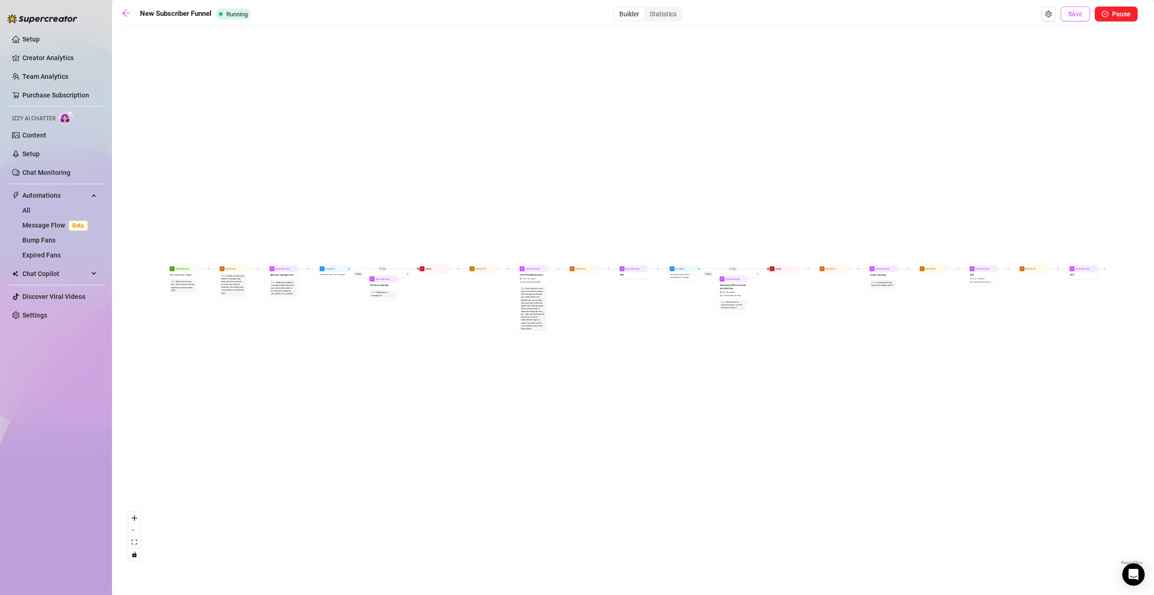
click at [1082, 13] on span "Save" at bounding box center [1075, 13] width 14 height 7
click at [1077, 17] on span "Save" at bounding box center [1075, 13] width 14 height 7
click at [660, 13] on div "Statistics" at bounding box center [662, 13] width 37 height 13
click at [647, 9] on input "Statistics" at bounding box center [647, 9] width 0 height 0
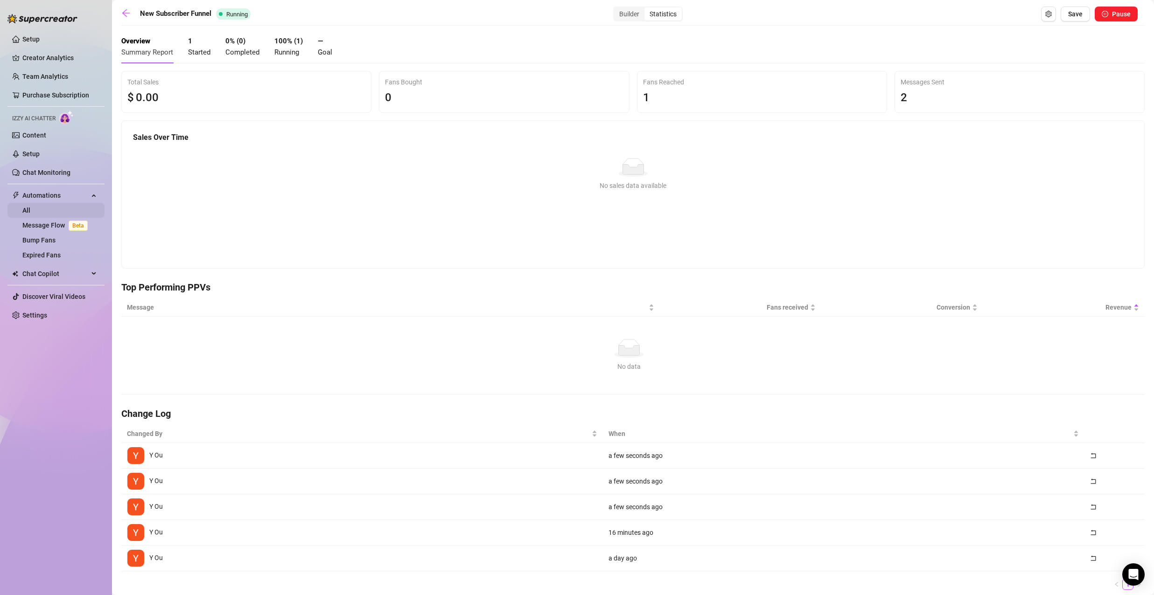
click at [30, 207] on link "All" at bounding box center [26, 210] width 8 height 7
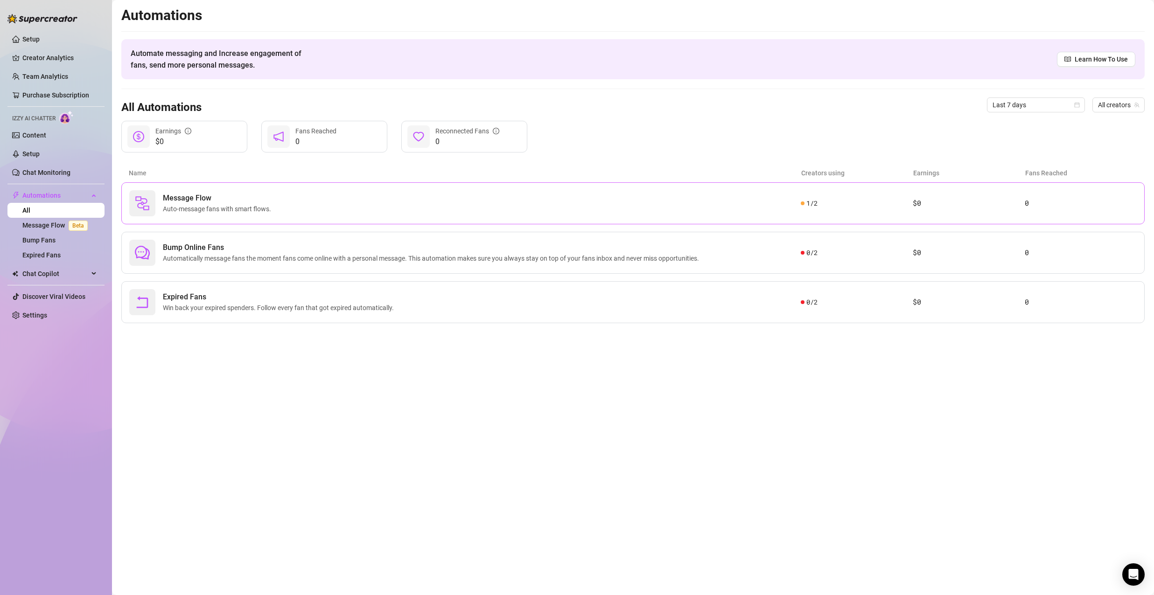
click at [362, 211] on div "Message Flow Auto-message fans with smart flows." at bounding box center [464, 203] width 671 height 26
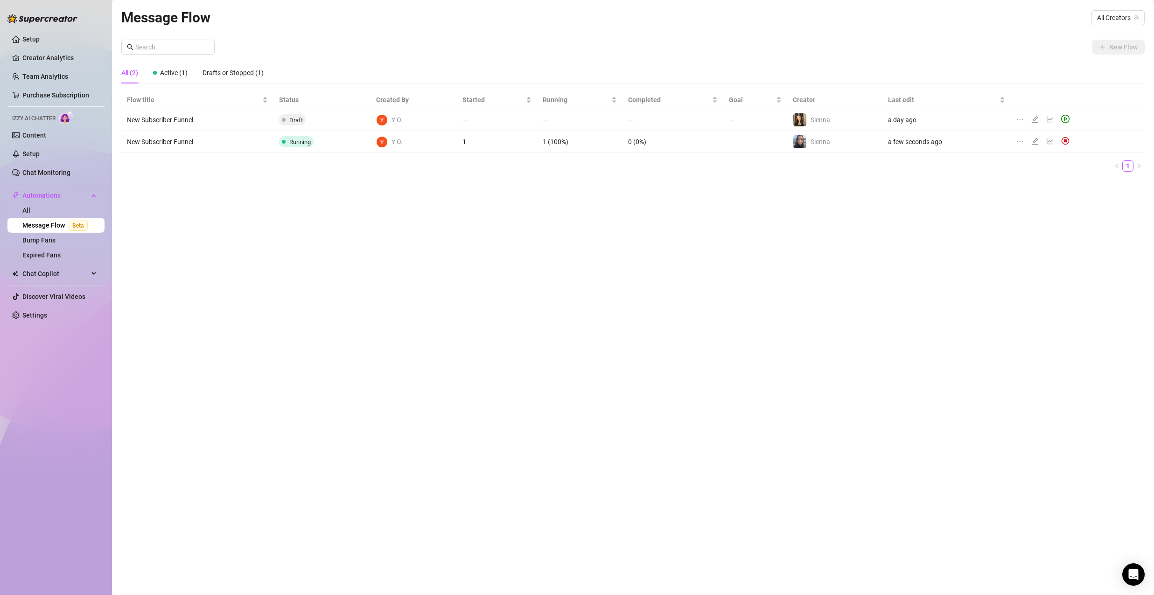
click at [1033, 120] on icon "edit" at bounding box center [1035, 119] width 7 height 7
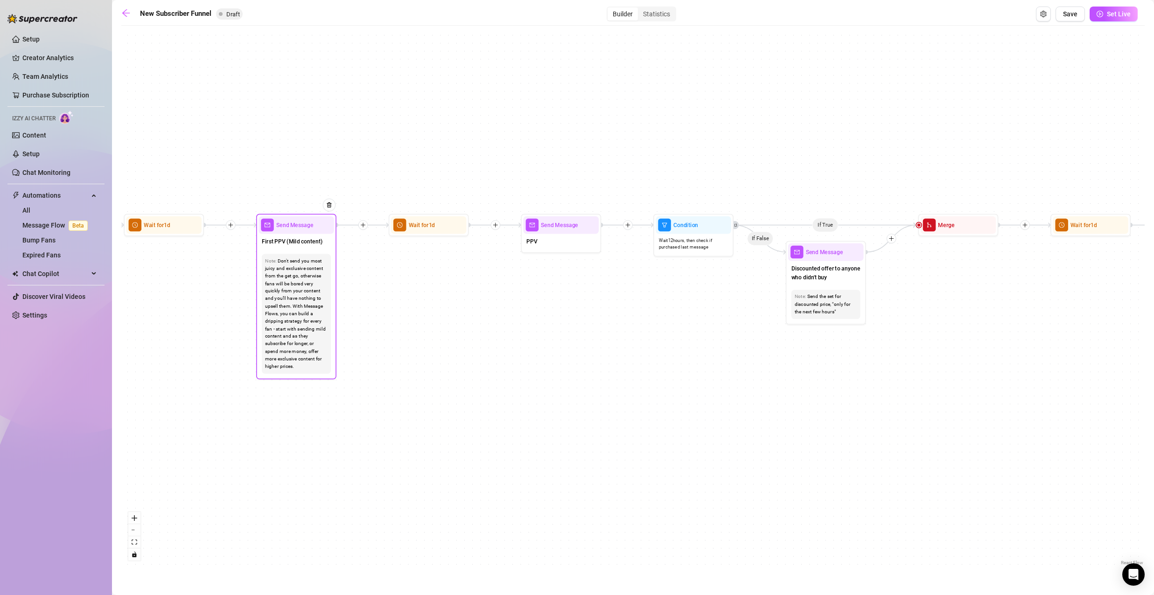
click at [313, 217] on div "Send Message" at bounding box center [296, 225] width 76 height 18
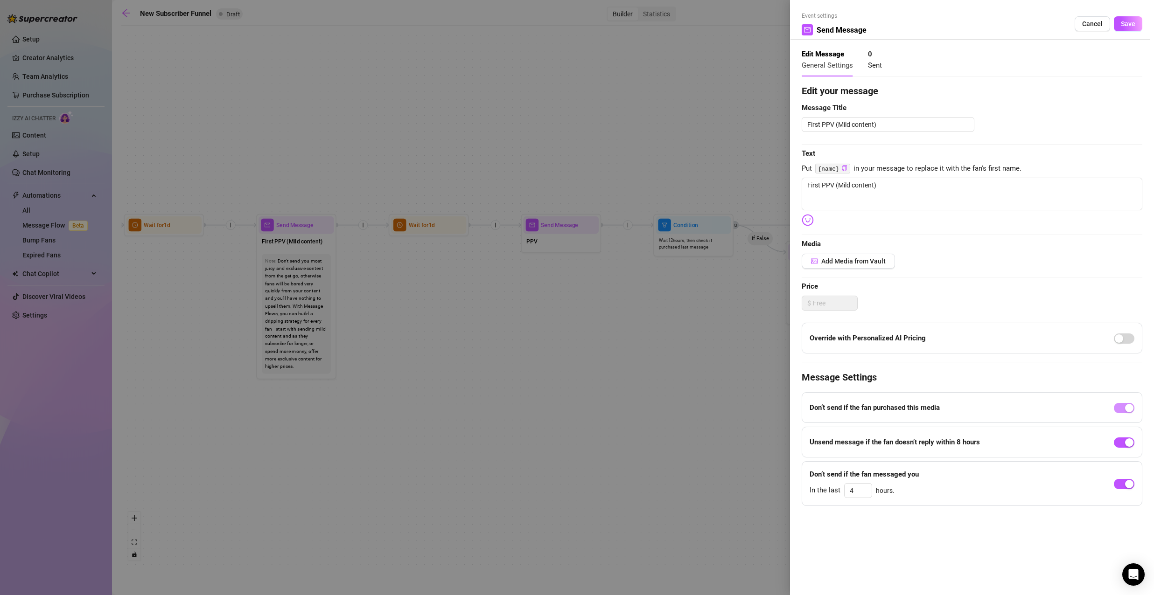
click at [488, 271] on div at bounding box center [577, 297] width 1154 height 595
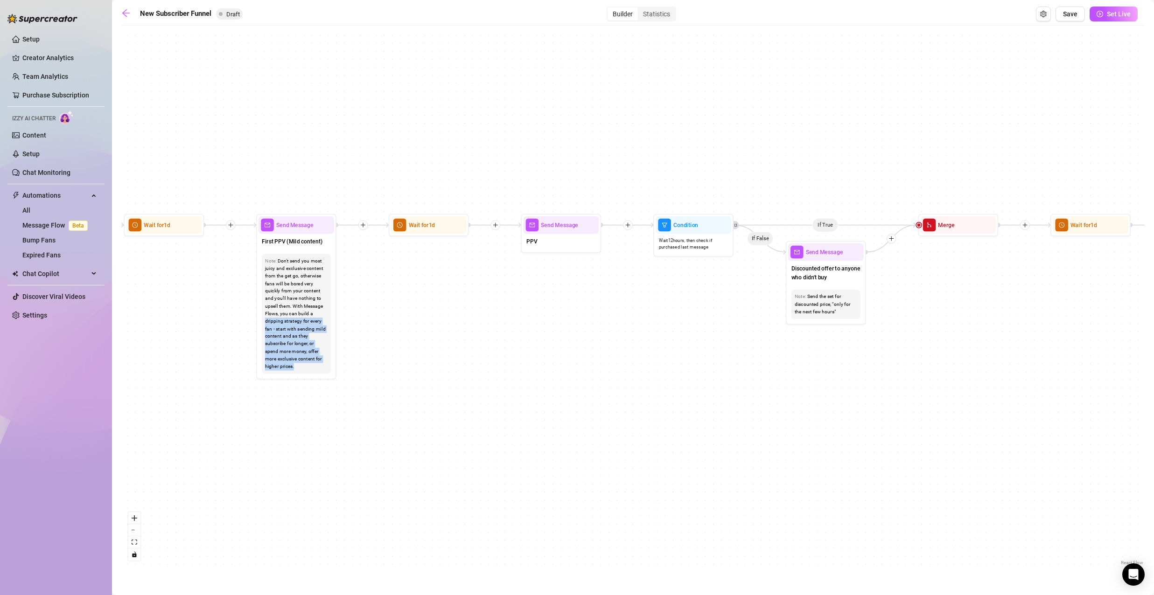
drag, startPoint x: 442, startPoint y: 312, endPoint x: 930, endPoint y: 298, distance: 487.8
click at [927, 298] on div "If True If True If True If False If False If False If True If False Merge Merge…" at bounding box center [632, 298] width 1023 height 537
click at [400, 350] on div "If True If True If True If False If False If False If True If False Merge Merge…" at bounding box center [632, 298] width 1023 height 537
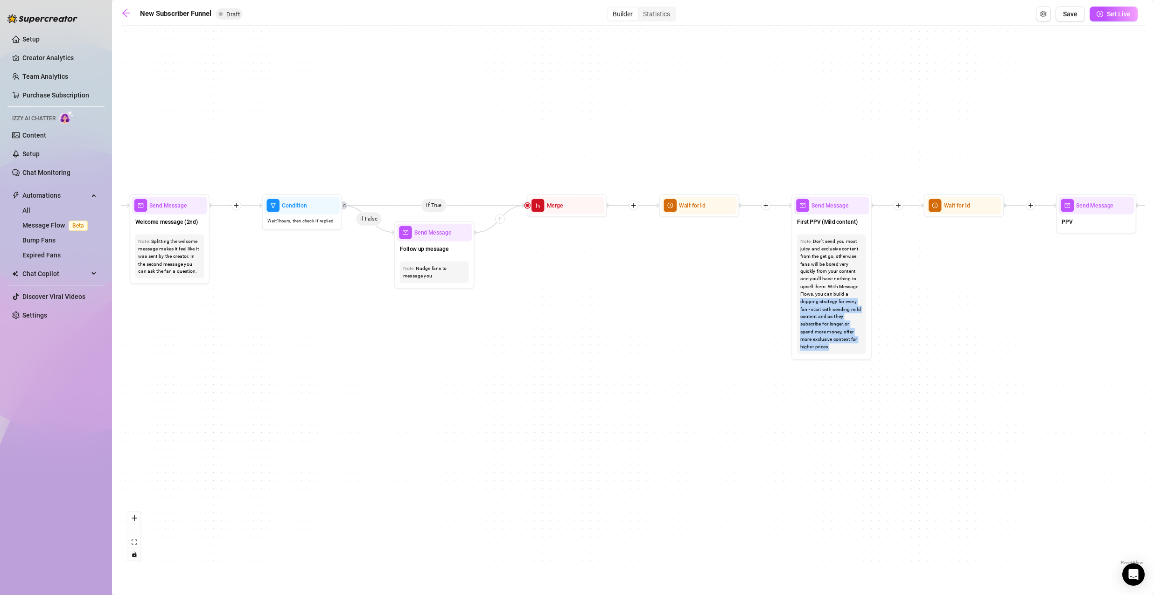
drag, startPoint x: 277, startPoint y: 319, endPoint x: 776, endPoint y: 299, distance: 500.1
click at [782, 299] on div "If True If True If True If False If False If False If True If False Merge Merge…" at bounding box center [632, 298] width 1023 height 537
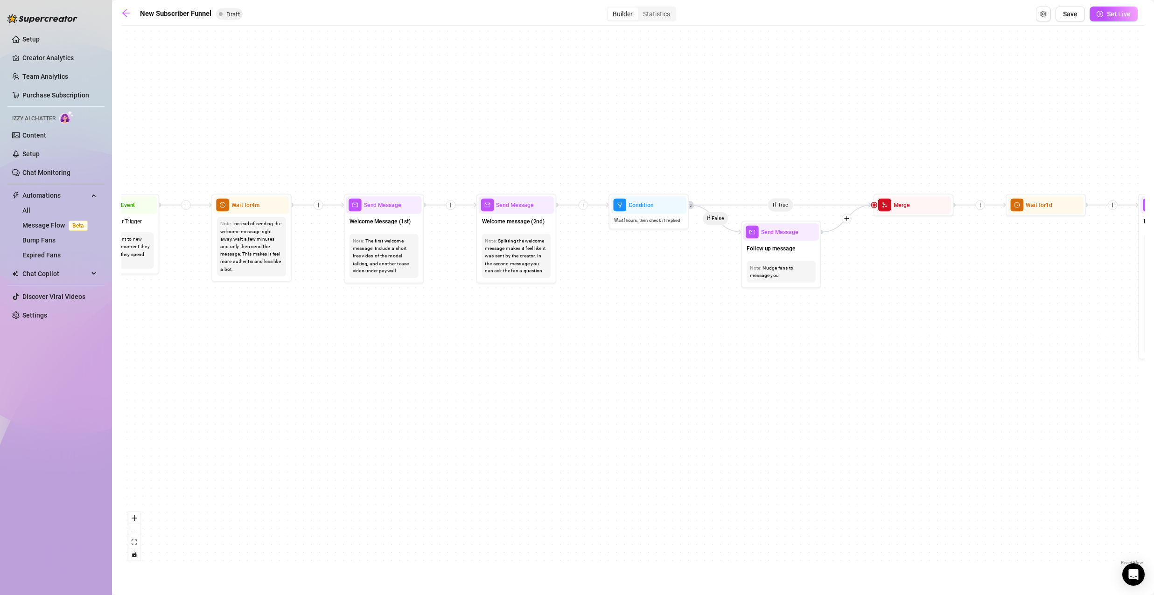
drag, startPoint x: 267, startPoint y: 368, endPoint x: 628, endPoint y: 374, distance: 360.7
click at [628, 374] on div "If True If True If True If False If False If False If True If False Merge Merge…" at bounding box center [632, 298] width 1023 height 537
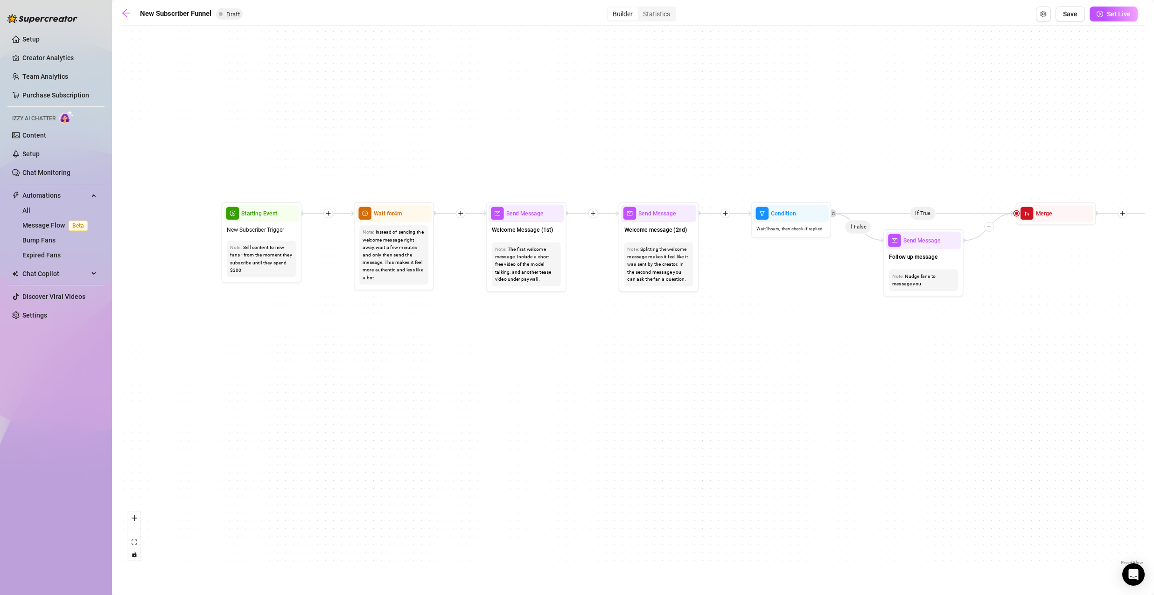
drag, startPoint x: 445, startPoint y: 348, endPoint x: 498, endPoint y: 361, distance: 55.2
click at [498, 361] on div "If True If True If True If False If False If False If True If False Merge Merge…" at bounding box center [632, 298] width 1023 height 537
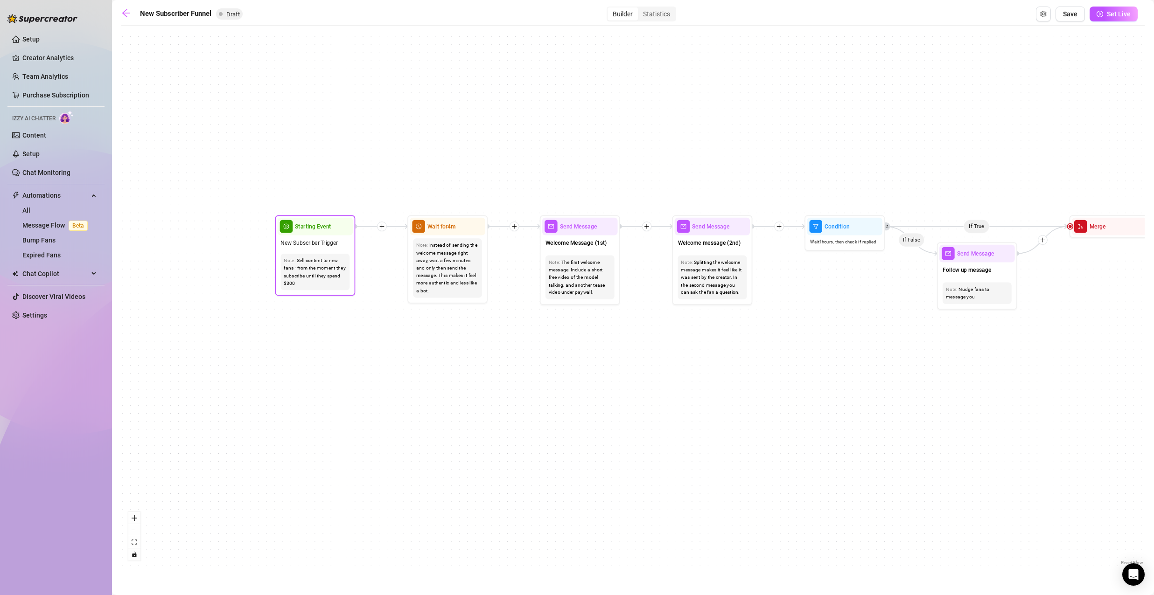
click at [329, 241] on span "New Subscriber Trigger" at bounding box center [308, 242] width 57 height 9
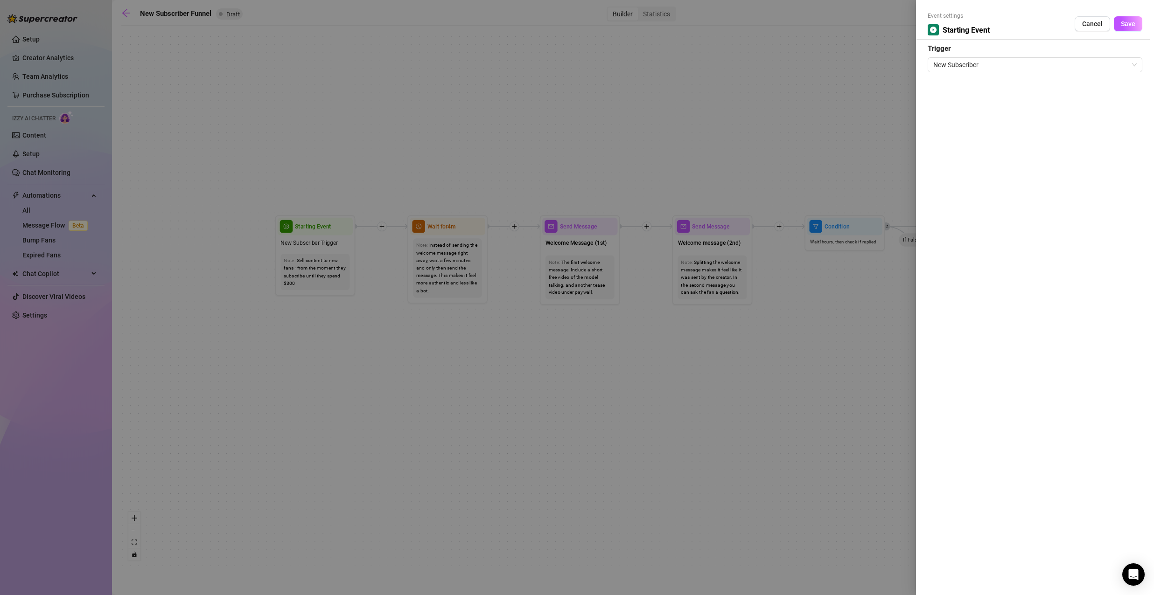
click at [744, 336] on div at bounding box center [577, 297] width 1154 height 595
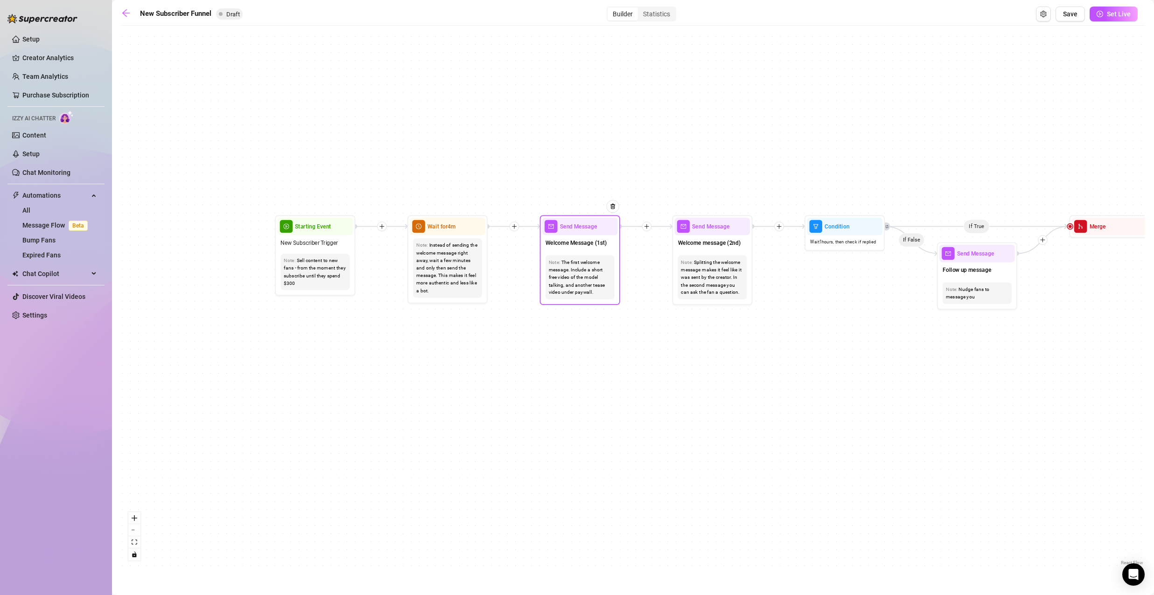
click at [590, 252] on div "Note: The first welcome message. Include a short free video of the model talkin…" at bounding box center [580, 277] width 76 height 51
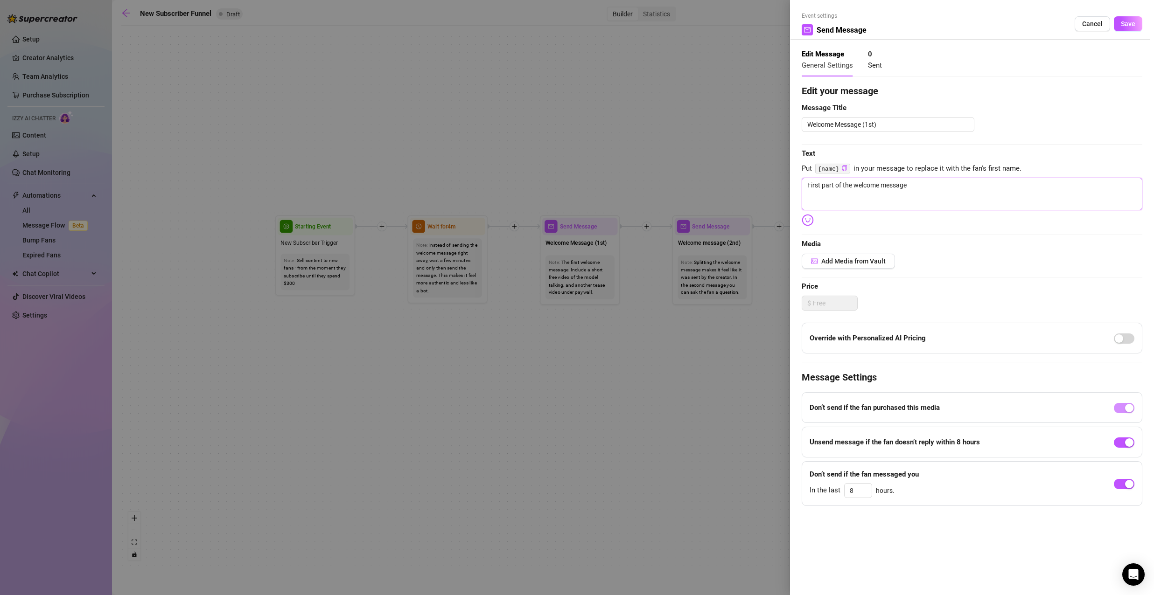
drag, startPoint x: 907, startPoint y: 185, endPoint x: 771, endPoint y: 190, distance: 135.4
click at [773, 189] on div "Event settings Send Message Cancel Save Edit Message General Settings 0 Sent Ed…" at bounding box center [577, 297] width 1154 height 595
drag, startPoint x: 860, startPoint y: 187, endPoint x: 755, endPoint y: 197, distance: 105.0
click at [759, 197] on div "Event settings Send Message Cancel Save Edit Message General Settings 0 Sent Ed…" at bounding box center [577, 297] width 1154 height 595
click at [856, 192] on textarea "Yay, babe," at bounding box center [972, 194] width 341 height 33
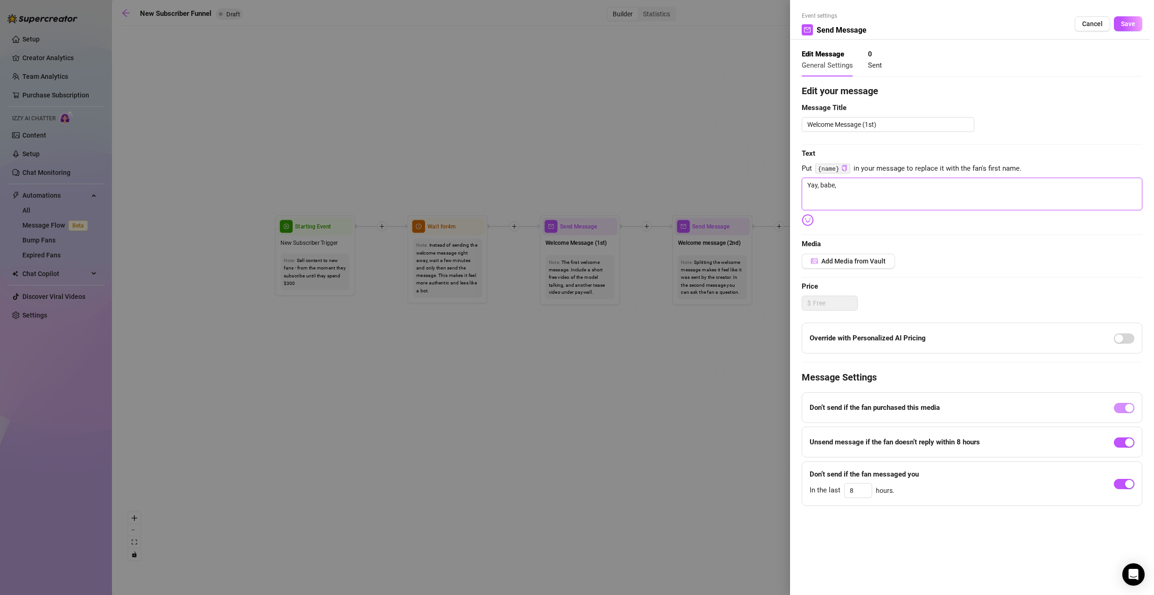
click at [736, 188] on div "Event settings Send Message Cancel Save Edit Message General Settings 0 Sent Ed…" at bounding box center [577, 297] width 1154 height 595
paste textarea "babe, so glad you’re here in our little space. Wanted to greet you myself, not …"
click at [1119, 482] on span "button" at bounding box center [1124, 484] width 21 height 10
click at [1123, 24] on span "Save" at bounding box center [1128, 23] width 14 height 7
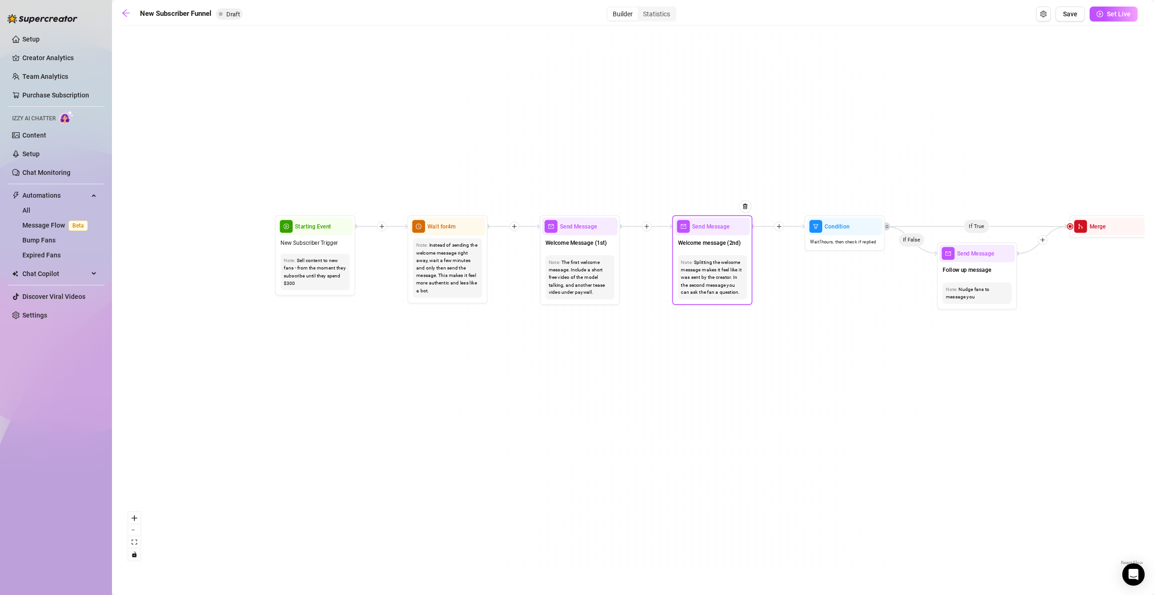
click at [707, 260] on div "Splitting the welcome message makes it feel like it was sent by the creator. In…" at bounding box center [712, 277] width 63 height 38
click at [749, 205] on div at bounding box center [745, 206] width 13 height 13
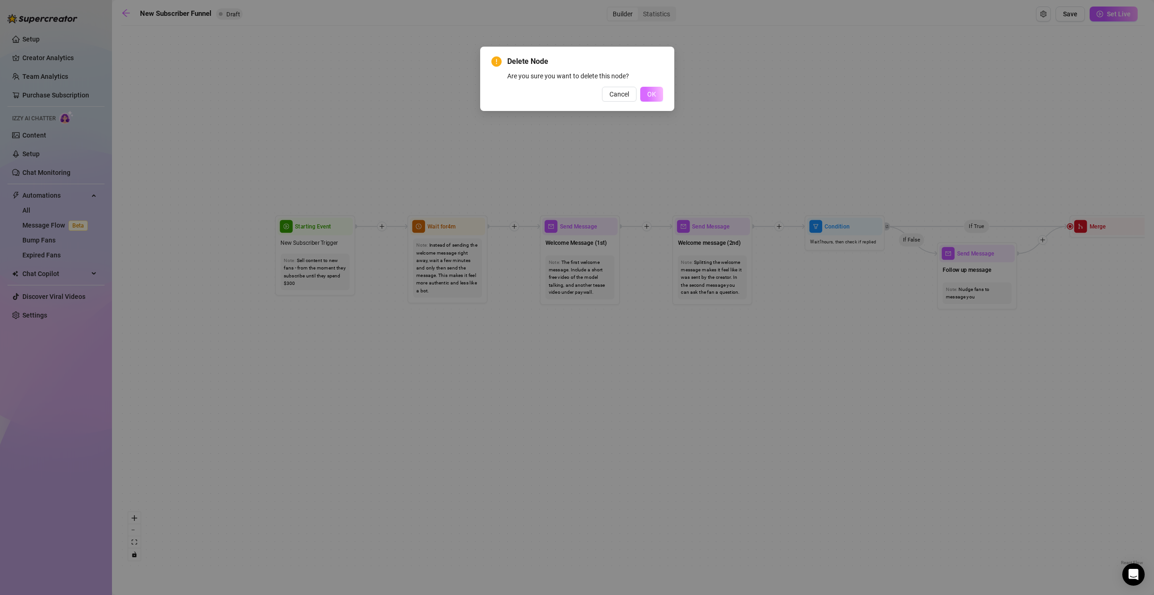
click at [652, 88] on button "OK" at bounding box center [651, 94] width 23 height 15
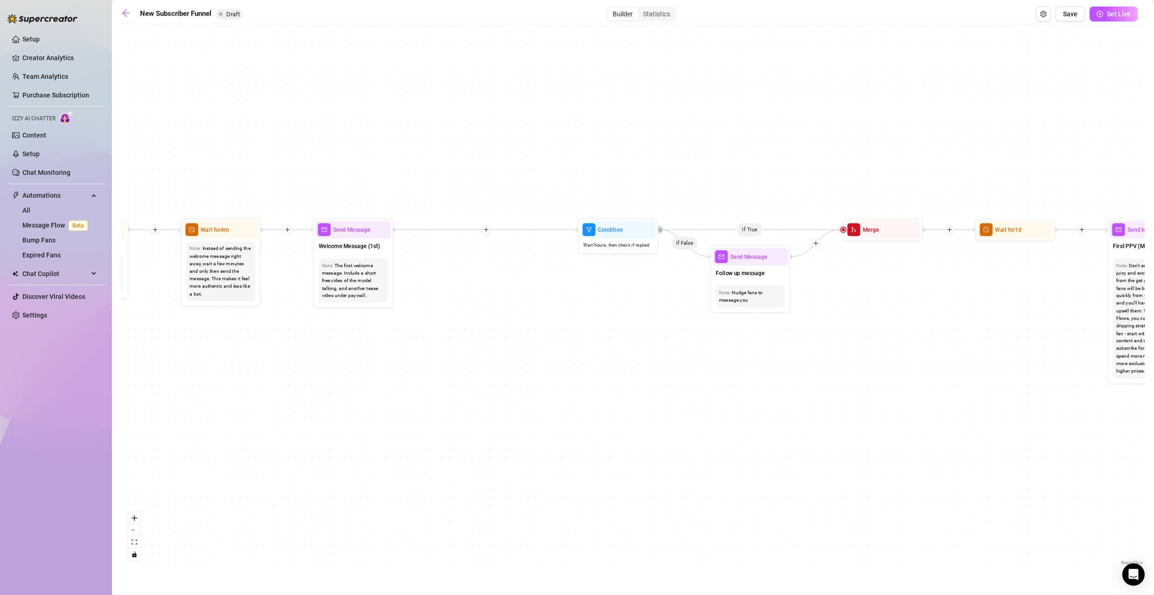
drag, startPoint x: 740, startPoint y: 295, endPoint x: 614, endPoint y: 295, distance: 126.4
click at [614, 295] on div "If True If True If True If False If False If False If True If False Merge Merge…" at bounding box center [632, 298] width 1023 height 537
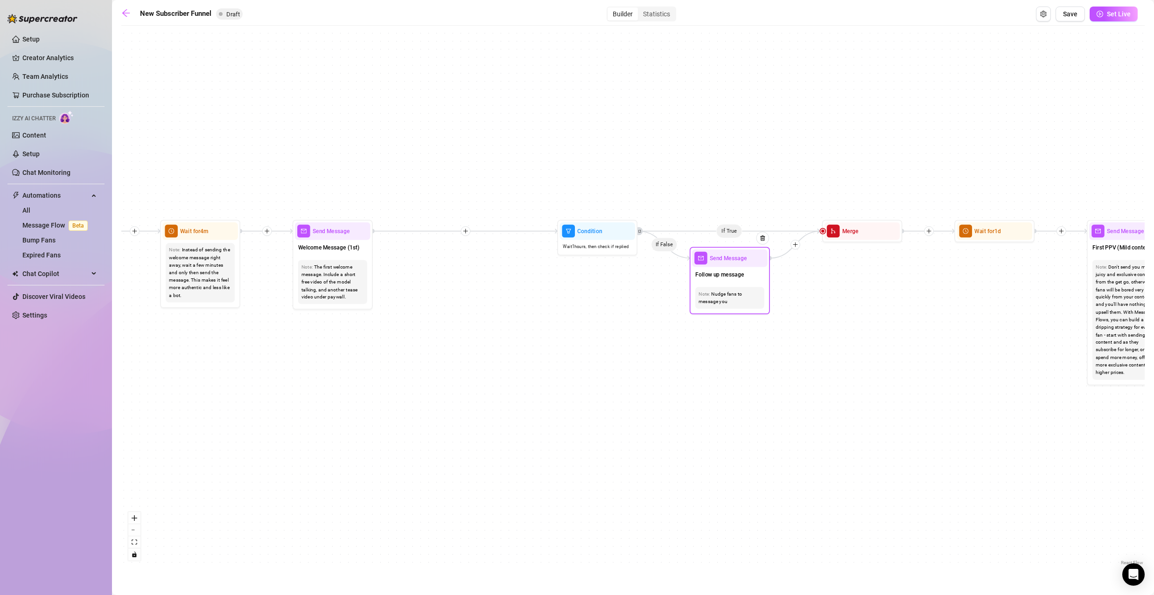
click at [744, 281] on div "Follow up message" at bounding box center [730, 275] width 76 height 17
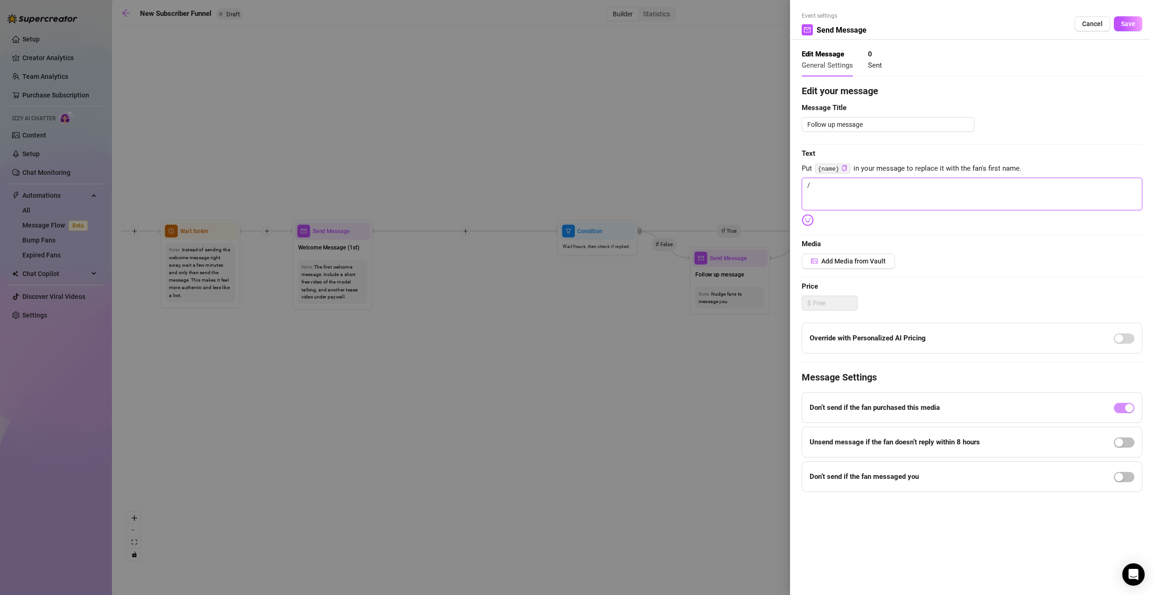
drag, startPoint x: 819, startPoint y: 188, endPoint x: 729, endPoint y: 185, distance: 90.6
click at [735, 188] on div "Event settings Send Message Cancel Save Edit Message General Settings 0 Sent Ed…" at bounding box center [577, 297] width 1154 height 595
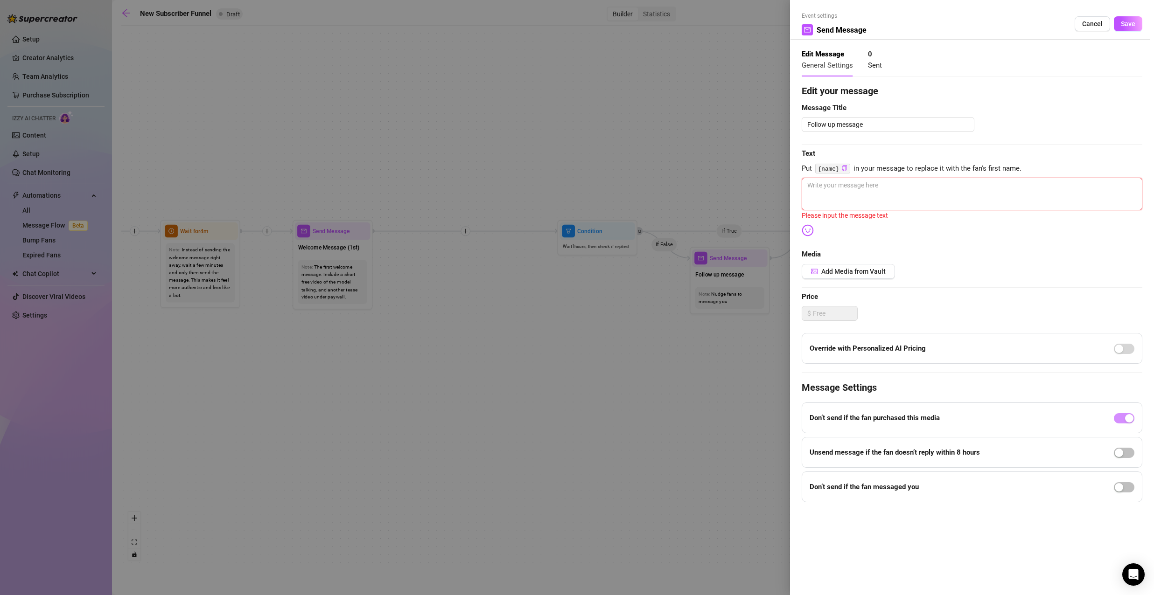
click at [888, 193] on textarea at bounding box center [972, 194] width 341 height 33
paste textarea "Mmm… still playing hard to get? I like that. Just know — I always catch what I …"
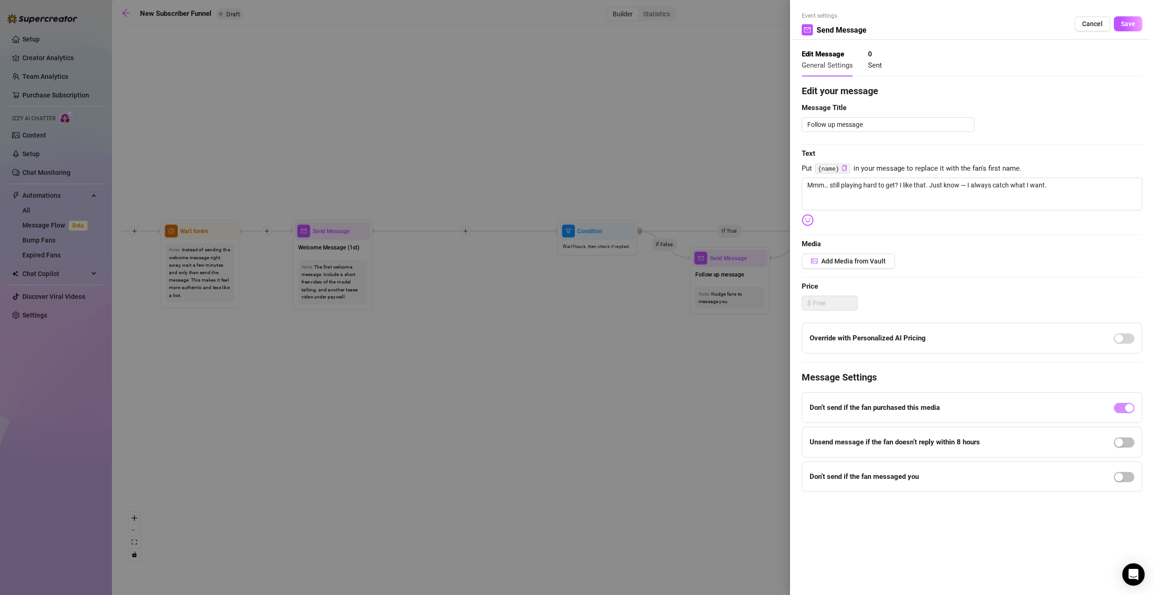
click at [808, 219] on img at bounding box center [808, 220] width 12 height 12
click at [807, 216] on img at bounding box center [808, 220] width 12 height 12
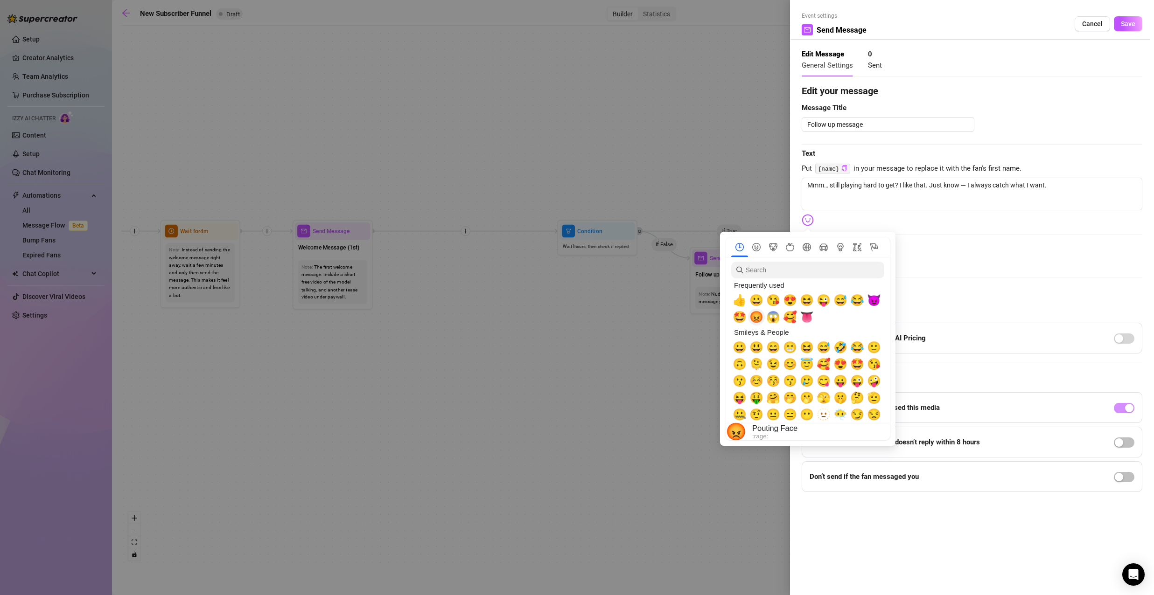
click at [758, 319] on span "😡" at bounding box center [756, 317] width 14 height 13
click at [757, 319] on span "😡" at bounding box center [756, 317] width 14 height 13
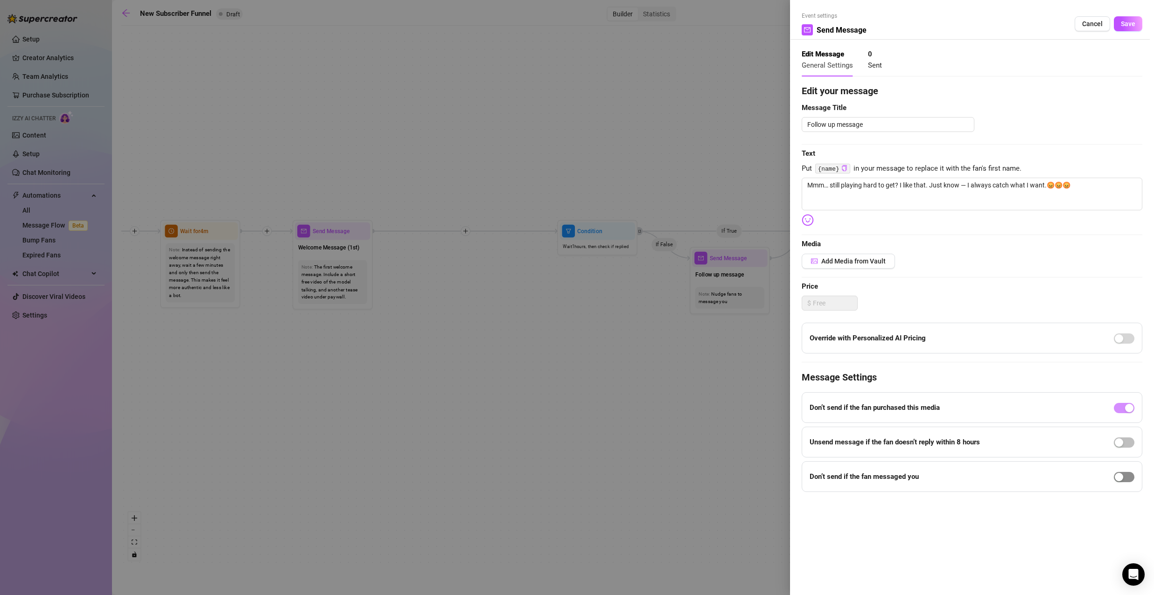
click at [1129, 477] on span "button" at bounding box center [1124, 477] width 21 height 10
click at [1117, 485] on span "button" at bounding box center [1124, 484] width 21 height 10
click at [1129, 483] on div at bounding box center [1124, 476] width 21 height 15
click at [1129, 481] on span "button" at bounding box center [1124, 477] width 21 height 10
click at [1121, 21] on span "Save" at bounding box center [1128, 23] width 14 height 7
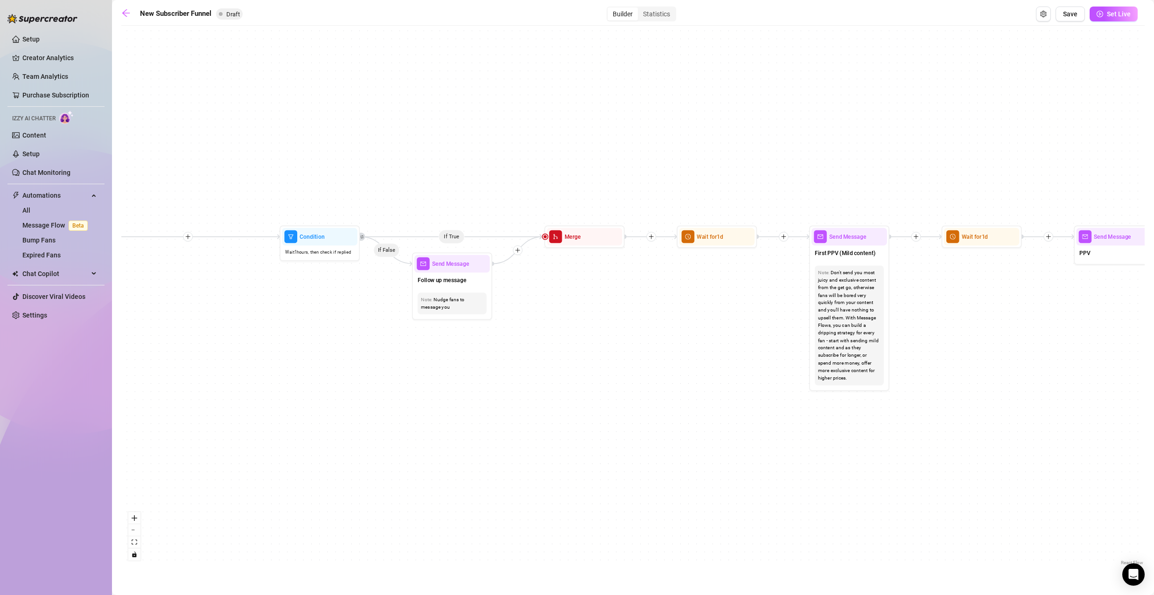
drag, startPoint x: 907, startPoint y: 263, endPoint x: 605, endPoint y: 269, distance: 302.9
click at [605, 269] on div "If True If True If True If False If False If False If True If False Merge Merge…" at bounding box center [632, 298] width 1023 height 537
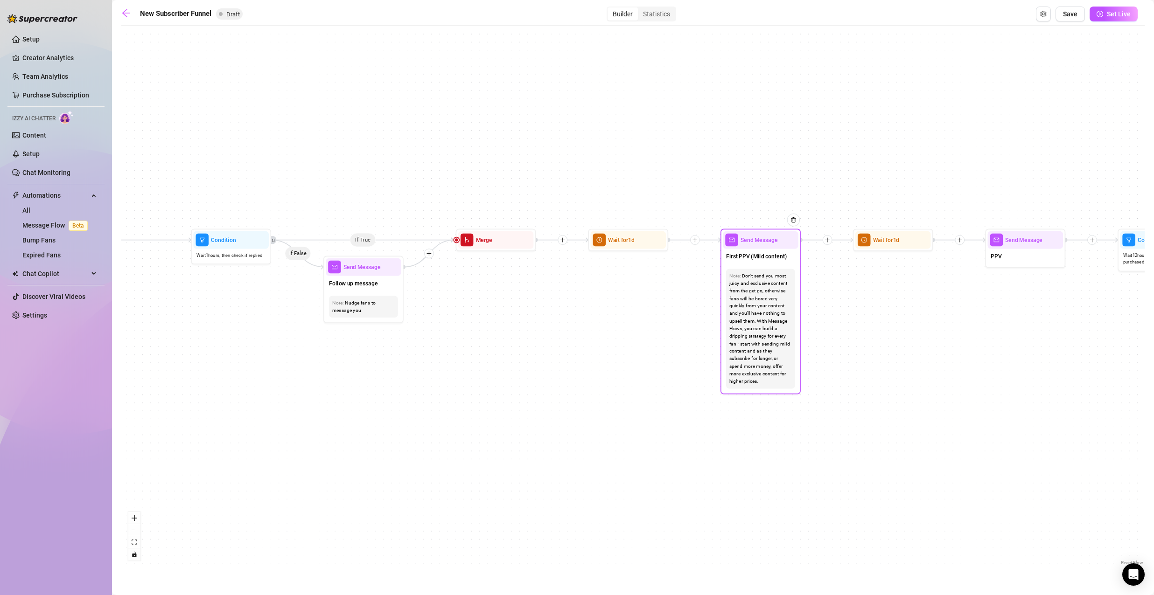
click at [782, 269] on div "Note: Don't send you most juicy and exclusive content from the get go, otherwis…" at bounding box center [760, 329] width 69 height 120
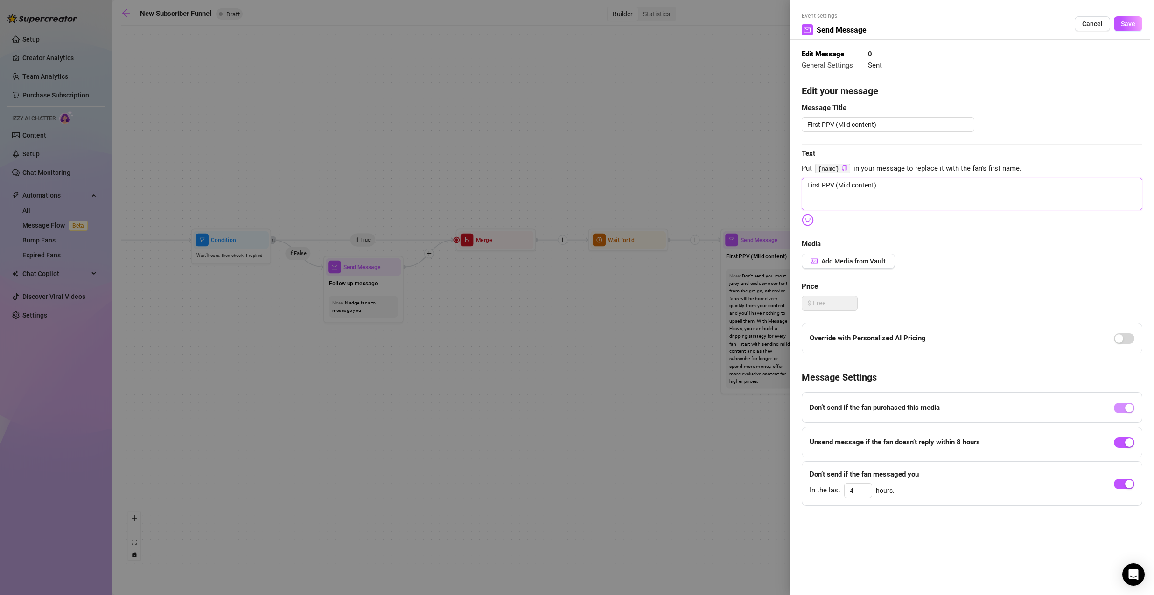
drag, startPoint x: 901, startPoint y: 188, endPoint x: 733, endPoint y: 192, distance: 168.5
click at [750, 191] on div "Event settings Send Message Cancel Save Edit Message General Settings 0 Sent Ed…" at bounding box center [577, 297] width 1154 height 595
paste textarea "This set is extra tempting — only for the ones who can handle it."
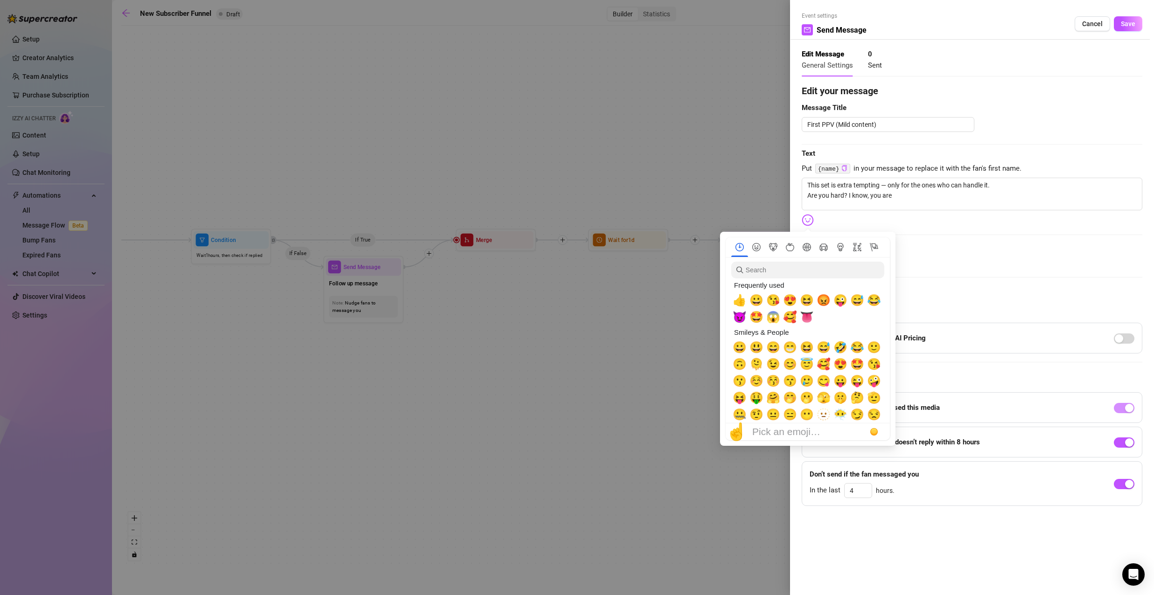
click at [803, 223] on img at bounding box center [808, 220] width 12 height 12
click at [736, 319] on span "😈" at bounding box center [740, 317] width 14 height 13
click at [996, 222] on div "Edit your message Message Title First PPV (Mild content) Text Put {name} in you…" at bounding box center [972, 295] width 341 height 422
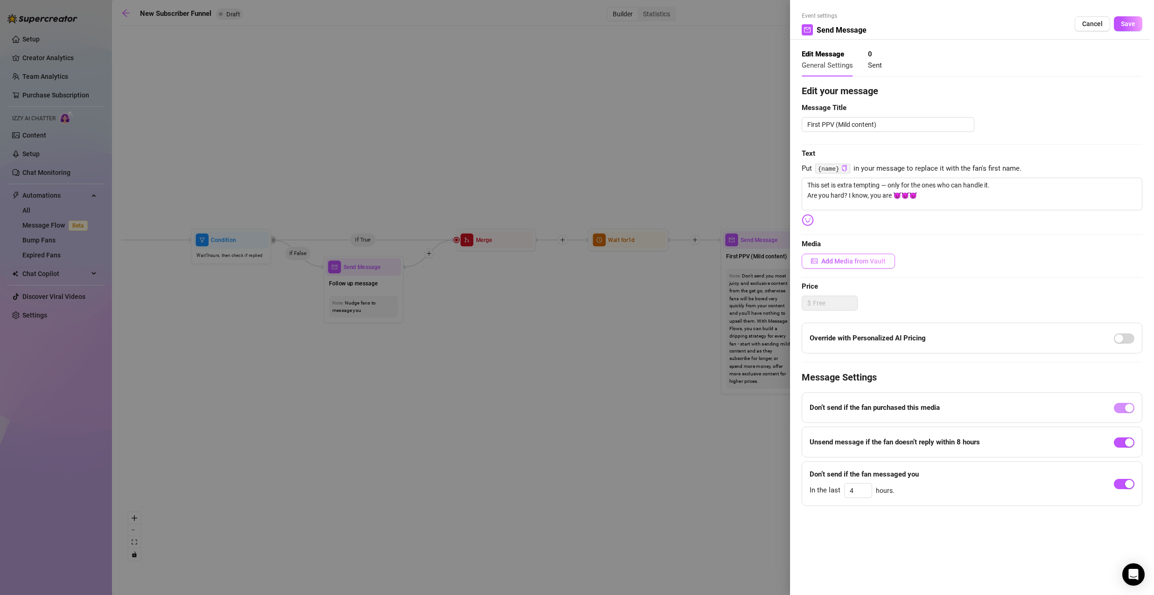
click at [859, 259] on span "Add Media from Vault" at bounding box center [853, 261] width 64 height 7
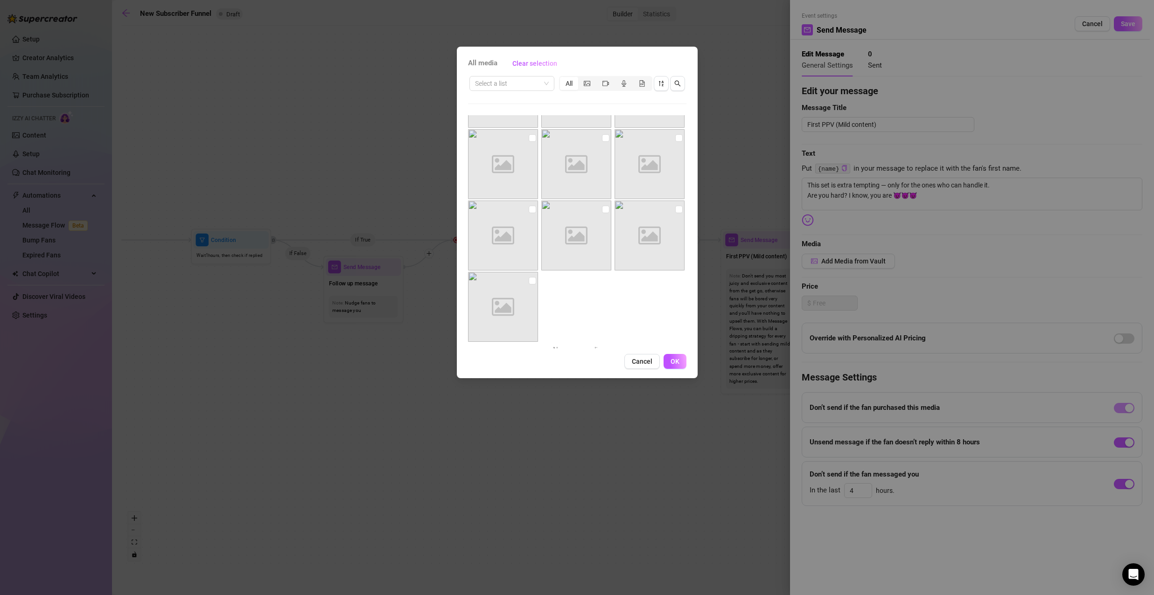
scroll to position [66, 0]
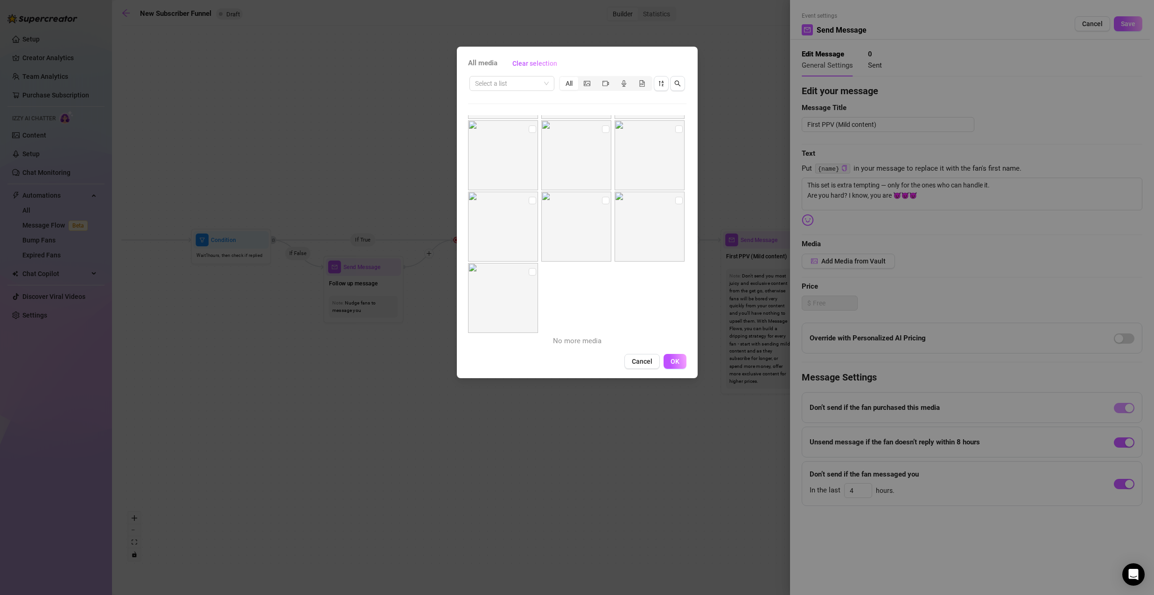
drag, startPoint x: 530, startPoint y: 199, endPoint x: 533, endPoint y: 208, distance: 8.9
click at [530, 199] on input "checkbox" at bounding box center [532, 200] width 7 height 7
click at [529, 270] on input "checkbox" at bounding box center [532, 271] width 7 height 7
click at [602, 197] on input "checkbox" at bounding box center [605, 200] width 7 height 7
click at [675, 199] on input "checkbox" at bounding box center [678, 200] width 7 height 7
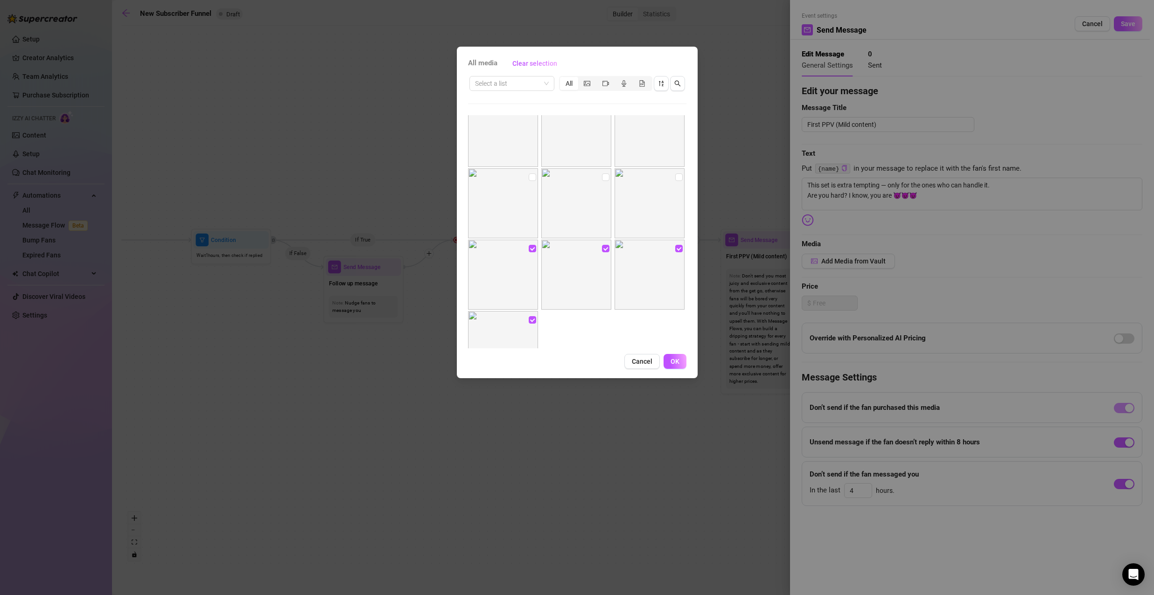
scroll to position [0, 0]
click at [675, 195] on input "checkbox" at bounding box center [678, 195] width 7 height 7
click at [603, 193] on input "checkbox" at bounding box center [605, 195] width 7 height 7
click at [529, 196] on input "checkbox" at bounding box center [532, 195] width 7 height 7
click at [530, 124] on input "checkbox" at bounding box center [532, 123] width 7 height 7
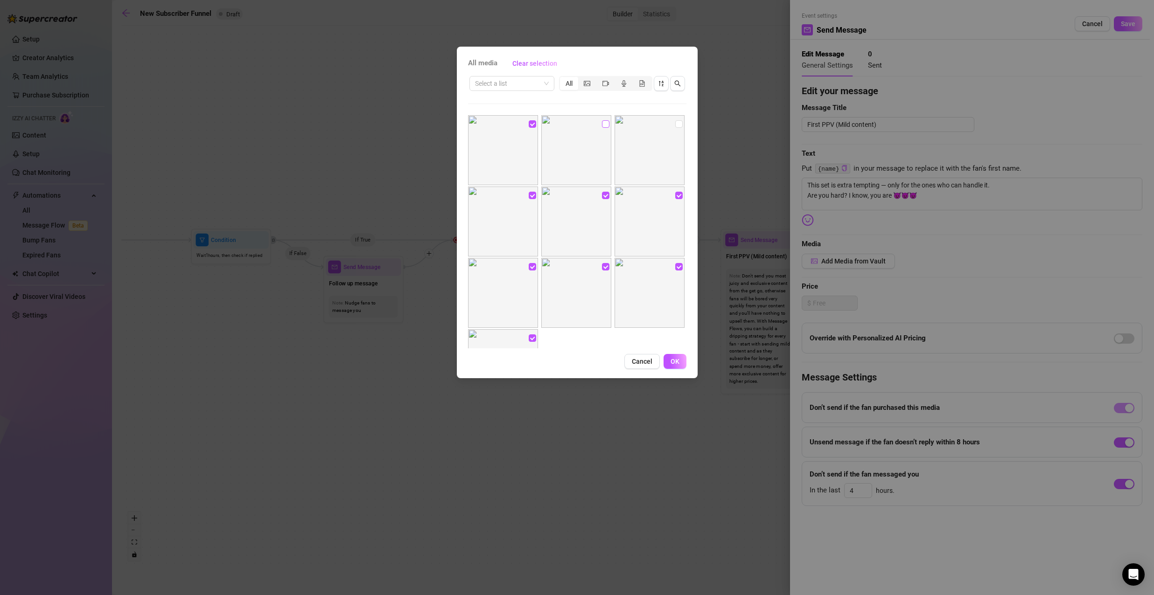
click at [603, 125] on input "checkbox" at bounding box center [605, 123] width 7 height 7
click at [675, 122] on input "checkbox" at bounding box center [678, 123] width 7 height 7
click at [670, 360] on button "OK" at bounding box center [674, 361] width 23 height 15
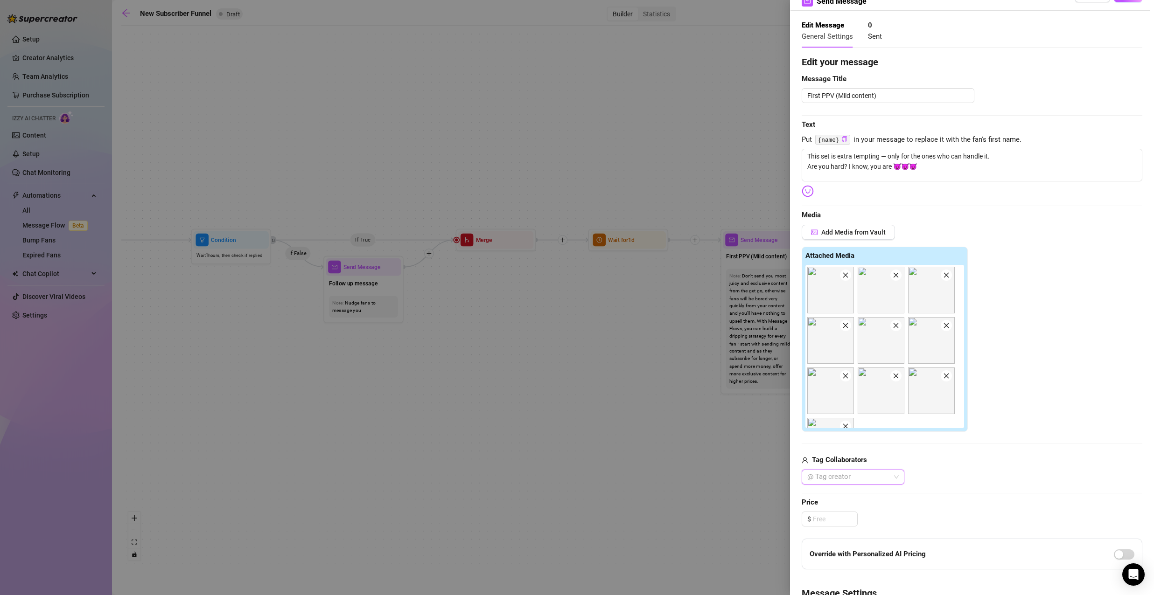
scroll to position [187, 0]
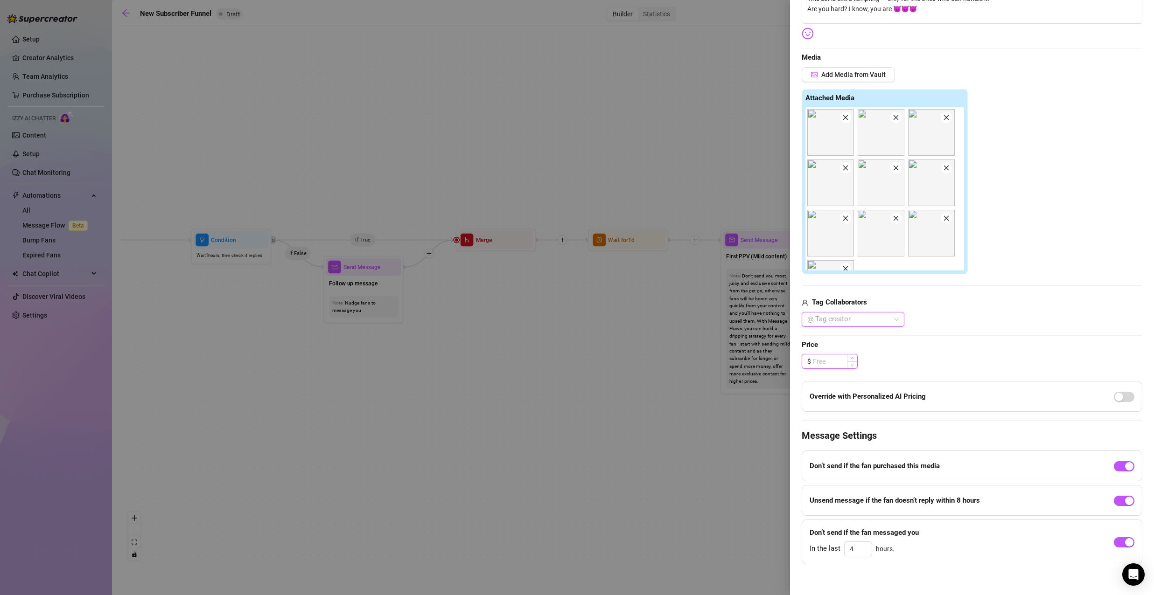
click at [839, 363] on input at bounding box center [835, 362] width 44 height 14
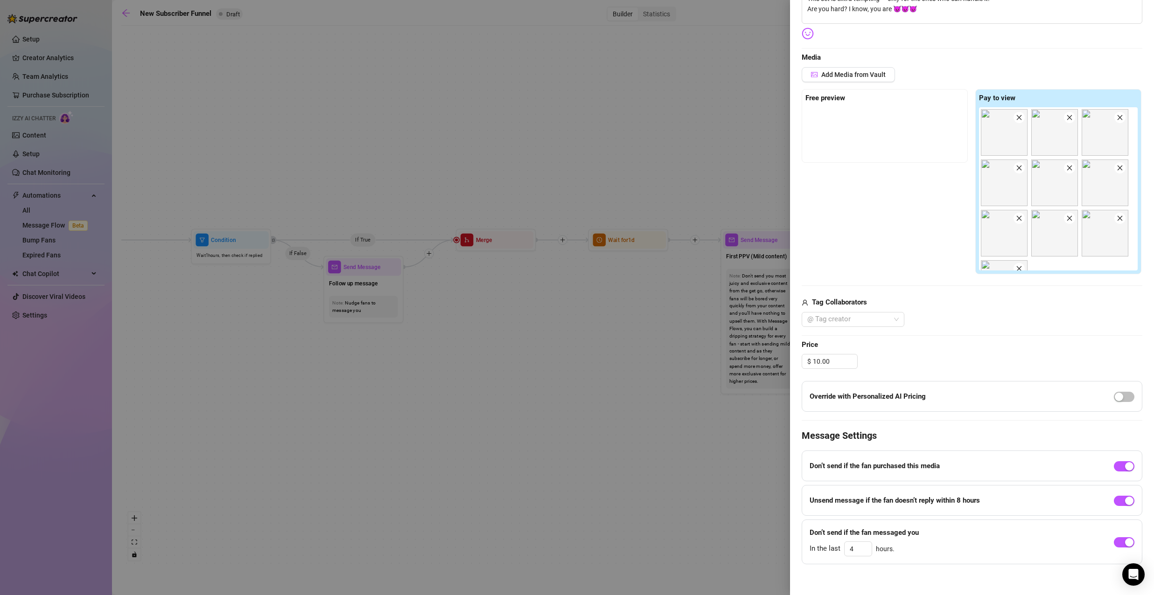
click at [944, 349] on span "Price" at bounding box center [972, 345] width 341 height 11
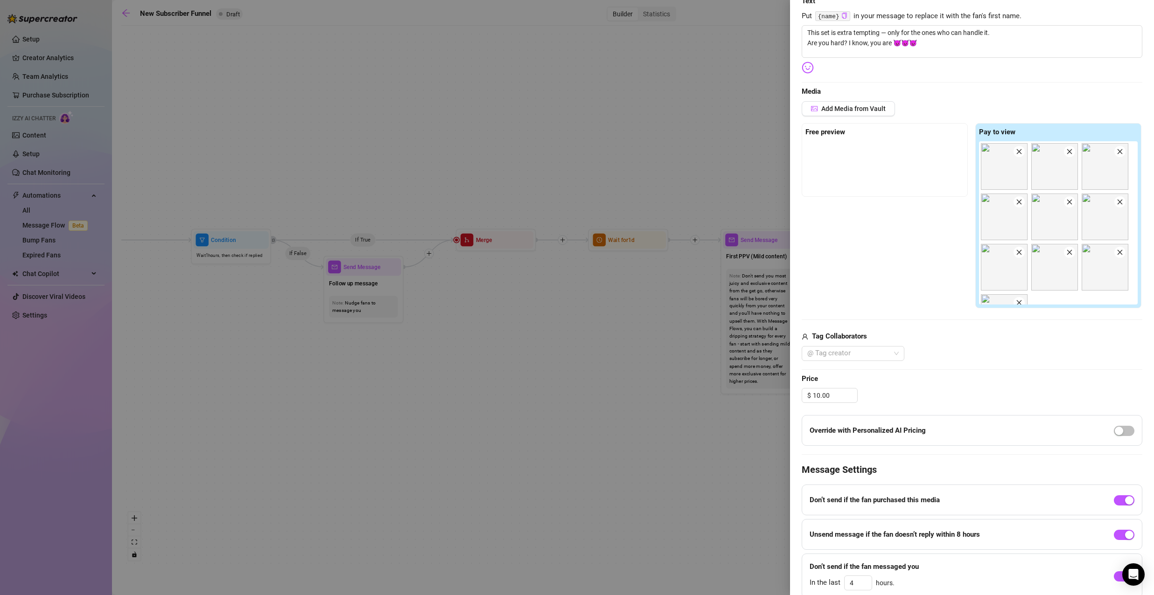
scroll to position [0, 0]
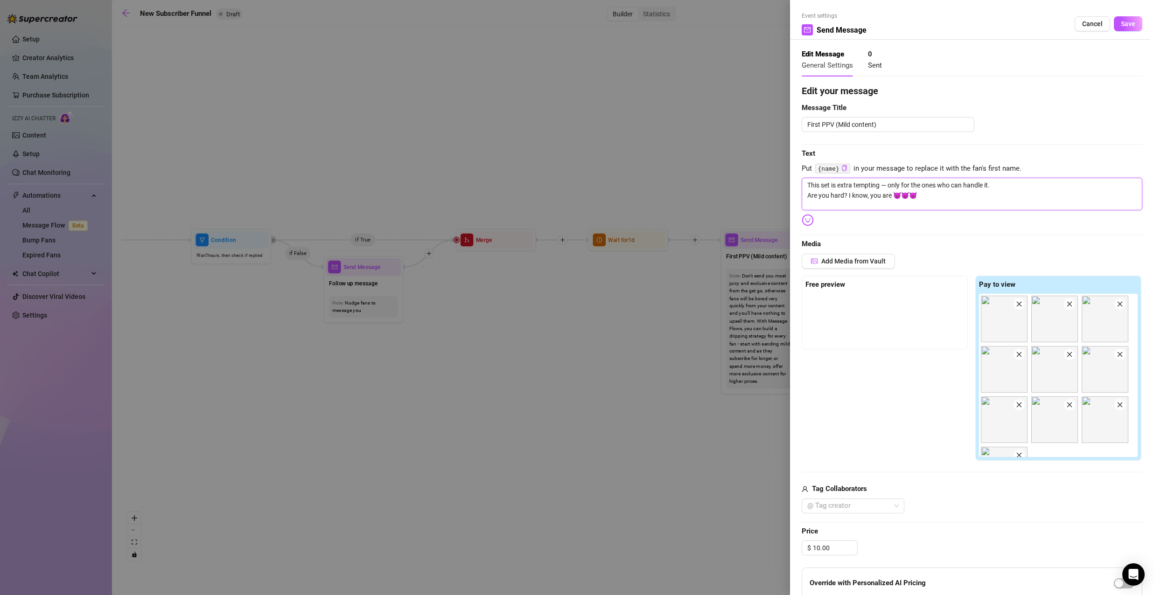
click at [937, 200] on textarea "This set is extra tempting — only for the ones who can handle it. Are you hard?…" at bounding box center [972, 194] width 341 height 33
click at [1122, 24] on span "Save" at bounding box center [1128, 23] width 14 height 7
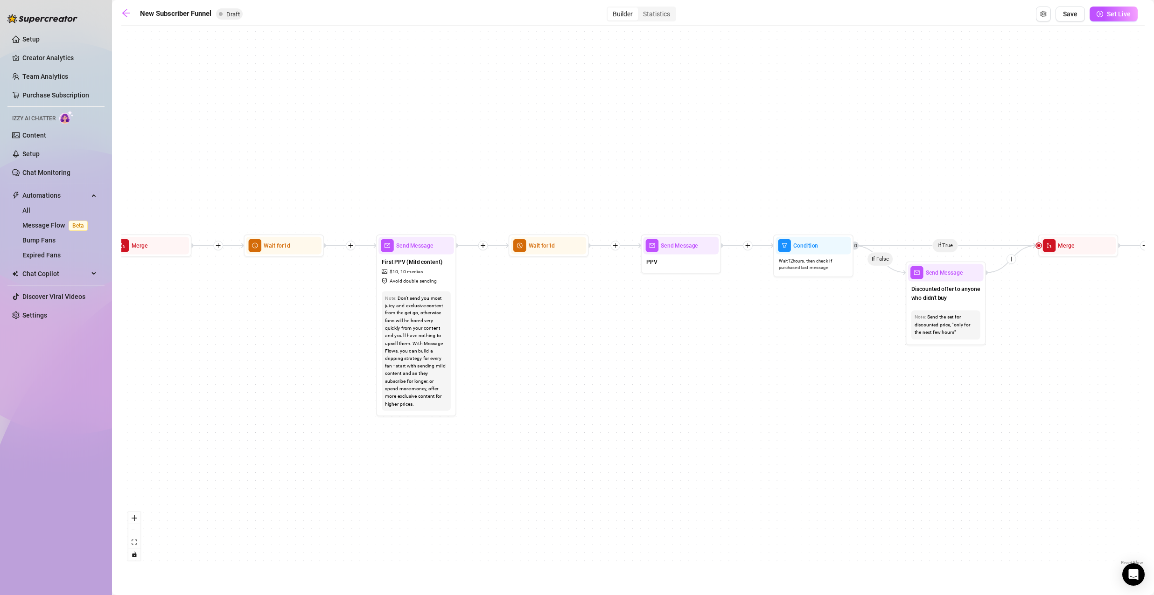
drag, startPoint x: 876, startPoint y: 313, endPoint x: 531, endPoint y: 319, distance: 344.4
click at [531, 319] on div "If True If True If True If False If False If False If True If False Merge Merge…" at bounding box center [632, 298] width 1023 height 537
click at [1065, 8] on button "Save" at bounding box center [1069, 14] width 29 height 15
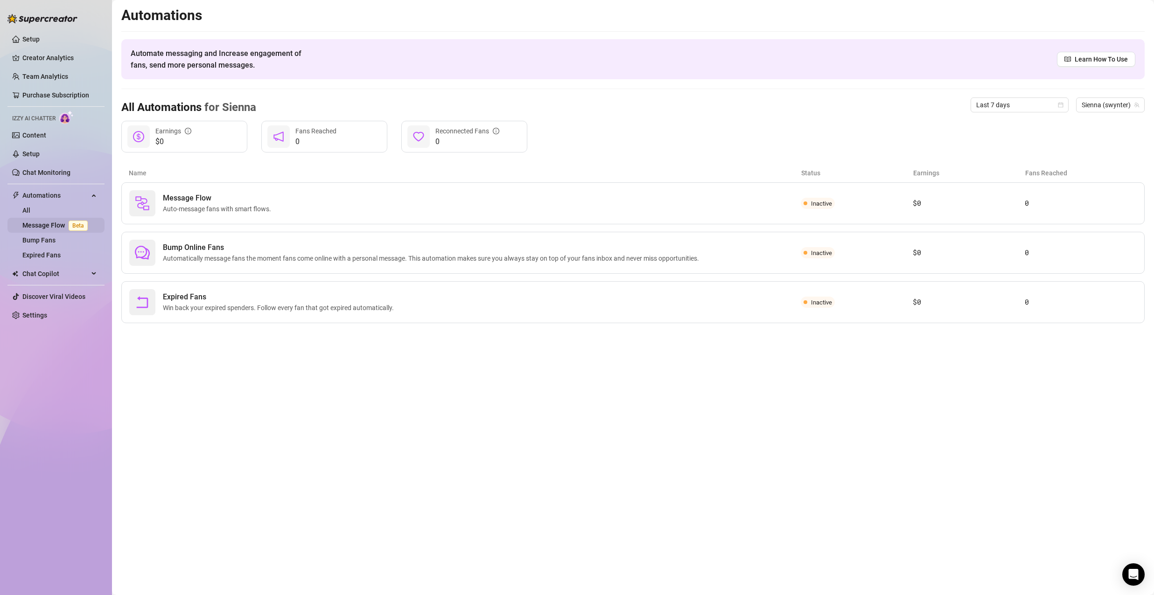
click at [63, 223] on link "Message Flow Beta" at bounding box center [56, 225] width 69 height 7
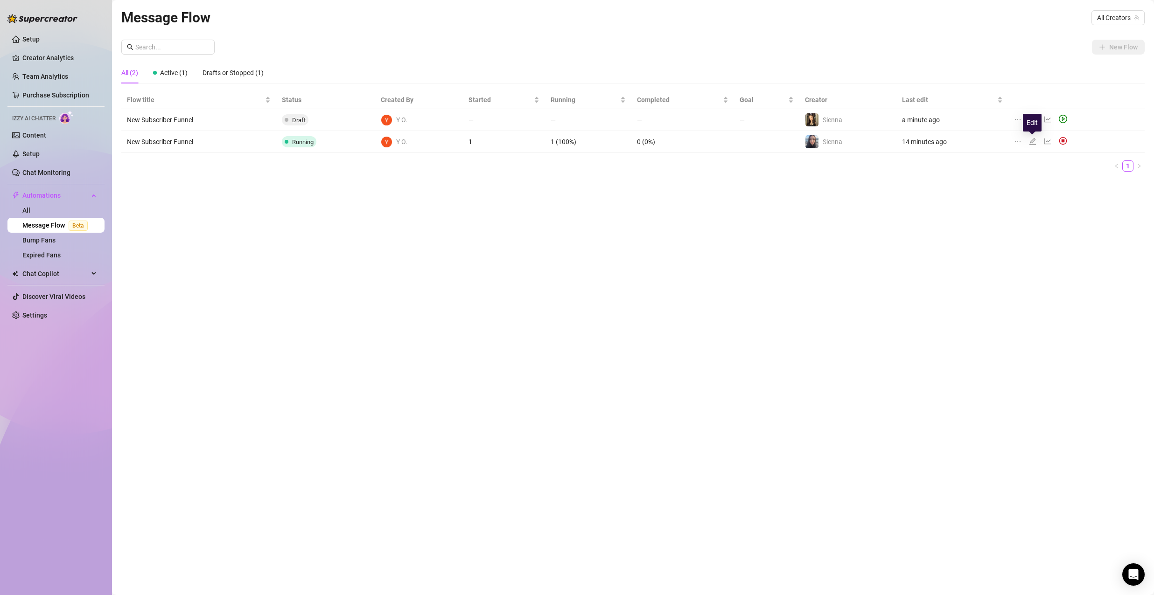
click at [1029, 139] on icon "edit" at bounding box center [1032, 141] width 7 height 7
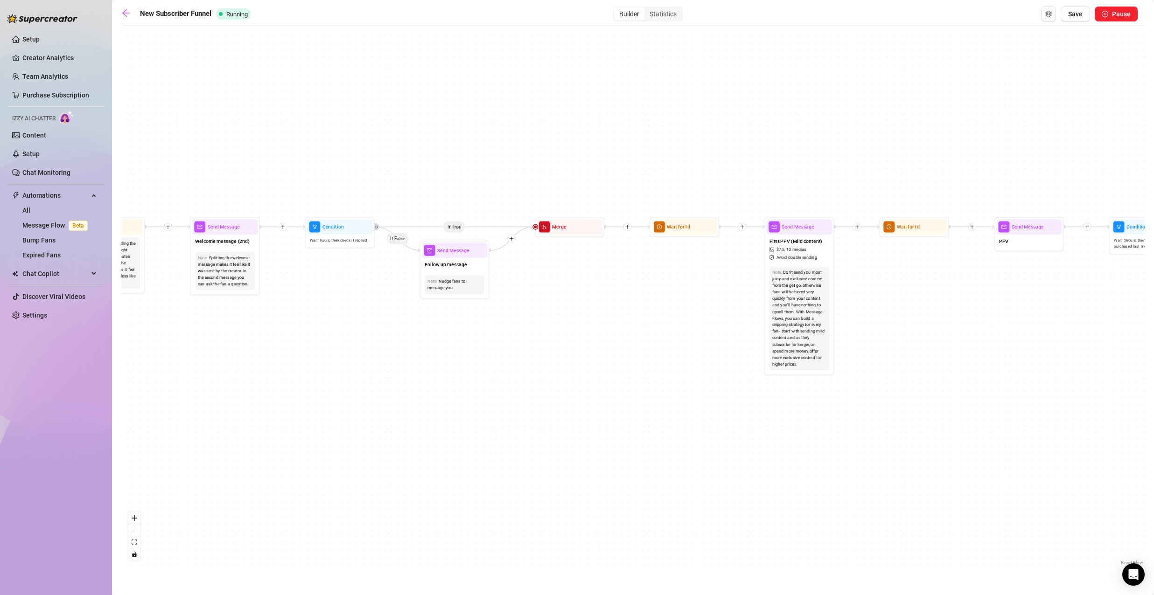
drag, startPoint x: 333, startPoint y: 284, endPoint x: 599, endPoint y: 281, distance: 265.5
click at [599, 281] on div "If True If True If False If False Merge Merge Send Message Follow up message No…" at bounding box center [632, 298] width 1023 height 537
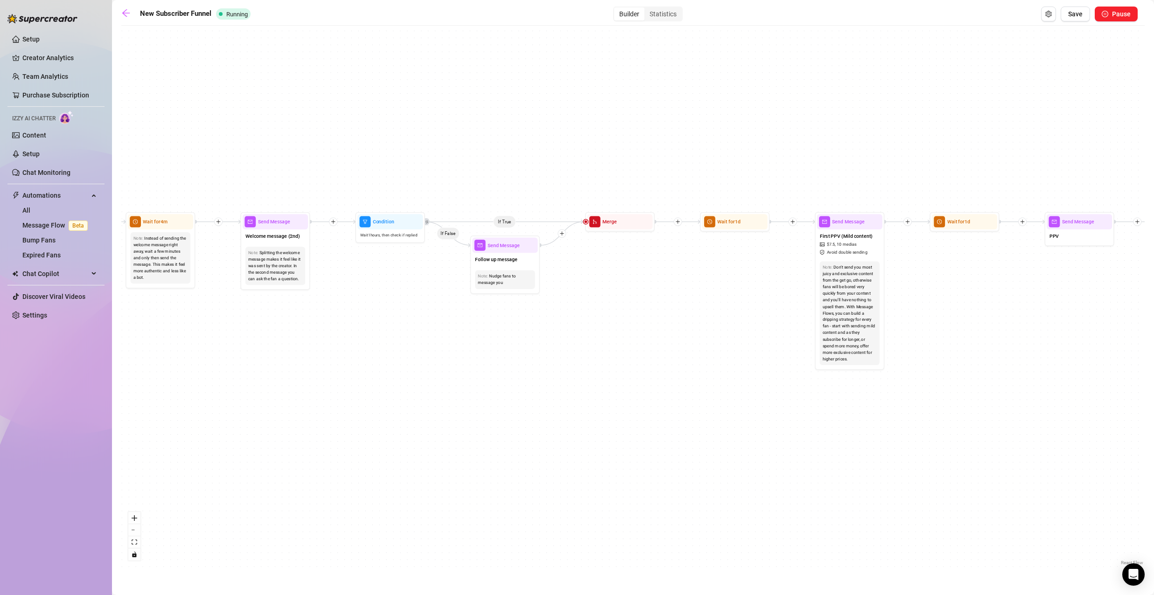
drag, startPoint x: 352, startPoint y: 278, endPoint x: 206, endPoint y: 277, distance: 146.0
click at [206, 277] on div "If True If True If False If False Merge Merge Send Message Follow up message No…" at bounding box center [632, 298] width 1023 height 537
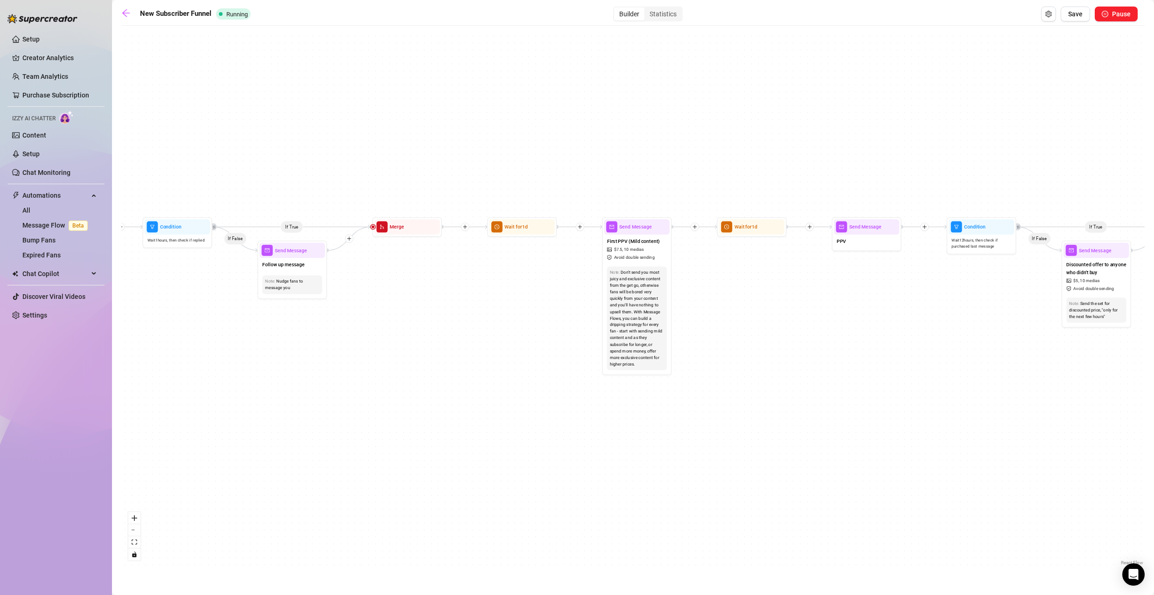
drag, startPoint x: 862, startPoint y: 292, endPoint x: 479, endPoint y: 287, distance: 383.5
click at [479, 288] on div "If True If True If False If False Merge Merge Send Message Follow up message No…" at bounding box center [632, 298] width 1023 height 537
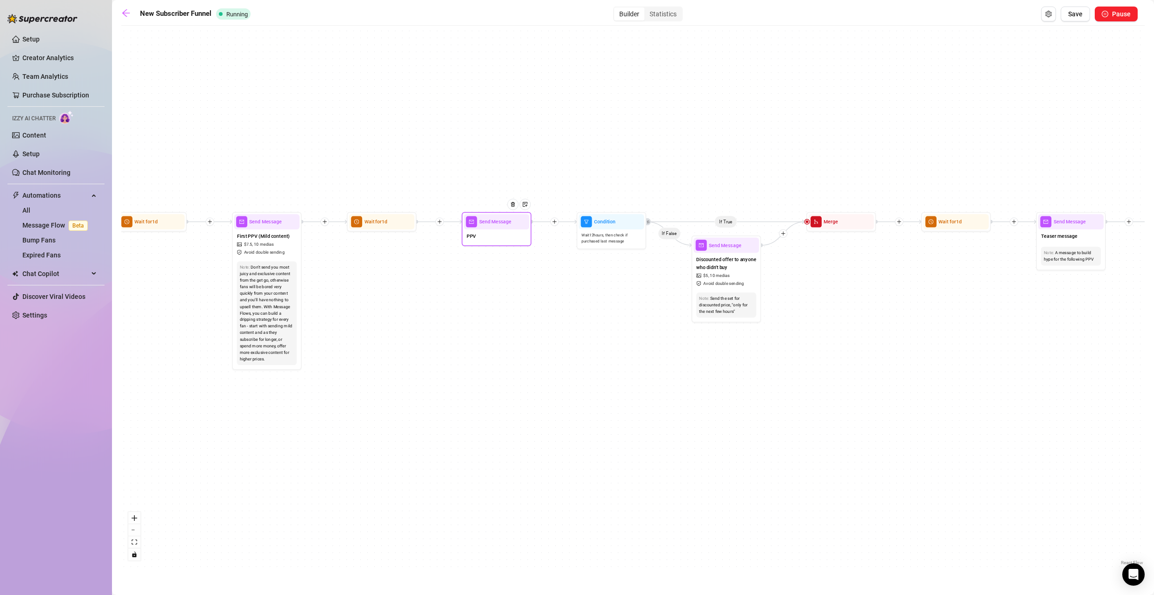
click at [501, 239] on div "PPV" at bounding box center [496, 237] width 65 height 14
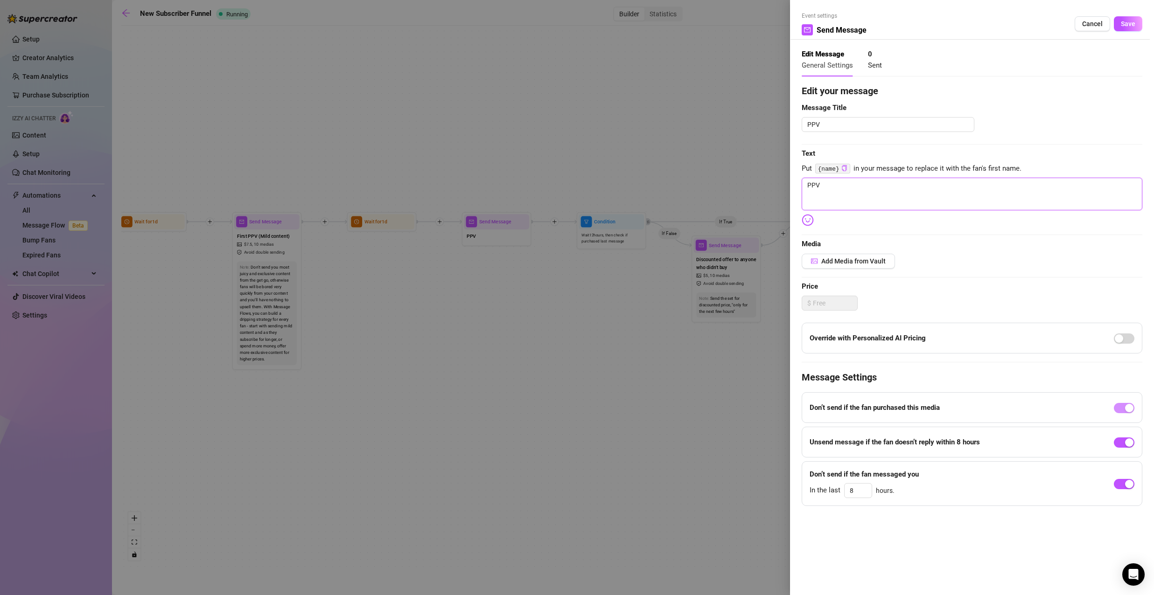
drag, startPoint x: 818, startPoint y: 188, endPoint x: 780, endPoint y: 190, distance: 38.3
click at [780, 190] on div "Event settings Send Message Cancel Save Edit Message General Settings 0 Sent Ed…" at bounding box center [577, 297] width 1154 height 595
click at [835, 187] on textarea "PPV" at bounding box center [972, 194] width 341 height 33
click at [755, 187] on div "Event settings Send Message Cancel Save Edit Message General Settings 0 Sent Ed…" at bounding box center [577, 297] width 1154 height 595
paste textarea "Almost ready to show you everything… 👀✨"
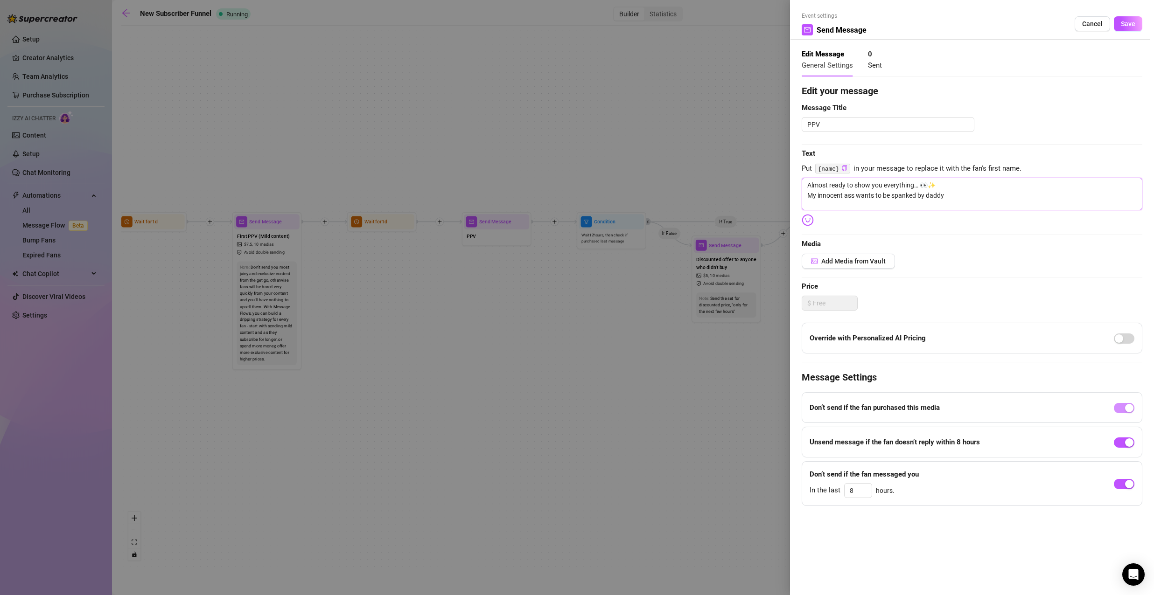
click at [984, 193] on textarea "Almost ready to show you everything… 👀✨ My innocent ass wants to be spanked by …" at bounding box center [972, 194] width 341 height 33
drag, startPoint x: 973, startPoint y: 191, endPoint x: 713, endPoint y: 167, distance: 261.4
click at [727, 170] on div "Event settings Send Message Cancel Save Edit Message General Settings 0 Sent Ed…" at bounding box center [577, 297] width 1154 height 595
paste textarea "even my sweet, innocent side that’s begging for a little trouble from daddy."
drag, startPoint x: 937, startPoint y: 188, endPoint x: 923, endPoint y: 187, distance: 14.5
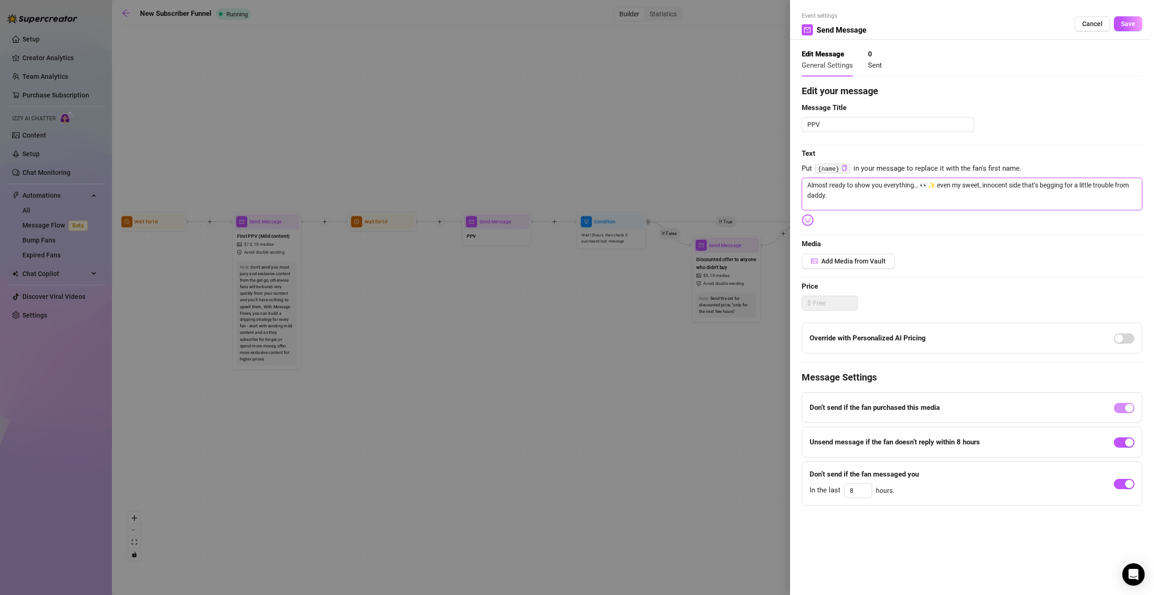
click at [923, 187] on textarea "Almost ready to show you everything… 👀✨ even my sweet, innocent side that’s beg…" at bounding box center [972, 194] width 341 height 33
click at [876, 192] on textarea "Almost ready to show you everything… even my sweet, innocent side that’s beggin…" at bounding box center [972, 194] width 341 height 33
click at [1133, 184] on textarea "Almost ready to show you everything… even my sweet, innocent side that’s beggin…" at bounding box center [972, 194] width 341 height 33
click at [1138, 184] on textarea "Almost ready to show you everything… even my sweet, innocent side that’s beggin…" at bounding box center [972, 194] width 341 height 33
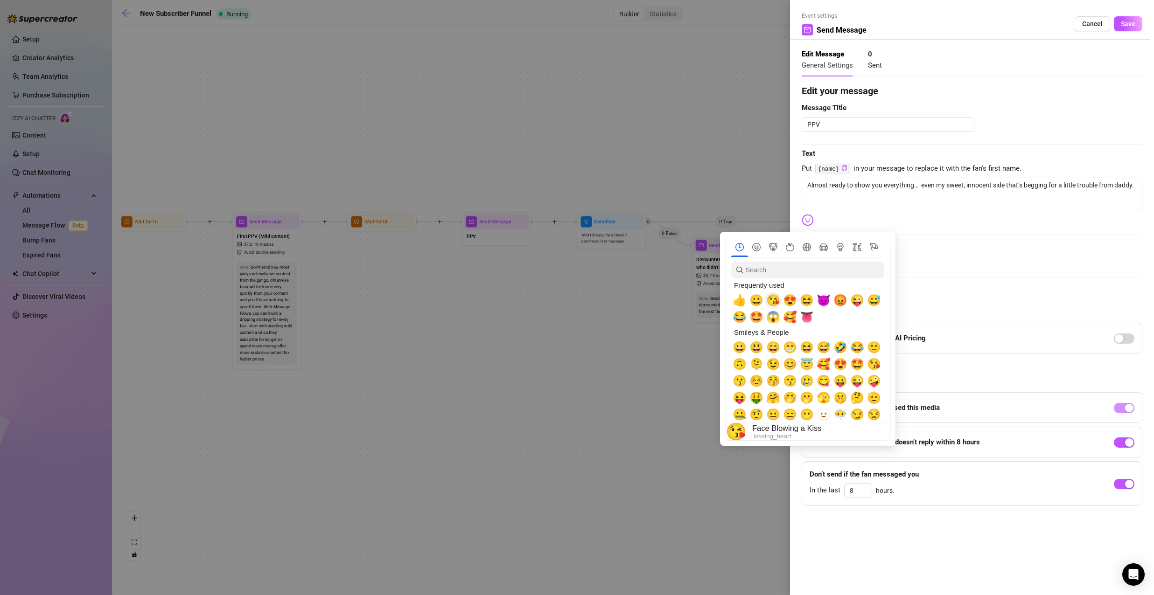
click at [775, 300] on span "😘" at bounding box center [773, 300] width 14 height 13
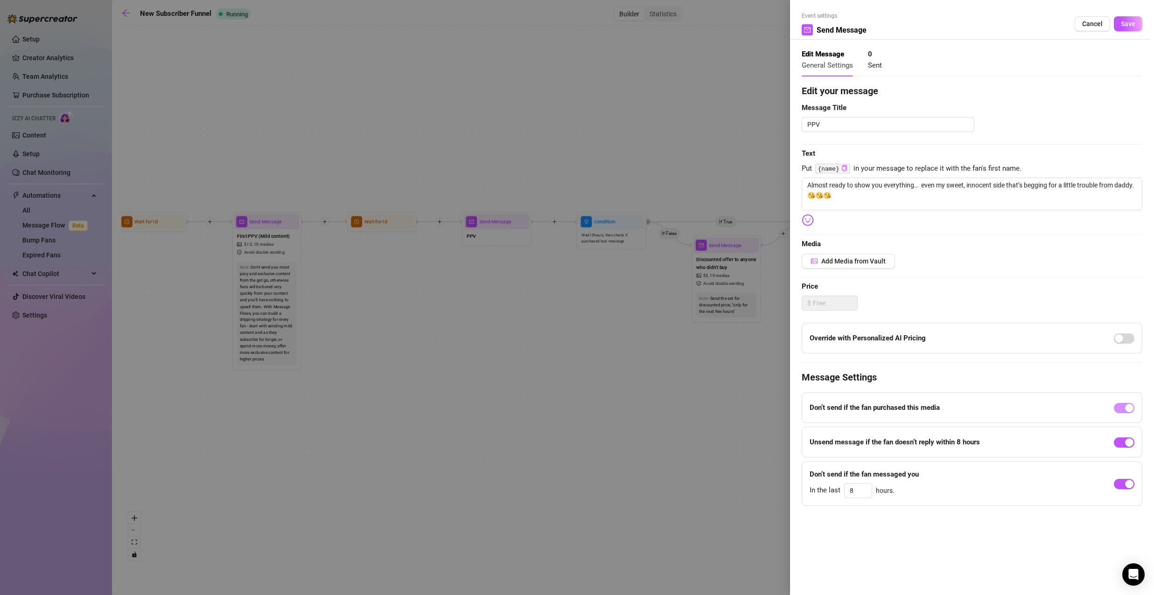
click at [973, 267] on div "Add Media from Vault" at bounding box center [972, 261] width 341 height 15
click at [850, 263] on span "Add Media from Vault" at bounding box center [853, 261] width 64 height 7
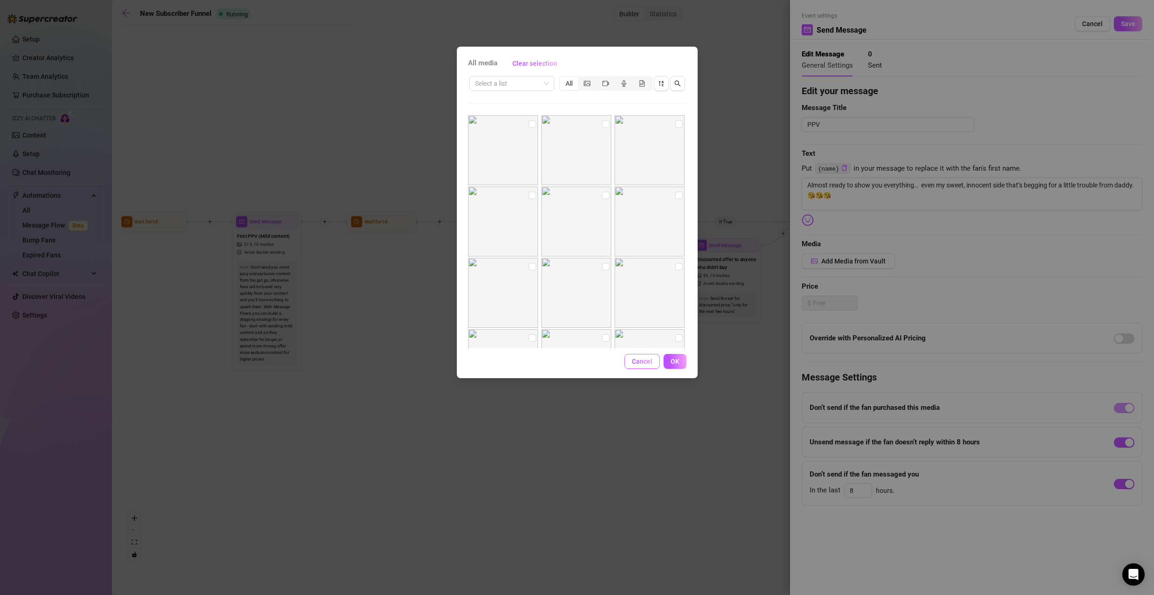
click at [635, 361] on span "Cancel" at bounding box center [642, 361] width 21 height 7
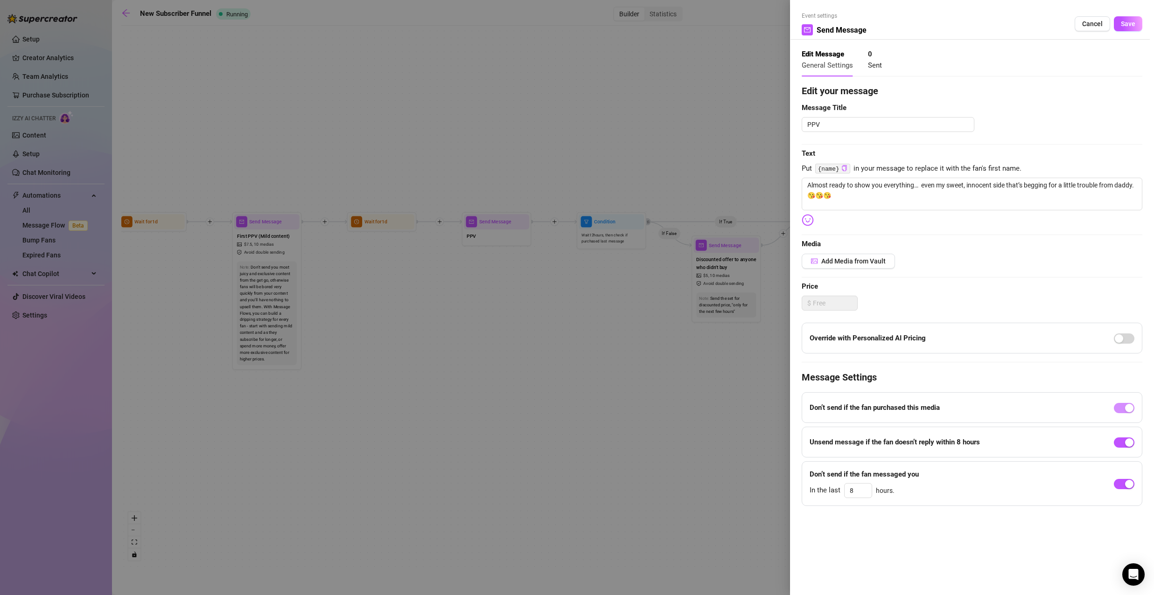
click at [658, 174] on div at bounding box center [577, 297] width 1154 height 595
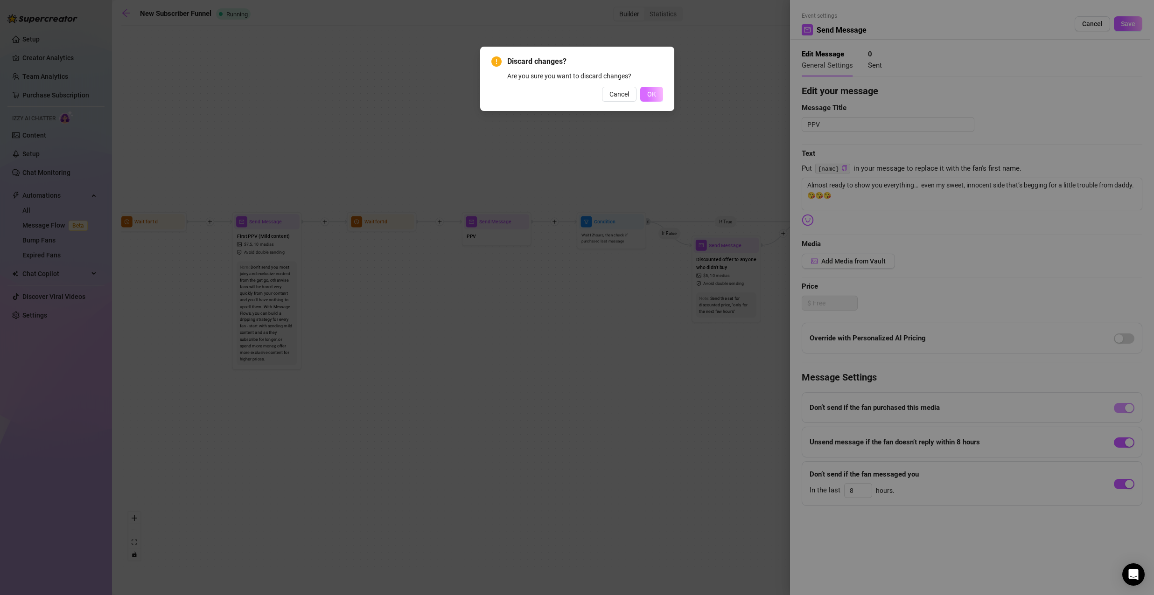
click at [652, 100] on button "OK" at bounding box center [651, 94] width 23 height 15
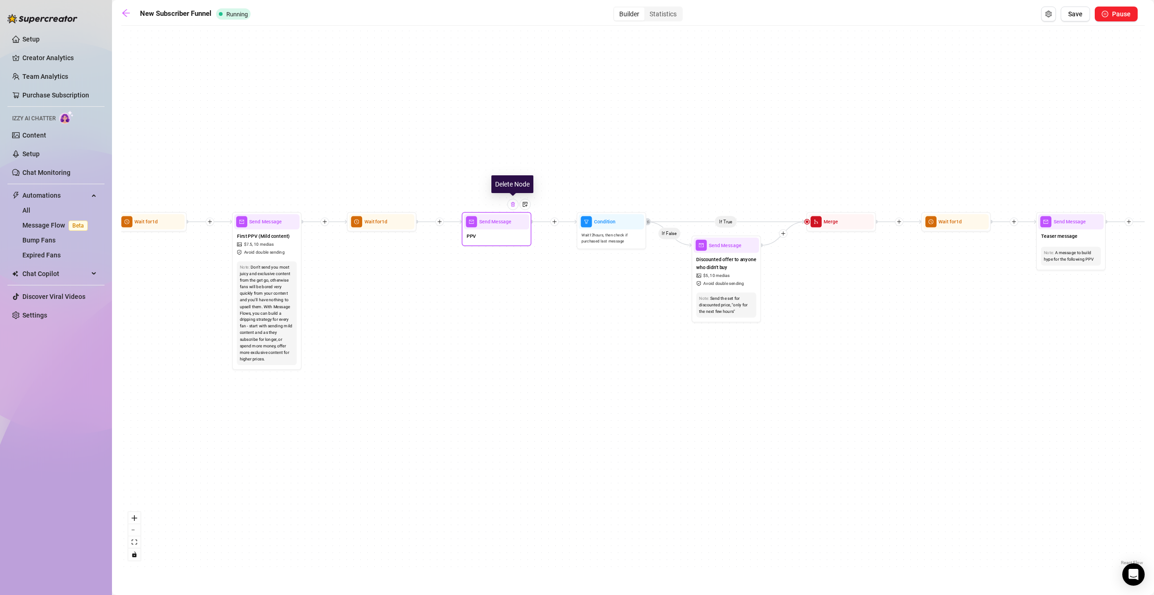
click at [512, 206] on img at bounding box center [513, 205] width 6 height 6
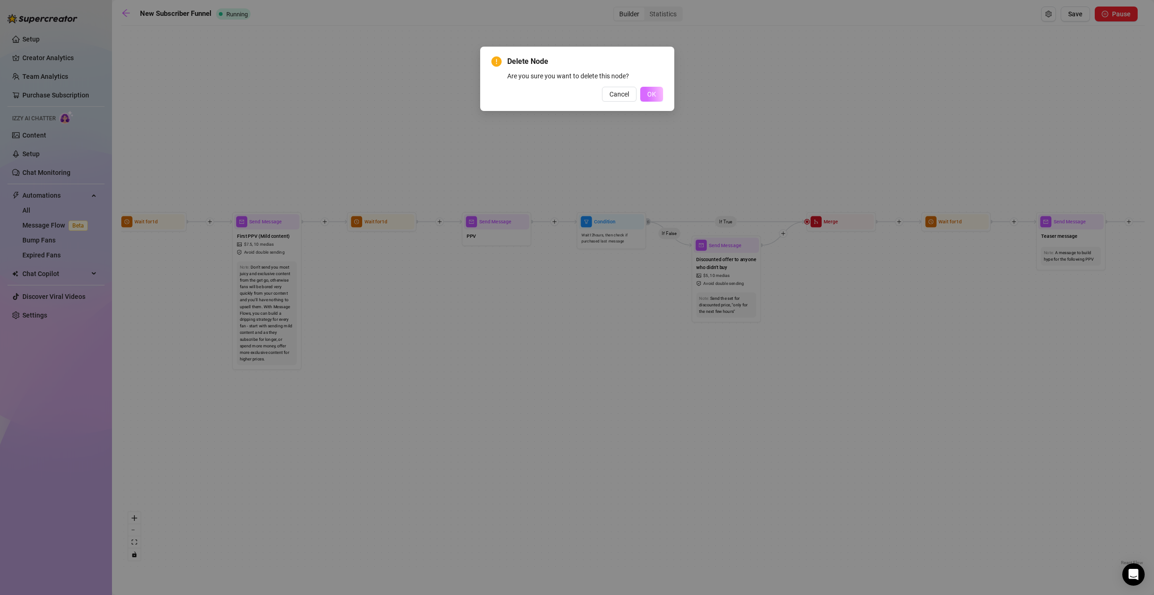
click at [642, 91] on button "OK" at bounding box center [651, 94] width 23 height 15
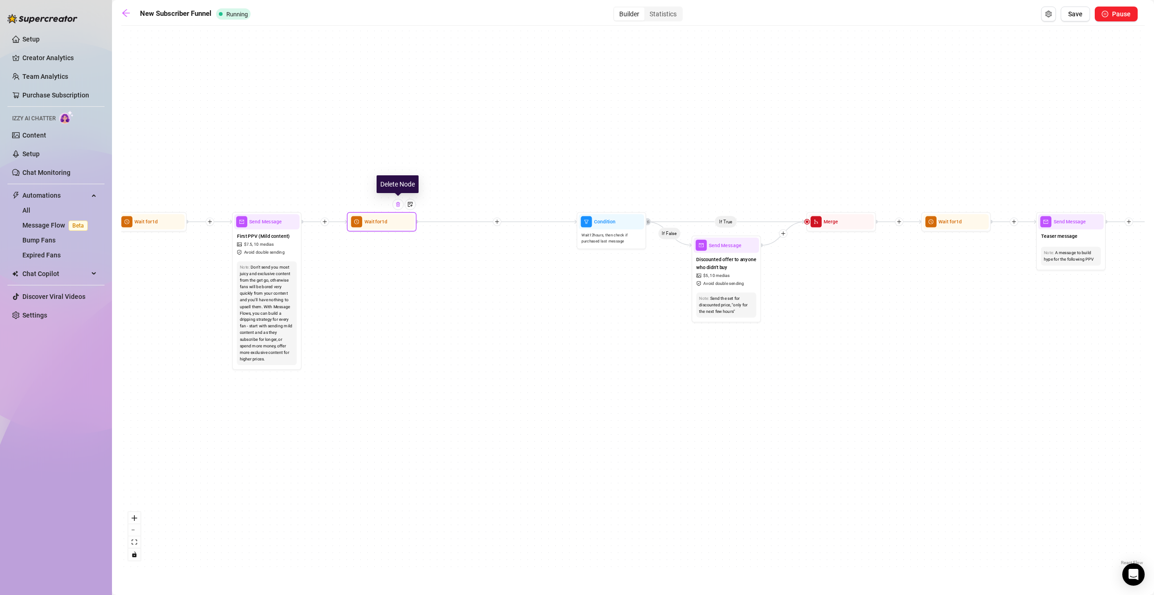
click at [399, 208] on div at bounding box center [397, 204] width 11 height 11
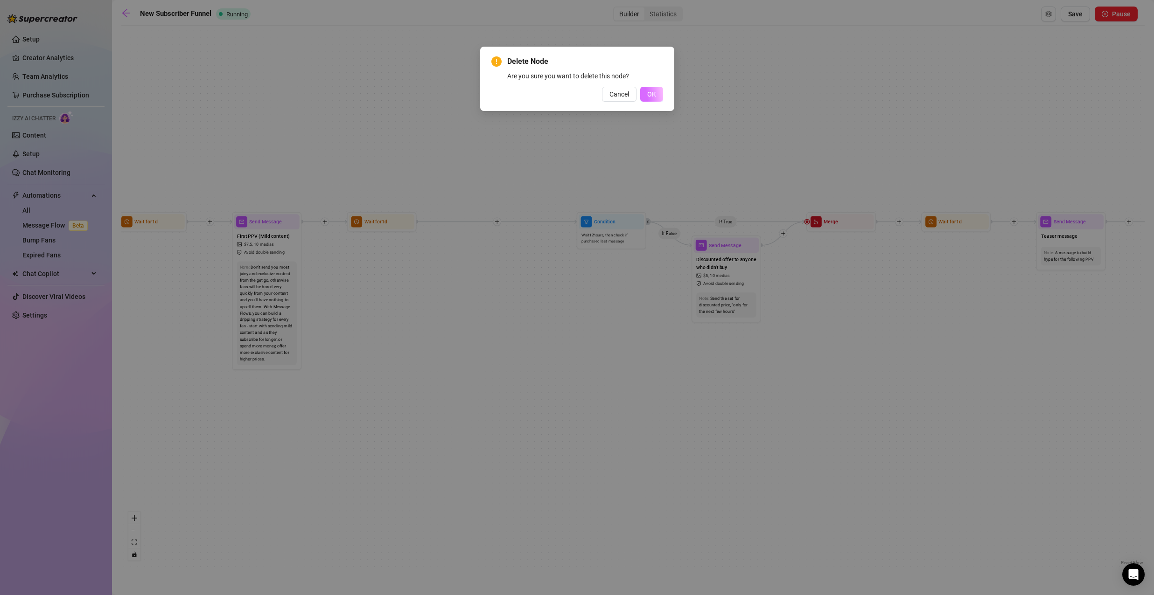
click at [649, 95] on span "OK" at bounding box center [651, 94] width 9 height 7
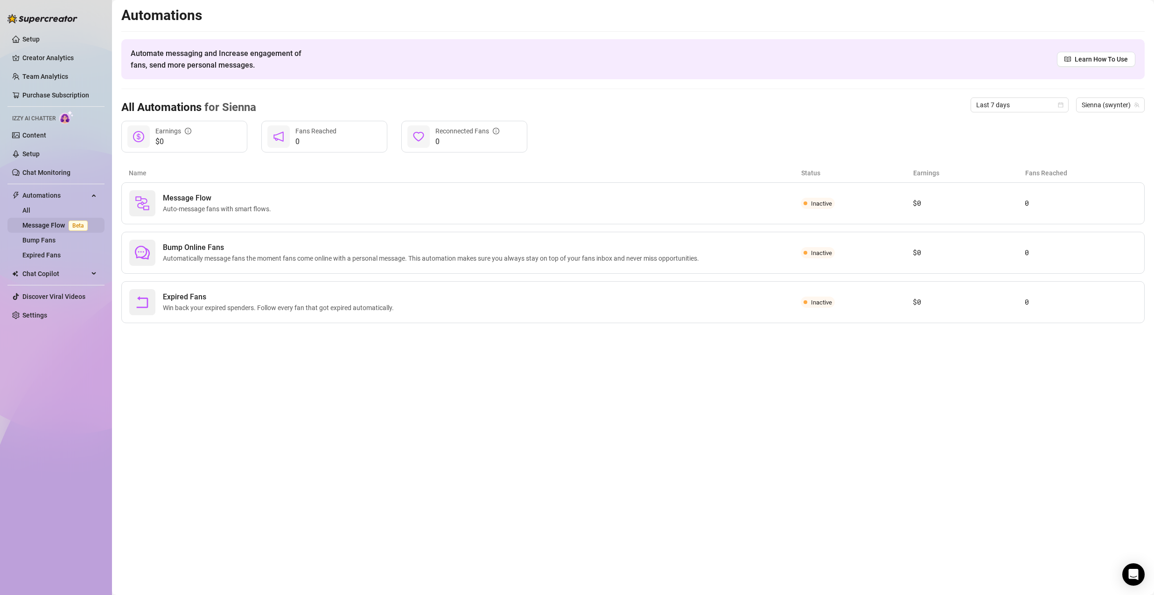
click at [54, 223] on link "Message Flow Beta" at bounding box center [56, 225] width 69 height 7
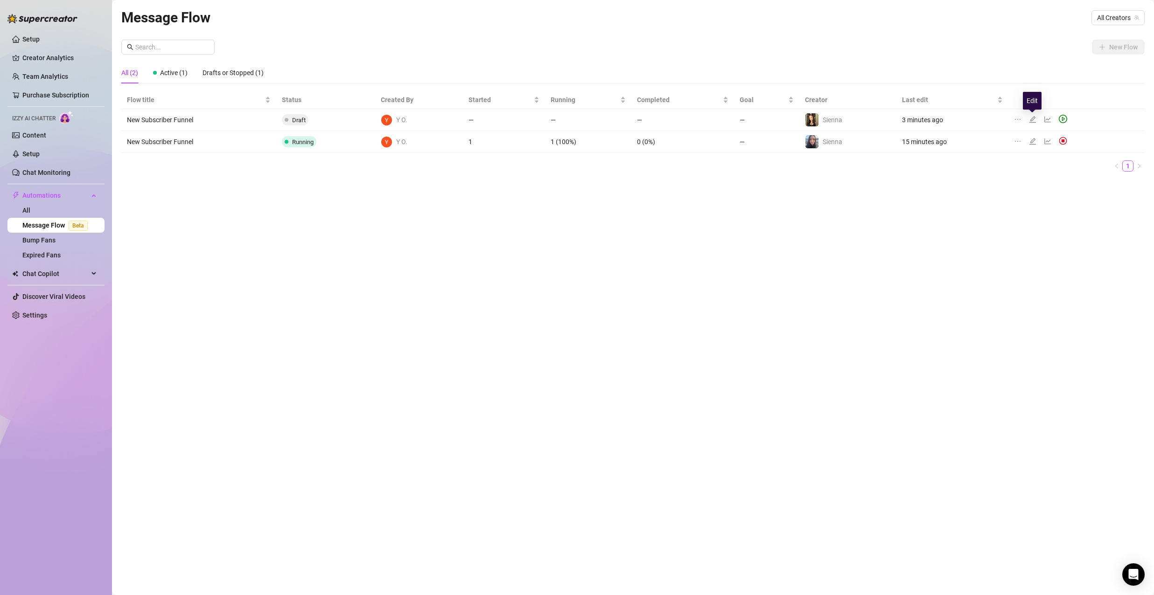
click at [1034, 119] on icon "edit" at bounding box center [1032, 119] width 7 height 7
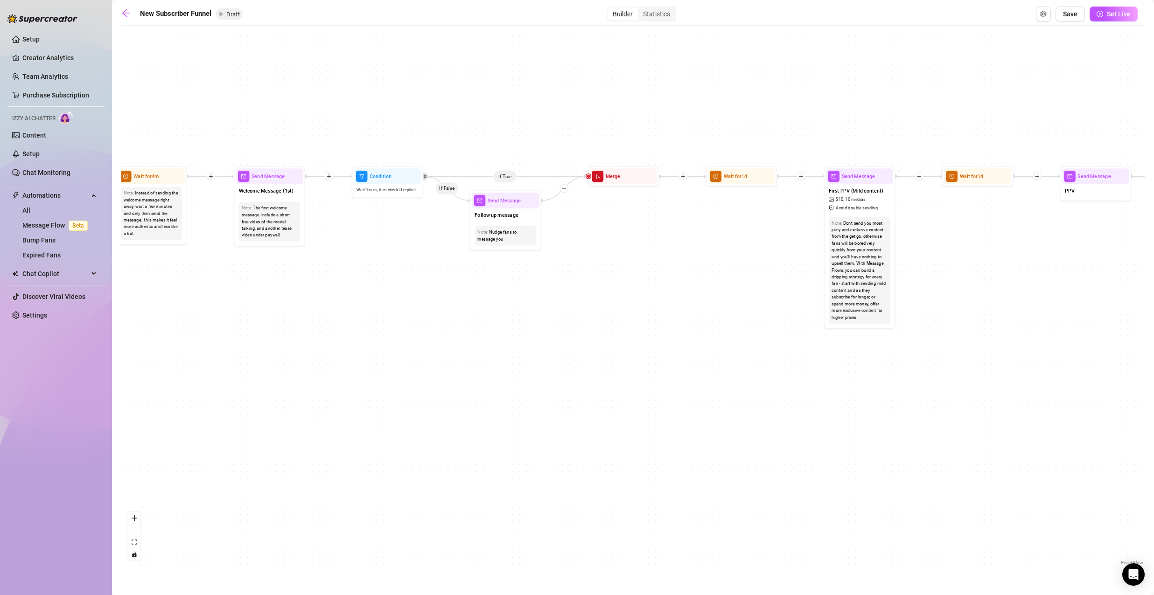
drag, startPoint x: 254, startPoint y: 246, endPoint x: 552, endPoint y: 289, distance: 301.3
click at [553, 296] on div "If True If True If True If False If False If False If True If False Merge Merge…" at bounding box center [632, 298] width 1023 height 537
click at [502, 214] on span "Follow up message" at bounding box center [498, 216] width 43 height 8
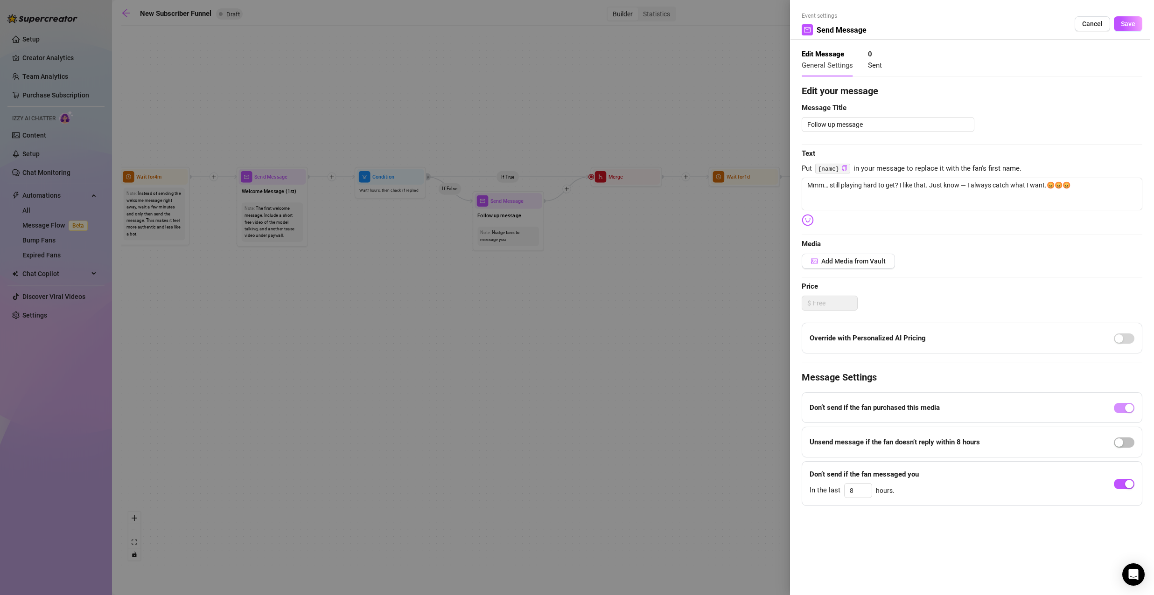
click at [627, 277] on div at bounding box center [577, 297] width 1154 height 595
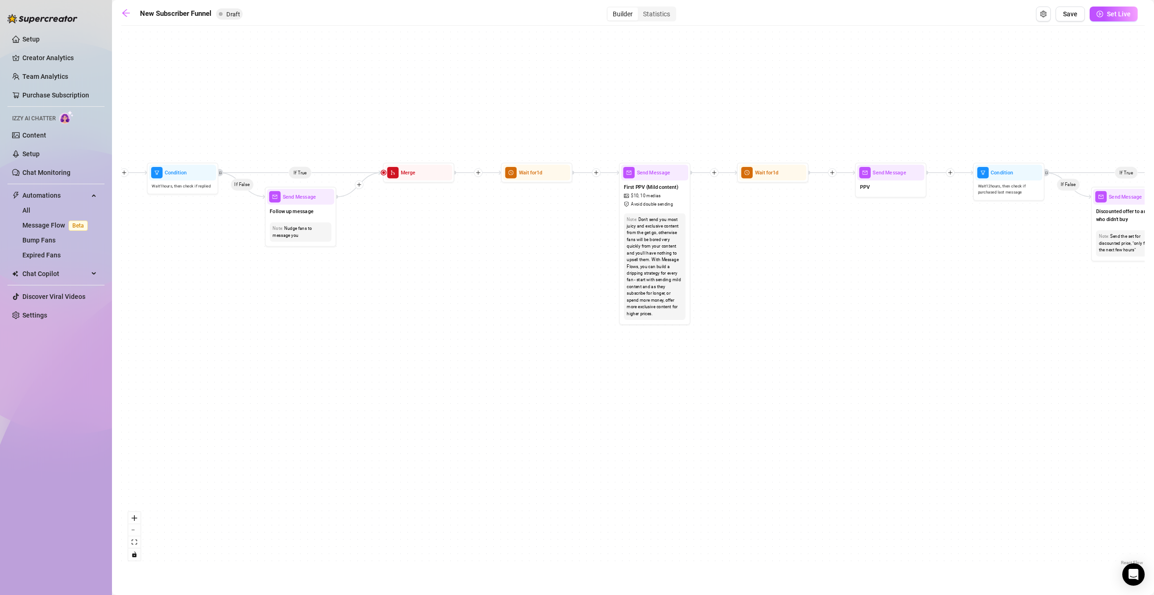
drag, startPoint x: 772, startPoint y: 232, endPoint x: 608, endPoint y: 246, distance: 163.9
click at [608, 246] on div "If True If True If True If False If False If False If True If False Merge Merge…" at bounding box center [632, 298] width 1023 height 537
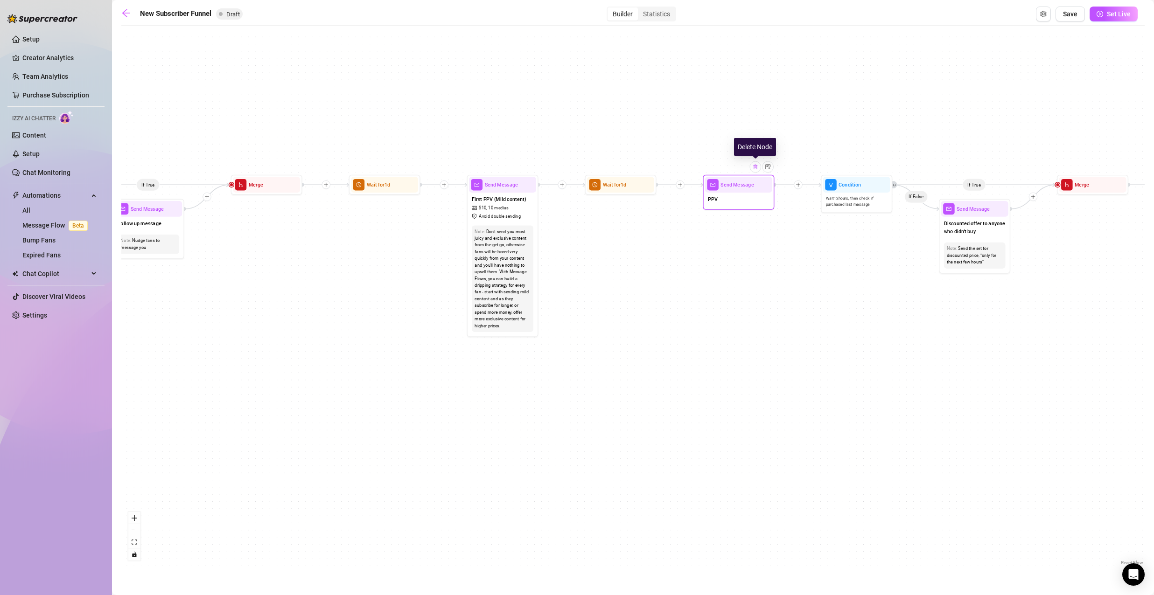
click at [754, 168] on img at bounding box center [756, 167] width 6 height 6
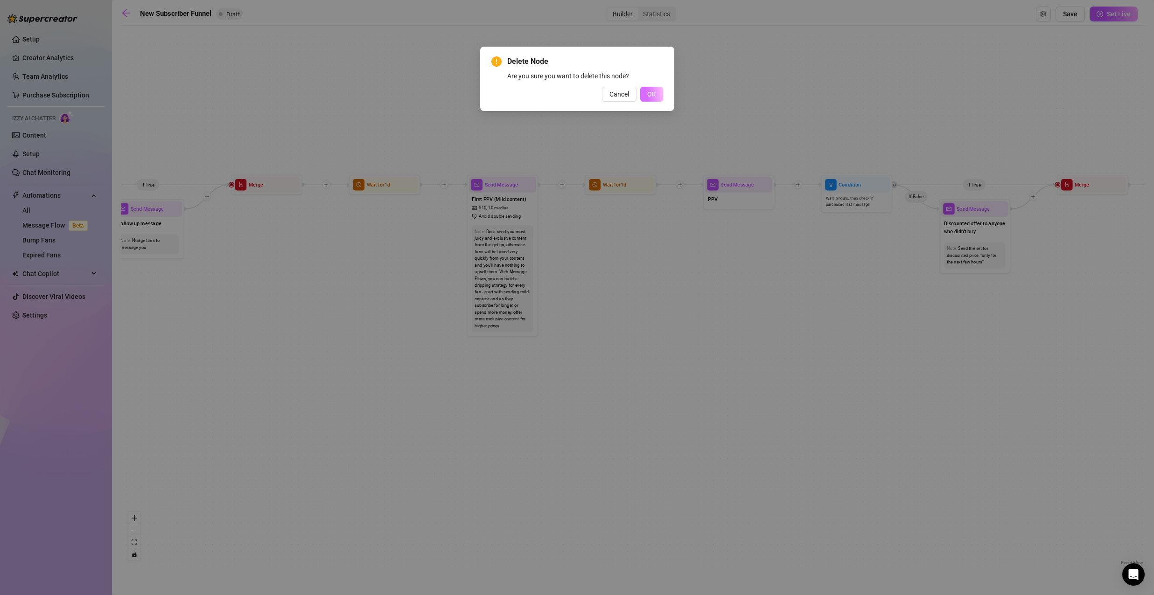
click at [659, 96] on button "OK" at bounding box center [651, 94] width 23 height 15
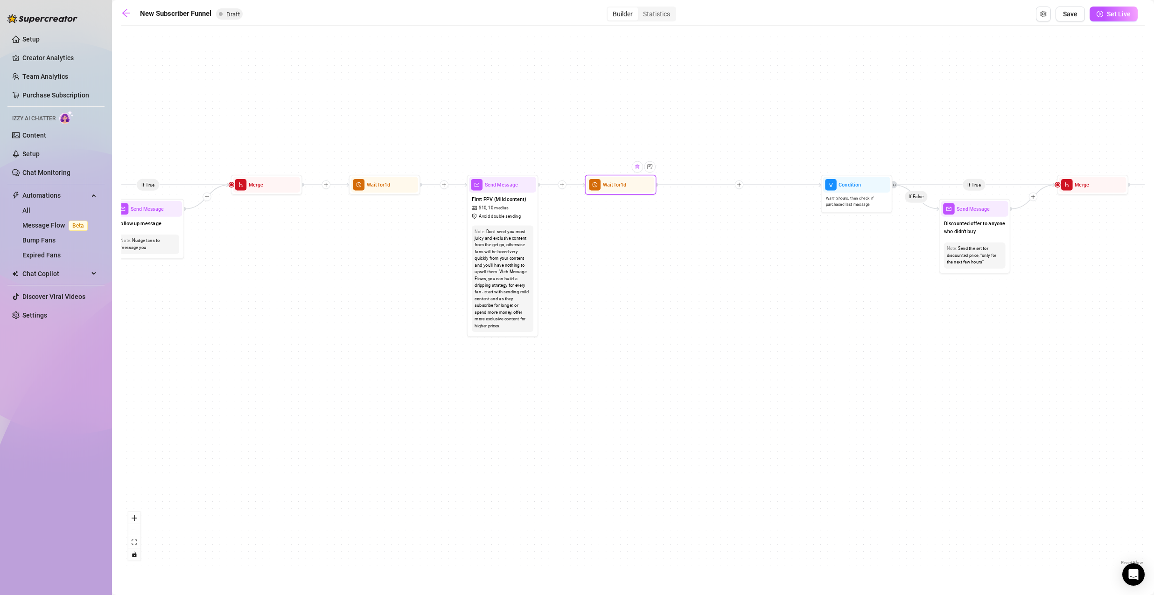
click at [635, 168] on img at bounding box center [638, 167] width 6 height 6
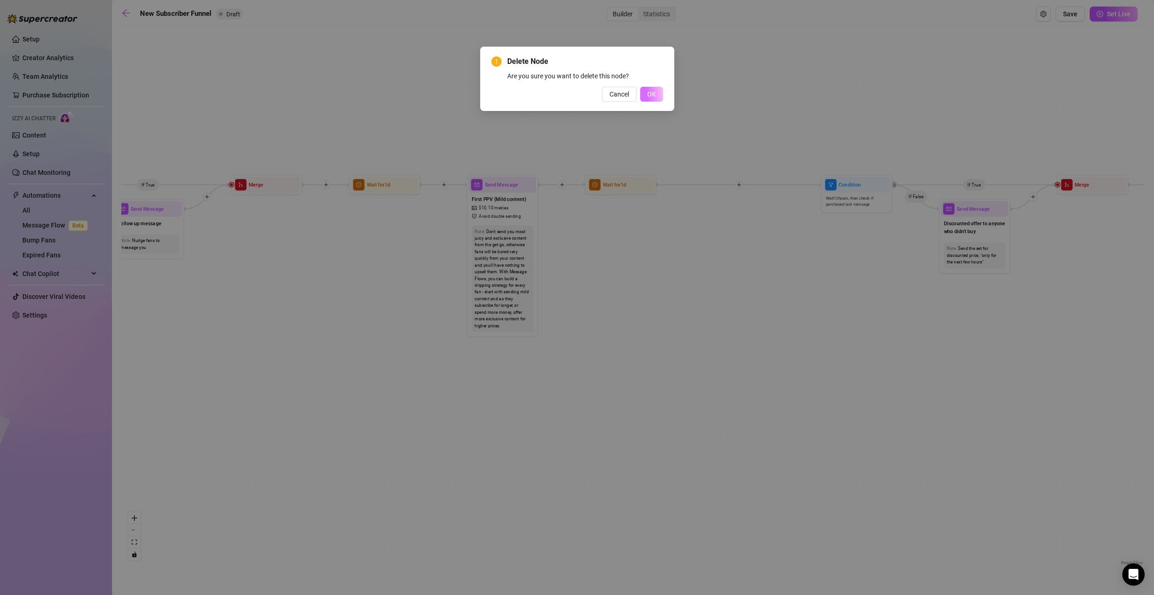
click at [657, 96] on button "OK" at bounding box center [651, 94] width 23 height 15
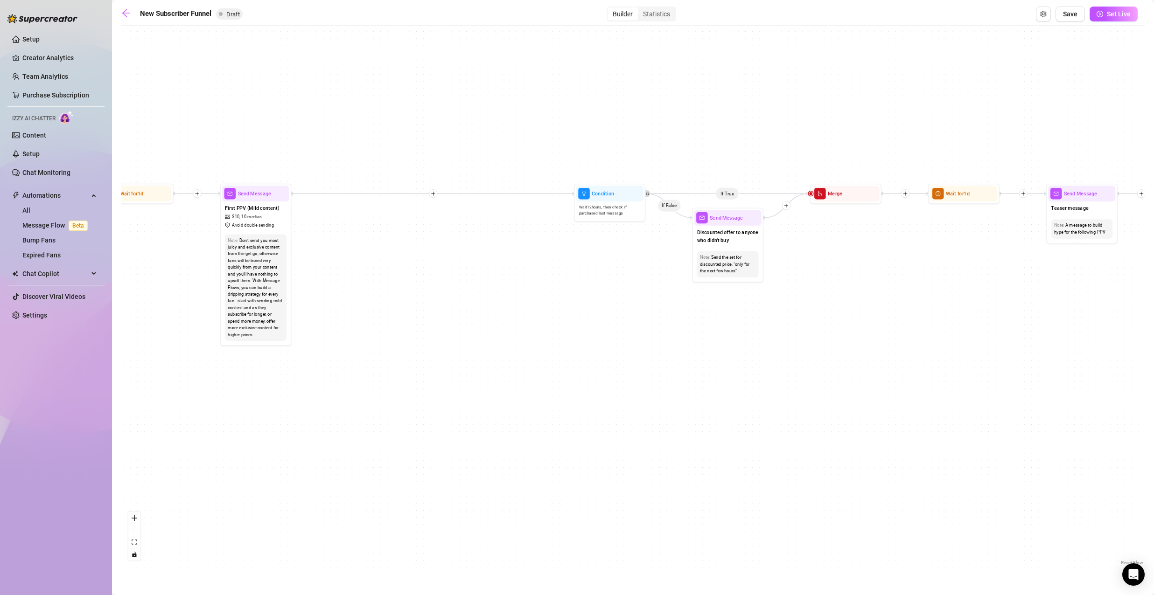
drag, startPoint x: 748, startPoint y: 227, endPoint x: 523, endPoint y: 234, distance: 225.0
click at [523, 234] on div "If True If True If True If False If False If False If True If False Merge Merge…" at bounding box center [632, 298] width 1023 height 537
click at [738, 245] on div "Discounted offer to anyone who didn't buy" at bounding box center [727, 237] width 67 height 23
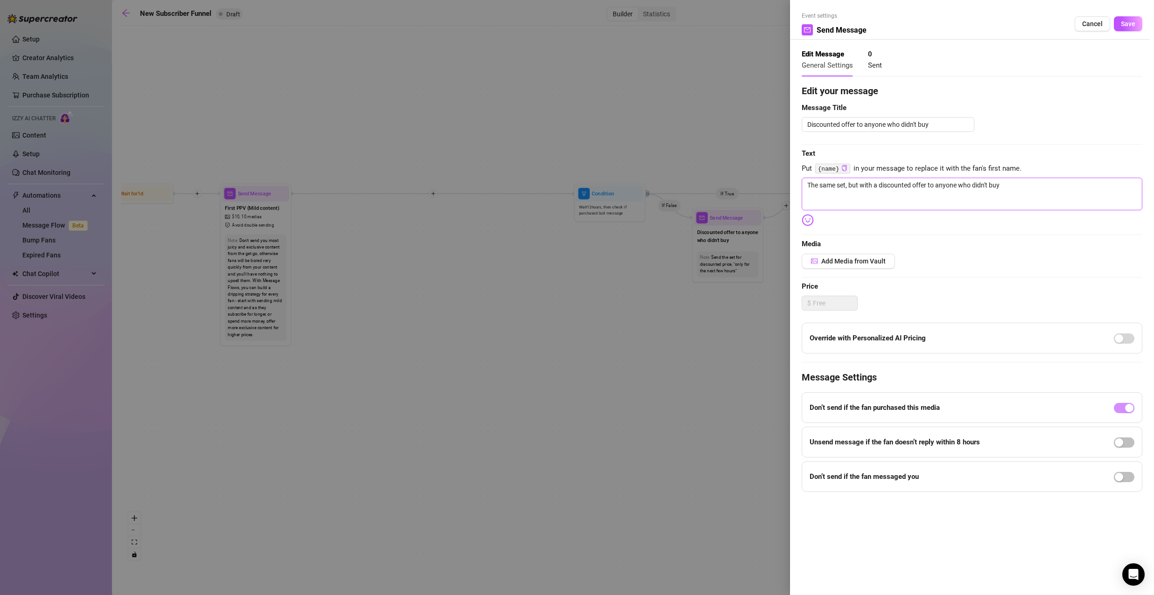
click at [1017, 180] on div "Edit your message Message Title Discounted offer to anyone who didn't buy Text …" at bounding box center [972, 288] width 341 height 408
drag, startPoint x: 991, startPoint y: 191, endPoint x: 744, endPoint y: 189, distance: 247.8
click at [746, 189] on div "Event settings Send Message Cancel Save Edit Message General Settings 0 Sent Ed…" at bounding box center [577, 297] width 1154 height 595
paste textarea "Couldn’t resist giving you another chance… 💌 That spicy set you missed? It’s no…"
click at [952, 180] on textarea "Couldn’t resist giving you another chance… 💌 That spicy set you missed? It’s no…" at bounding box center [972, 194] width 341 height 33
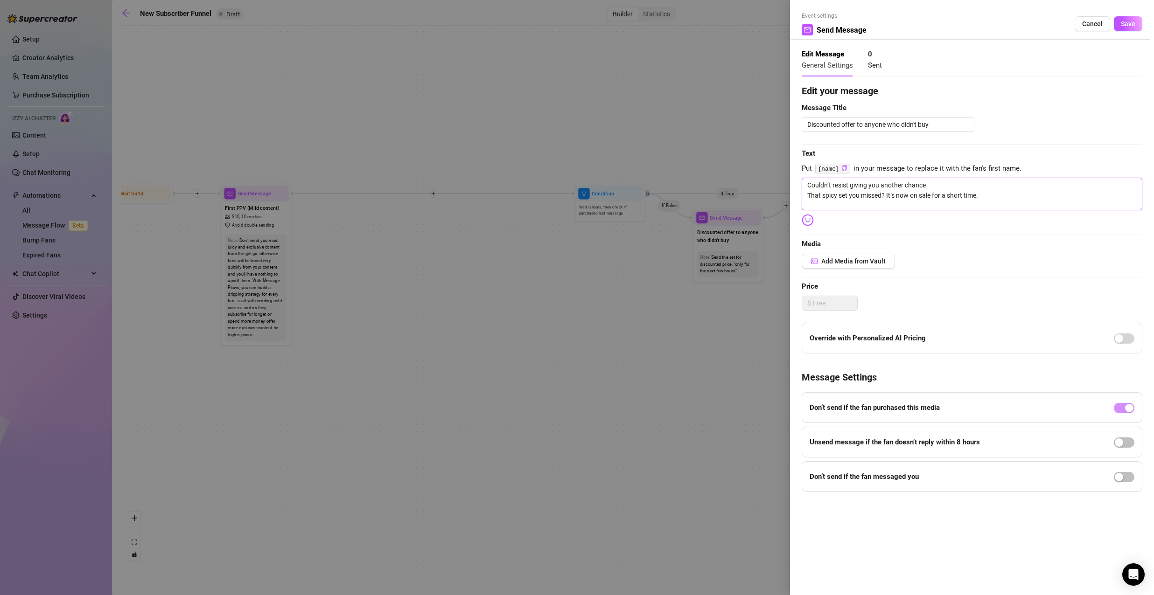
click at [999, 193] on textarea "Couldn’t resist giving you another chance That spicy set you missed? It’s now o…" at bounding box center [972, 194] width 341 height 33
click at [886, 195] on textarea "Couldn’t resist giving you another chance That spicy set you missed? It’s now o…" at bounding box center [972, 194] width 341 height 33
click at [909, 204] on textarea "Couldn’t resist giving you another chance That spicy set you missed? It’s now o…" at bounding box center [972, 195] width 341 height 35
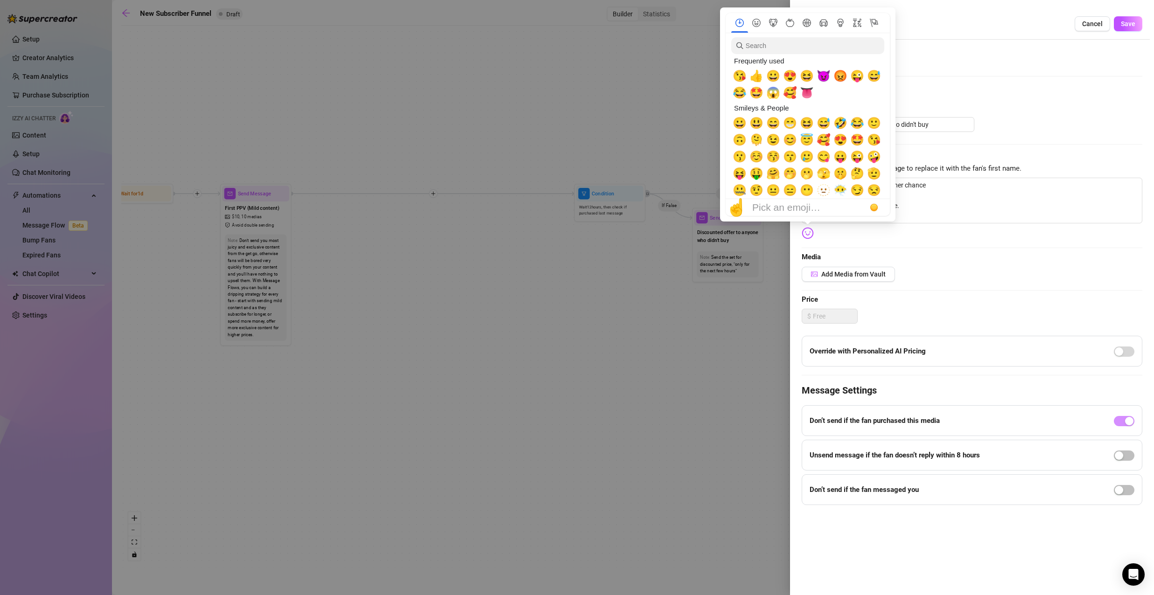
click at [806, 235] on img at bounding box center [808, 233] width 12 height 12
click at [792, 174] on span "🤭" at bounding box center [790, 173] width 14 height 13
click at [789, 172] on span "🤭" at bounding box center [790, 173] width 14 height 13
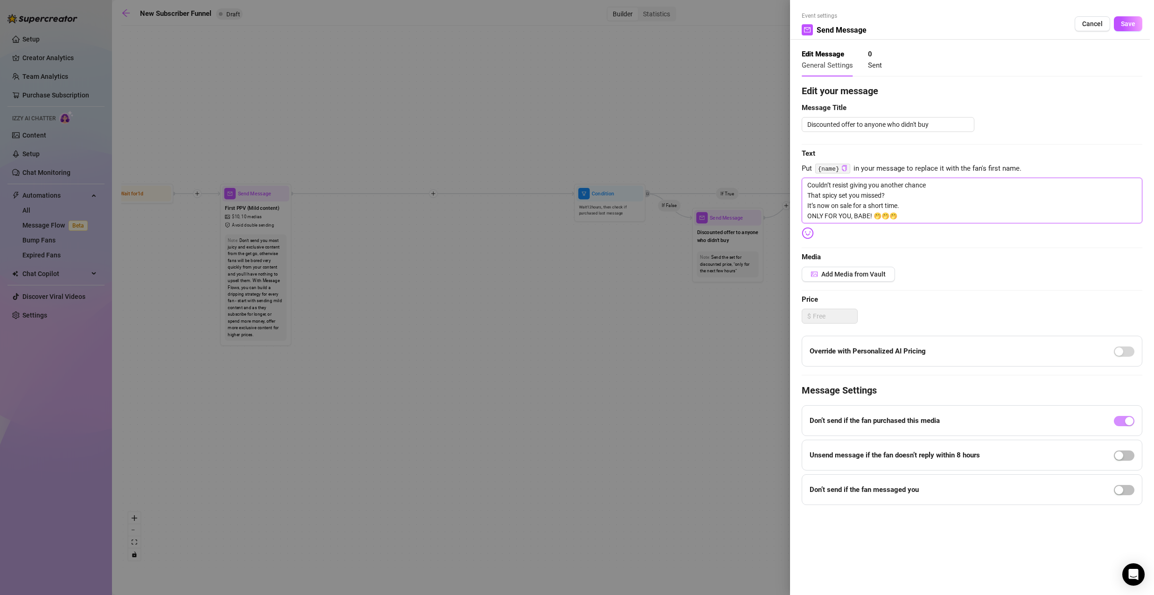
click at [872, 218] on textarea "Couldn’t resist giving you another chance That spicy set you missed? It’s now o…" at bounding box center [972, 201] width 341 height 46
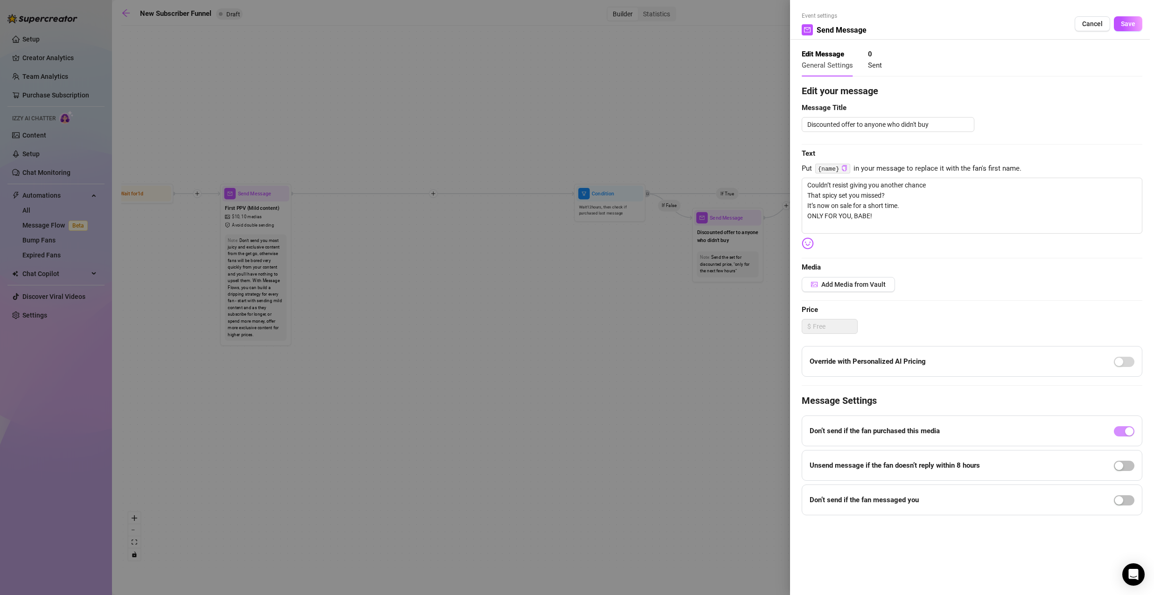
click at [810, 240] on img at bounding box center [808, 243] width 12 height 12
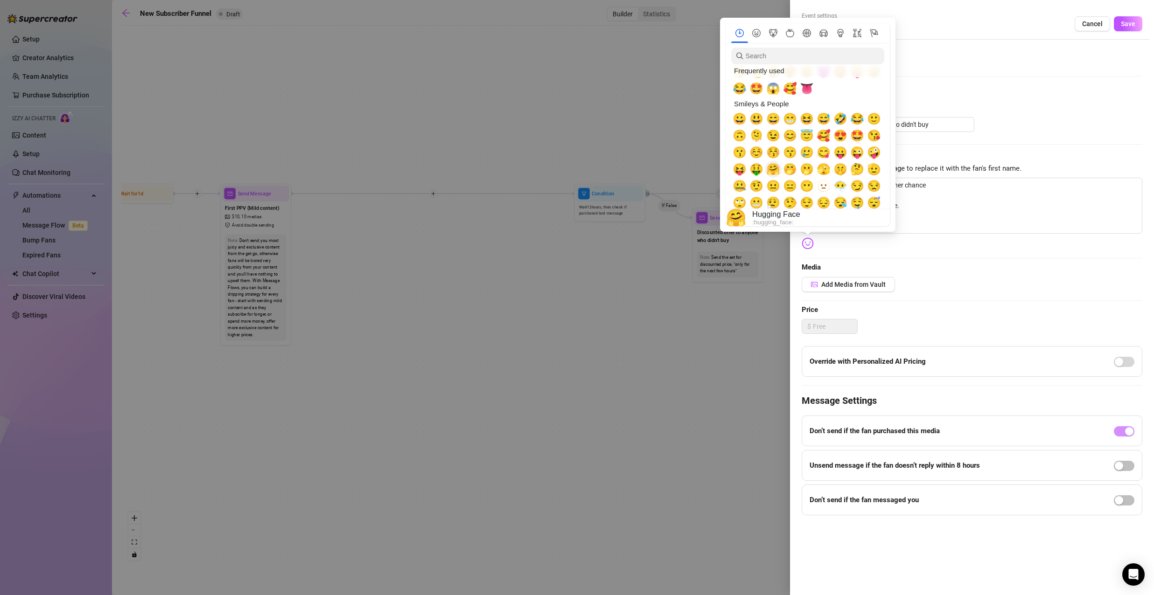
scroll to position [47, 0]
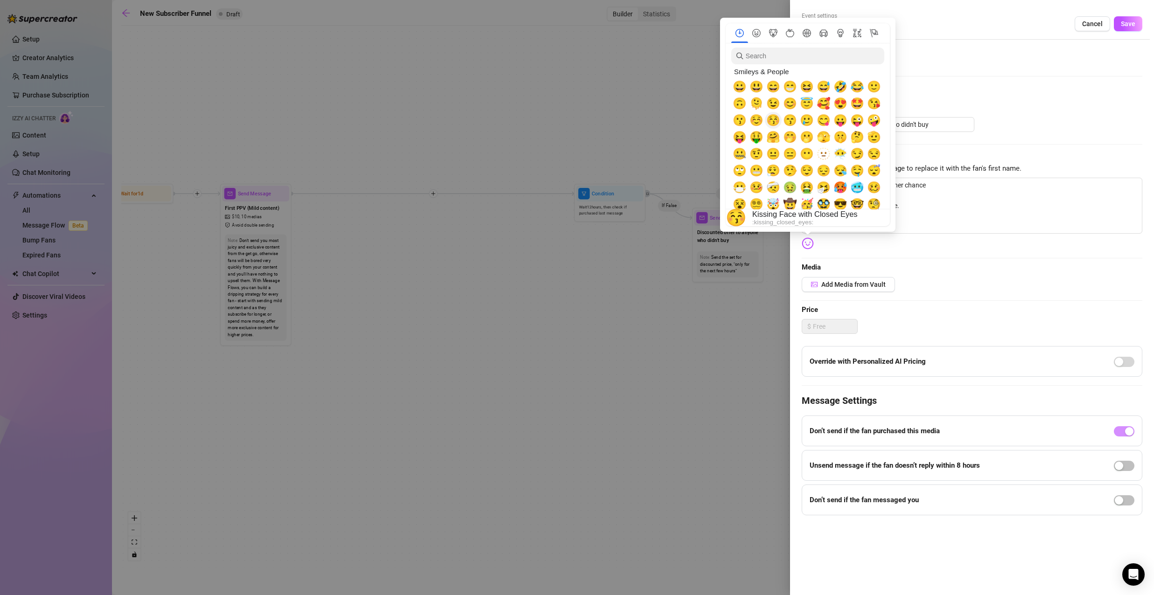
click at [774, 123] on span "😚" at bounding box center [773, 120] width 14 height 13
click at [775, 123] on span "😚" at bounding box center [773, 120] width 14 height 13
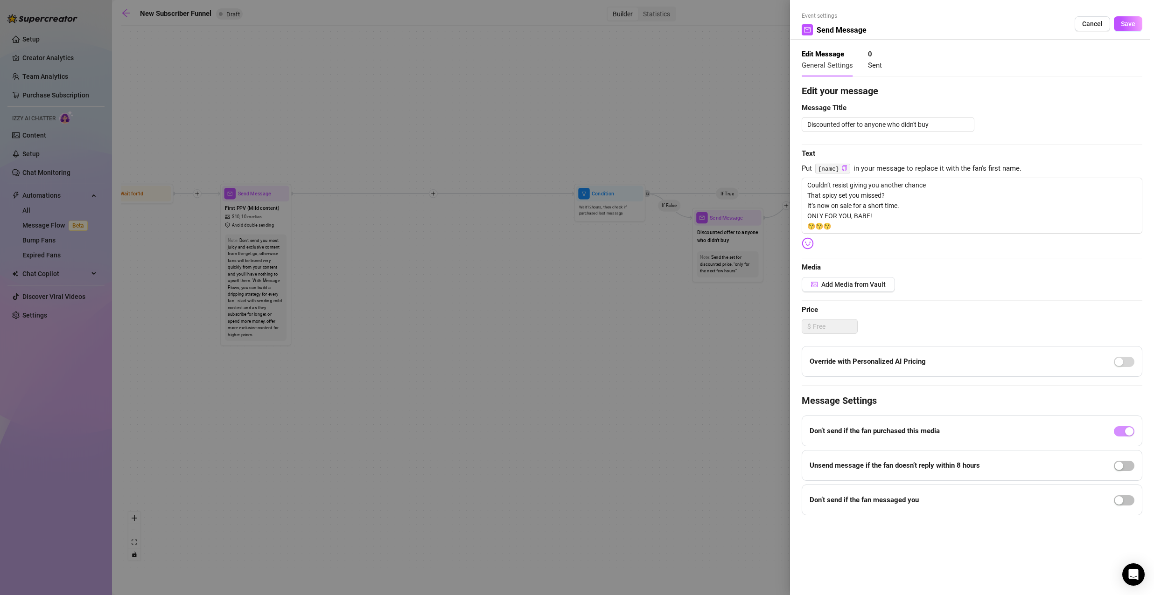
click at [963, 257] on div "Edit your message Message Title Discounted offer to anyone who didn't buy Text …" at bounding box center [972, 300] width 341 height 432
click at [862, 286] on span "Add Media from Vault" at bounding box center [853, 284] width 64 height 7
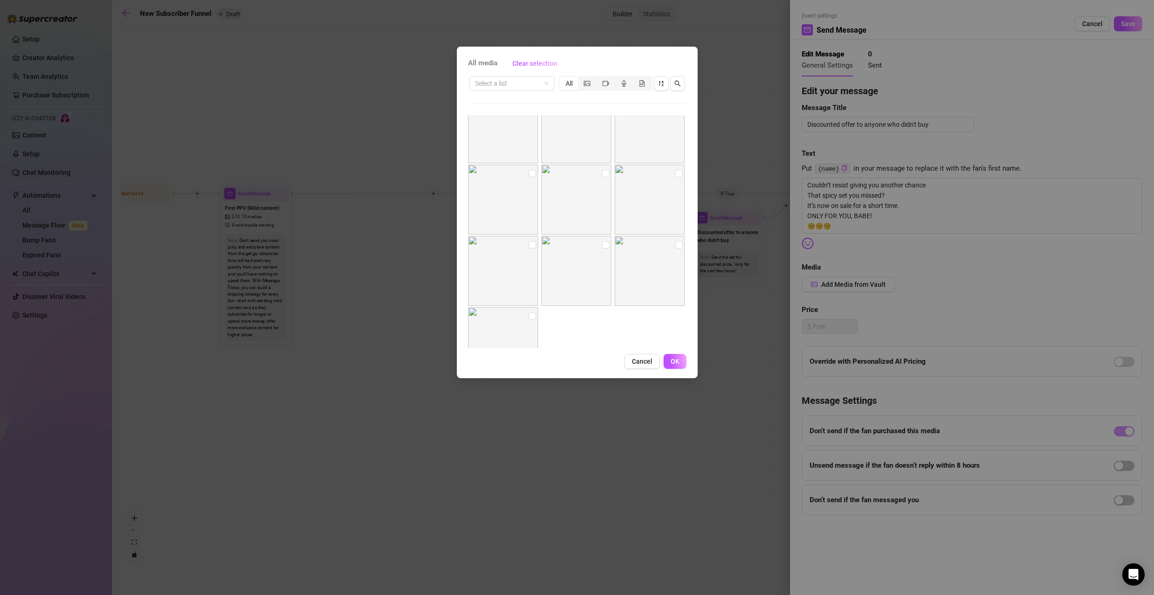
scroll to position [0, 0]
click at [529, 126] on input "checkbox" at bounding box center [532, 123] width 7 height 7
click at [602, 121] on input "checkbox" at bounding box center [605, 123] width 7 height 7
click at [602, 197] on input "checkbox" at bounding box center [605, 195] width 7 height 7
click at [529, 196] on input "checkbox" at bounding box center [532, 195] width 7 height 7
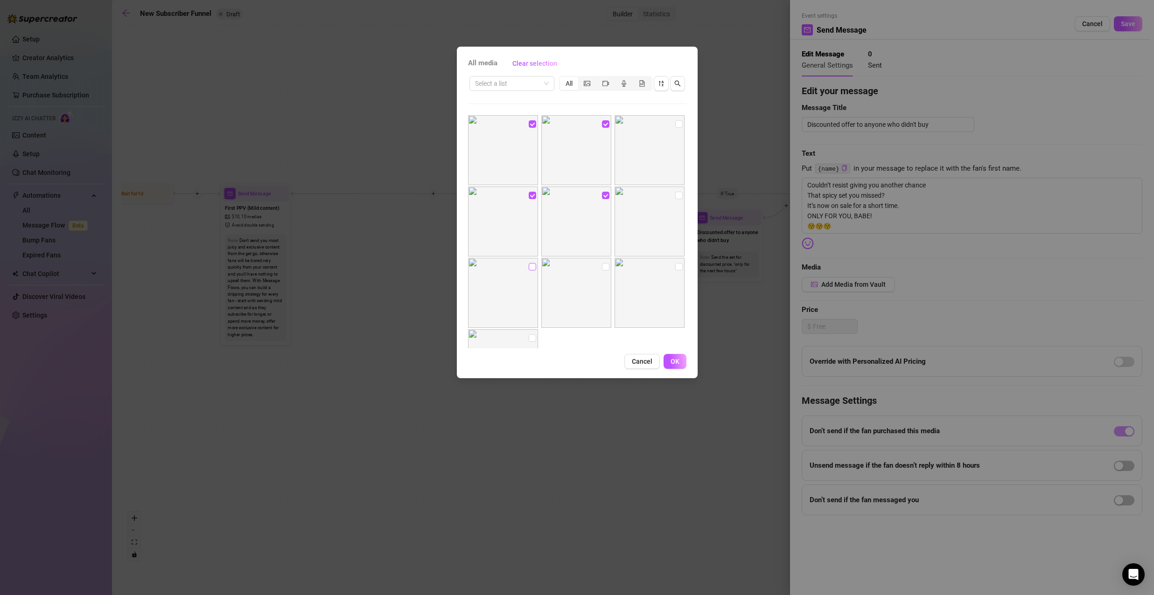
click at [529, 266] on input "checkbox" at bounding box center [532, 266] width 7 height 7
click at [602, 267] on input "checkbox" at bounding box center [605, 266] width 7 height 7
drag, startPoint x: 672, startPoint y: 265, endPoint x: 678, endPoint y: 238, distance: 26.8
click at [675, 265] on input "checkbox" at bounding box center [678, 266] width 7 height 7
click at [675, 193] on input "checkbox" at bounding box center [678, 195] width 7 height 7
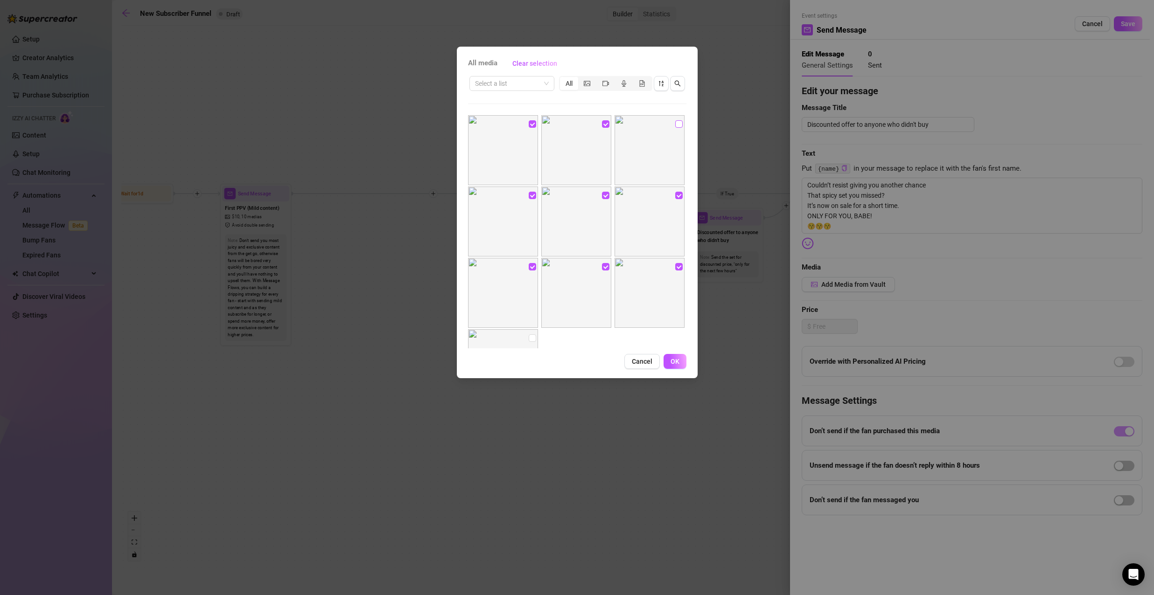
click at [675, 124] on input "checkbox" at bounding box center [678, 123] width 7 height 7
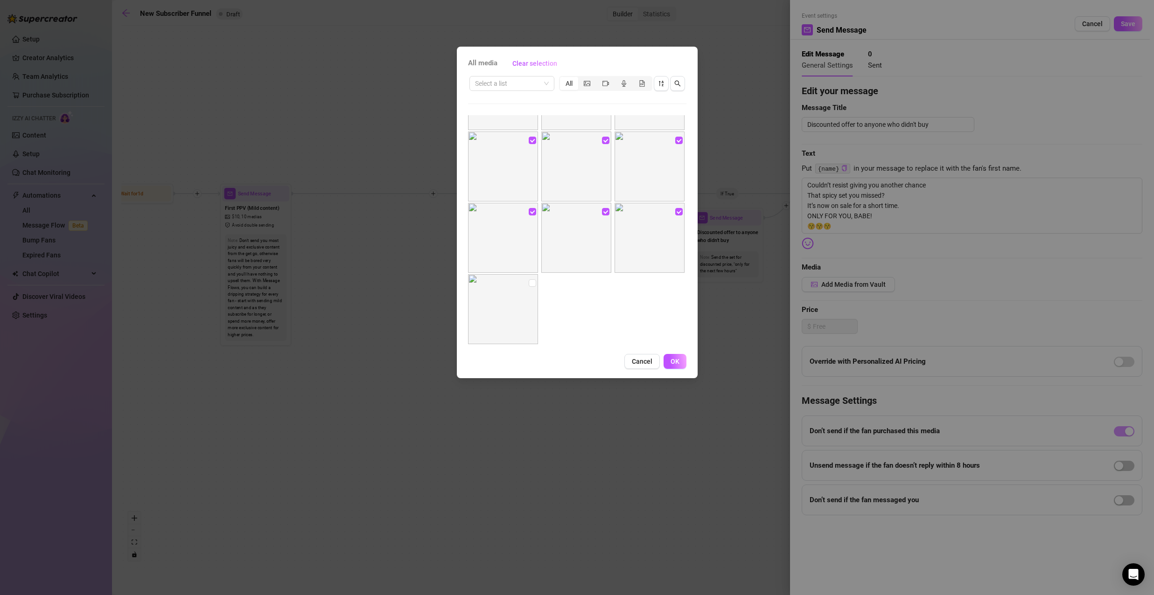
scroll to position [66, 0]
click at [531, 269] on input "checkbox" at bounding box center [532, 271] width 7 height 7
click at [671, 361] on span "OK" at bounding box center [674, 361] width 9 height 7
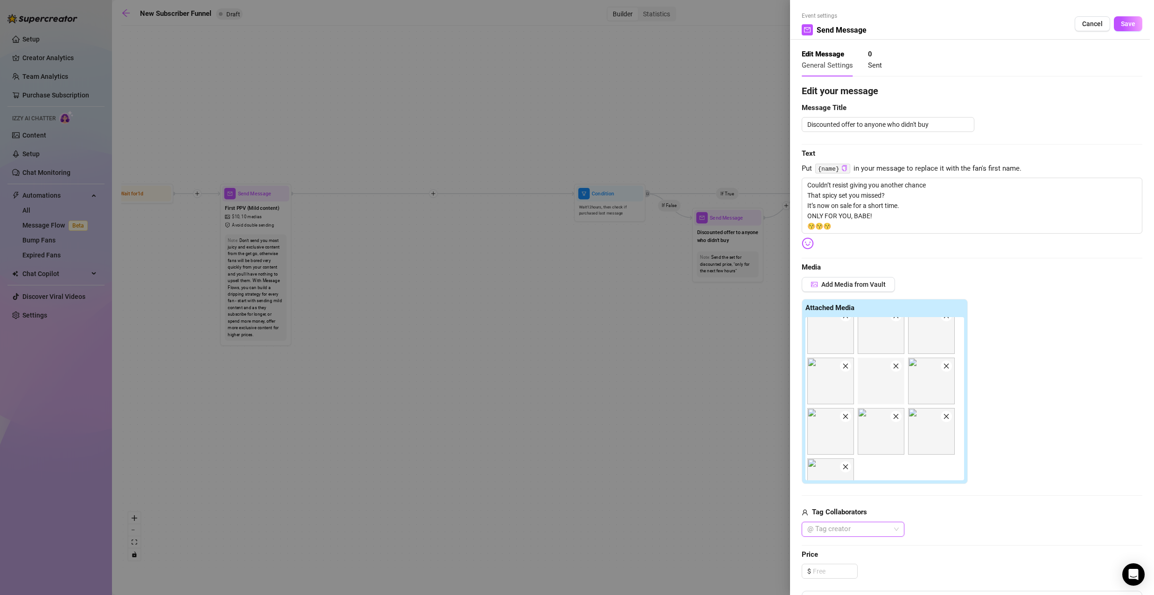
scroll to position [38, 0]
click at [828, 572] on input at bounding box center [835, 572] width 44 height 14
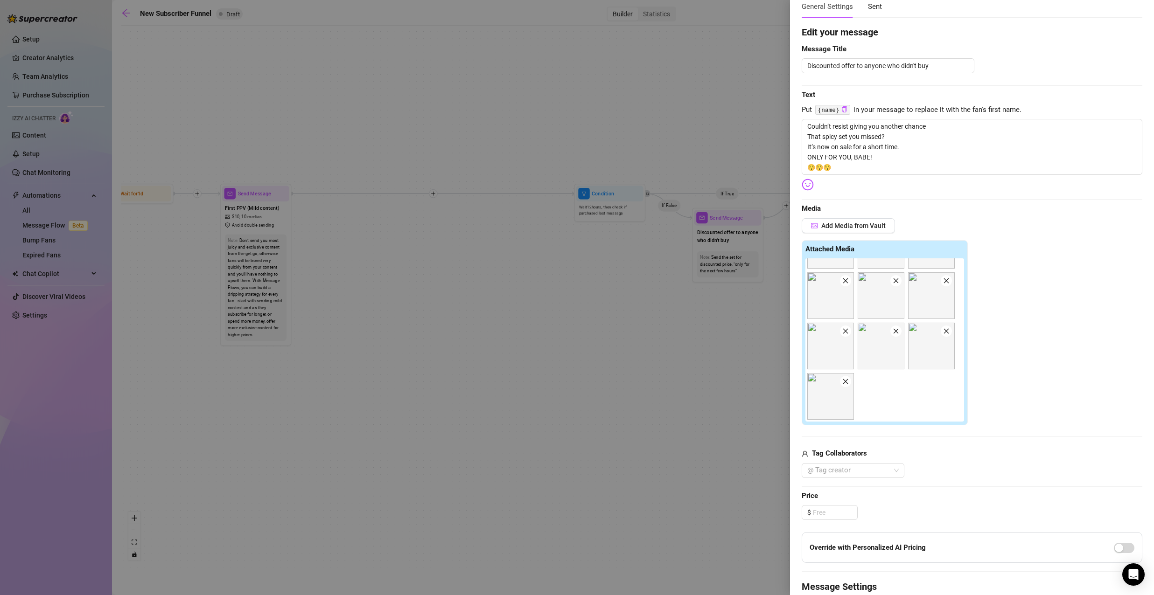
scroll to position [200, 0]
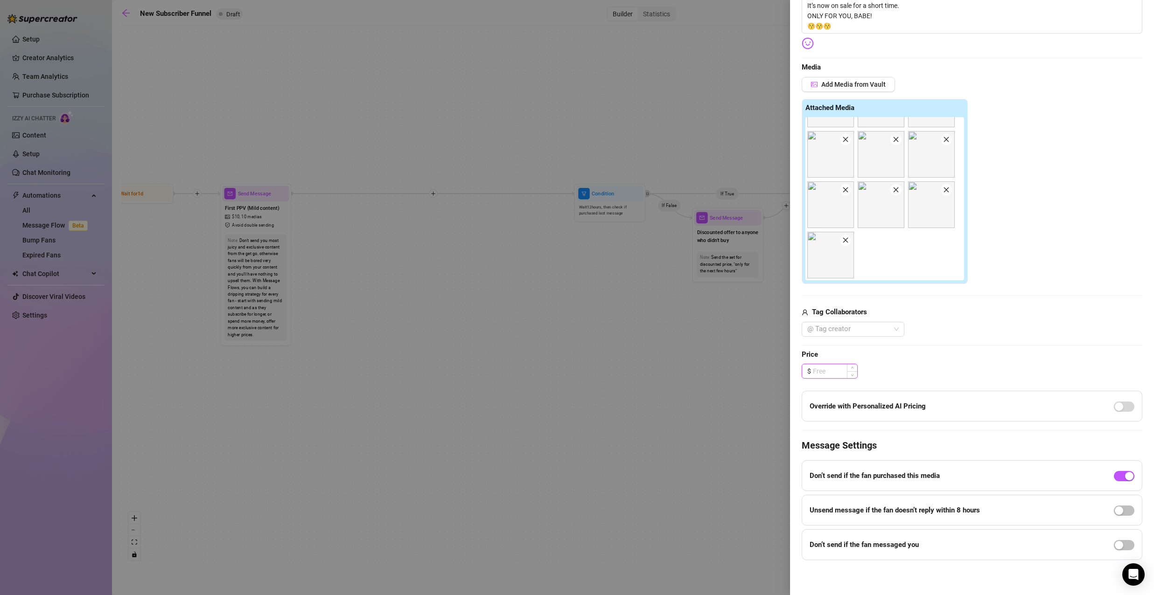
click at [827, 370] on input at bounding box center [835, 371] width 44 height 14
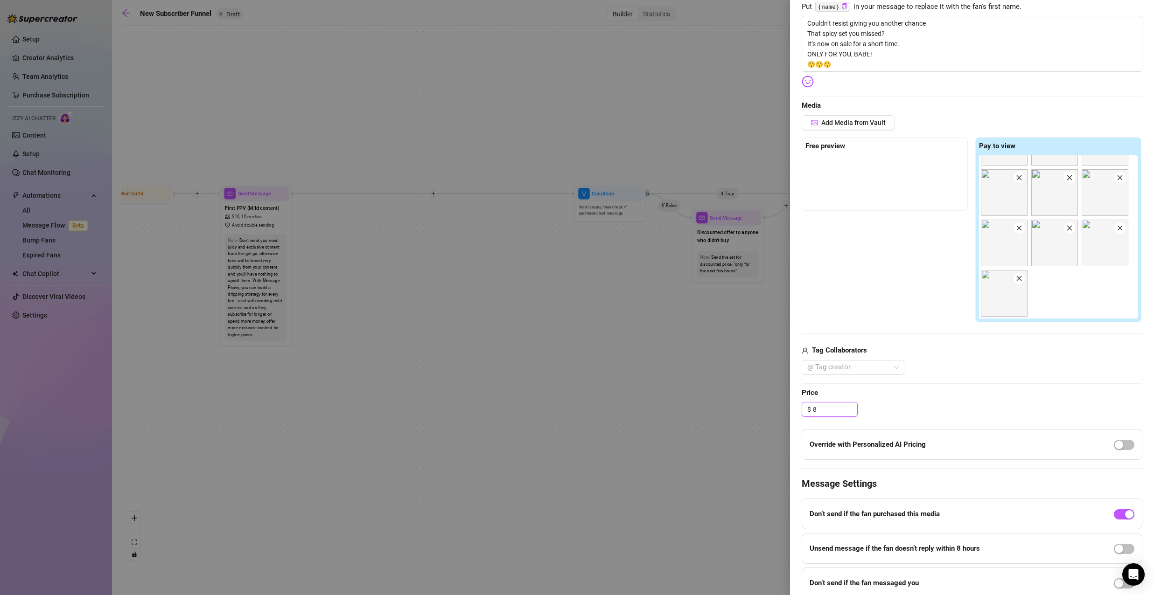
scroll to position [0, 0]
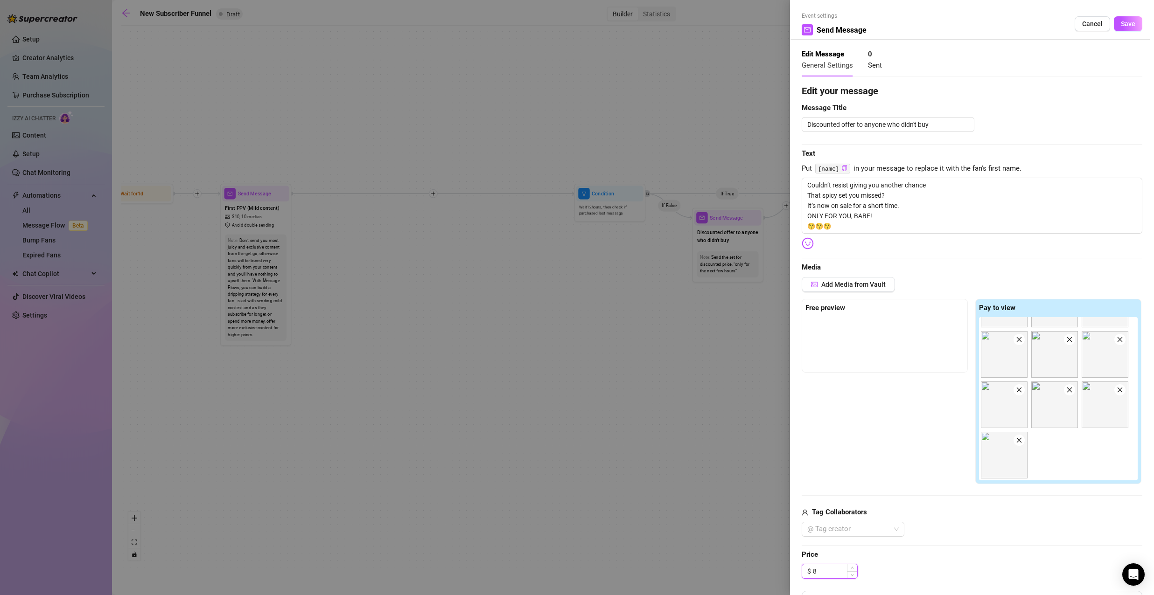
drag, startPoint x: 817, startPoint y: 570, endPoint x: 810, endPoint y: 571, distance: 7.5
click at [810, 571] on div "$ 8" at bounding box center [830, 571] width 56 height 15
drag, startPoint x: 818, startPoint y: 574, endPoint x: 810, endPoint y: 574, distance: 8.4
click at [810, 574] on div "$ 6" at bounding box center [830, 571] width 56 height 15
click at [911, 555] on span "Price" at bounding box center [972, 555] width 341 height 11
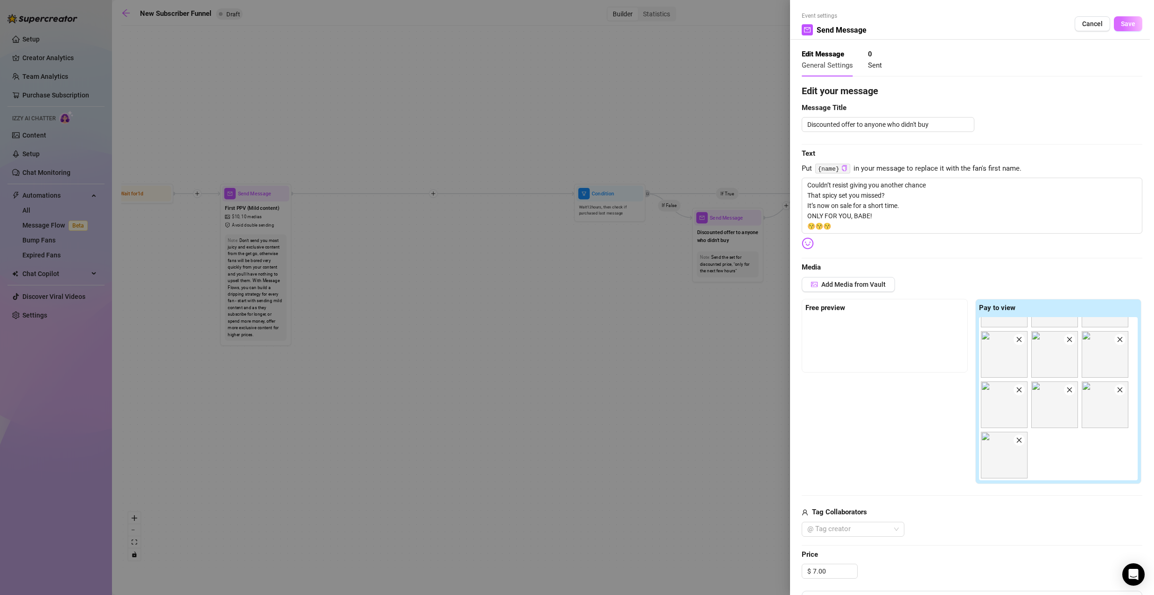
click at [1121, 26] on span "Save" at bounding box center [1128, 23] width 14 height 7
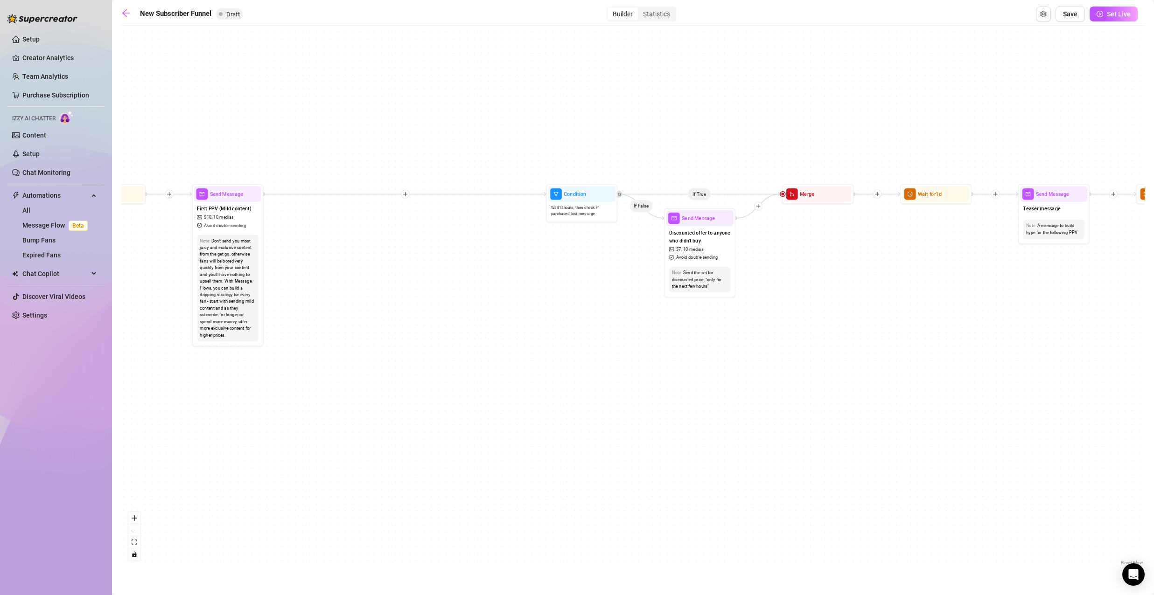
drag, startPoint x: 841, startPoint y: 269, endPoint x: 582, endPoint y: 279, distance: 259.6
click at [582, 279] on div "If True If True If True If False If False If False If True If False Merge Merge…" at bounding box center [632, 298] width 1023 height 537
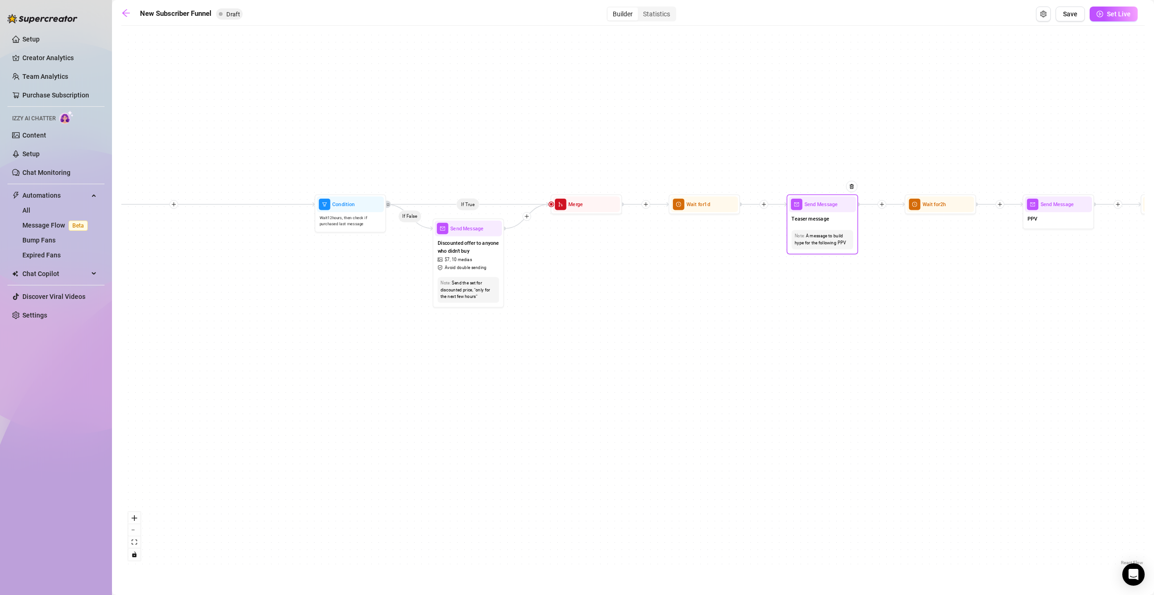
click at [828, 223] on div "Teaser message" at bounding box center [822, 219] width 67 height 15
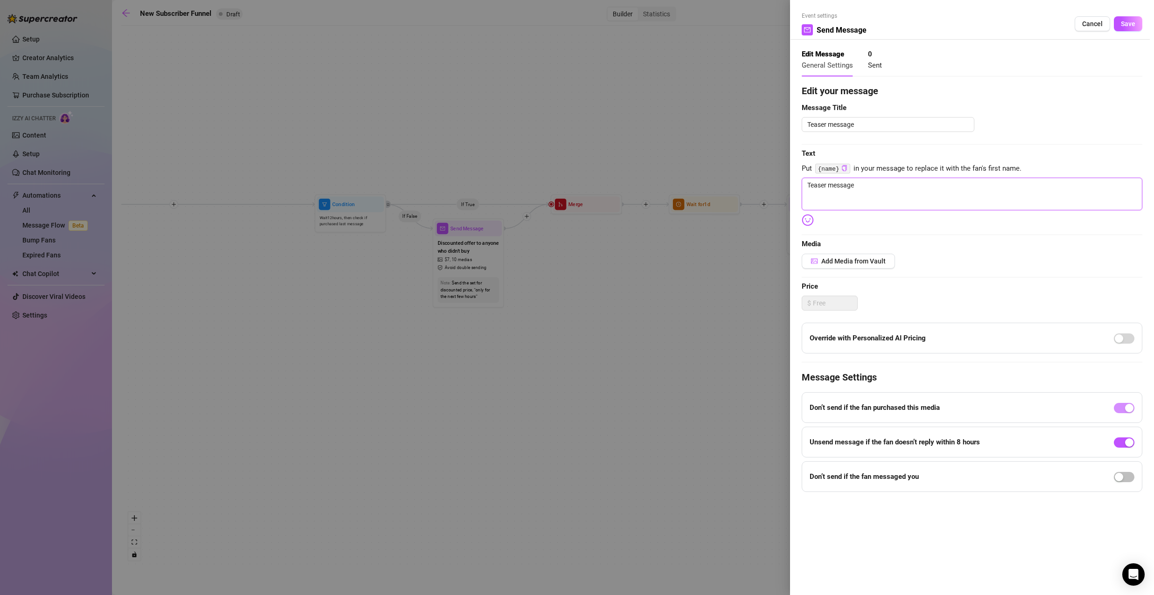
click at [868, 183] on textarea "Teaser message" at bounding box center [972, 194] width 341 height 33
drag, startPoint x: 798, startPoint y: 183, endPoint x: 739, endPoint y: 186, distance: 59.8
click at [744, 185] on div "Event settings Send Message Cancel Save Edit Message General Settings 0 Sent Ed…" at bounding box center [577, 297] width 1154 height 595
paste textarea "Can’t wait to tease you with what’s coming next"
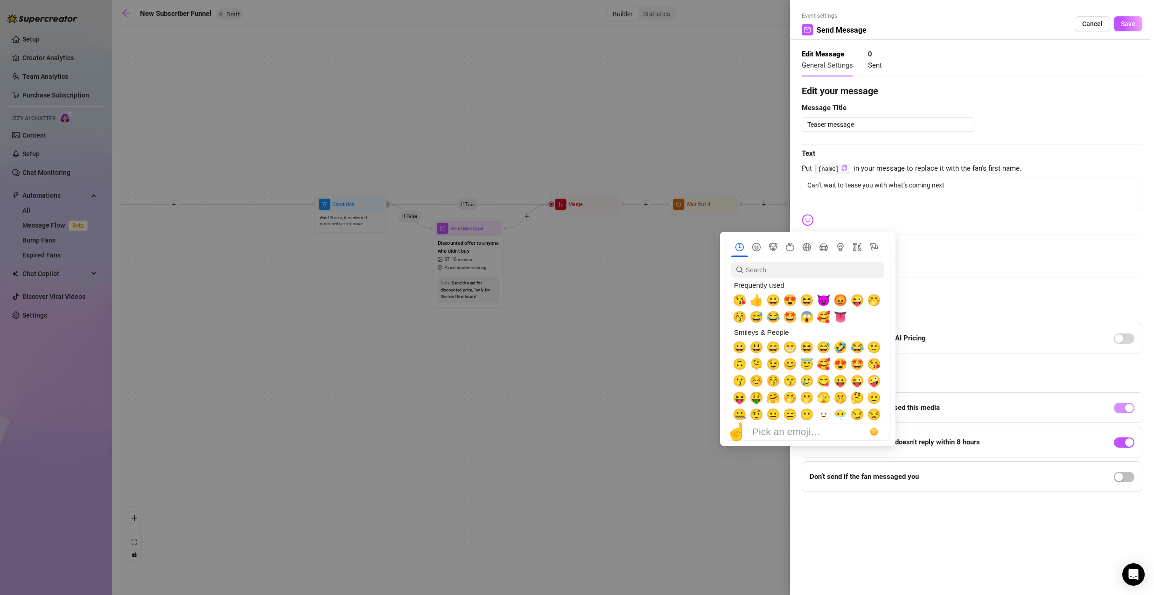
click at [809, 220] on img at bounding box center [808, 220] width 12 height 12
click at [821, 302] on span "😈" at bounding box center [823, 300] width 14 height 13
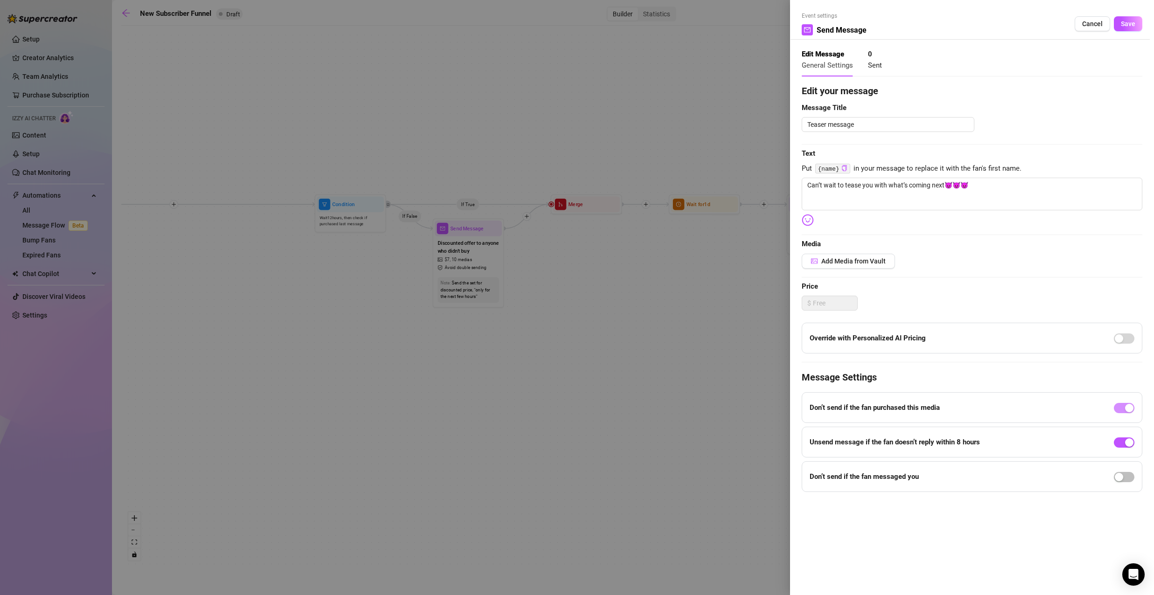
click at [942, 232] on div "Edit your message Message Title Teaser message Text Put {name} in your message …" at bounding box center [972, 288] width 341 height 408
click at [869, 256] on button "Add Media from Vault" at bounding box center [848, 261] width 93 height 15
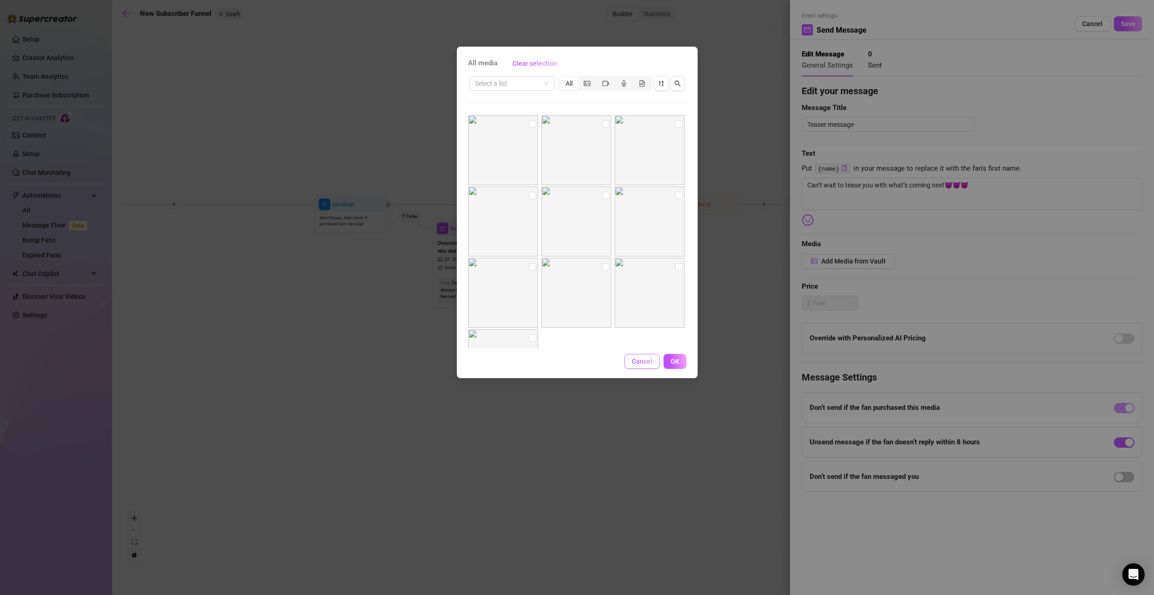
click at [649, 364] on span "Cancel" at bounding box center [642, 361] width 21 height 7
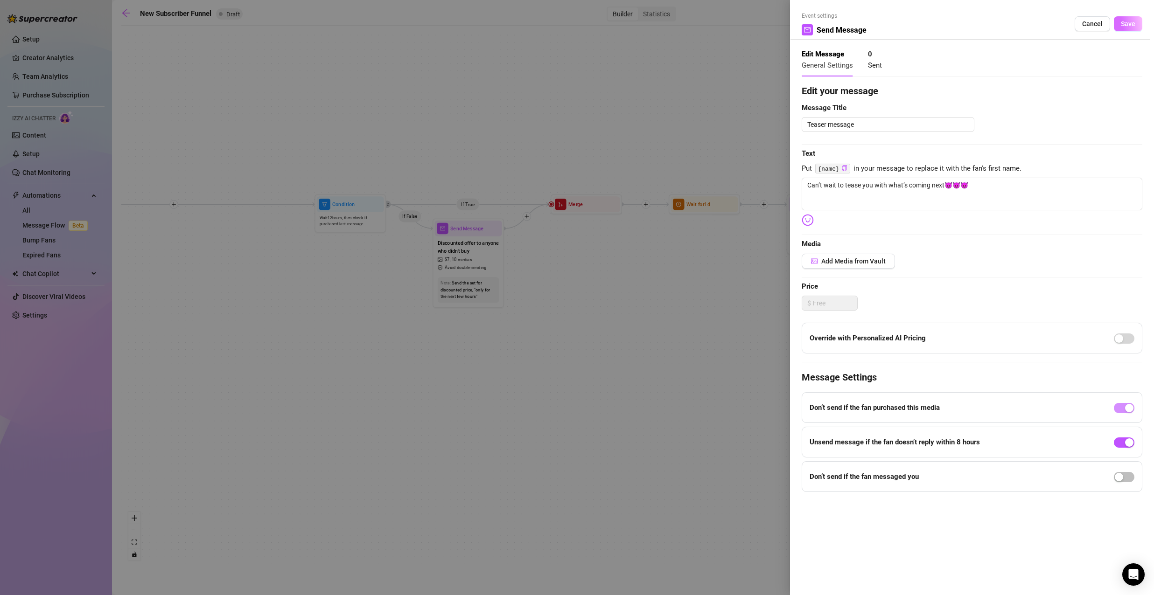
click at [1130, 21] on span "Save" at bounding box center [1128, 23] width 14 height 7
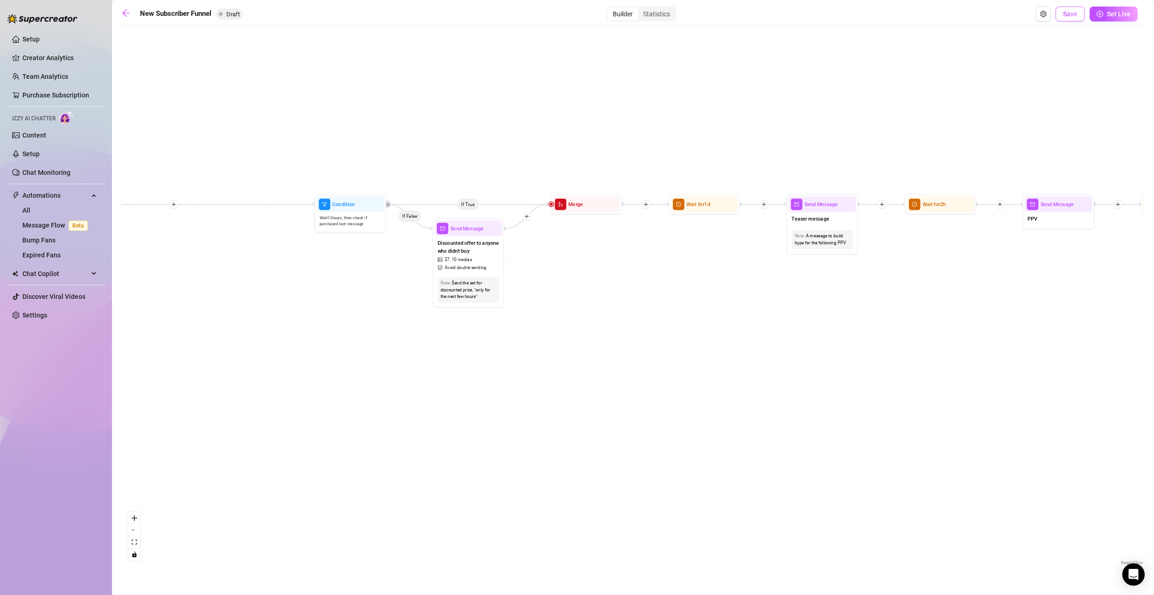
click at [1067, 14] on span "Save" at bounding box center [1070, 13] width 14 height 7
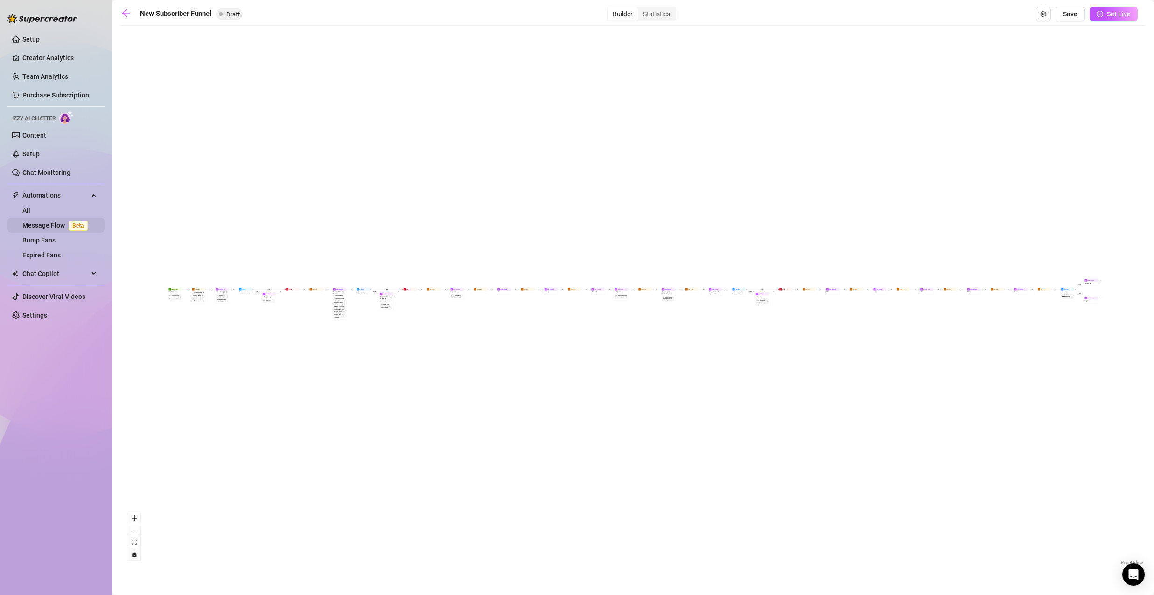
click at [60, 225] on link "Message Flow Beta" at bounding box center [56, 225] width 69 height 7
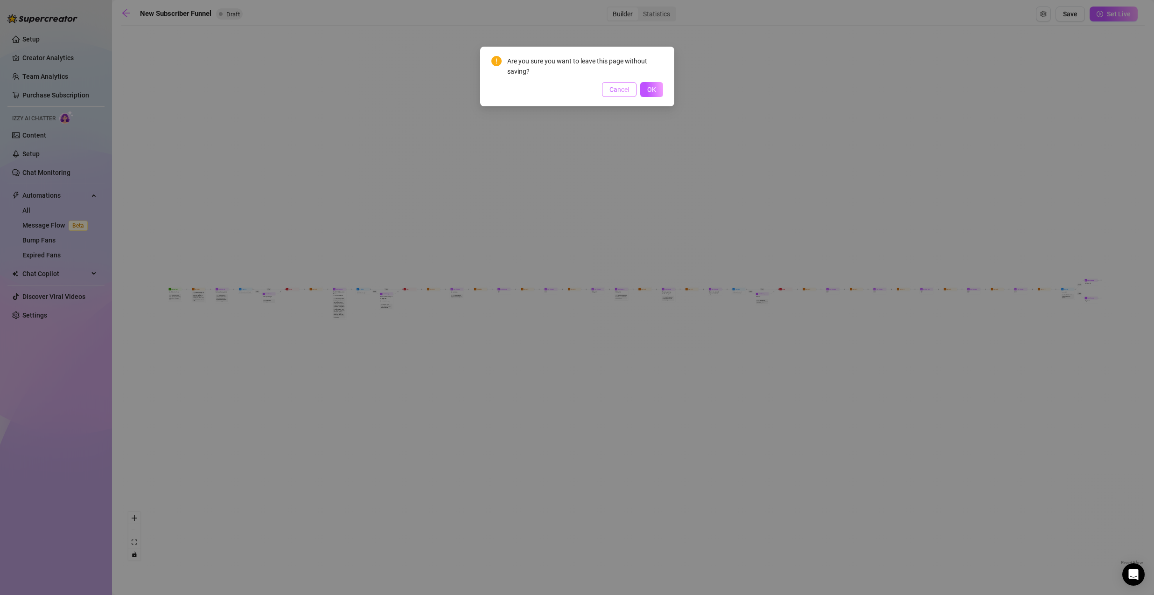
click at [628, 94] on button "Cancel" at bounding box center [619, 89] width 35 height 15
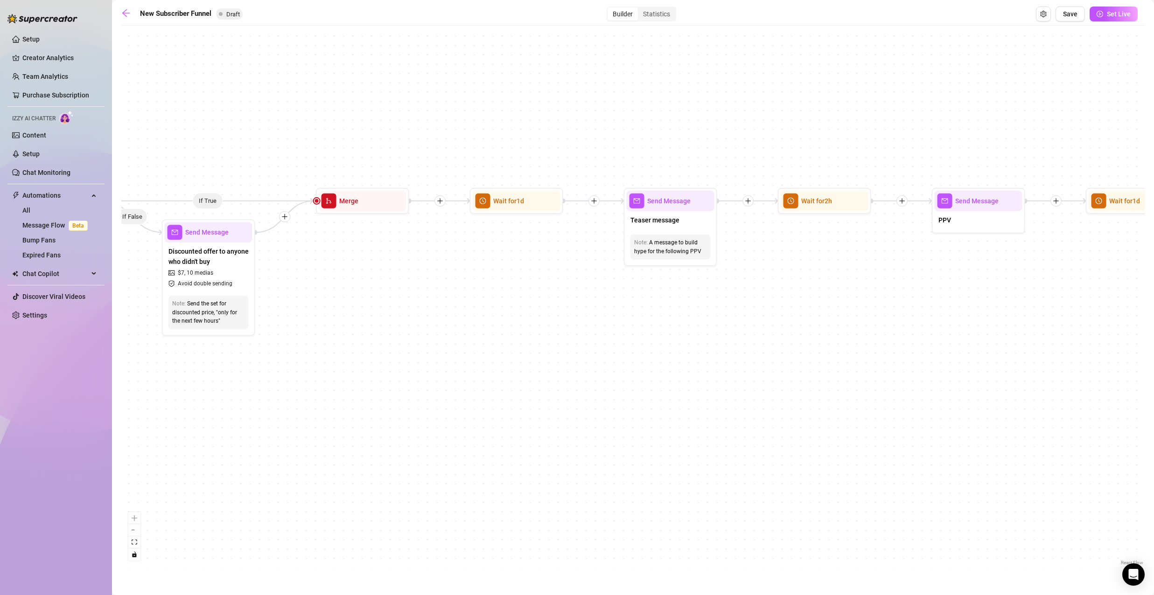
drag, startPoint x: 715, startPoint y: 251, endPoint x: 590, endPoint y: 264, distance: 125.6
click at [590, 264] on div "If True If True If True If False If False If False If True If False Merge Merge…" at bounding box center [632, 298] width 1023 height 537
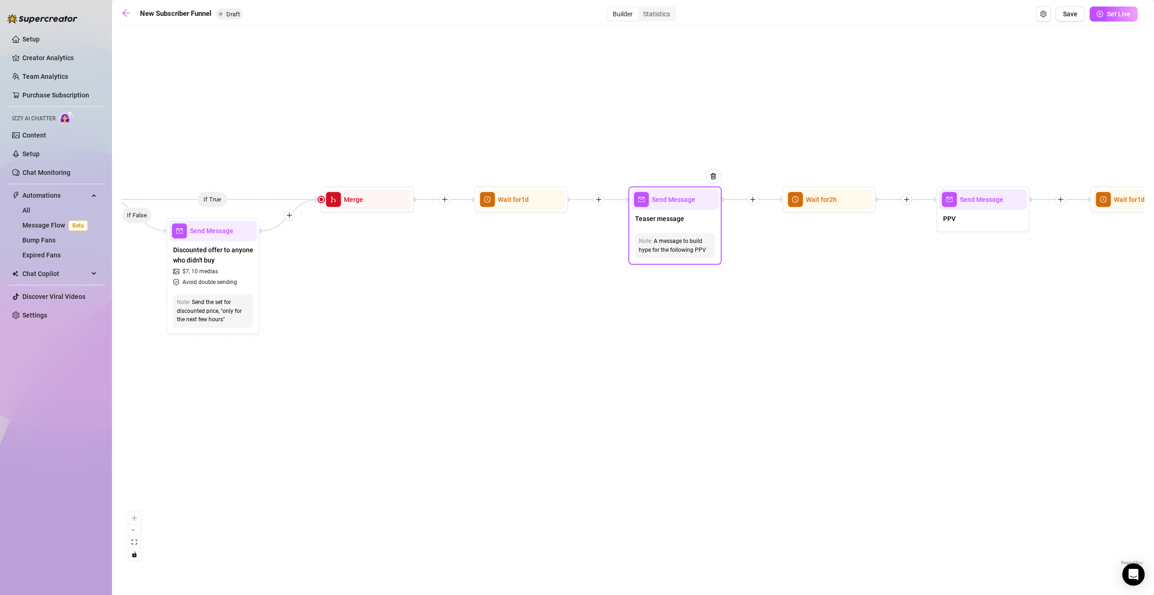
click at [704, 227] on div "Teaser message" at bounding box center [675, 220] width 88 height 20
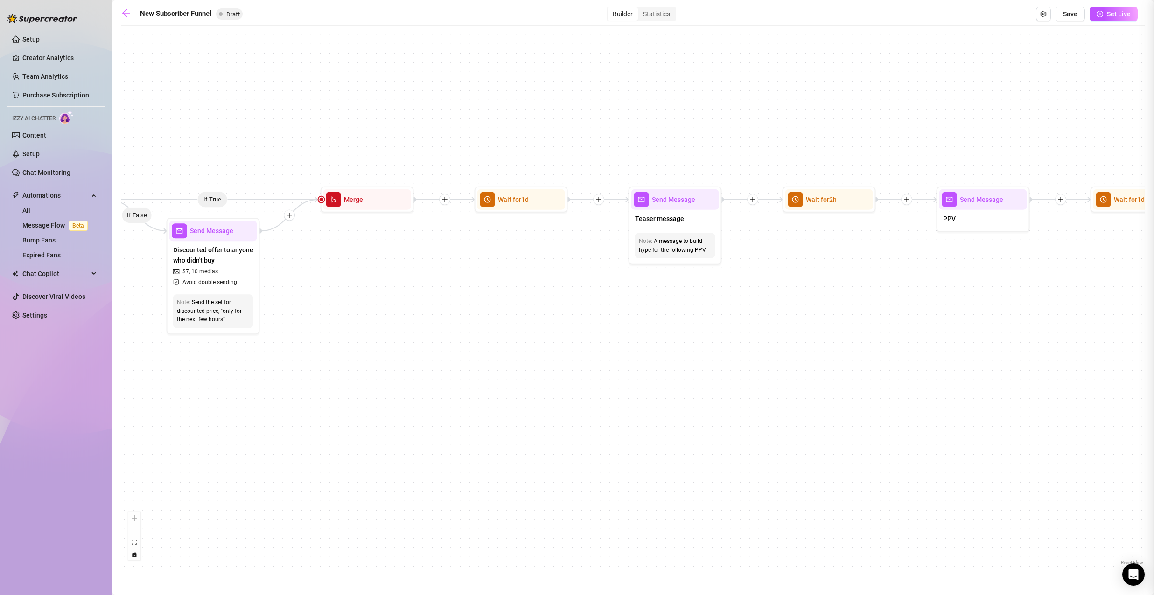
type textarea "Can’t wait to tease you with what’s coming next😈😈😈"
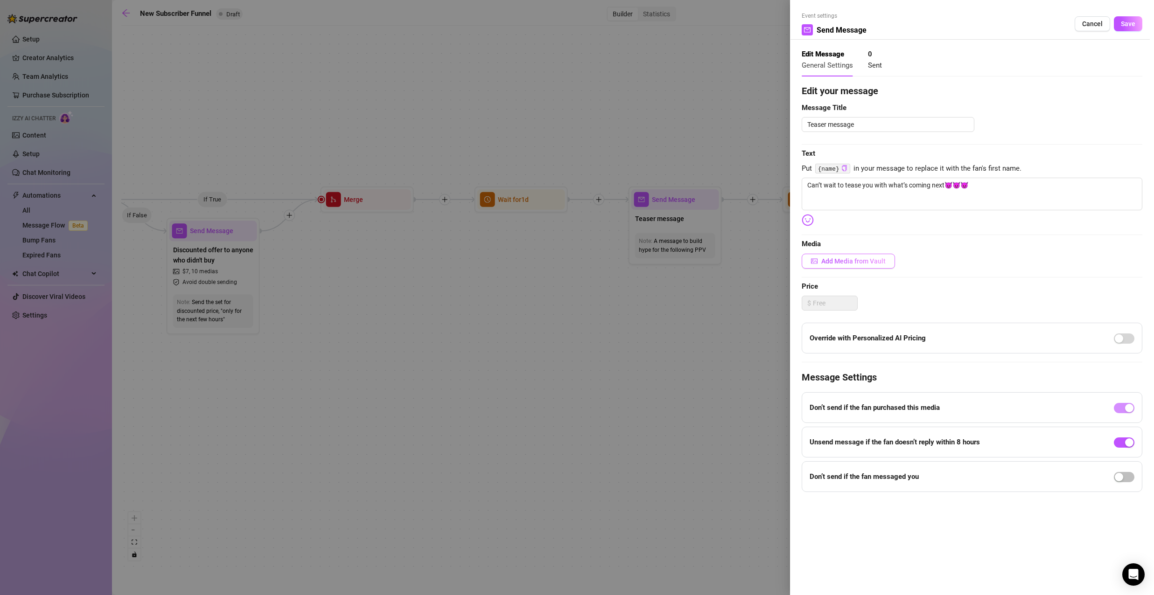
click at [872, 261] on span "Add Media from Vault" at bounding box center [853, 261] width 64 height 7
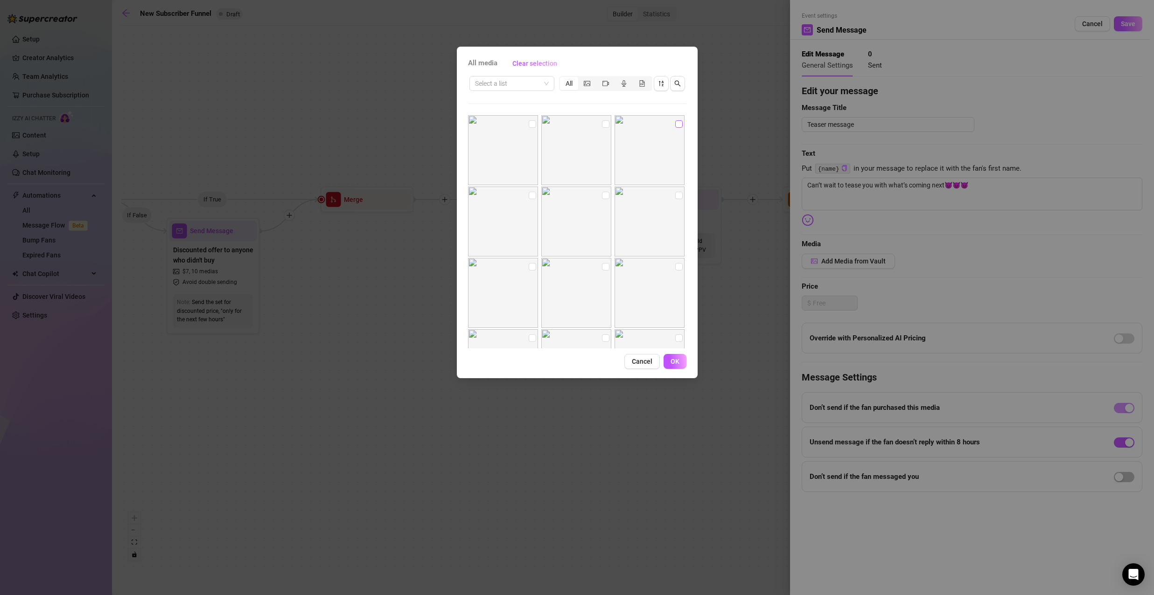
click at [675, 121] on input "checkbox" at bounding box center [678, 123] width 7 height 7
checkbox input "true"
click at [671, 361] on span "OK" at bounding box center [674, 361] width 9 height 7
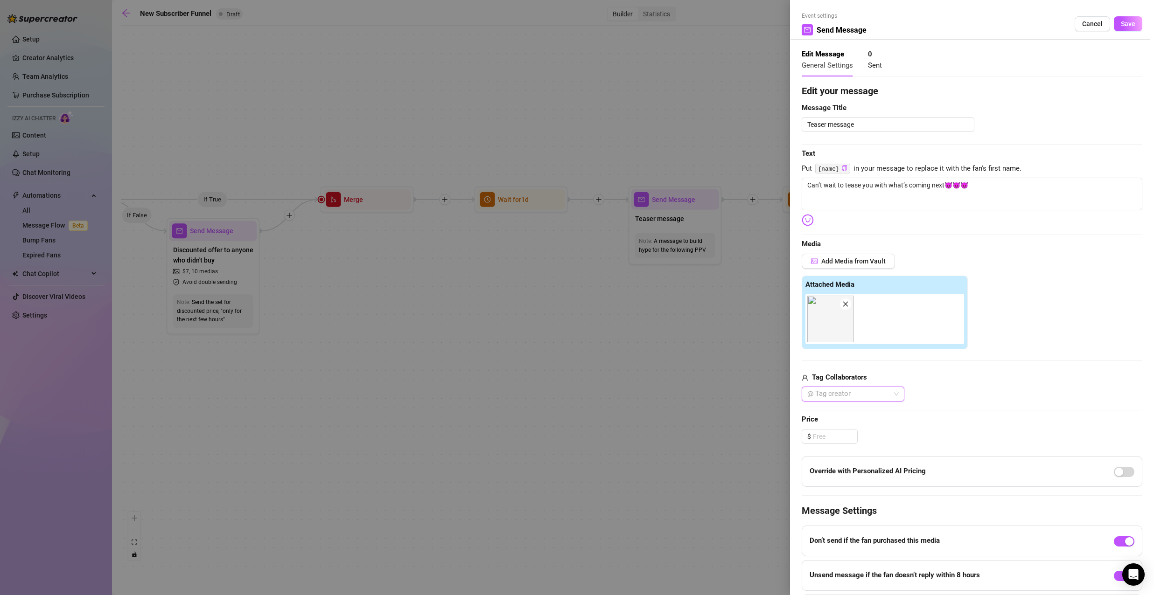
click at [1125, 25] on span "Save" at bounding box center [1128, 23] width 14 height 7
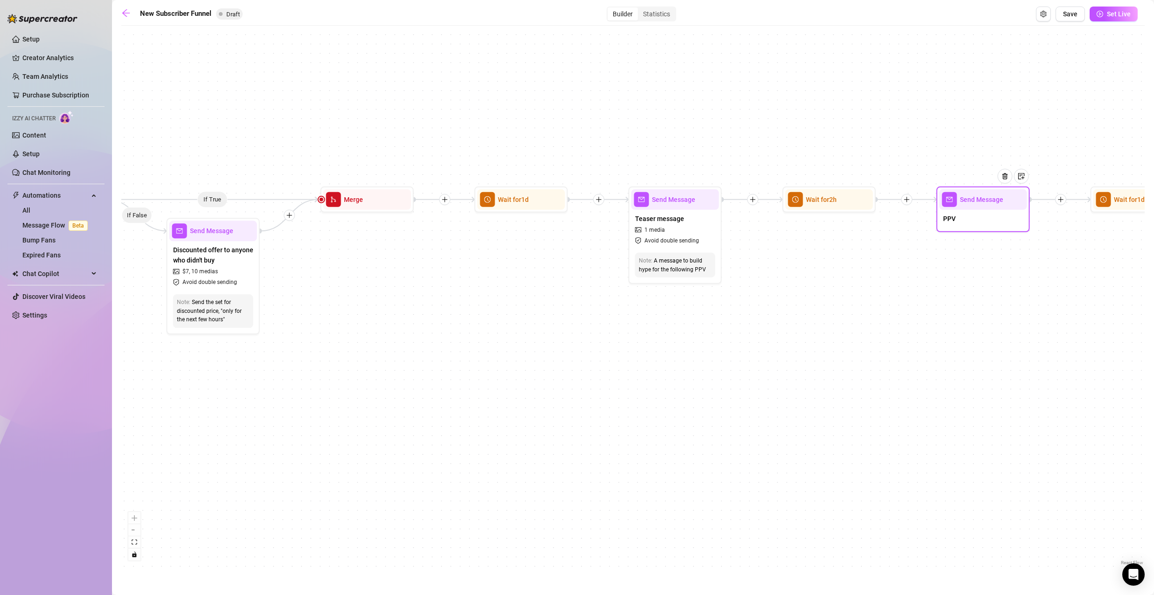
click at [965, 219] on div "PPV" at bounding box center [983, 220] width 88 height 20
type textarea "PPV"
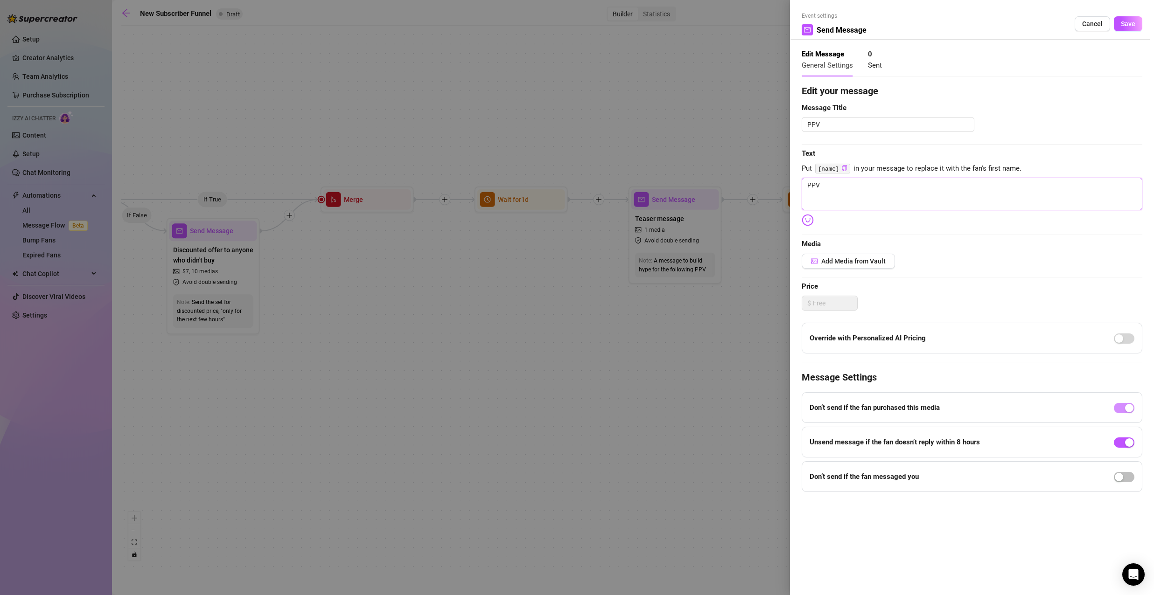
click at [863, 203] on textarea "PPV" at bounding box center [972, 194] width 341 height 33
drag, startPoint x: 777, startPoint y: 199, endPoint x: 761, endPoint y: 201, distance: 16.0
click at [765, 201] on div "Event settings Send Message Cancel Save Edit Message General Settings 0 Sent Ed…" at bounding box center [577, 297] width 1154 height 595
paste textarea "All elegance, all heat — the kind of art you can’t stop thinking about"
type textarea "All elegance, all heat — the kind of art you can’t stop thinking about"
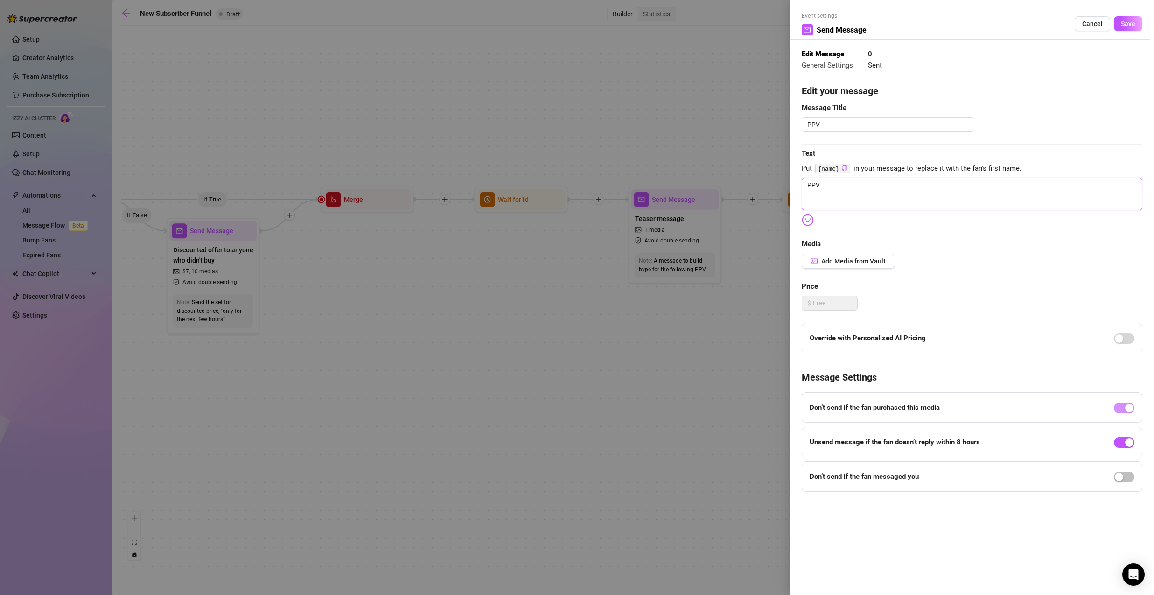
type textarea "All elegance, all heat — the kind of art you can’t stop thinking about"
type textarea "All elegance, all heat — the kind of art you can’t stop thinking about Ф"
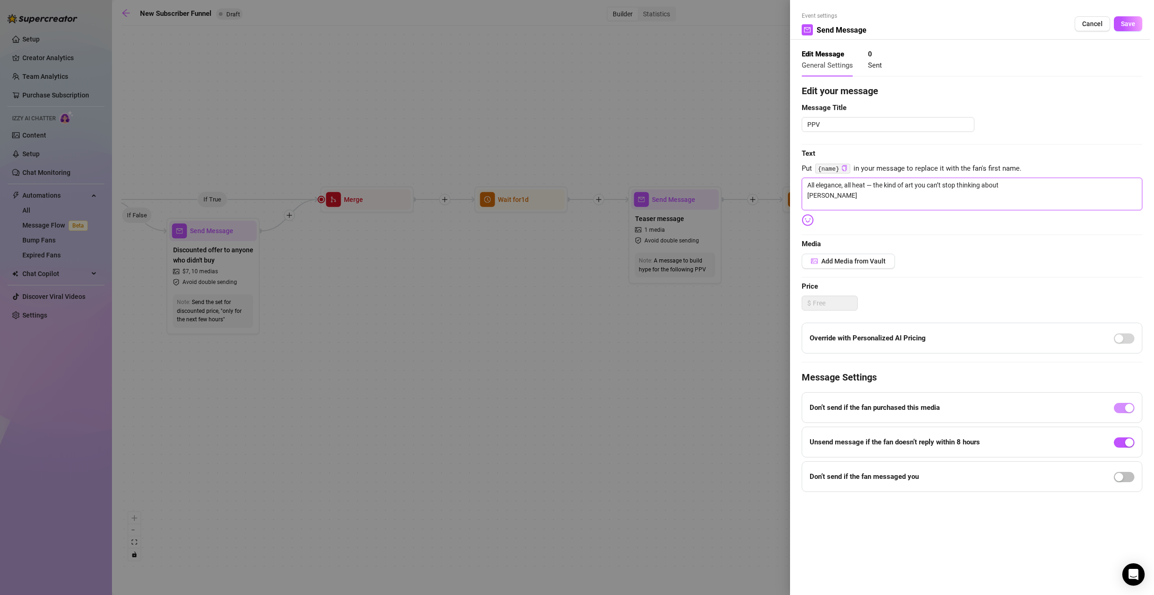
type textarea "All elegance, all heat — the kind of art you can’t stop thinking about"
type textarea "All elegance, all heat — the kind of art you can’t stop thinking about W"
type textarea "All elegance, all heat — the kind of art you can’t stop thinking about Wi"
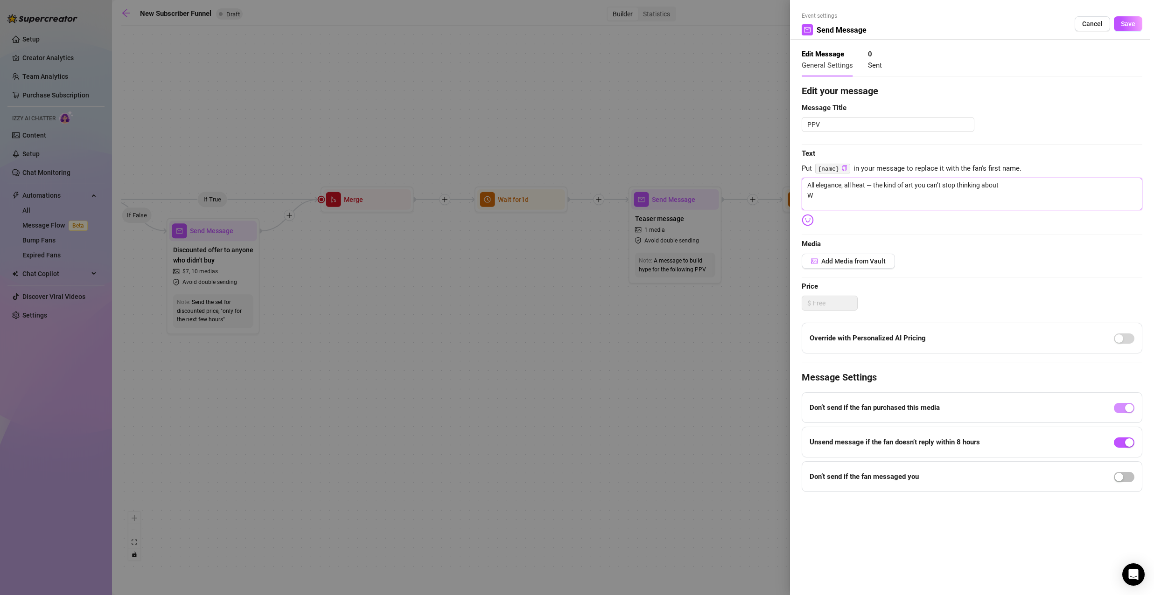
type textarea "All elegance, all heat — the kind of art you can’t stop thinking about Wi"
type textarea "All elegance, all heat — the kind of art you can’t stop thinking about Wil"
type textarea "All elegance, all heat — the kind of art you can’t stop thinking about Will"
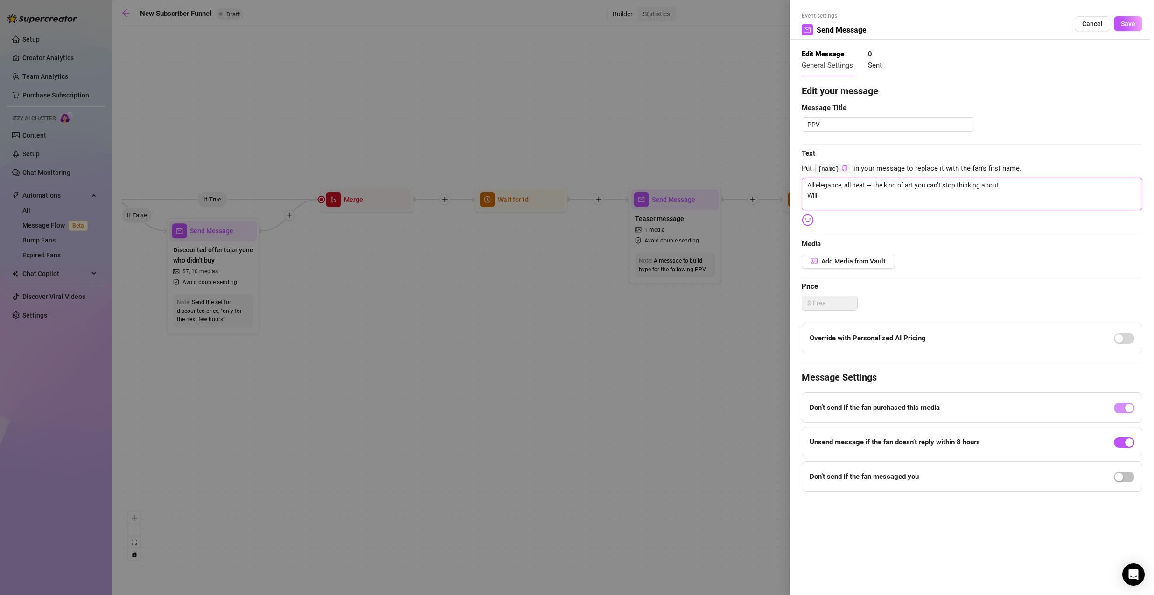
type textarea "All elegance, all heat — the kind of art you can’t stop thinking about Will"
type textarea "All elegance, all heat — the kind of art you can’t stop thinking about Will y"
type textarea "All elegance, all heat — the kind of art you can’t stop thinking about Will yo"
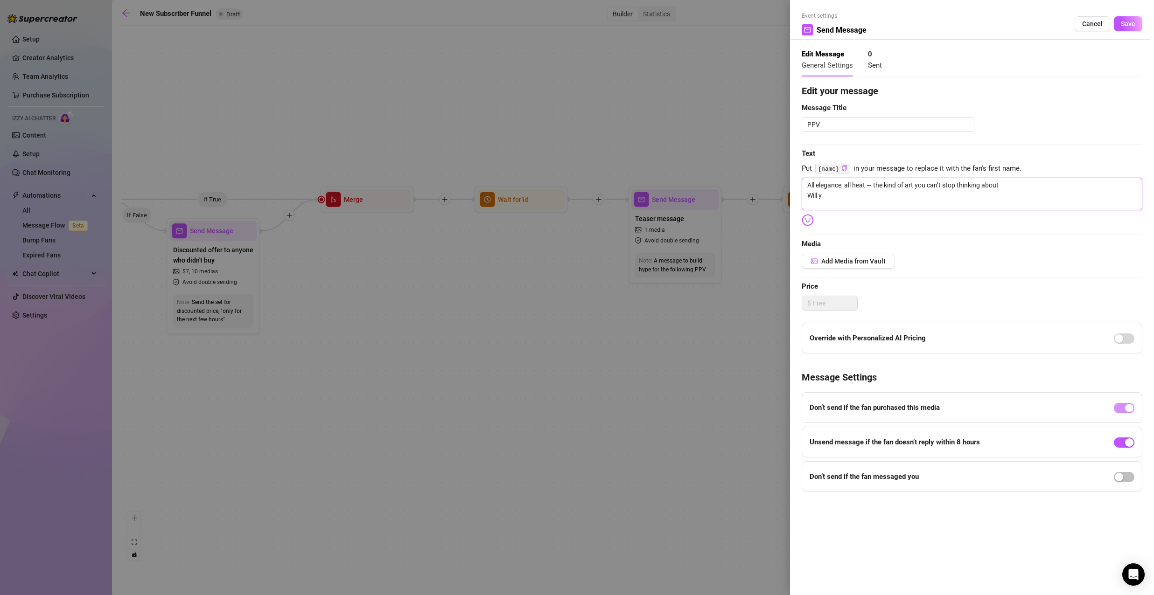
type textarea "All elegance, all heat — the kind of art you can’t stop thinking about Will yo"
type textarea "All elegance, all heat — the kind of art you can’t stop thinking about Will you"
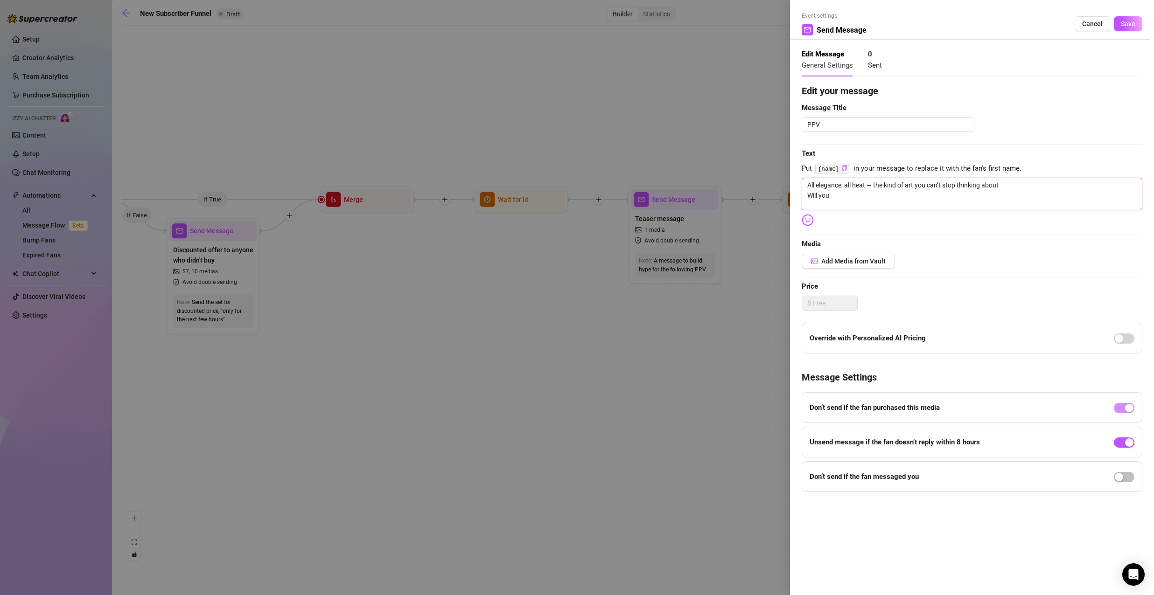
type textarea "All elegance, all heat — the kind of art you can’t stop thinking about Will you…"
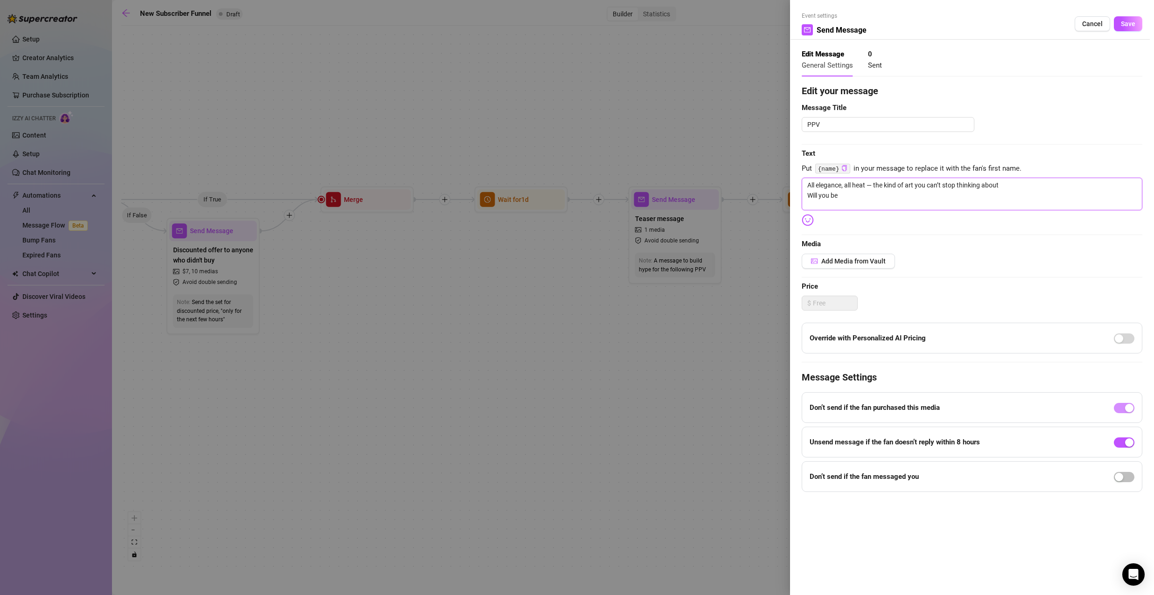
type textarea "All elegance, all heat — the kind of art you can’t stop thinking about Will you…"
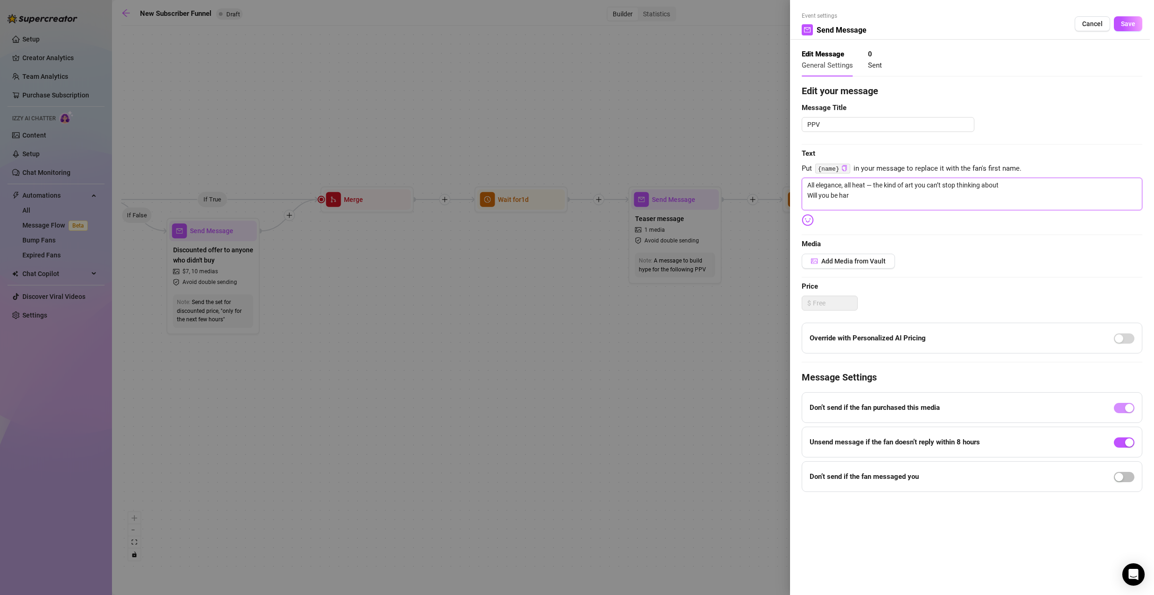
type textarea "All elegance, all heat — the kind of art you can’t stop thinking about Will you…"
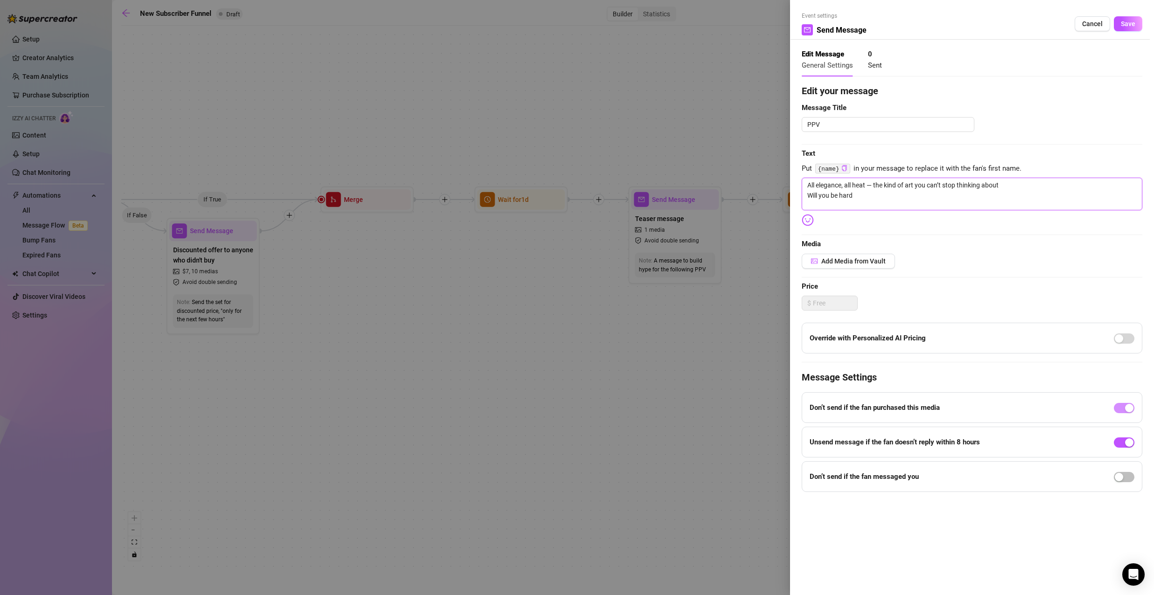
type textarea "All elegance, all heat — the kind of art you can’t stop thinking about Will you…"
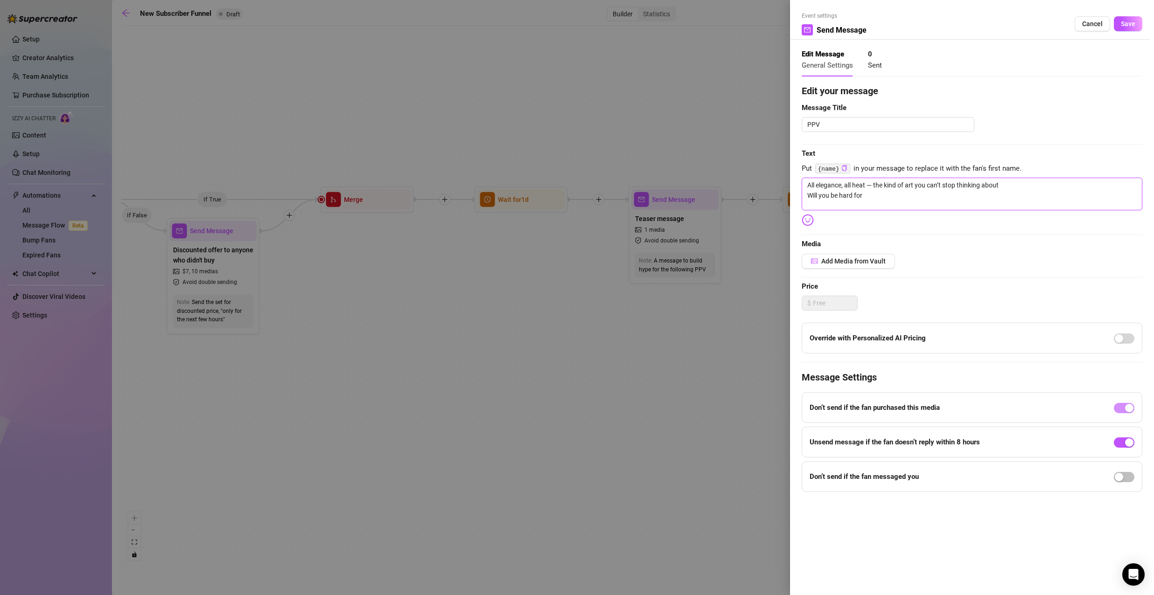
type textarea "All elegance, all heat — the kind of art you can’t stop thinking about Will you…"
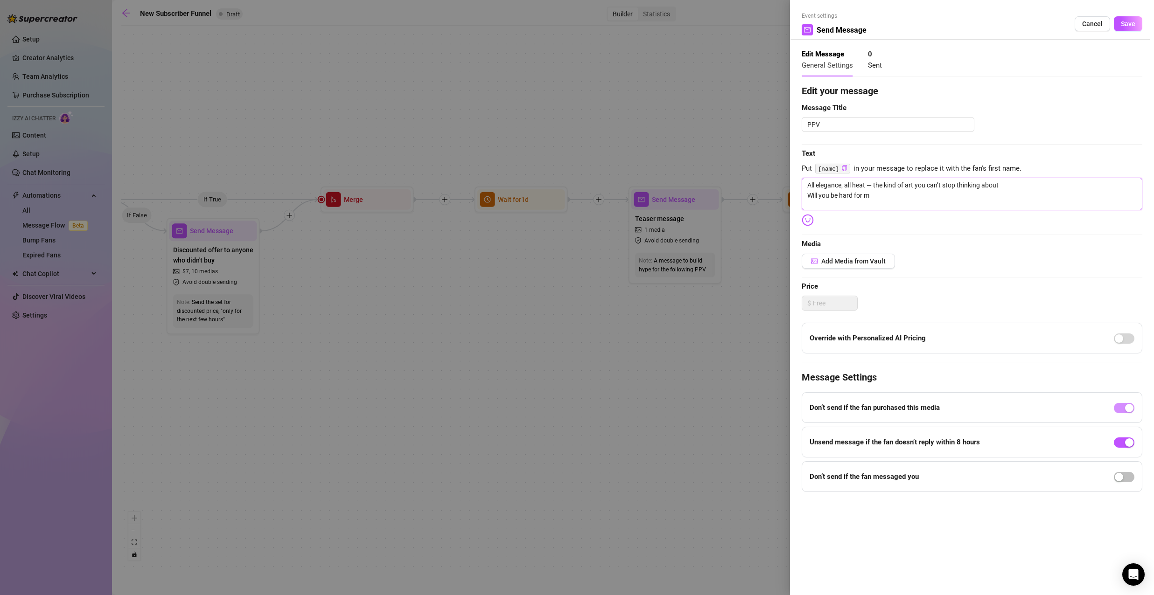
type textarea "All elegance, all heat — the kind of art you can’t stop thinking about Will you…"
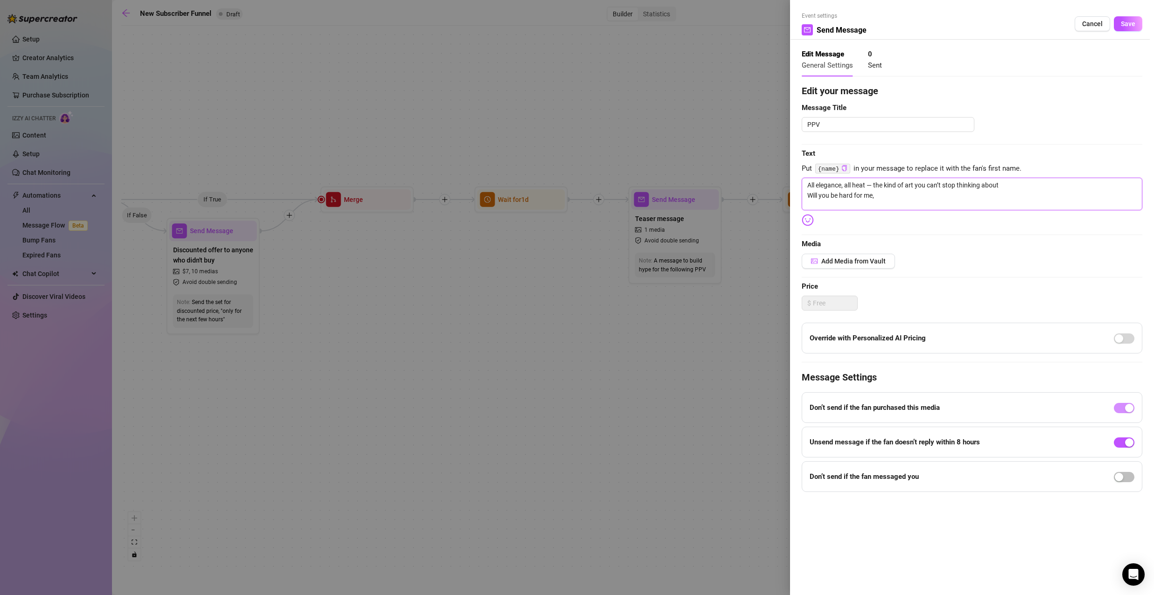
type textarea "All elegance, all heat — the kind of art you can’t stop thinking about Will you…"
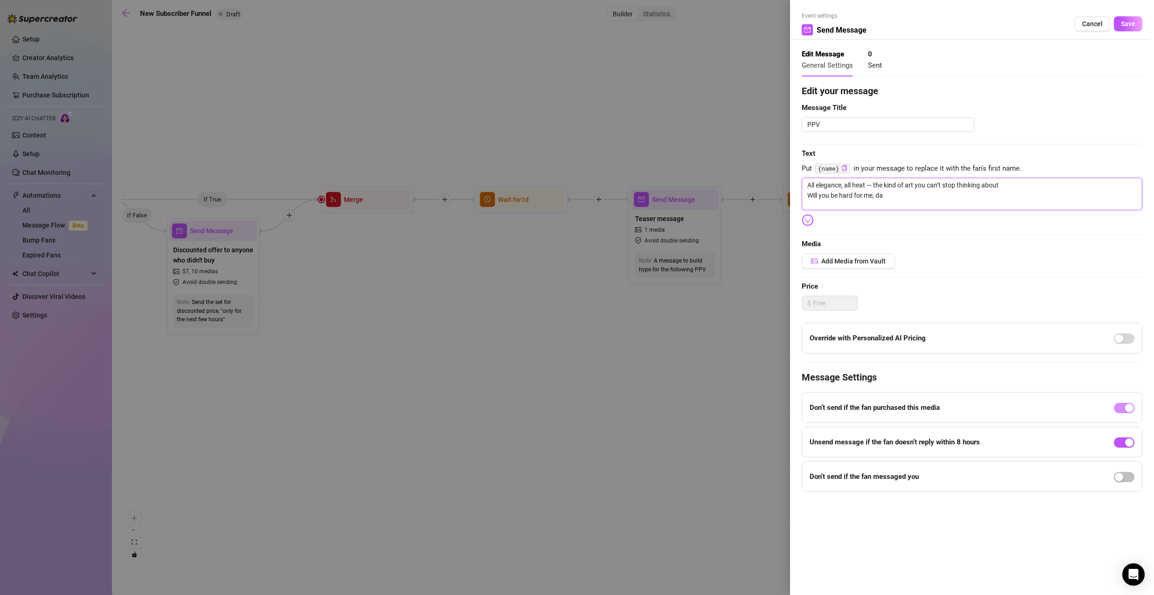
type textarea "All elegance, all heat — the kind of art you can’t stop thinking about Will you…"
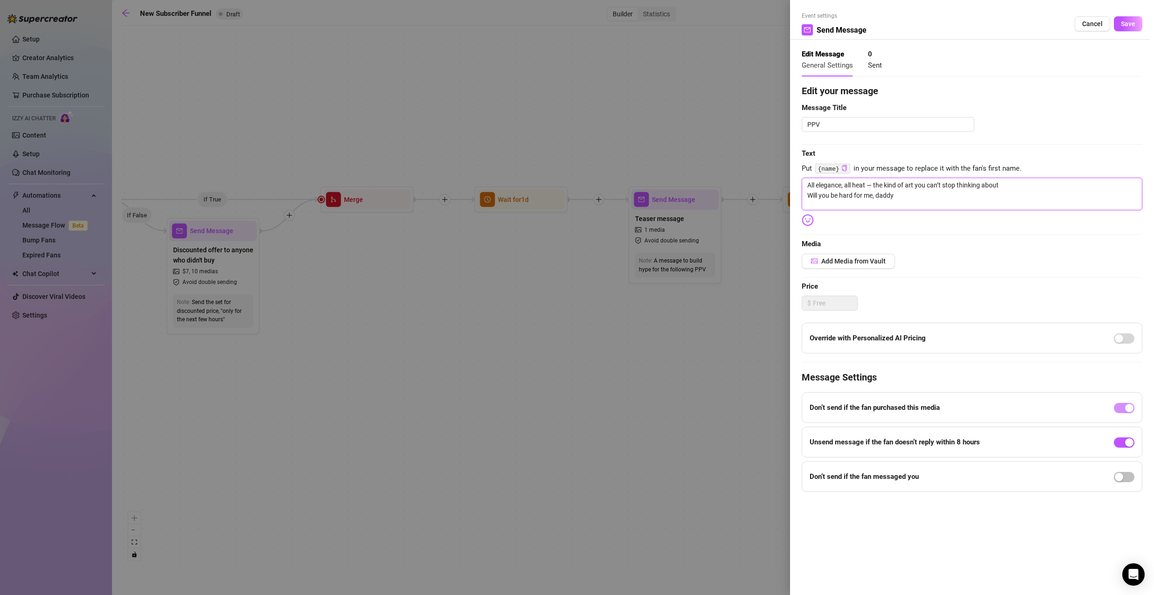
type textarea "All elegance, all heat — the kind of art you can’t stop thinking about Will you…"
click at [873, 262] on span "Add Media from Vault" at bounding box center [853, 261] width 64 height 7
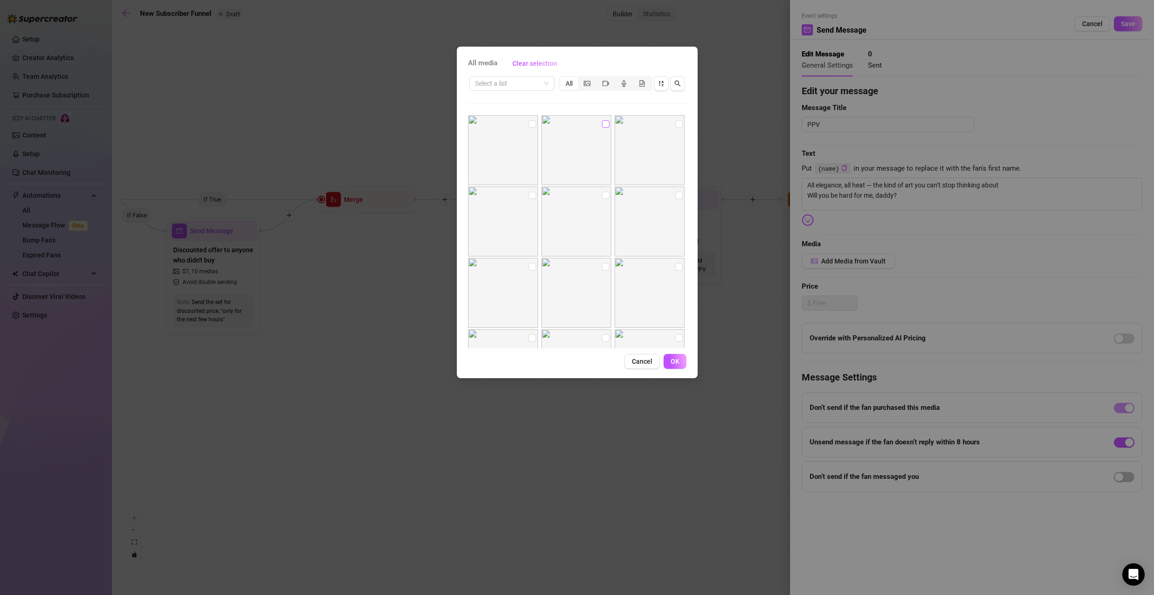
click at [602, 124] on input "checkbox" at bounding box center [605, 123] width 7 height 7
checkbox input "true"
click at [532, 124] on input "checkbox" at bounding box center [532, 123] width 7 height 7
checkbox input "true"
click at [529, 197] on input "checkbox" at bounding box center [532, 195] width 7 height 7
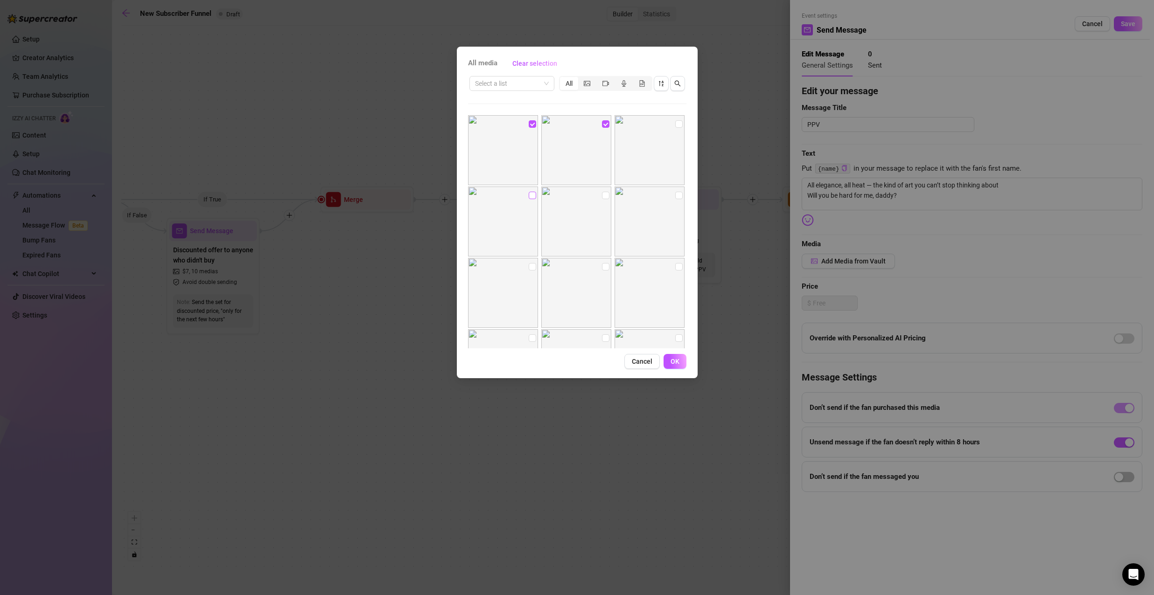
checkbox input "true"
click at [602, 198] on input "checkbox" at bounding box center [605, 195] width 7 height 7
checkbox input "true"
click at [675, 196] on input "checkbox" at bounding box center [678, 195] width 7 height 7
checkbox input "true"
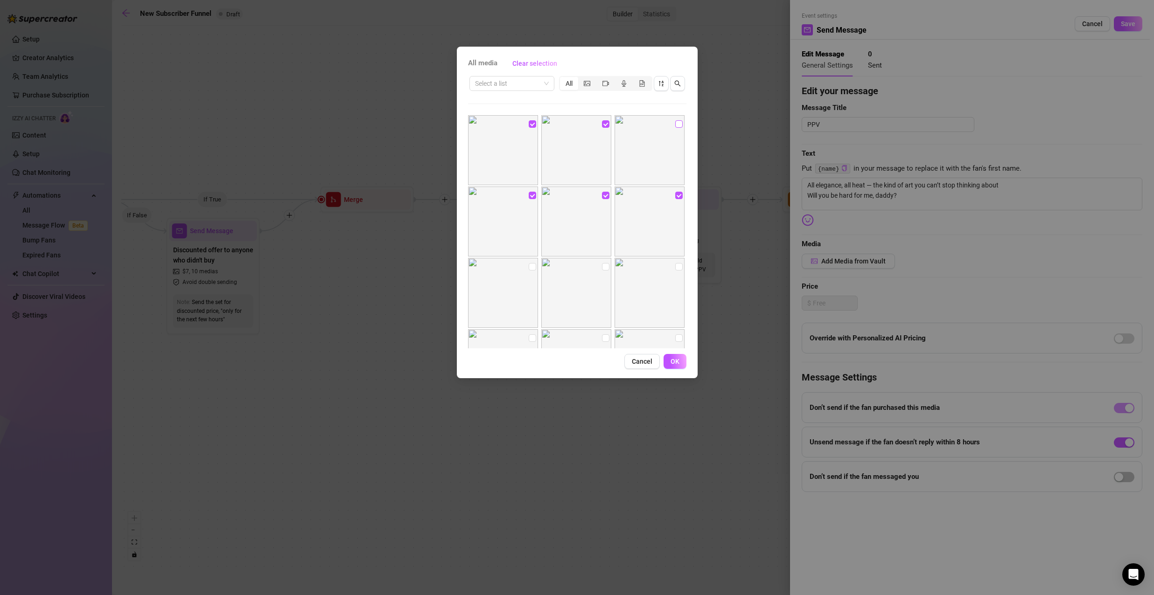
click at [675, 123] on input "checkbox" at bounding box center [678, 123] width 7 height 7
checkbox input "true"
click at [675, 361] on span "OK" at bounding box center [674, 361] width 9 height 7
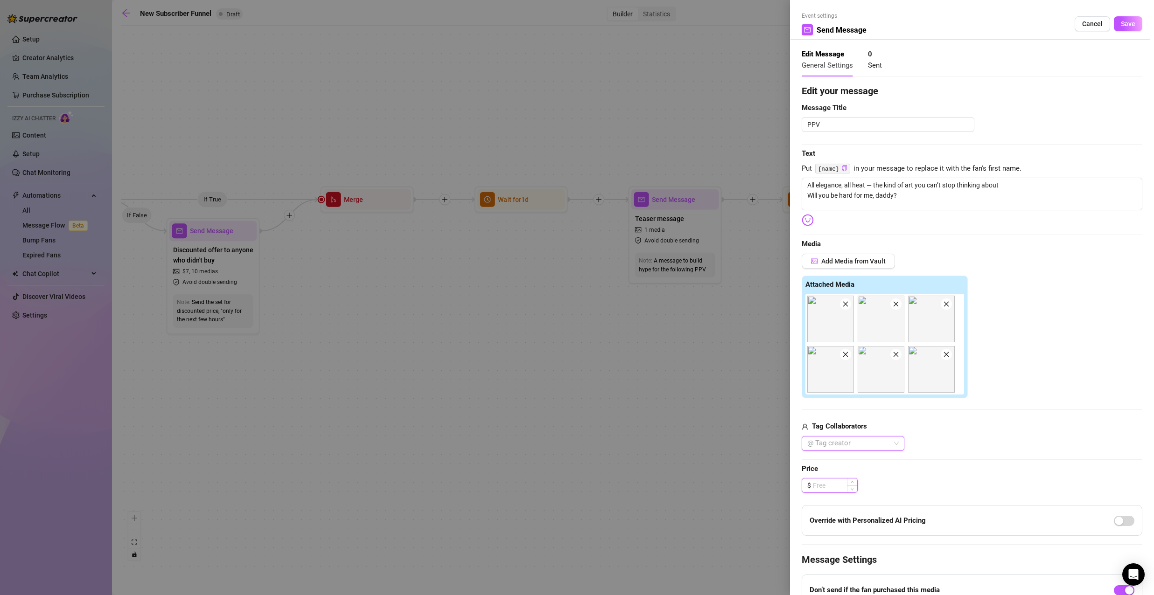
click at [828, 486] on input at bounding box center [835, 486] width 44 height 14
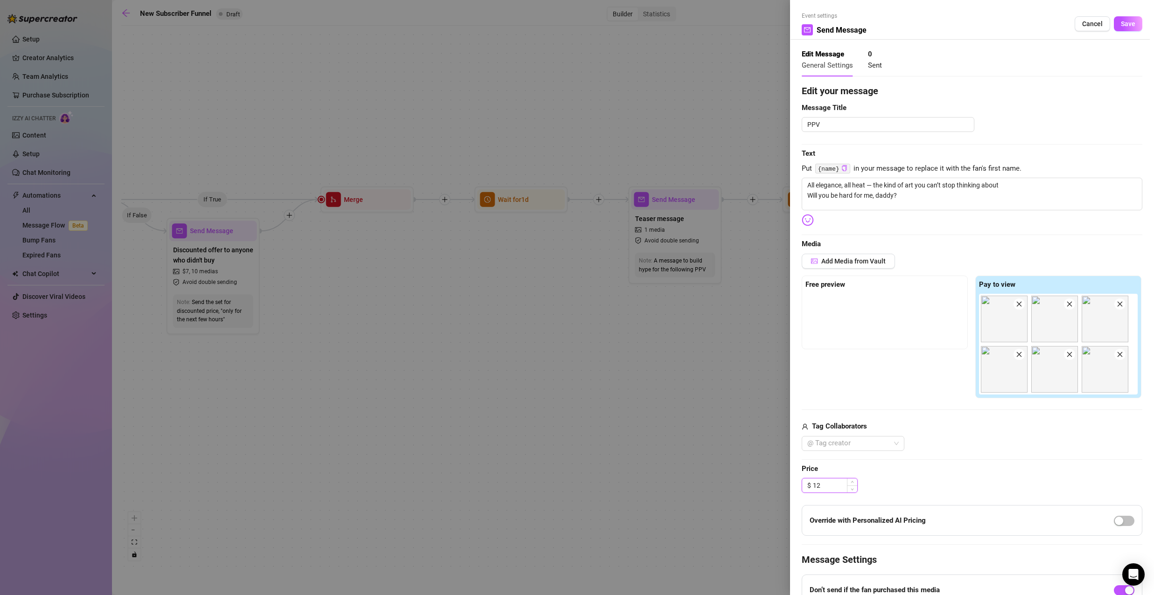
drag, startPoint x: 821, startPoint y: 486, endPoint x: 816, endPoint y: 487, distance: 5.2
click at [816, 487] on input "12" at bounding box center [835, 486] width 44 height 14
type input "10.00"
click at [895, 470] on span "Price" at bounding box center [972, 469] width 341 height 11
click at [1124, 23] on span "Save" at bounding box center [1128, 23] width 14 height 7
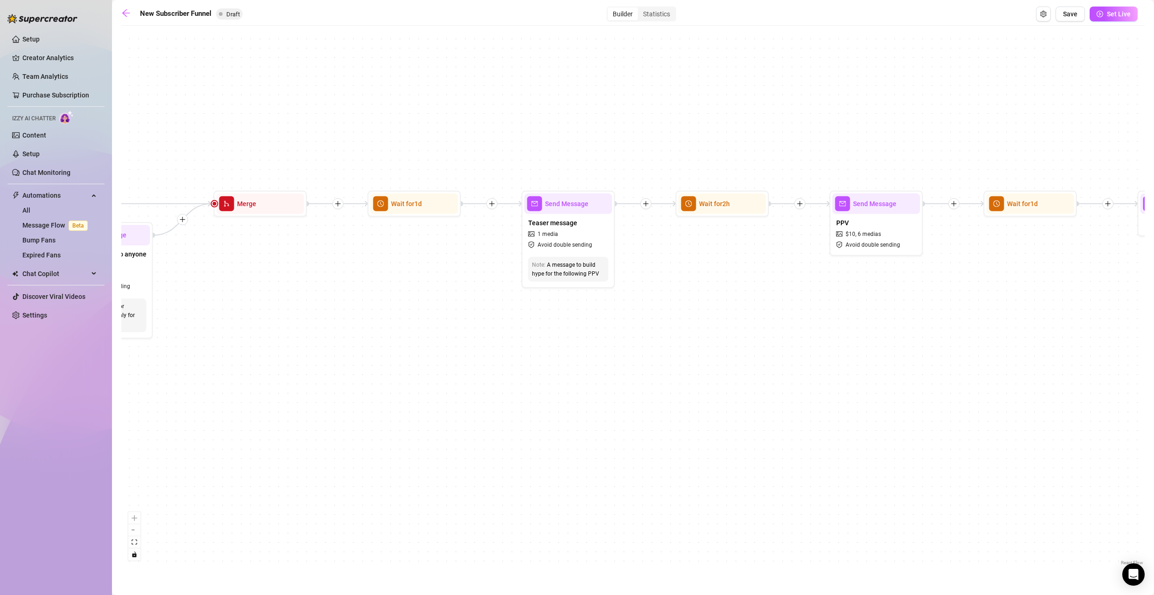
drag, startPoint x: 759, startPoint y: 252, endPoint x: 595, endPoint y: 258, distance: 163.8
click at [596, 258] on div "If True If True If True If False If False If False If True If False Merge Merge…" at bounding box center [632, 298] width 1023 height 537
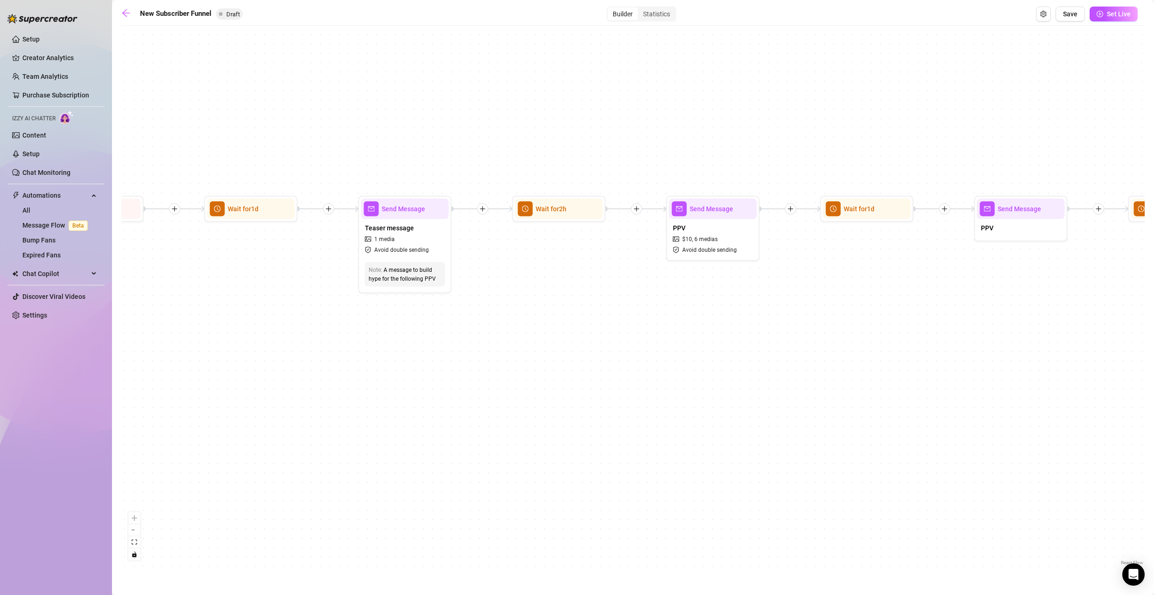
drag, startPoint x: 510, startPoint y: 283, endPoint x: 388, endPoint y: 286, distance: 122.3
click at [401, 286] on div "If True If True If True If False If False If False If True If False Merge Merge…" at bounding box center [632, 298] width 1023 height 537
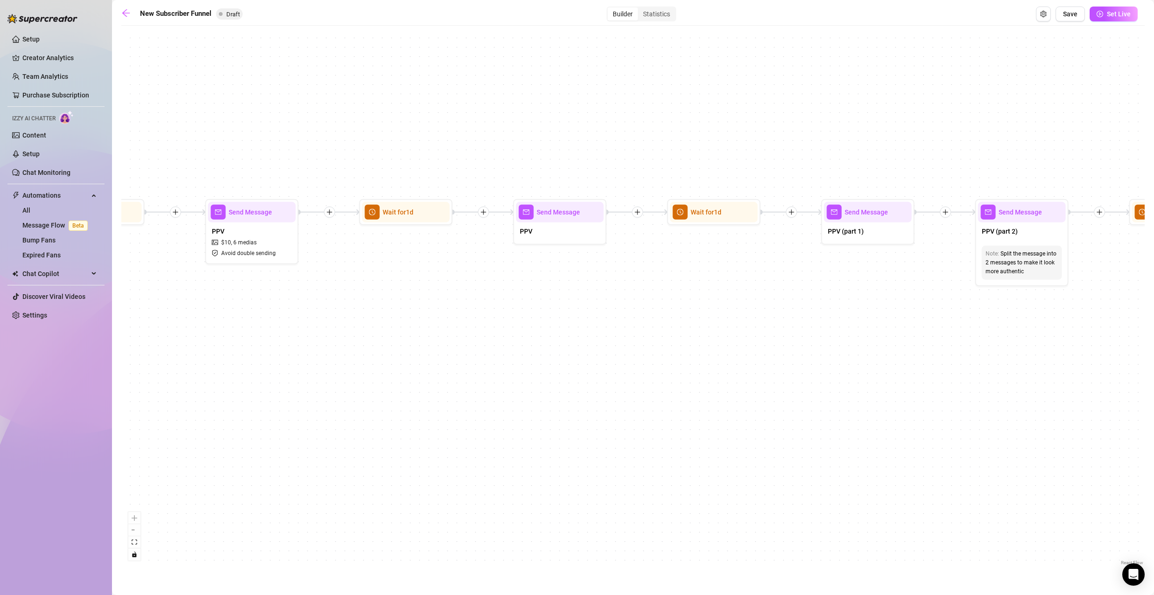
drag, startPoint x: 640, startPoint y: 272, endPoint x: 598, endPoint y: 273, distance: 42.0
click at [598, 273] on div "If True If True If True If False If False If False If True If False Merge Merge…" at bounding box center [632, 298] width 1023 height 537
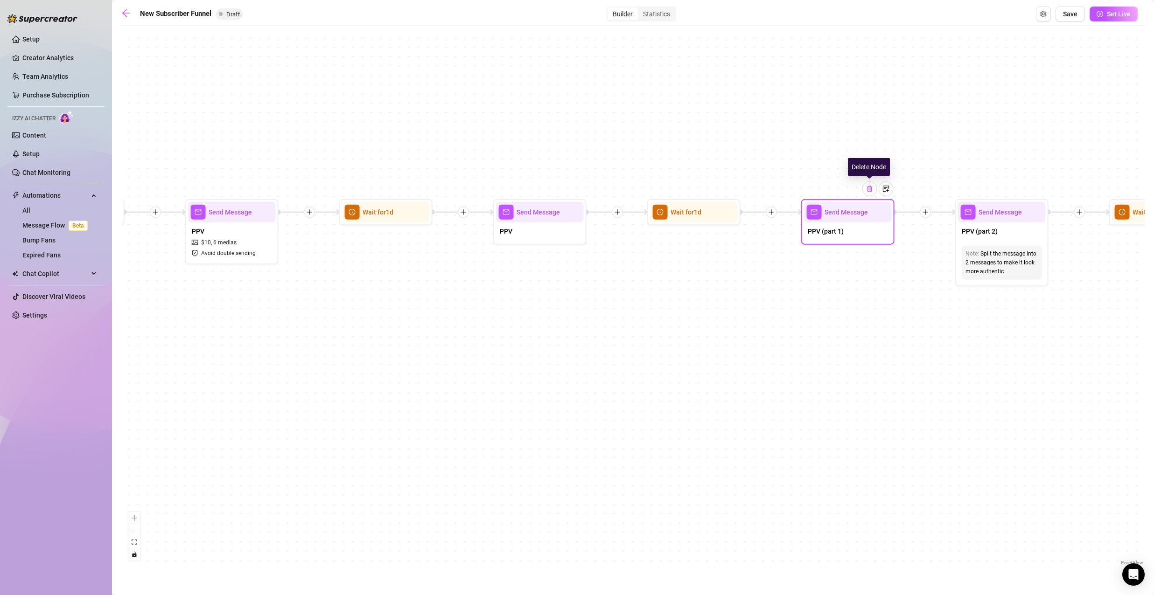
click at [870, 193] on div at bounding box center [869, 188] width 15 height 15
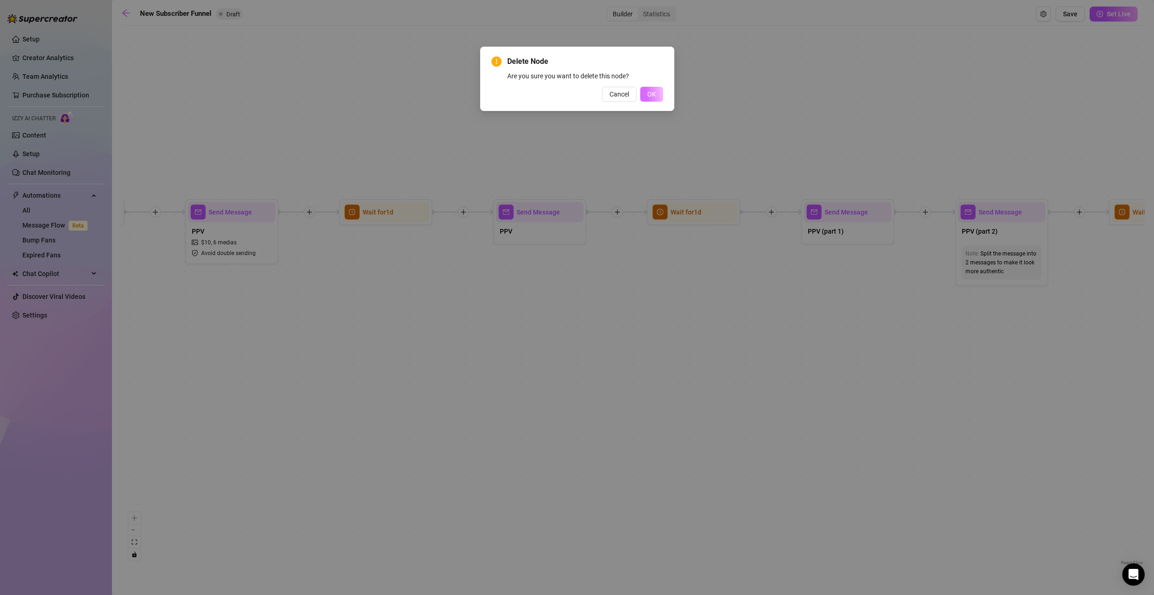
click at [655, 93] on span "OK" at bounding box center [651, 94] width 9 height 7
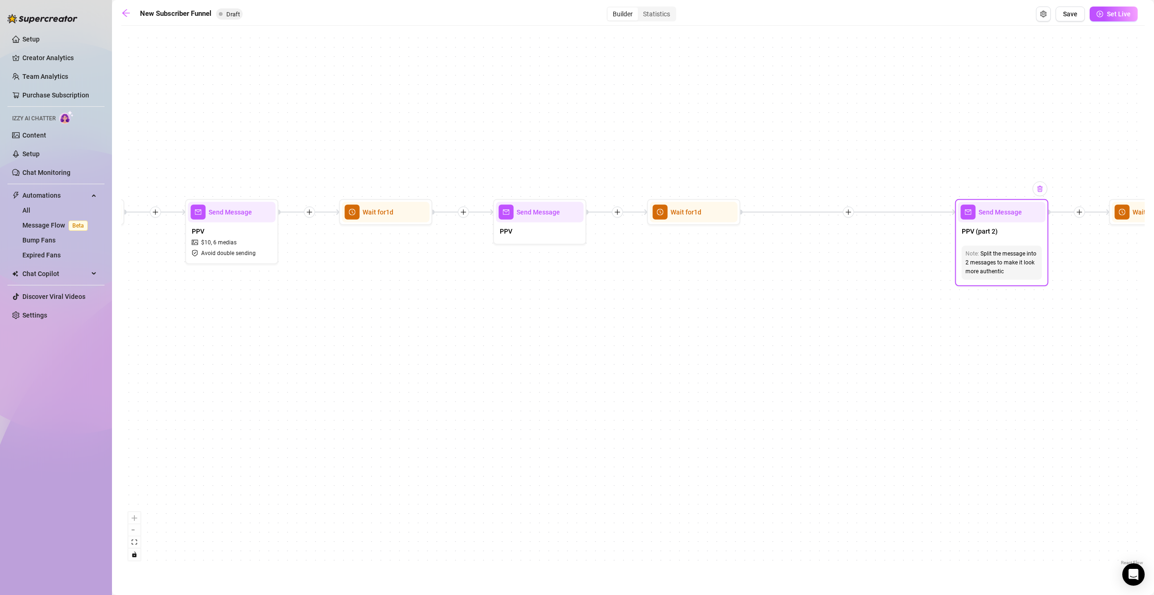
click at [1042, 188] on img at bounding box center [1039, 188] width 7 height 7
click at [1040, 191] on img at bounding box center [1039, 188] width 7 height 7
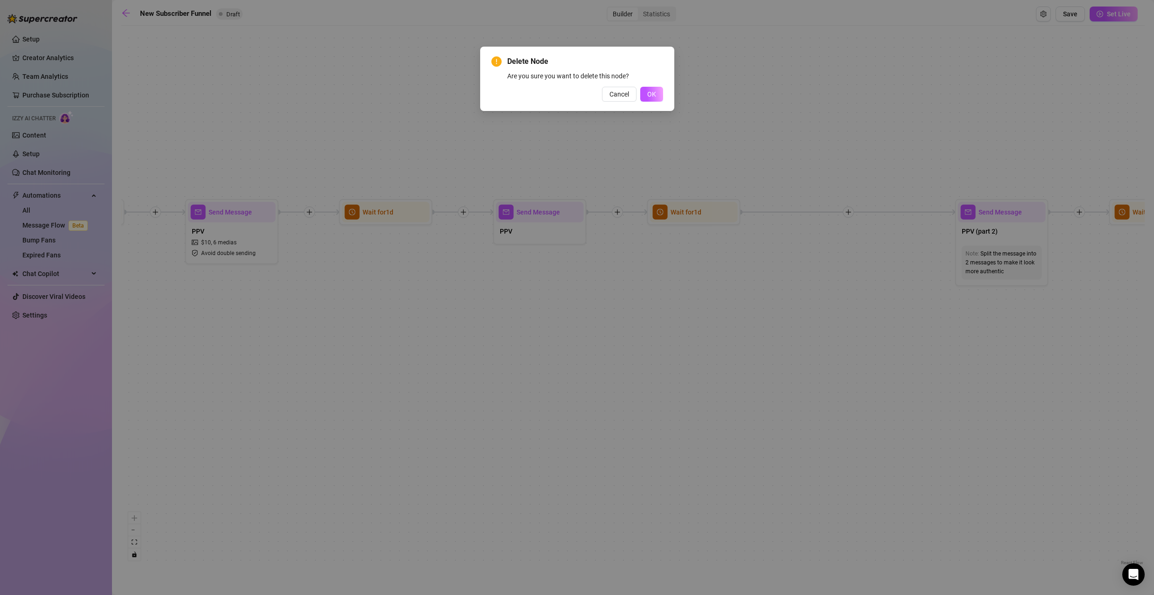
click at [659, 89] on button "OK" at bounding box center [651, 94] width 23 height 15
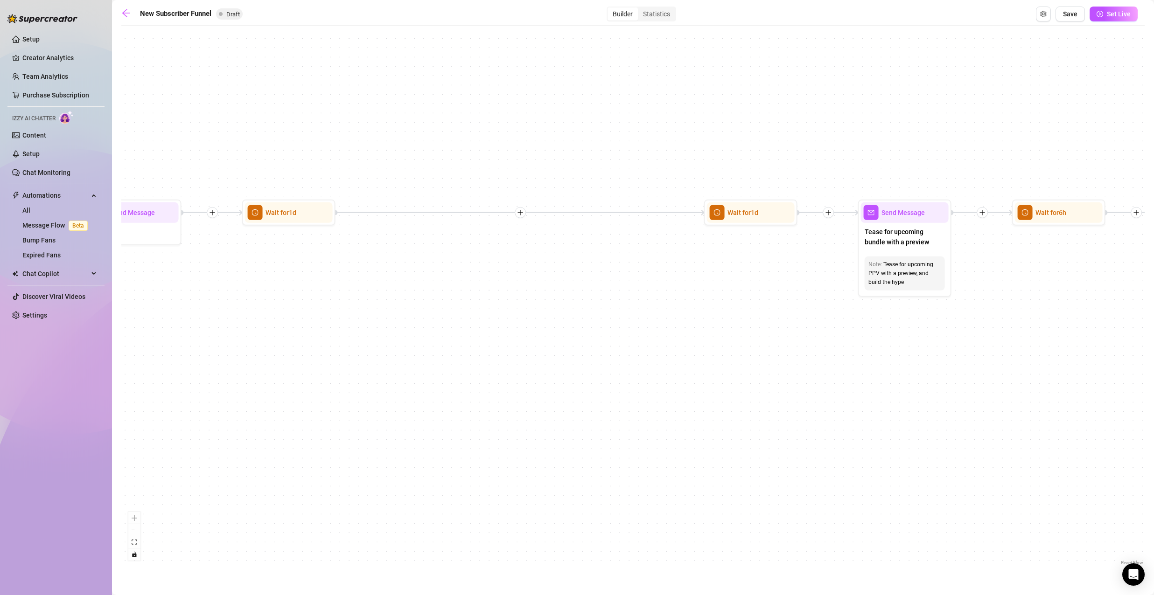
drag, startPoint x: 837, startPoint y: 233, endPoint x: 493, endPoint y: 236, distance: 344.3
click at [493, 236] on div "If True If True If True If False If False If False If True If False Merge Merge…" at bounding box center [632, 298] width 1023 height 537
click at [752, 216] on span "Wait for 1d" at bounding box center [742, 213] width 31 height 10
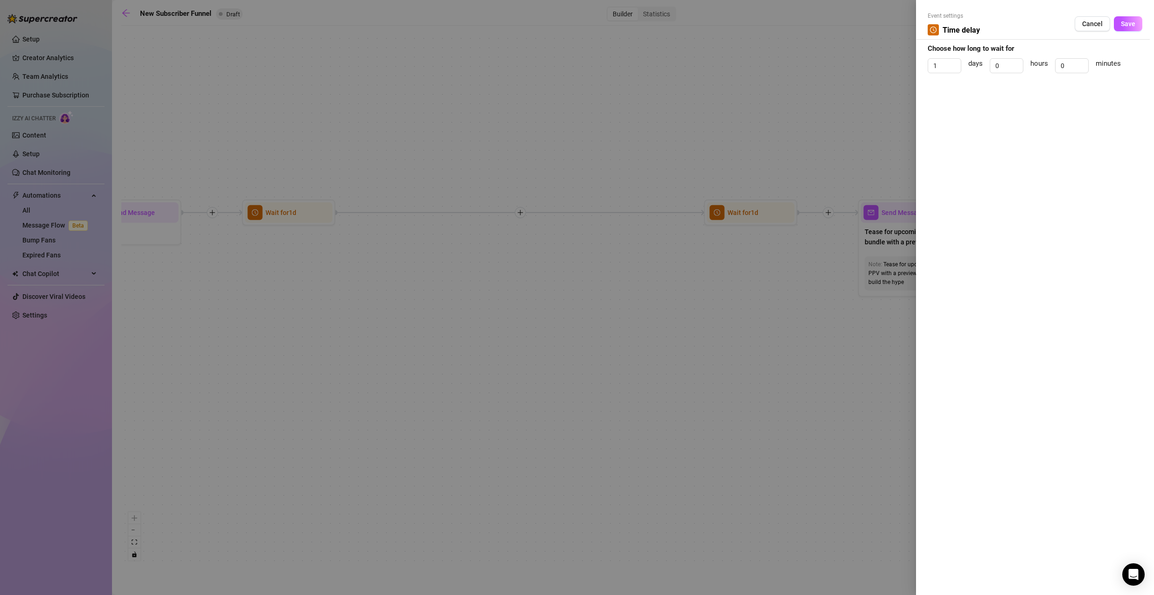
click at [830, 145] on div at bounding box center [577, 297] width 1154 height 595
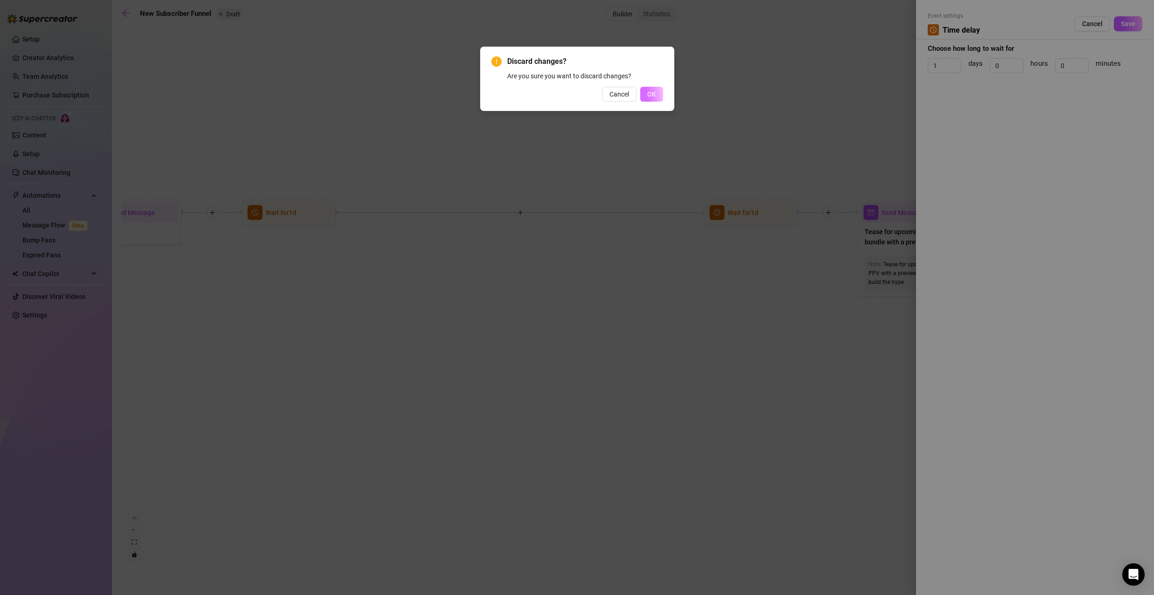
click at [656, 93] on span "OK" at bounding box center [651, 94] width 9 height 7
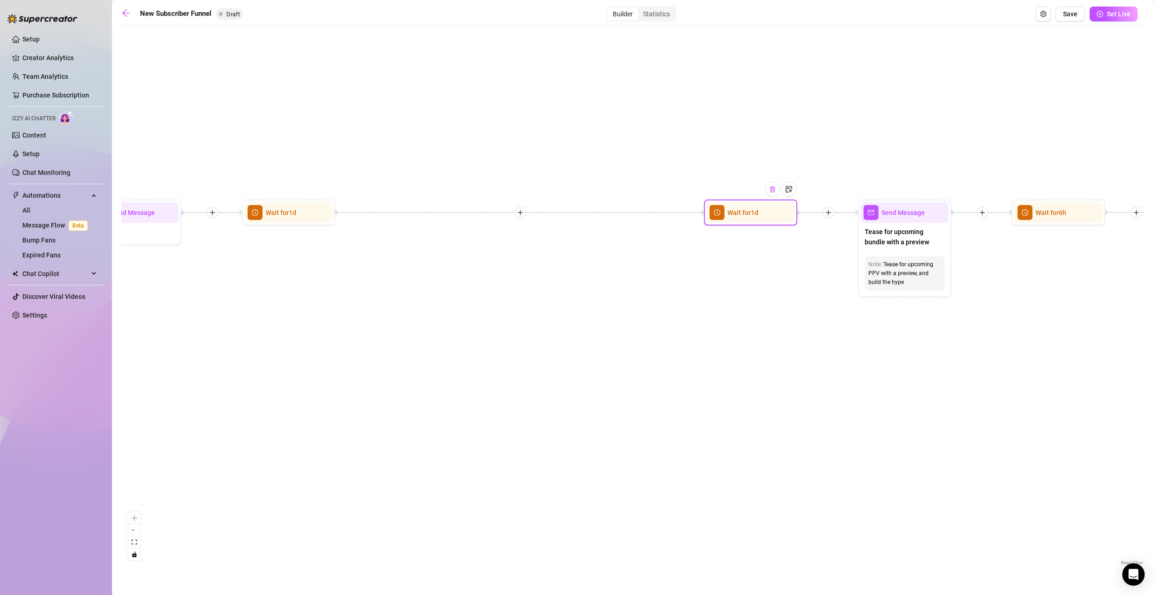
click at [774, 184] on div at bounding box center [772, 189] width 15 height 15
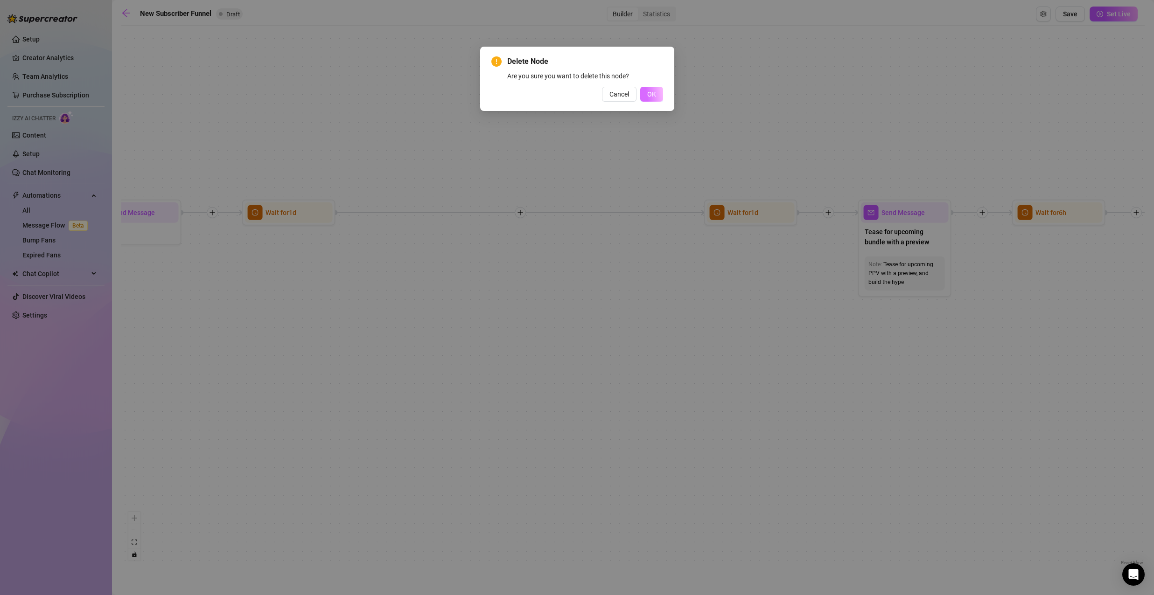
click at [648, 94] on span "OK" at bounding box center [651, 94] width 9 height 7
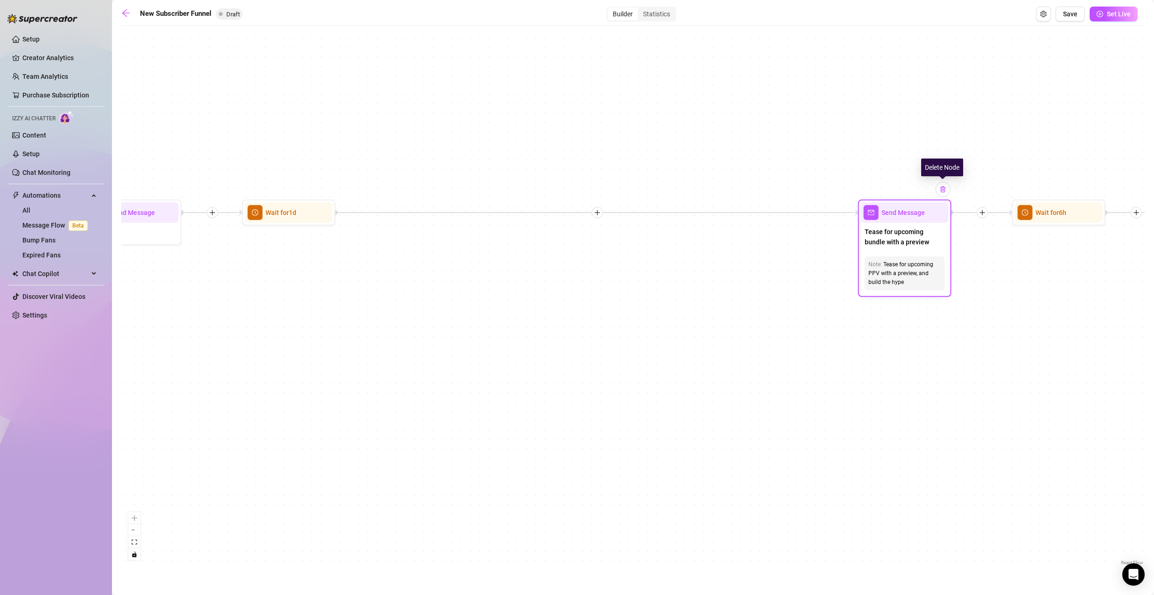
click at [942, 190] on img at bounding box center [942, 189] width 7 height 7
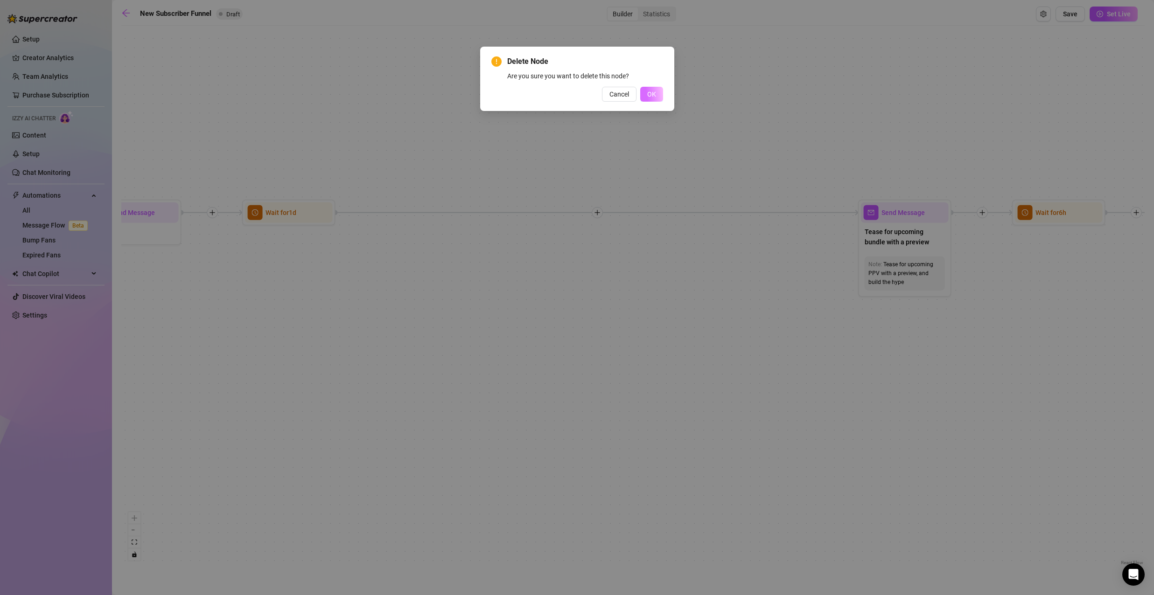
click at [653, 91] on span "OK" at bounding box center [651, 94] width 9 height 7
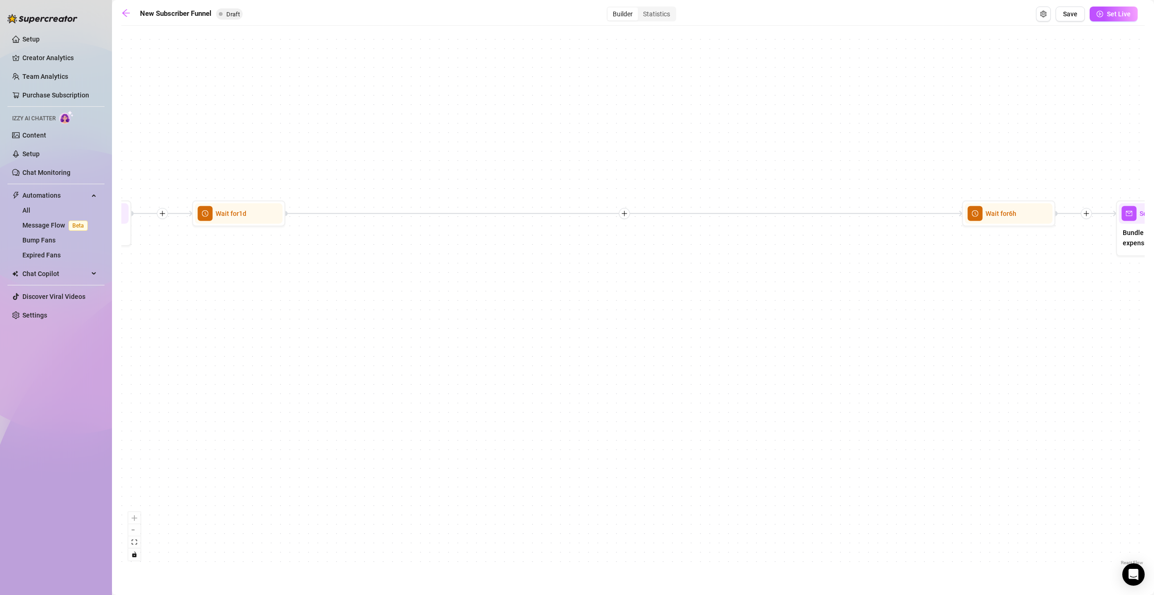
drag, startPoint x: 887, startPoint y: 188, endPoint x: 436, endPoint y: 210, distance: 451.3
click at [459, 211] on div "If True If True If True If False If False If False If True If False Merge Merge…" at bounding box center [632, 298] width 1023 height 537
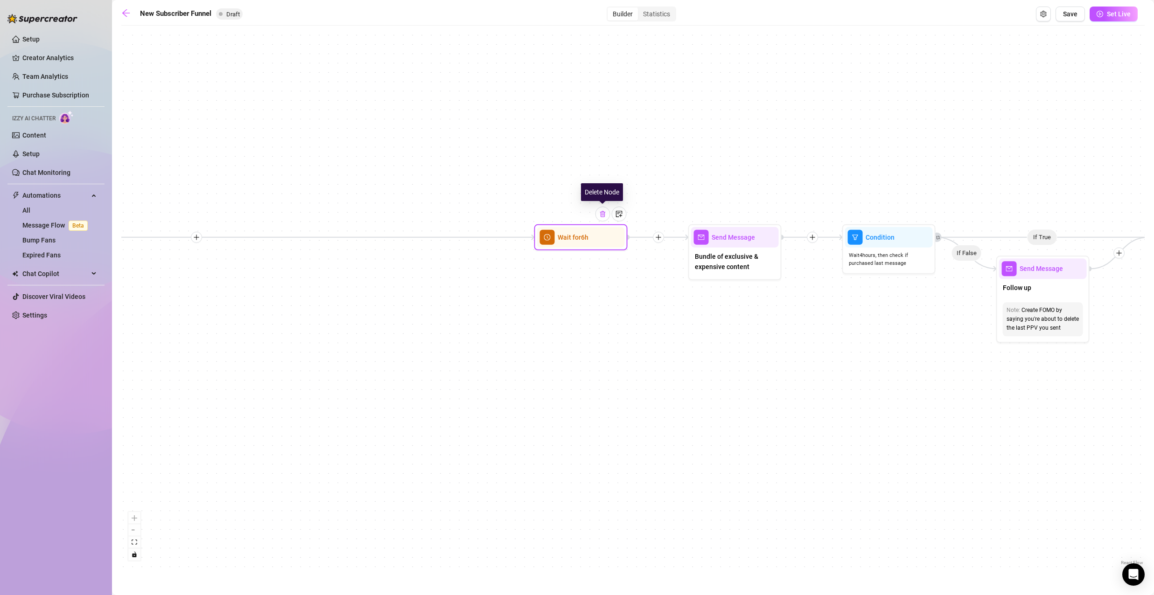
click at [607, 213] on div at bounding box center [602, 214] width 15 height 15
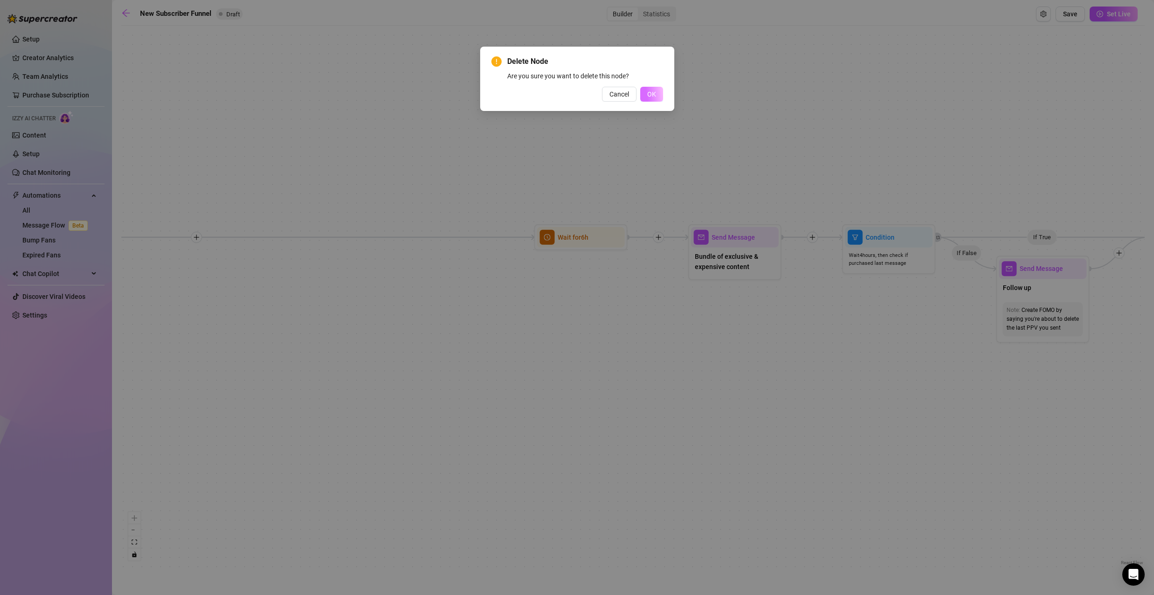
click at [657, 91] on button "OK" at bounding box center [651, 94] width 23 height 15
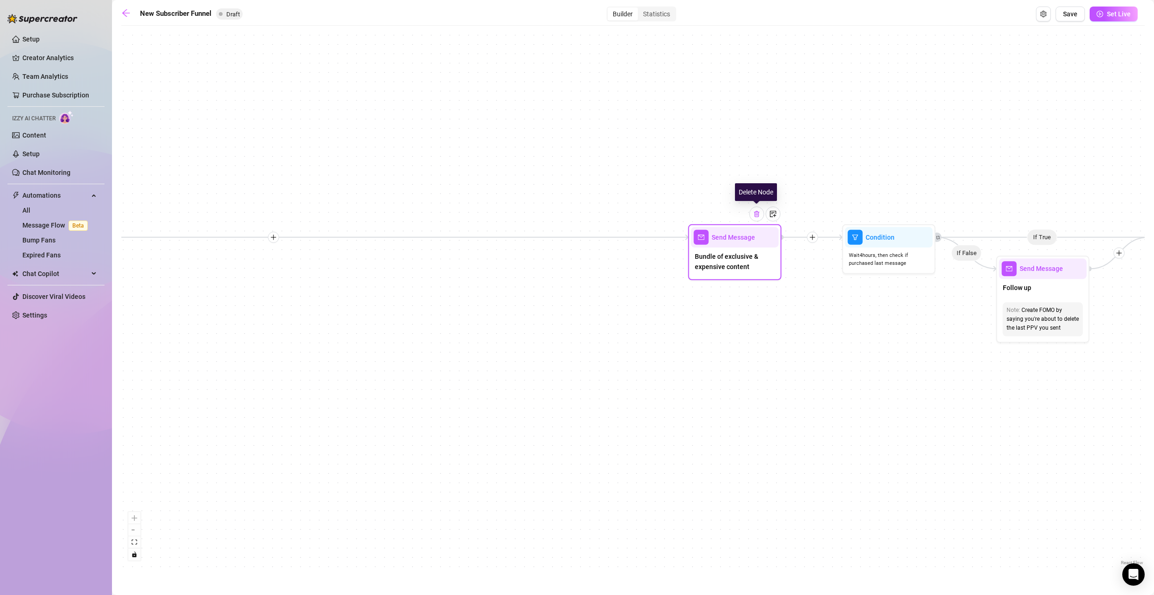
click at [754, 218] on div at bounding box center [756, 214] width 15 height 15
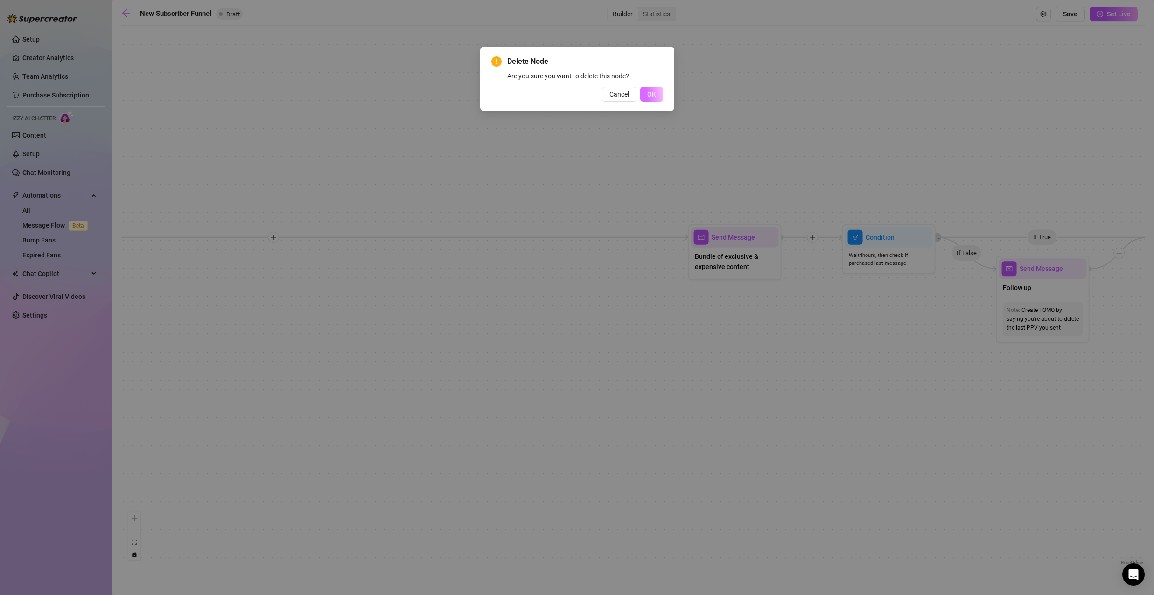
click at [651, 97] on span "OK" at bounding box center [651, 94] width 9 height 7
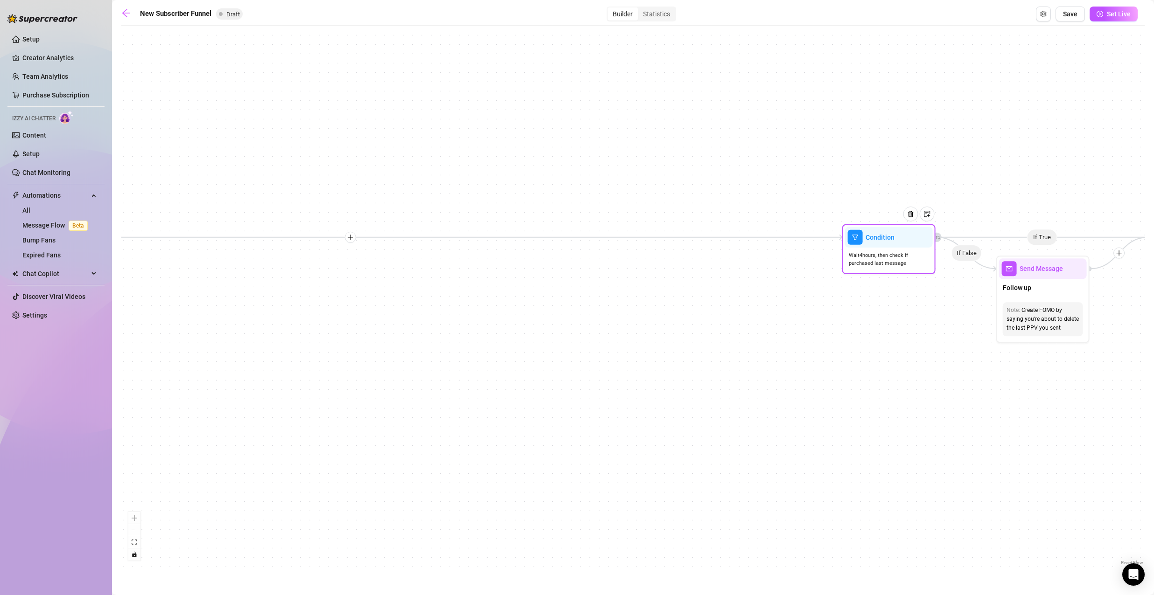
click at [909, 216] on img at bounding box center [910, 213] width 7 height 7
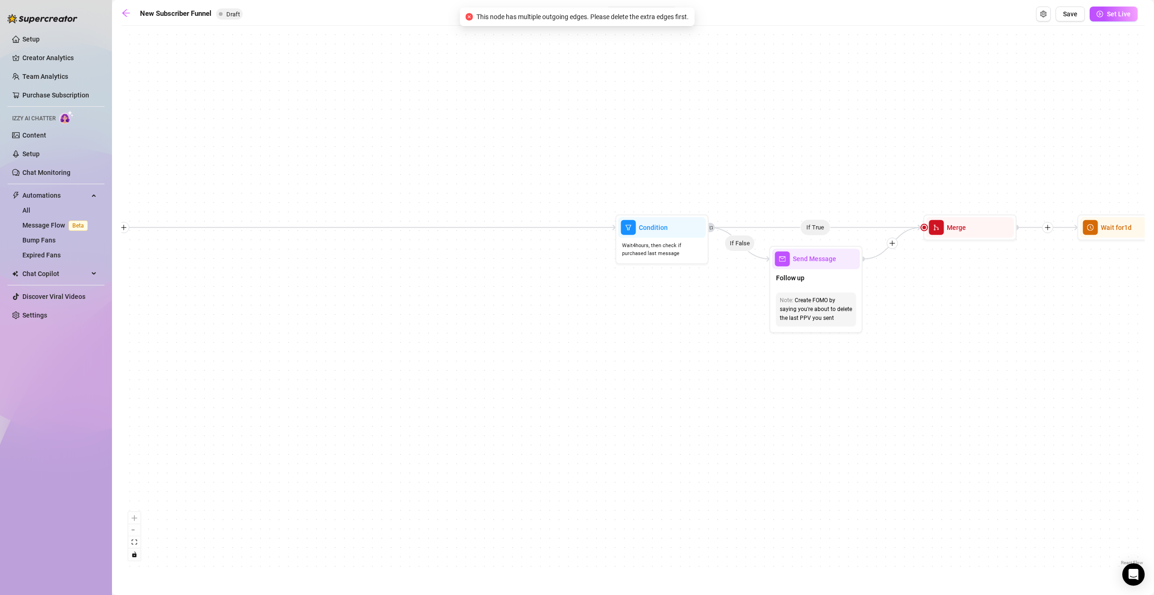
drag, startPoint x: 707, startPoint y: 317, endPoint x: 604, endPoint y: 301, distance: 104.4
click at [607, 310] on div "If True If True If True If False If False If False If True If False Merge Merge…" at bounding box center [632, 298] width 1023 height 537
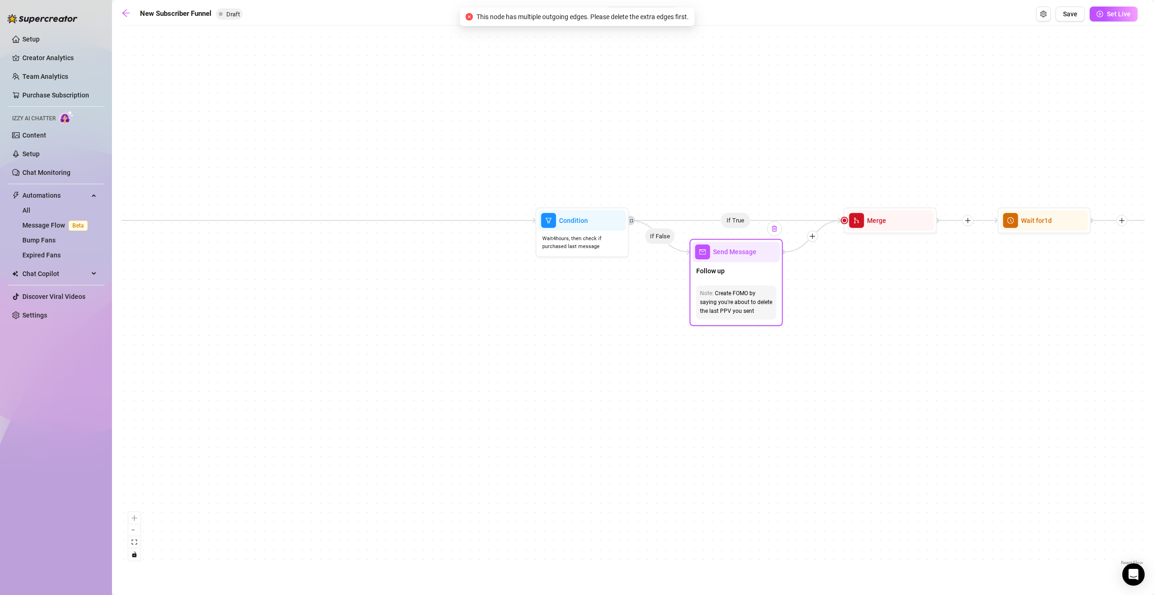
click at [776, 229] on img at bounding box center [774, 228] width 7 height 7
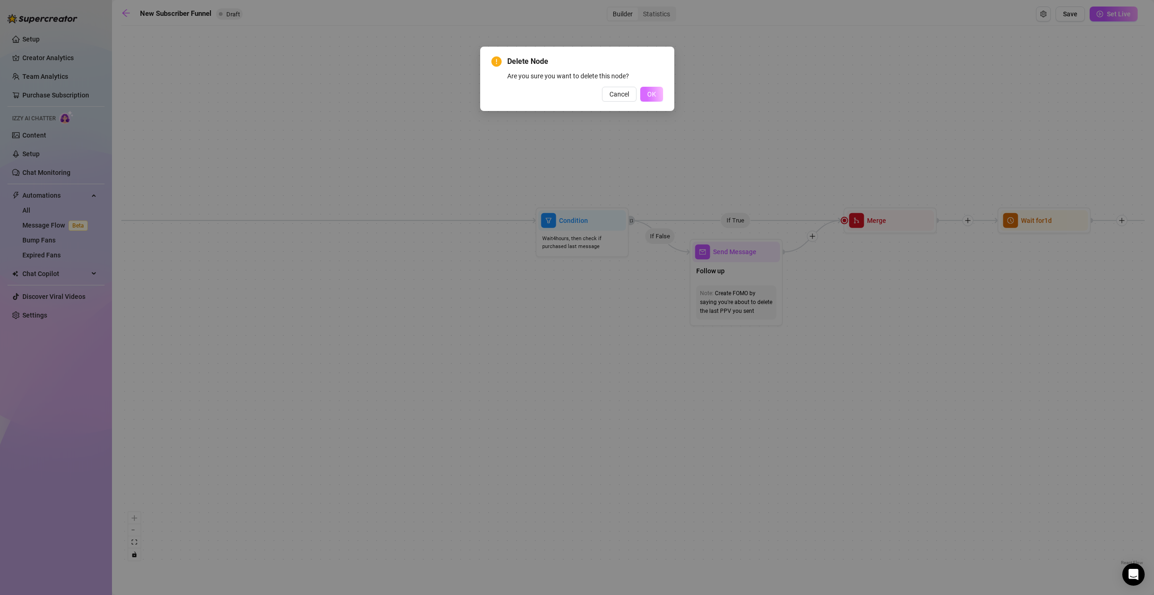
click at [656, 92] on span "OK" at bounding box center [651, 94] width 9 height 7
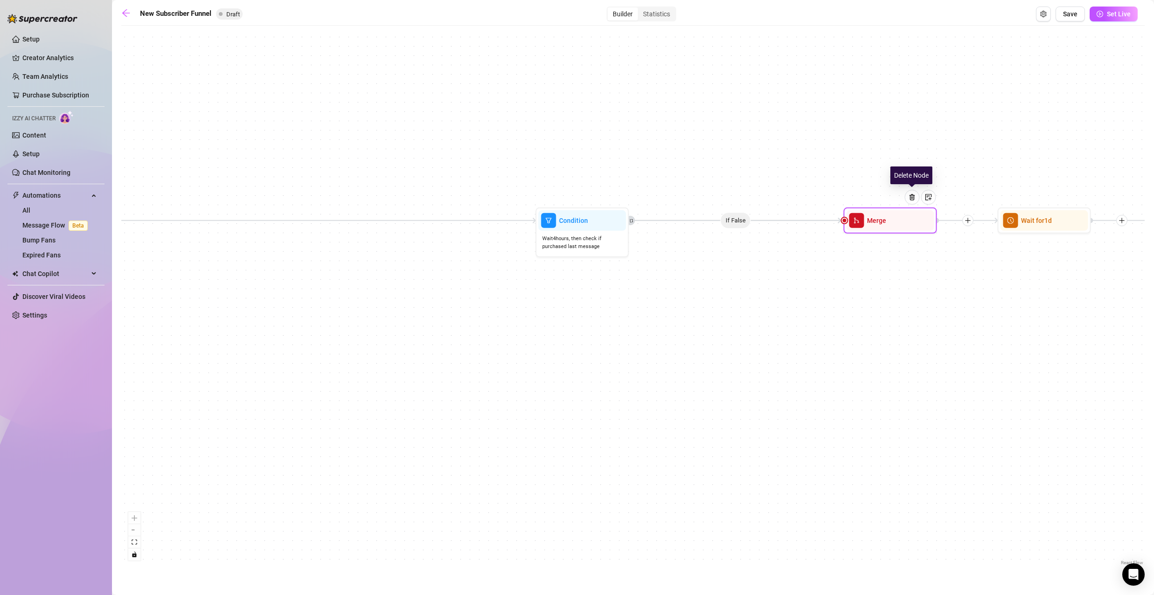
drag, startPoint x: 914, startPoint y: 198, endPoint x: 805, endPoint y: 177, distance: 111.1
click at [914, 198] on img at bounding box center [911, 197] width 7 height 7
click at [915, 199] on img at bounding box center [911, 197] width 7 height 7
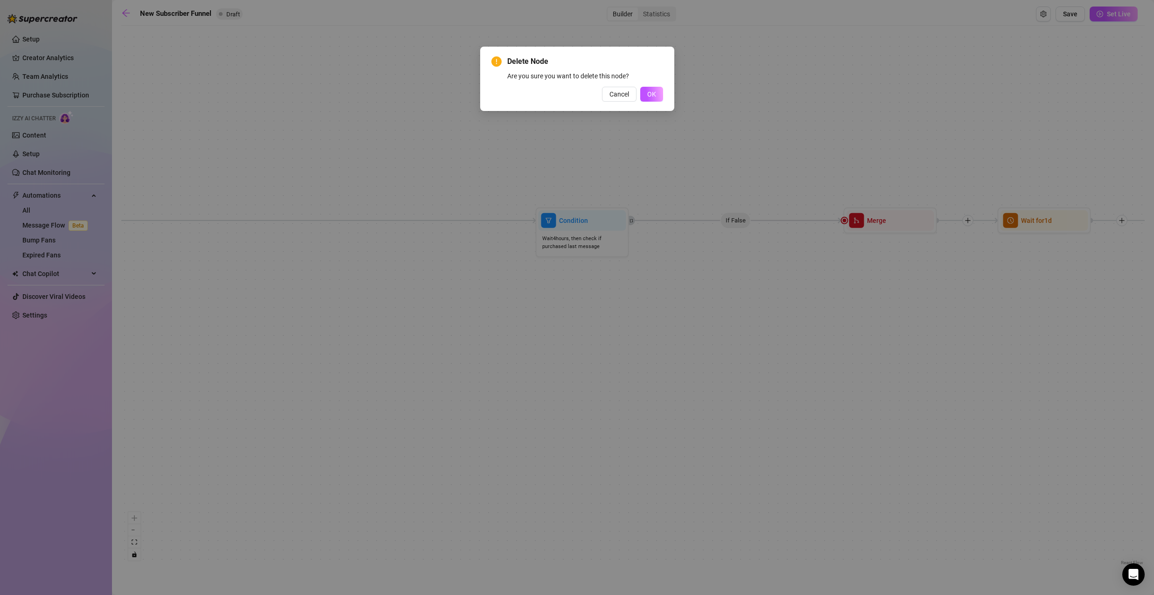
click at [655, 92] on span "OK" at bounding box center [651, 94] width 9 height 7
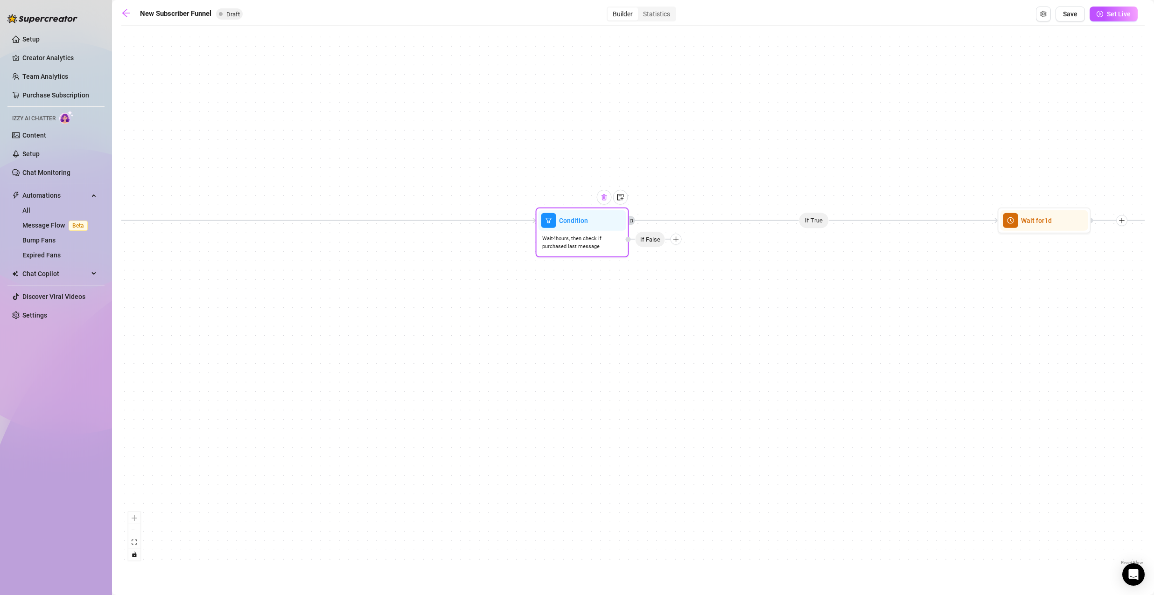
click at [606, 199] on img at bounding box center [603, 197] width 7 height 7
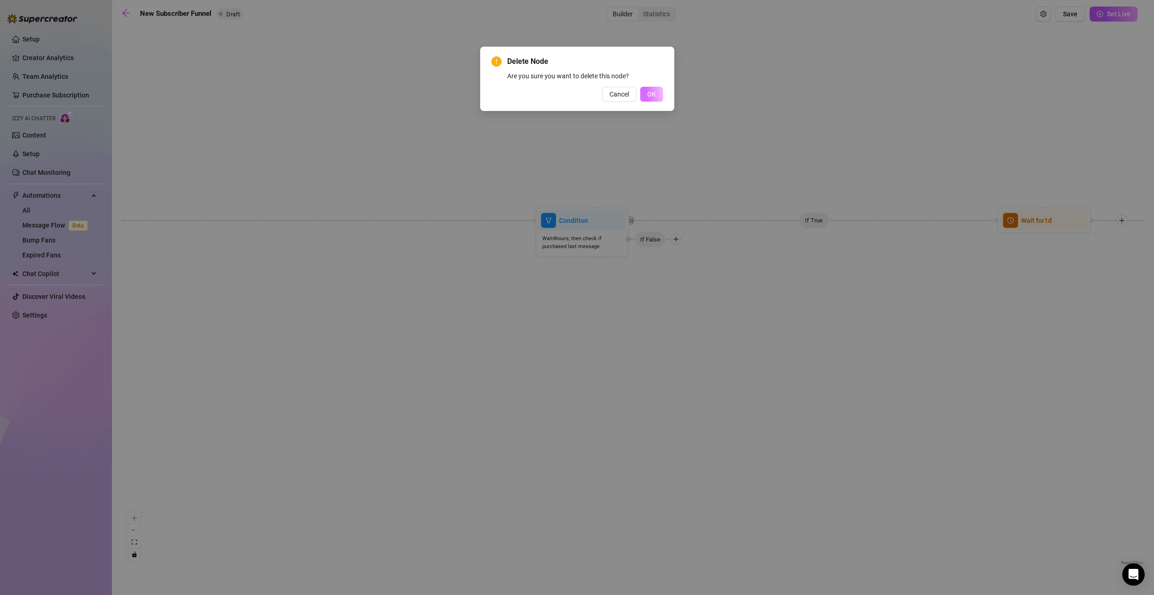
drag, startPoint x: 666, startPoint y: 91, endPoint x: 660, endPoint y: 93, distance: 6.8
click at [665, 92] on div "Delete Node Are you sure you want to delete this node? Cancel OK" at bounding box center [577, 79] width 194 height 64
click at [660, 93] on button "OK" at bounding box center [651, 94] width 23 height 15
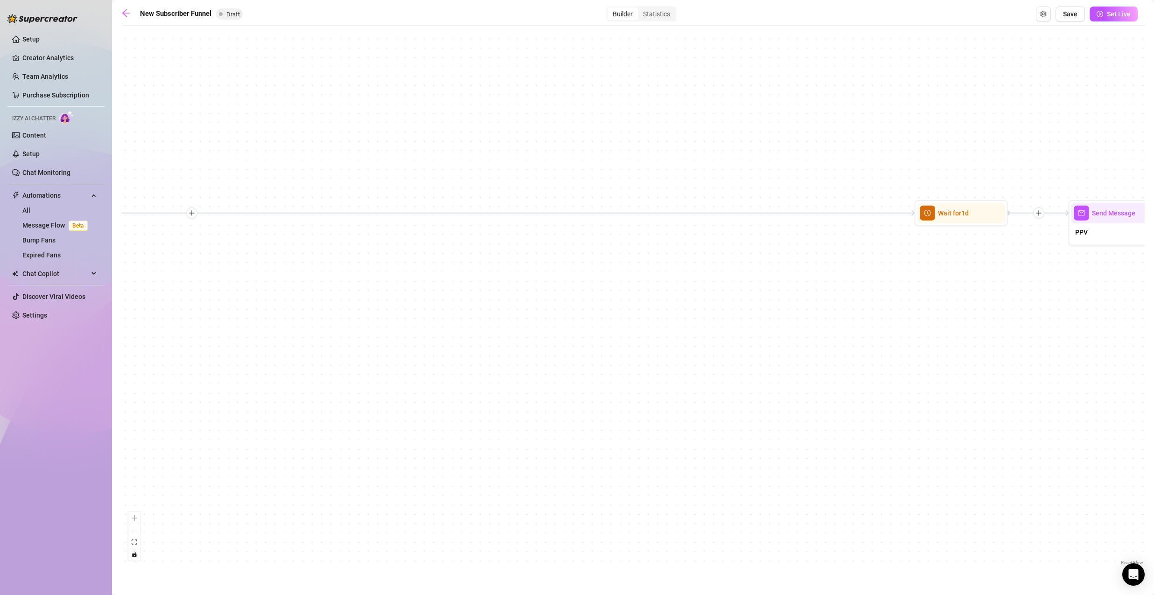
drag, startPoint x: 897, startPoint y: 215, endPoint x: 570, endPoint y: 216, distance: 327.5
click at [542, 214] on div "If True If True If False If False If True If False Merge Merge Send Message Reg…" at bounding box center [632, 298] width 1023 height 537
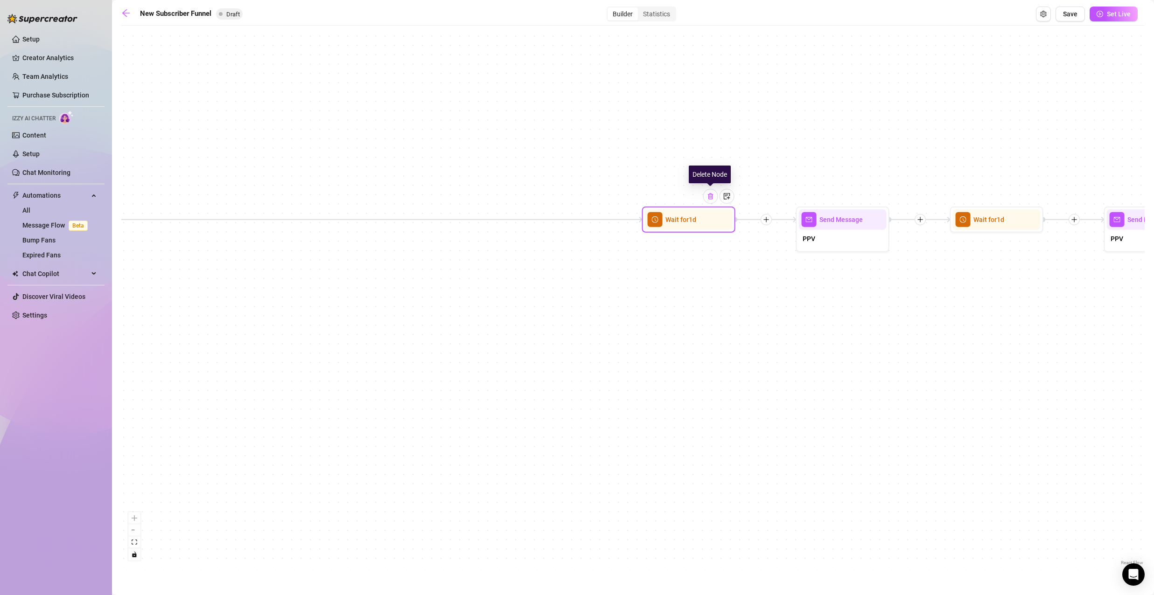
click at [714, 195] on img at bounding box center [710, 196] width 7 height 7
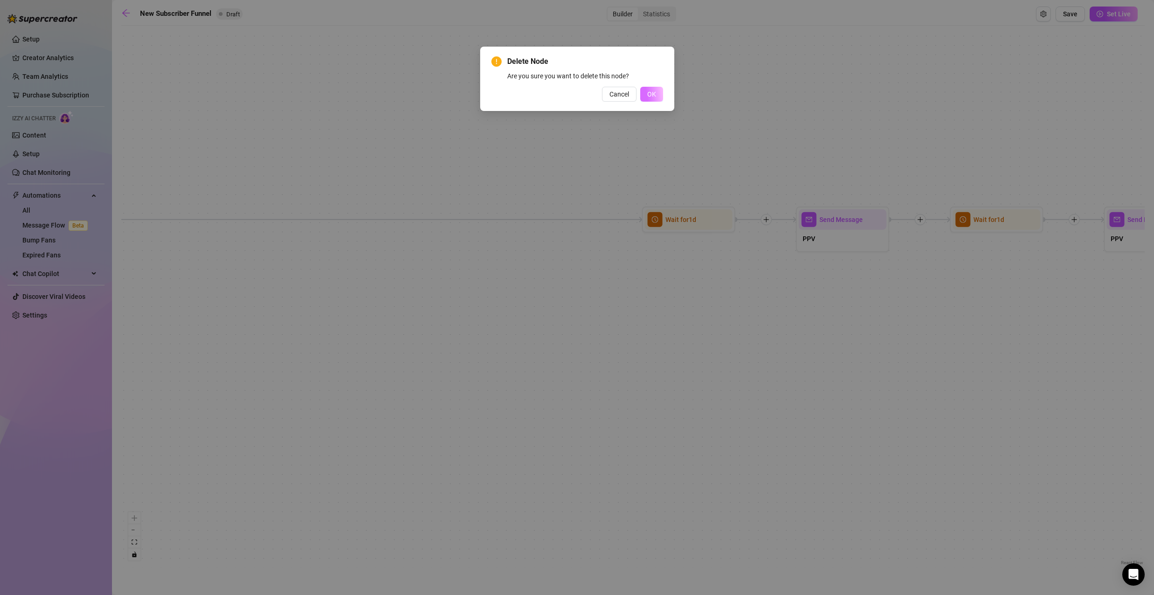
click at [659, 98] on button "OK" at bounding box center [651, 94] width 23 height 15
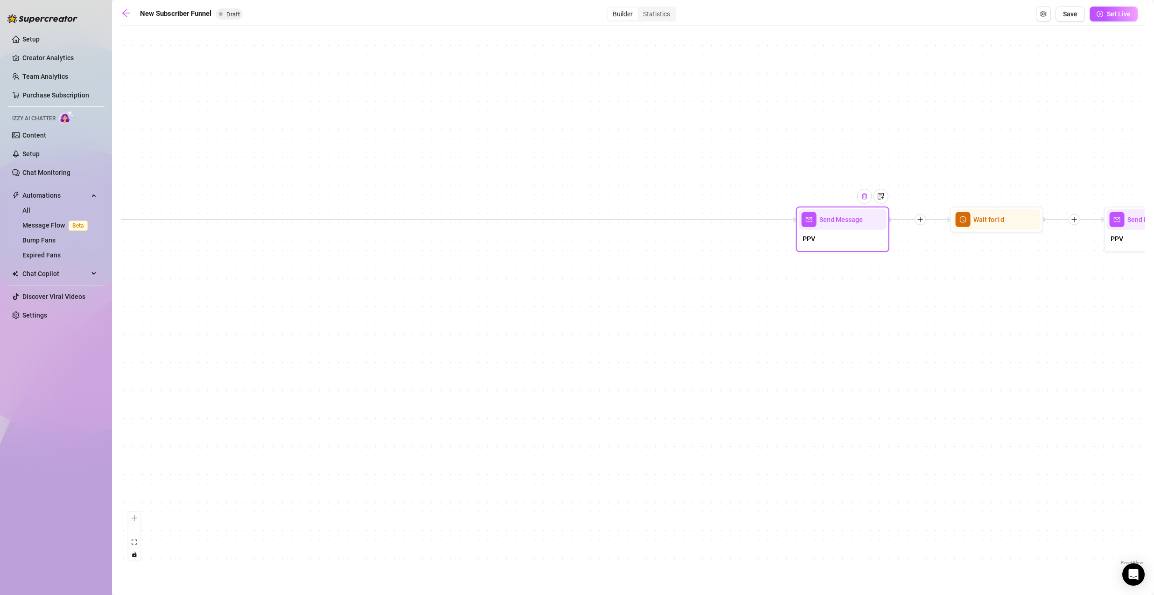
click at [863, 198] on img at bounding box center [864, 196] width 7 height 7
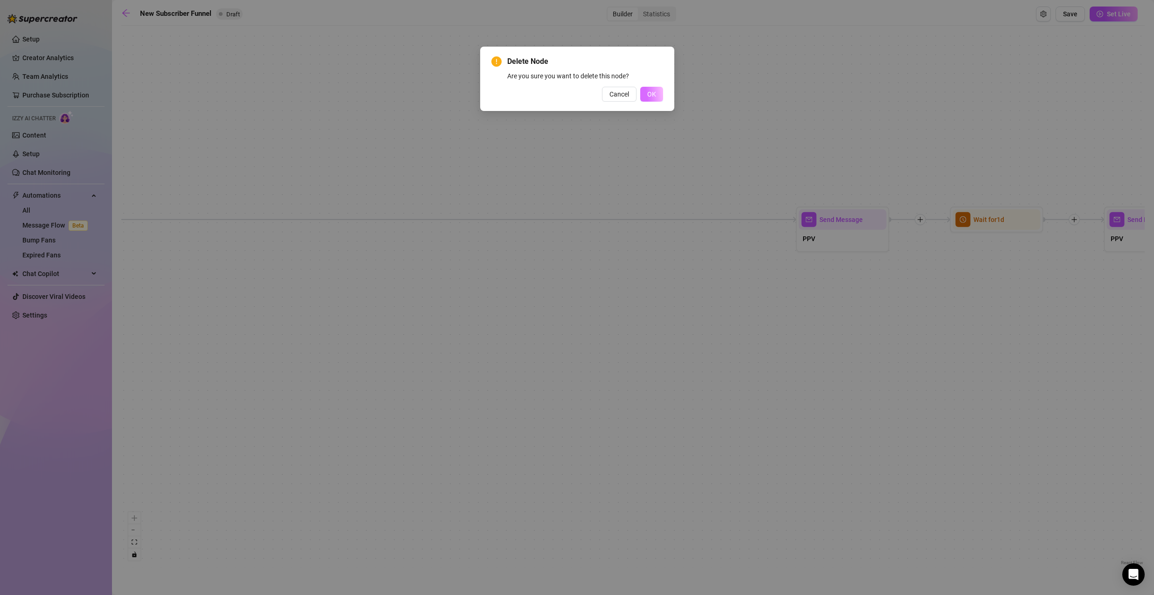
click at [658, 93] on button "OK" at bounding box center [651, 94] width 23 height 15
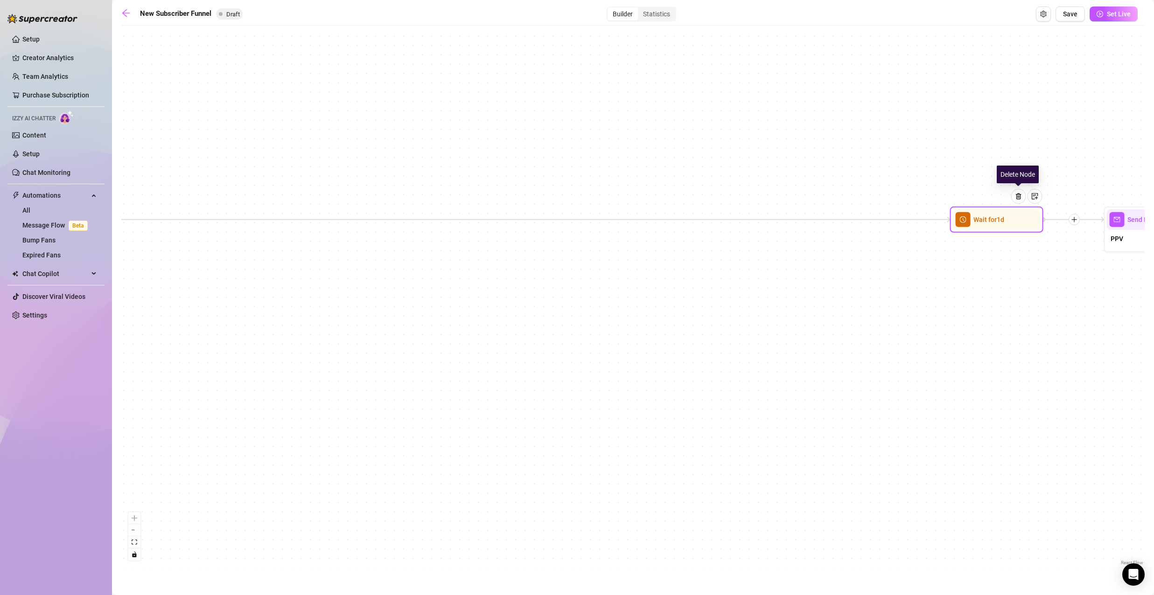
drag, startPoint x: 1015, startPoint y: 196, endPoint x: 1002, endPoint y: 193, distance: 13.6
click at [1015, 196] on img at bounding box center [1018, 196] width 7 height 7
click at [1019, 195] on img at bounding box center [1018, 195] width 7 height 7
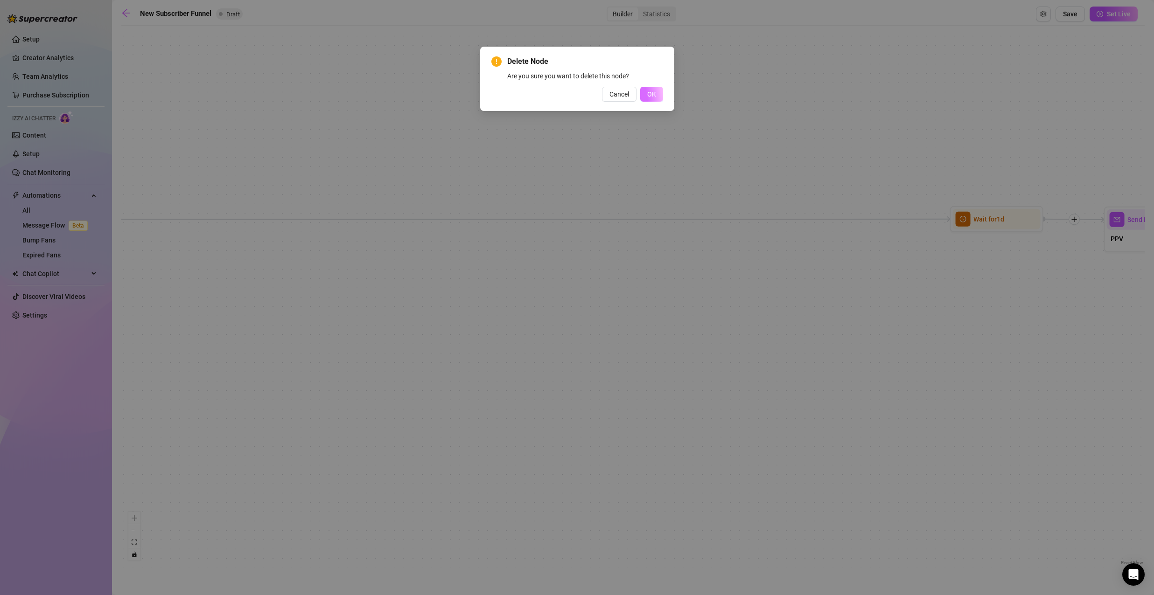
drag, startPoint x: 650, startPoint y: 91, endPoint x: 699, endPoint y: 122, distance: 58.1
click at [649, 91] on span "OK" at bounding box center [651, 94] width 9 height 7
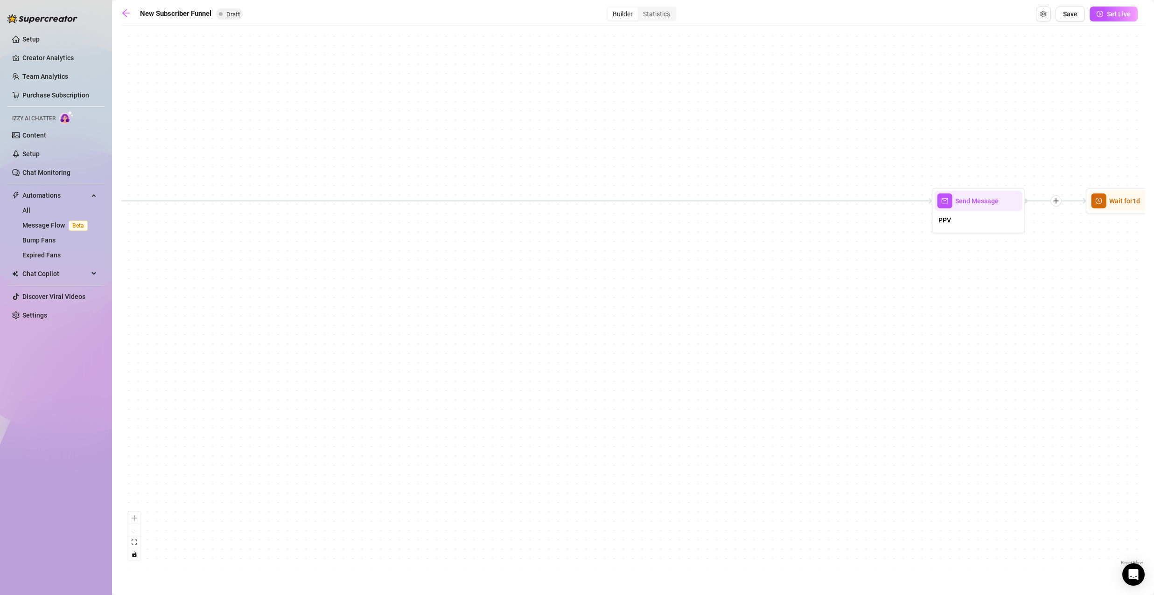
drag, startPoint x: 901, startPoint y: 206, endPoint x: 473, endPoint y: 196, distance: 428.0
click at [452, 189] on div "If True If True If False If False If True If False Merge Merge Send Message Reg…" at bounding box center [632, 298] width 1023 height 537
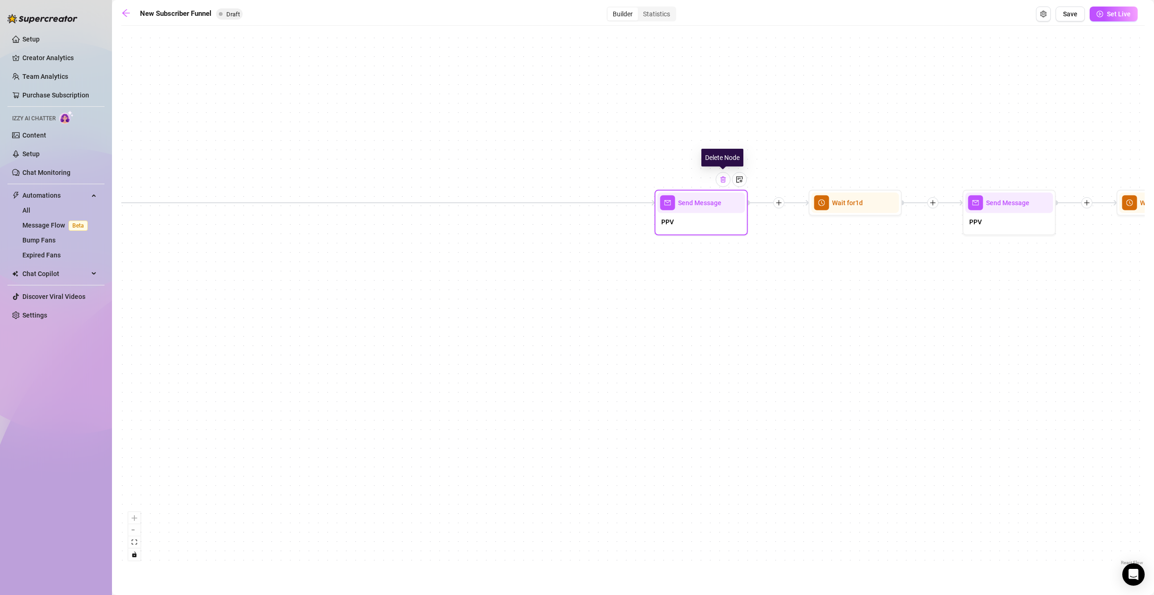
click at [726, 182] on img at bounding box center [722, 179] width 7 height 7
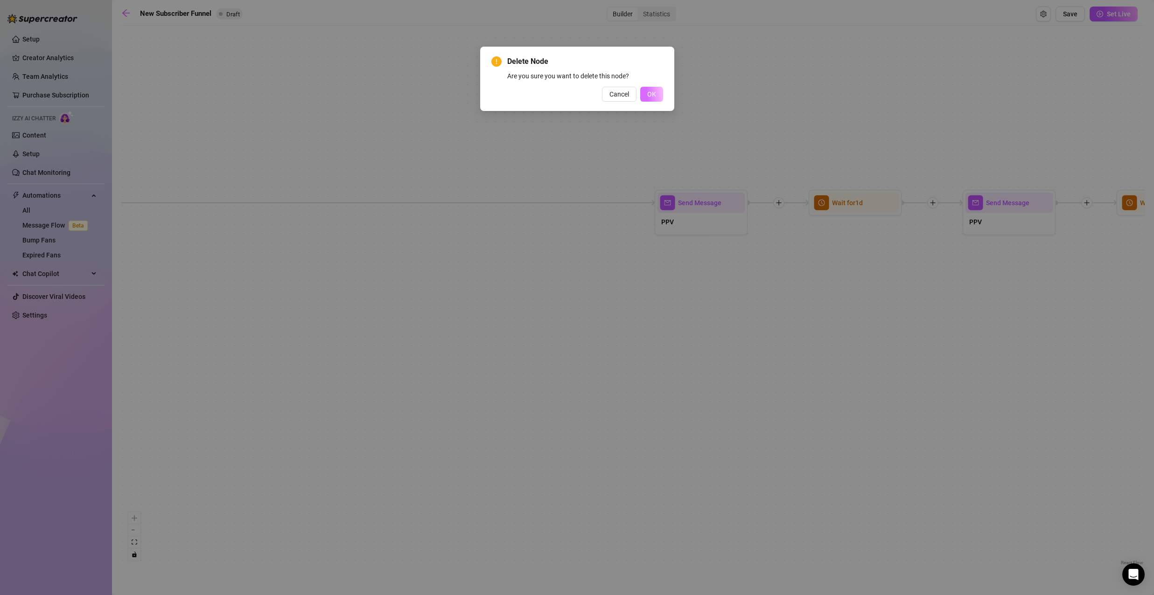
click at [656, 95] on button "OK" at bounding box center [651, 94] width 23 height 15
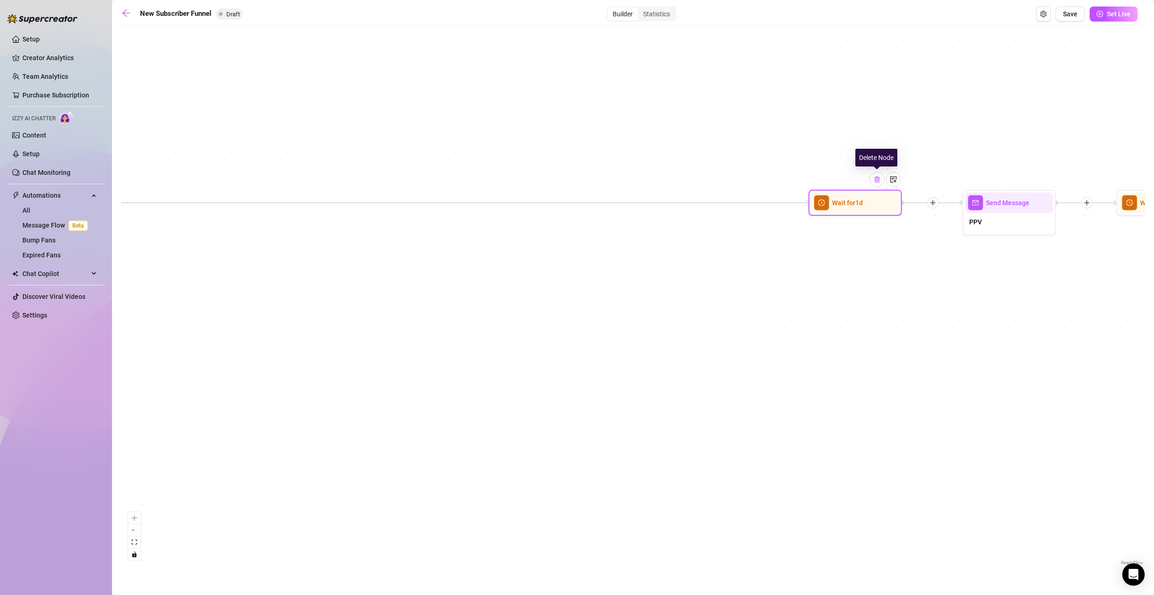
click at [875, 181] on img at bounding box center [876, 179] width 7 height 7
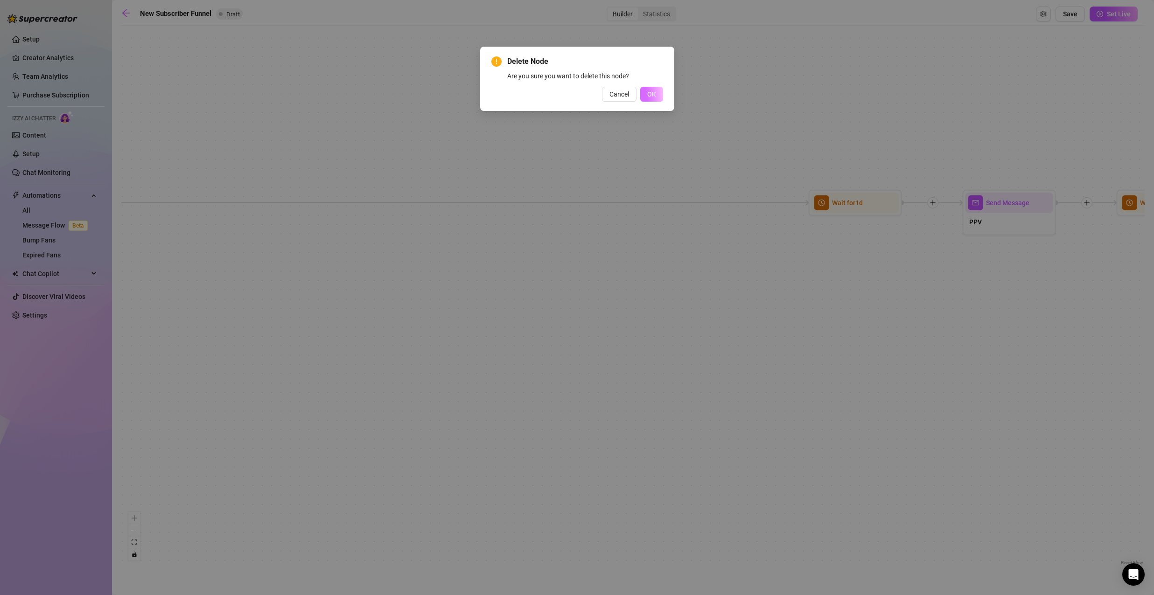
click at [648, 97] on span "OK" at bounding box center [651, 94] width 9 height 7
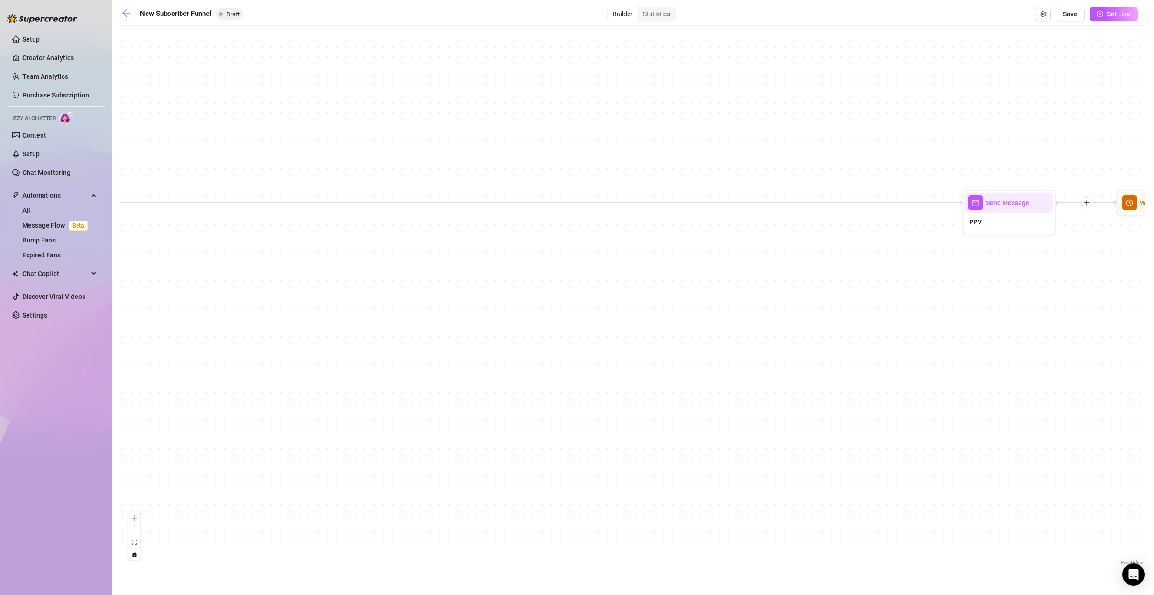
drag, startPoint x: 937, startPoint y: 158, endPoint x: 578, endPoint y: 163, distance: 359.3
click at [605, 165] on div "If True If True If False If False If True If False Merge Merge Send Message Reg…" at bounding box center [632, 298] width 1023 height 537
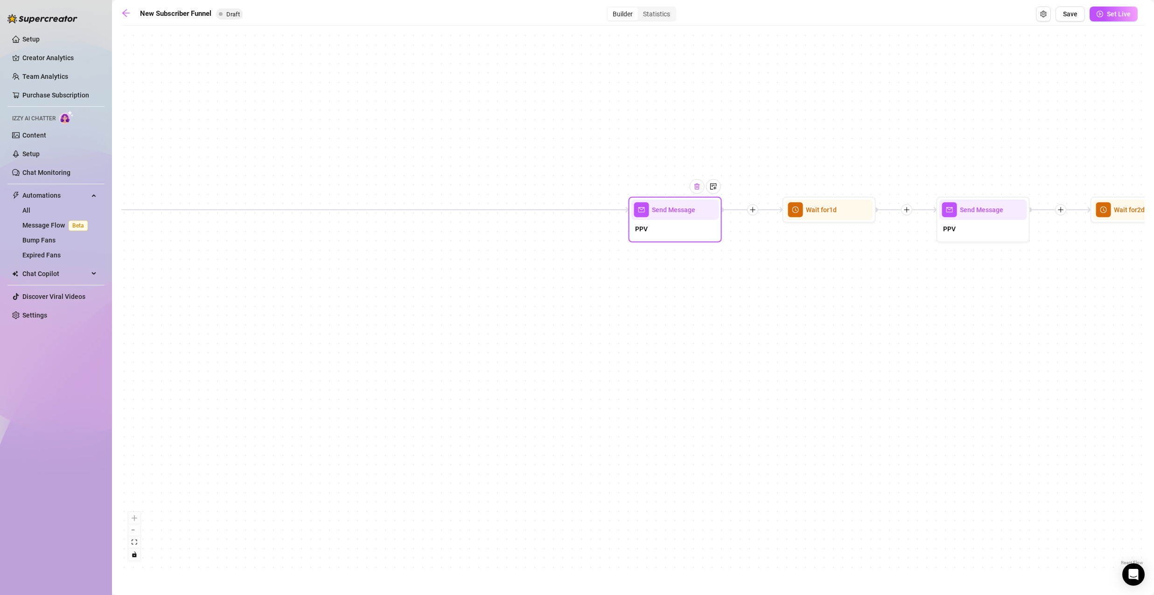
click at [698, 189] on img at bounding box center [696, 186] width 7 height 7
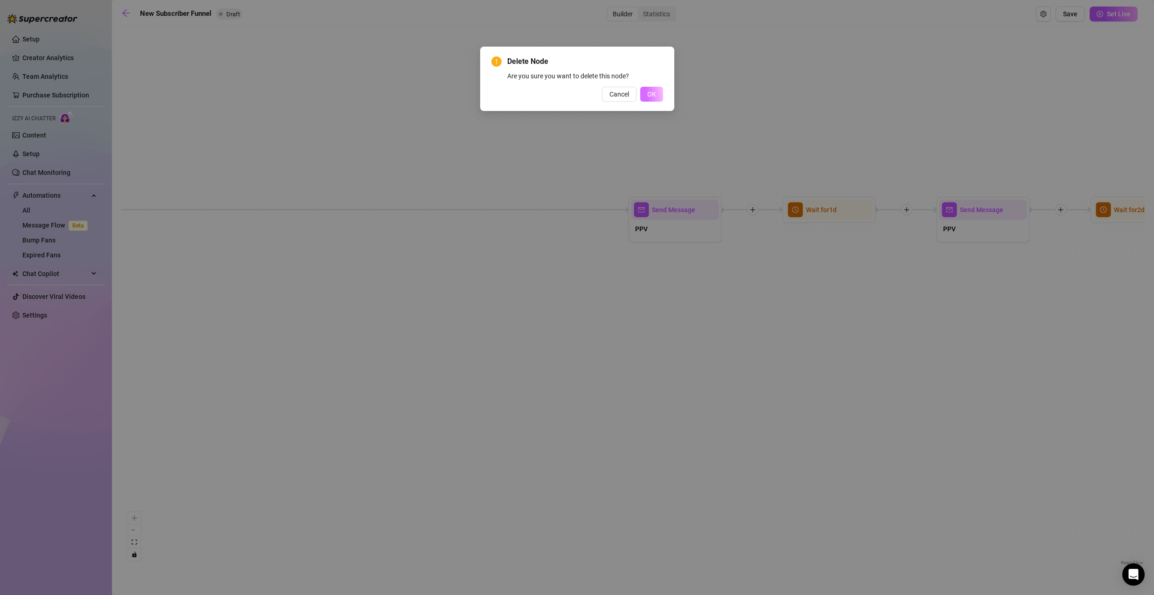
click at [651, 92] on span "OK" at bounding box center [651, 94] width 9 height 7
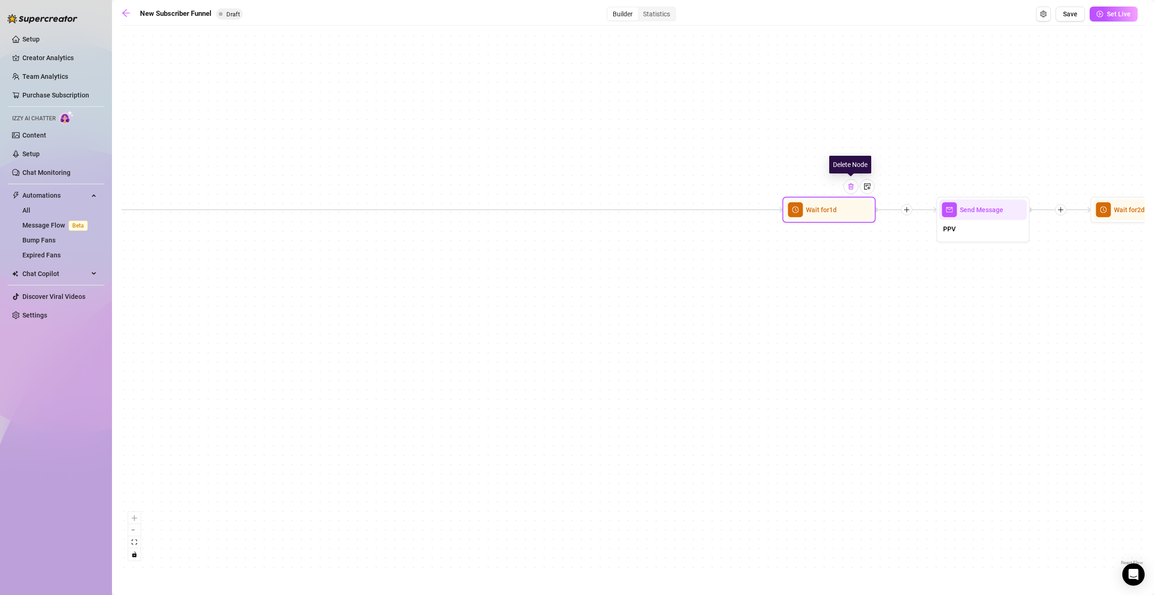
click at [852, 185] on img at bounding box center [850, 186] width 7 height 7
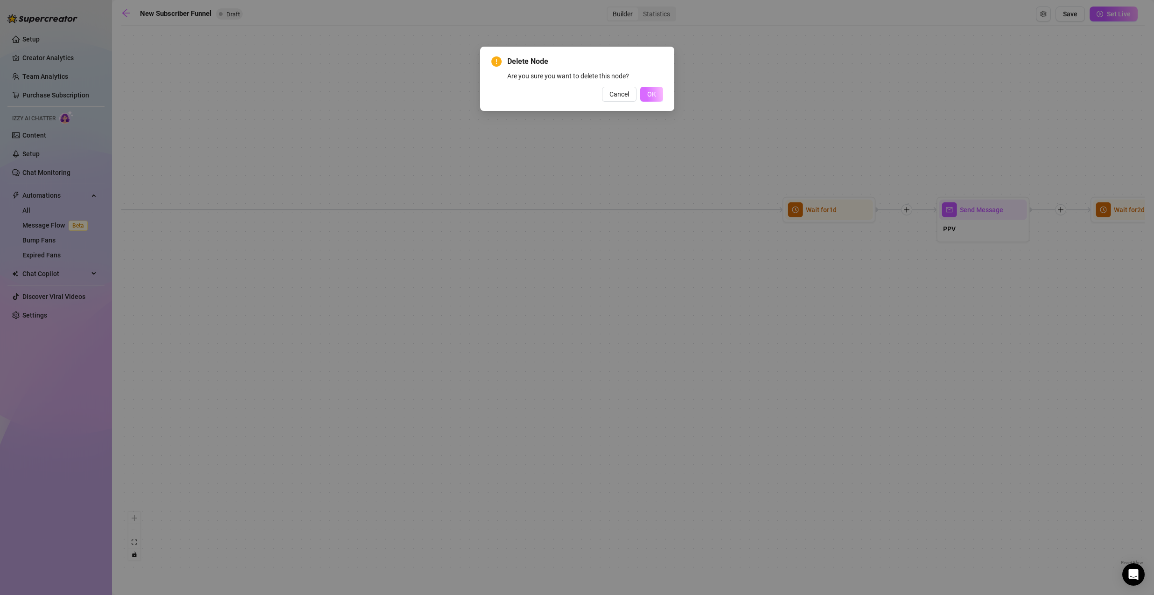
click at [646, 88] on button "OK" at bounding box center [651, 94] width 23 height 15
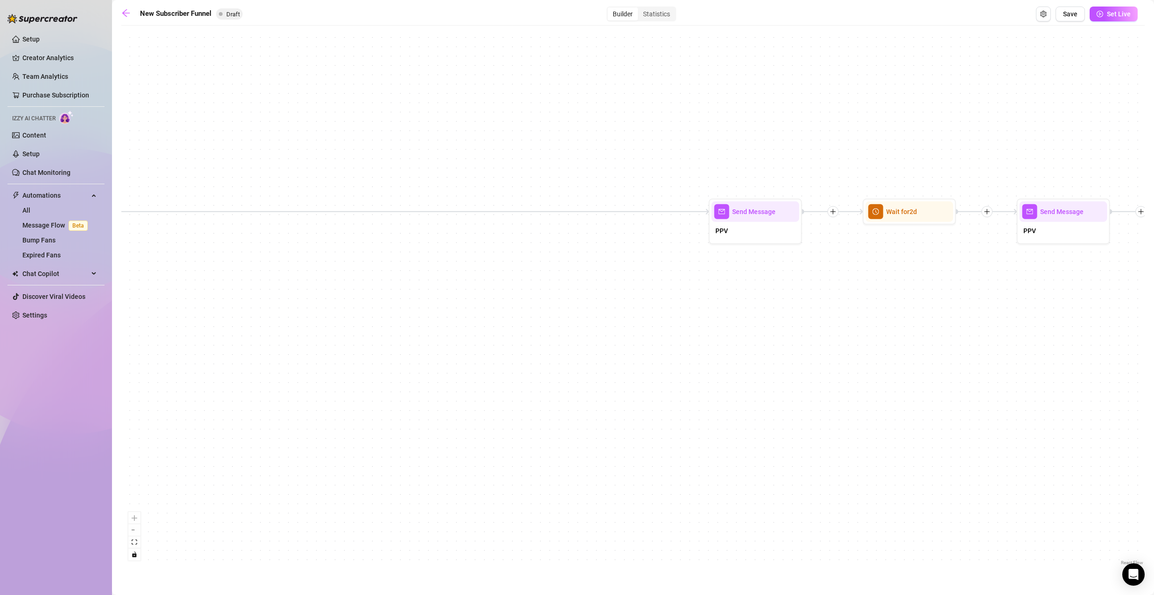
drag, startPoint x: 769, startPoint y: 165, endPoint x: 639, endPoint y: 161, distance: 130.7
click at [637, 159] on div "If True If True If False If False If True If False Merge Merge Send Message Reg…" at bounding box center [632, 298] width 1023 height 537
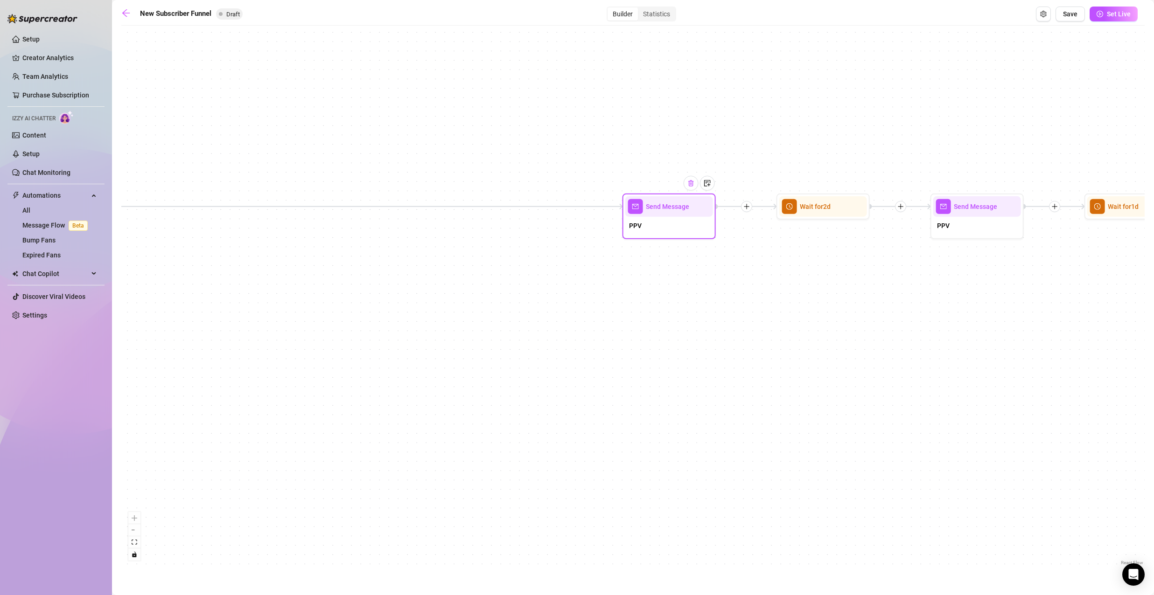
click at [691, 188] on div at bounding box center [691, 183] width 15 height 15
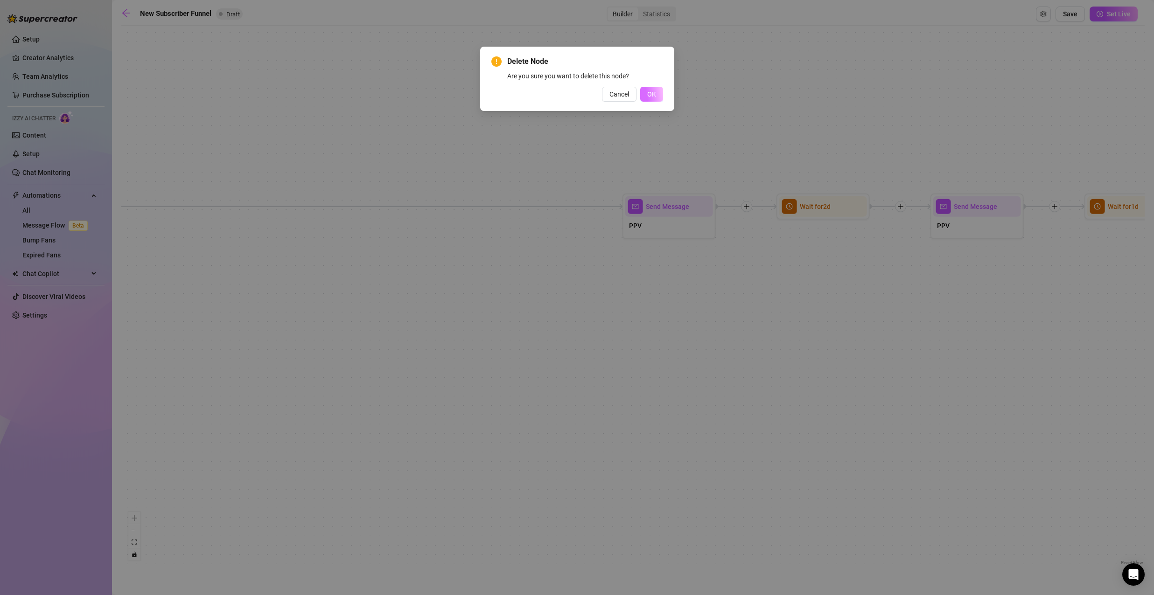
click at [649, 95] on span "OK" at bounding box center [651, 94] width 9 height 7
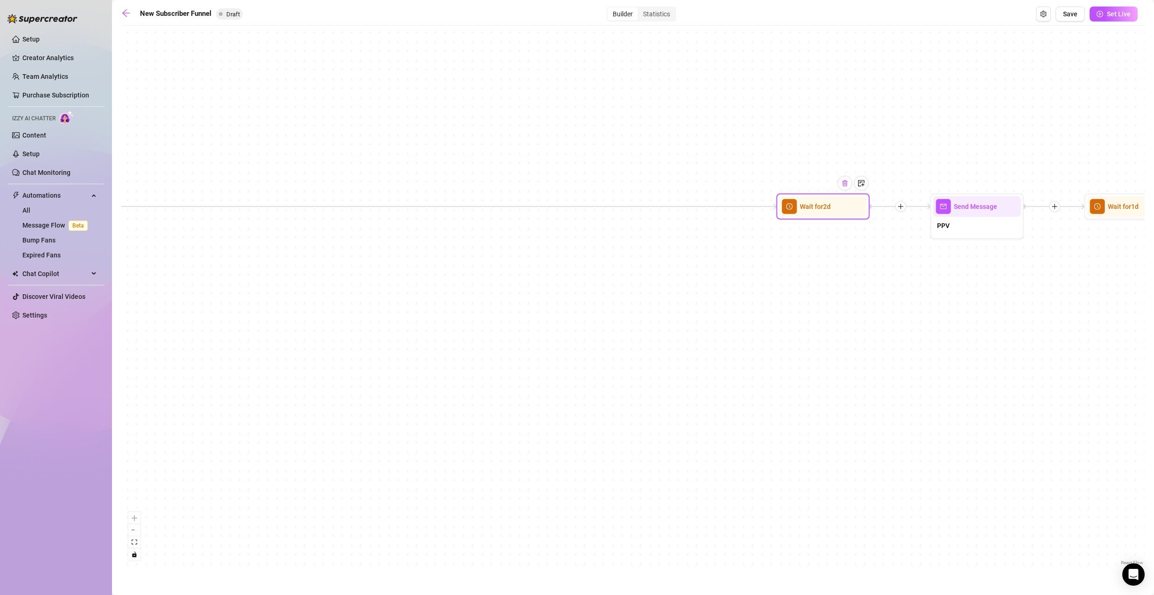
click at [846, 185] on img at bounding box center [844, 183] width 7 height 7
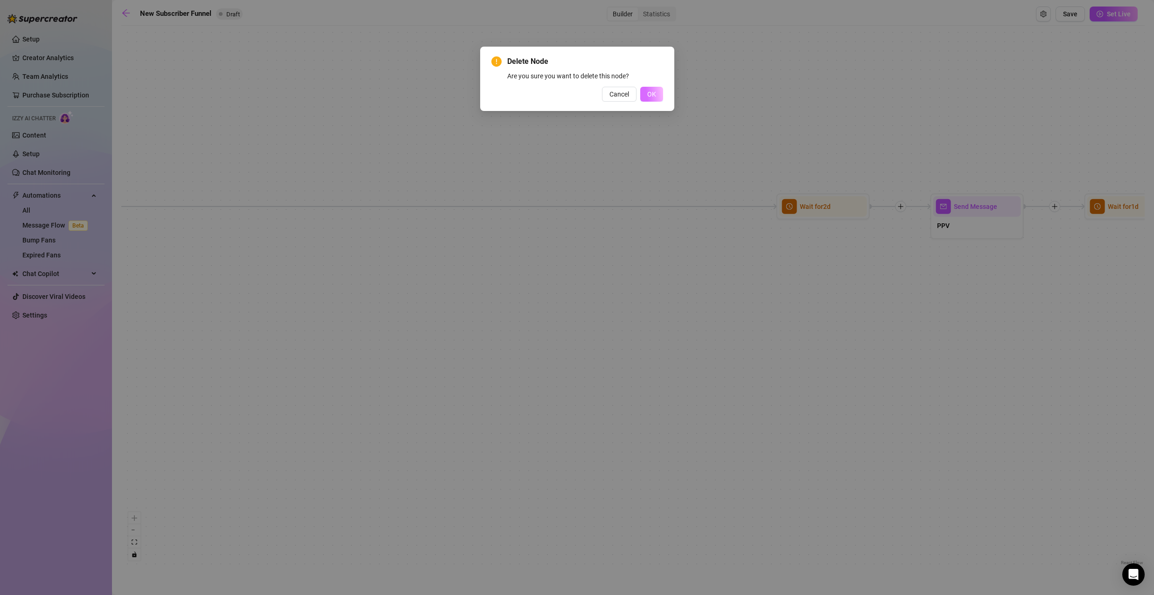
click at [647, 91] on span "OK" at bounding box center [651, 94] width 9 height 7
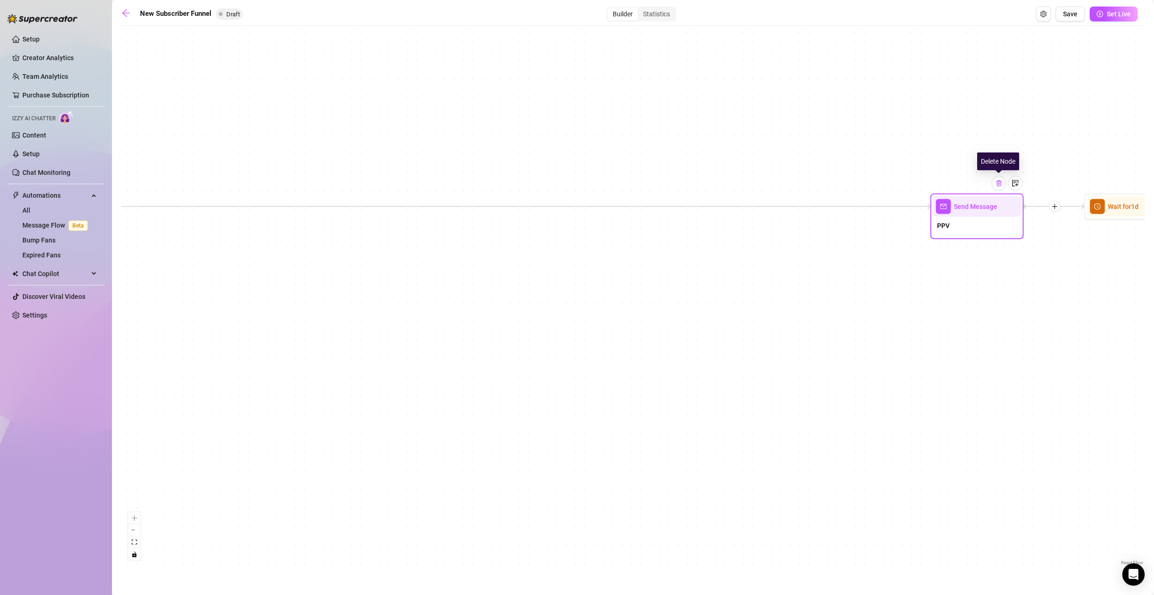
click at [995, 188] on div at bounding box center [998, 183] width 15 height 15
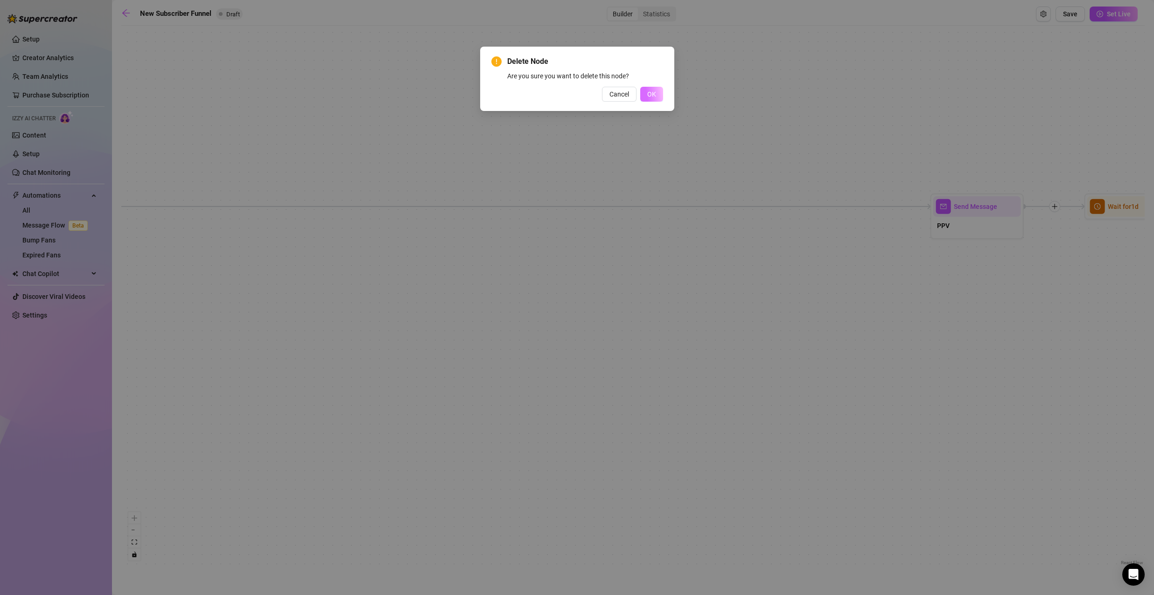
click at [642, 98] on button "OK" at bounding box center [651, 94] width 23 height 15
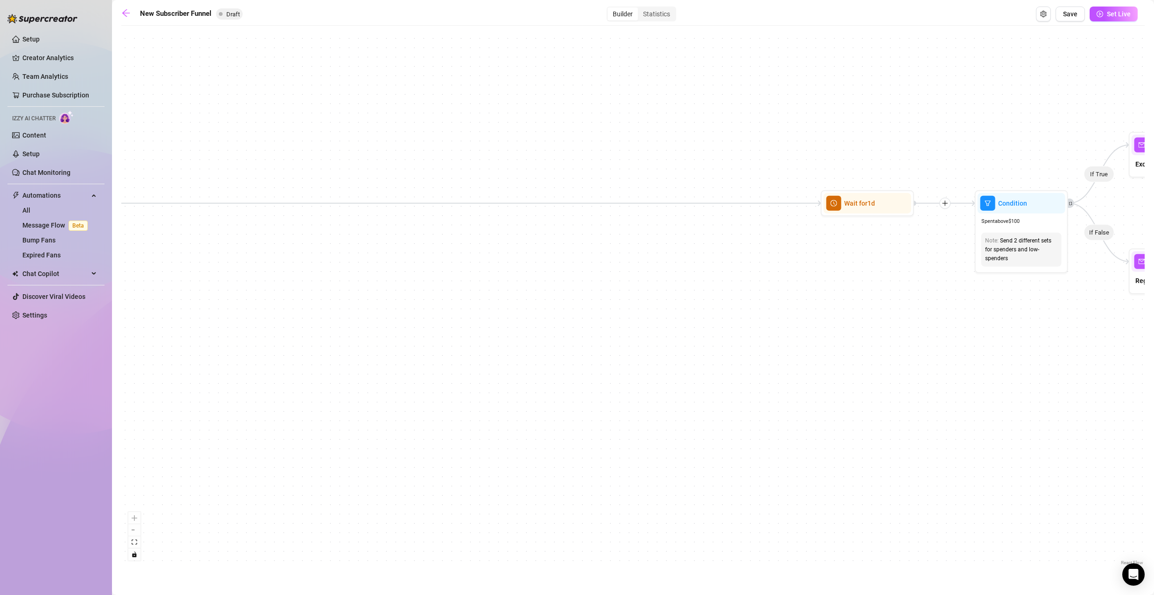
drag, startPoint x: 954, startPoint y: 152, endPoint x: 493, endPoint y: 146, distance: 461.0
click at [488, 140] on div "If True If True If False If False If True If False Merge Merge Send Message Reg…" at bounding box center [632, 298] width 1023 height 537
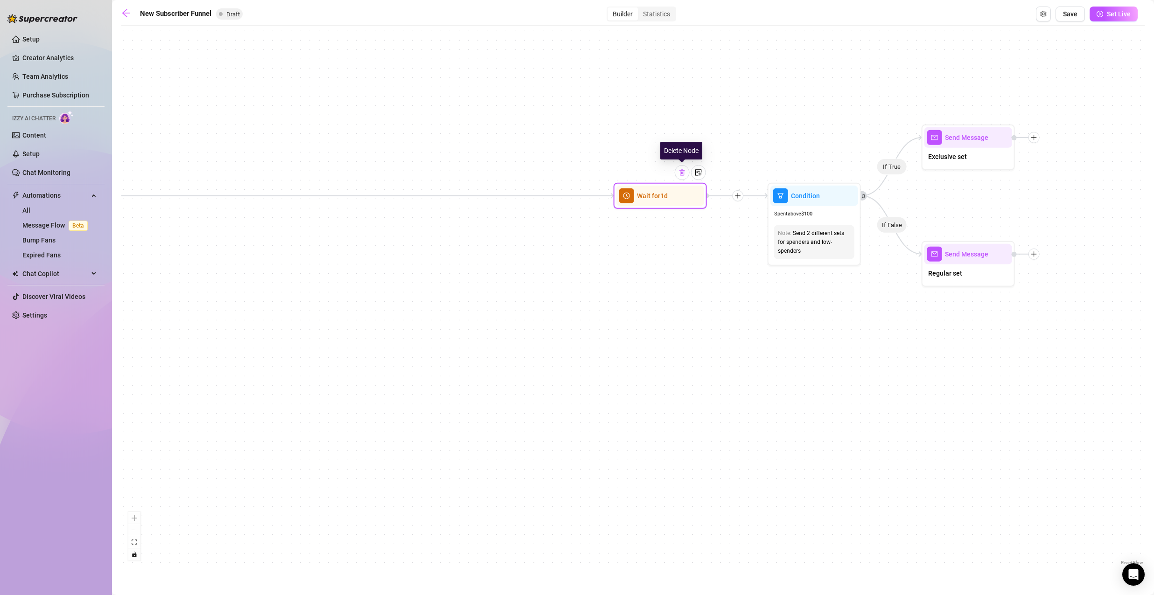
click at [678, 174] on img at bounding box center [681, 172] width 7 height 7
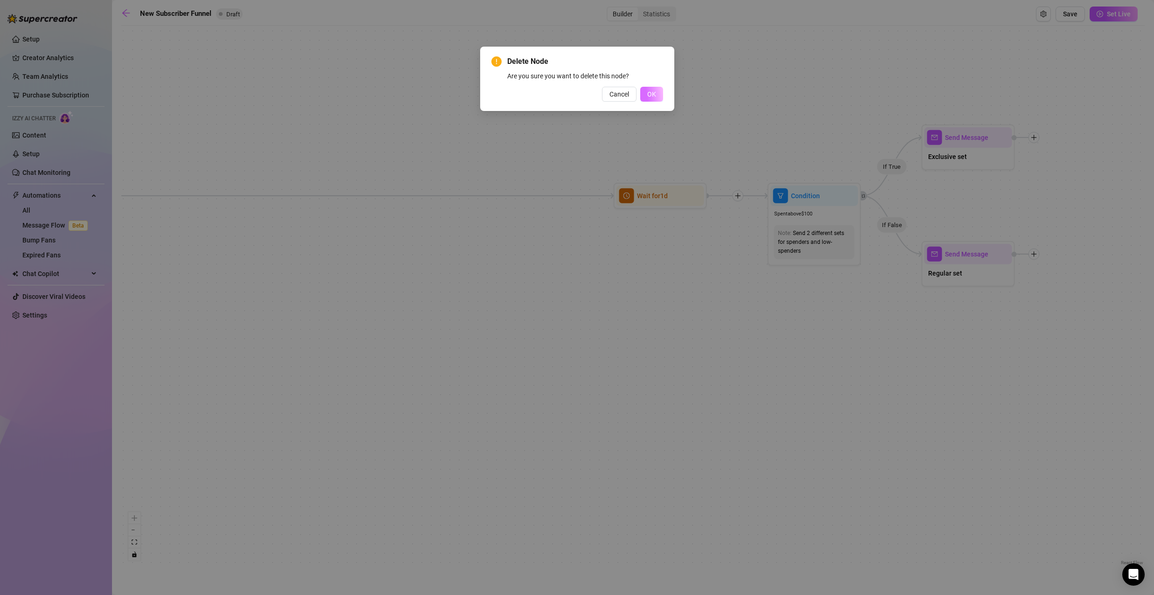
click at [653, 93] on span "OK" at bounding box center [651, 94] width 9 height 7
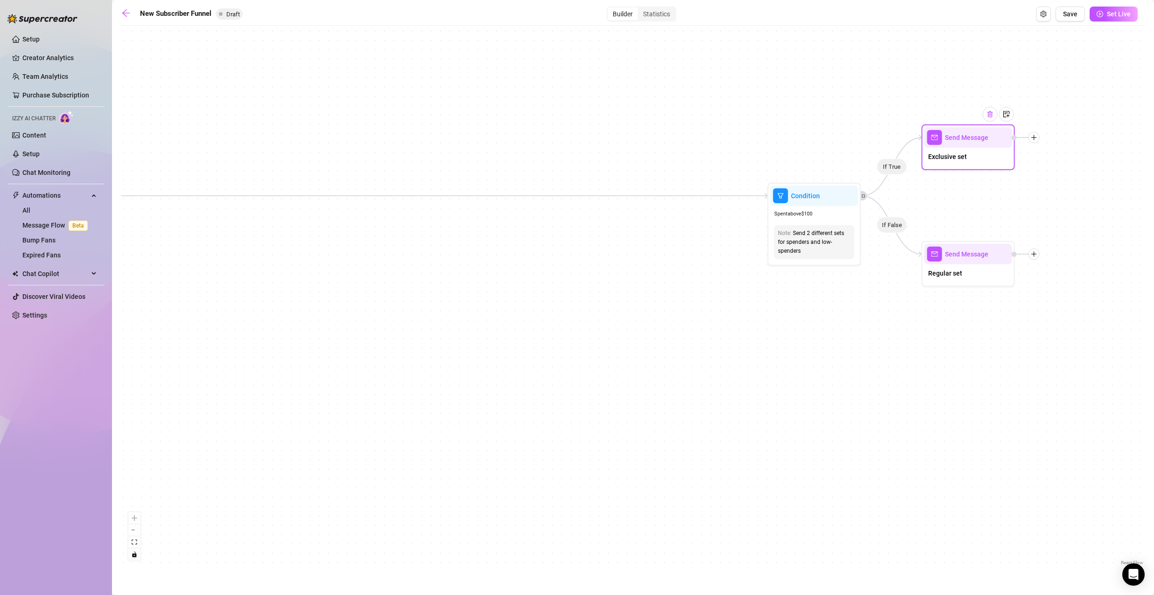
click at [989, 115] on img at bounding box center [989, 114] width 7 height 7
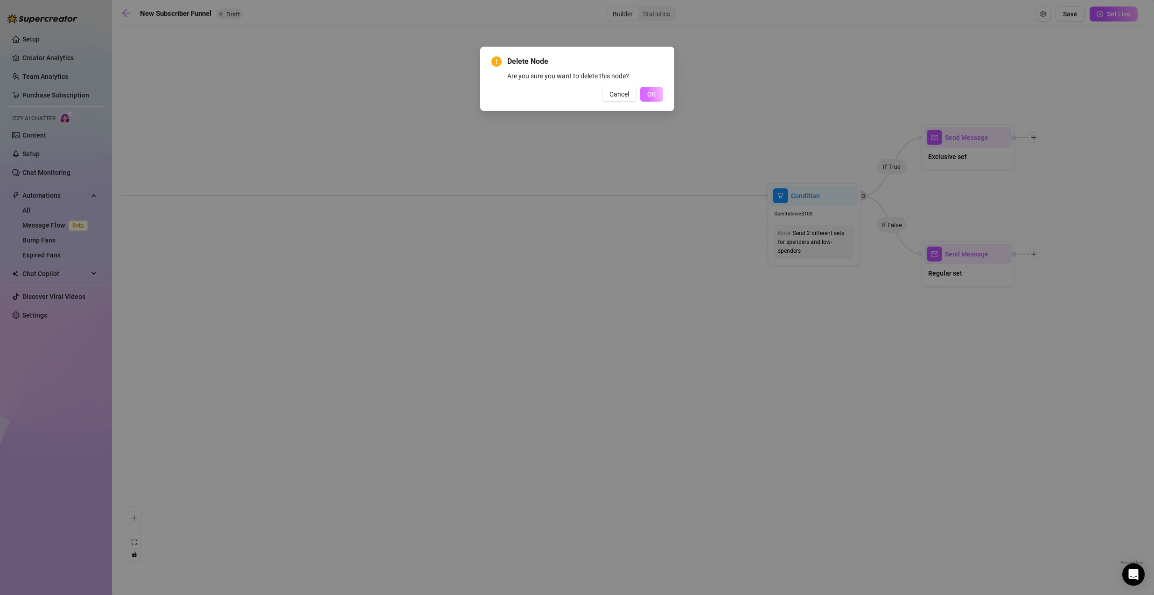
click at [651, 91] on span "OK" at bounding box center [651, 94] width 9 height 7
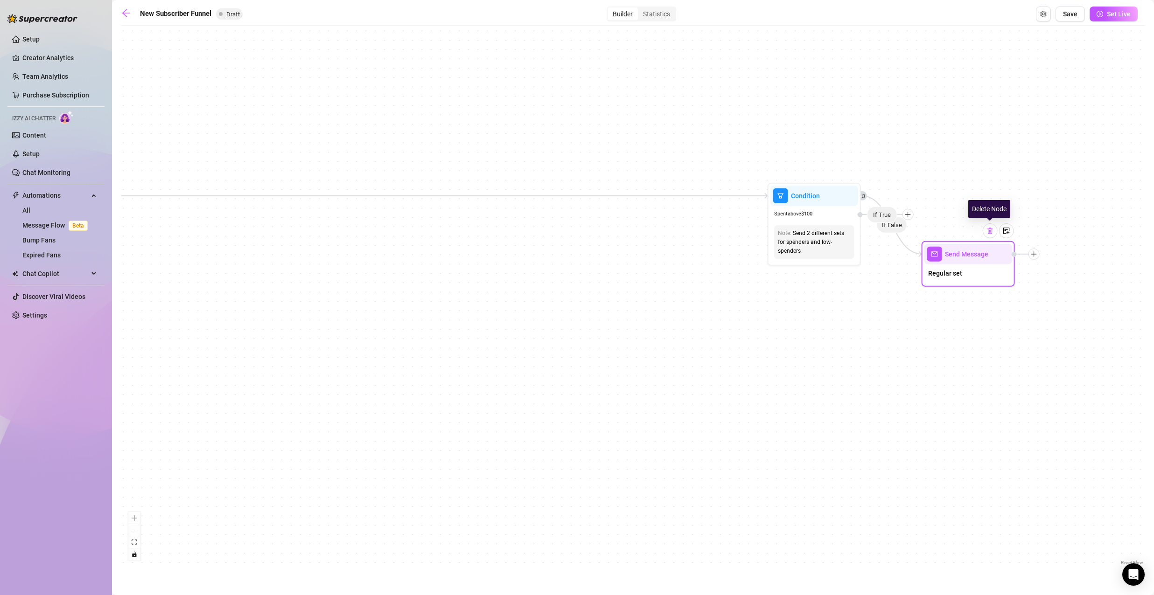
click at [992, 233] on img at bounding box center [989, 230] width 7 height 7
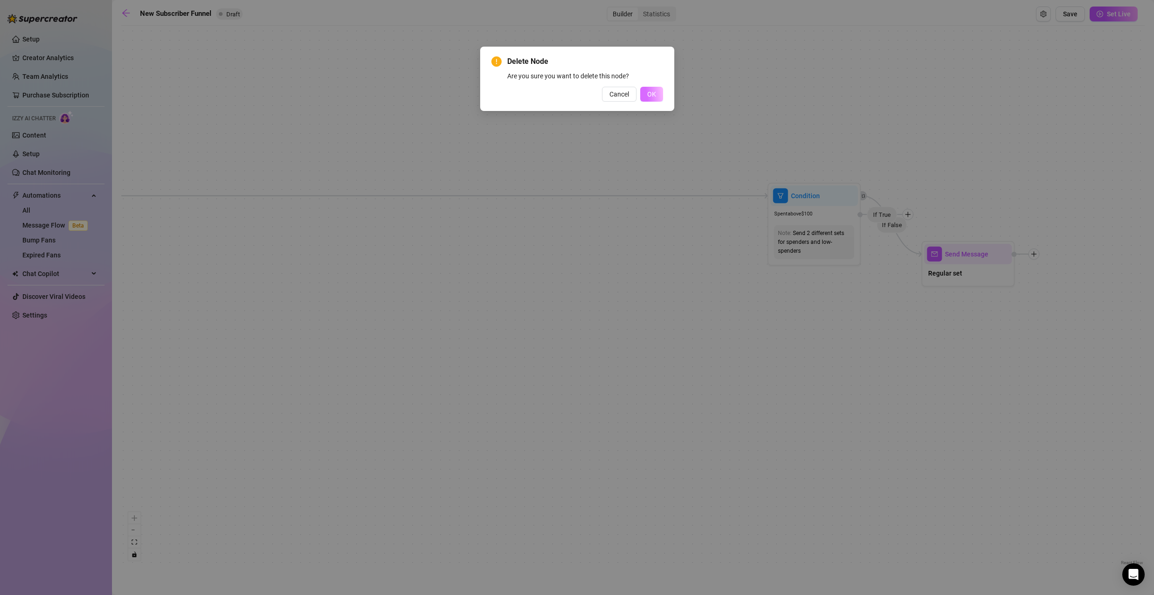
click at [647, 100] on button "OK" at bounding box center [651, 94] width 23 height 15
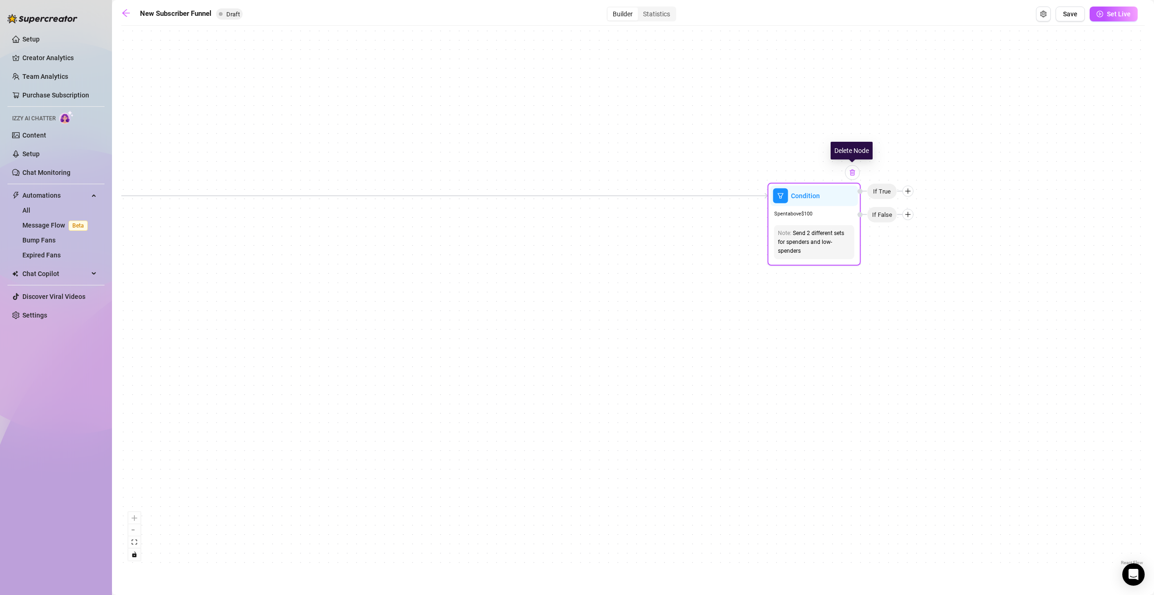
click at [856, 175] on div at bounding box center [852, 172] width 15 height 15
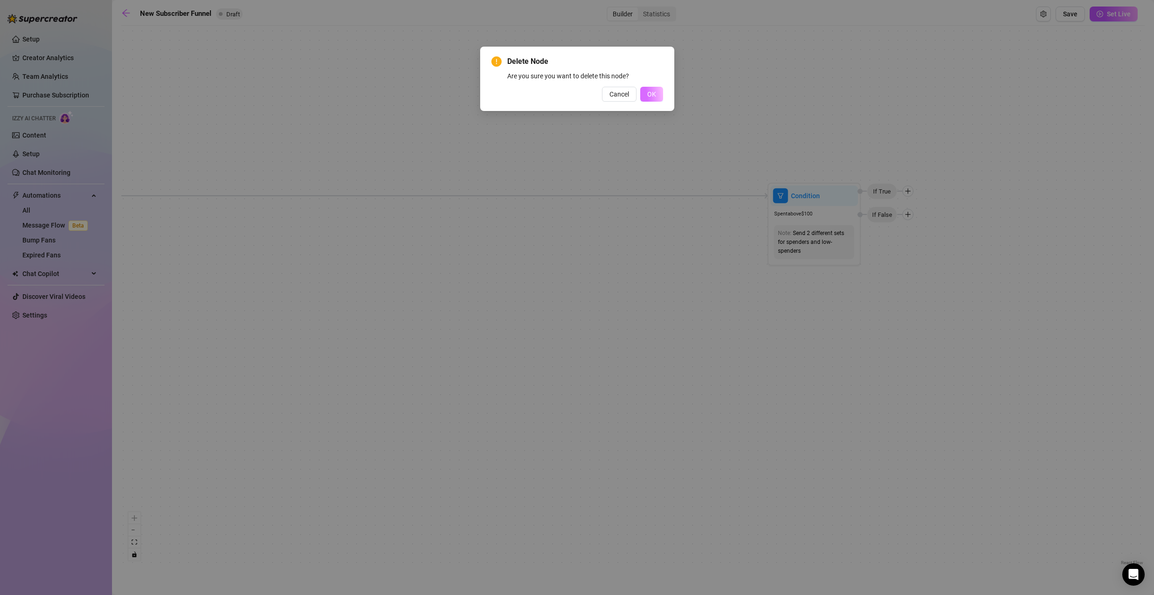
click at [659, 90] on button "OK" at bounding box center [651, 94] width 23 height 15
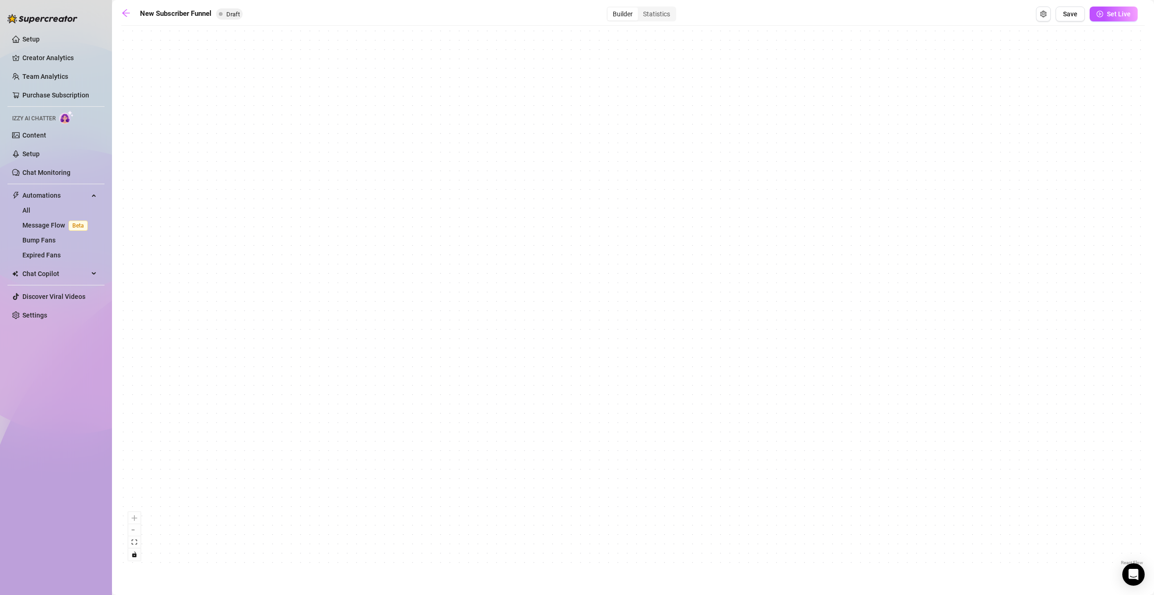
click at [213, 197] on div "If True If True If False If False Merge Merge Send Message Follow up message No…" at bounding box center [632, 298] width 1023 height 537
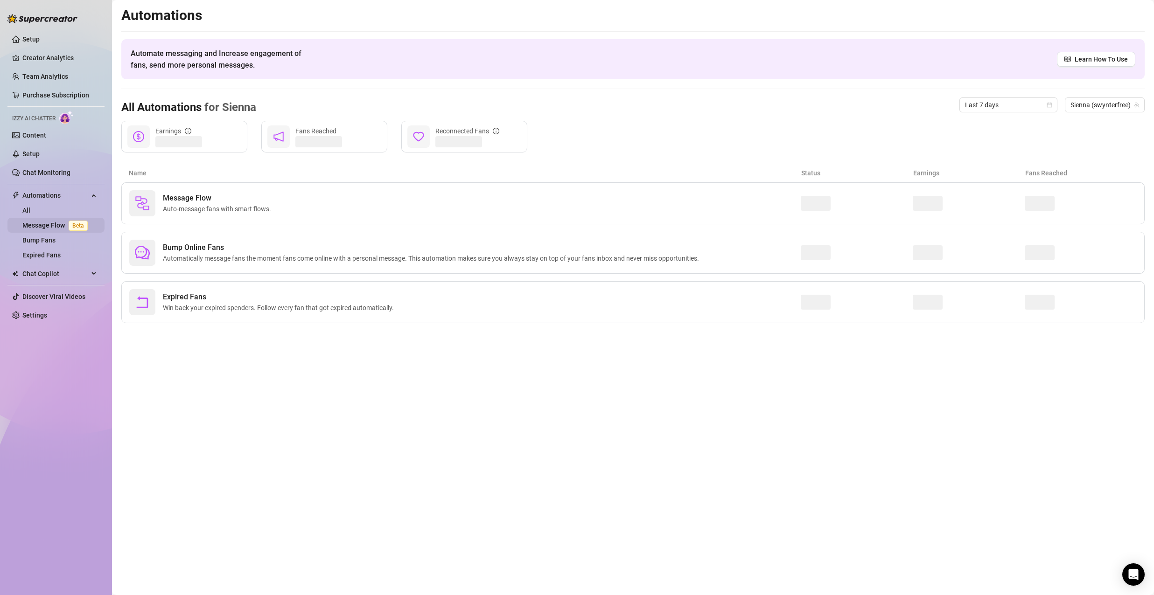
click at [63, 227] on link "Message Flow Beta" at bounding box center [56, 225] width 69 height 7
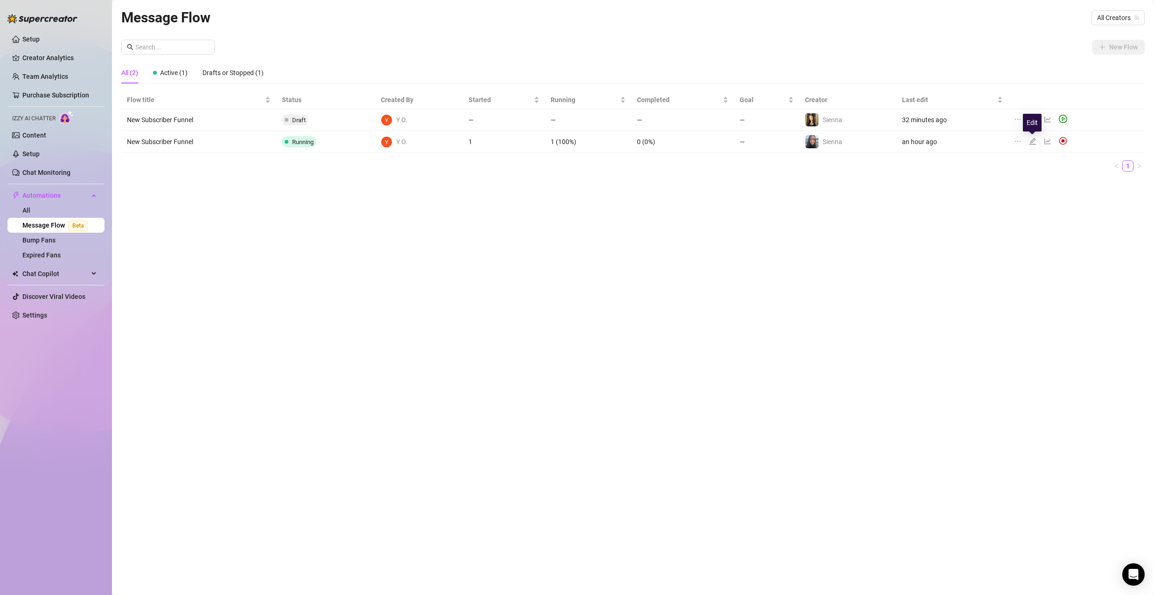
click at [1030, 140] on icon "edit" at bounding box center [1032, 141] width 7 height 7
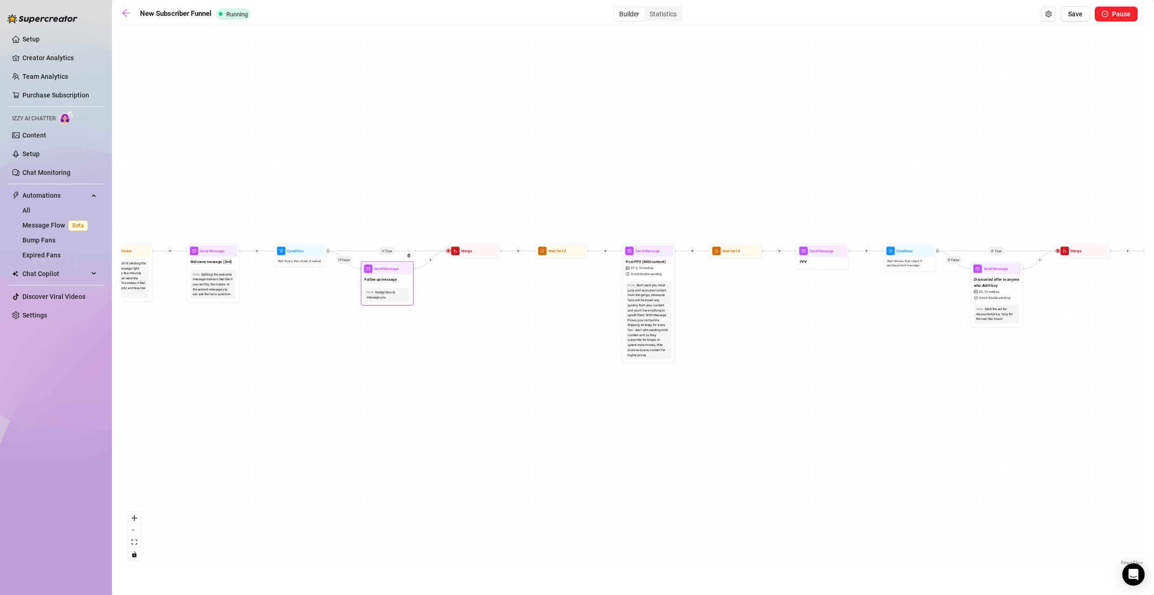
click at [394, 277] on span "Follow up message" at bounding box center [380, 280] width 32 height 6
type textarea "{name} , babe, r u ignoring me?"
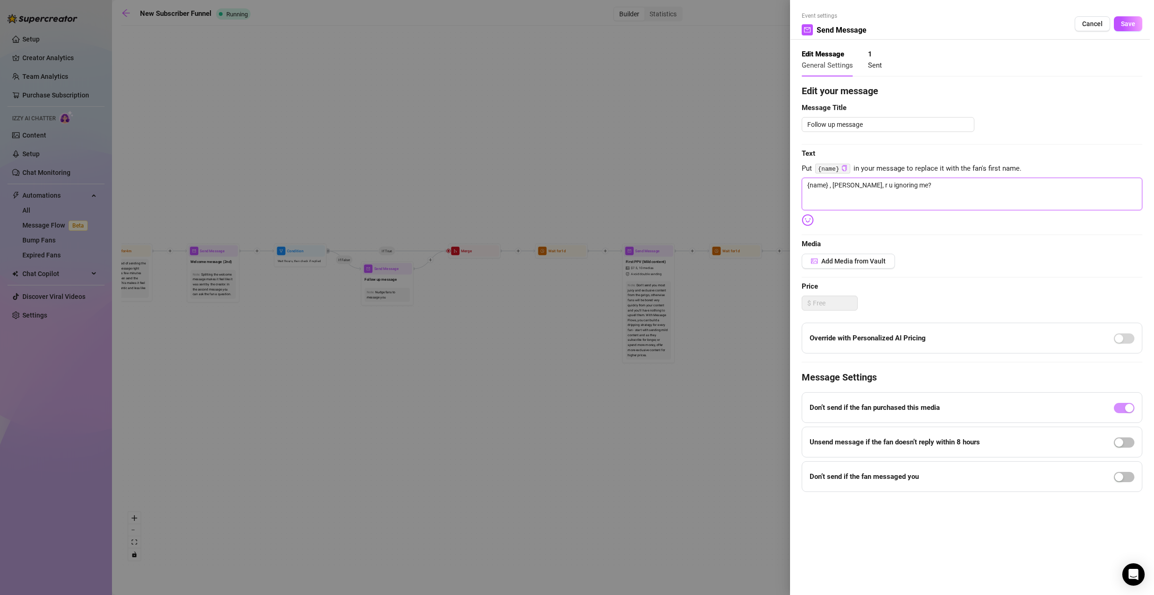
drag, startPoint x: 831, startPoint y: 185, endPoint x: 744, endPoint y: 191, distance: 87.5
click at [744, 191] on div "Event settings Send Message Cancel Save Edit Message General Settings 1 Sent Ed…" at bounding box center [577, 297] width 1154 height 595
type textarea "babe, r u ignoring me?"
click at [1131, 20] on span "Save" at bounding box center [1128, 23] width 14 height 7
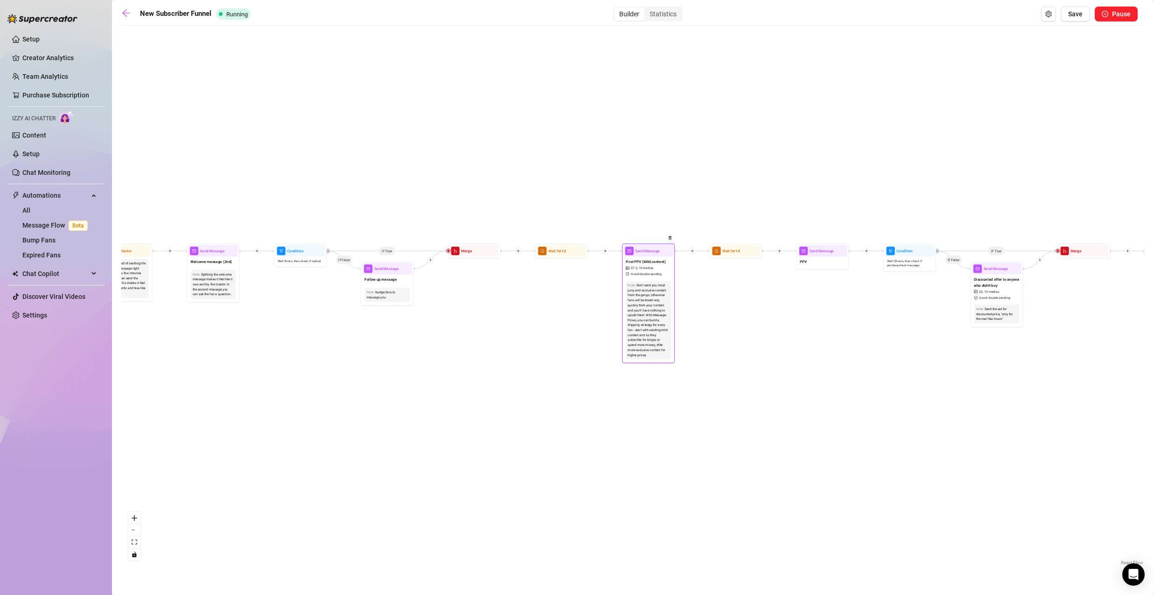
click at [644, 274] on span "Avoid double sending" at bounding box center [646, 274] width 31 height 5
type textarea "Babe, I just dropped something you’ve been waiting for… 🔥 This set is extra tem…"
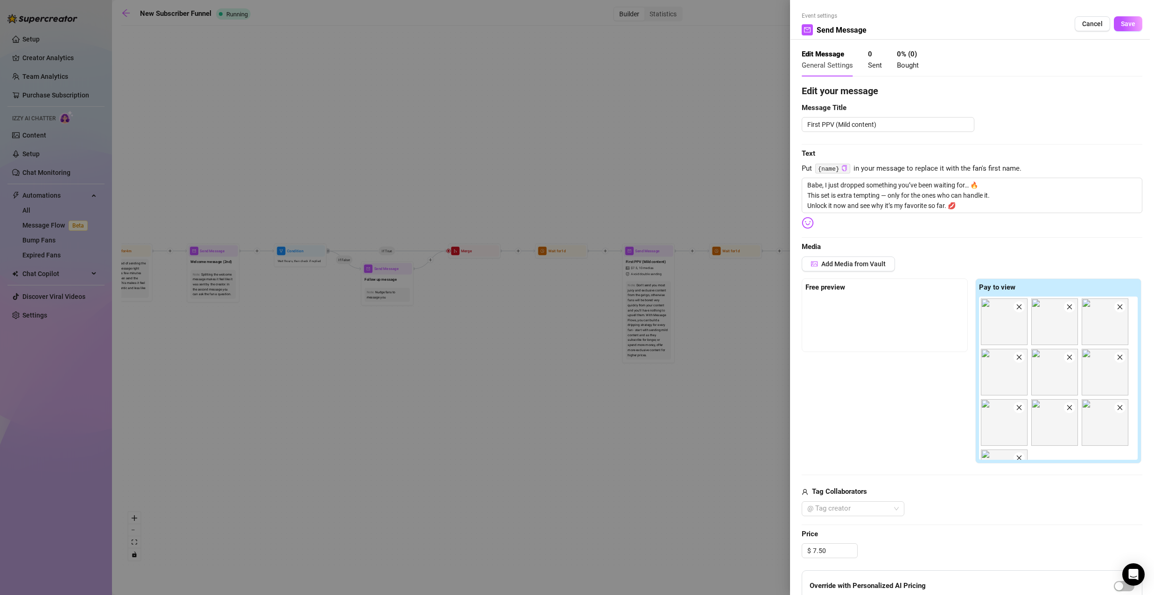
click at [653, 181] on div at bounding box center [577, 297] width 1154 height 595
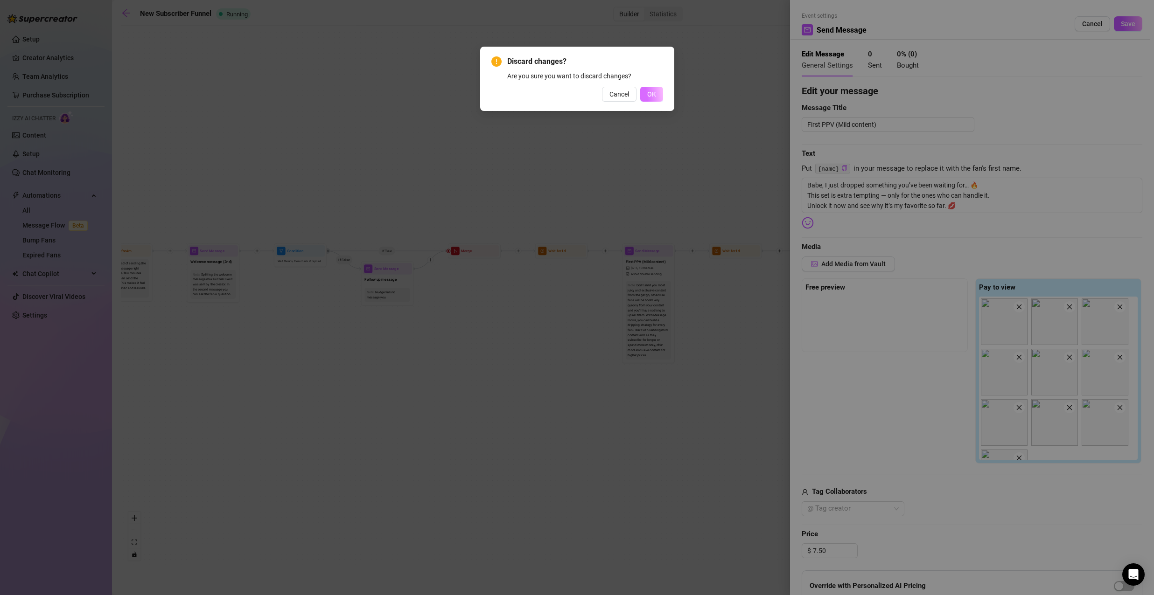
click at [645, 92] on button "OK" at bounding box center [651, 94] width 23 height 15
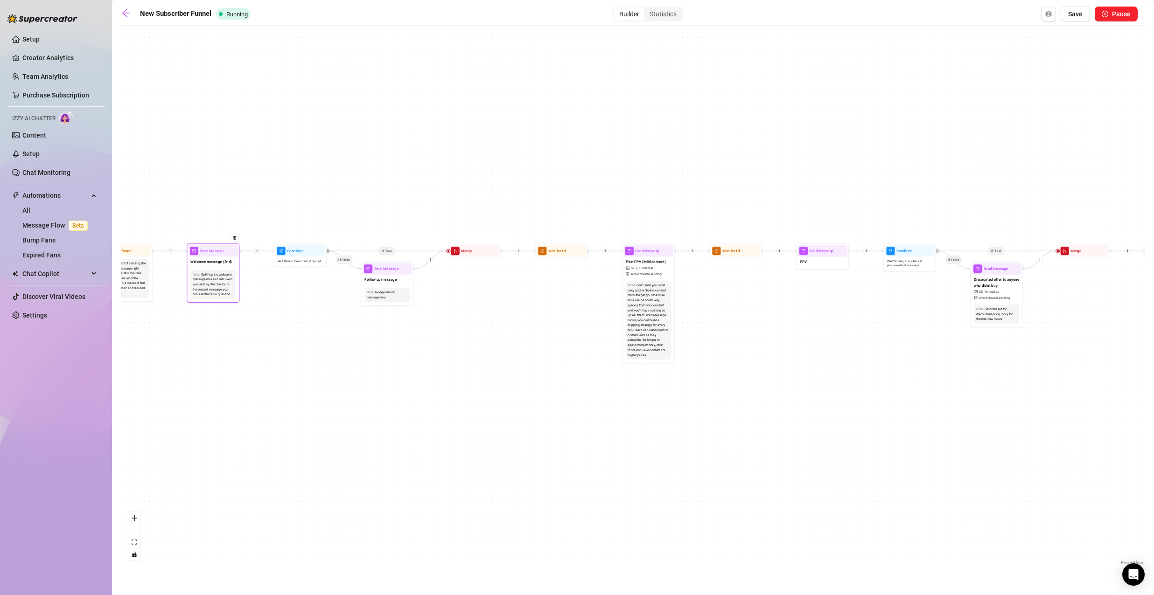
click at [219, 284] on div "Splitting the welcome message makes it feel like it was sent by the creator. In…" at bounding box center [213, 284] width 41 height 25
click at [221, 269] on div "Note: Splitting the welcome message makes it feel like it was sent by the creat…" at bounding box center [212, 284] width 49 height 33
click at [218, 277] on div "Splitting the welcome message makes it feel like it was sent by the creator. In…" at bounding box center [213, 284] width 41 height 25
click at [215, 259] on span "Welcome message (2nd)" at bounding box center [211, 262] width 42 height 6
type textarea "Hey, dear. Join my VIP page to see my face in every post 😏✨ — plus exclusive PP…"
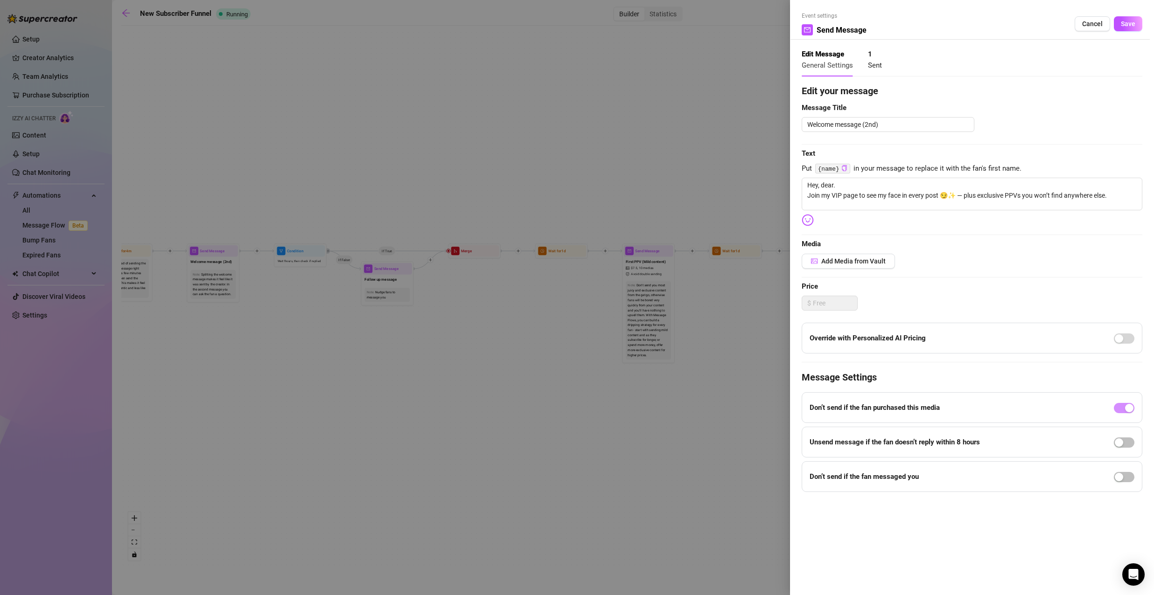
click at [628, 189] on div at bounding box center [577, 297] width 1154 height 595
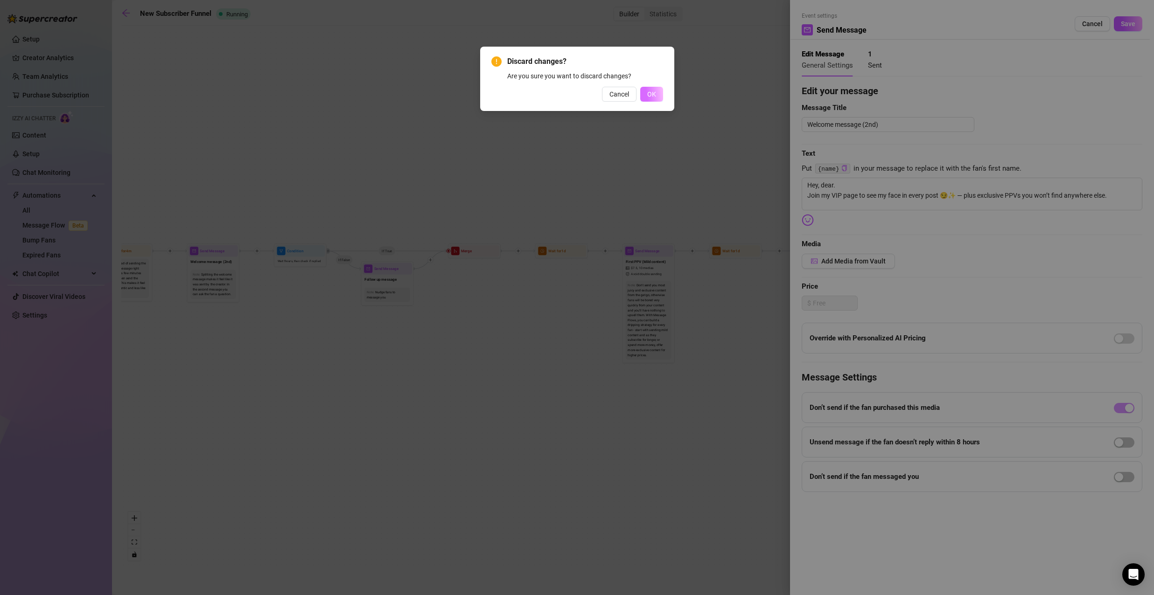
click at [651, 93] on span "OK" at bounding box center [651, 94] width 9 height 7
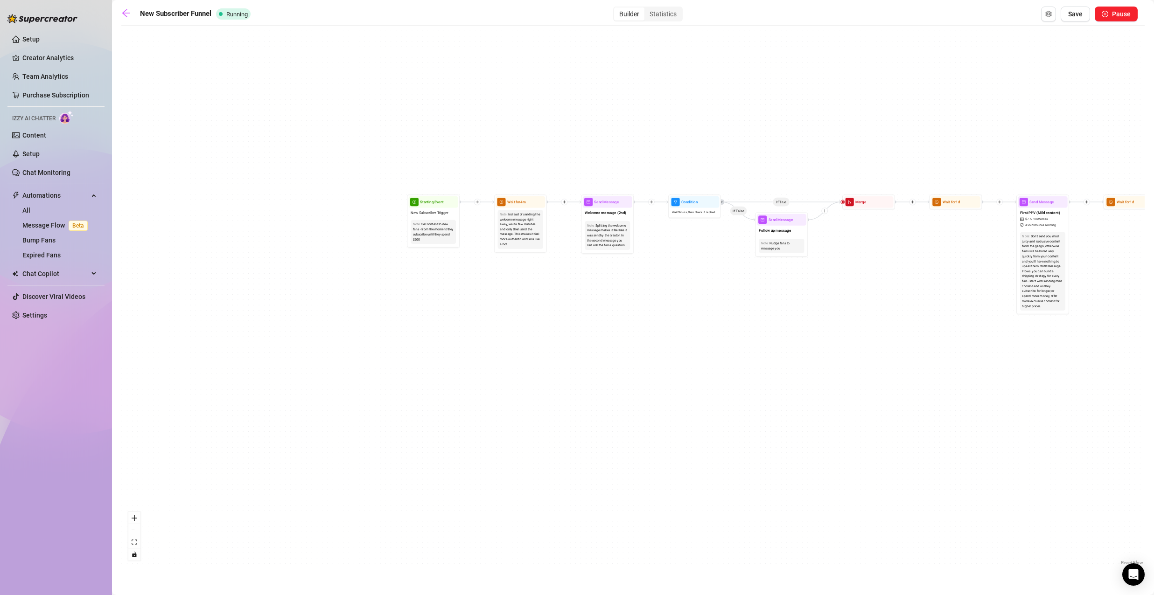
drag, startPoint x: 341, startPoint y: 462, endPoint x: 732, endPoint y: 414, distance: 393.9
click at [732, 414] on div "If True If True If False If False Merge Merge Send Message Follow up message No…" at bounding box center [632, 298] width 1023 height 537
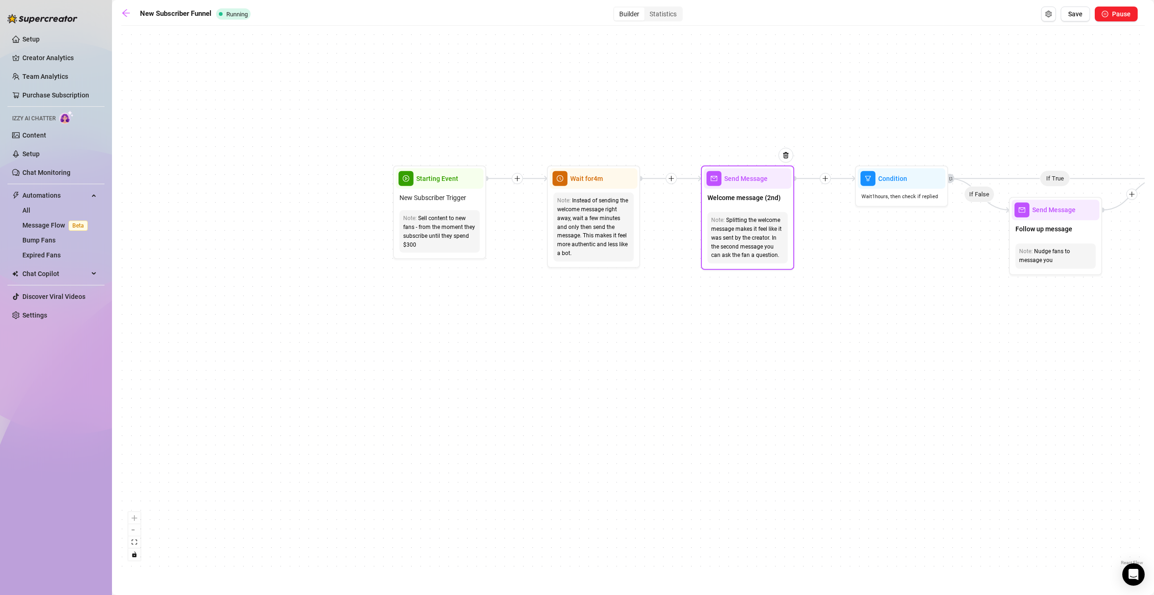
click at [762, 213] on div "Note: Splitting the welcome message makes it feel like it was sent by the creat…" at bounding box center [747, 237] width 80 height 51
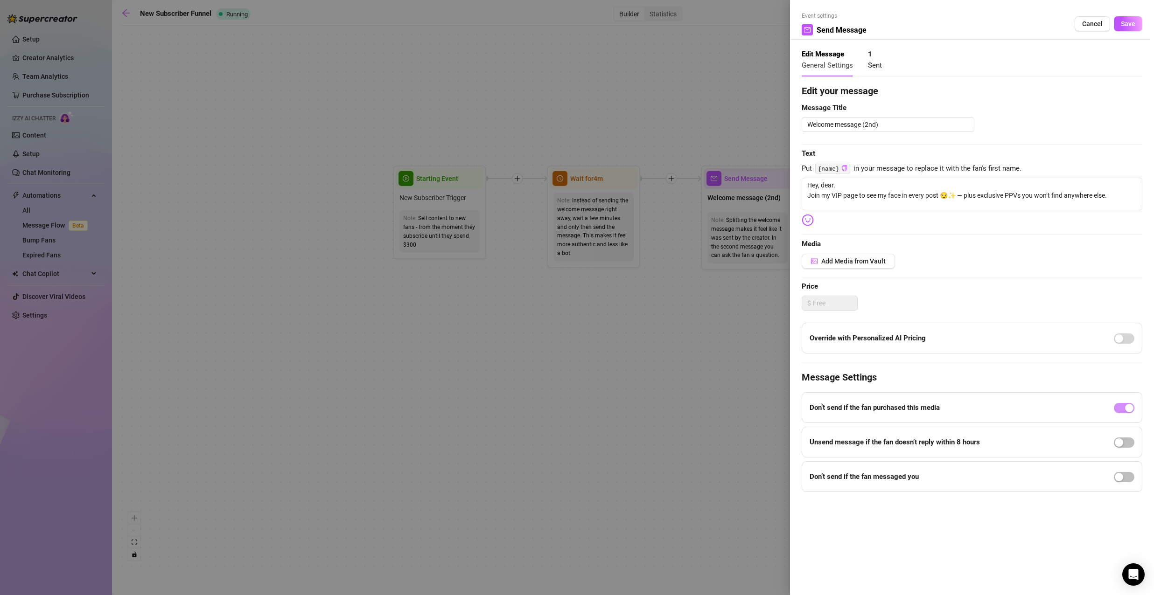
type textarea "Hey, dear. Join my VIP page to see my face in every post 😏✨ — plus exclusive PP…"
drag, startPoint x: 831, startPoint y: 182, endPoint x: 770, endPoint y: 180, distance: 60.7
click at [770, 180] on div "Event settings Send Message Cancel Save Edit Message General Settings 1 Sent Ed…" at bounding box center [577, 297] width 1154 height 595
click at [977, 198] on textarea "Hey, dear. Join my VIP page to see my face in every post 😏✨ — plus exclusive PP…" at bounding box center [972, 194] width 341 height 33
drag, startPoint x: 957, startPoint y: 194, endPoint x: 943, endPoint y: 195, distance: 14.1
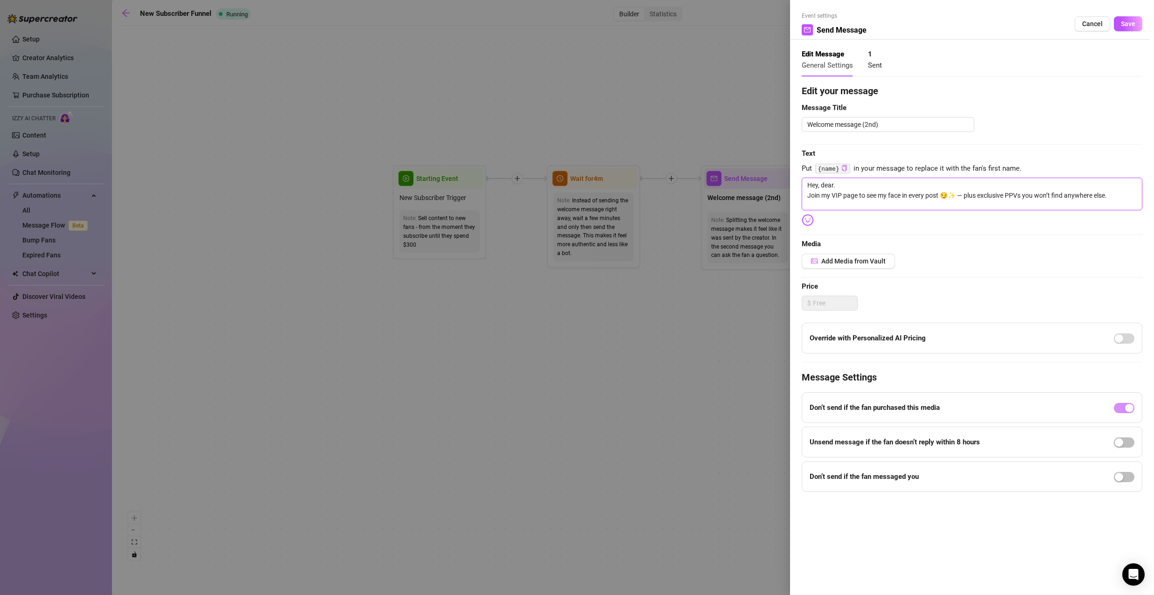
click at [943, 195] on textarea "Hey, dear. Join my VIP page to see my face in every post 😏✨ — plus exclusive PP…" at bounding box center [972, 194] width 341 height 33
type textarea "Hey, dear. Join my VIP page to see my face in every post — plus exclusive PPVs …"
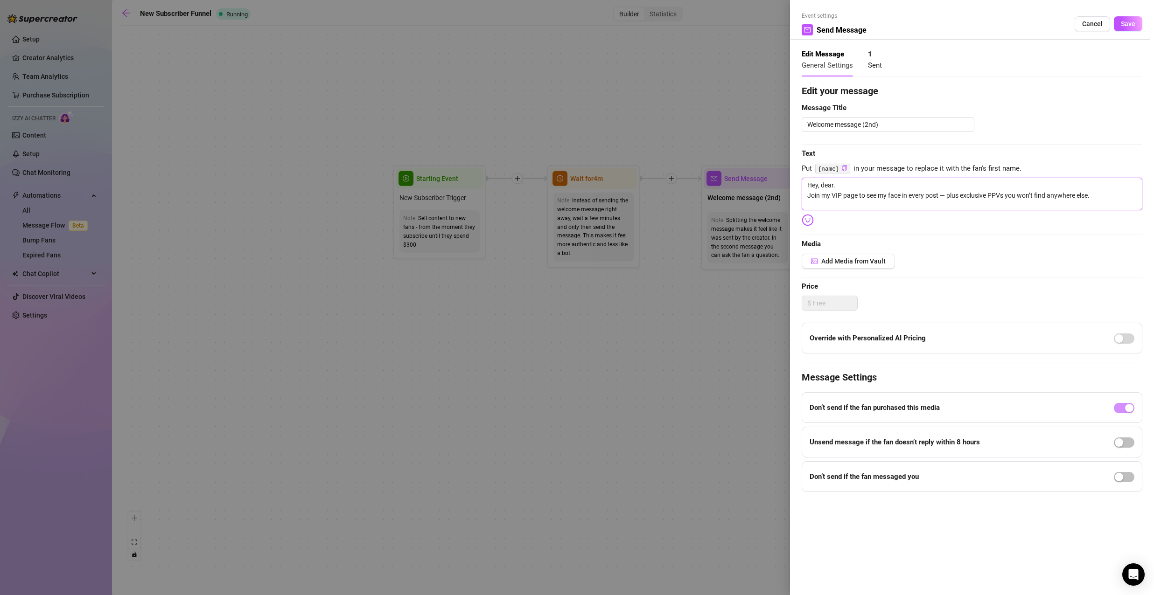
type textarea "Hey, dear. Join my VIP page to see my face in every pos — plus exclusive PPVs y…"
drag, startPoint x: 810, startPoint y: 187, endPoint x: 1080, endPoint y: 193, distance: 270.2
click at [1080, 193] on textarea "Hey, dear. Join my VIP page to see my face in every pos — plus exclusive PPVs y…" at bounding box center [972, 194] width 341 height 33
click at [1090, 193] on textarea "Hey, dear. Join my VIP page to see my face in every pos — plus exclusive PPVs y…" at bounding box center [972, 194] width 341 height 33
type textarea "Hey, dear. Join my VIP page to see my face in every pos — plus exclusive PPVs y…"
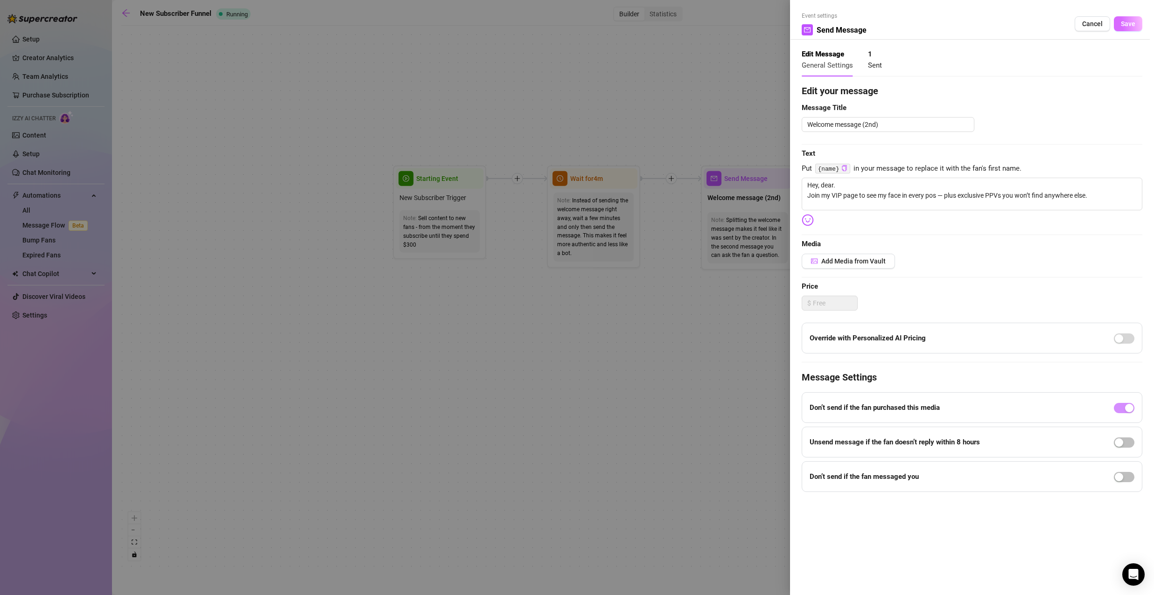
click at [1119, 28] on button "Save" at bounding box center [1128, 23] width 28 height 15
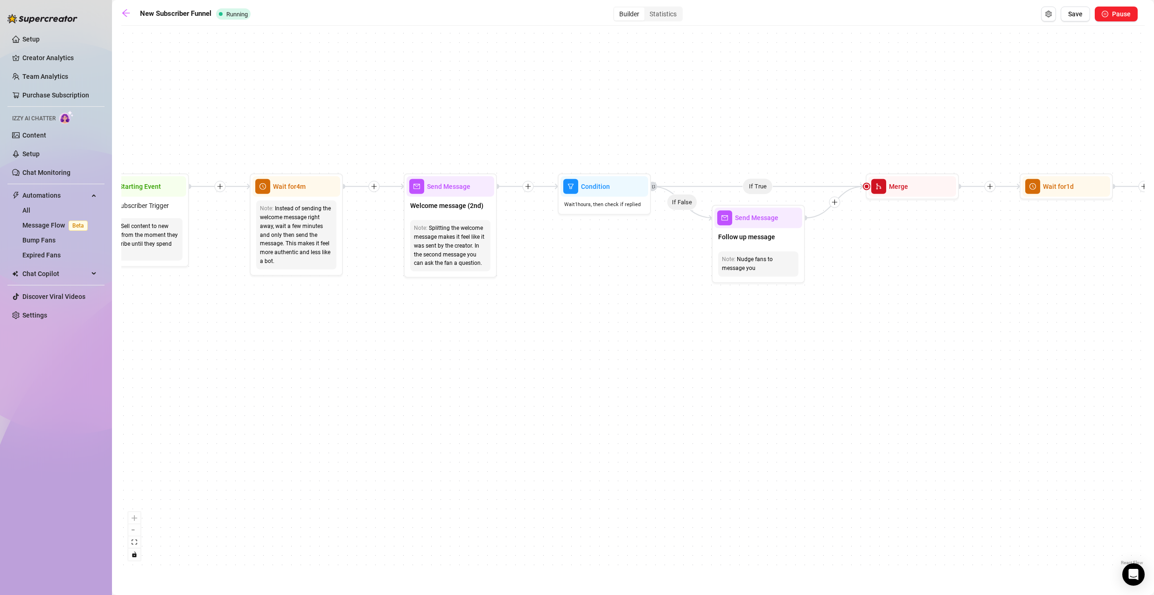
drag, startPoint x: 938, startPoint y: 231, endPoint x: 637, endPoint y: 237, distance: 301.5
click at [635, 237] on div "If True If True If False If False Merge Merge Send Message Follow up message No…" at bounding box center [632, 298] width 1023 height 537
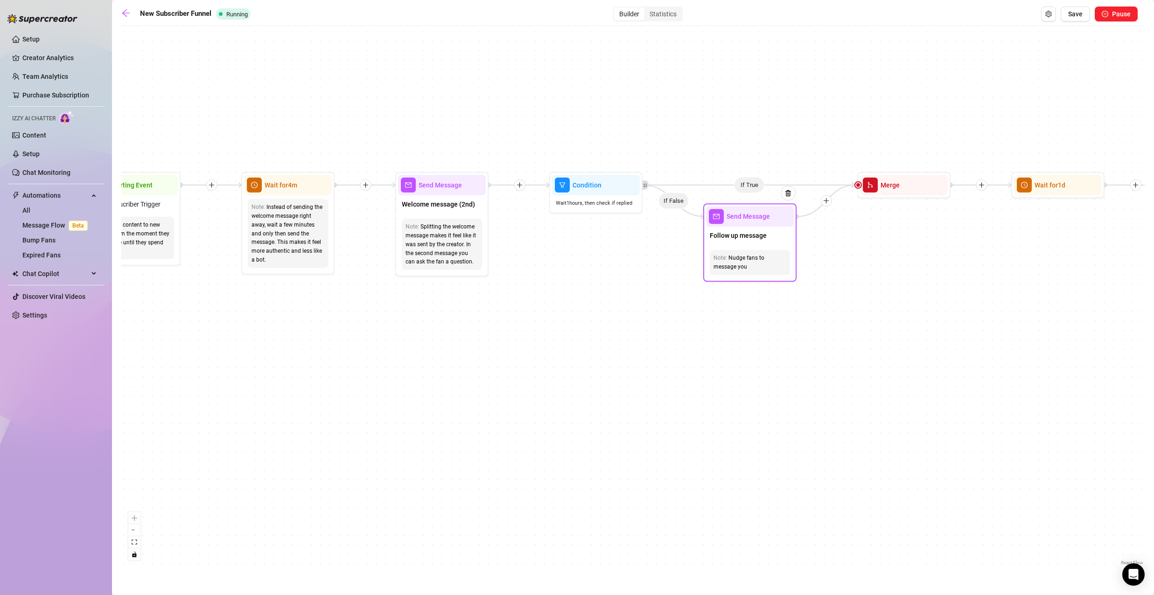
click at [755, 233] on span "Follow up message" at bounding box center [738, 235] width 57 height 10
type textarea "babe, r u ignoring me?"
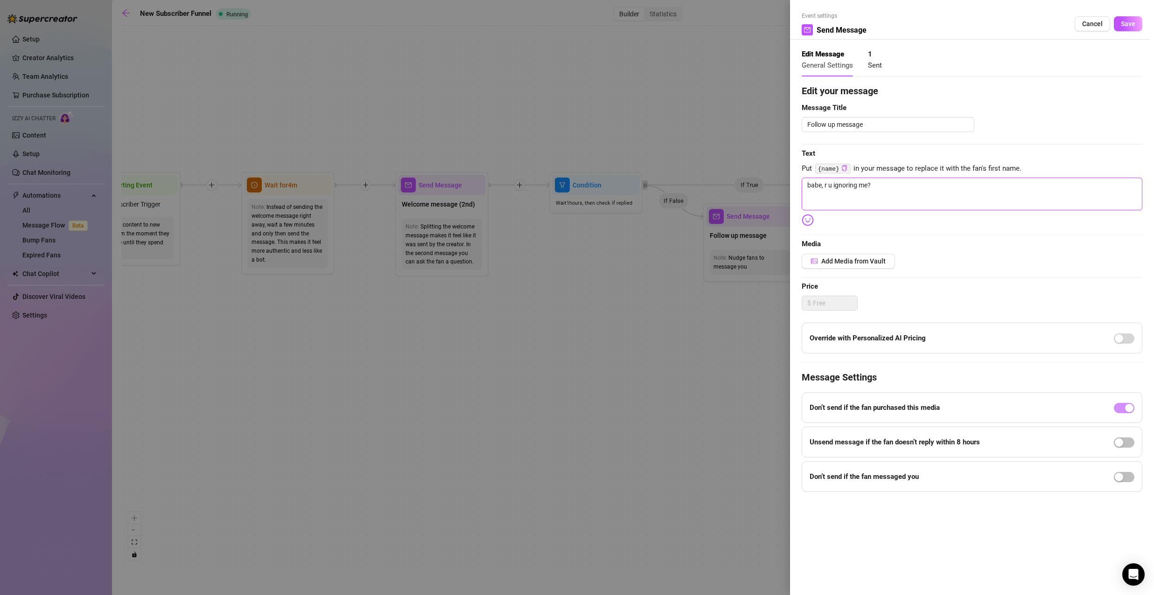
drag, startPoint x: 887, startPoint y: 194, endPoint x: 752, endPoint y: 194, distance: 135.3
click at [771, 194] on div "Event settings Send Message Cancel Save Edit Message General Settings 1 Sent Ed…" at bounding box center [577, 297] width 1154 height 595
click at [650, 222] on div at bounding box center [577, 297] width 1154 height 595
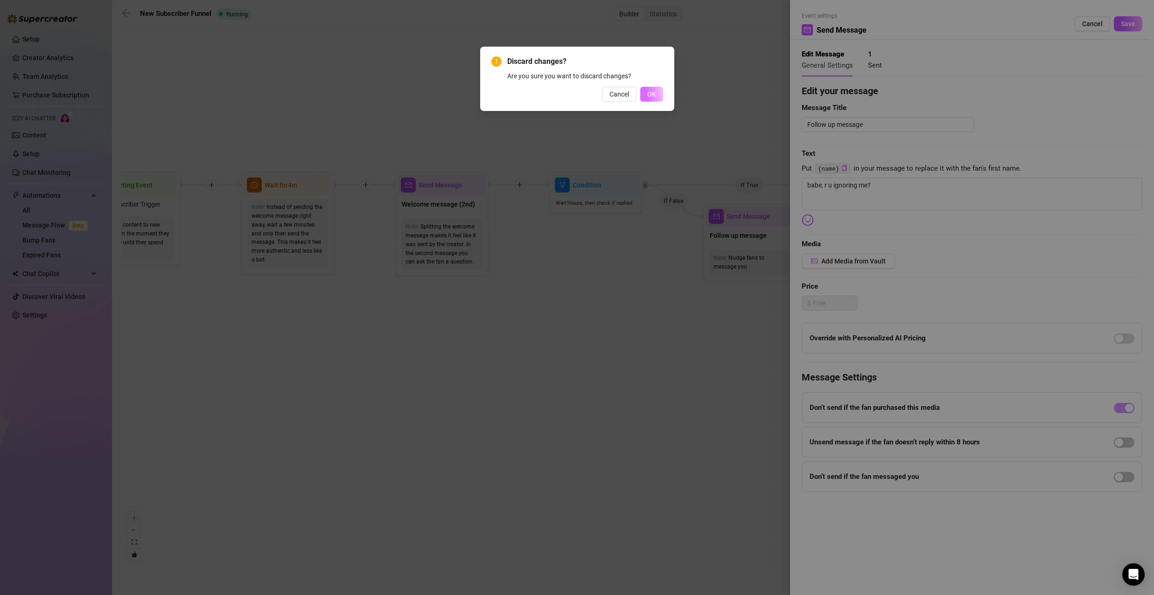
click at [654, 98] on span "OK" at bounding box center [651, 94] width 9 height 7
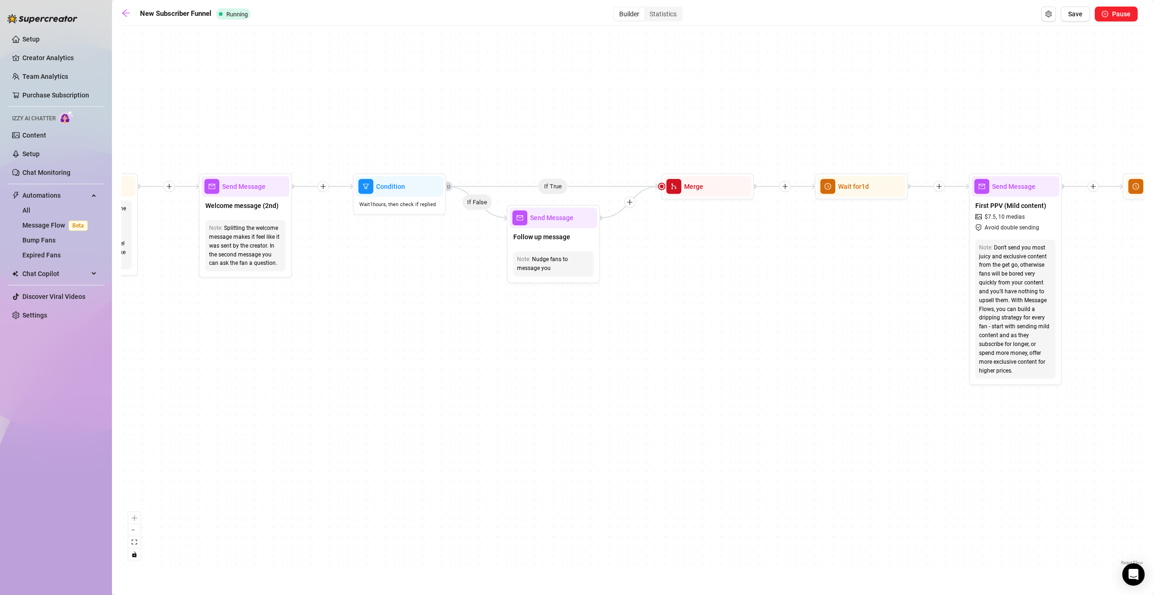
drag, startPoint x: 897, startPoint y: 255, endPoint x: 431, endPoint y: 276, distance: 467.0
click at [431, 276] on div "If True If True If False If False Merge Merge Send Message Follow up message No…" at bounding box center [632, 298] width 1023 height 537
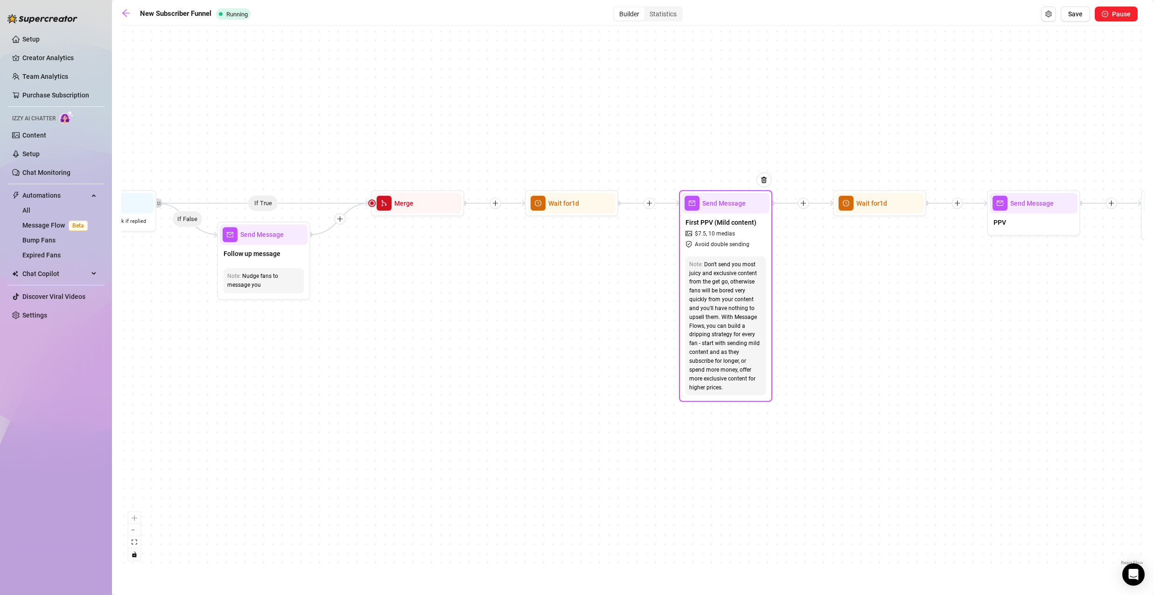
click at [715, 246] on span "Avoid double sending" at bounding box center [722, 244] width 55 height 9
type textarea "Babe, I just dropped something you’ve been waiting for… 🔥 This set is extra tem…"
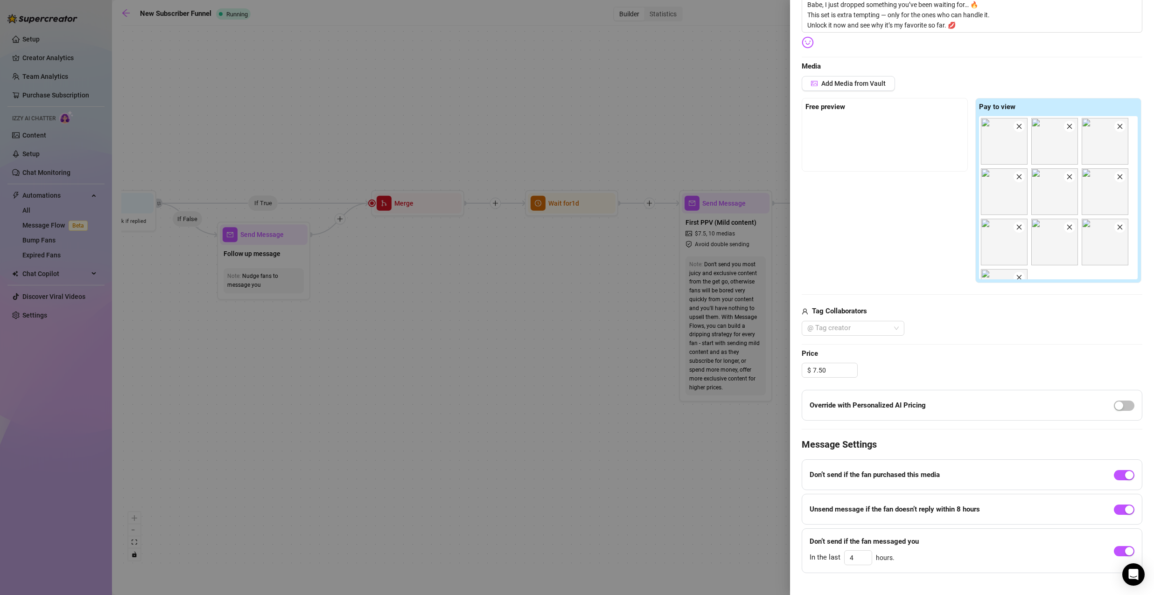
scroll to position [187, 0]
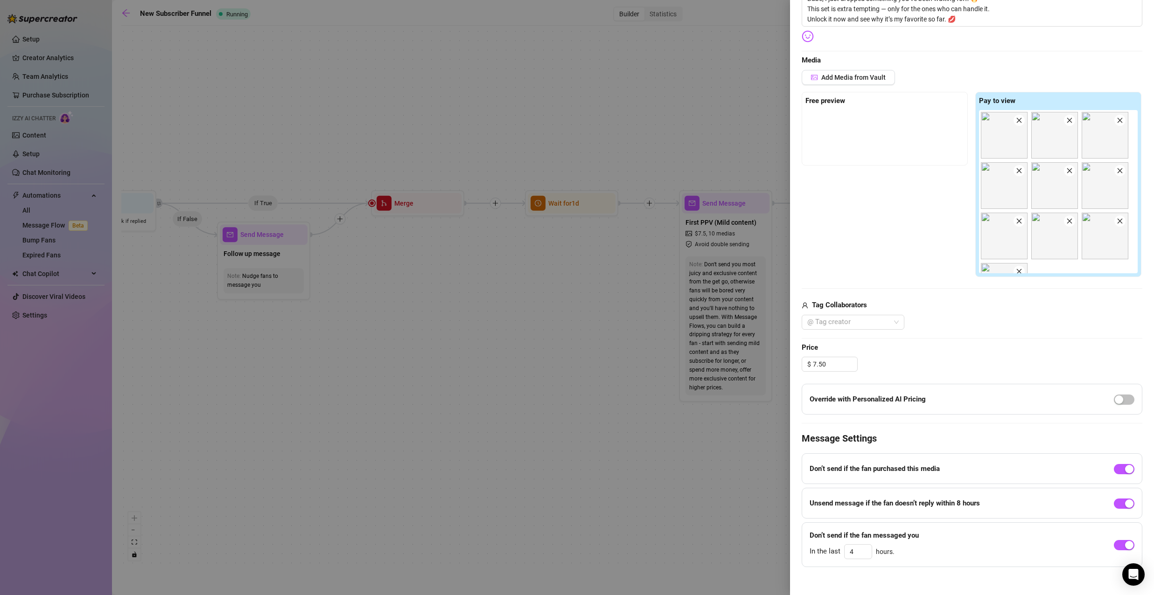
click at [707, 307] on div at bounding box center [577, 297] width 1154 height 595
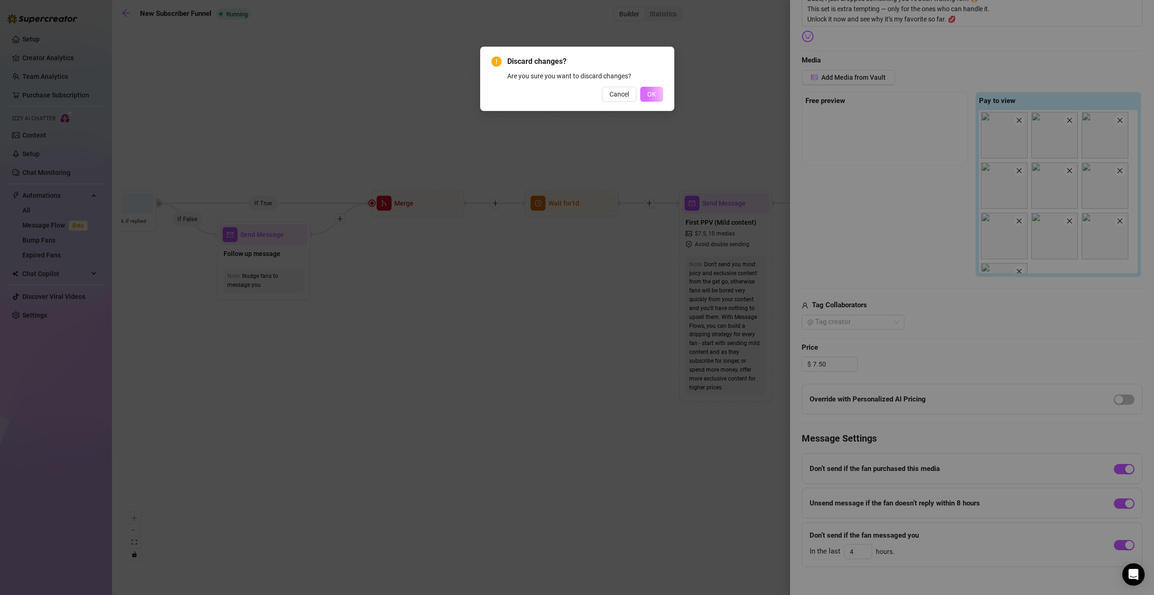
click at [653, 98] on span "OK" at bounding box center [651, 94] width 9 height 7
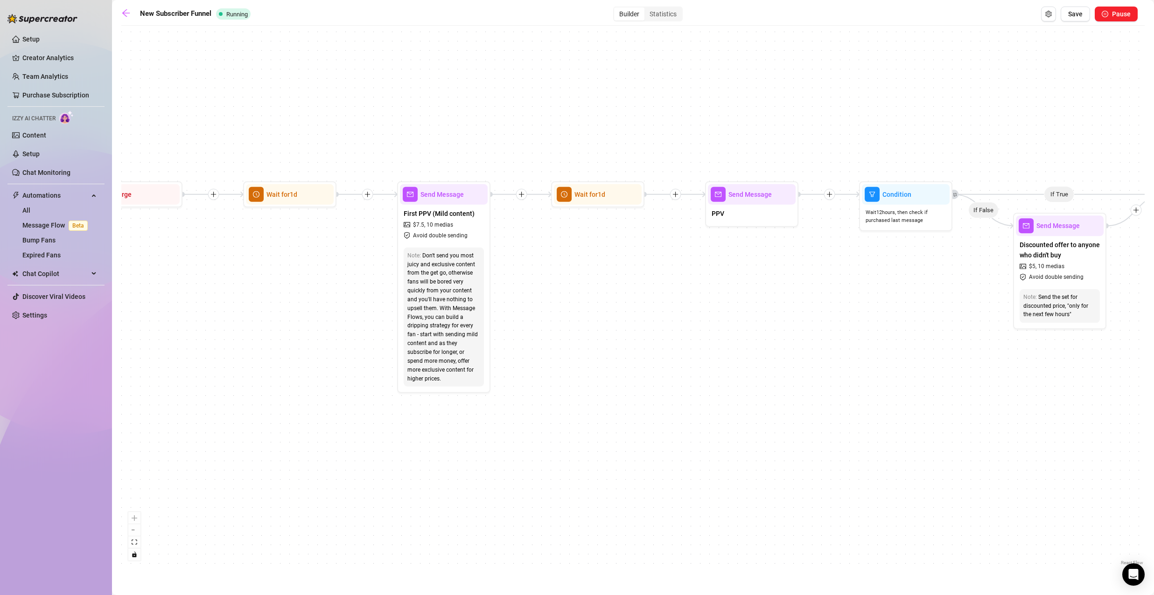
drag, startPoint x: 640, startPoint y: 288, endPoint x: 532, endPoint y: 287, distance: 107.8
click at [532, 287] on div "If True If True If False If False Merge Merge Send Message Follow up message No…" at bounding box center [632, 298] width 1023 height 537
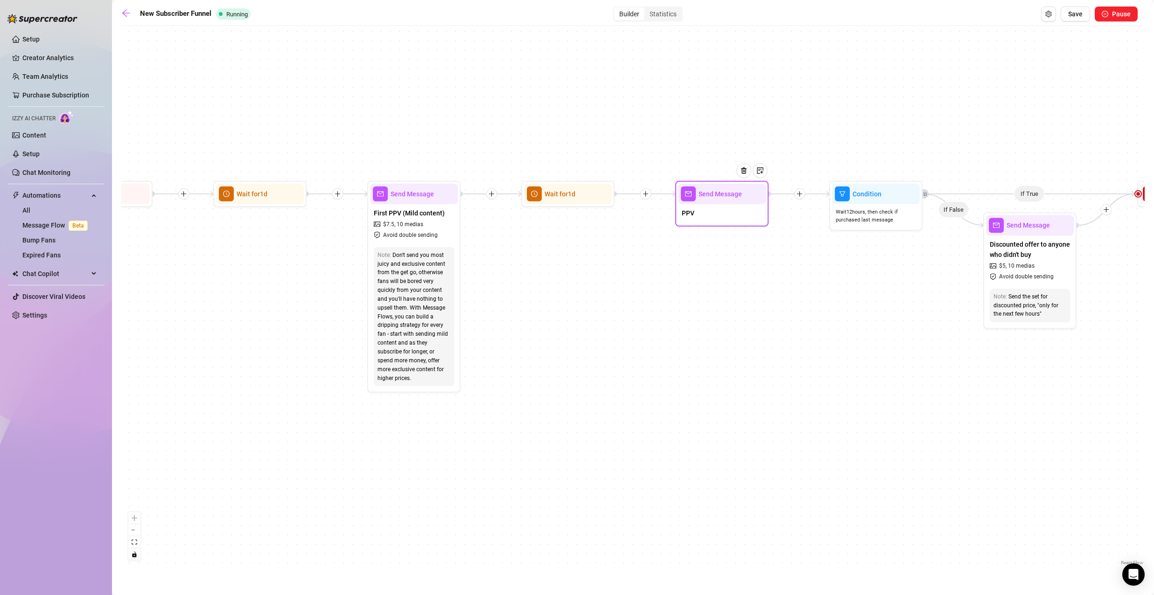
click at [700, 216] on div "PPV" at bounding box center [722, 214] width 88 height 20
type textarea "PPV"
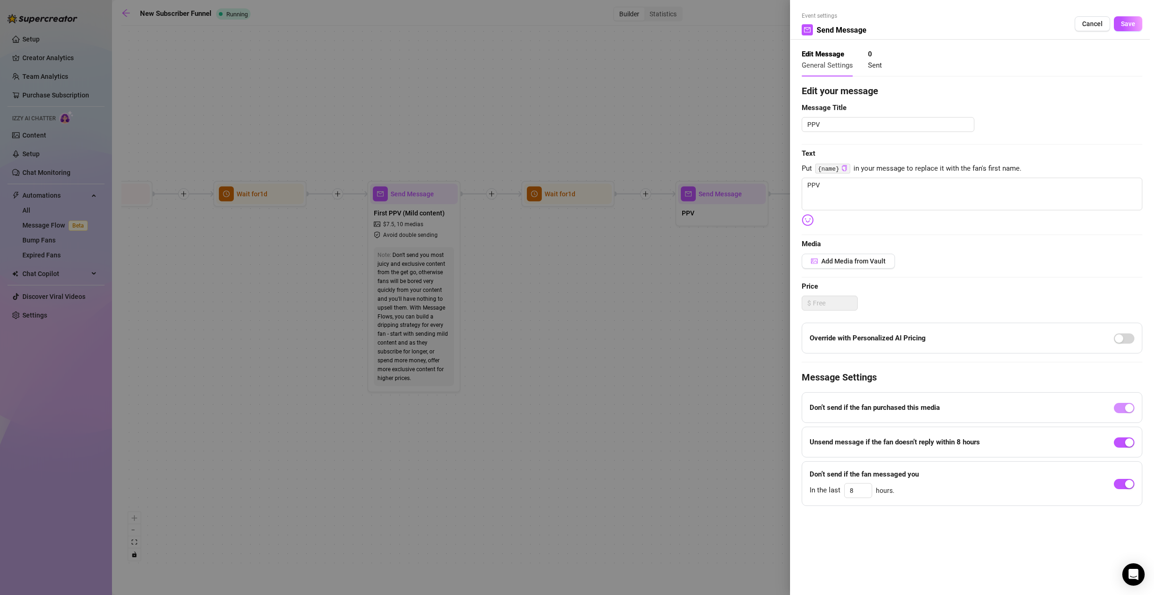
click at [706, 241] on div at bounding box center [577, 297] width 1154 height 595
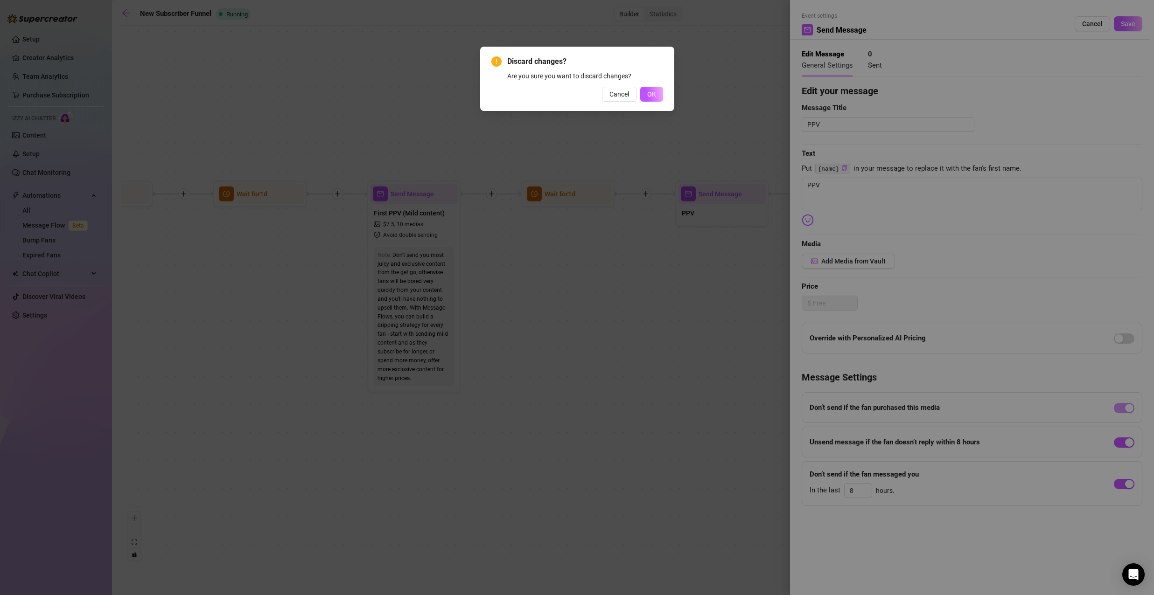
click at [653, 94] on span "OK" at bounding box center [651, 94] width 9 height 7
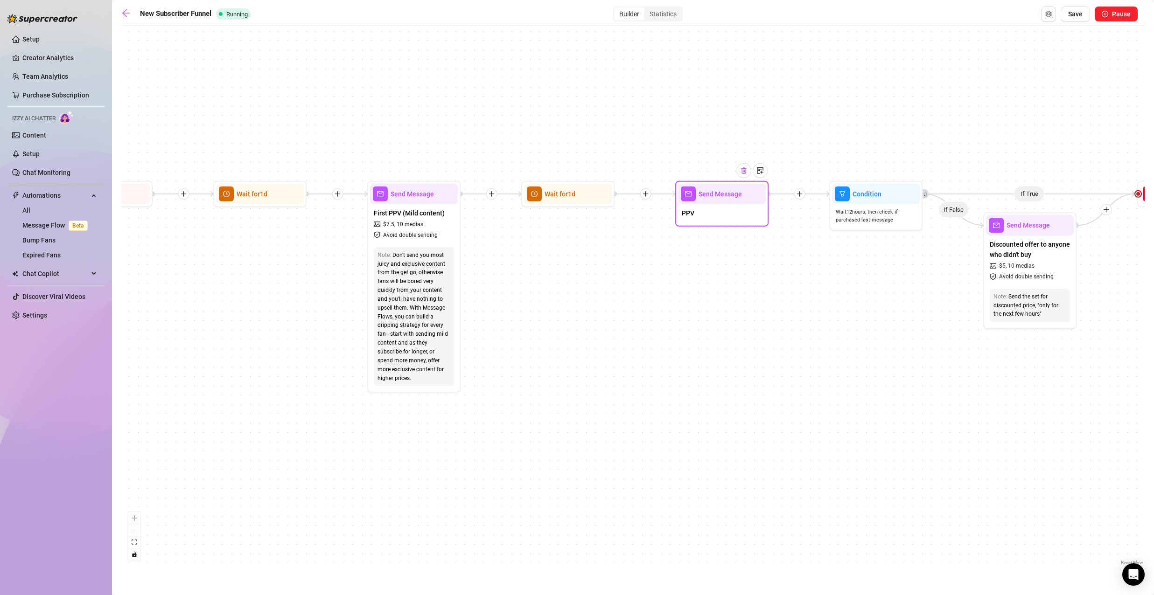
click at [743, 172] on img at bounding box center [743, 170] width 7 height 7
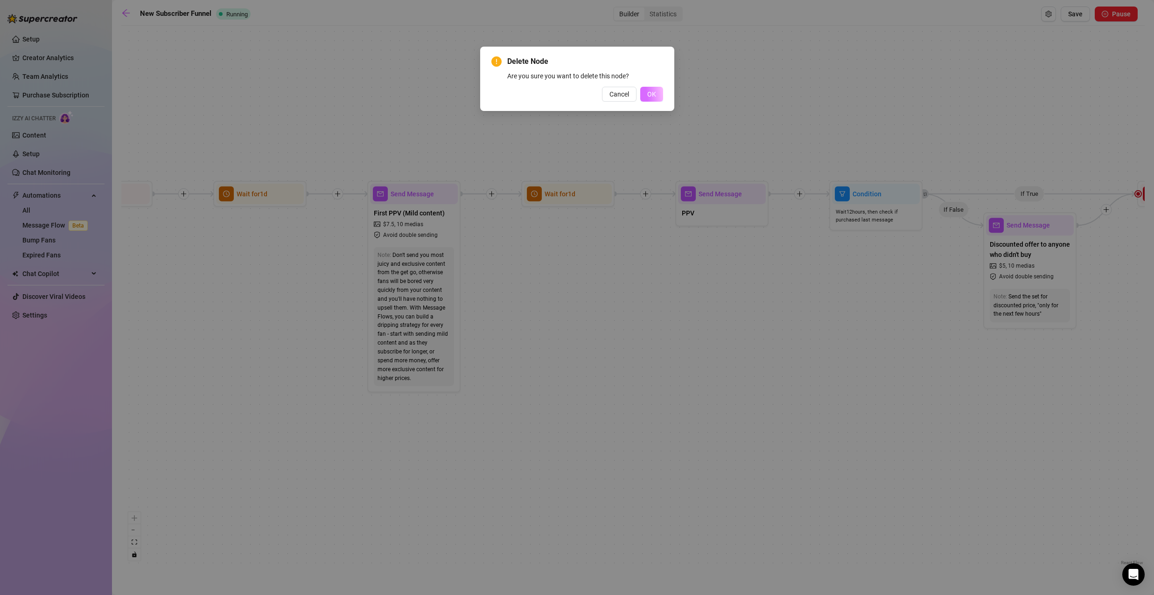
click at [649, 87] on button "OK" at bounding box center [651, 94] width 23 height 15
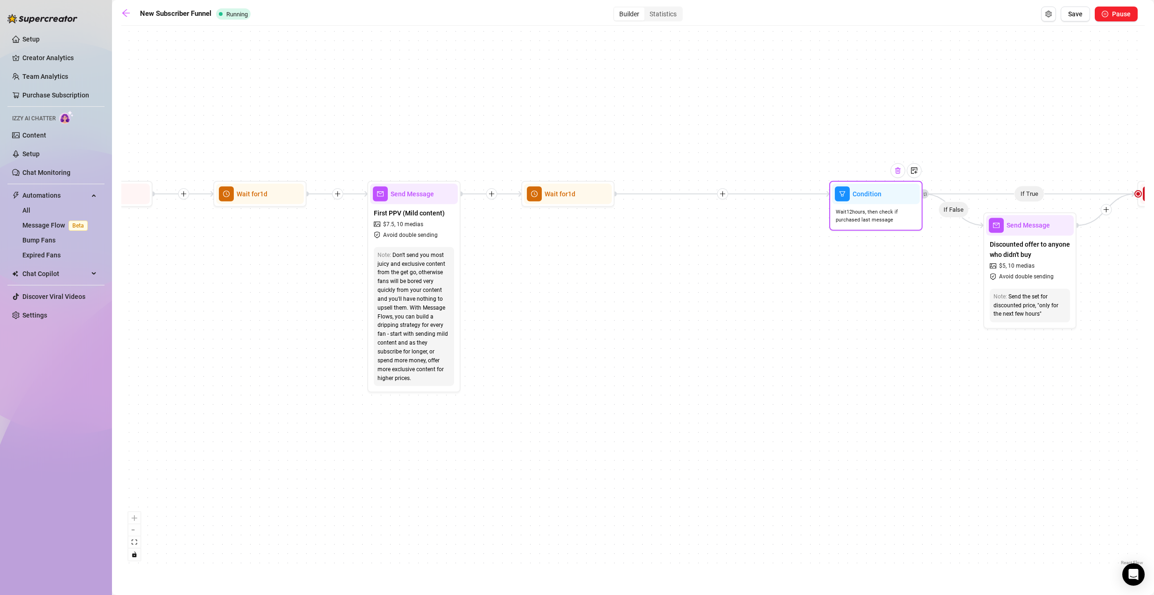
click at [894, 171] on img at bounding box center [897, 170] width 7 height 7
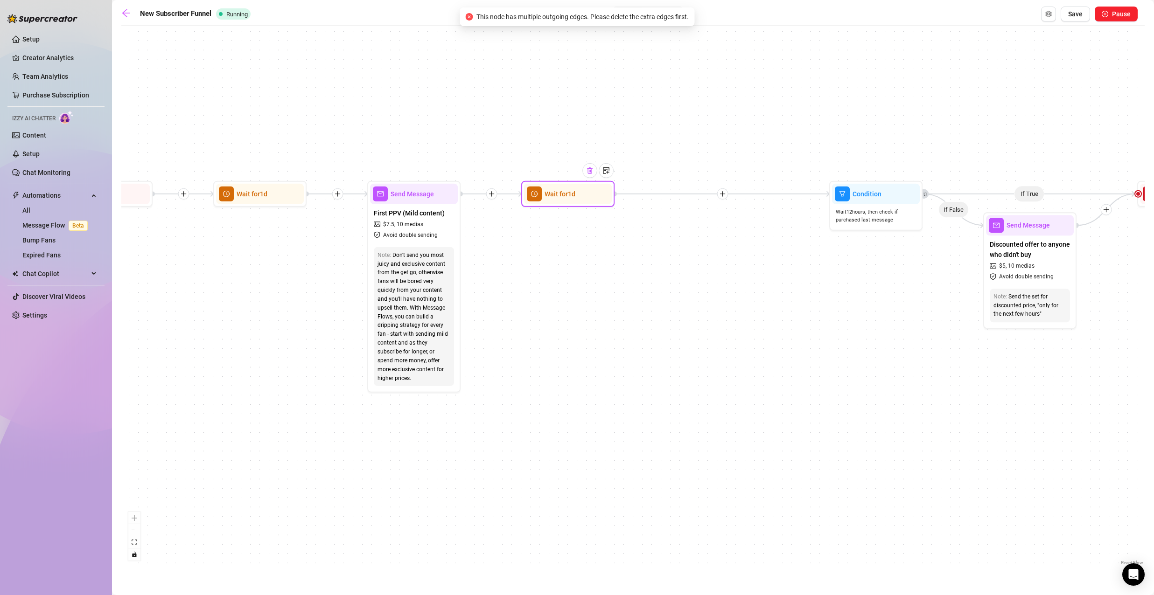
click at [590, 172] on img at bounding box center [589, 170] width 7 height 7
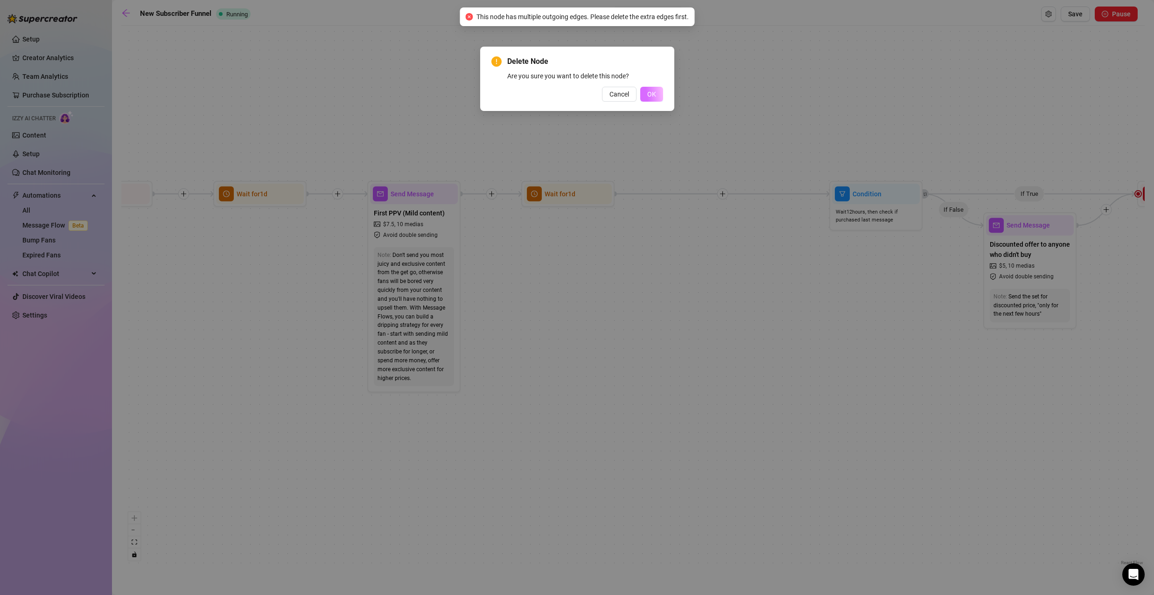
click at [654, 94] on span "OK" at bounding box center [651, 94] width 9 height 7
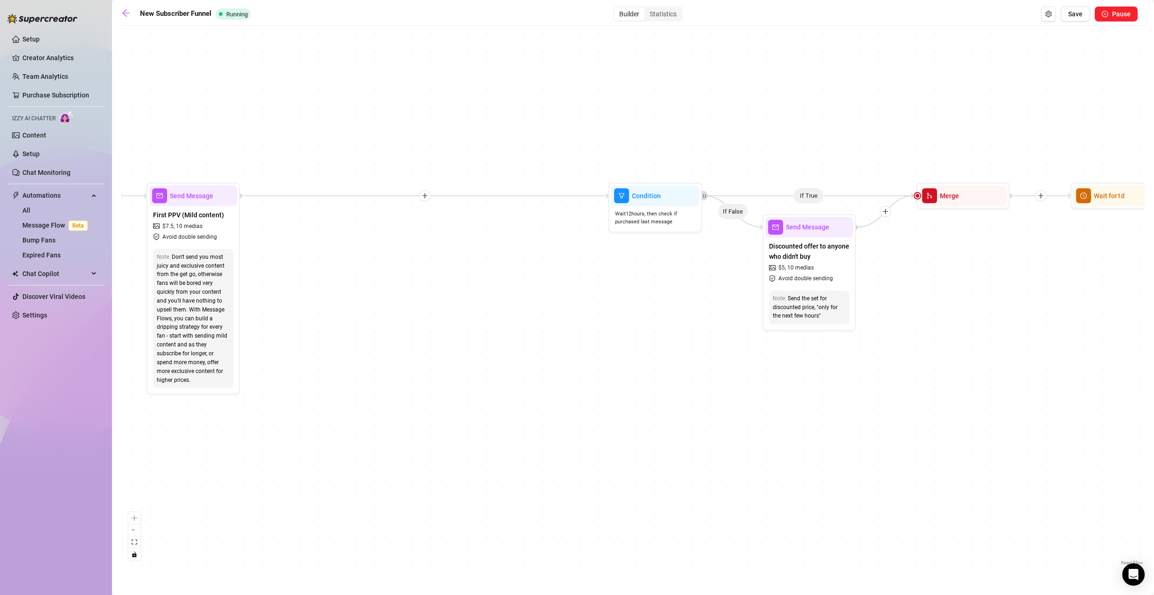
drag, startPoint x: 635, startPoint y: 243, endPoint x: 514, endPoint y: 250, distance: 120.6
click at [514, 250] on div "If True If True If False If False Merge Merge Send Message Follow up message No…" at bounding box center [632, 298] width 1023 height 537
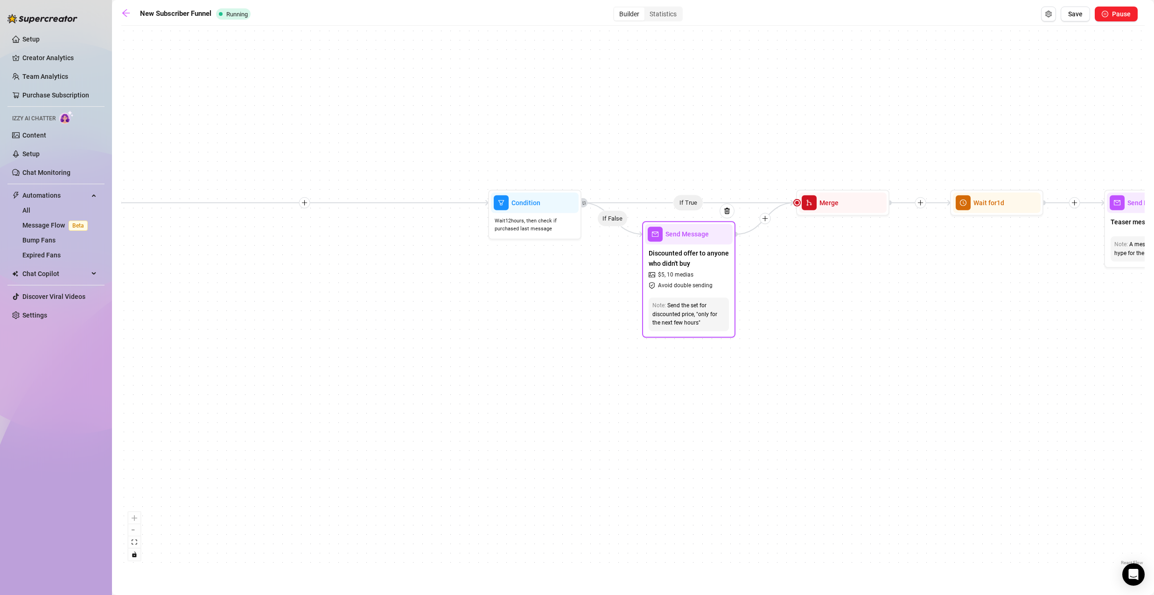
click at [684, 278] on span "10 medias" at bounding box center [680, 275] width 27 height 9
type textarea "Couldn’t resist giving you another chance!💌💌💌💌💌 That spicy set you missed? it’s…"
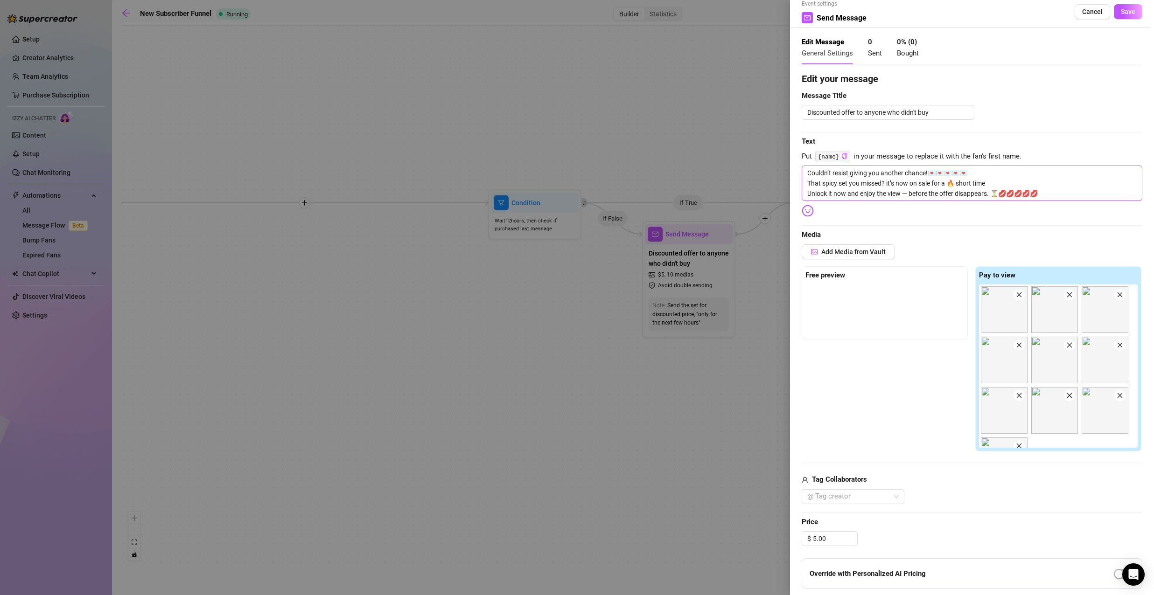
scroll to position [0, 0]
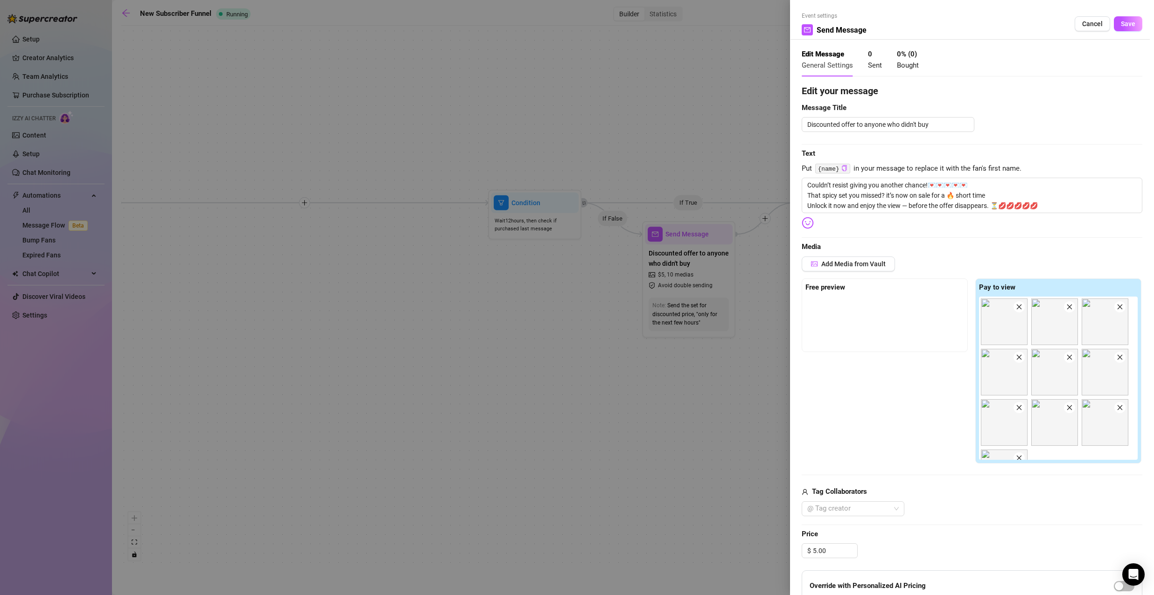
click at [725, 161] on div at bounding box center [577, 297] width 1154 height 595
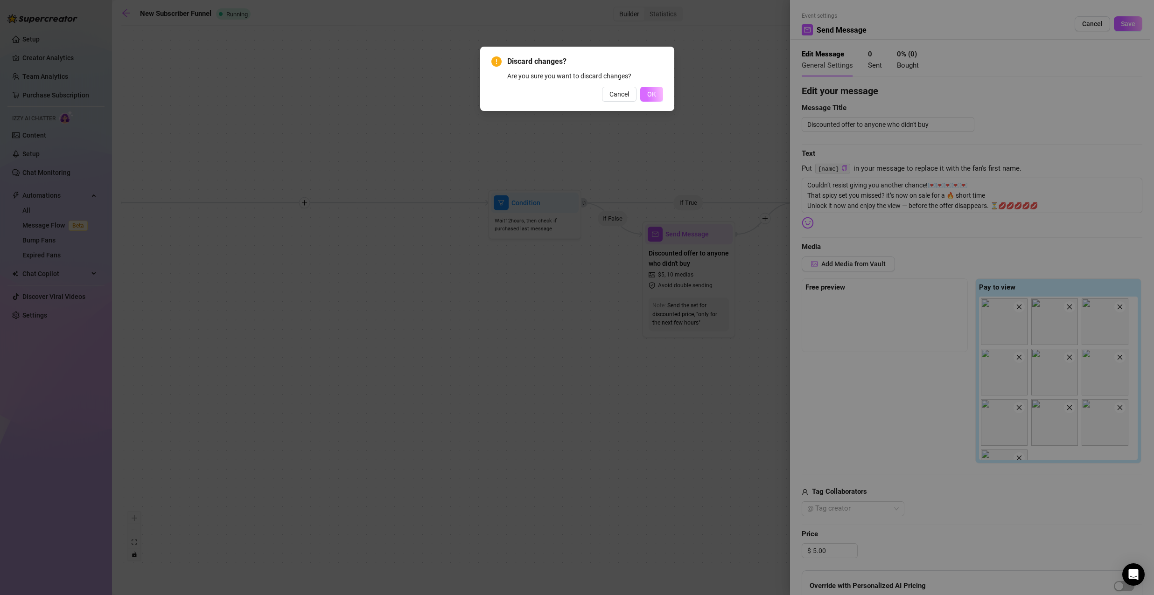
click at [644, 89] on button "OK" at bounding box center [651, 94] width 23 height 15
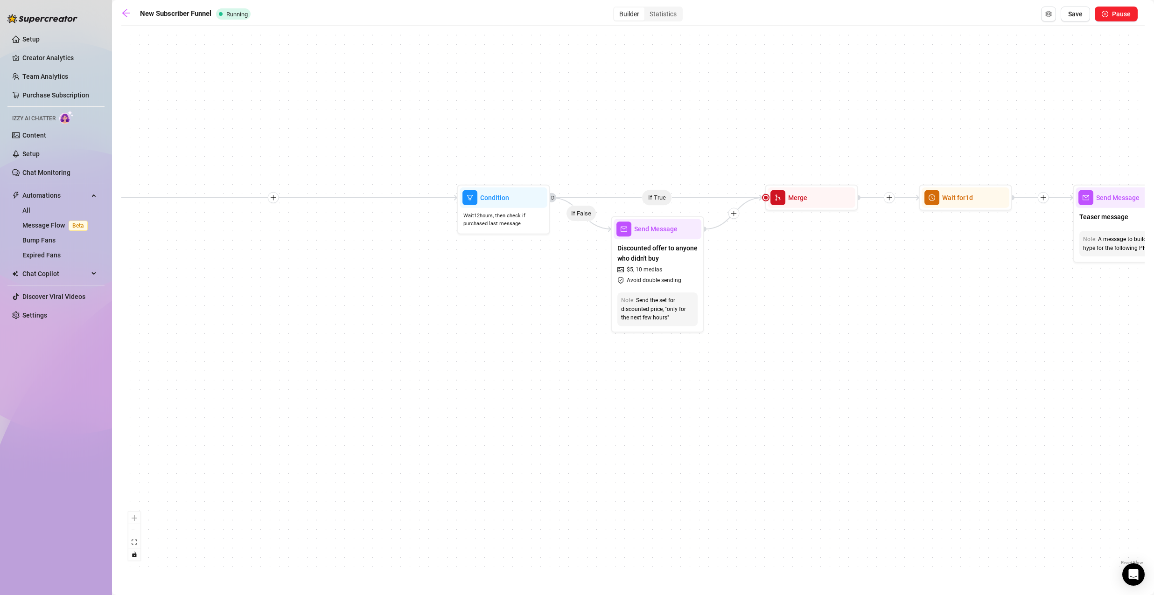
drag, startPoint x: 826, startPoint y: 298, endPoint x: 570, endPoint y: 288, distance: 255.9
click at [570, 288] on div "If True If True If False If False Merge Merge Send Message Follow up message No…" at bounding box center [632, 298] width 1023 height 537
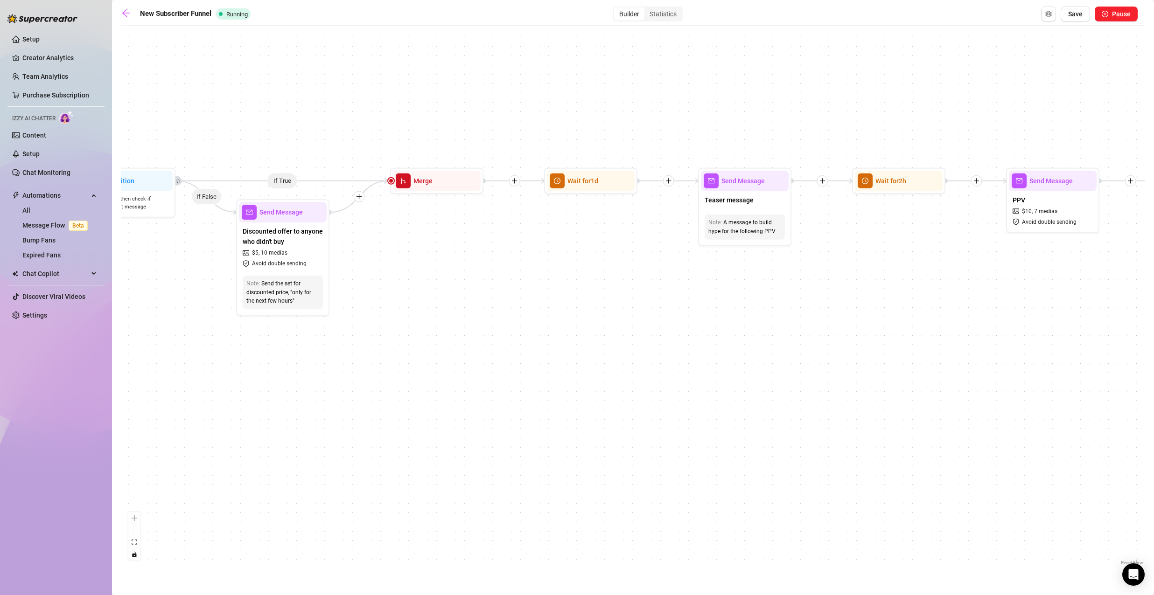
drag, startPoint x: 584, startPoint y: 286, endPoint x: 502, endPoint y: 284, distance: 82.1
click at [502, 284] on div "If True If True If False If False Merge Merge Send Message Follow up message No…" at bounding box center [632, 298] width 1023 height 537
click at [755, 205] on div "Teaser message" at bounding box center [745, 201] width 88 height 20
type textarea "Something you’ve been craving is almost here… 🔥{name} , do you want to see it, …"
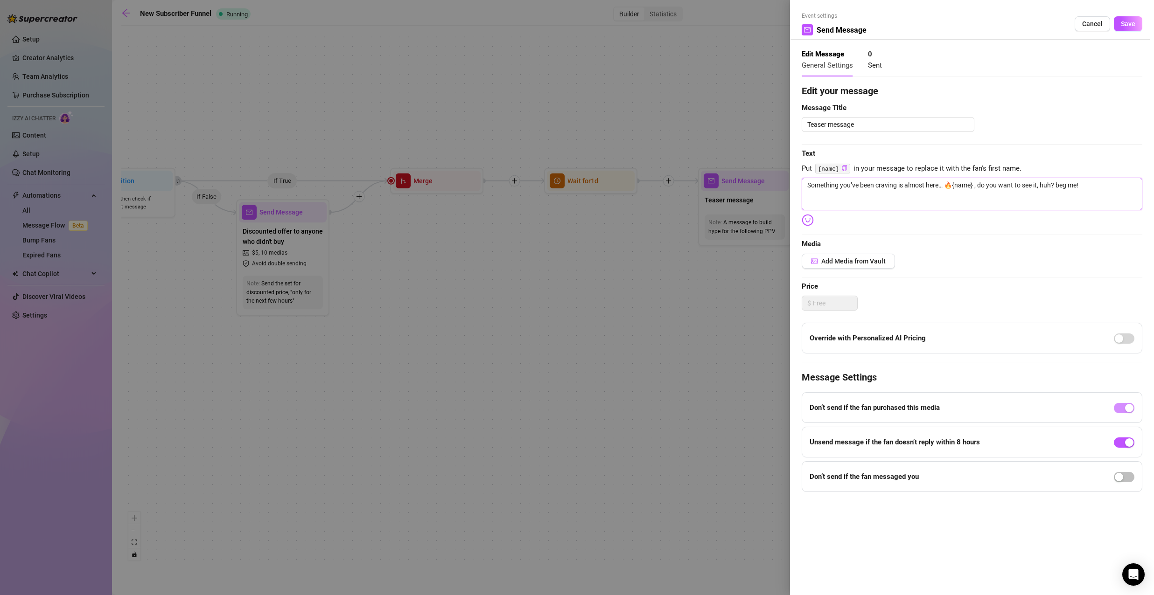
drag, startPoint x: 811, startPoint y: 189, endPoint x: 1094, endPoint y: 188, distance: 283.2
click at [1094, 188] on textarea "Something you’ve been craving is almost here… 🔥{name} , do you want to see it, …" at bounding box center [972, 194] width 341 height 33
click at [717, 151] on div at bounding box center [577, 297] width 1154 height 595
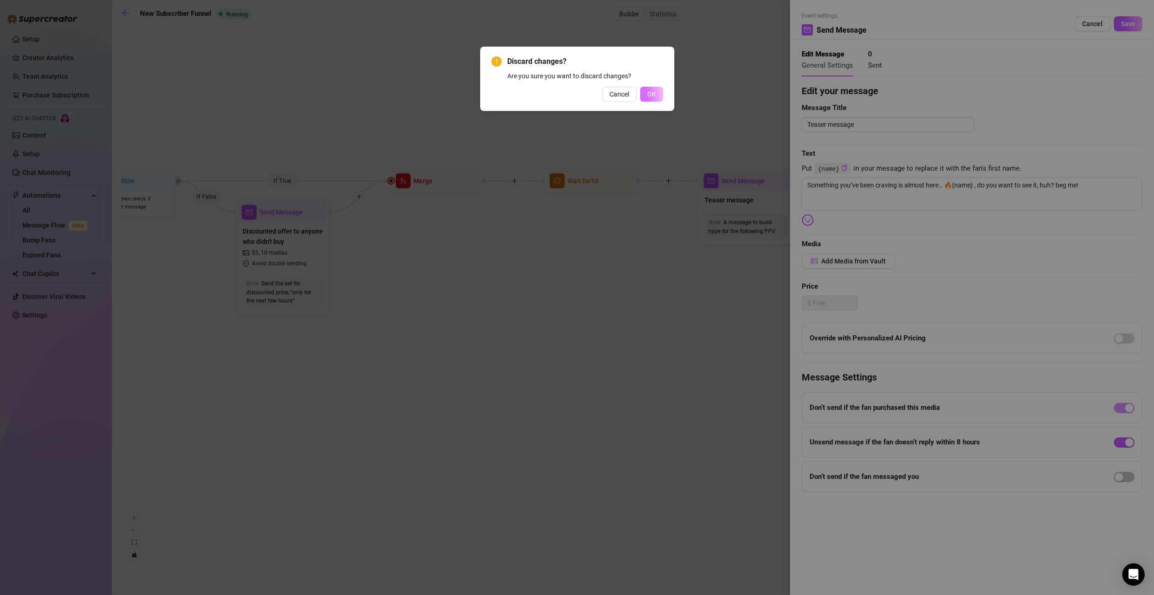
click at [656, 93] on span "OK" at bounding box center [651, 94] width 9 height 7
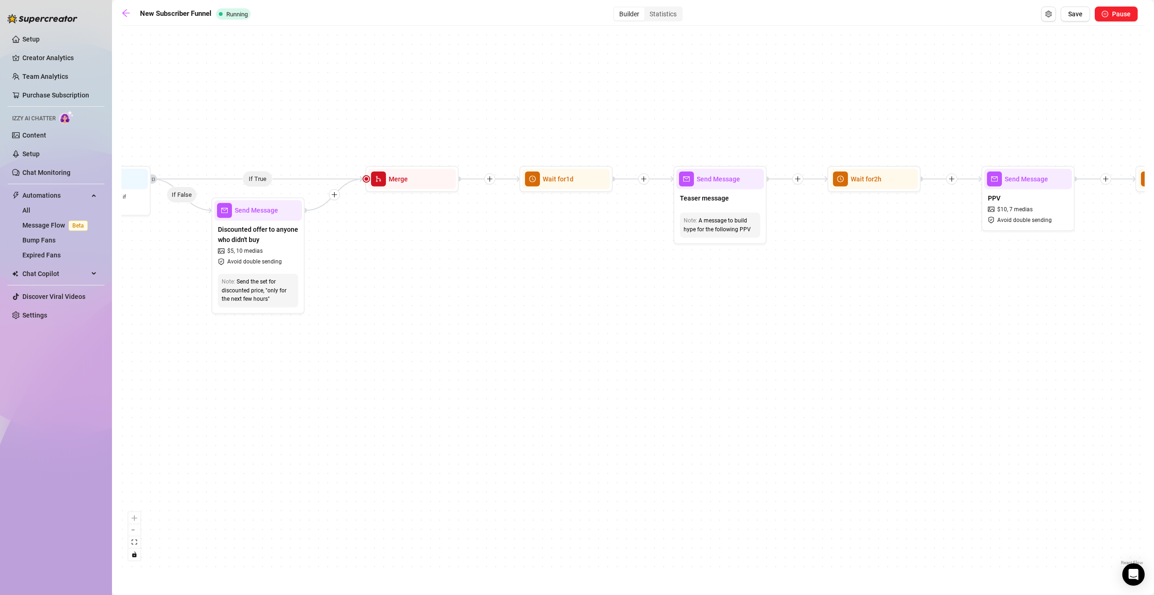
drag, startPoint x: 932, startPoint y: 237, endPoint x: 676, endPoint y: 245, distance: 256.3
click at [665, 248] on div "If True If True If False If False Merge Merge Send Message Follow up message No…" at bounding box center [632, 298] width 1023 height 537
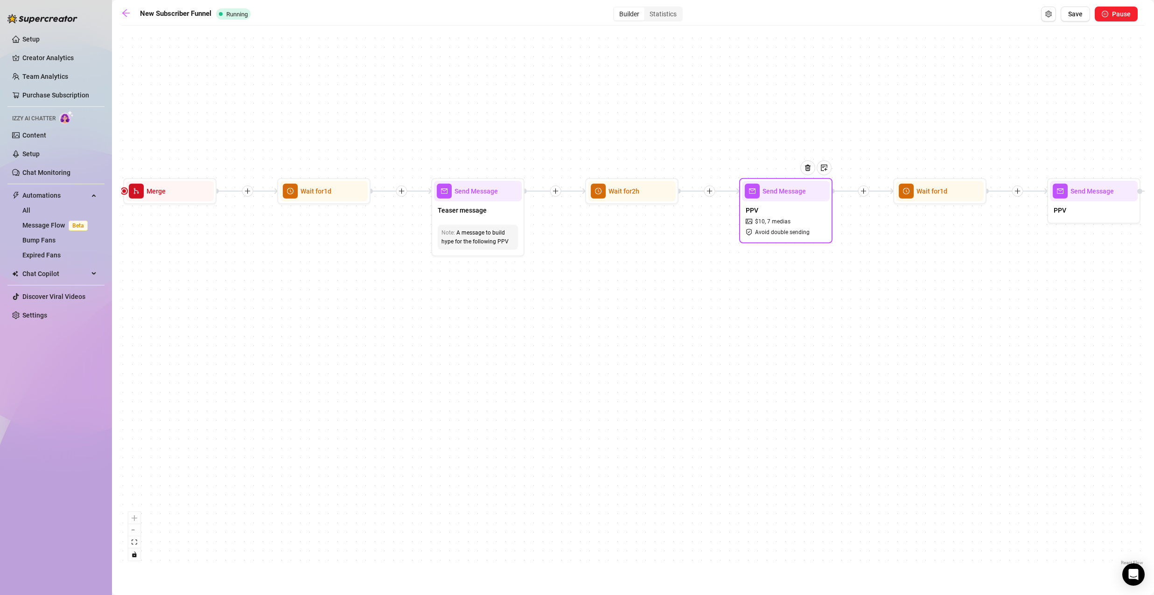
click at [789, 213] on div "PPV $ 10 , 7 medias Avoid double sending" at bounding box center [786, 221] width 88 height 39
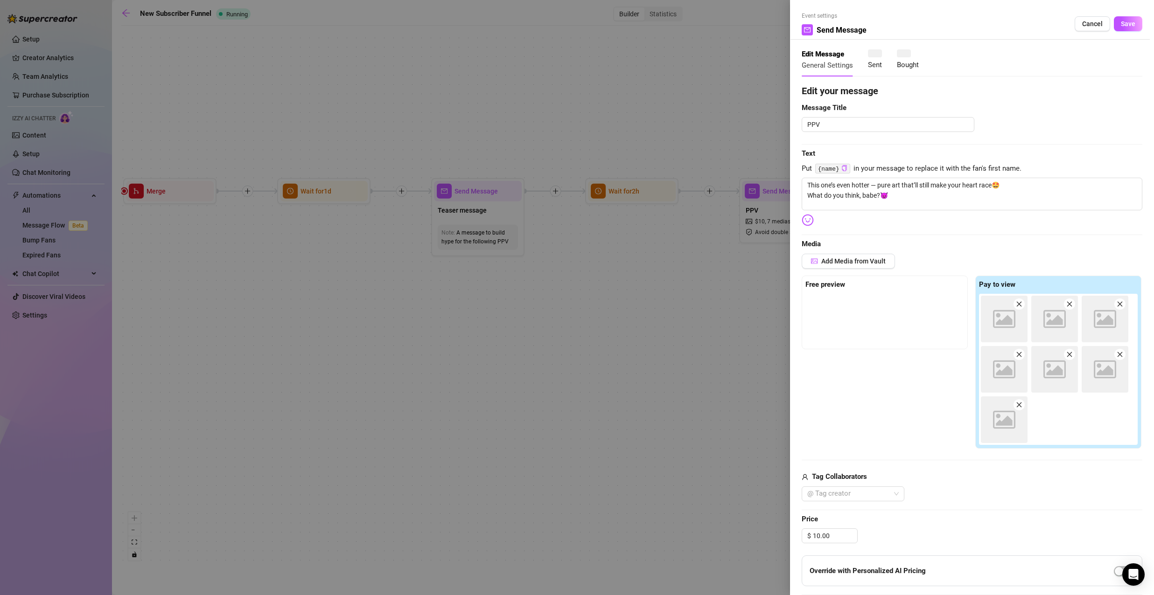
type textarea "This one’s even hotter — pure art that’ll still make your heart race🤩 What do y…"
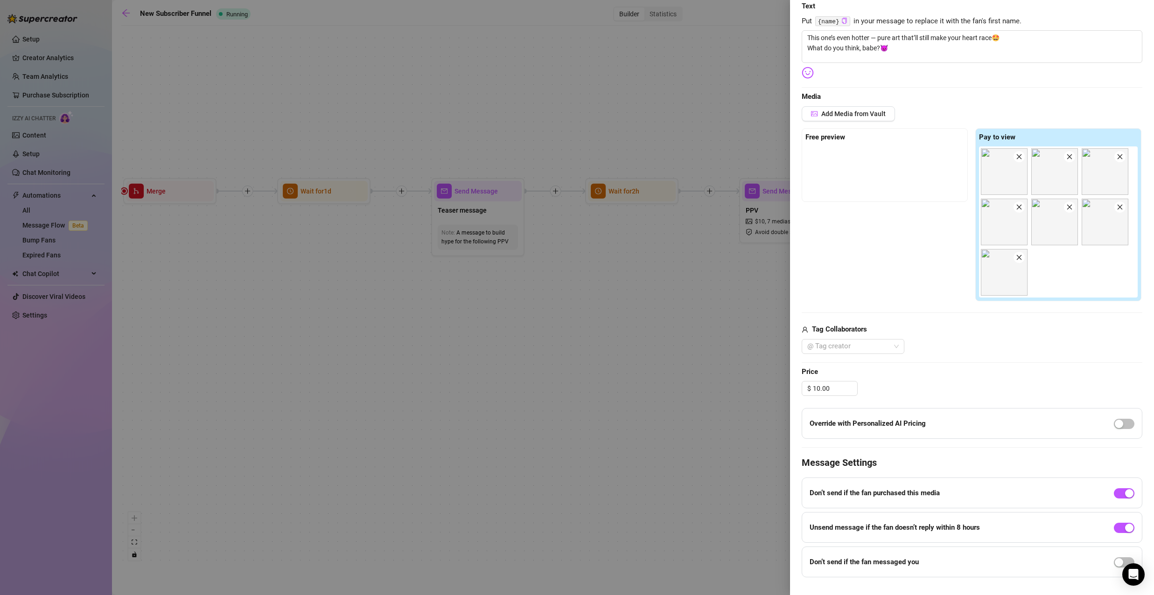
scroll to position [165, 0]
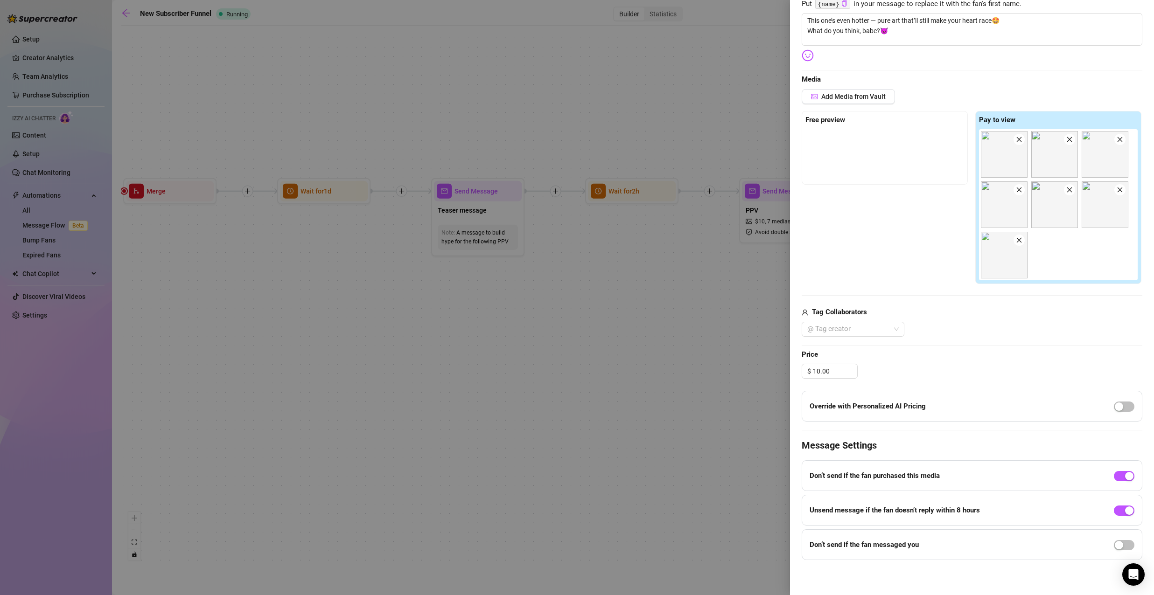
click at [729, 104] on div at bounding box center [577, 297] width 1154 height 595
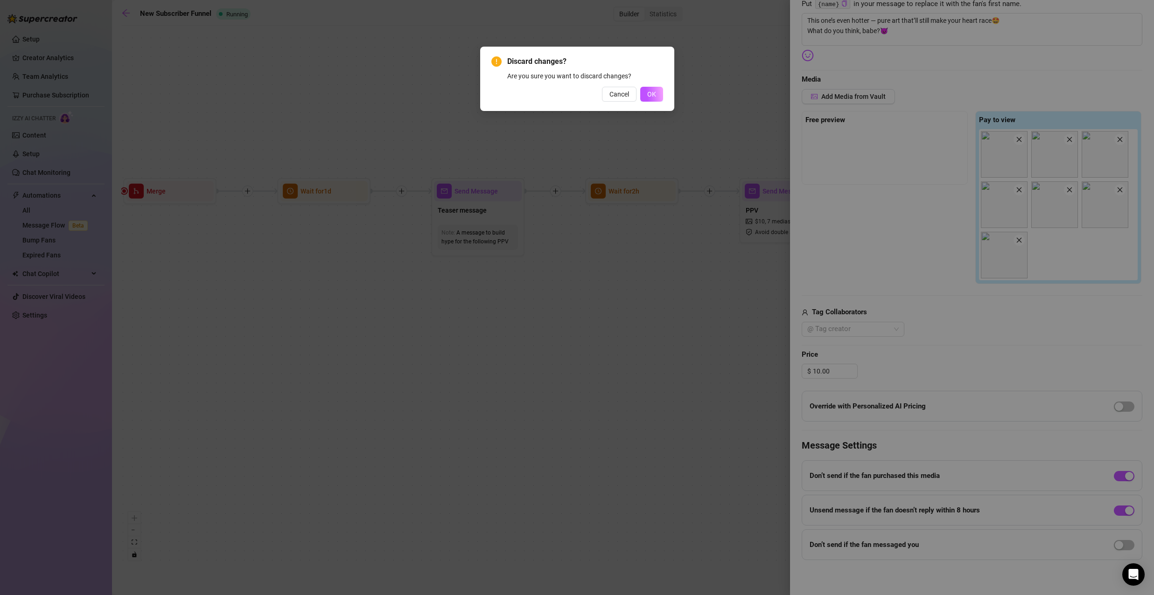
click at [666, 99] on div "Discard changes? Are you sure you want to discard changes? Cancel OK" at bounding box center [577, 79] width 194 height 64
click at [651, 98] on span "OK" at bounding box center [651, 94] width 9 height 7
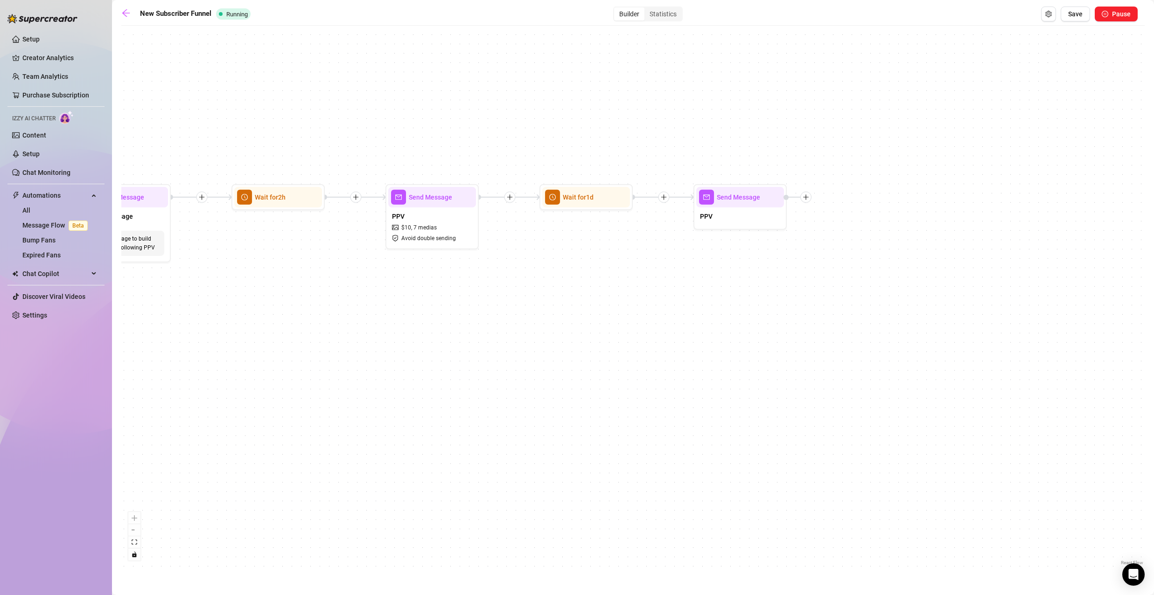
drag, startPoint x: 743, startPoint y: 255, endPoint x: 531, endPoint y: 261, distance: 212.4
click at [531, 261] on div "If True If True If False If False Merge Merge Send Message Follow up message No…" at bounding box center [632, 298] width 1023 height 537
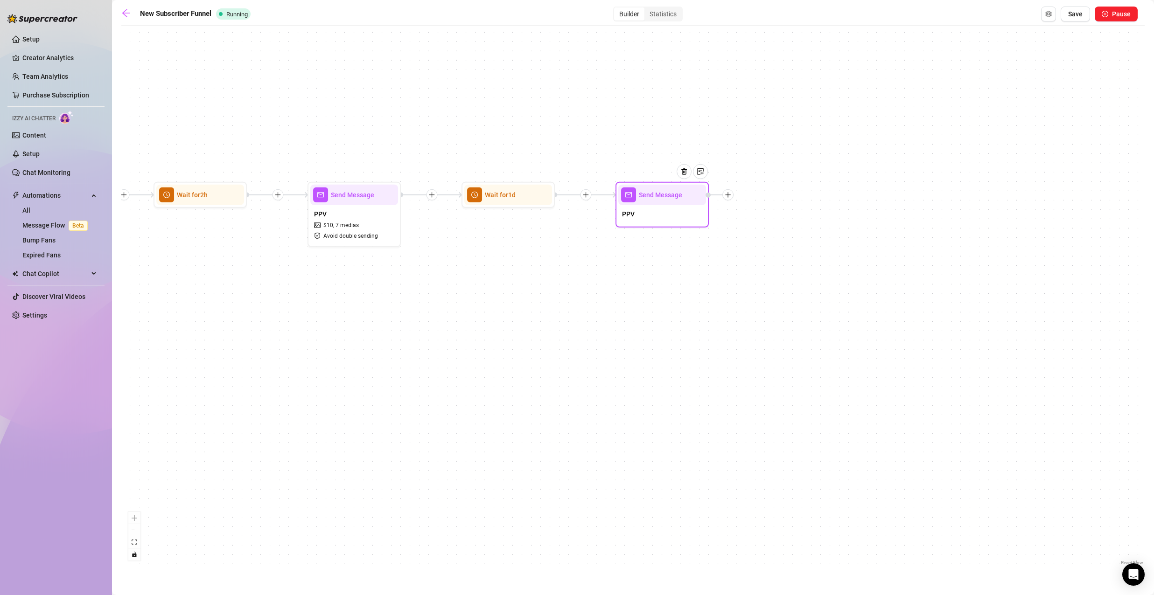
click at [649, 217] on div "PPV" at bounding box center [662, 215] width 88 height 20
type textarea "PPV"
